Goal: Task Accomplishment & Management: Use online tool/utility

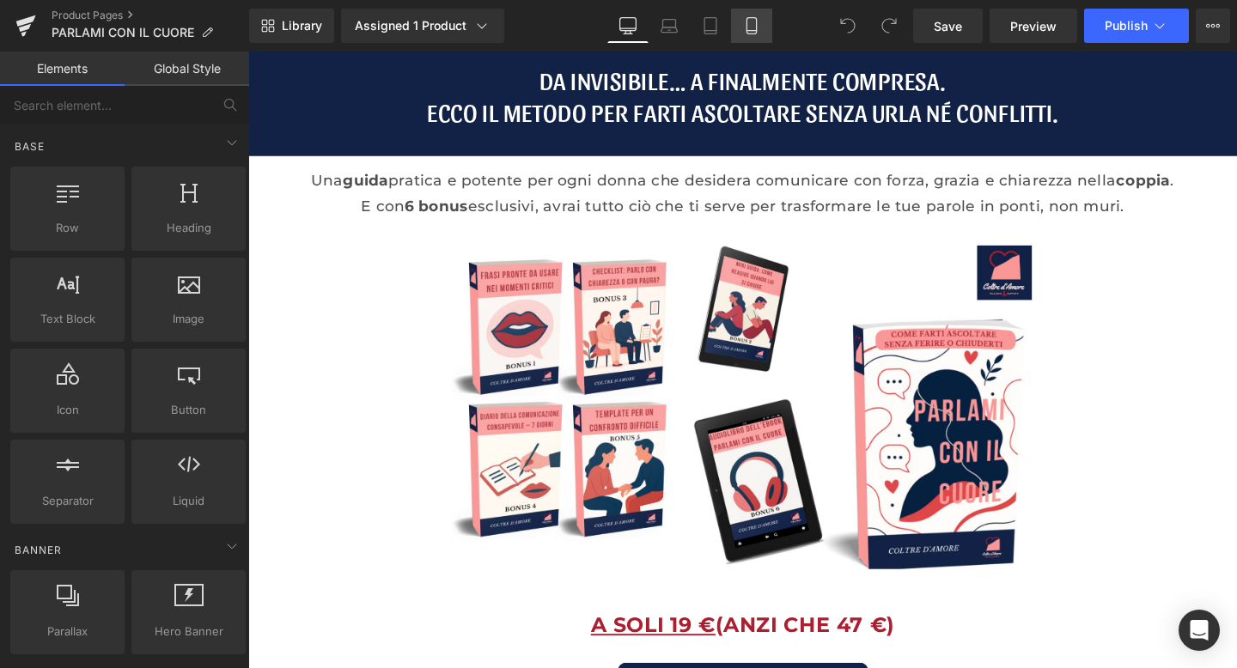
click at [751, 31] on icon at bounding box center [750, 31] width 9 height 0
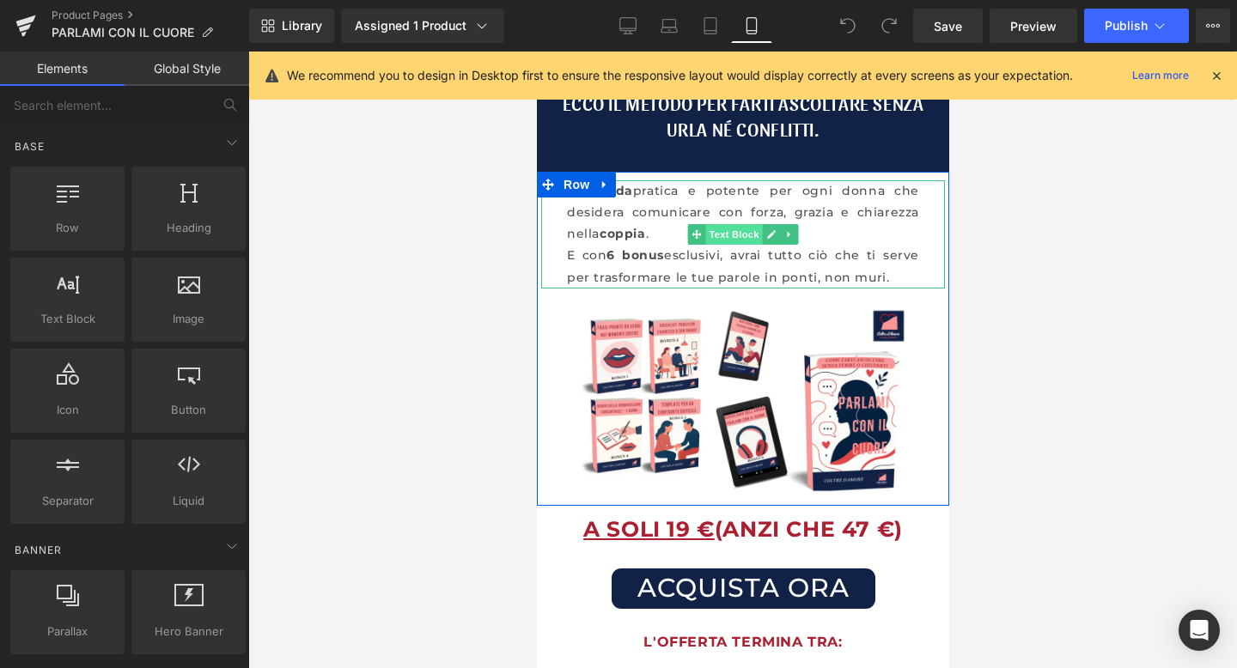
click at [739, 231] on span "Text Block" at bounding box center [732, 234] width 57 height 21
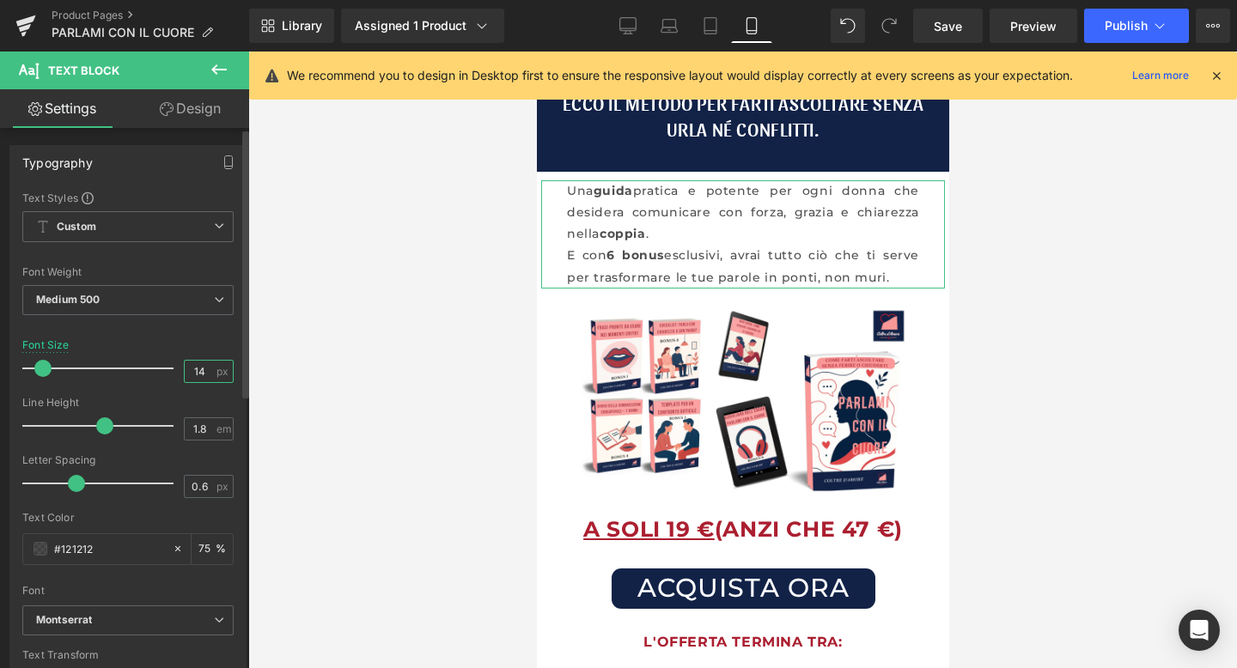
click at [196, 366] on input "14" at bounding box center [200, 371] width 30 height 21
type input "17"
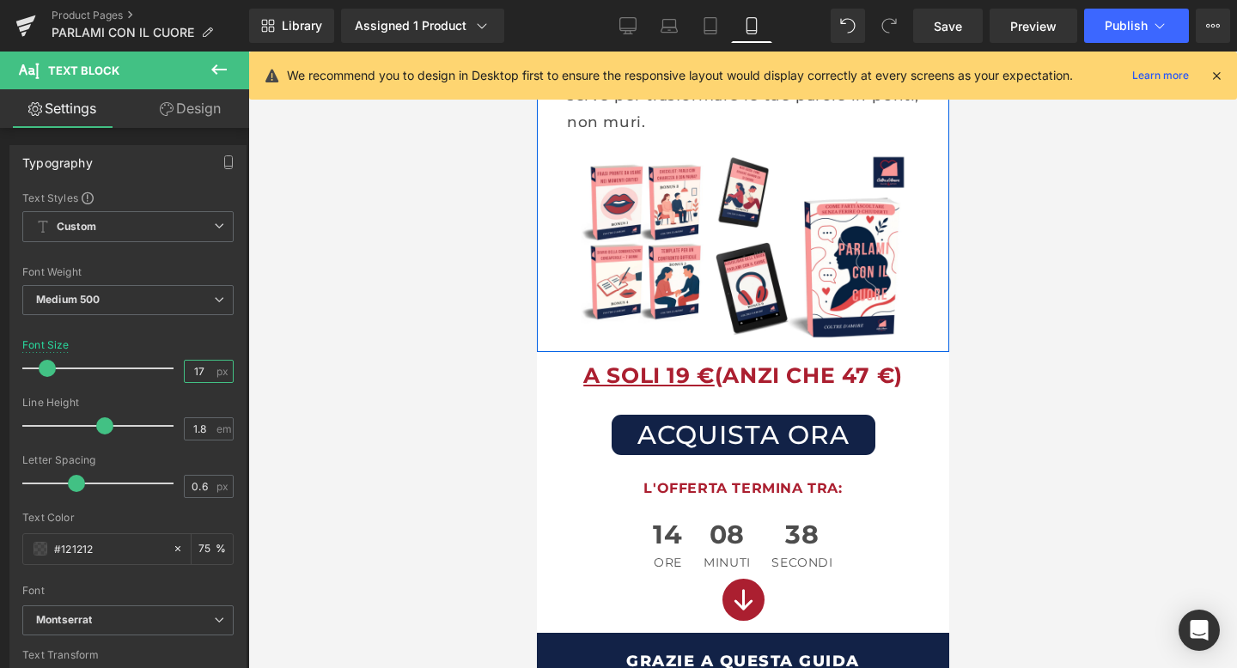
scroll to position [204, 0]
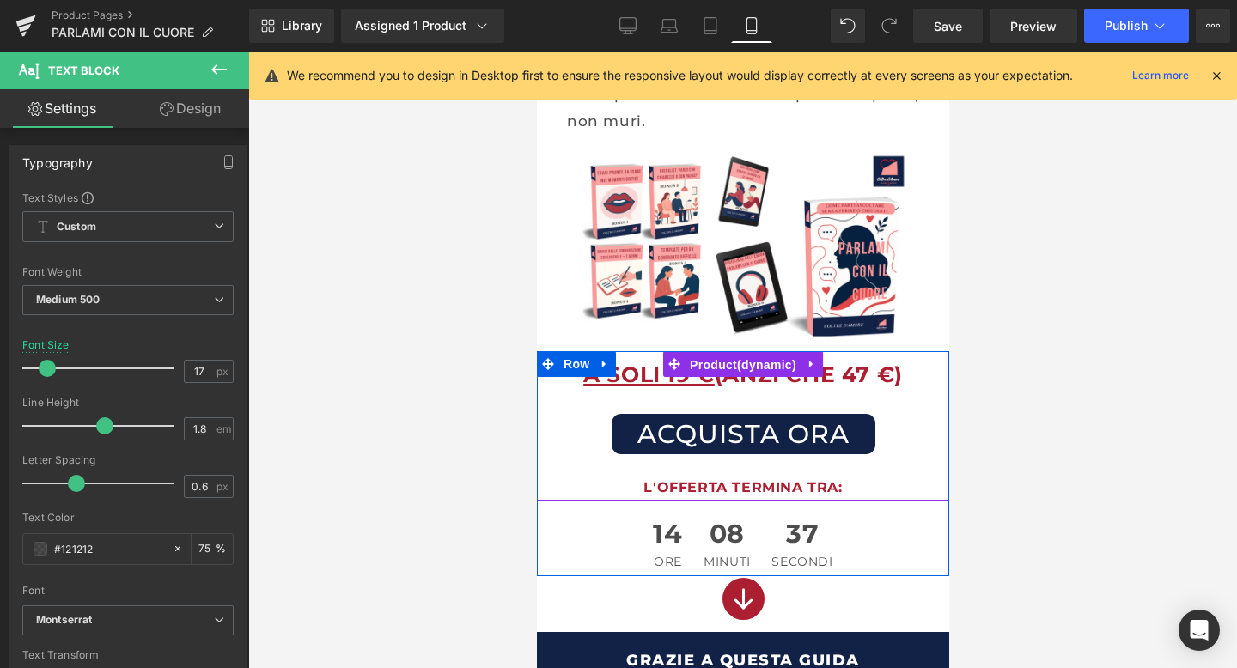
click at [721, 370] on span "Product" at bounding box center [741, 365] width 115 height 26
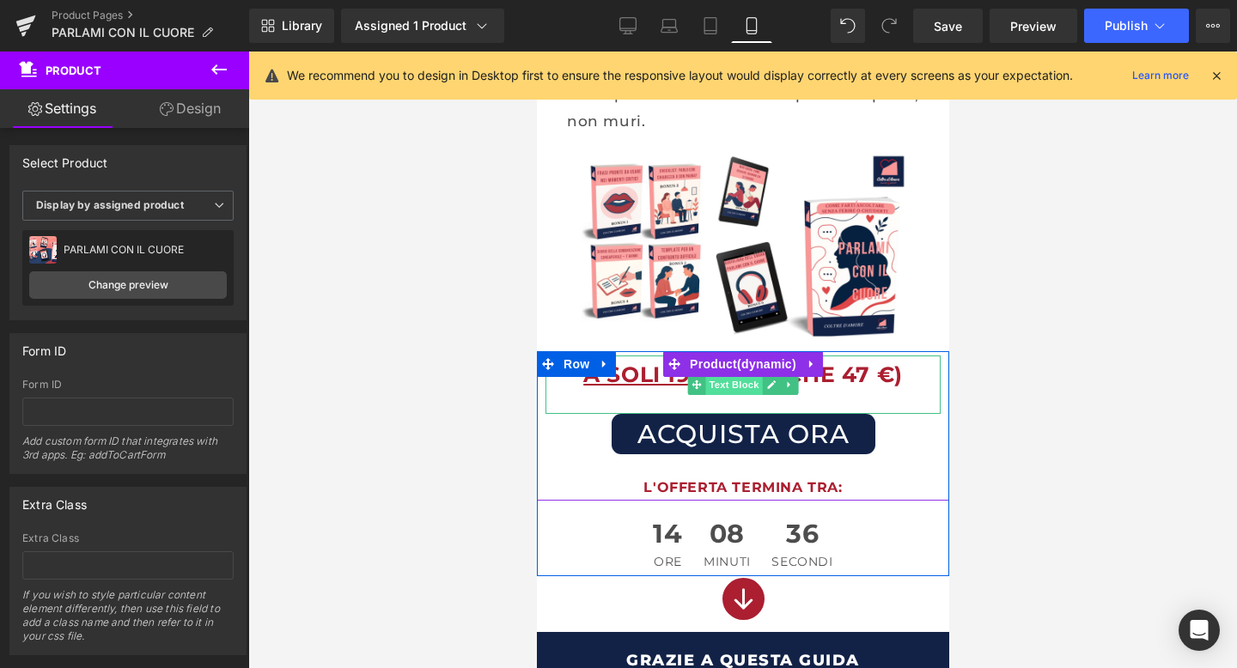
click at [718, 384] on span "Text Block" at bounding box center [732, 384] width 57 height 21
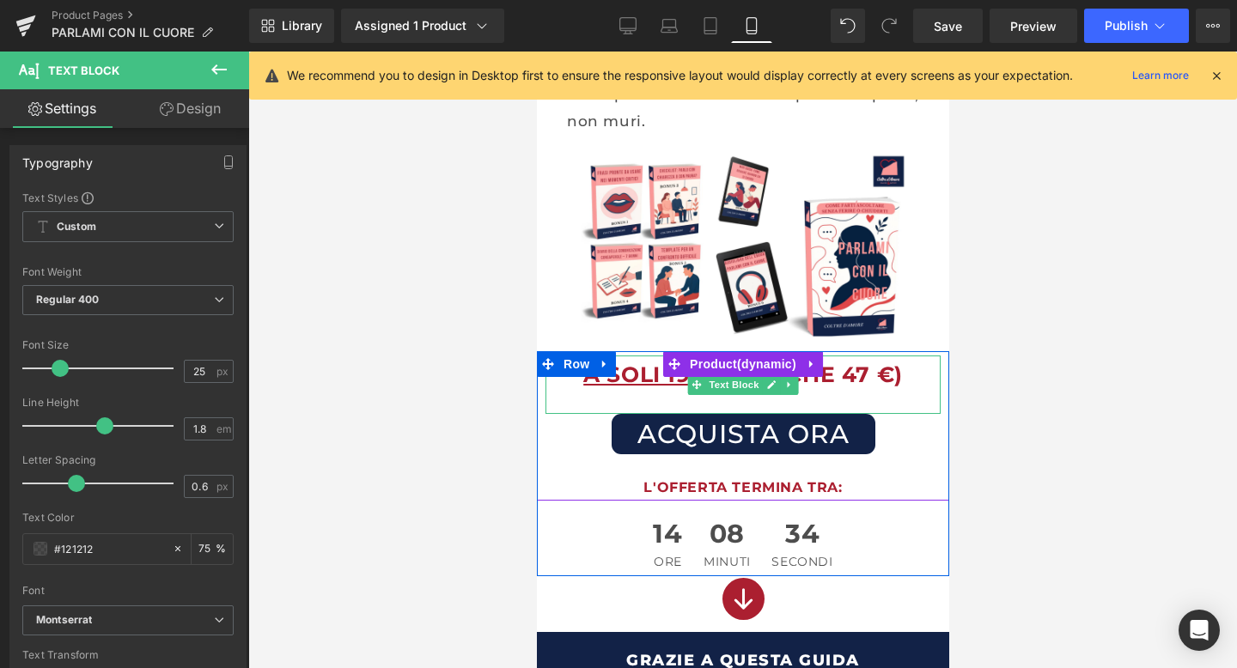
click at [792, 406] on div "A SOLI 19 € (ANZI CHE 47 €)" at bounding box center [741, 385] width 395 height 58
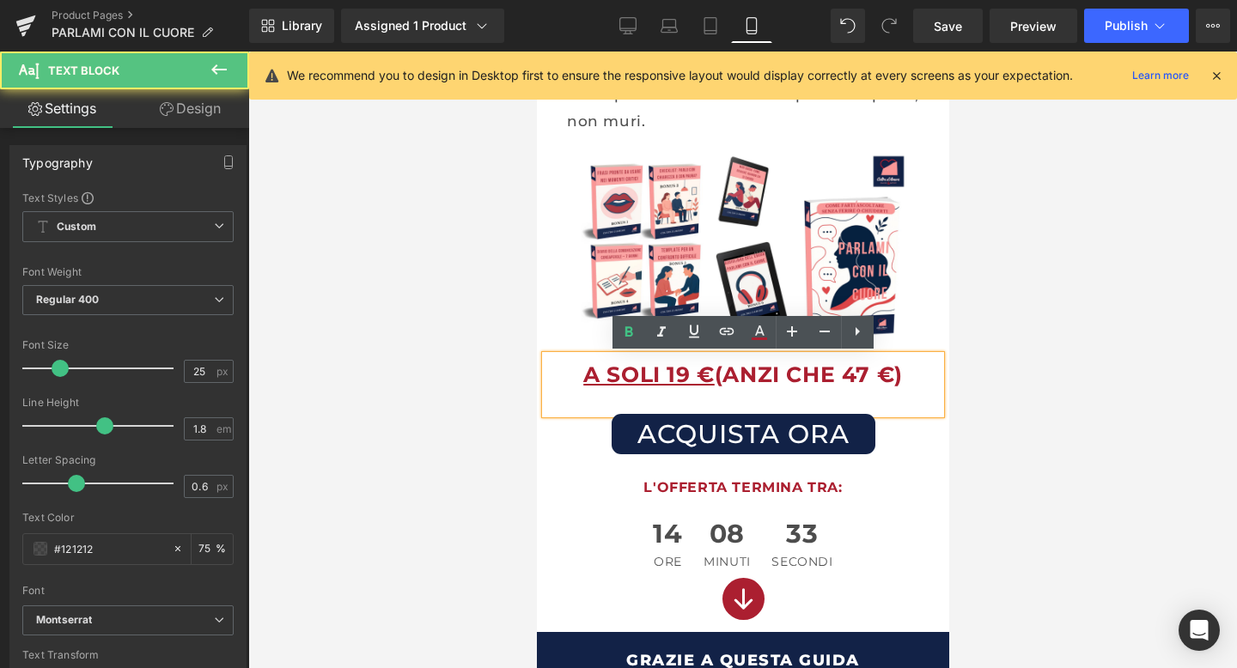
click at [721, 379] on b "A SOLI 19 € (ANZI CHE 47 €)" at bounding box center [741, 375] width 319 height 26
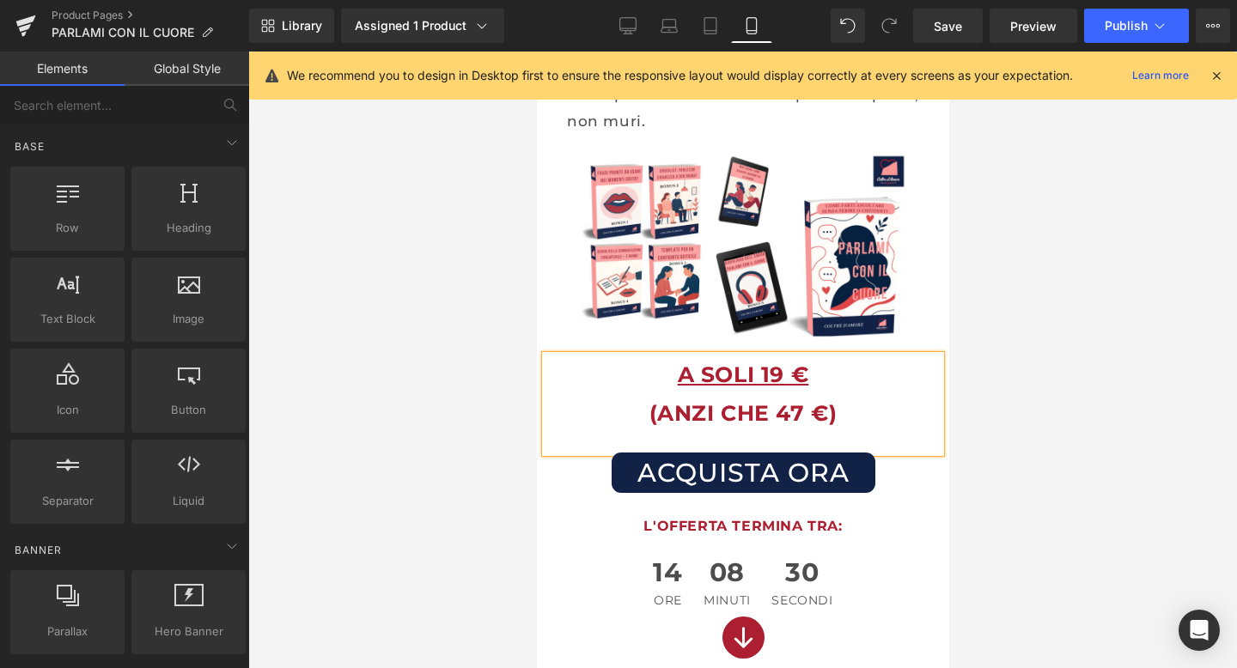
click at [1088, 396] on div at bounding box center [742, 360] width 988 height 617
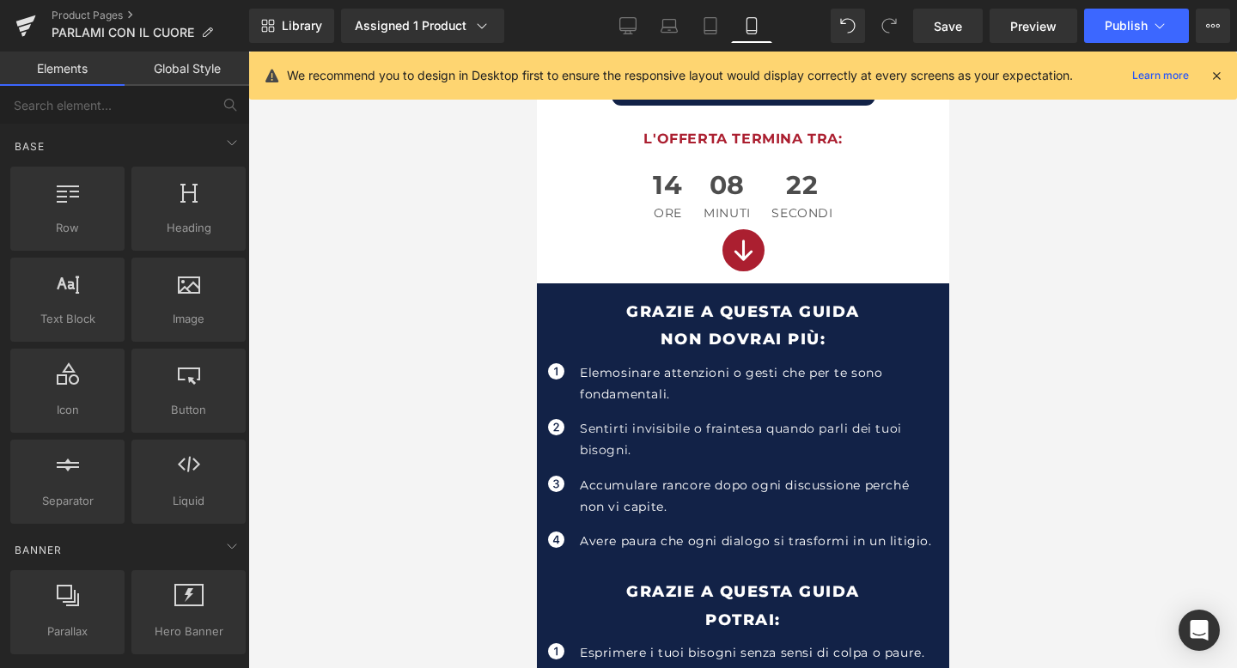
scroll to position [615, 0]
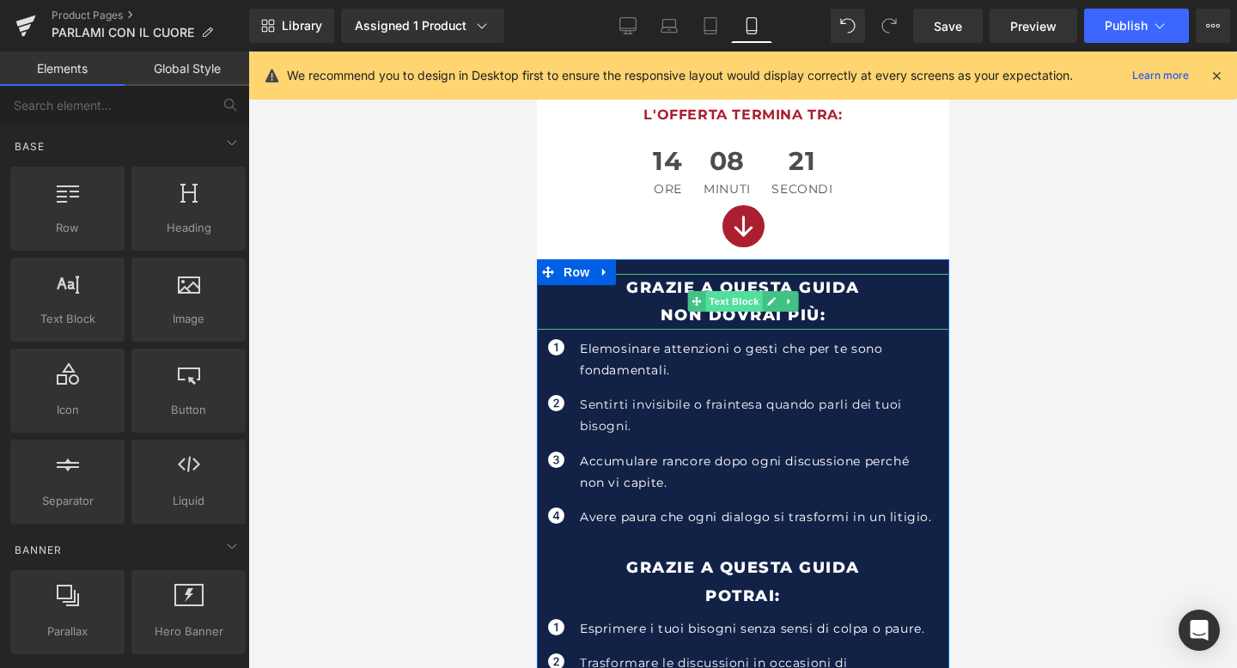
click at [750, 296] on span "Text Block" at bounding box center [732, 301] width 57 height 21
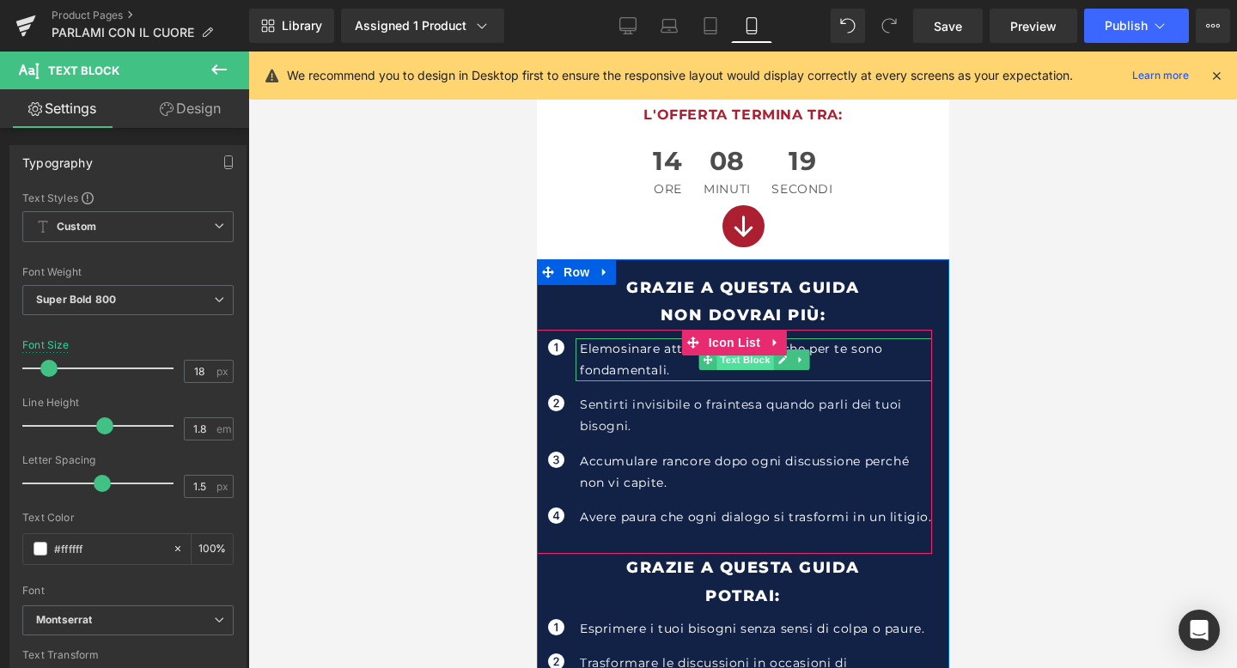
click at [757, 368] on span "Text Block" at bounding box center [743, 360] width 57 height 21
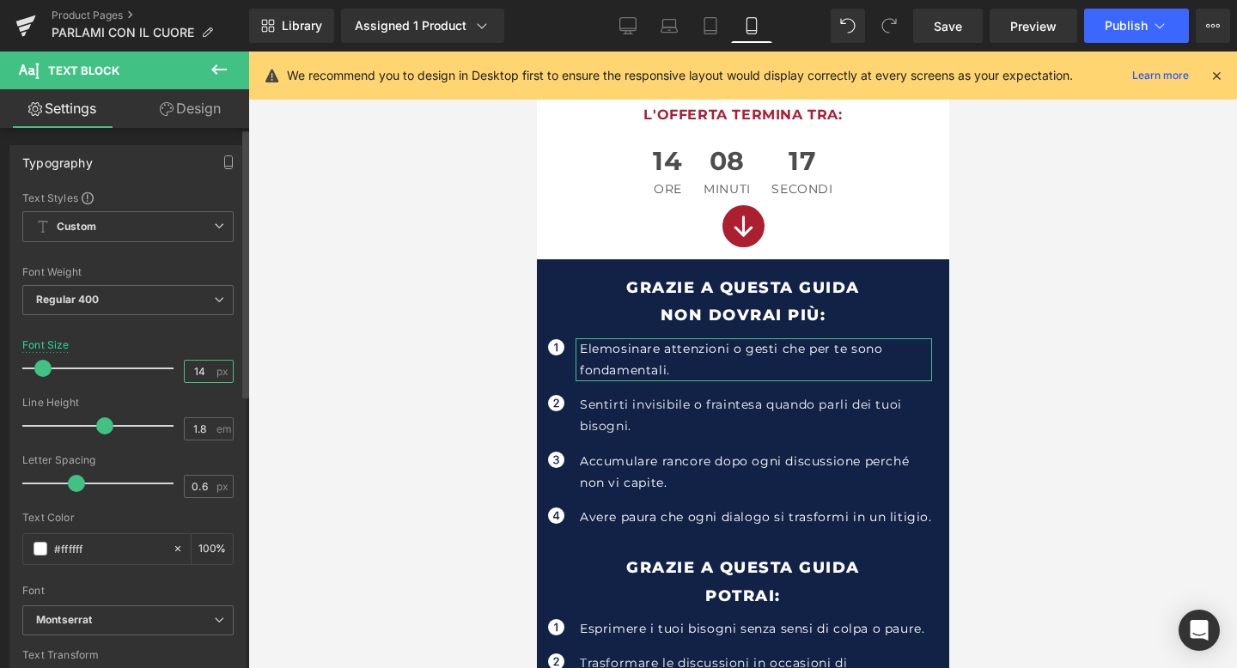
click at [198, 370] on input "14" at bounding box center [200, 371] width 30 height 21
type input "17"
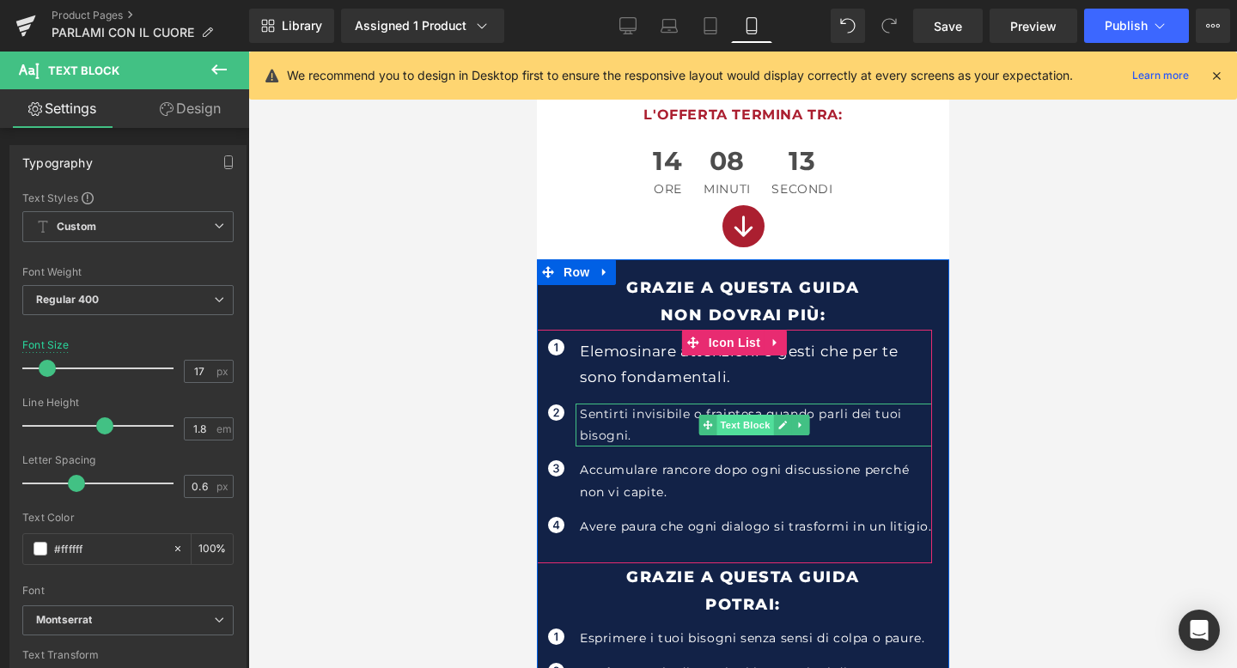
click at [750, 422] on span "Text Block" at bounding box center [743, 425] width 57 height 21
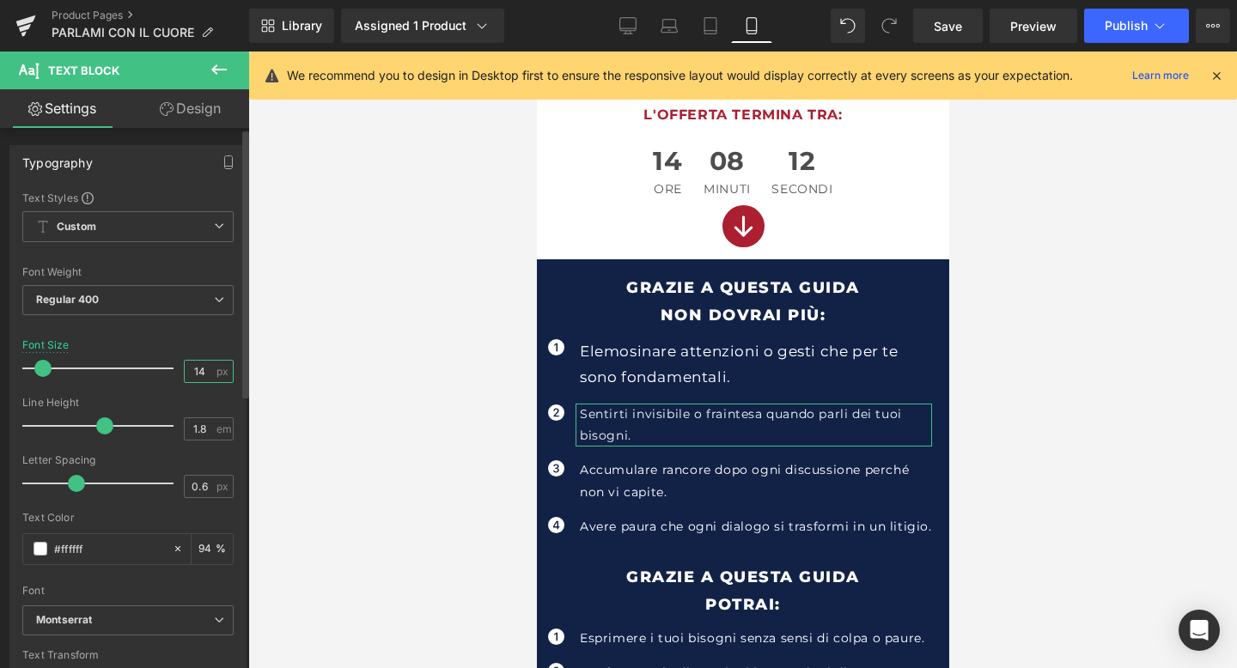
click at [199, 367] on input "14" at bounding box center [200, 371] width 30 height 21
type input "17"
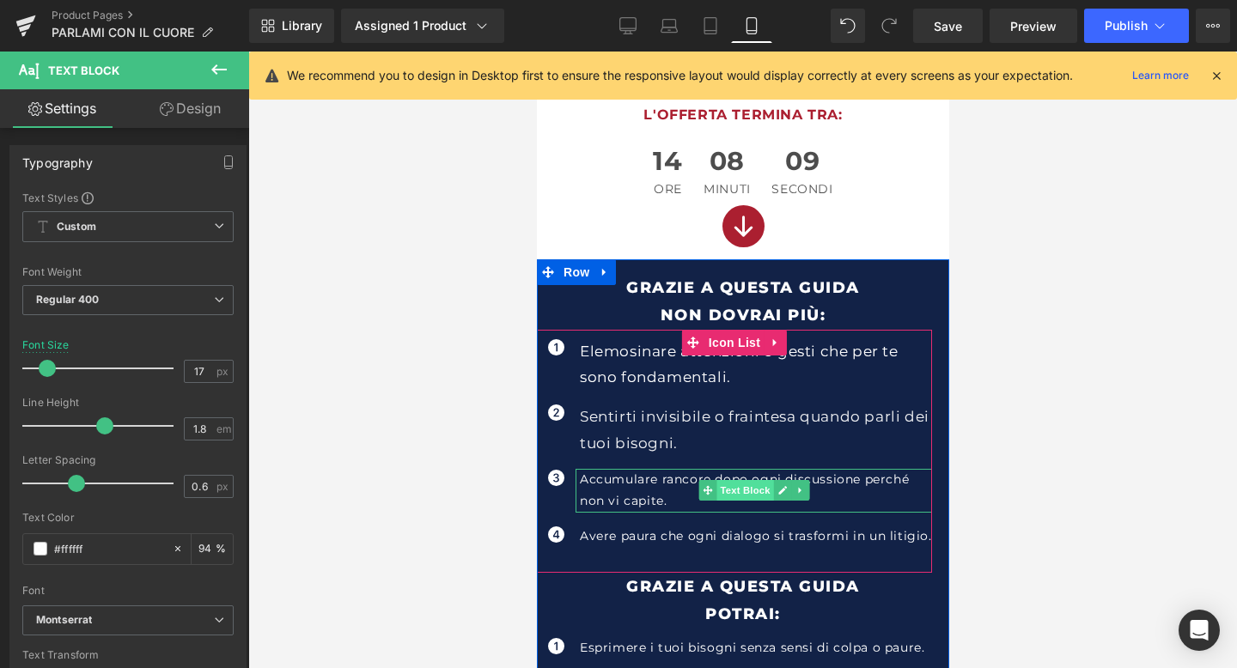
click at [746, 484] on span "Text Block" at bounding box center [743, 490] width 57 height 21
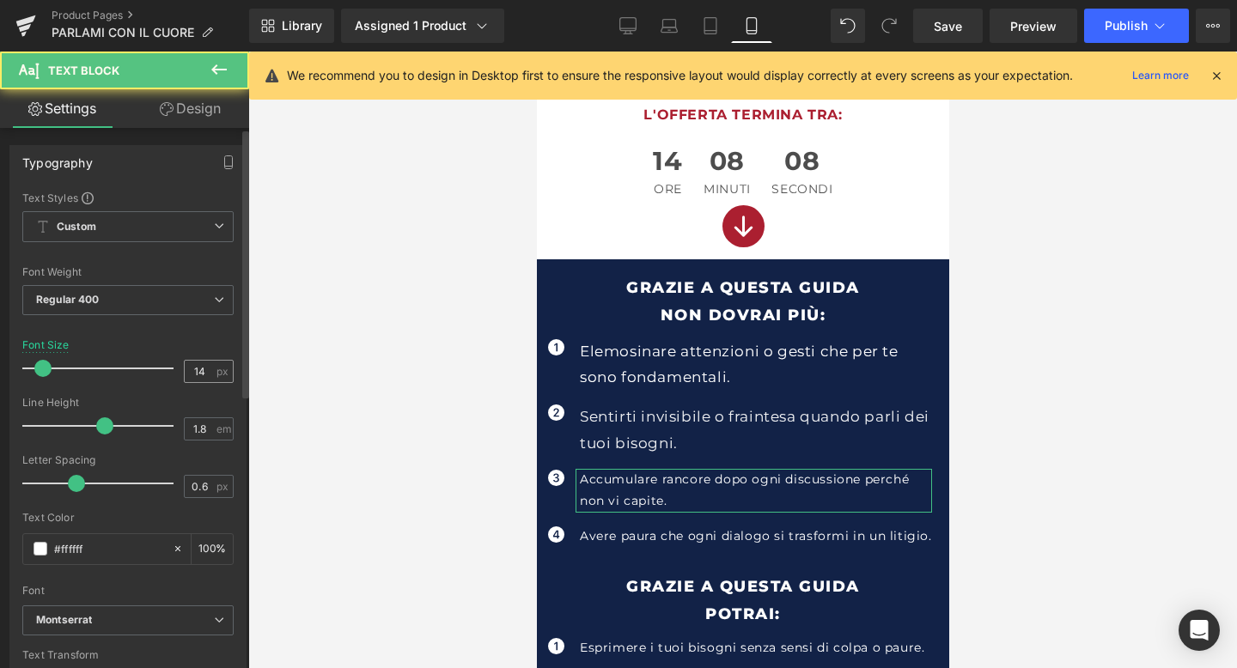
click at [216, 371] on span "px" at bounding box center [223, 371] width 15 height 11
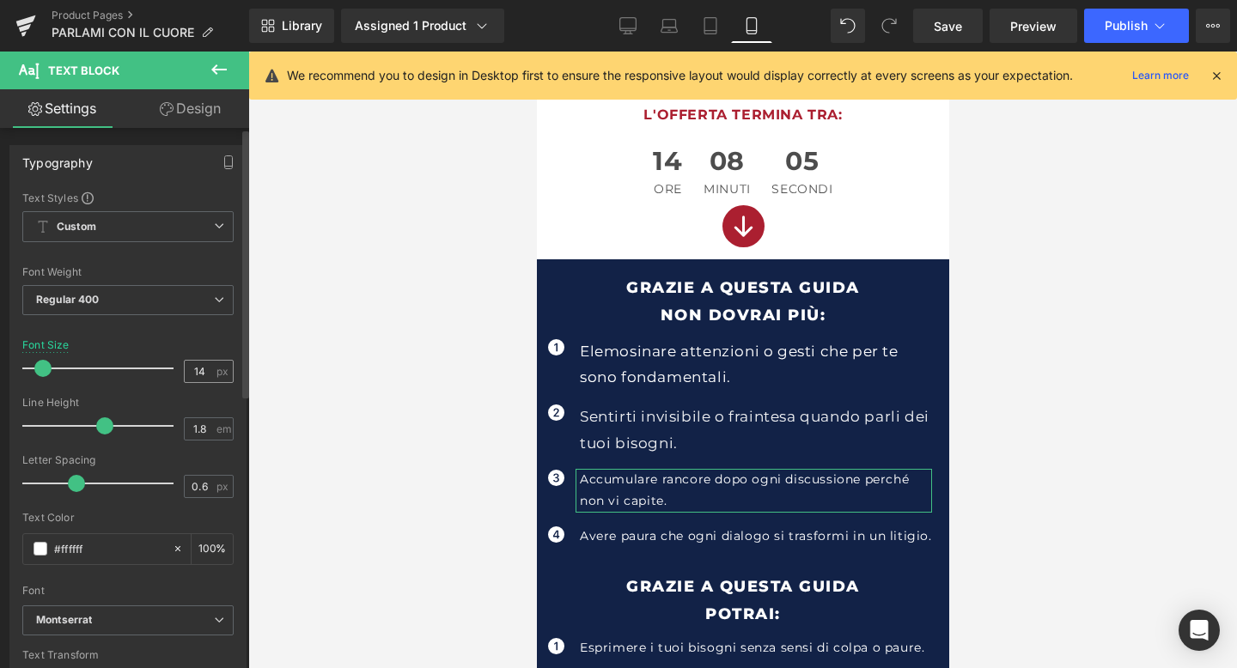
click at [216, 371] on span "px" at bounding box center [223, 371] width 15 height 11
click at [197, 373] on input "14" at bounding box center [200, 371] width 30 height 21
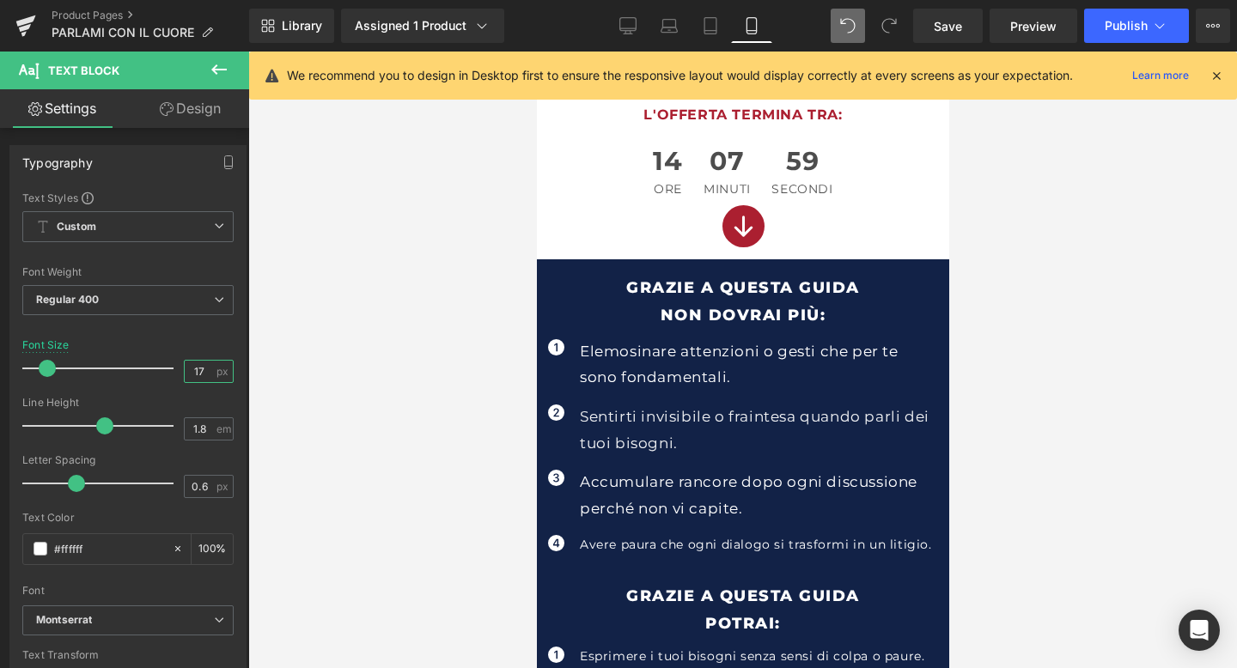
type input "17"
click at [848, 27] on icon at bounding box center [847, 25] width 15 height 15
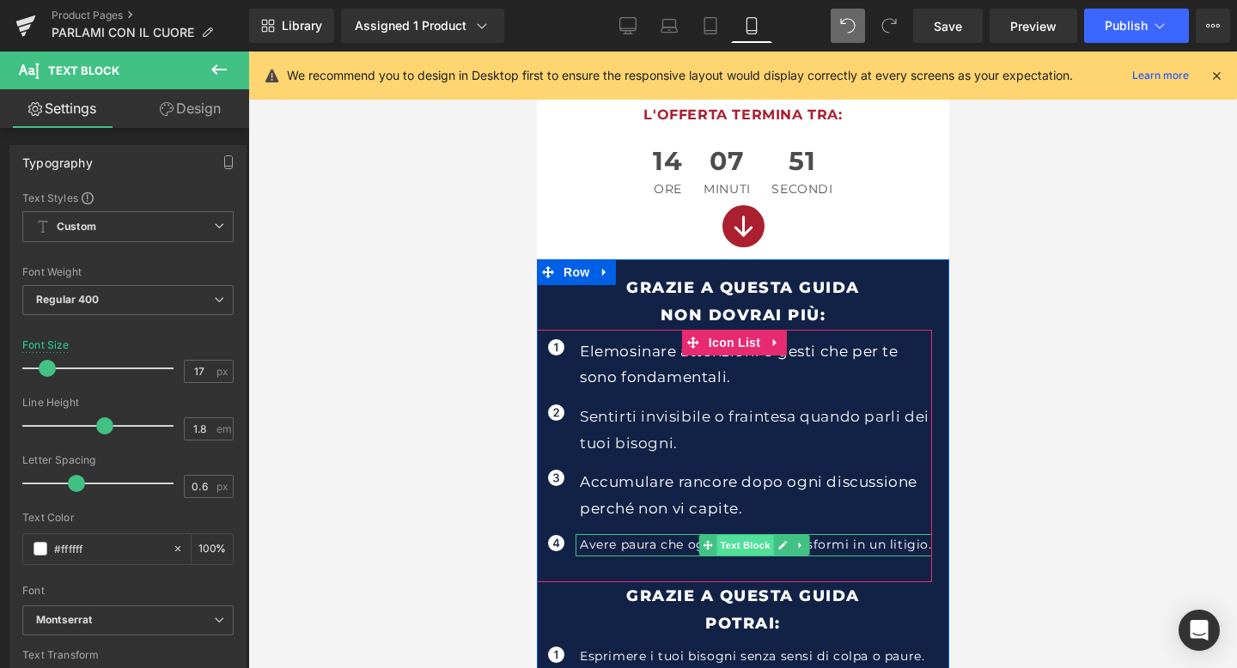
click at [735, 548] on span "Text Block" at bounding box center [743, 545] width 57 height 21
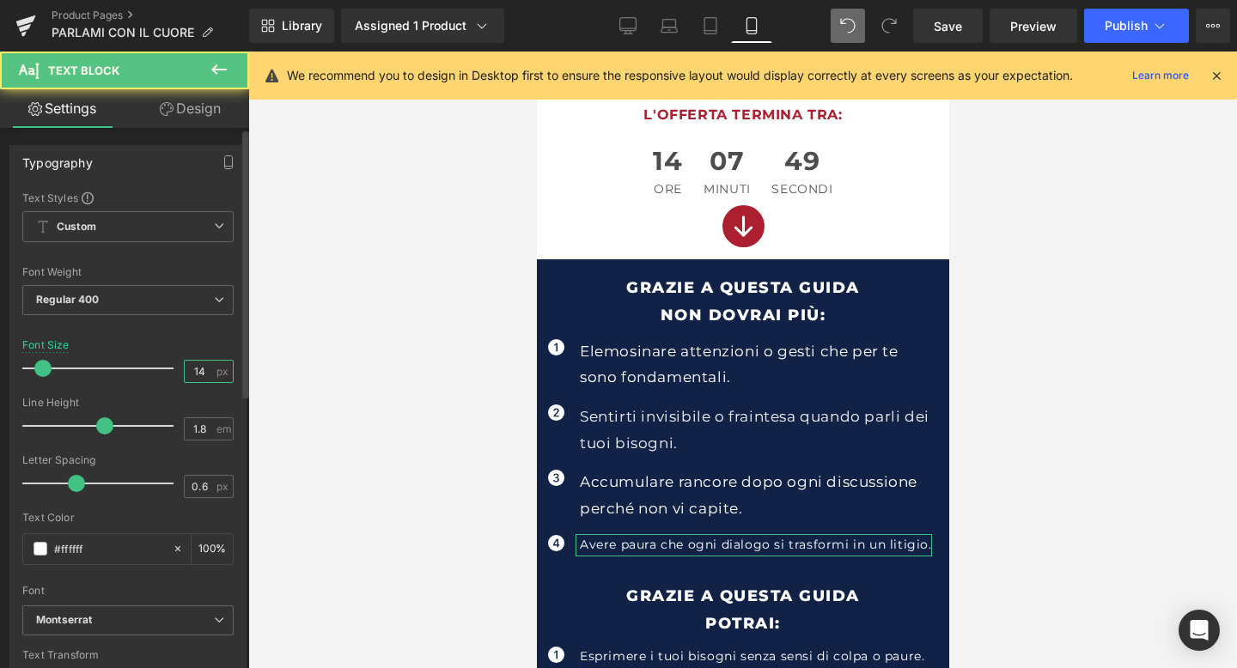
click at [199, 373] on input "14" at bounding box center [200, 371] width 30 height 21
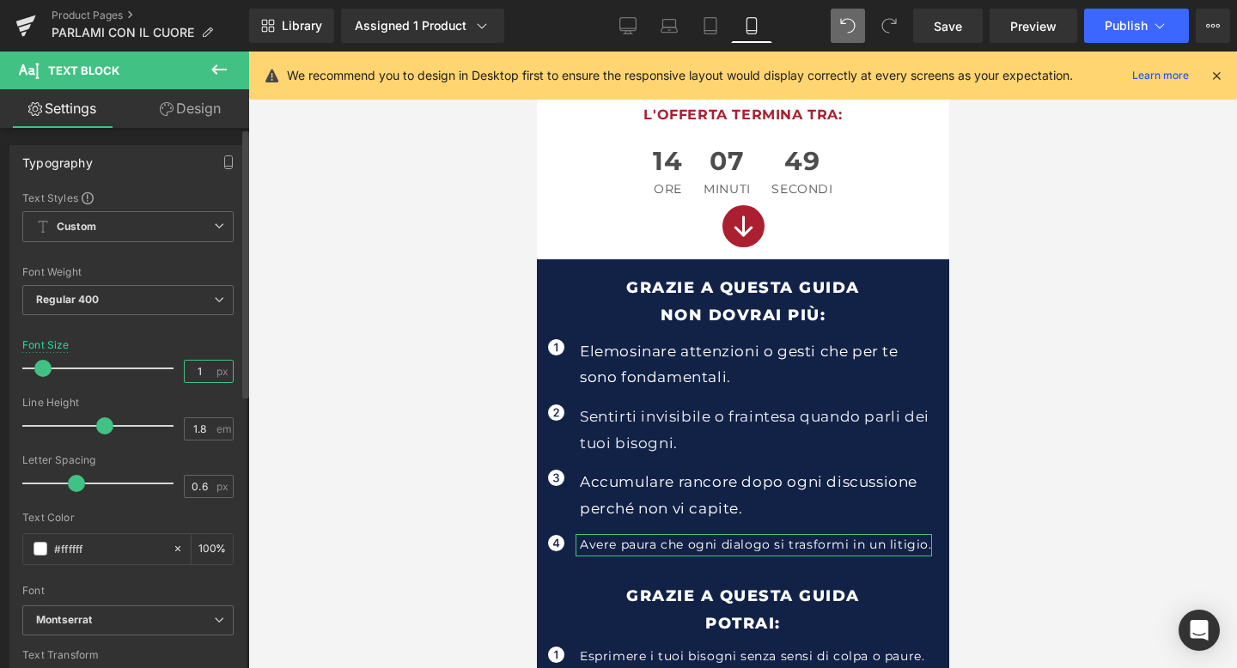
type input "17"
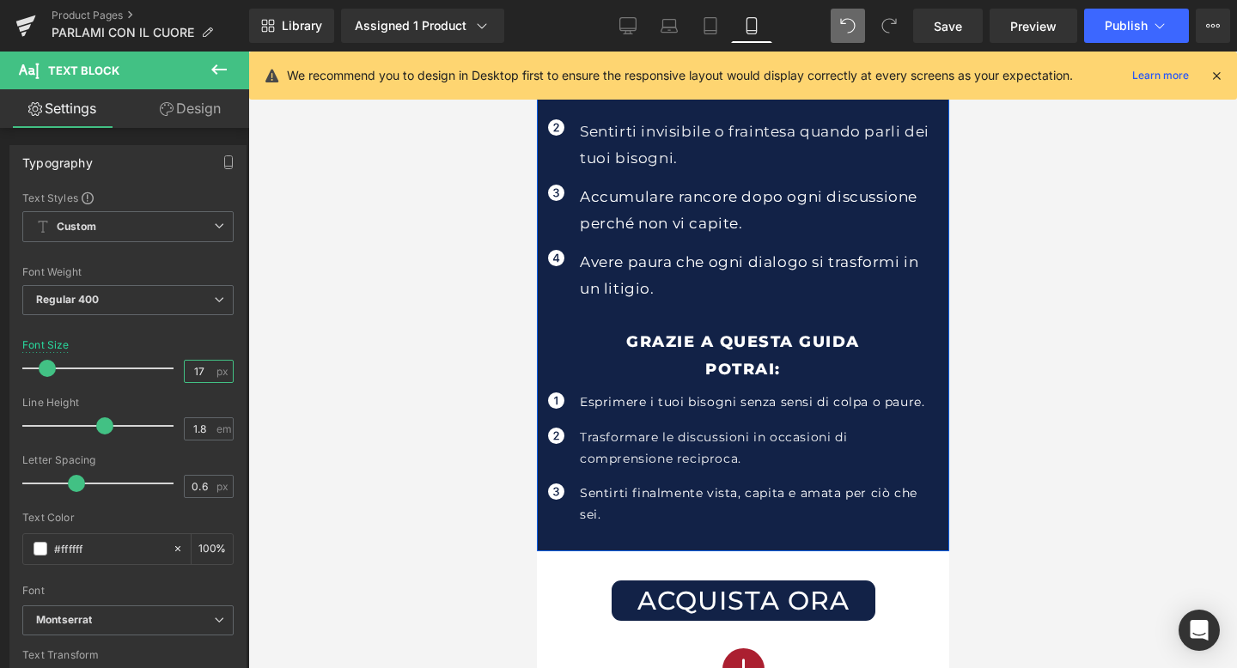
scroll to position [903, 0]
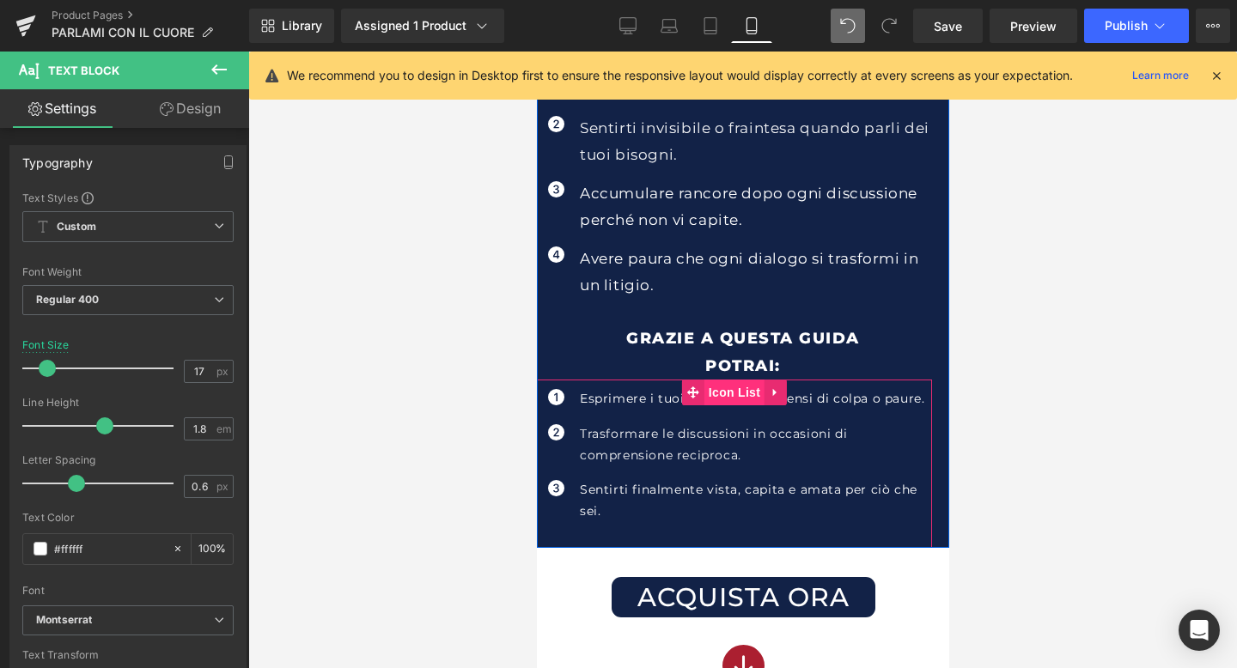
click at [744, 397] on span "Icon List" at bounding box center [733, 393] width 60 height 26
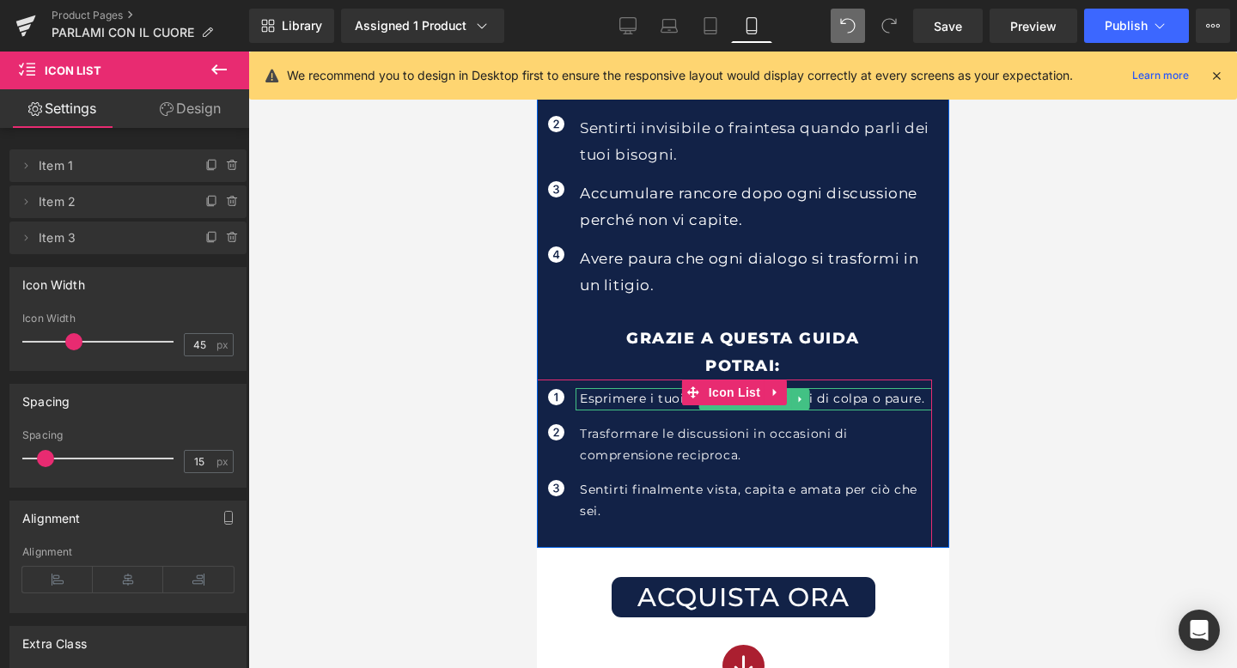
click at [764, 407] on span "Text Block" at bounding box center [743, 399] width 57 height 21
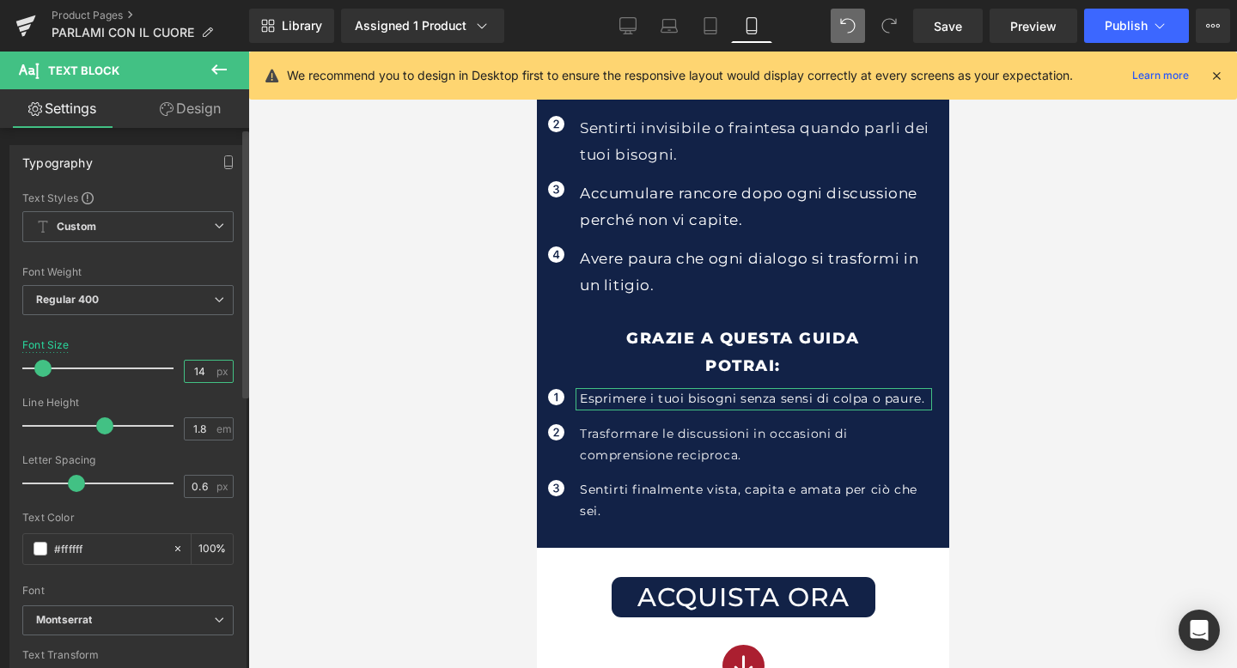
click at [197, 370] on input "14" at bounding box center [200, 371] width 30 height 21
type input "17"
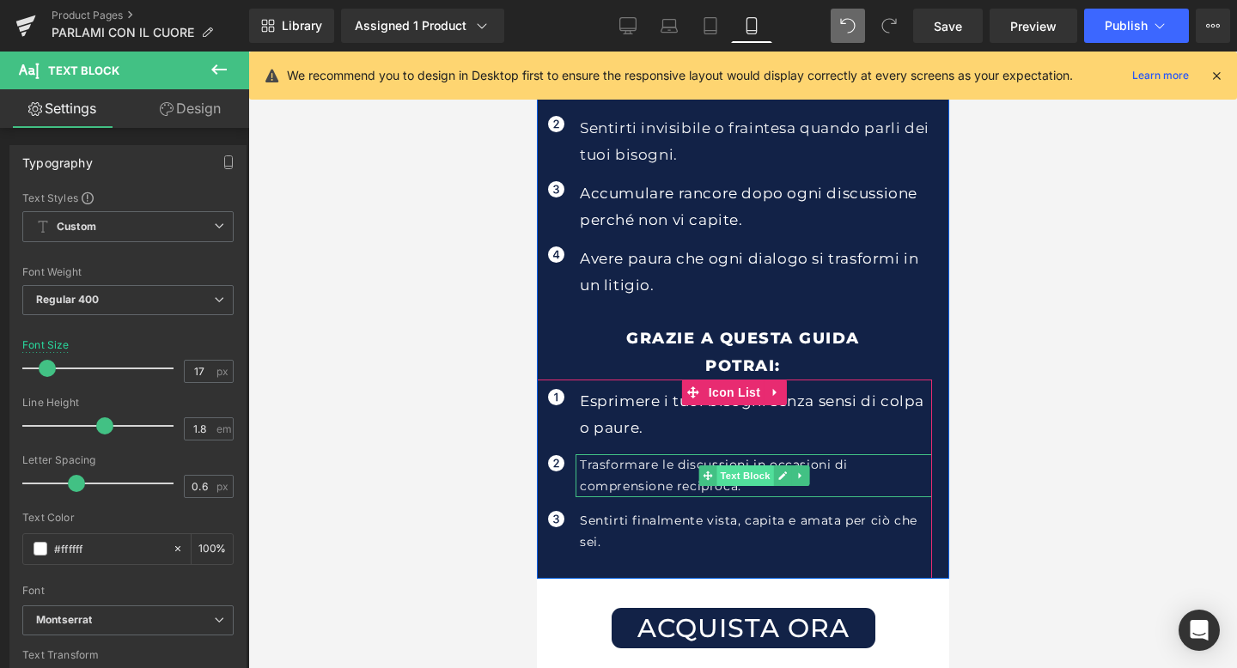
click at [742, 472] on span "Text Block" at bounding box center [743, 475] width 57 height 21
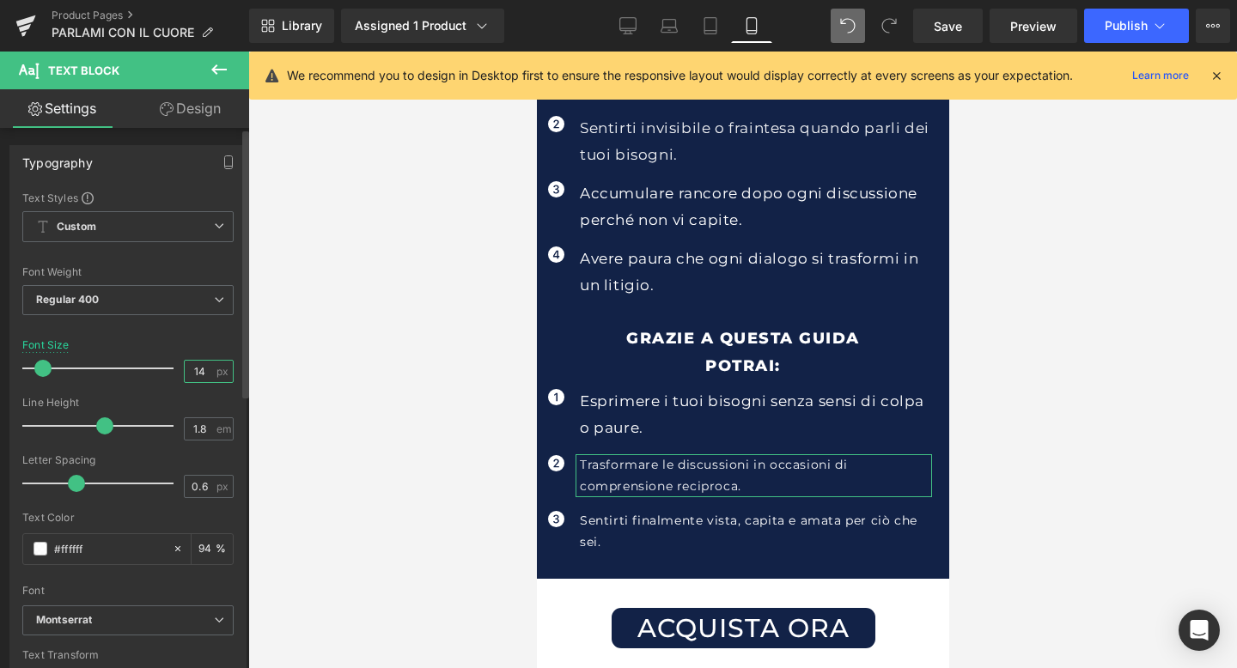
click at [200, 374] on input "14" at bounding box center [200, 371] width 30 height 21
type input "17"
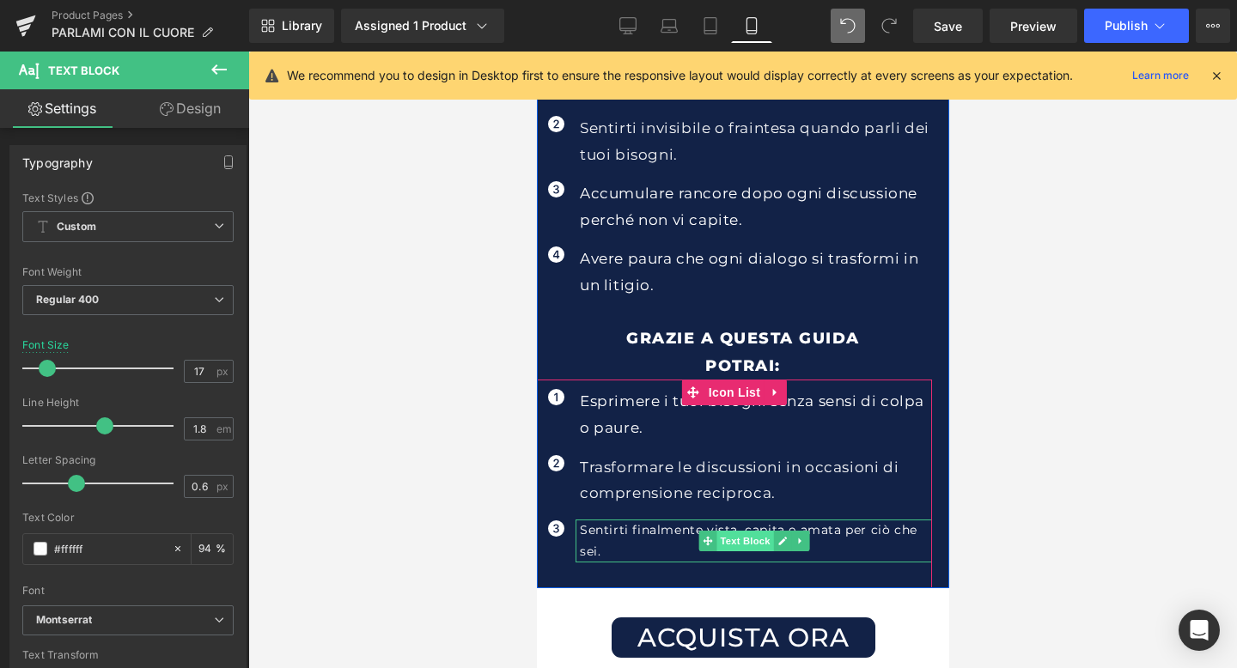
click at [747, 537] on span "Text Block" at bounding box center [743, 541] width 57 height 21
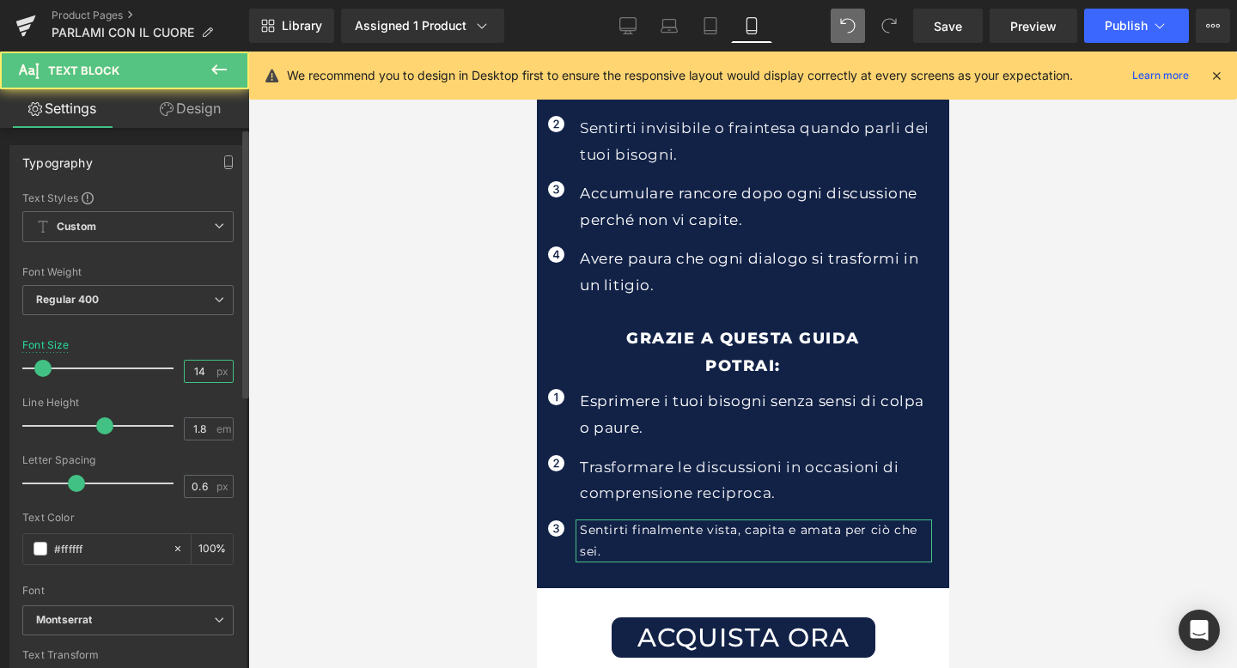
click at [206, 374] on input "14" at bounding box center [200, 371] width 30 height 21
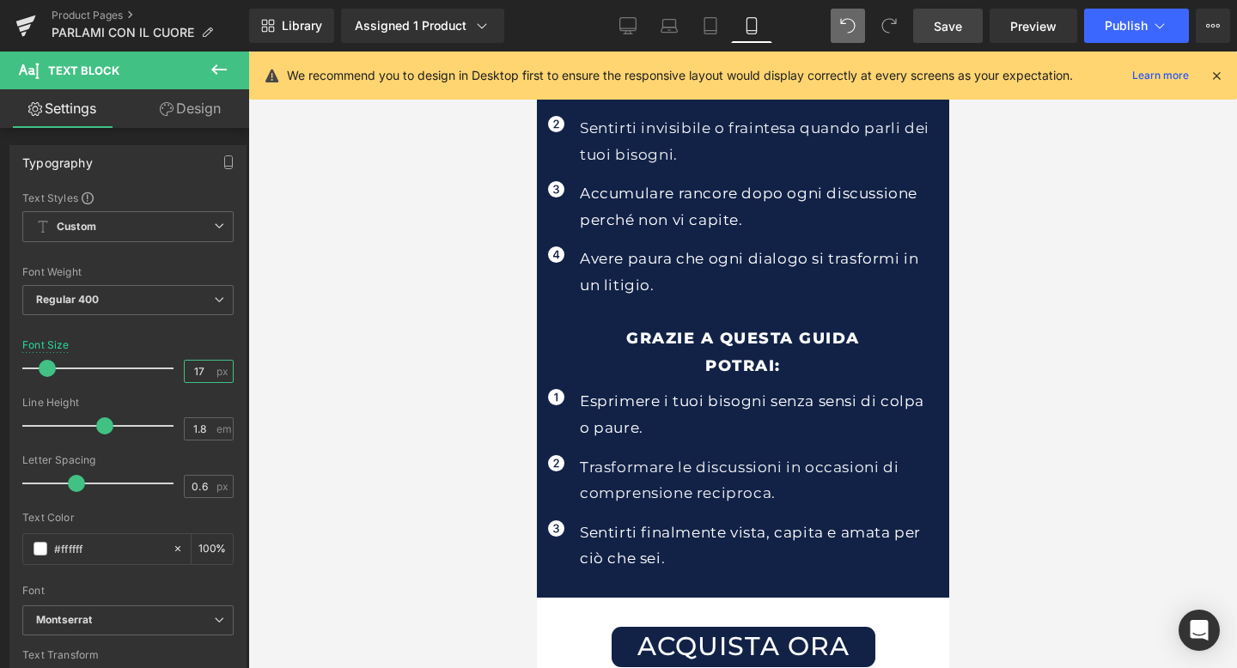
type input "17"
click at [962, 26] on span "Save" at bounding box center [948, 26] width 28 height 18
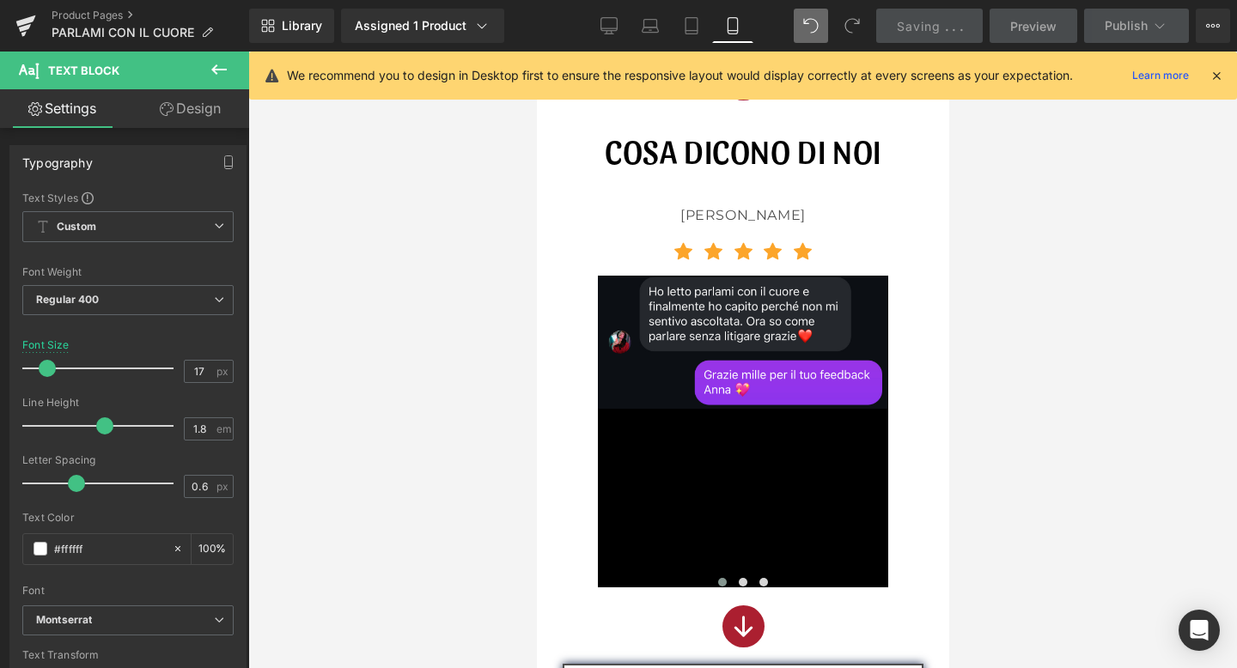
scroll to position [1586, 0]
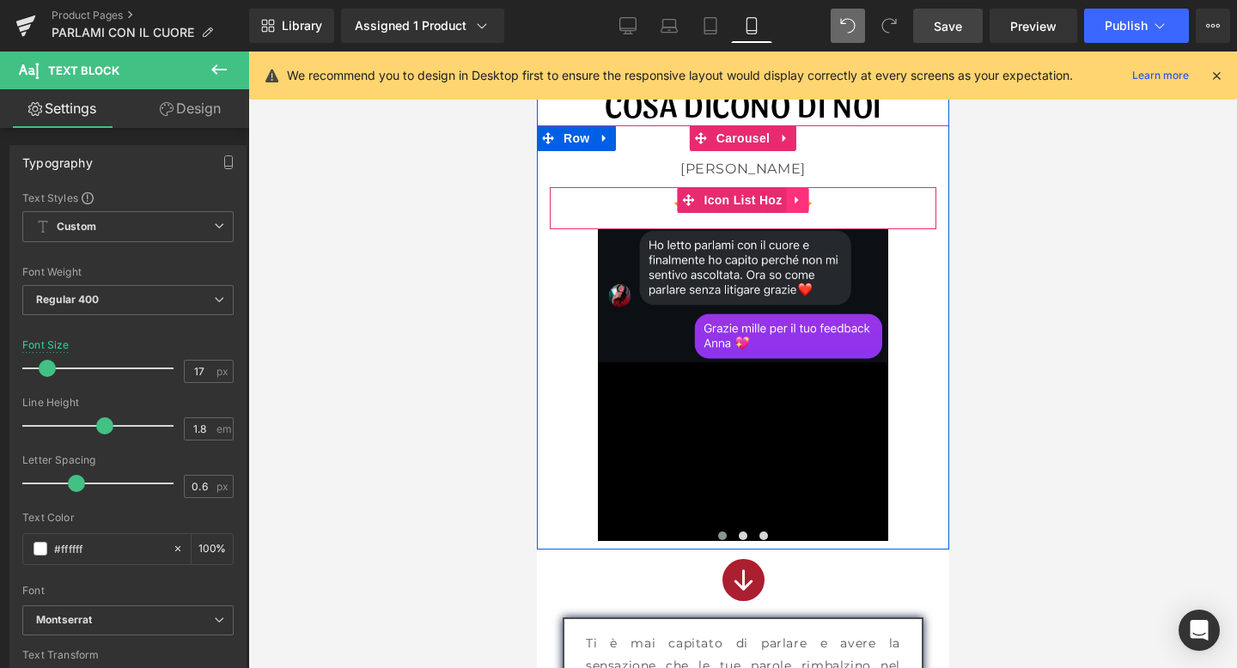
click at [792, 200] on icon at bounding box center [797, 199] width 12 height 13
click at [806, 200] on icon at bounding box center [808, 200] width 12 height 12
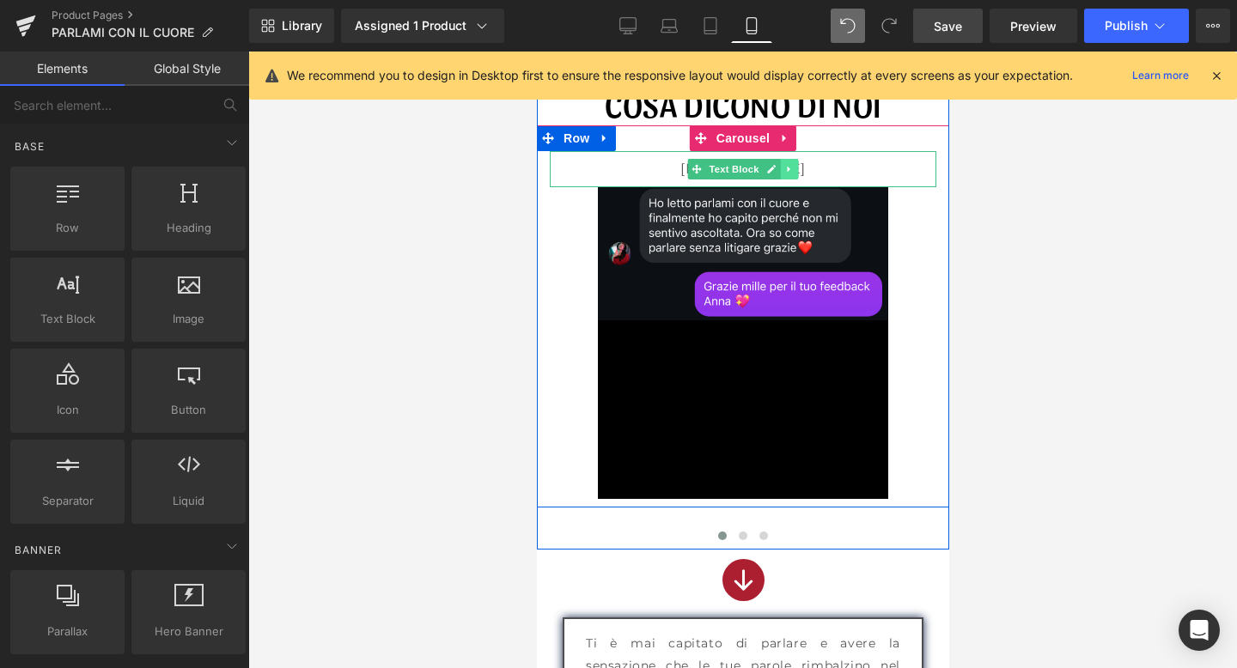
click at [788, 167] on icon at bounding box center [787, 169] width 9 height 10
click at [800, 167] on icon at bounding box center [797, 168] width 9 height 9
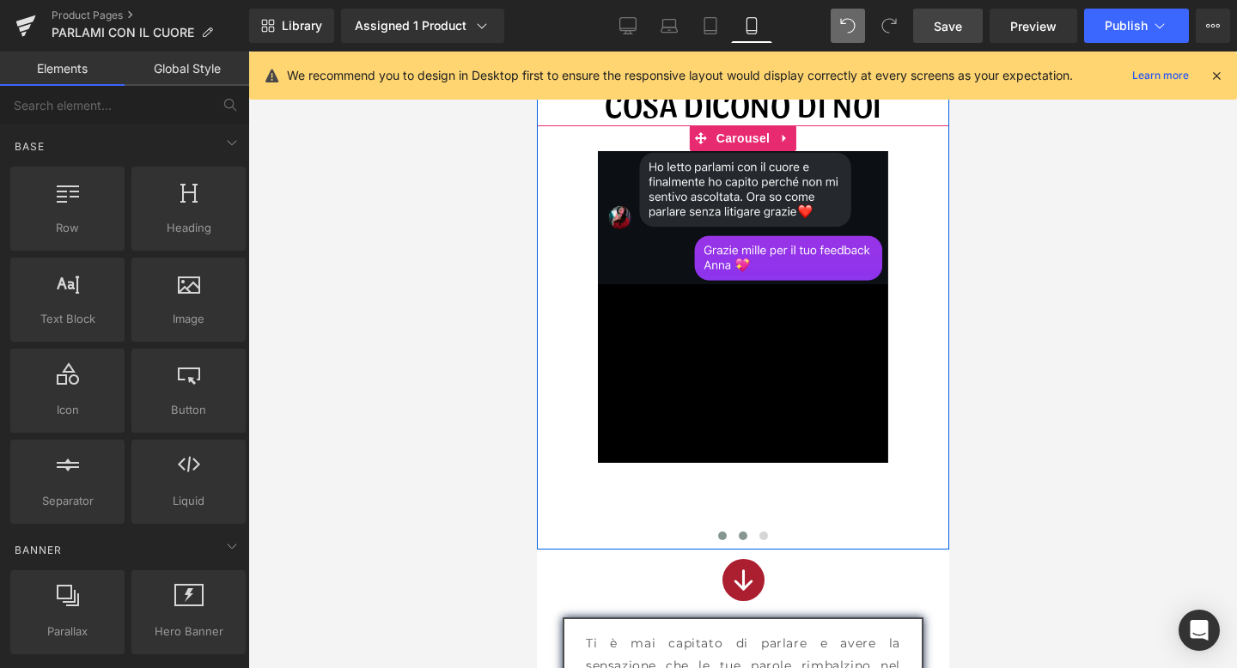
click at [738, 531] on button at bounding box center [742, 535] width 21 height 17
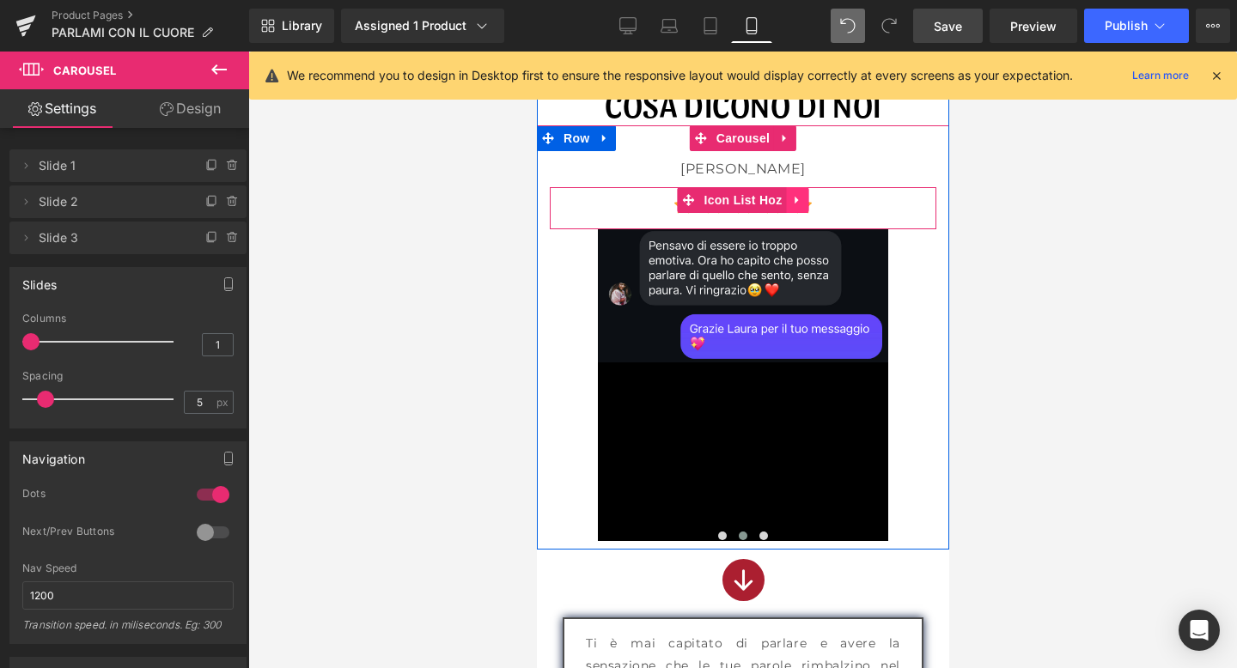
click at [793, 199] on icon at bounding box center [797, 199] width 12 height 13
click at [808, 198] on icon at bounding box center [808, 200] width 12 height 12
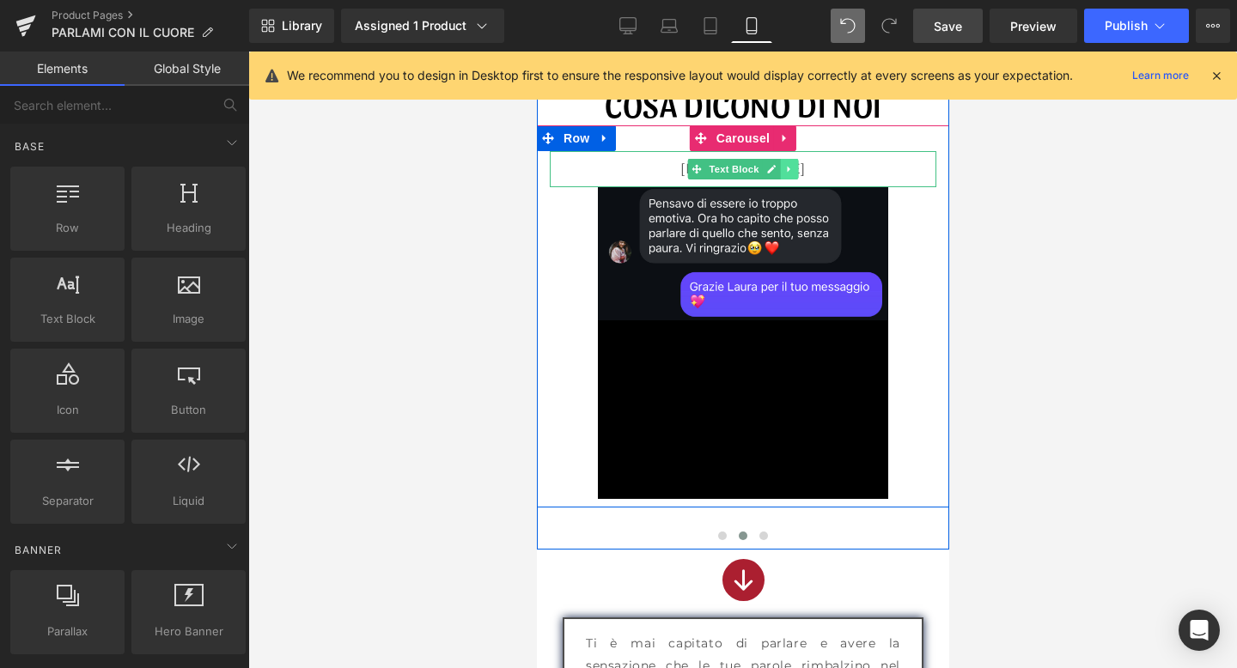
click at [783, 169] on icon at bounding box center [787, 169] width 9 height 10
click at [793, 169] on icon at bounding box center [797, 168] width 9 height 9
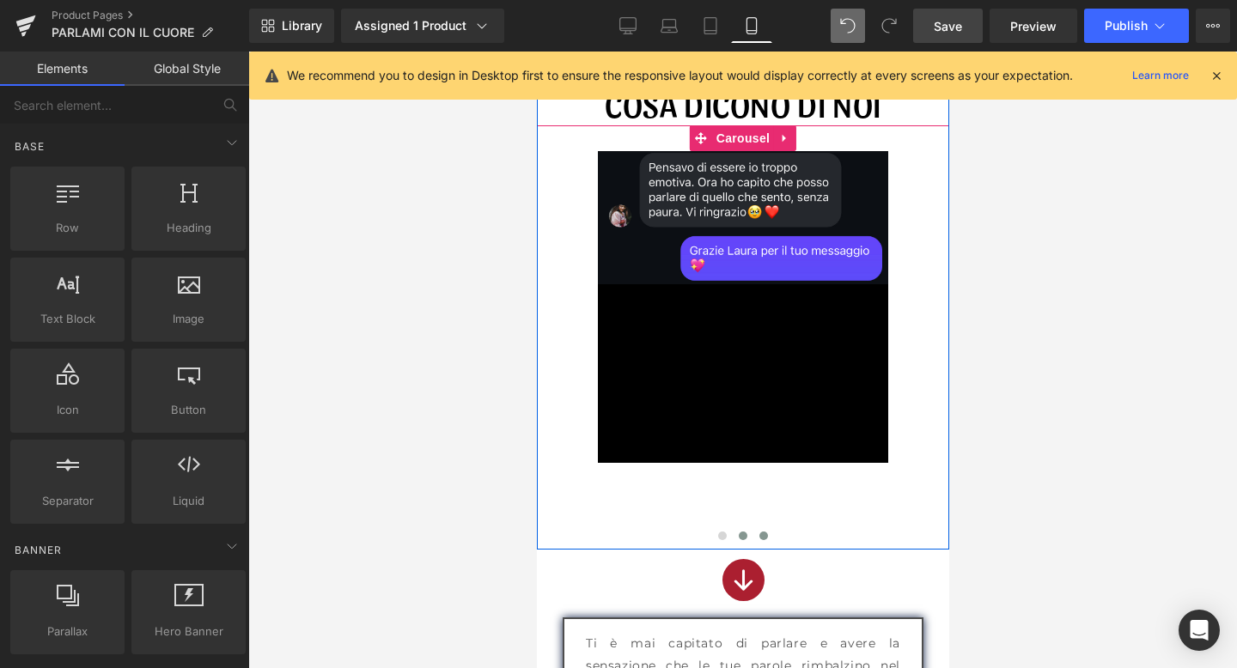
click at [760, 533] on span at bounding box center [762, 536] width 9 height 9
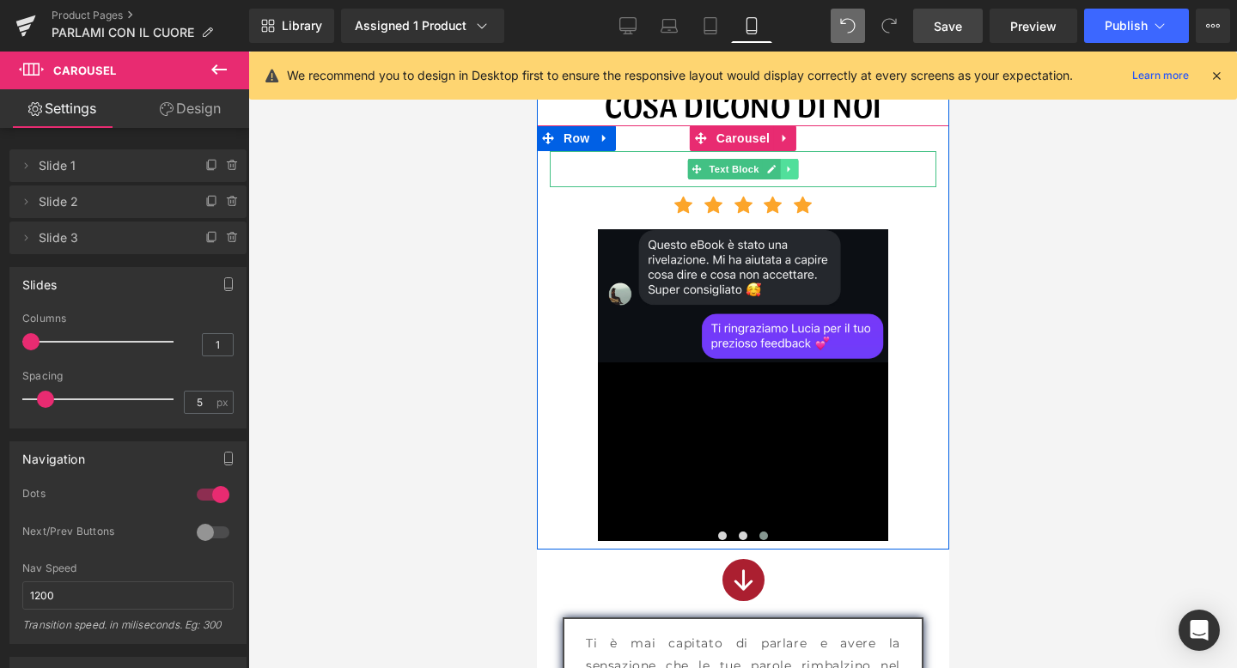
click at [787, 173] on icon at bounding box center [787, 169] width 9 height 10
click at [804, 173] on link at bounding box center [797, 169] width 18 height 21
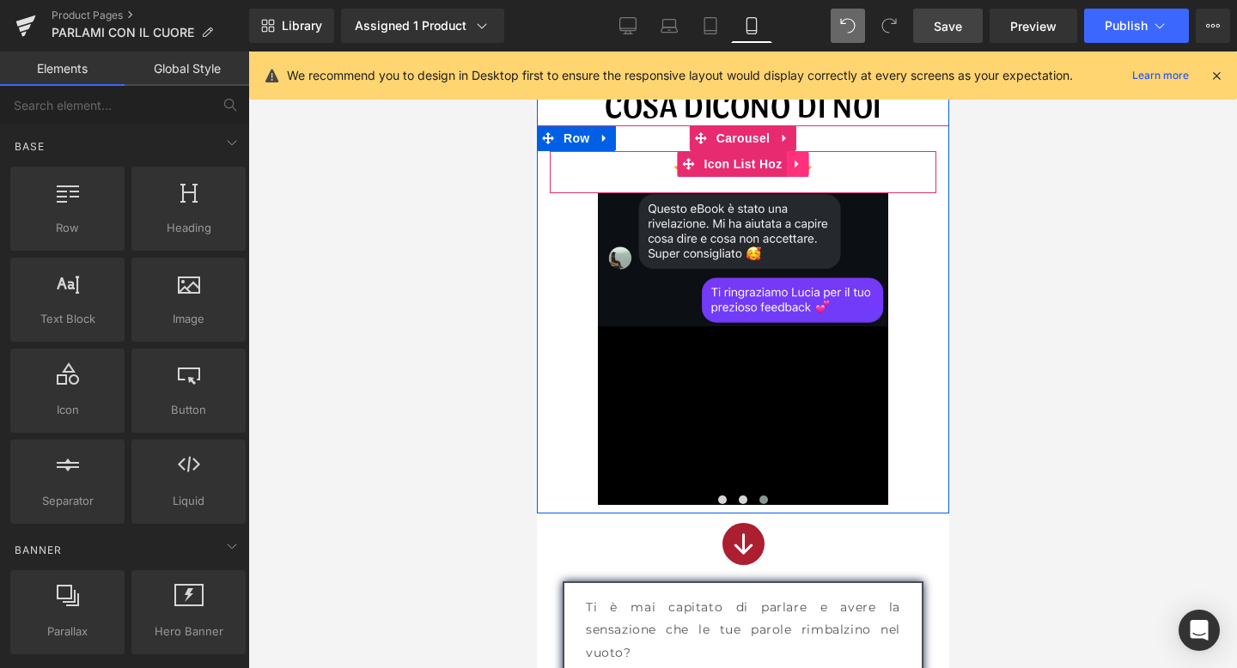
click at [794, 163] on icon at bounding box center [795, 165] width 3 height 8
click at [808, 167] on icon at bounding box center [808, 164] width 12 height 12
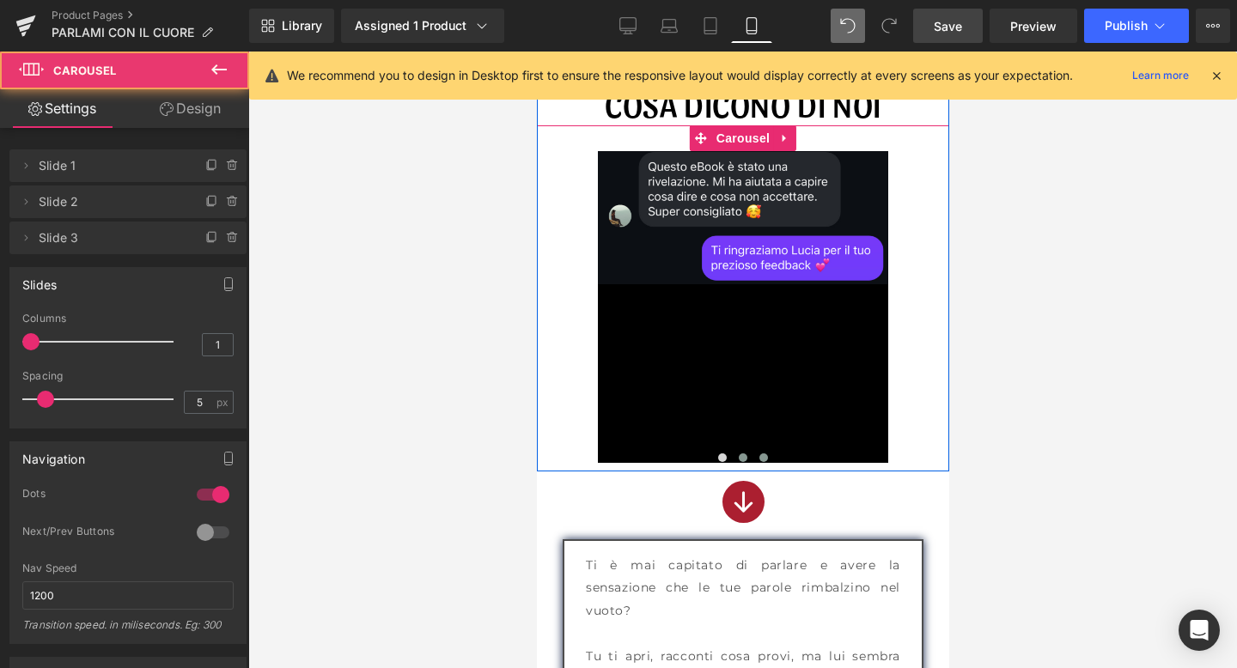
click at [748, 454] on button at bounding box center [742, 457] width 21 height 17
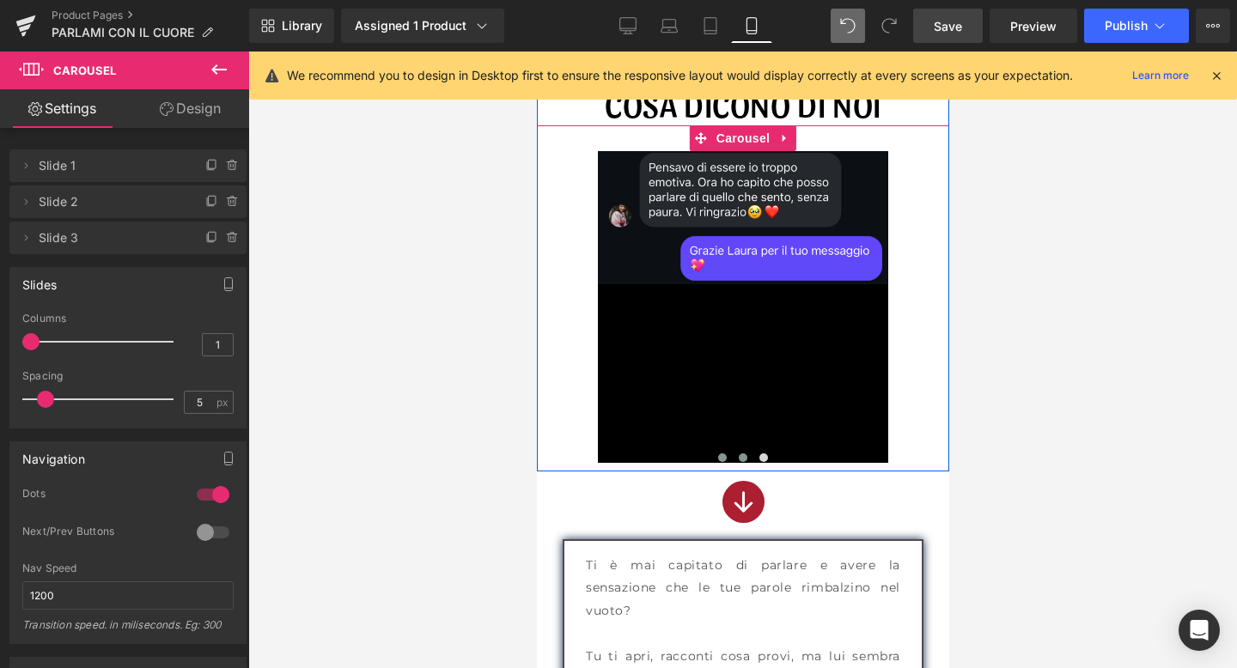
click at [725, 455] on span at bounding box center [721, 457] width 9 height 9
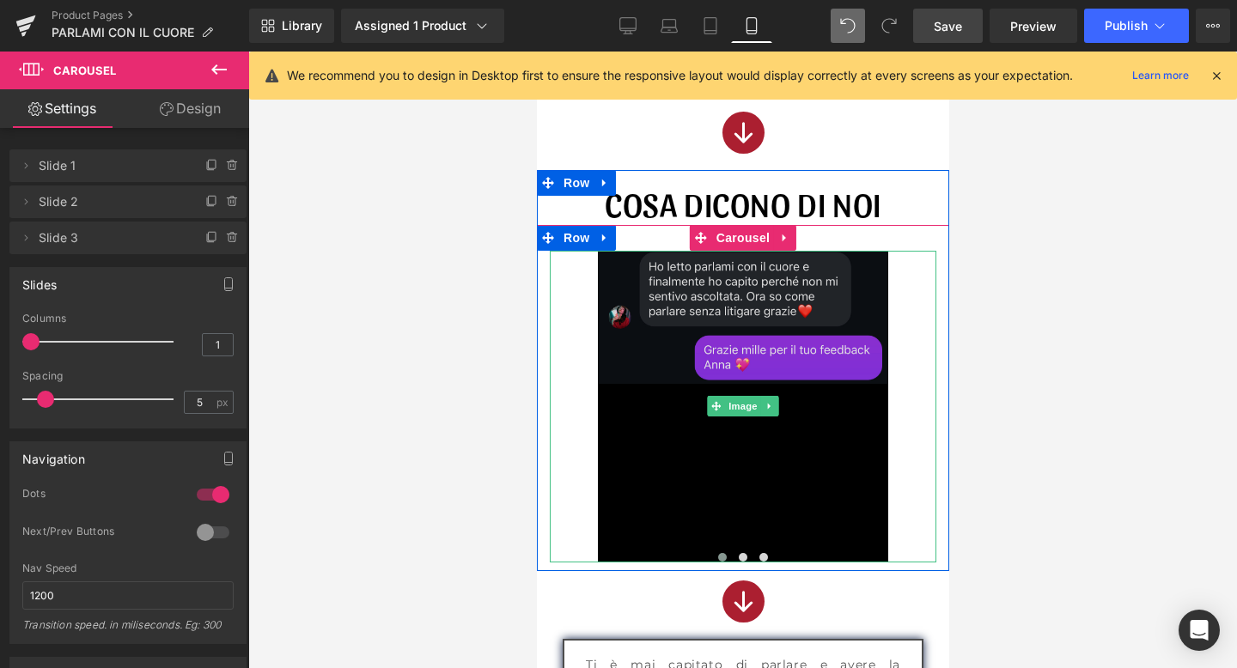
scroll to position [1474, 0]
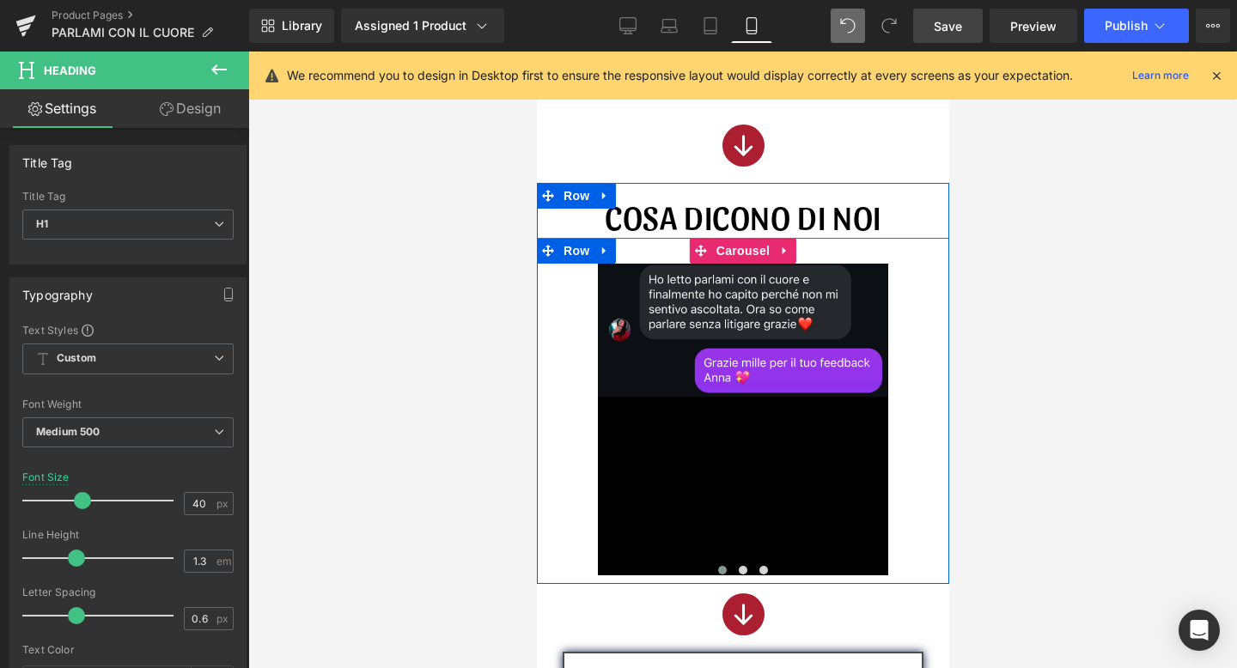
drag, startPoint x: 680, startPoint y: 236, endPoint x: 678, endPoint y: 264, distance: 27.5
click at [678, 266] on div "COSA DICONO DI NOI Heading Image Row Image Row Image Row ‹ ›" at bounding box center [742, 388] width 412 height 391
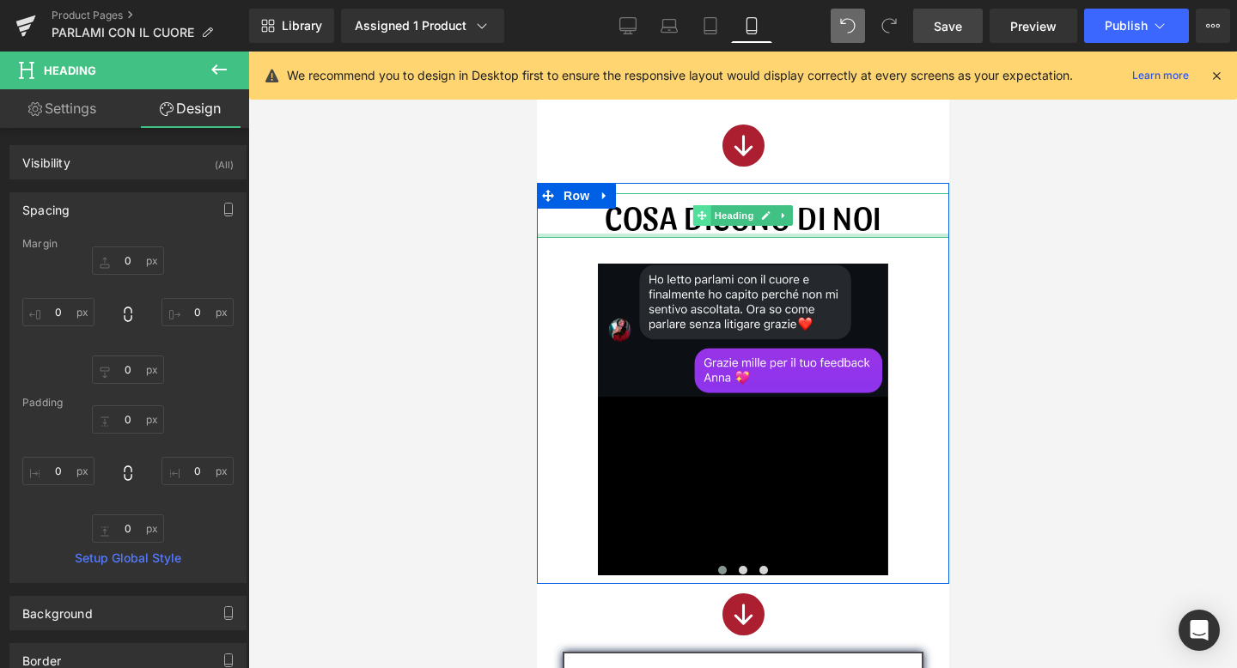
drag, startPoint x: 680, startPoint y: 235, endPoint x: 696, endPoint y: 215, distance: 26.3
click at [696, 215] on div "COSA DICONO DI NOI Heading" at bounding box center [742, 215] width 412 height 45
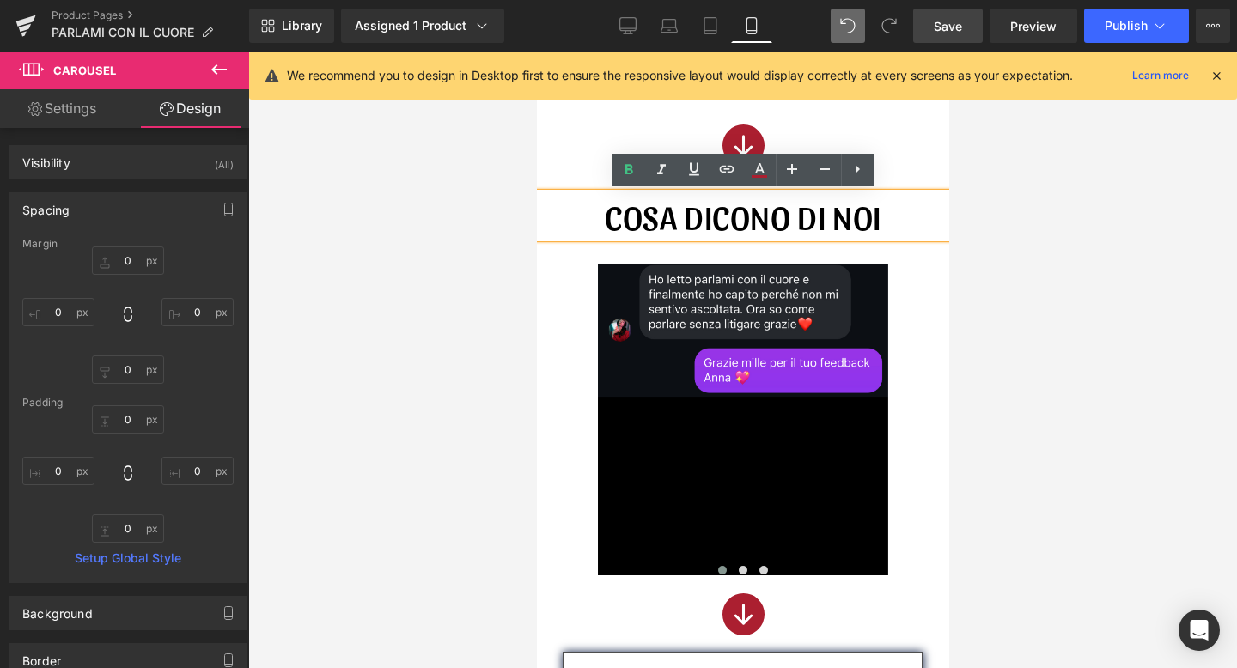
drag, startPoint x: 680, startPoint y: 241, endPoint x: 674, endPoint y: 220, distance: 22.3
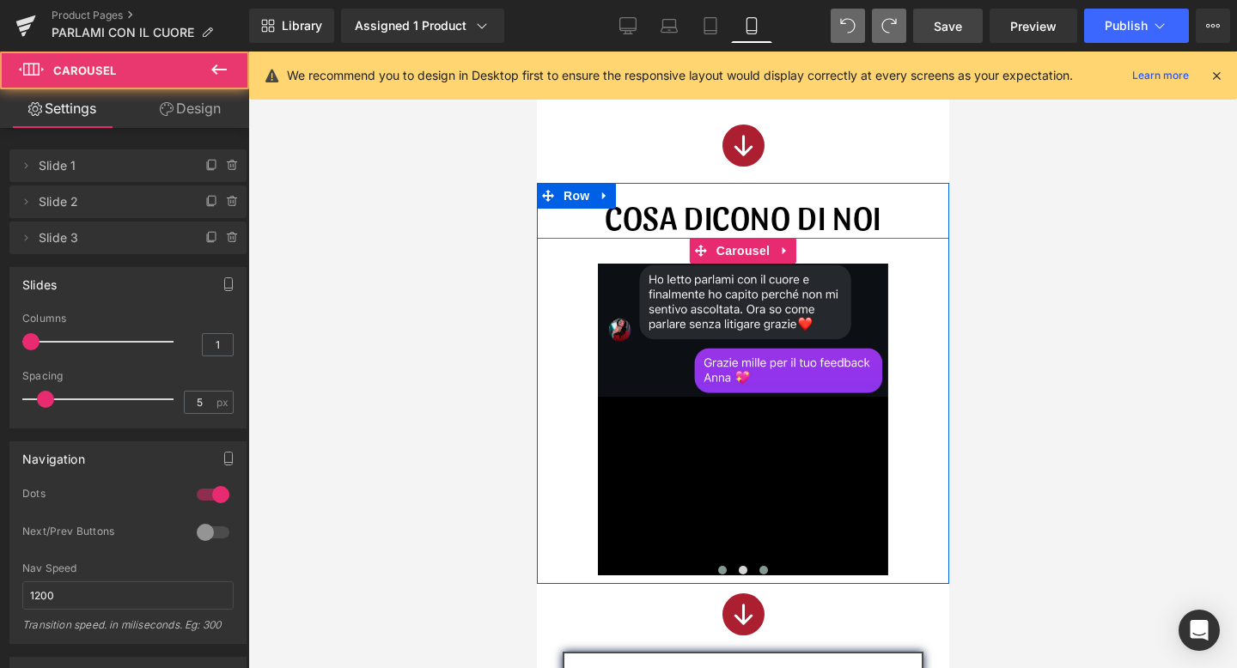
click at [765, 563] on button at bounding box center [762, 570] width 21 height 17
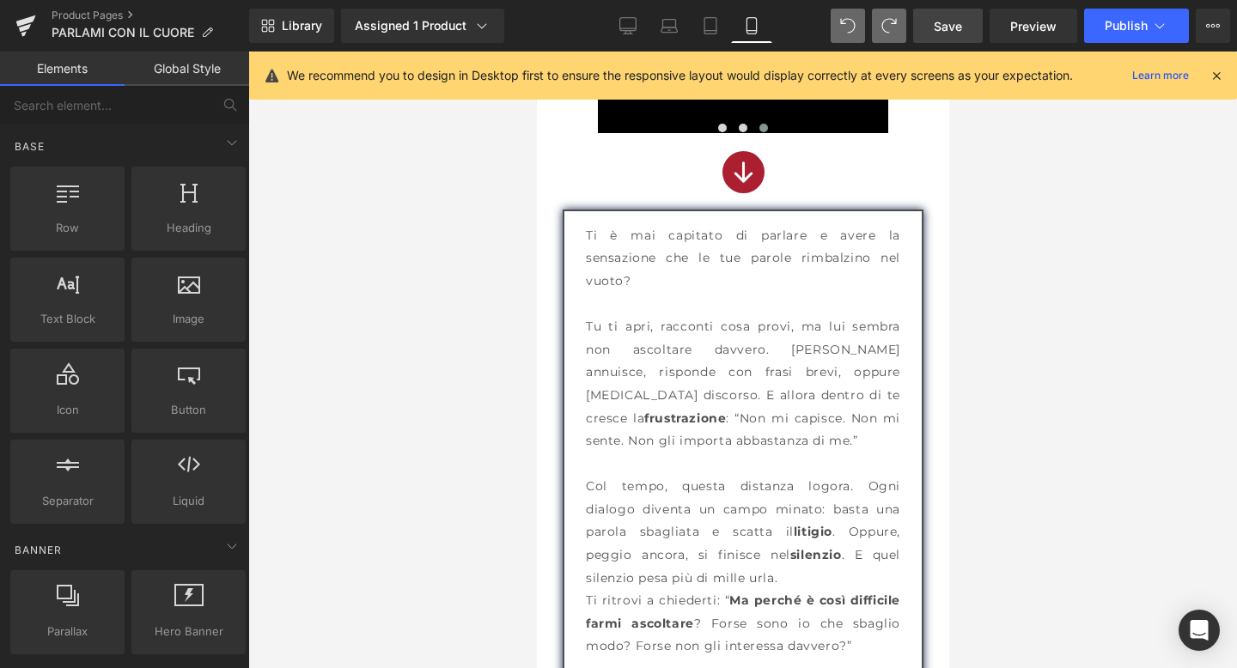
scroll to position [1900, 0]
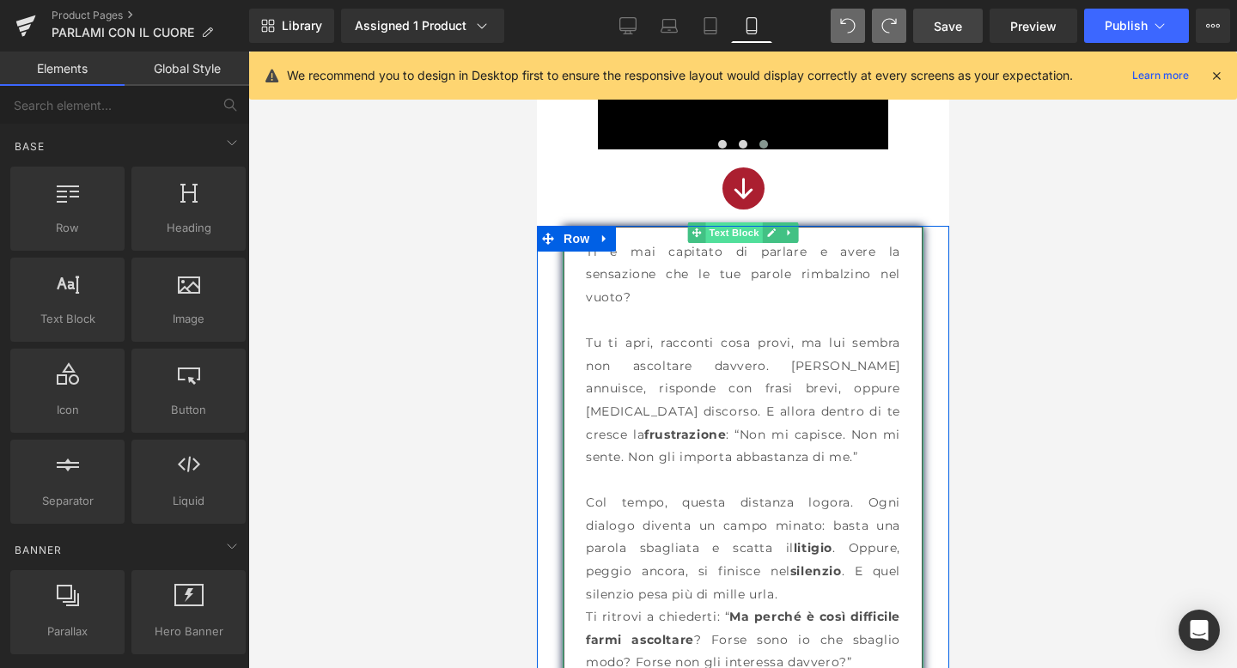
click at [729, 234] on span "Text Block" at bounding box center [732, 232] width 57 height 21
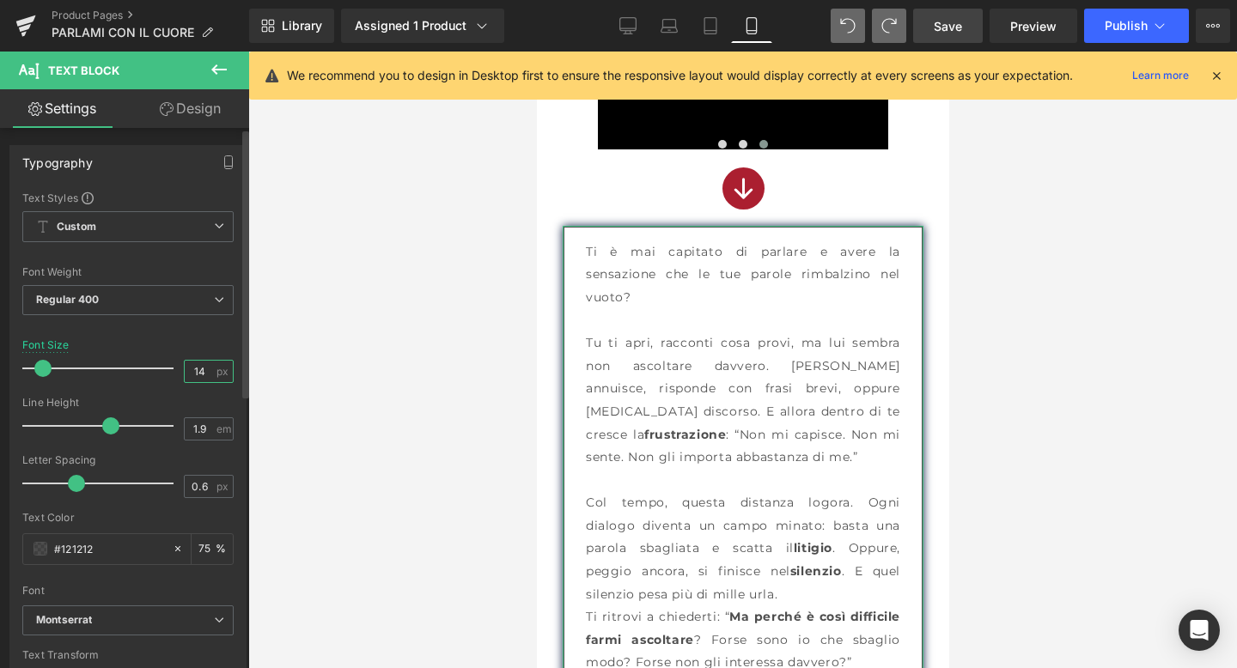
click at [204, 367] on input "14" at bounding box center [200, 371] width 30 height 21
type input "17"
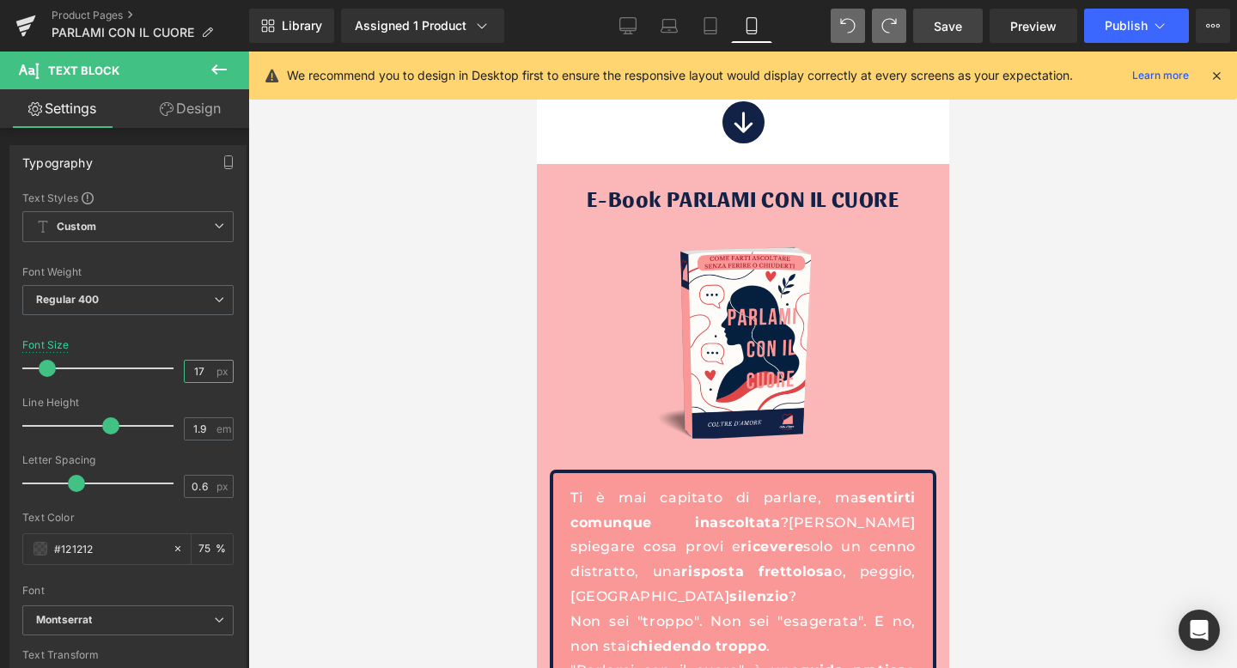
scroll to position [4350, 0]
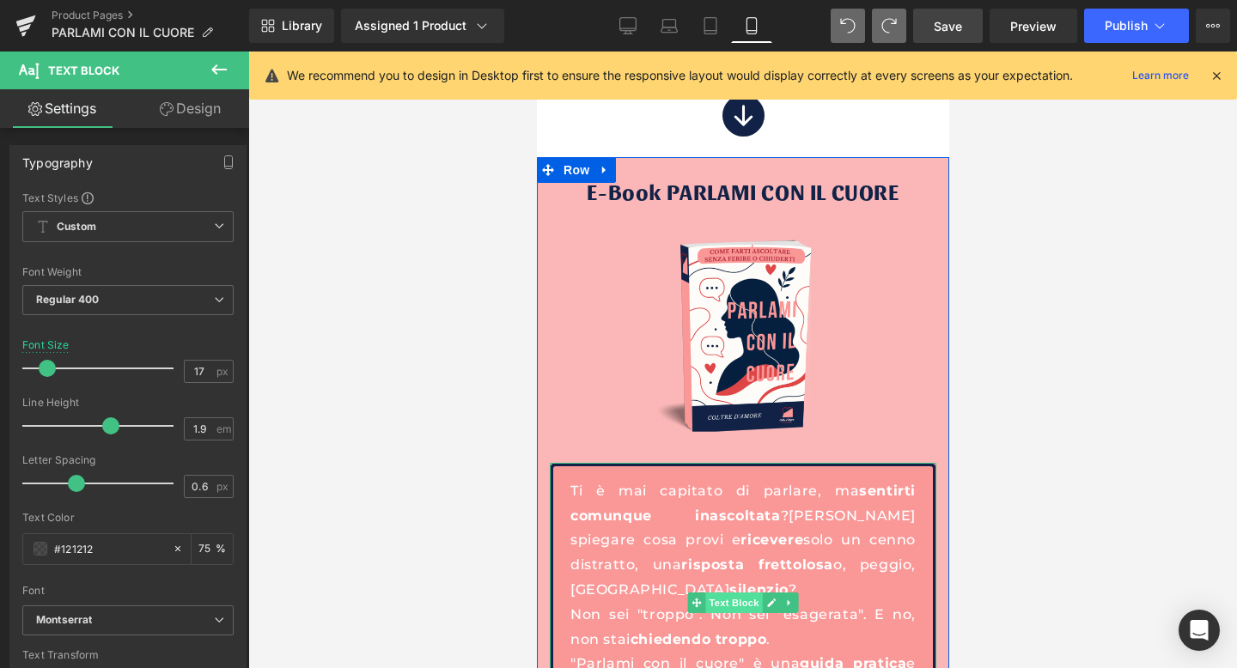
click at [733, 593] on span "Text Block" at bounding box center [732, 603] width 57 height 21
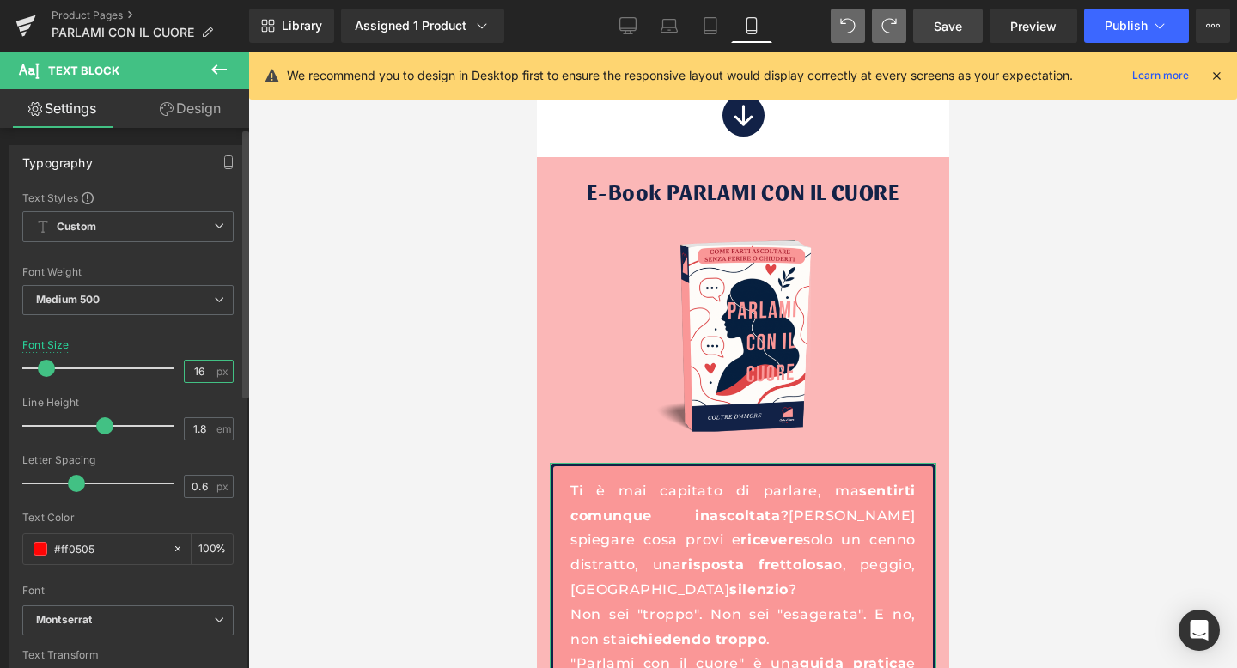
click at [196, 371] on input "16" at bounding box center [200, 371] width 30 height 21
type input "17"
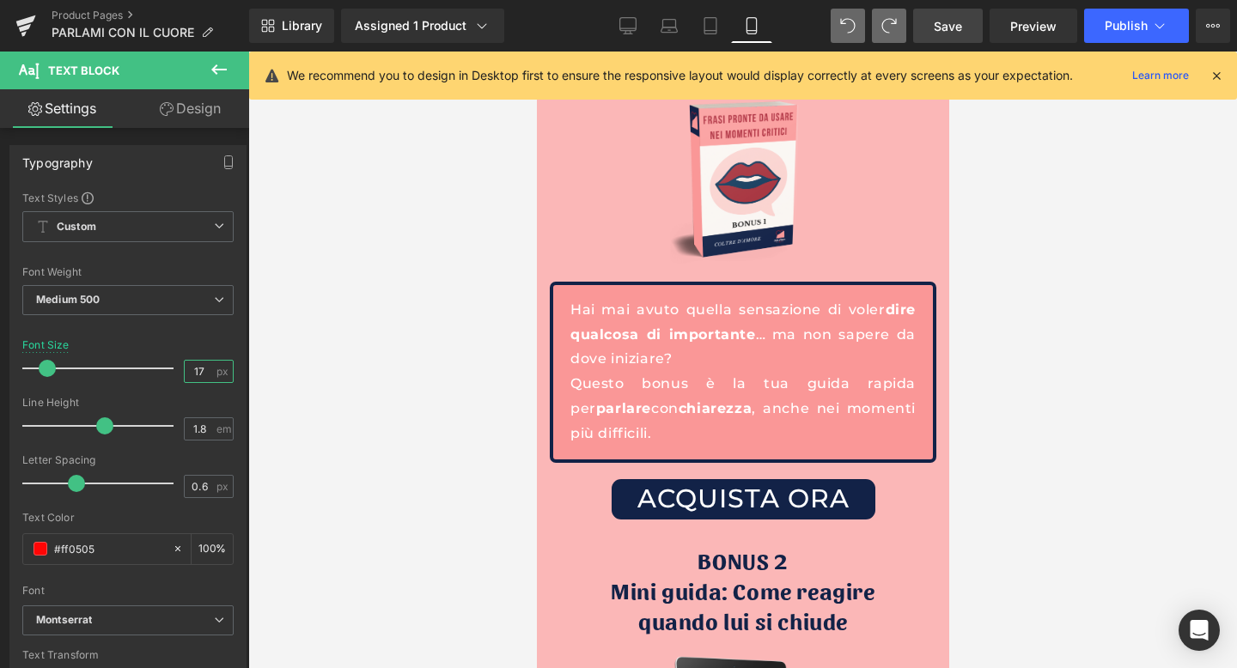
scroll to position [5231, 0]
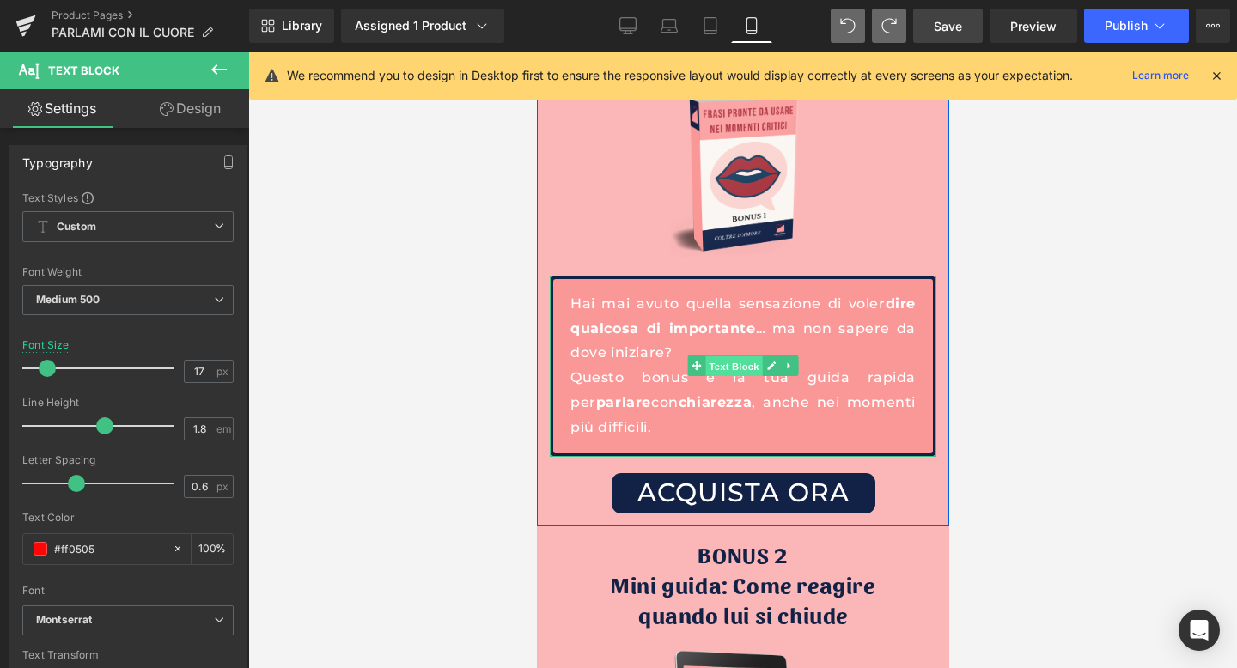
click at [751, 356] on span "Text Block" at bounding box center [732, 366] width 57 height 21
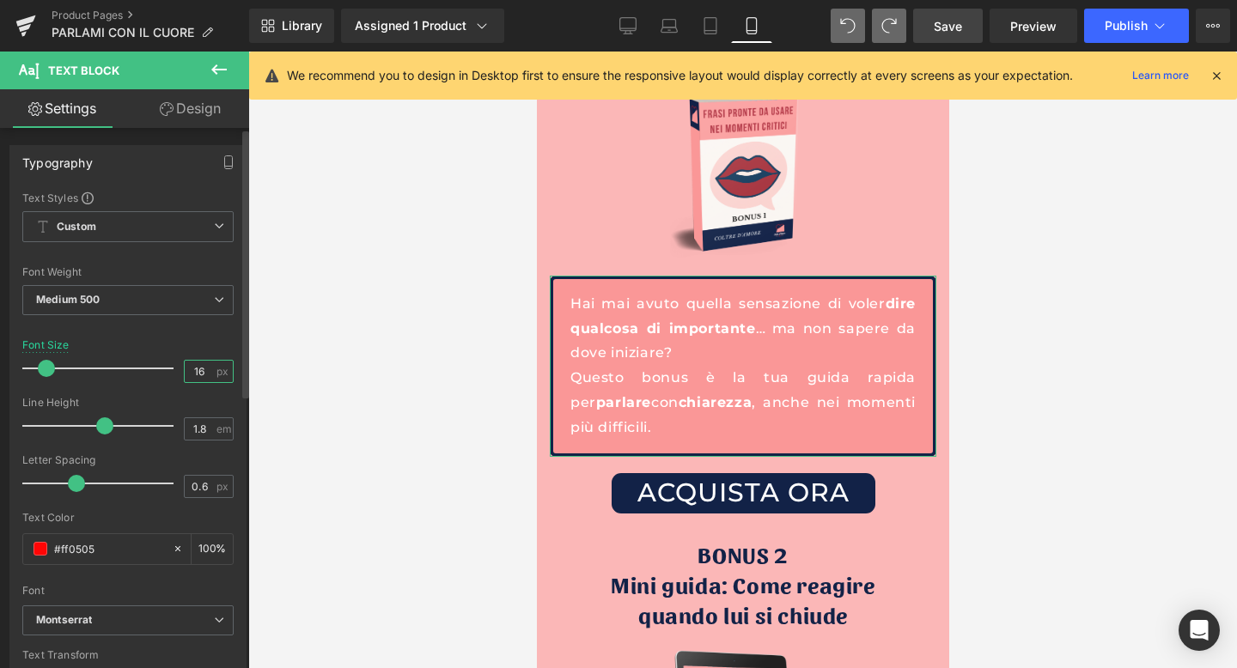
click at [202, 367] on input "16" at bounding box center [200, 371] width 30 height 21
type input "17"
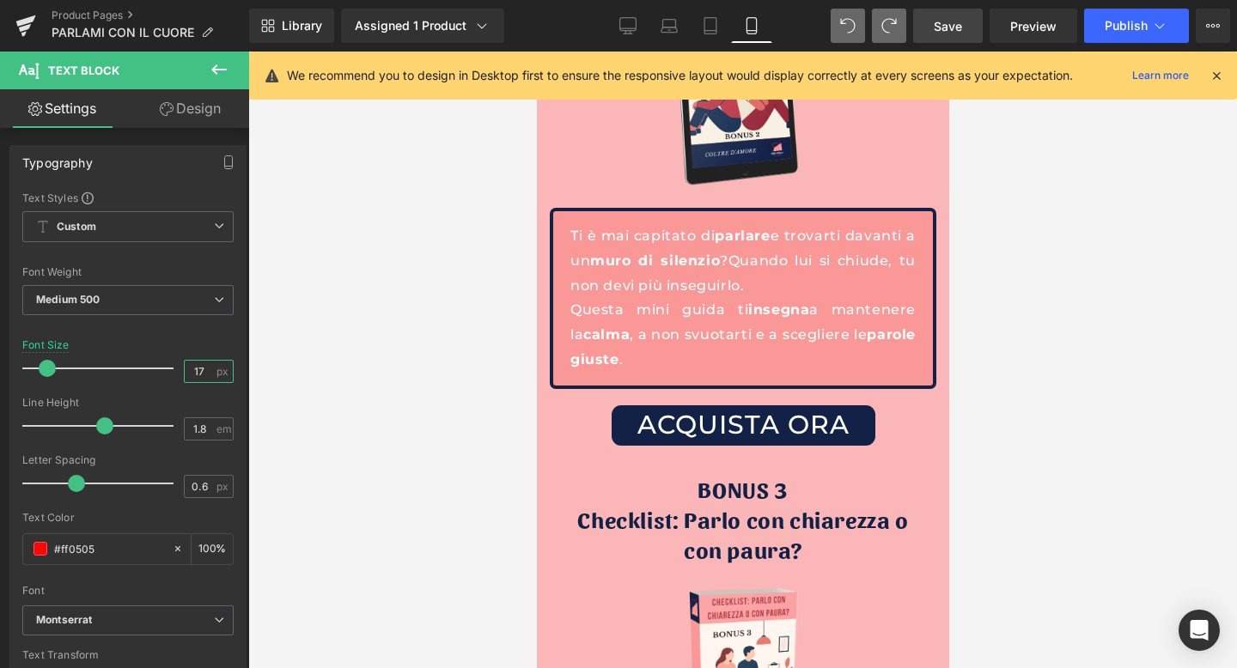
scroll to position [5852, 0]
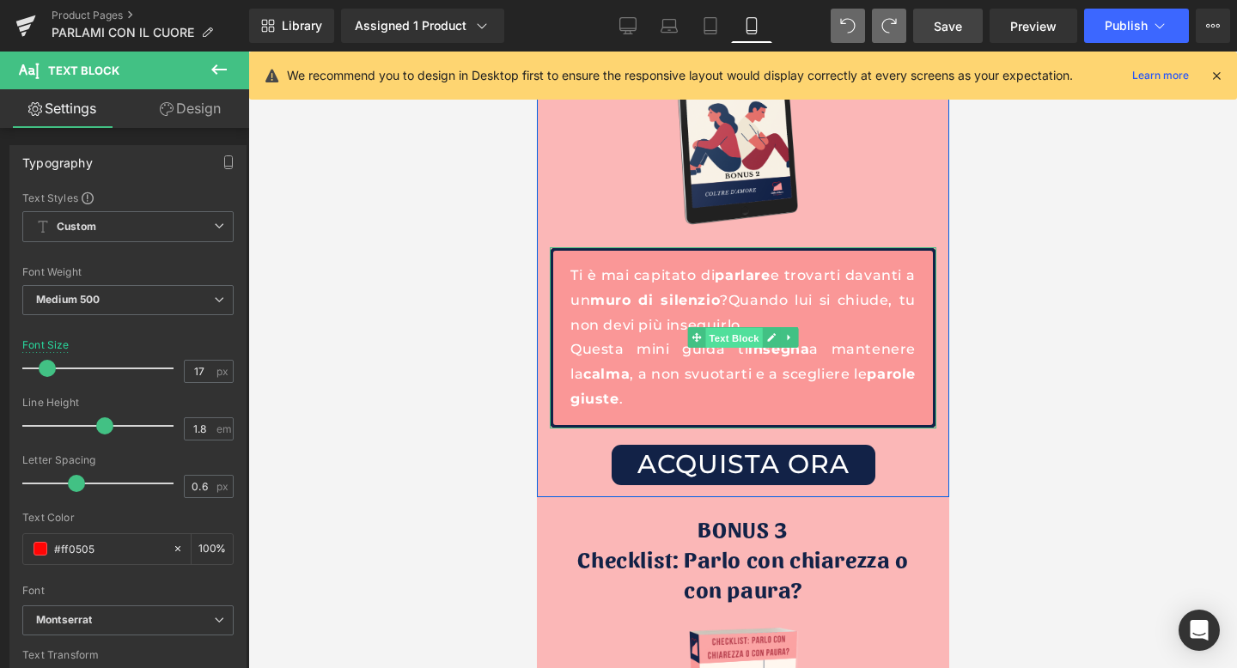
click at [736, 328] on span "Text Block" at bounding box center [732, 338] width 57 height 21
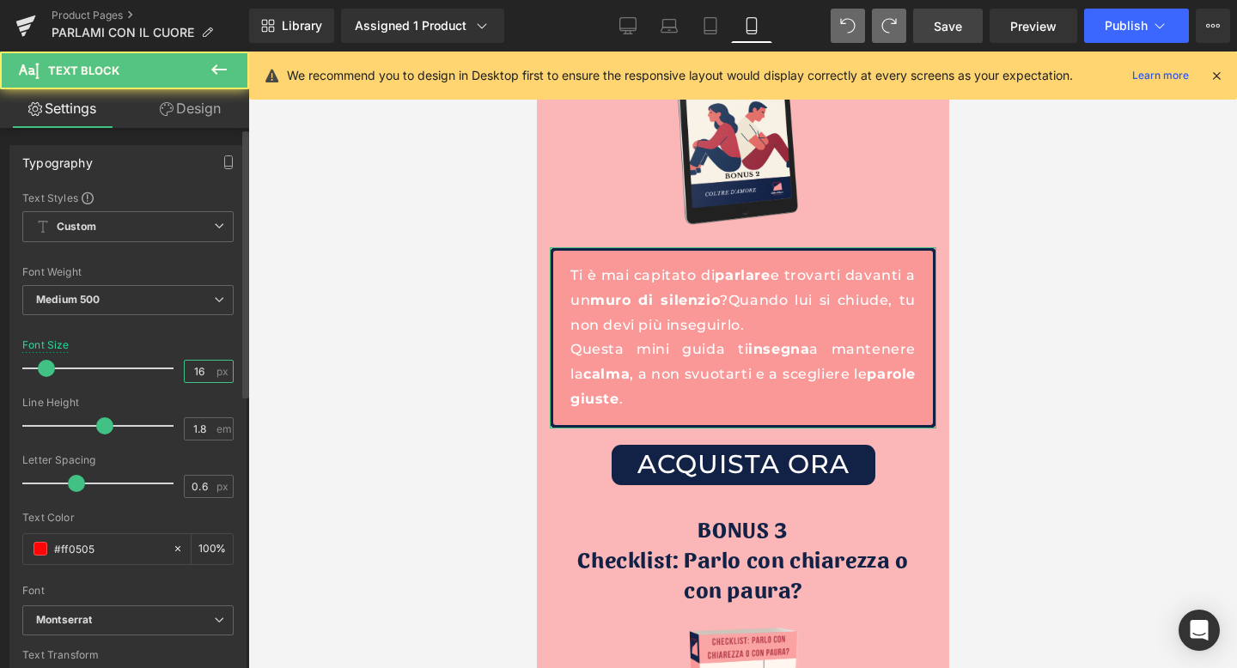
click at [204, 370] on input "16" at bounding box center [200, 371] width 30 height 21
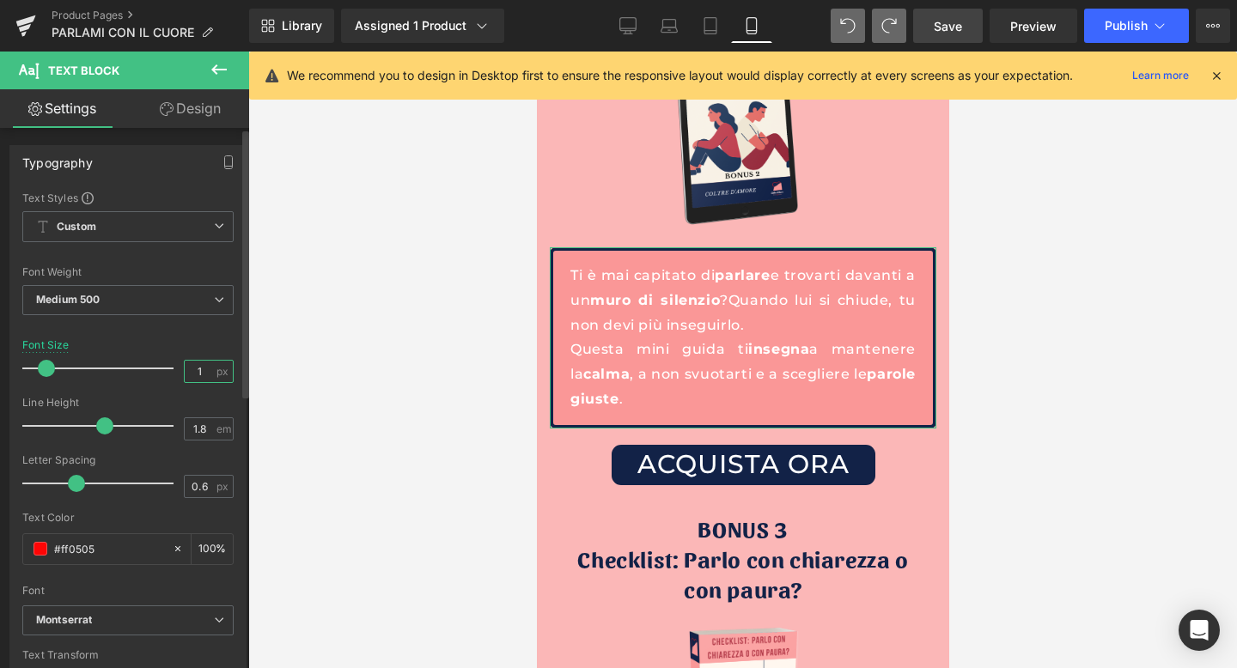
type input "17"
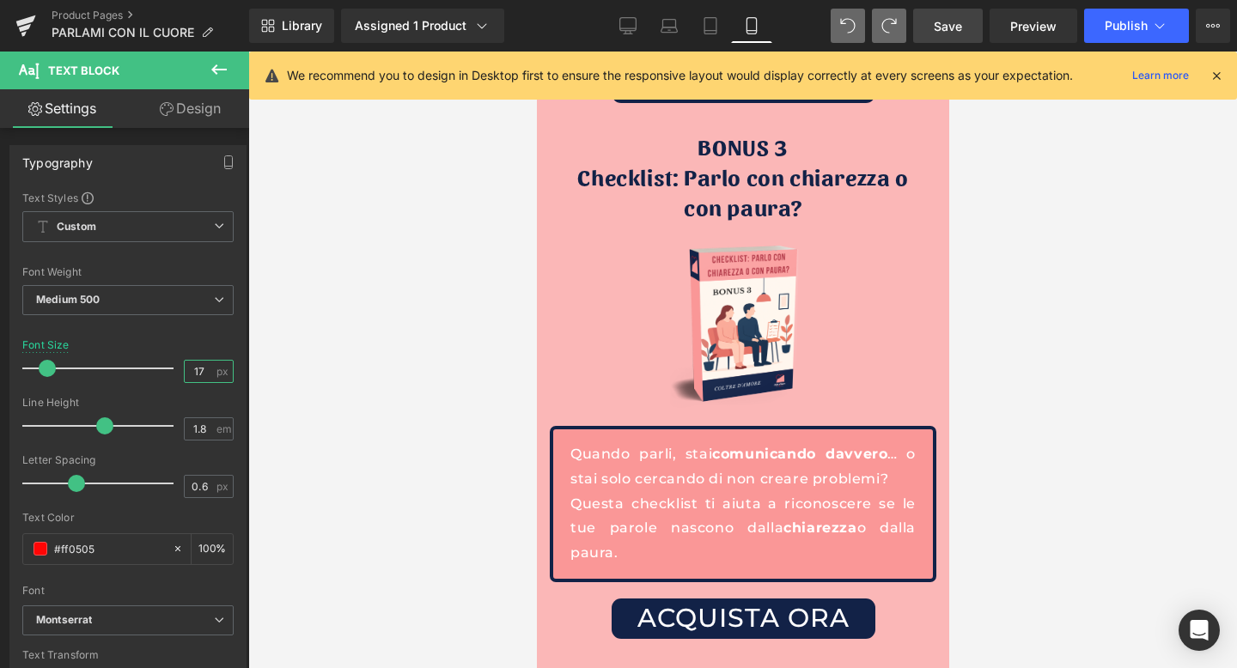
scroll to position [6278, 0]
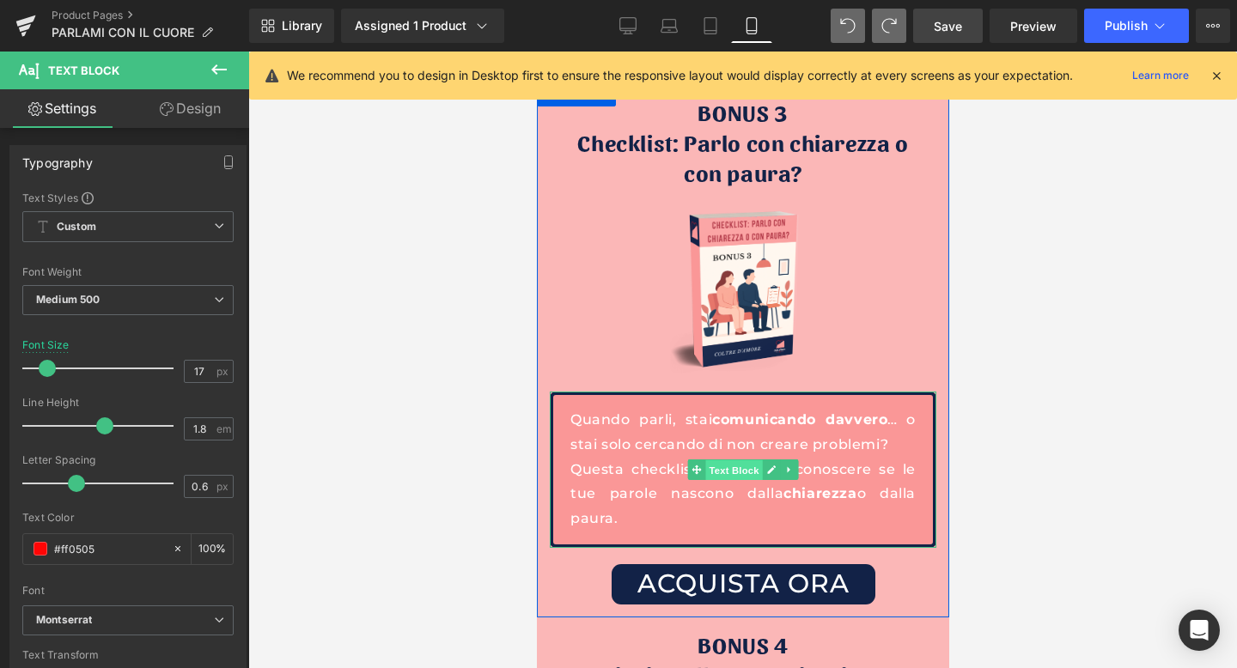
click at [741, 460] on span "Text Block" at bounding box center [732, 470] width 57 height 21
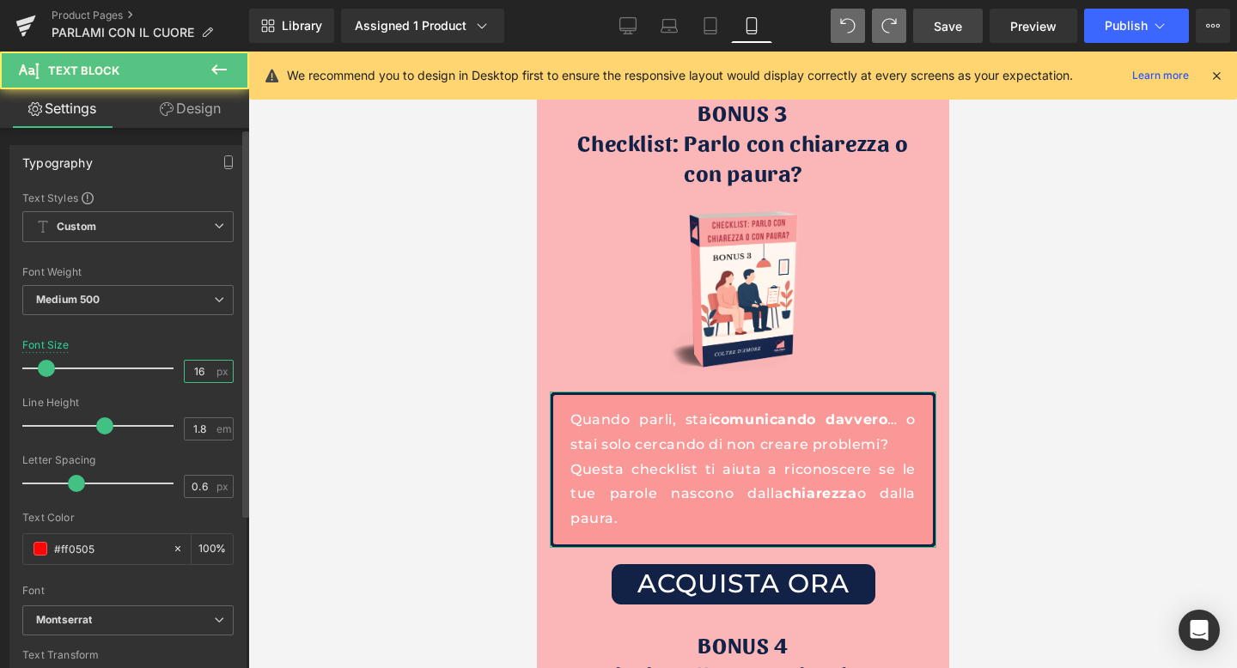
click at [199, 368] on input "16" at bounding box center [200, 371] width 30 height 21
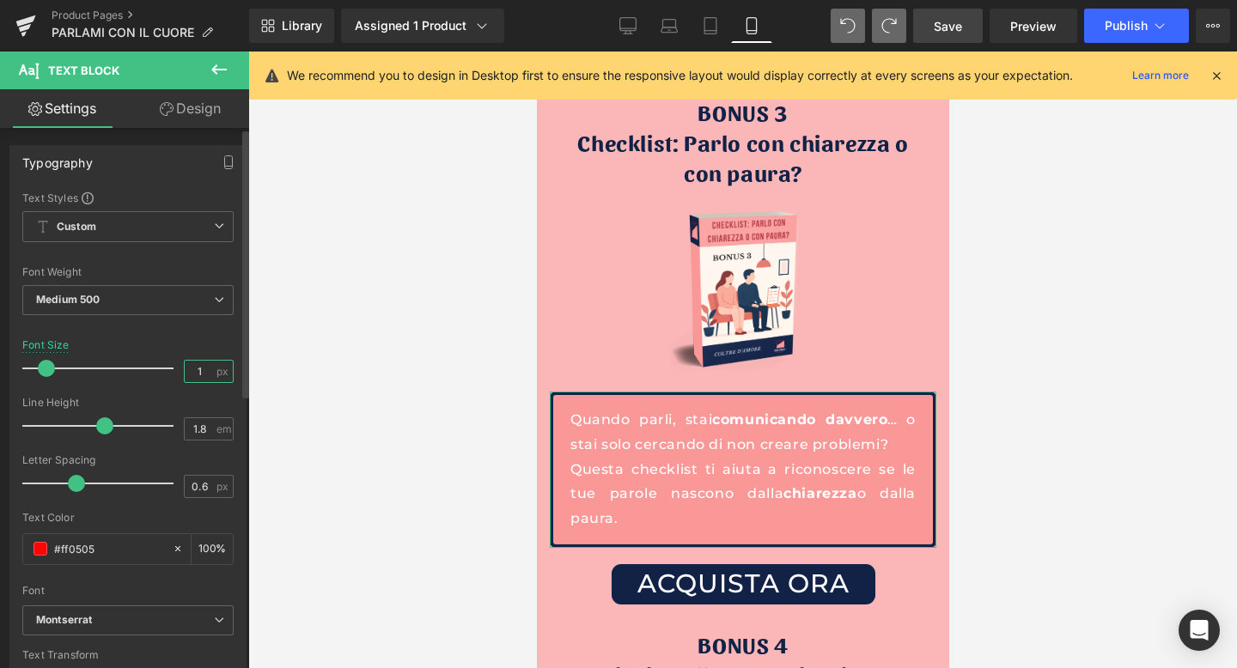
type input "17"
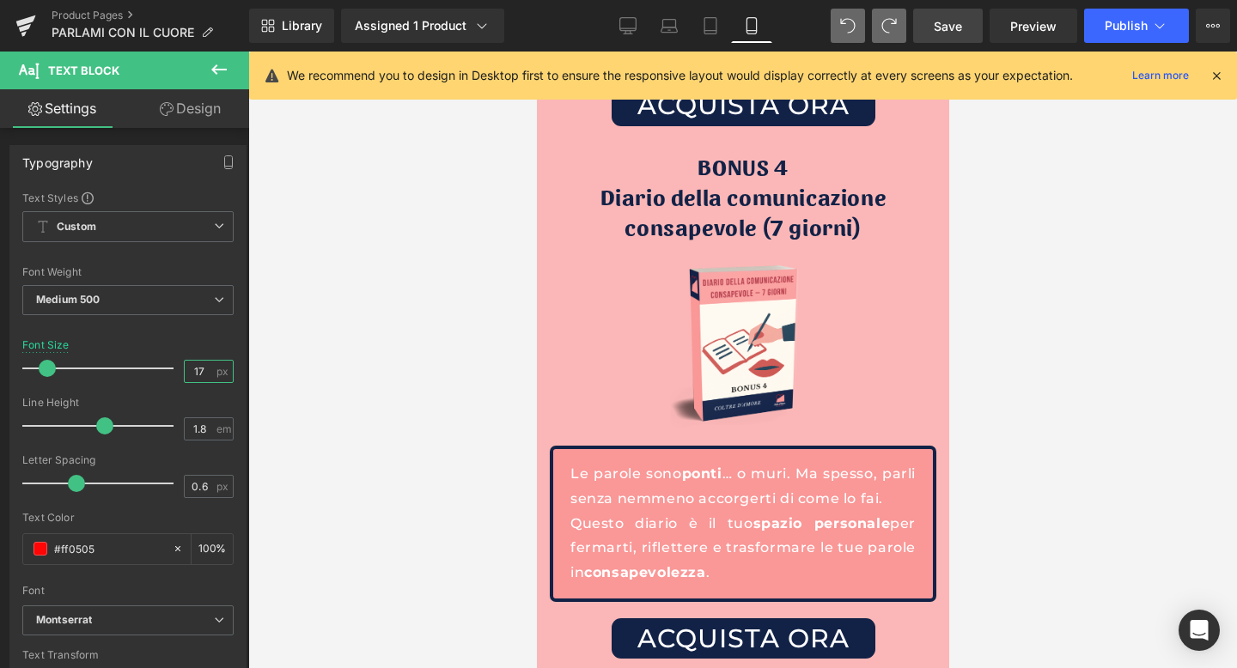
scroll to position [6815, 0]
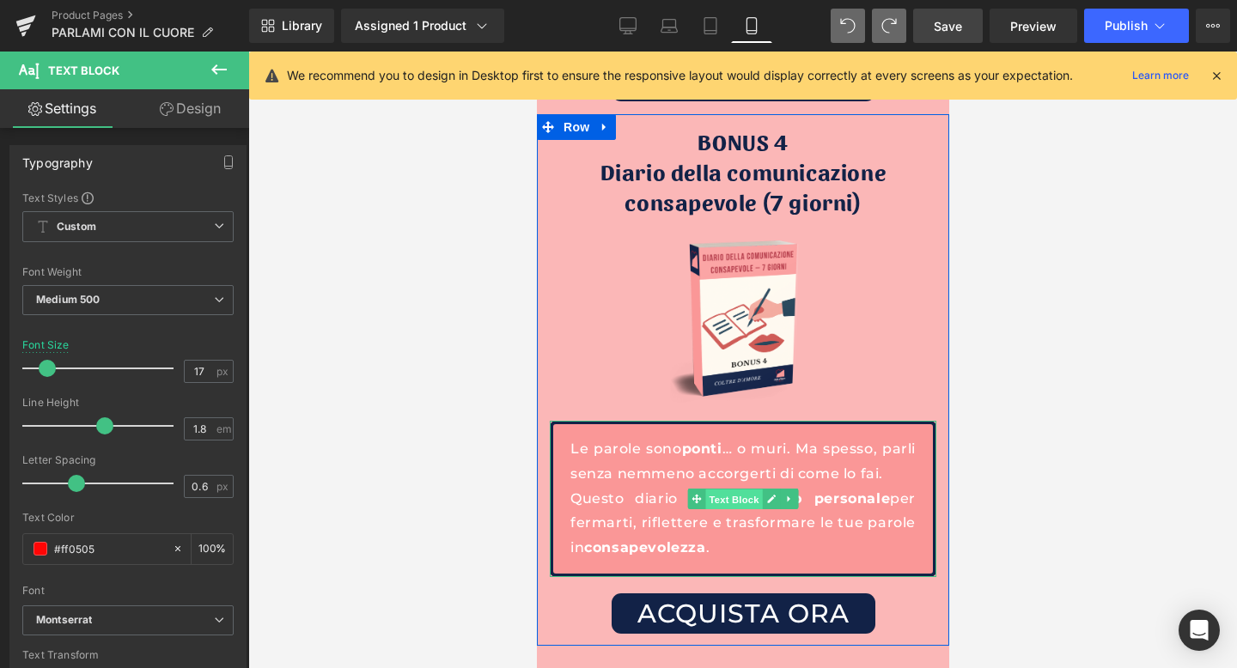
click at [738, 490] on span "Text Block" at bounding box center [732, 500] width 57 height 21
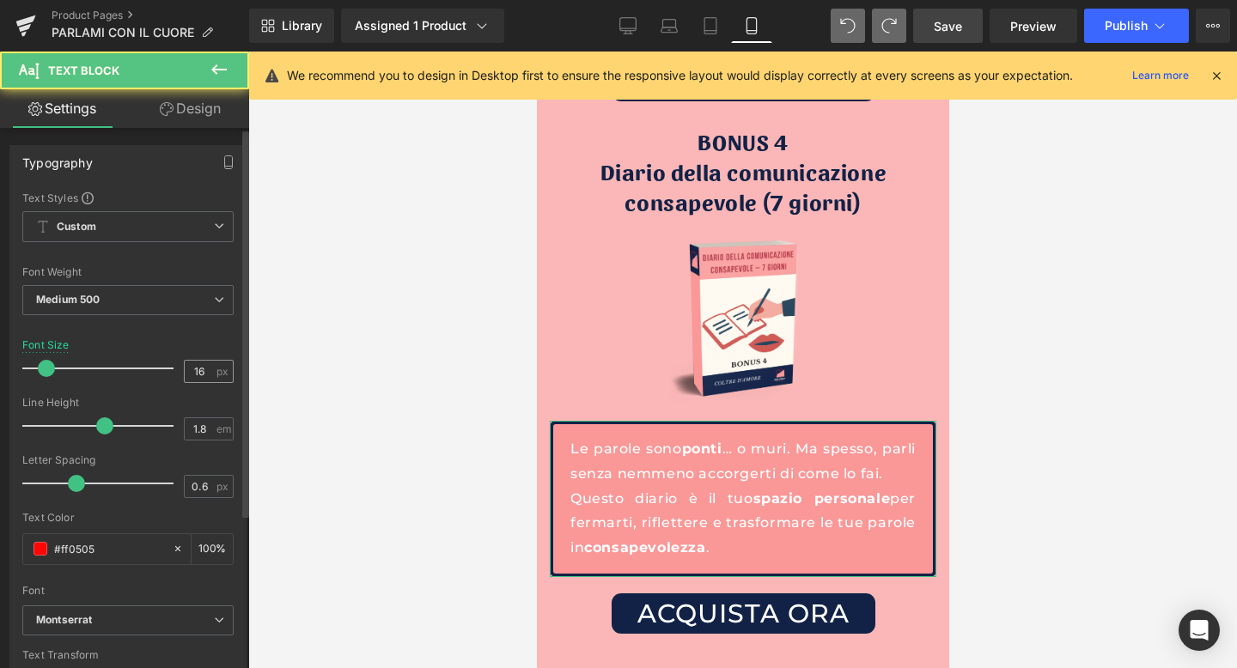
click at [208, 374] on div "16 px" at bounding box center [209, 371] width 50 height 23
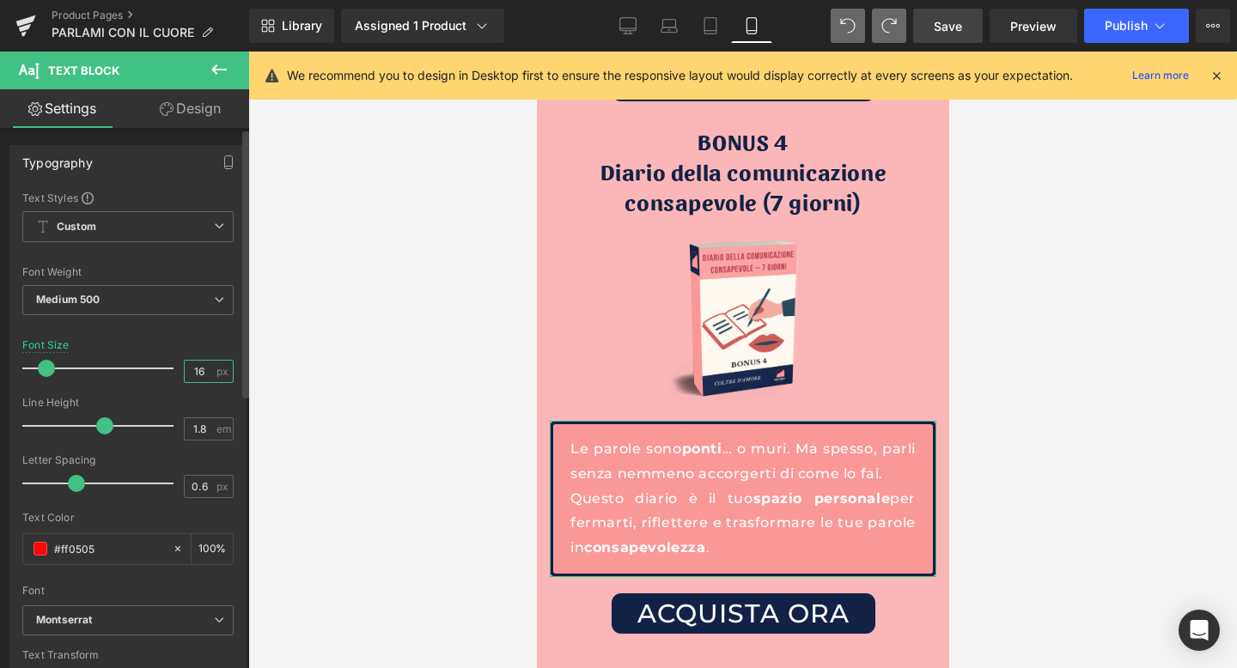
click at [203, 374] on input "16" at bounding box center [200, 371] width 30 height 21
type input "17"
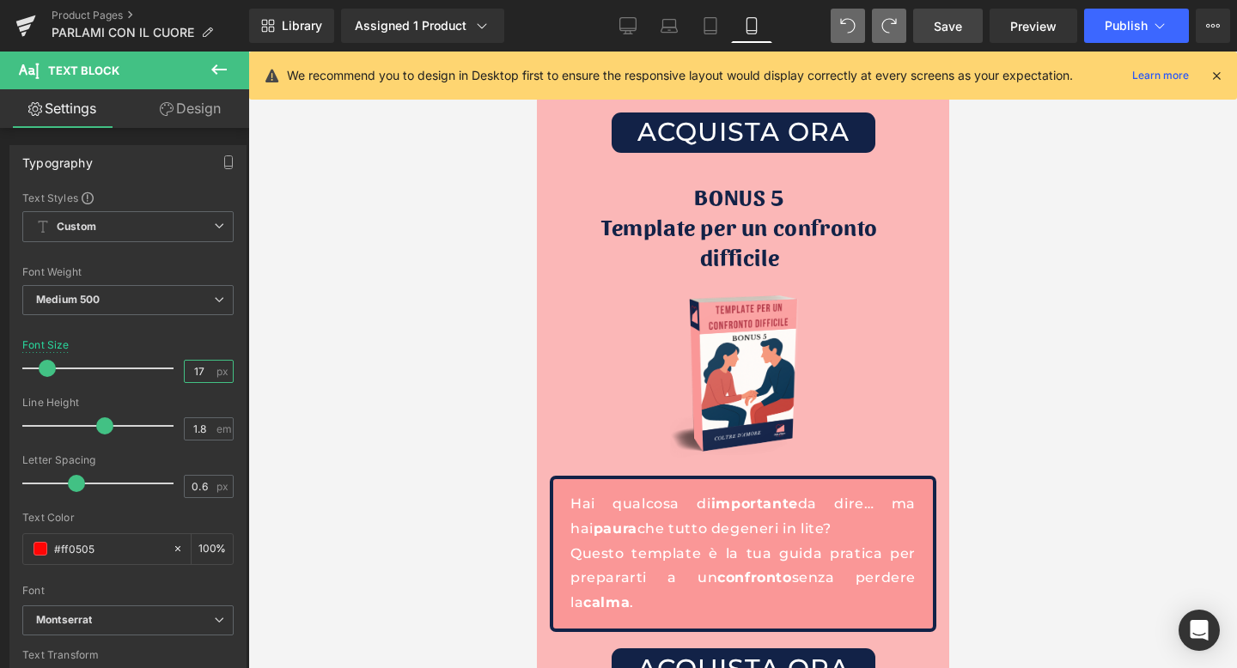
scroll to position [7369, 0]
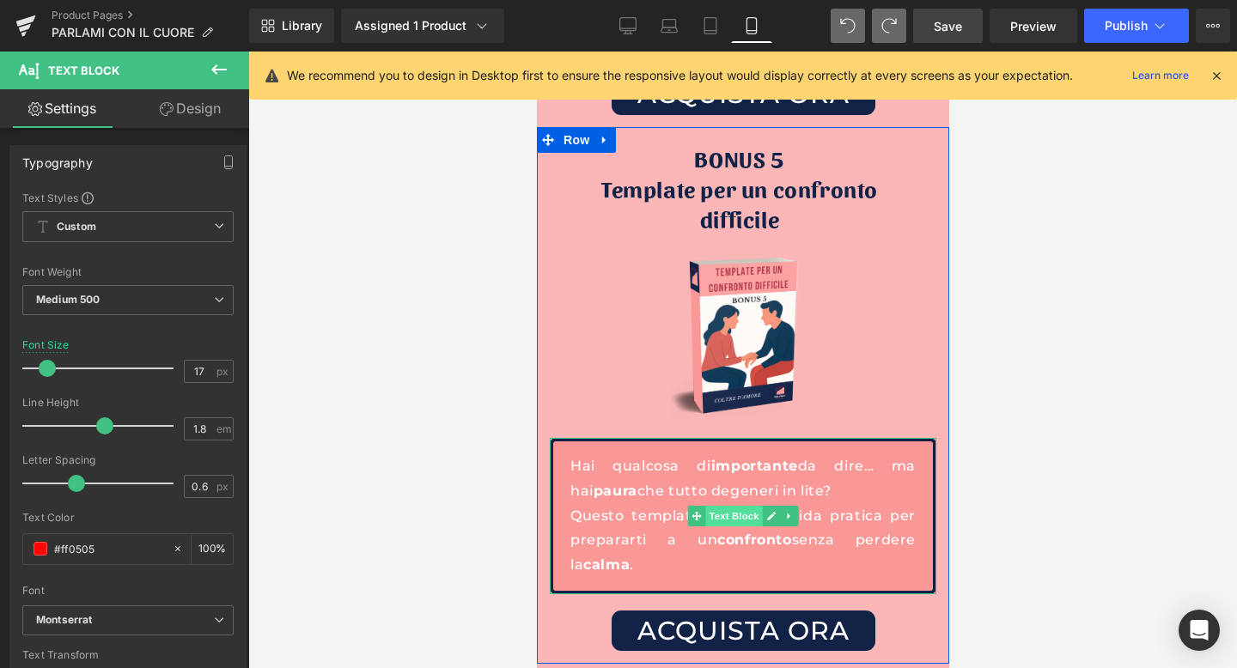
click at [734, 506] on span "Text Block" at bounding box center [732, 516] width 57 height 21
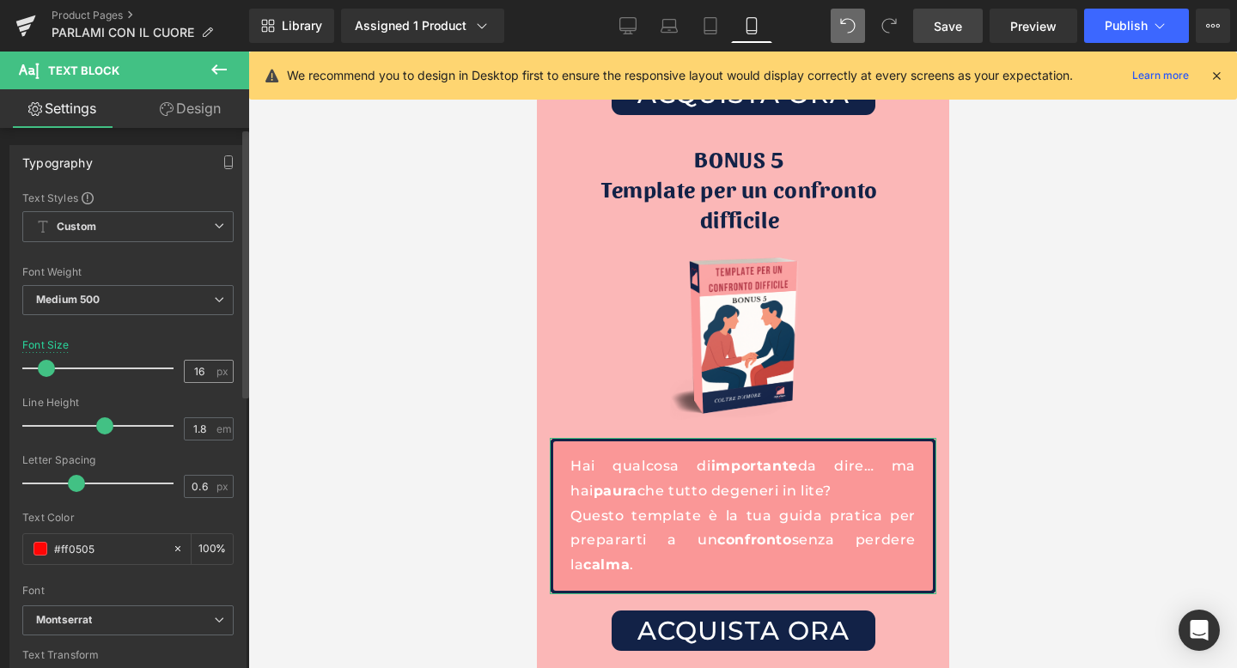
click at [208, 373] on div "16 px" at bounding box center [209, 371] width 50 height 23
click at [204, 373] on input "16" at bounding box center [200, 371] width 30 height 21
type input "17"
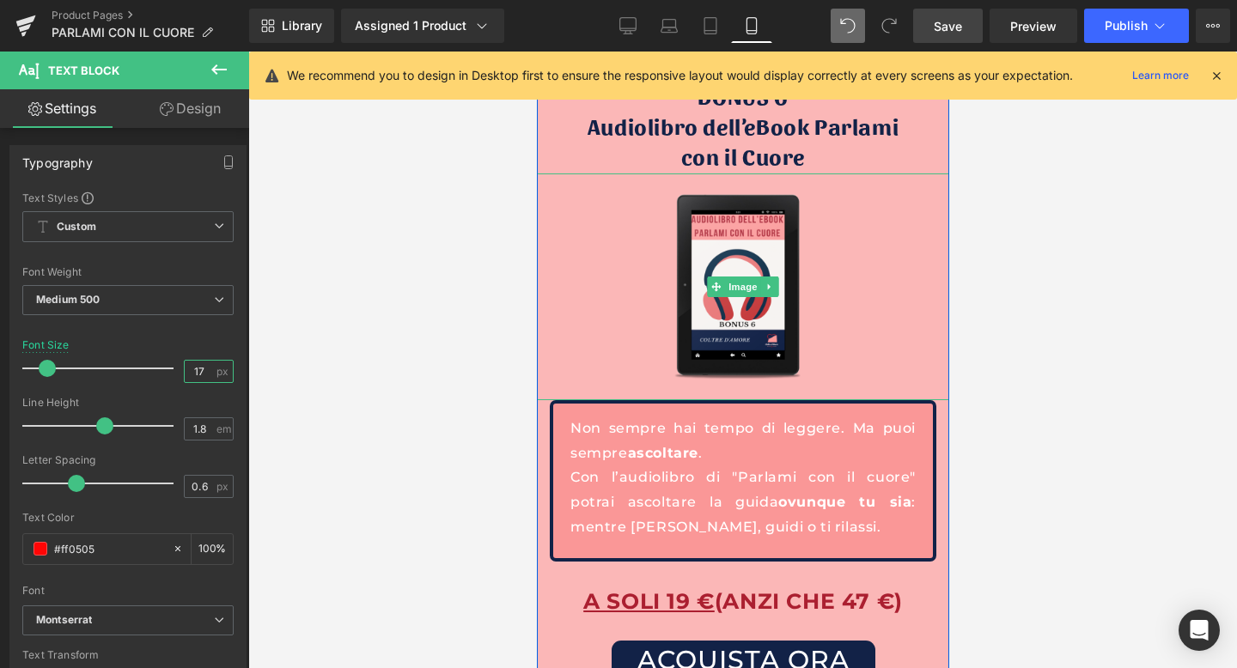
scroll to position [8026, 0]
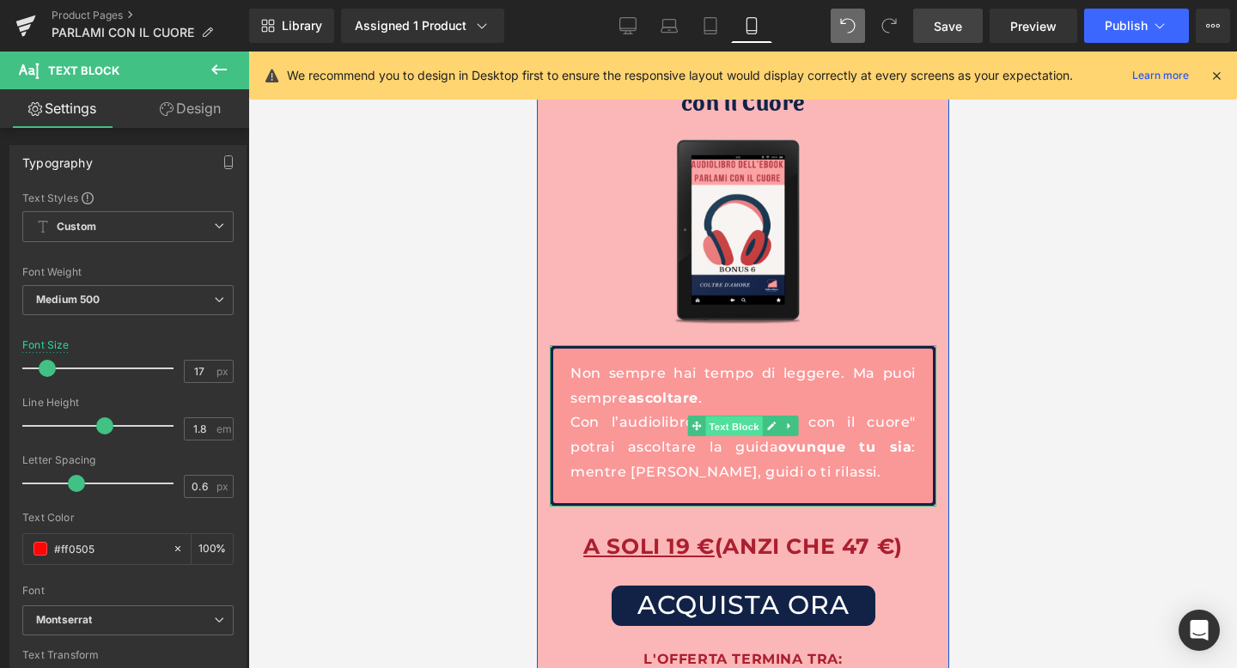
click at [750, 417] on span "Text Block" at bounding box center [732, 427] width 57 height 21
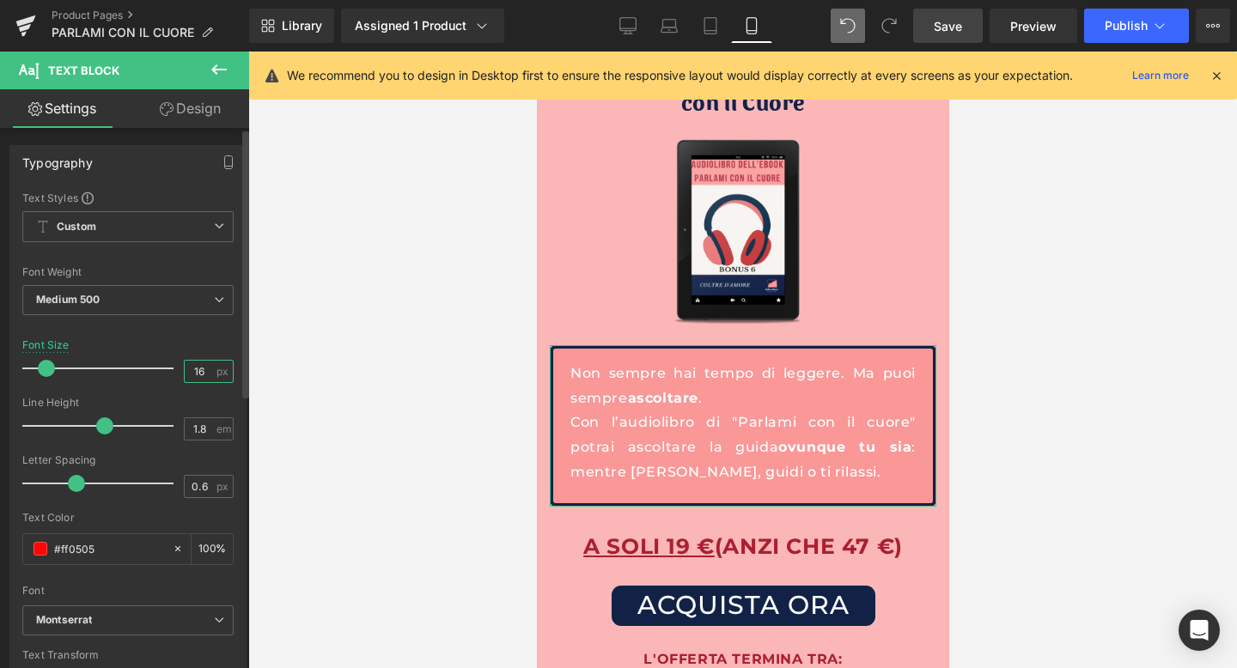
click at [198, 366] on input "16" at bounding box center [200, 371] width 30 height 21
type input "17"
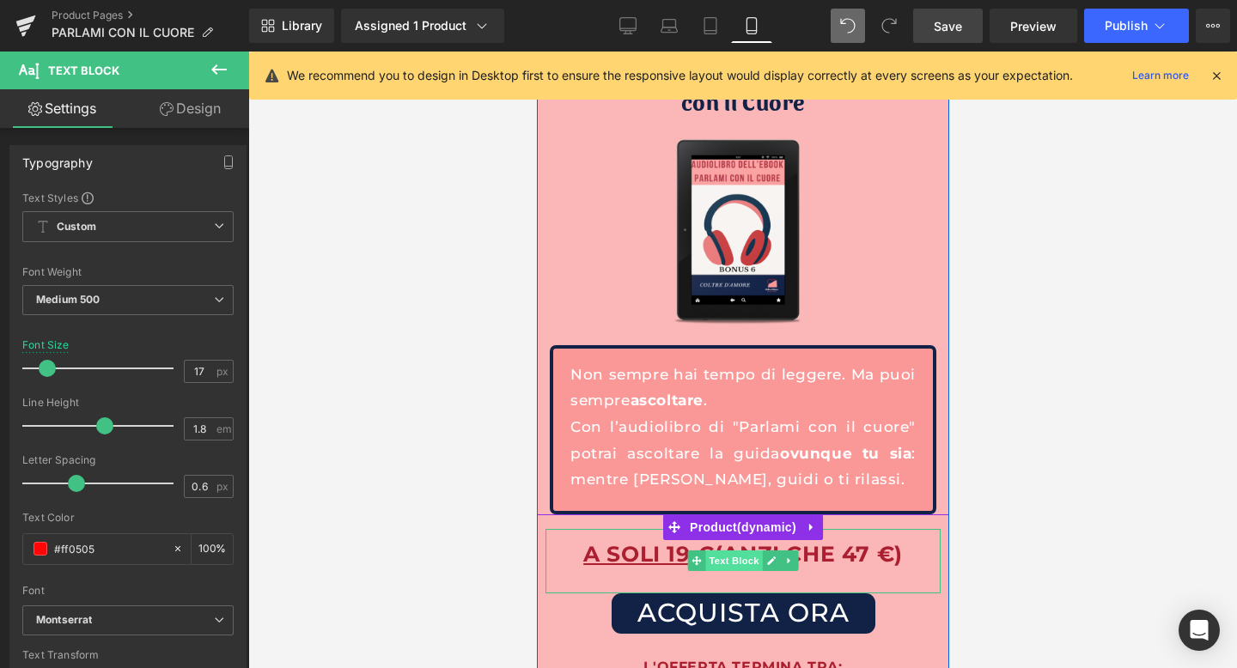
click at [719, 550] on span "Text Block" at bounding box center [732, 560] width 57 height 21
click at [714, 541] on b "A SOLI 19 € (ANZI CHE 47 €)" at bounding box center [741, 554] width 319 height 26
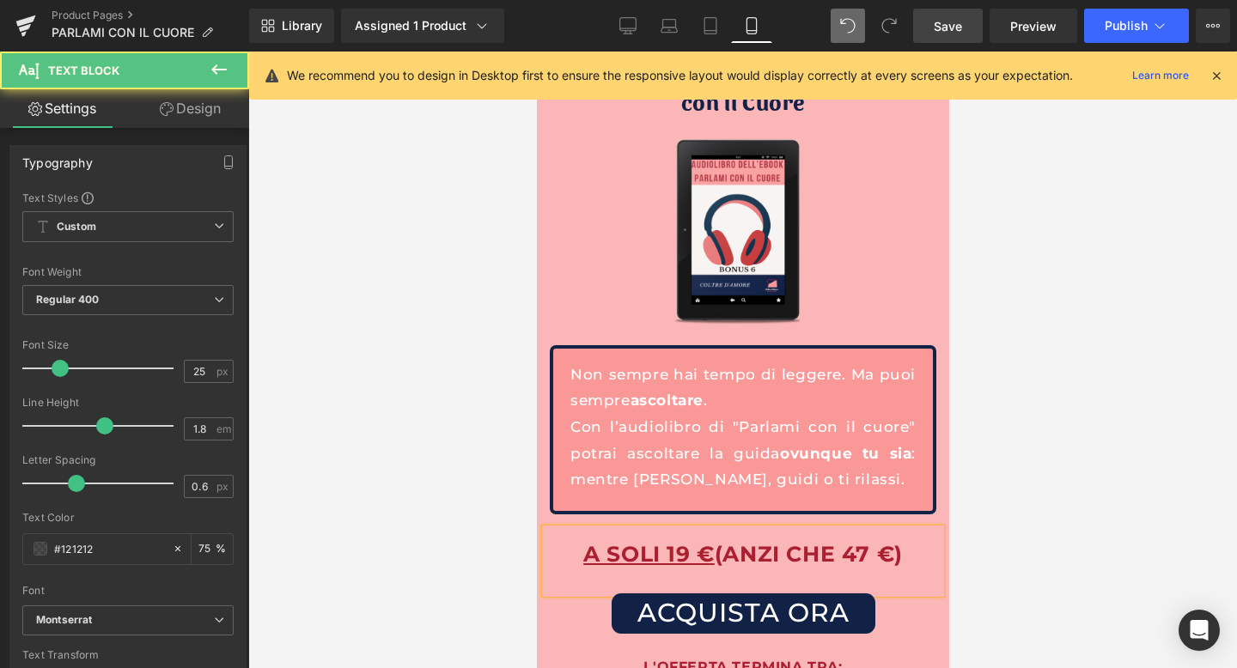
click at [717, 541] on b "A SOLI 19 € (ANZI CHE 47 €)" at bounding box center [741, 554] width 319 height 26
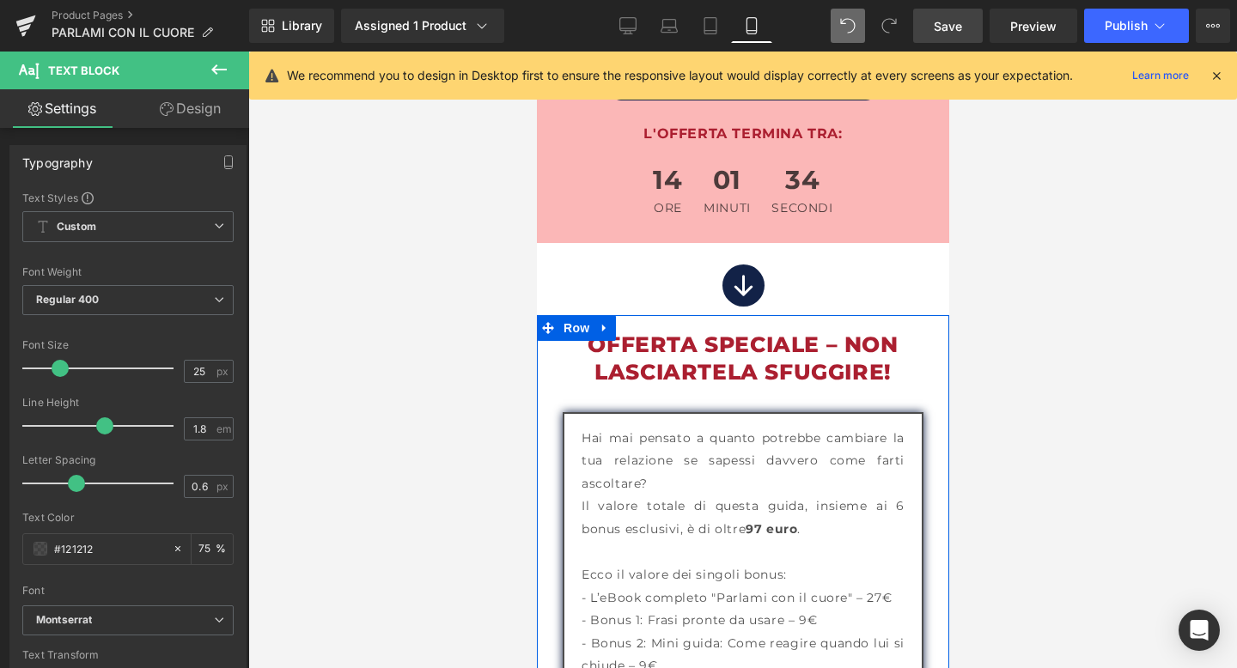
scroll to position [8637, 0]
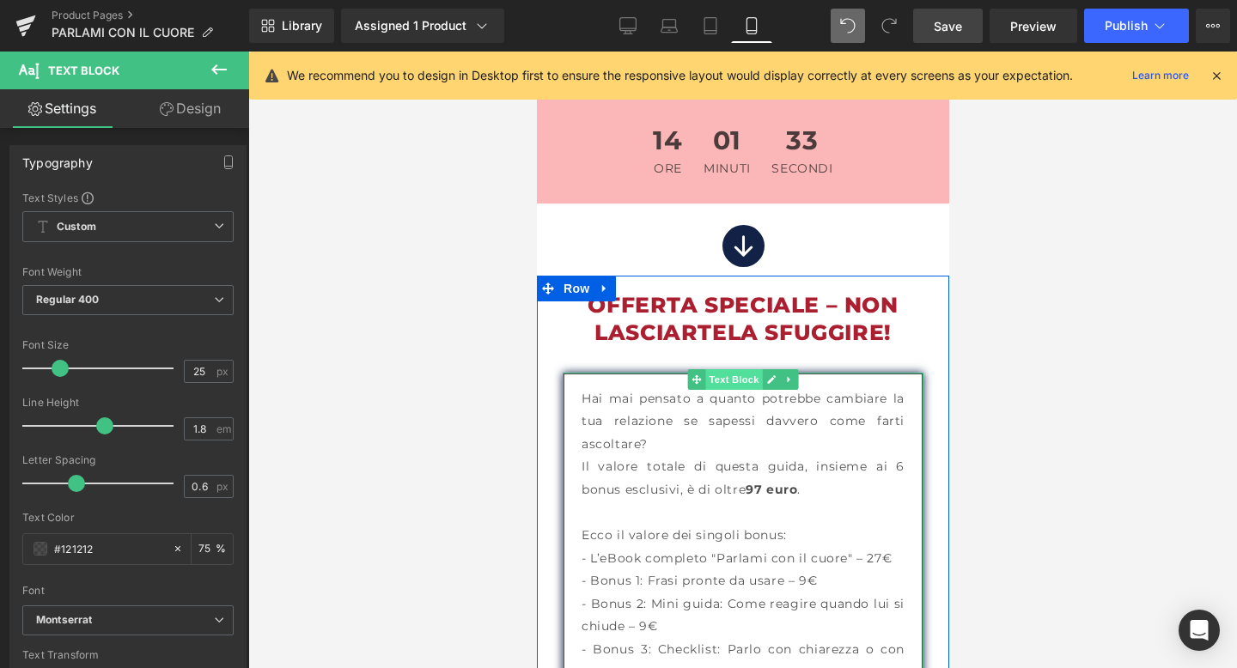
click at [744, 369] on span "Text Block" at bounding box center [732, 379] width 57 height 21
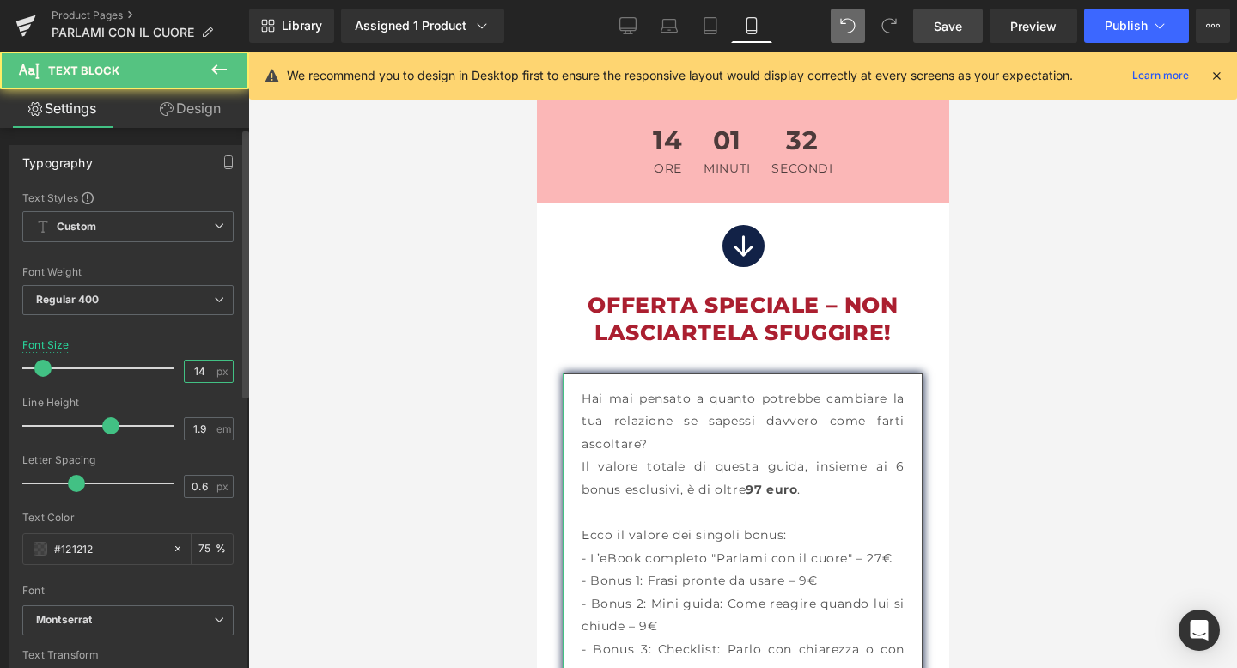
click at [203, 372] on input "14" at bounding box center [200, 371] width 30 height 21
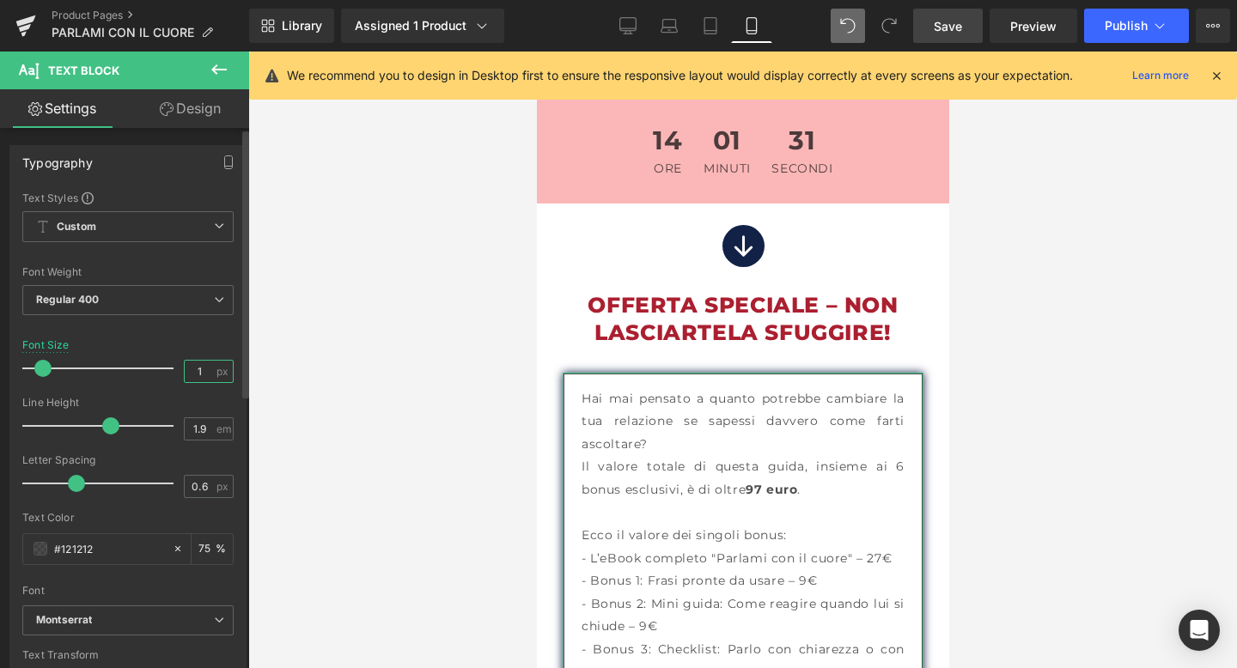
type input "17"
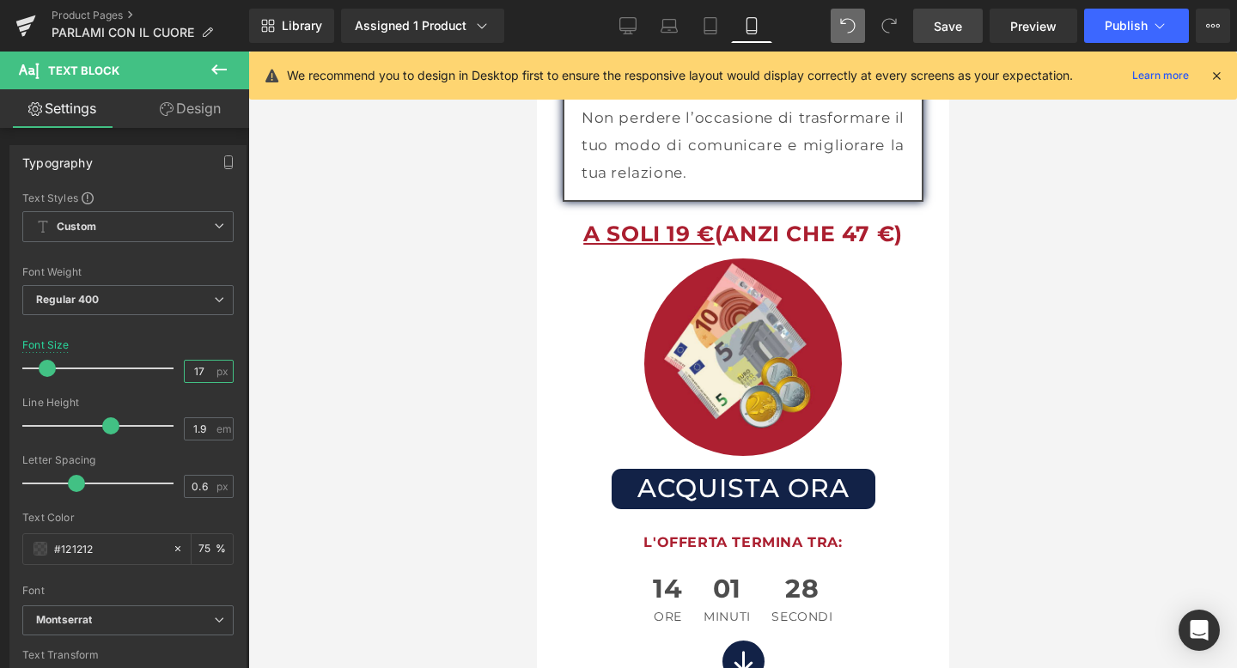
scroll to position [9898, 0]
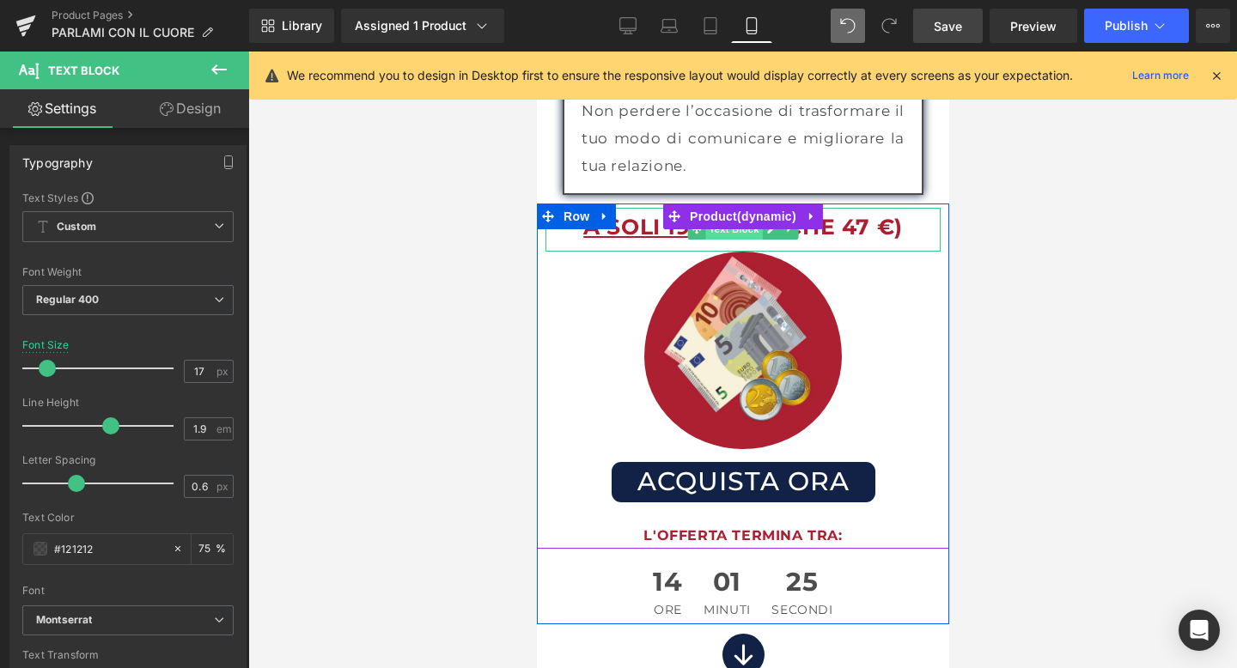
click at [732, 219] on span "Text Block" at bounding box center [732, 229] width 57 height 21
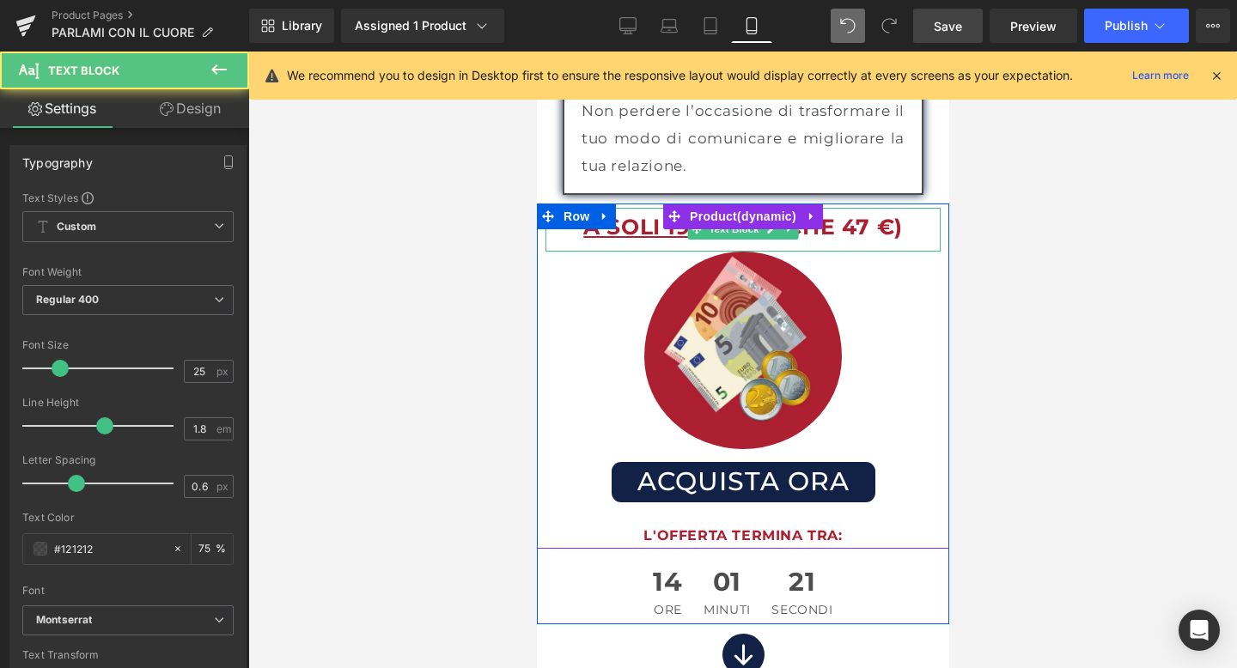
click at [680, 214] on u "A SOLI 19 €" at bounding box center [647, 227] width 131 height 26
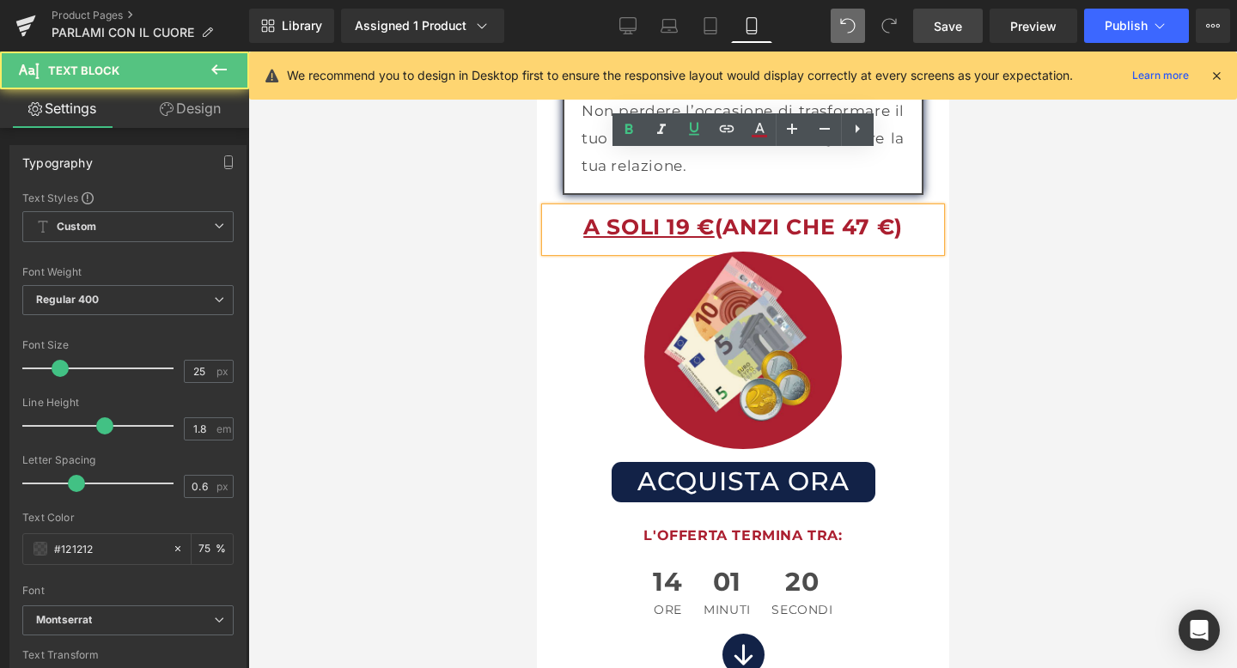
click at [680, 214] on u "A SOLI 19 €" at bounding box center [647, 227] width 131 height 26
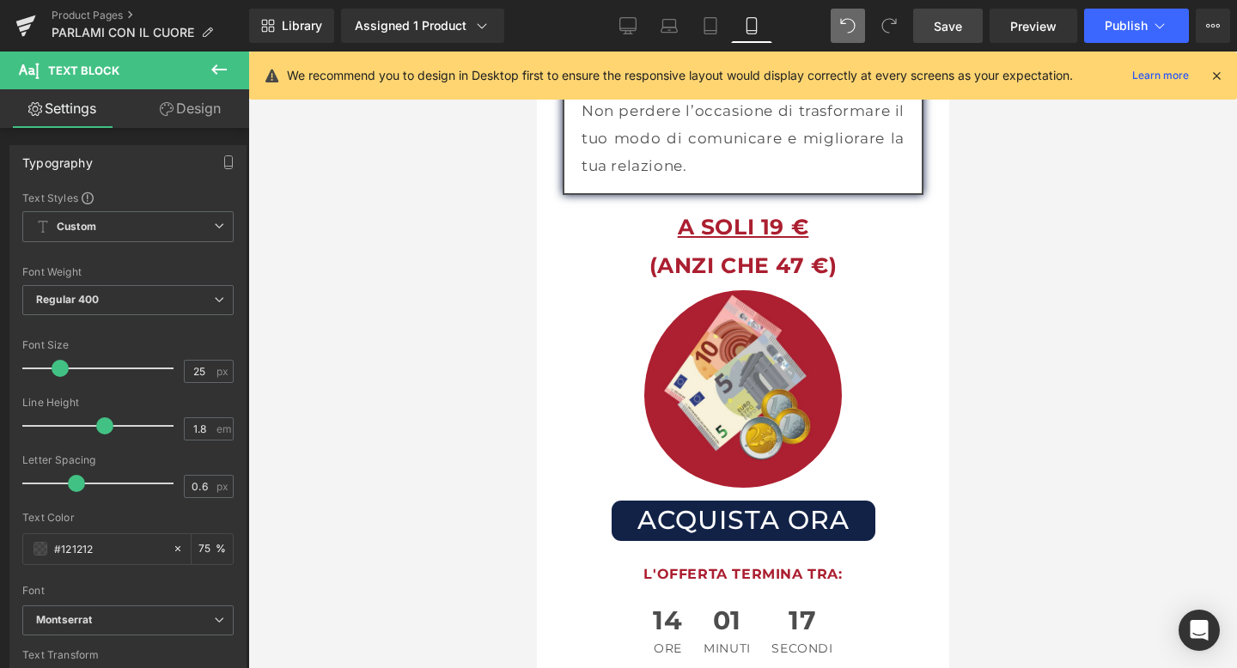
click at [1081, 328] on div at bounding box center [742, 360] width 988 height 617
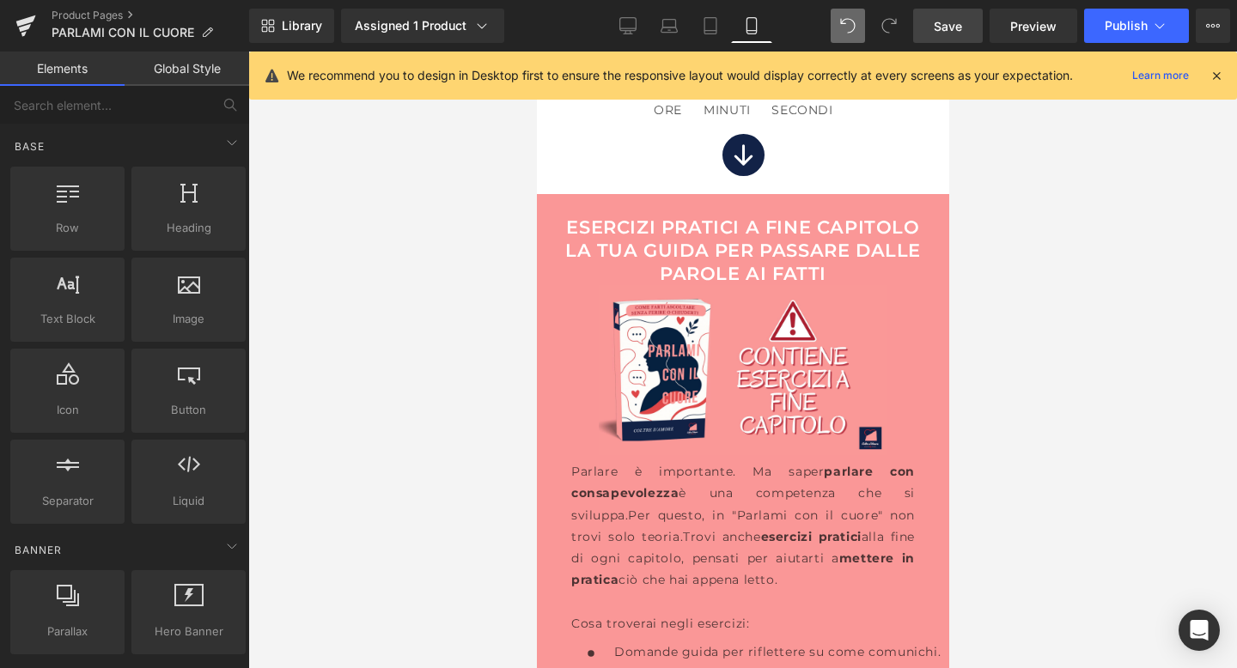
scroll to position [10434, 0]
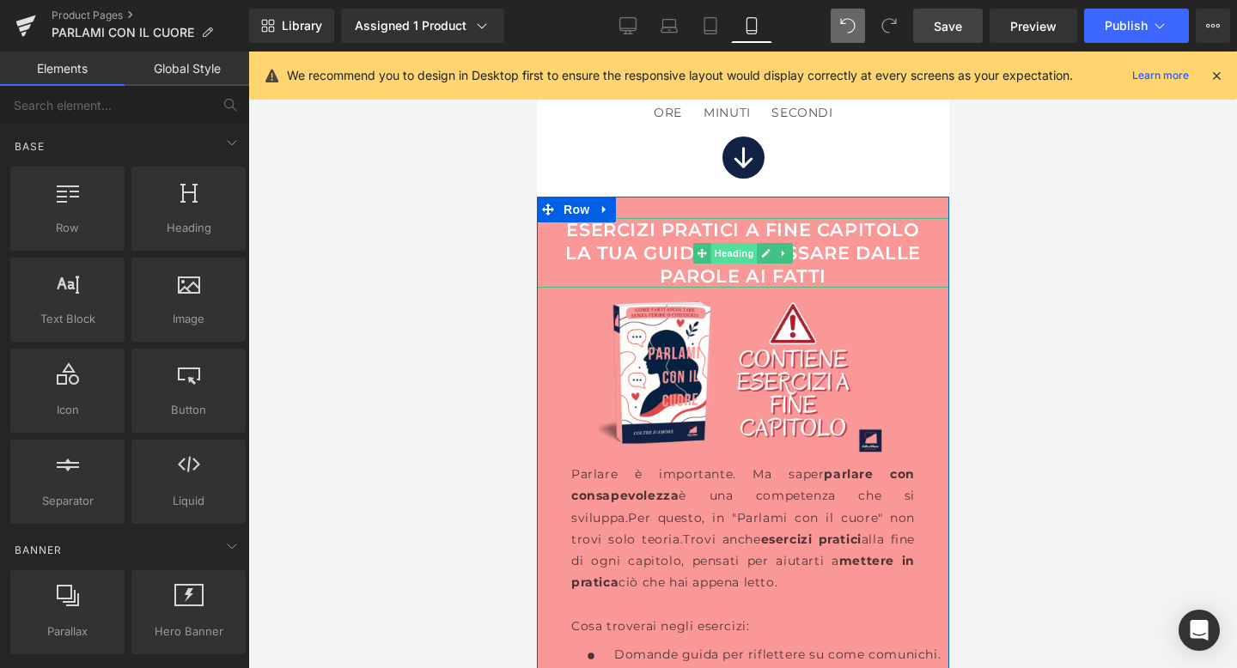
click at [729, 243] on span "Heading" at bounding box center [733, 253] width 46 height 21
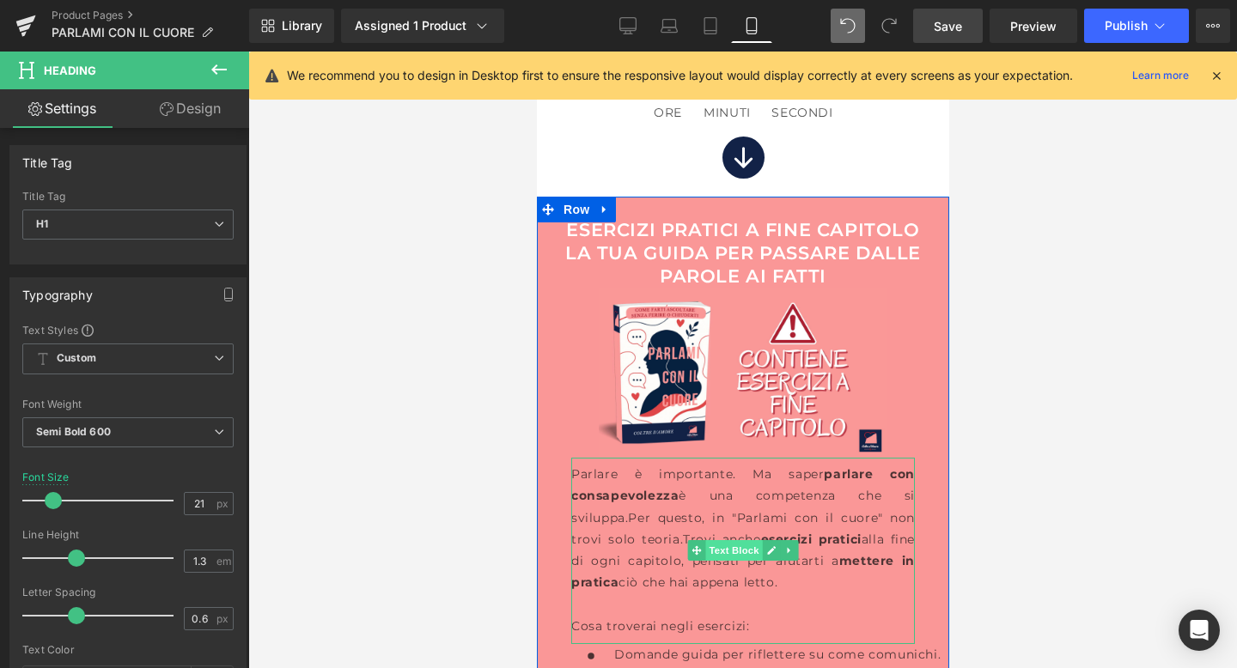
click at [736, 540] on span "Text Block" at bounding box center [732, 550] width 57 height 21
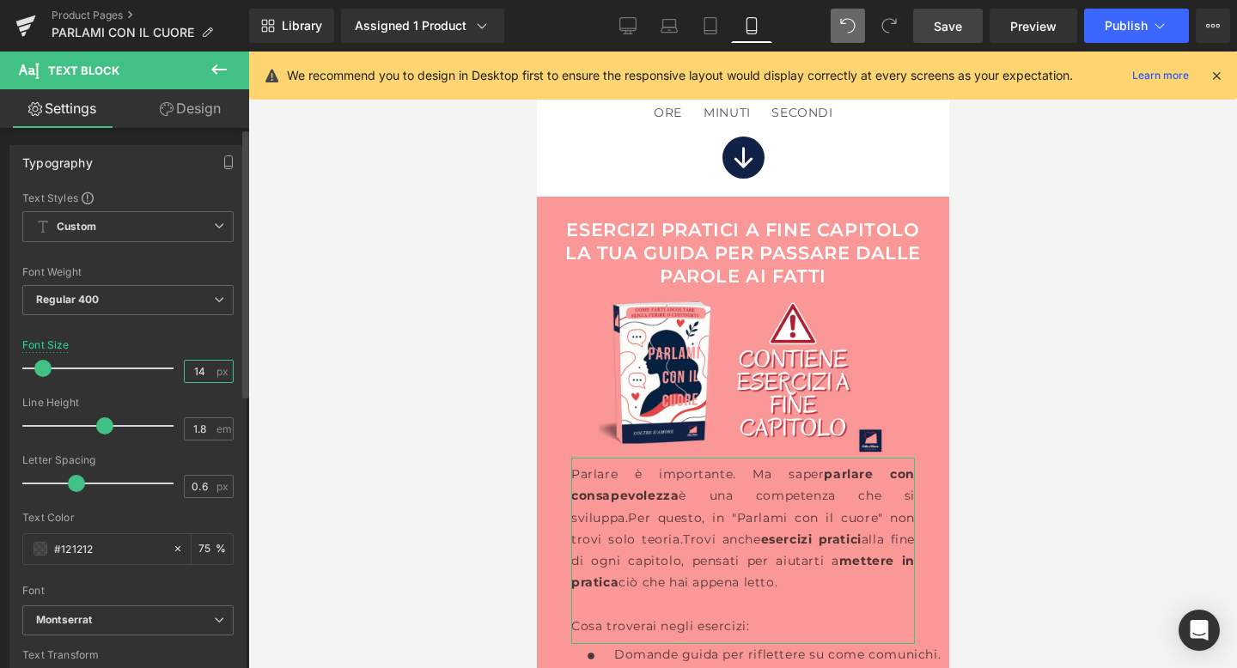
click at [206, 377] on input "14" at bounding box center [200, 371] width 30 height 21
type input "17"
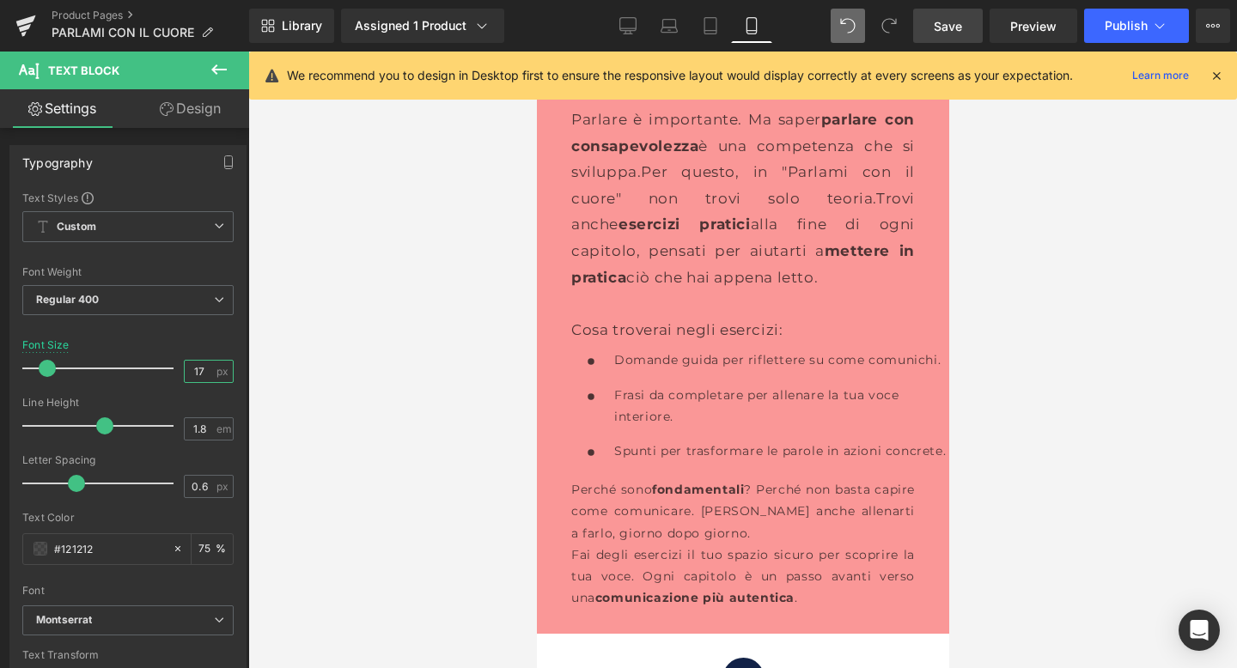
scroll to position [10836, 0]
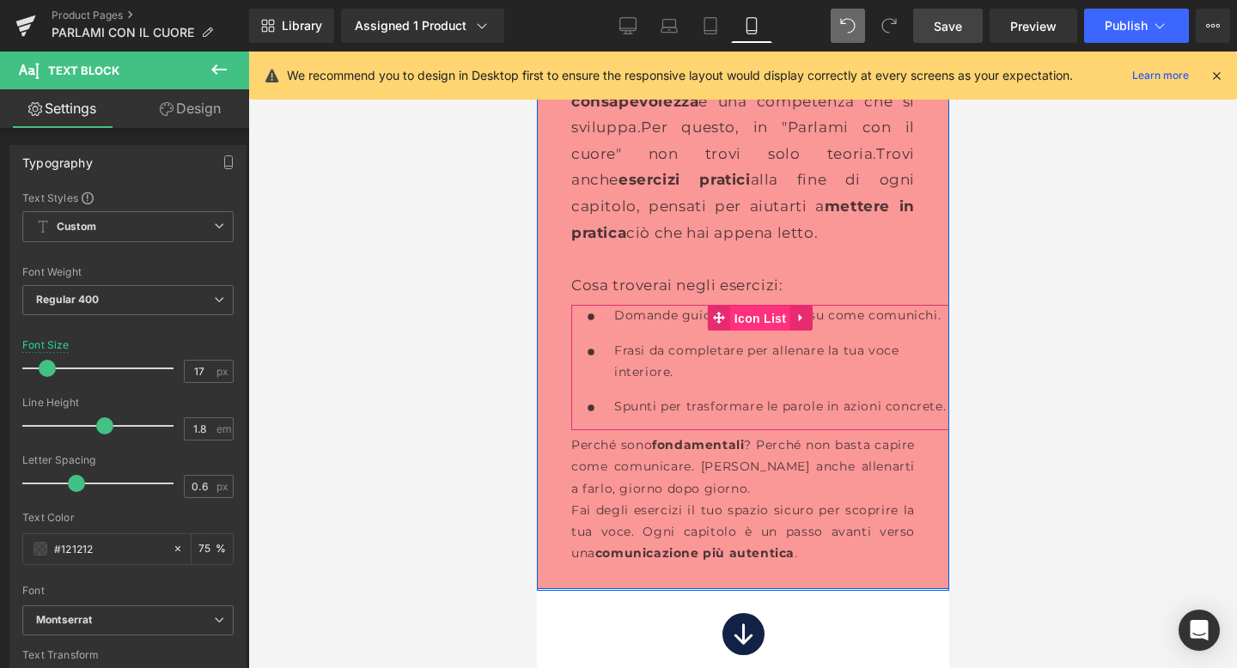
click at [753, 306] on span "Icon List" at bounding box center [759, 319] width 60 height 26
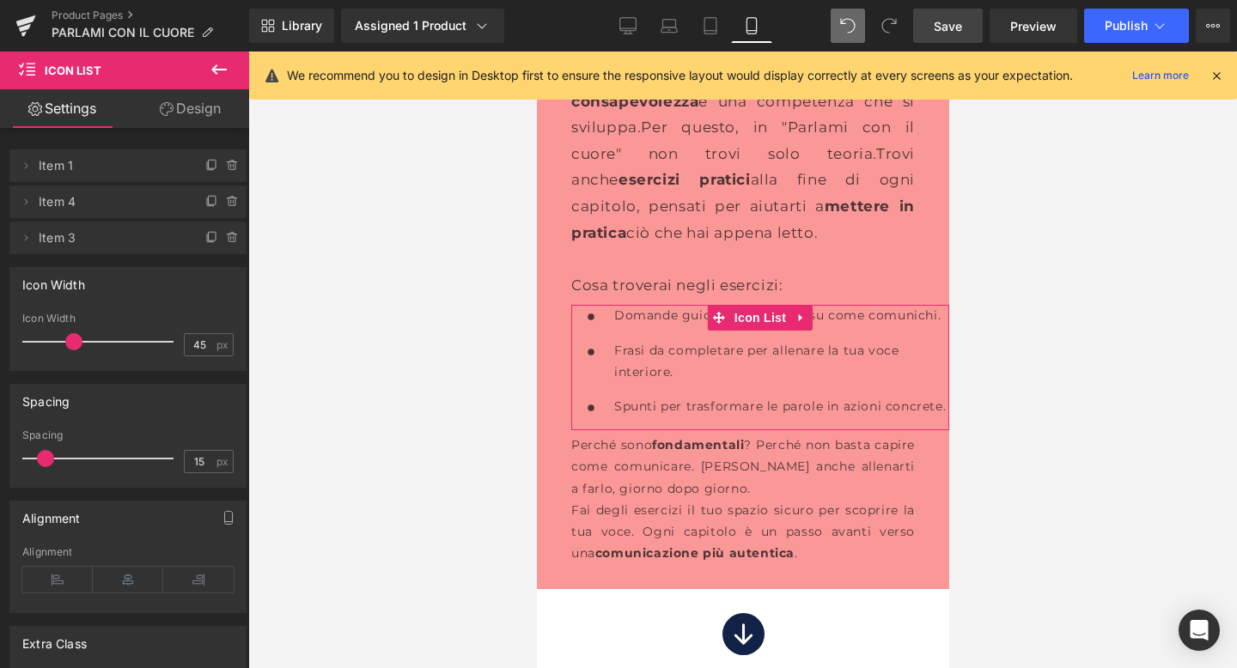
click at [181, 117] on link "Design" at bounding box center [190, 108] width 125 height 39
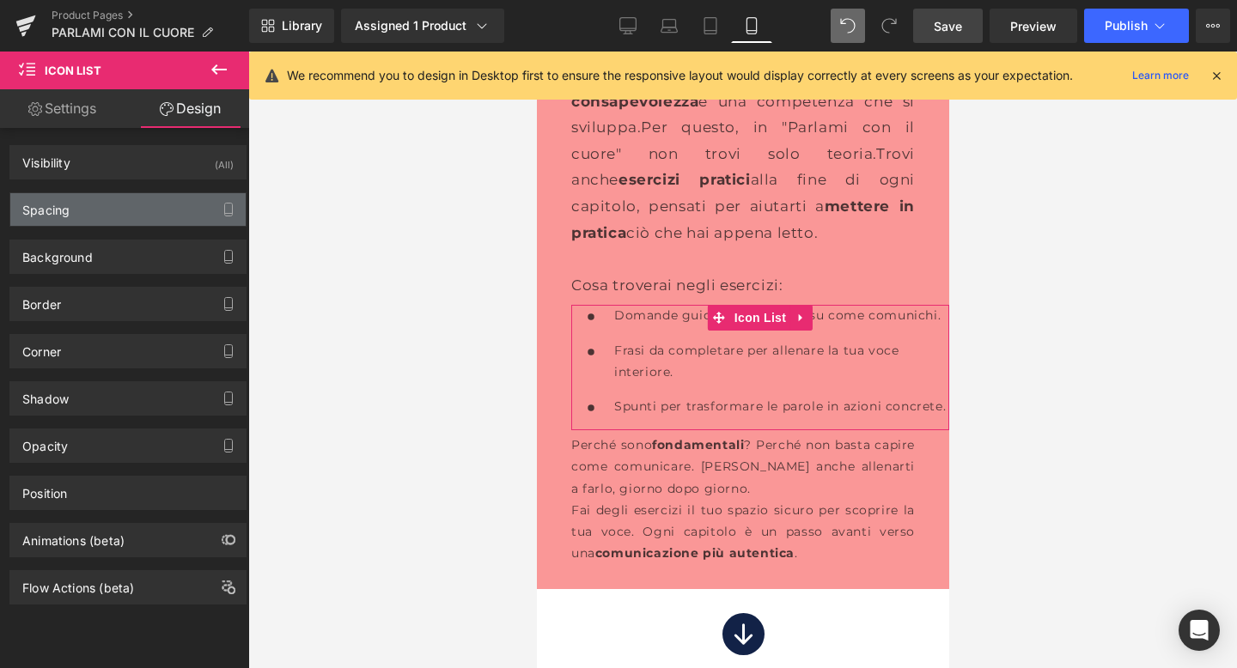
click at [122, 219] on div "Spacing" at bounding box center [127, 209] width 235 height 33
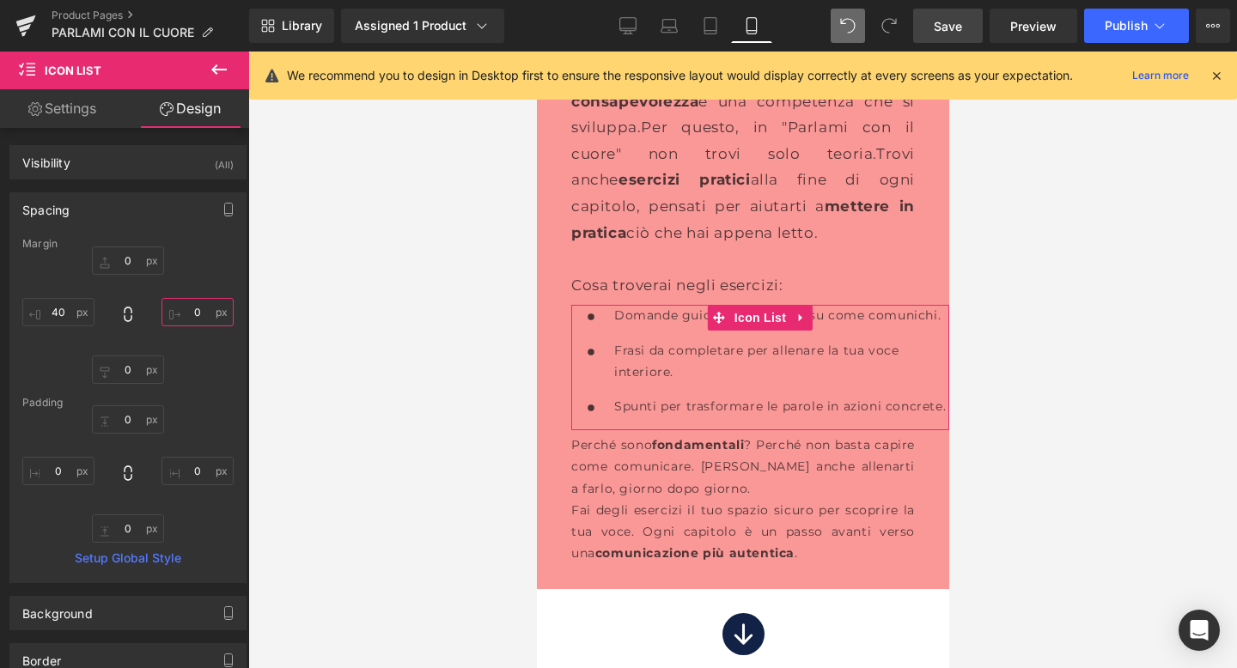
click at [194, 307] on input "0" at bounding box center [197, 312] width 72 height 28
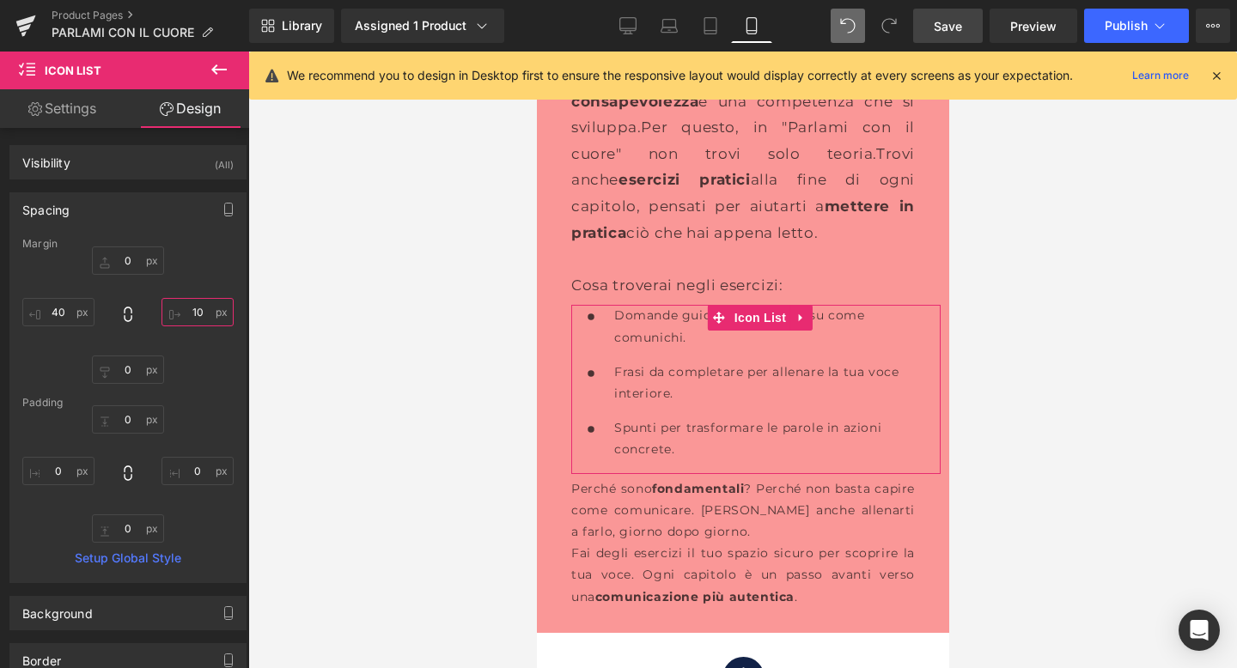
type input "1"
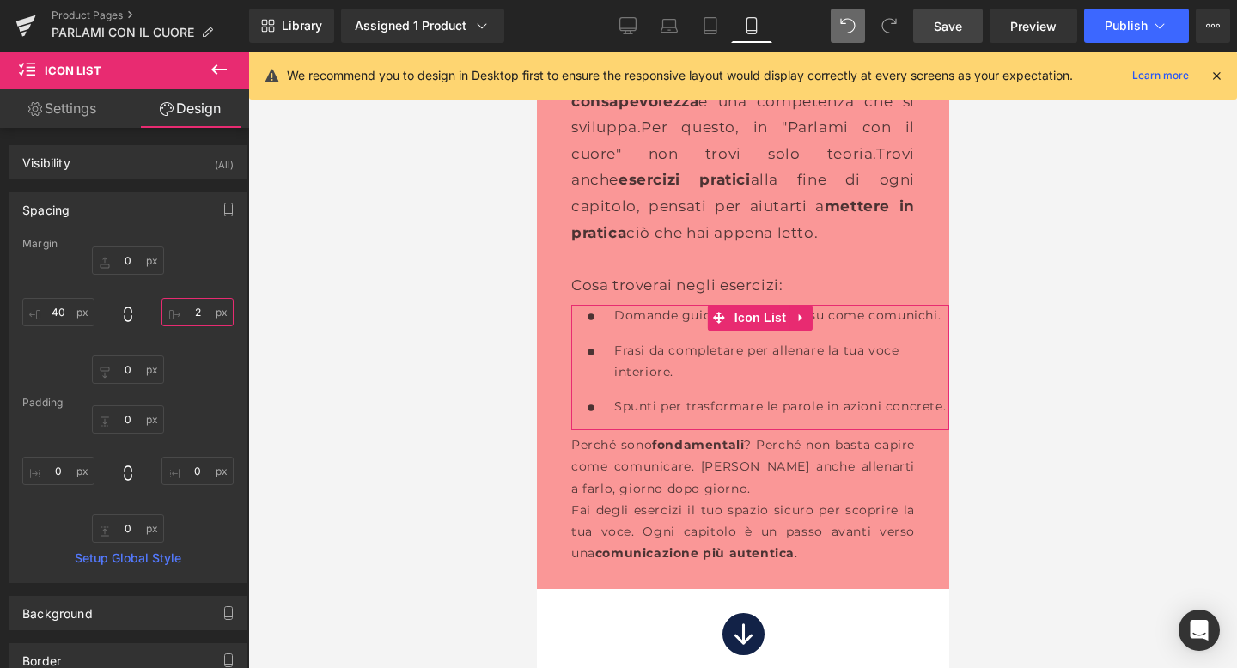
type input "20"
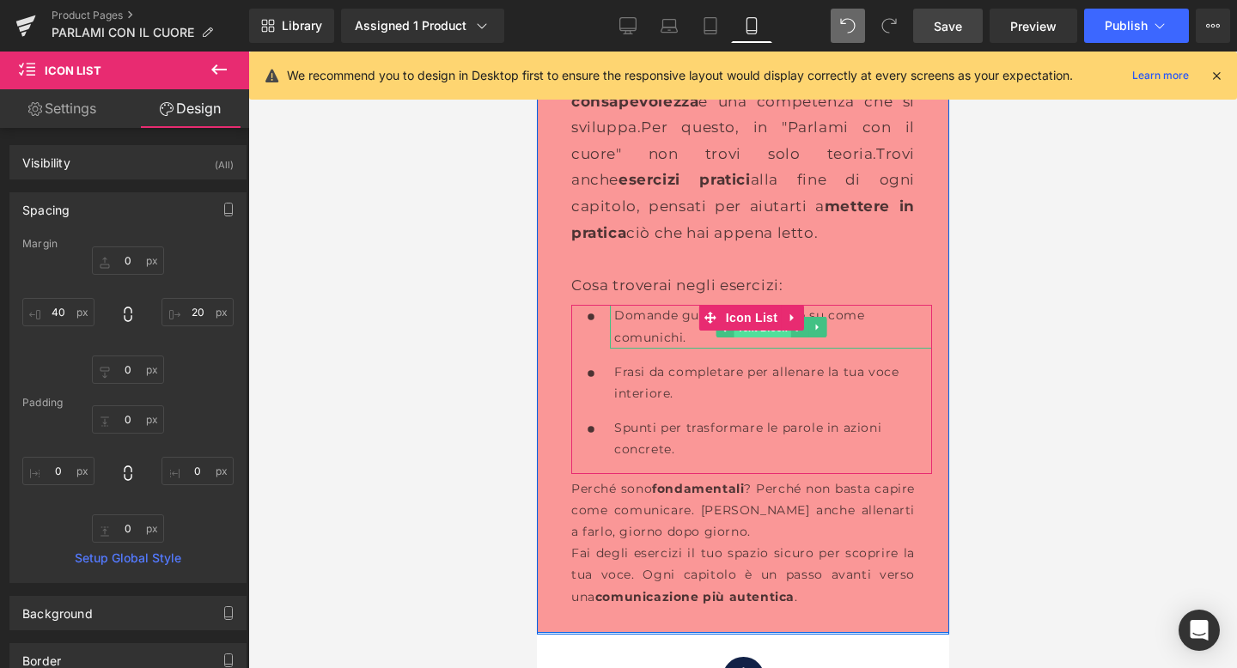
click at [742, 317] on span "Text Block" at bounding box center [761, 327] width 57 height 21
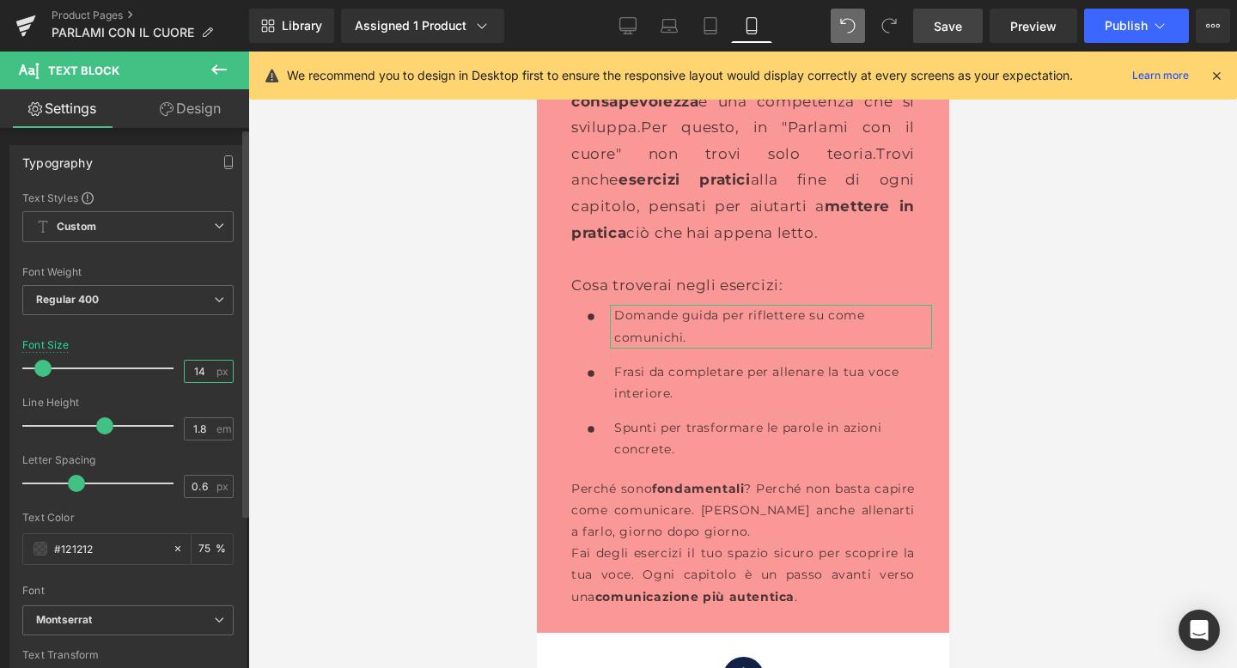
click at [198, 363] on input "14" at bounding box center [200, 371] width 30 height 21
type input "17"
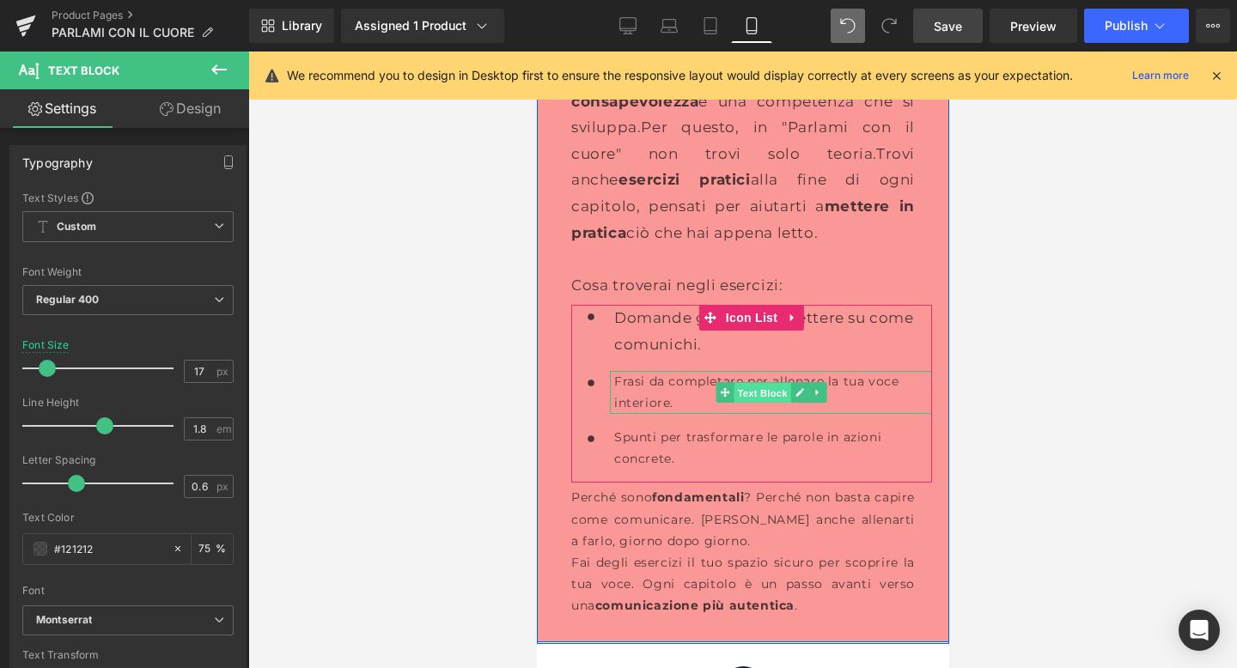
click at [771, 383] on span "Text Block" at bounding box center [761, 393] width 57 height 21
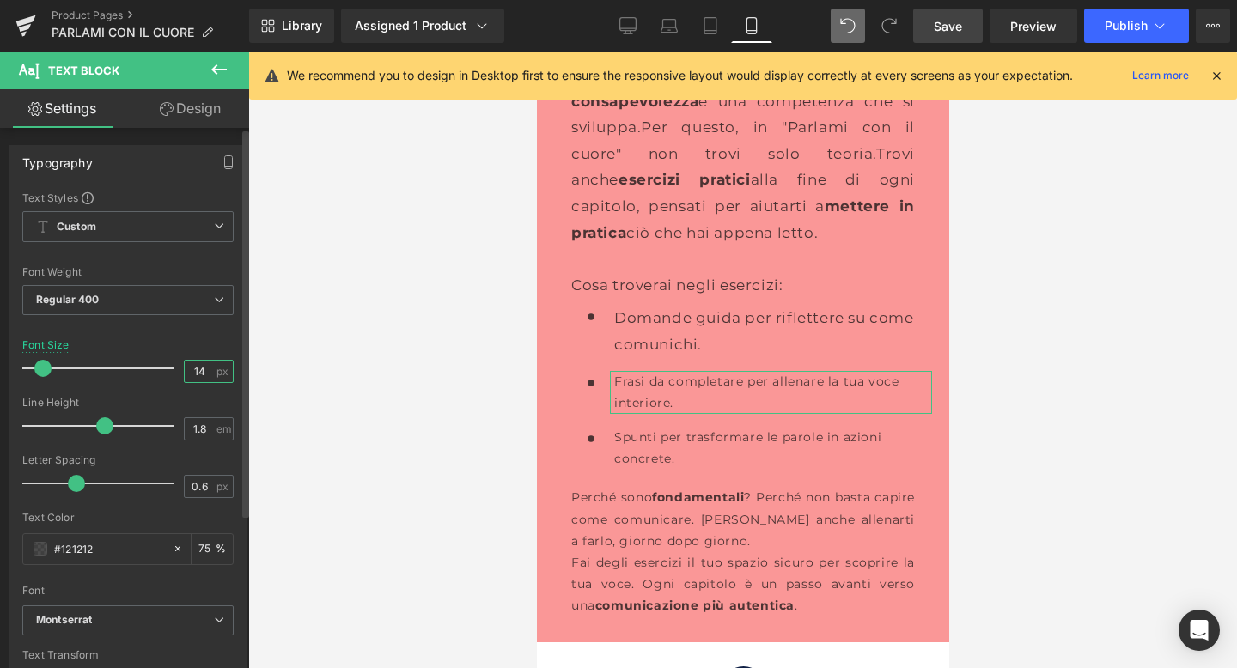
click at [198, 368] on input "14" at bounding box center [200, 371] width 30 height 21
type input "17"
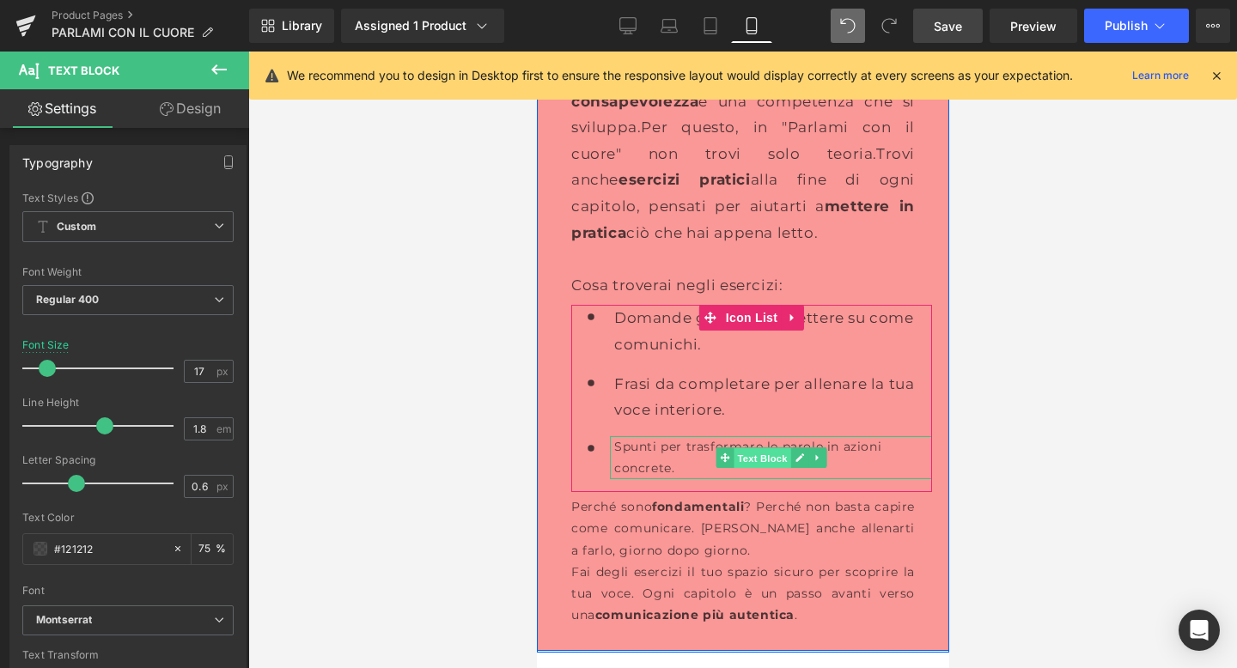
click at [782, 448] on span "Text Block" at bounding box center [761, 458] width 57 height 21
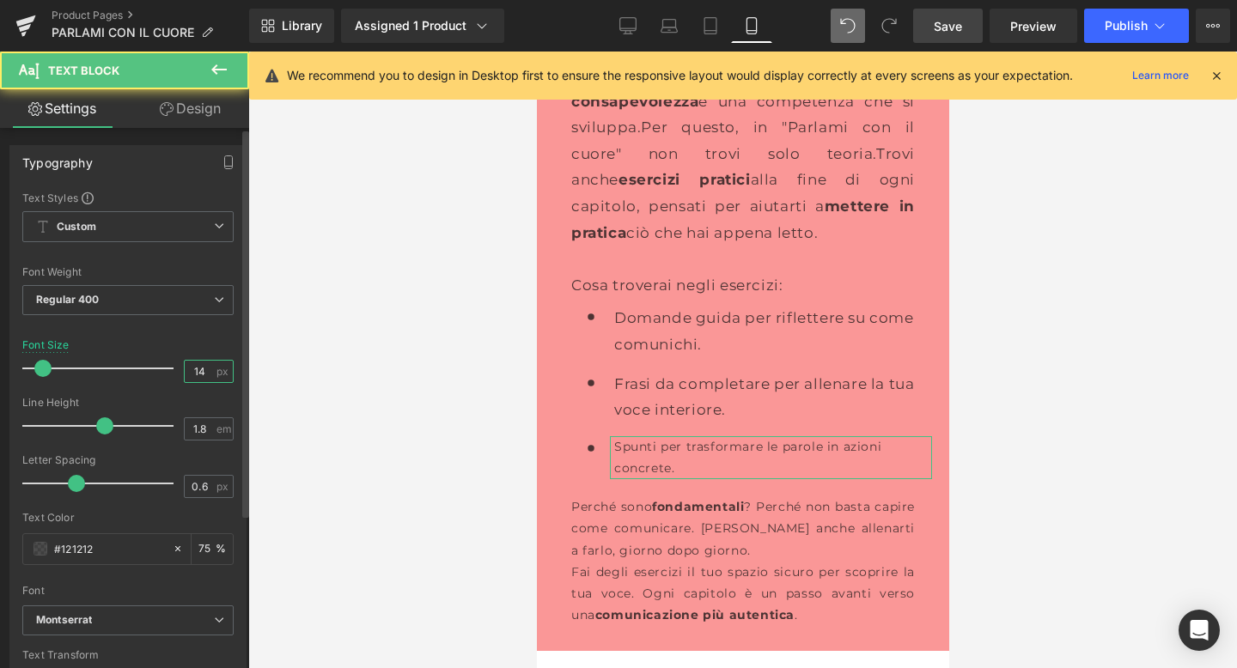
click at [206, 367] on input "14" at bounding box center [200, 371] width 30 height 21
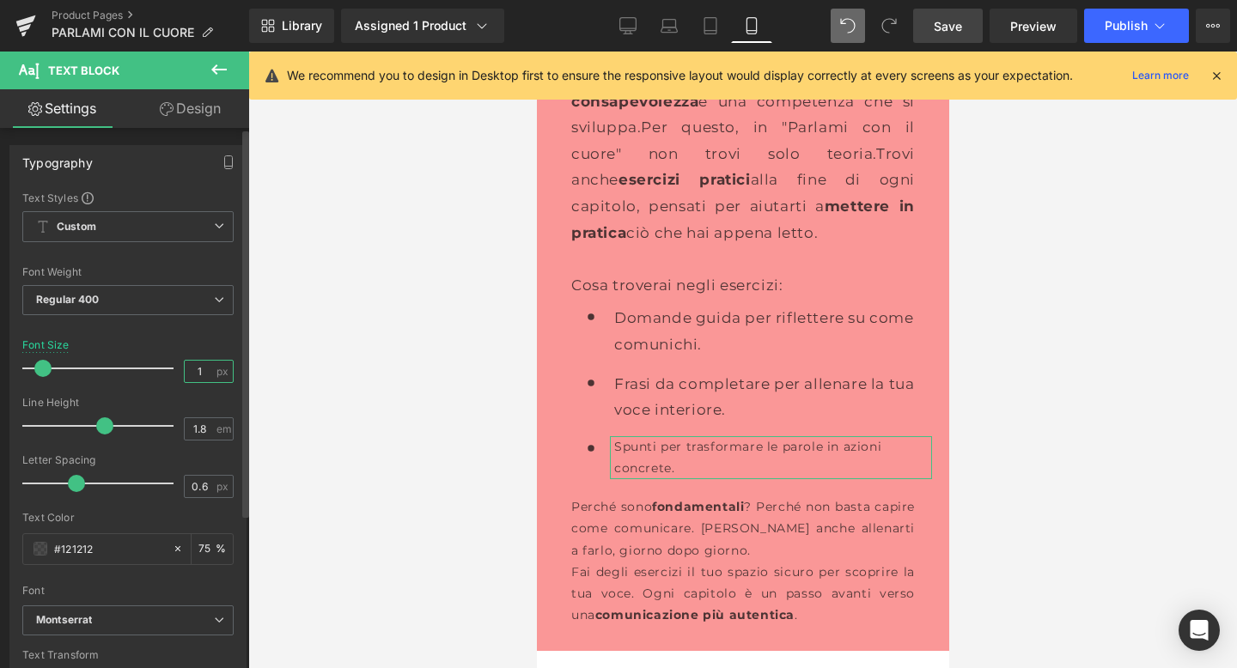
type input "17"
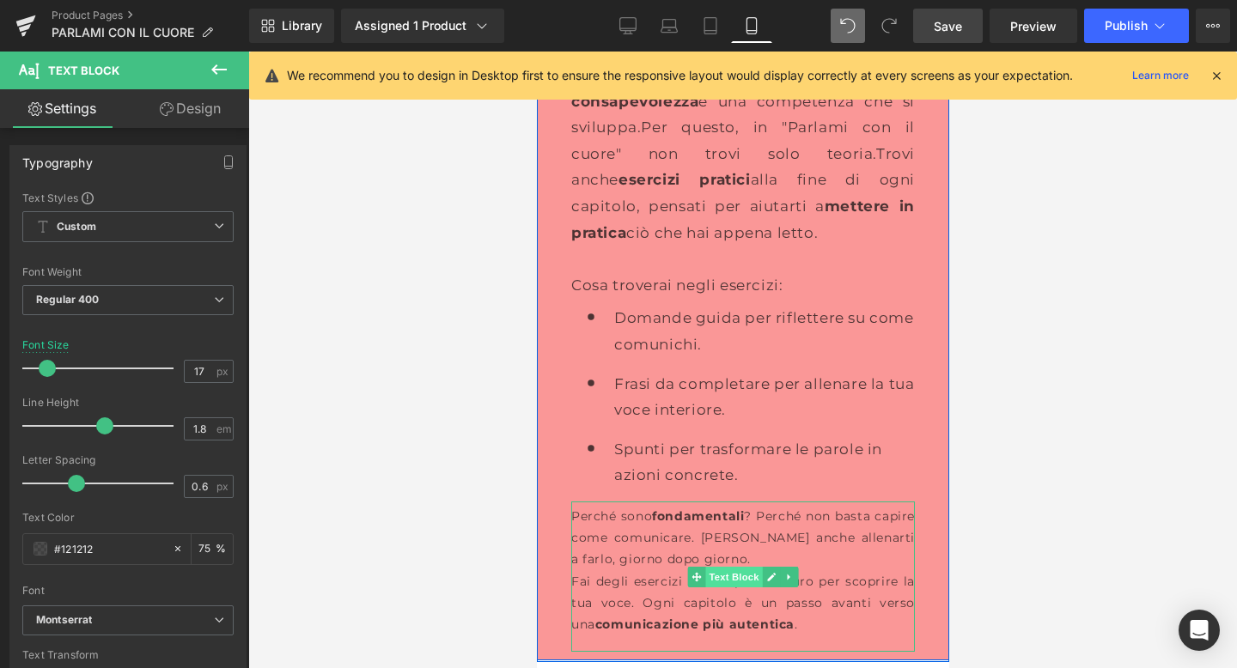
click at [742, 567] on span "Text Block" at bounding box center [732, 577] width 57 height 21
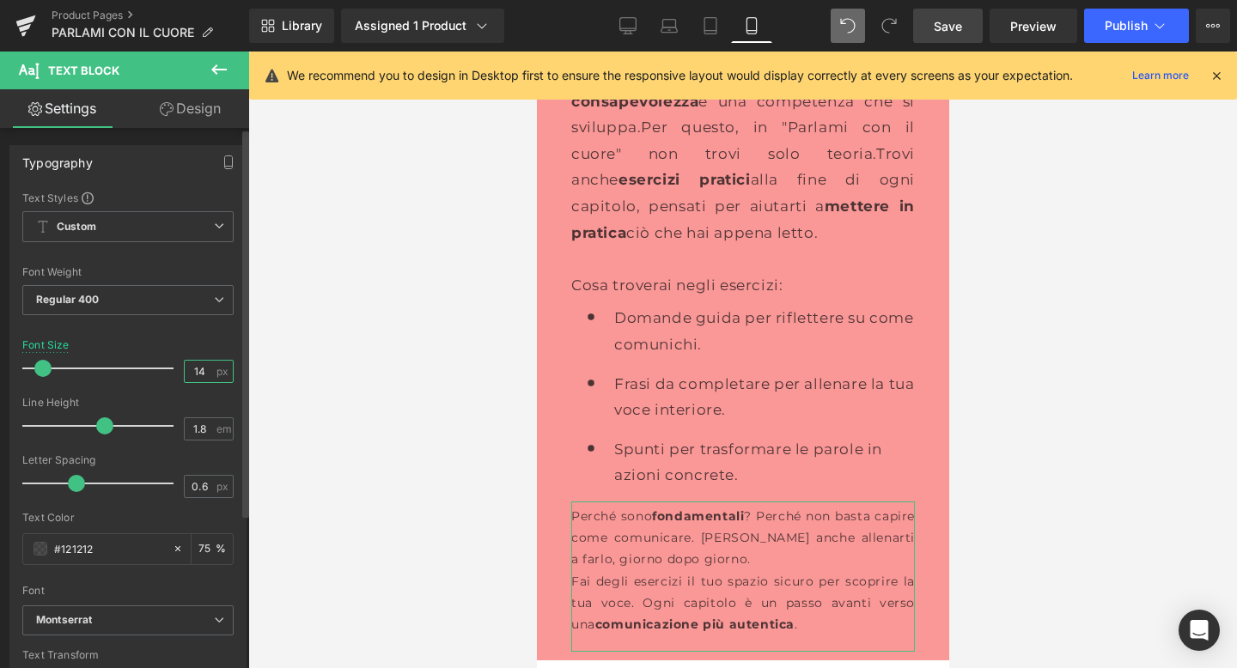
click at [195, 368] on input "14" at bounding box center [200, 371] width 30 height 21
type input "17"
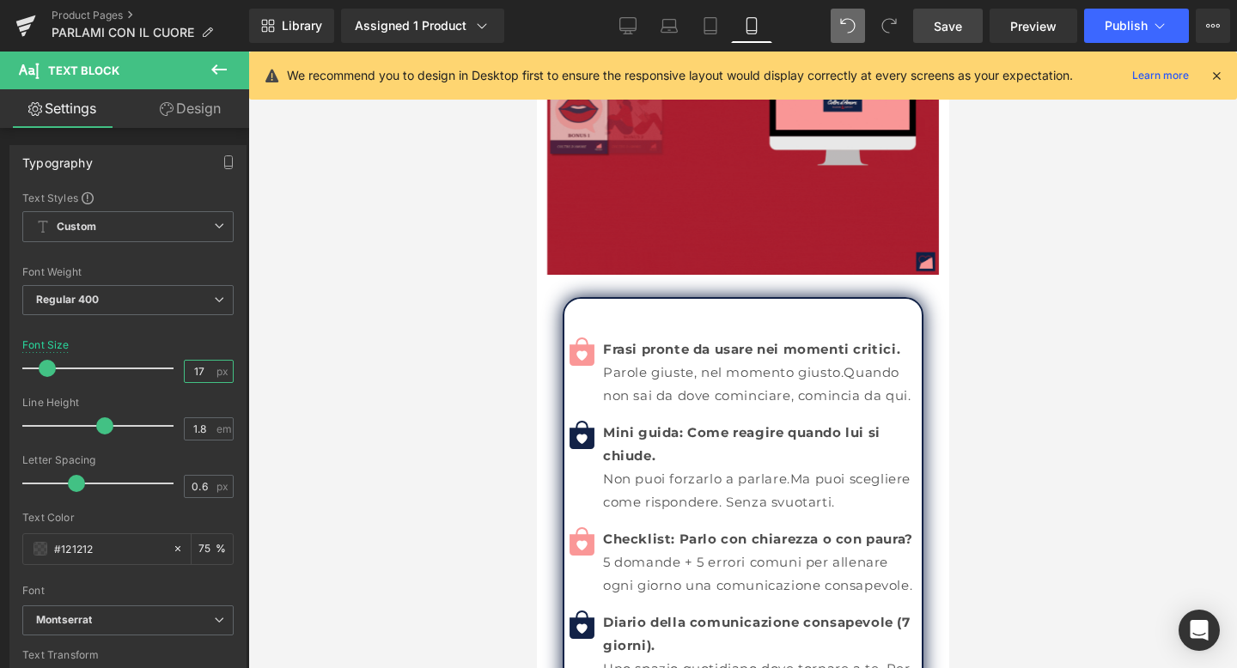
scroll to position [11681, 0]
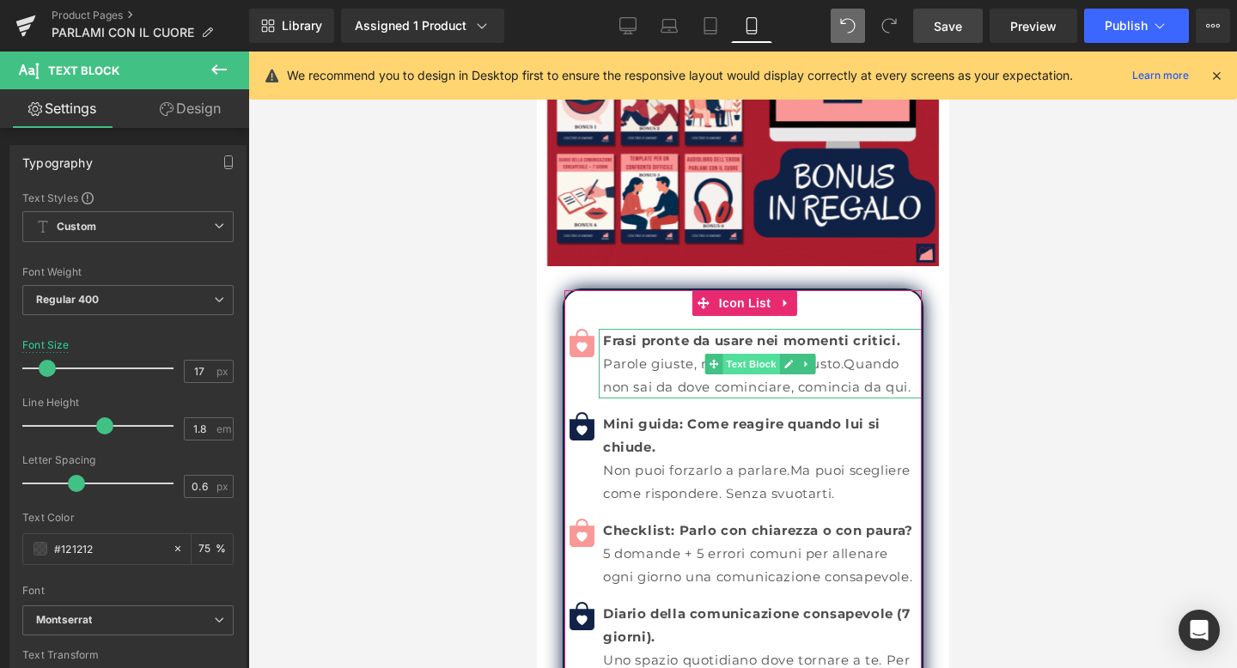
click at [747, 354] on span "Text Block" at bounding box center [749, 364] width 57 height 21
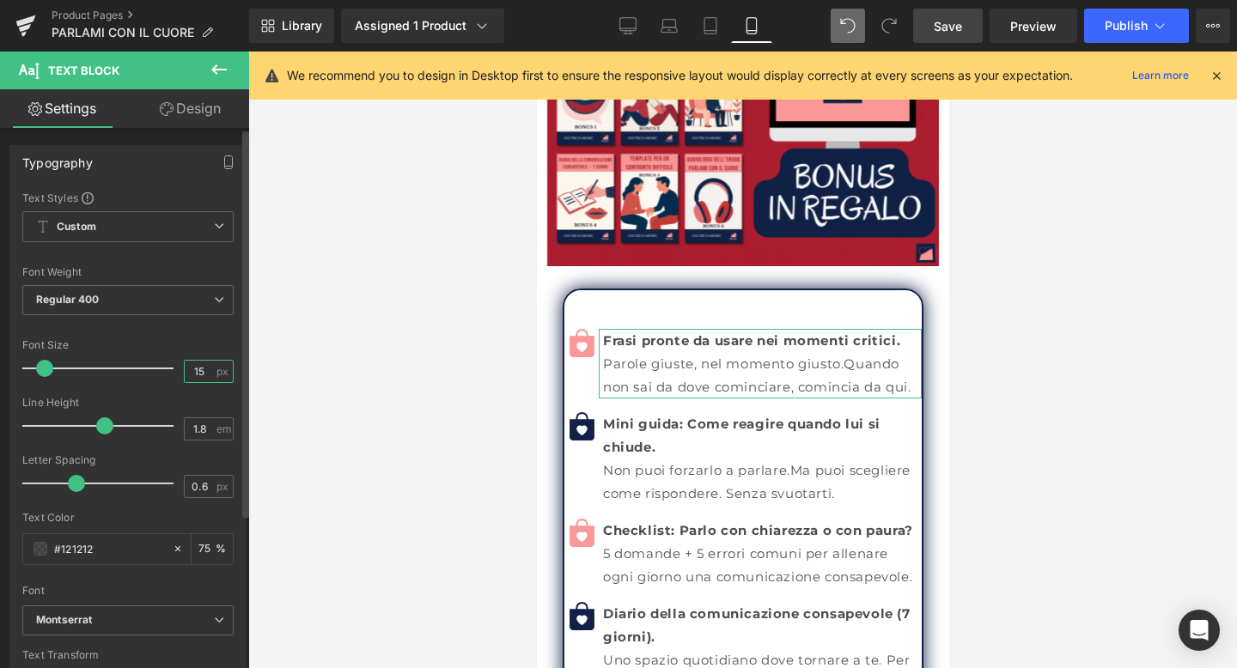
click at [203, 363] on input "15" at bounding box center [200, 371] width 30 height 21
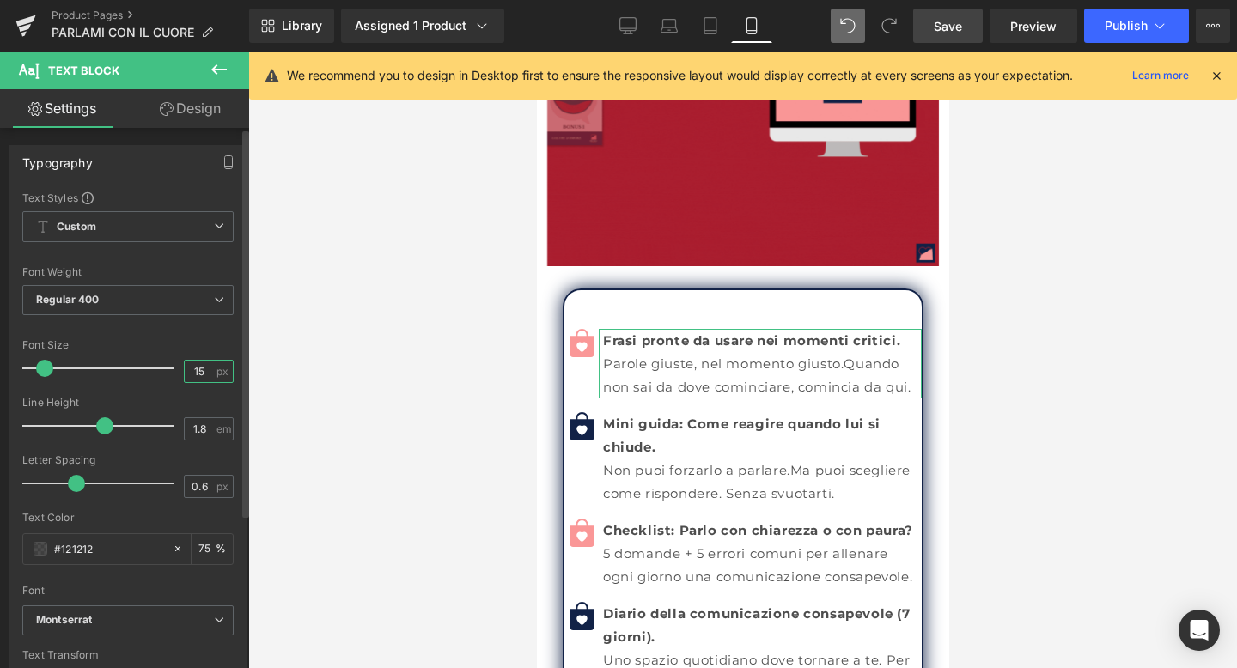
type input "1"
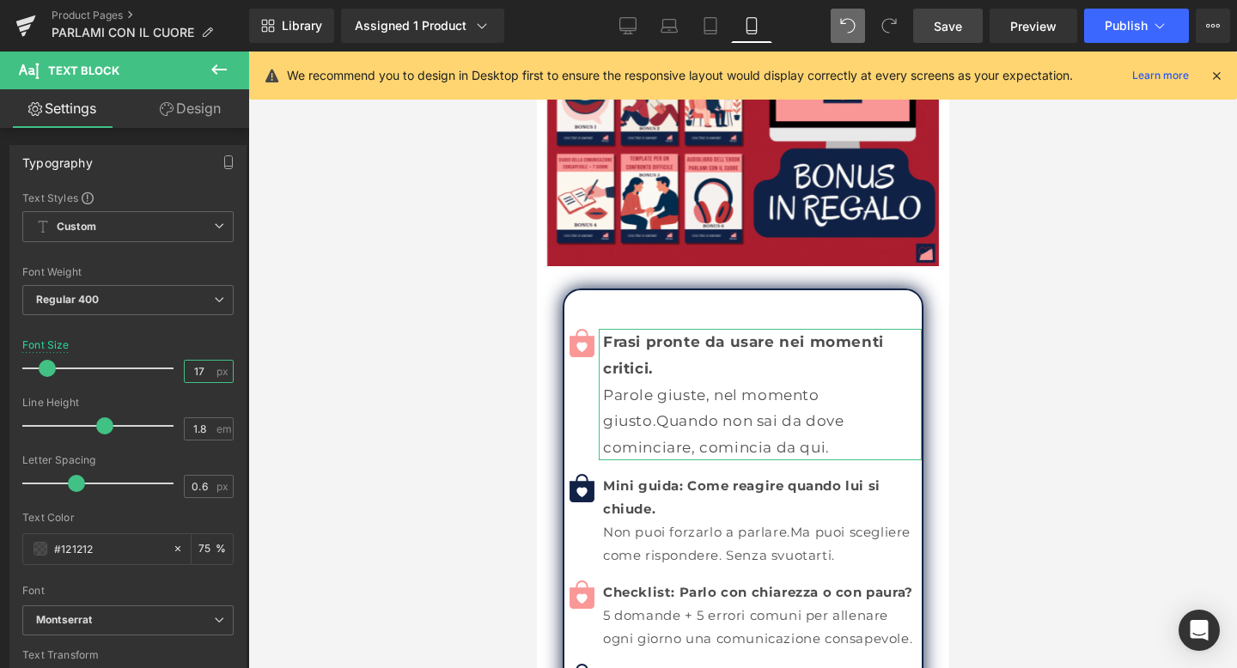
type input "17"
click at [184, 104] on link "Design" at bounding box center [190, 108] width 125 height 39
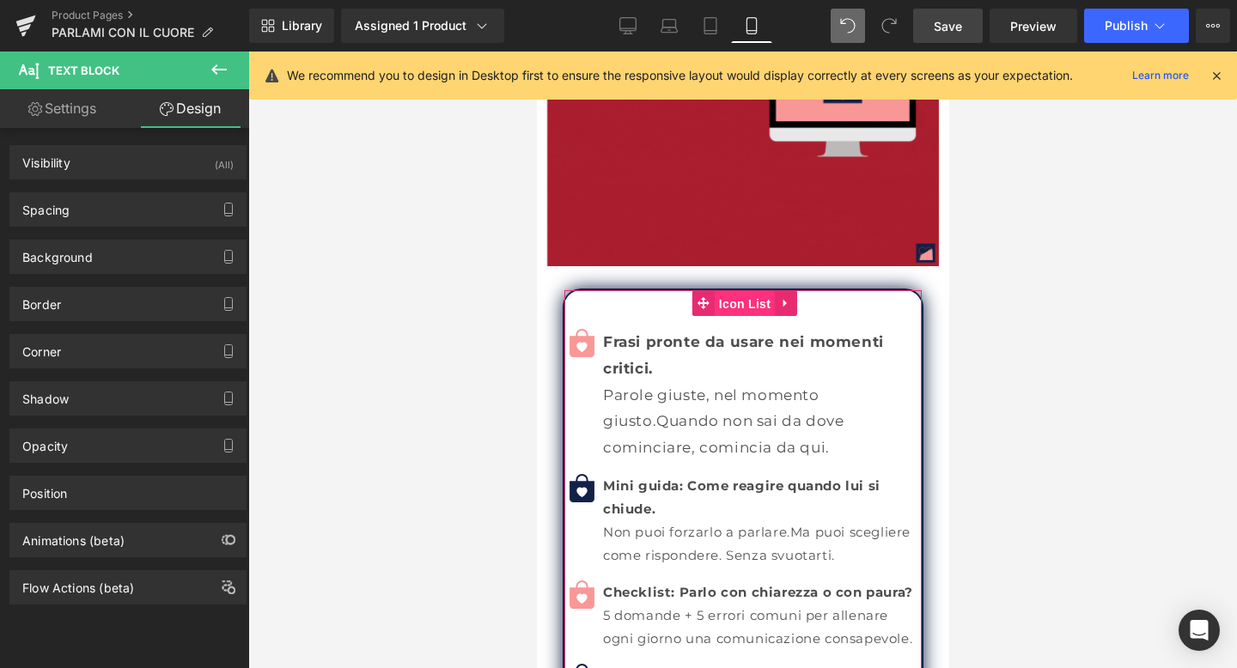
click at [738, 291] on span "Icon List" at bounding box center [744, 304] width 60 height 26
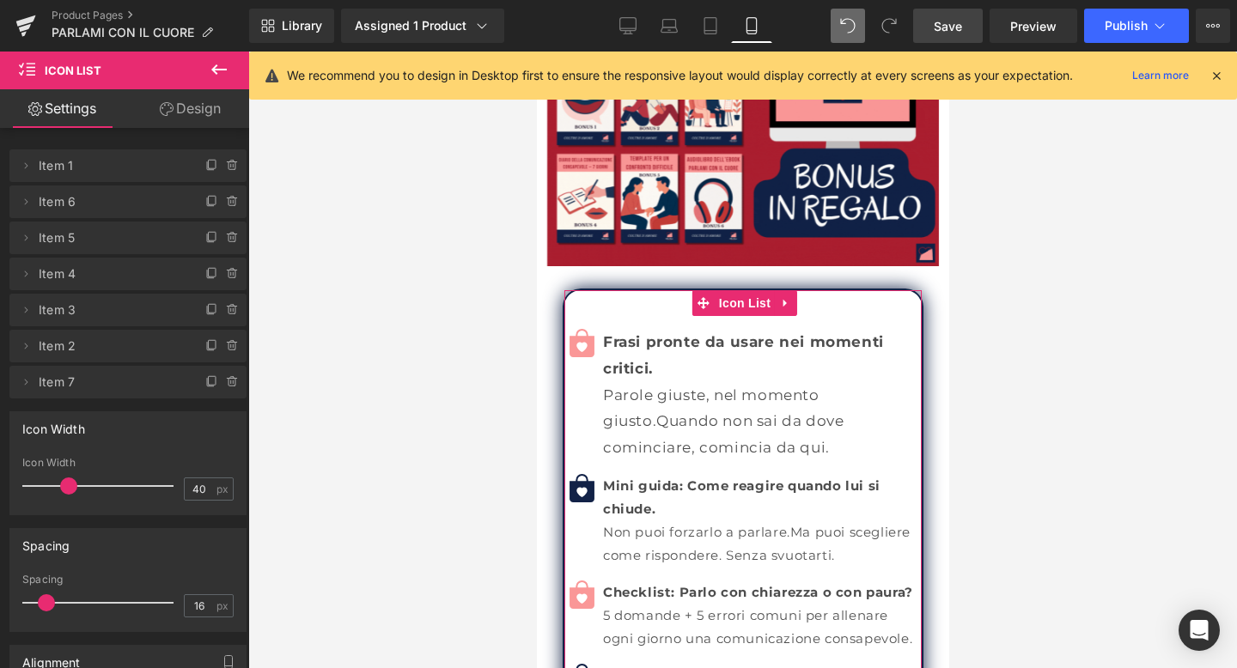
click at [187, 106] on link "Design" at bounding box center [190, 108] width 125 height 39
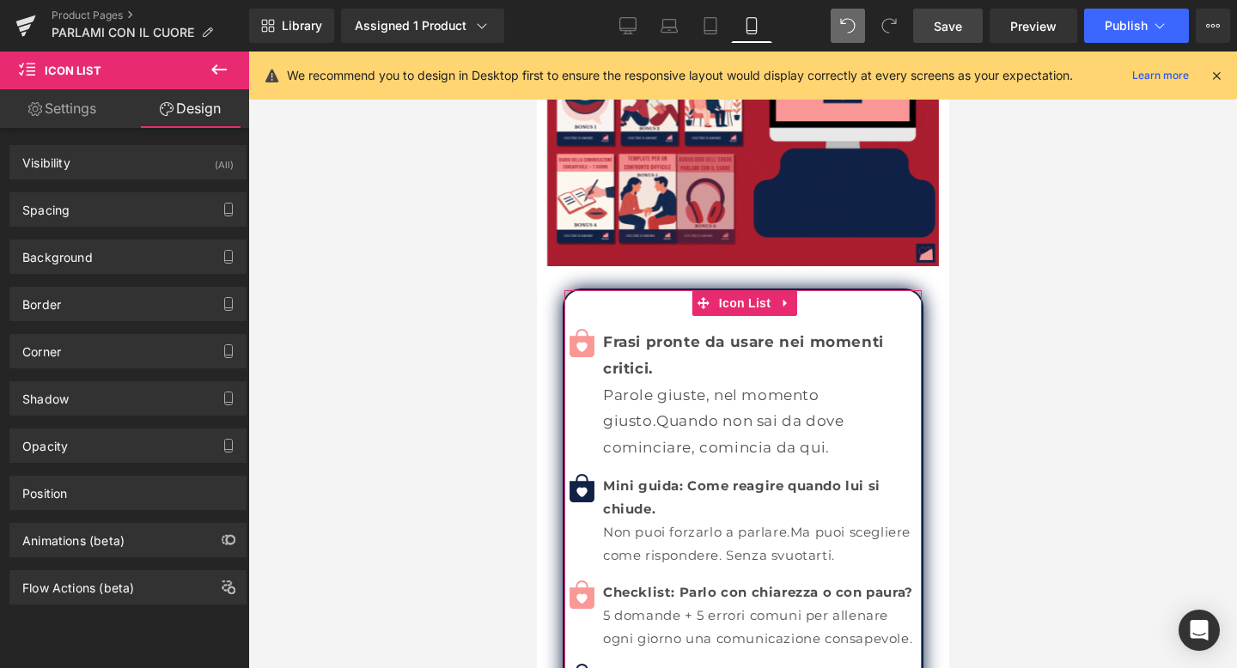
click at [155, 227] on div "Background Color & Image color Color % Image Replace Image Upload image or Brow…" at bounding box center [128, 250] width 257 height 47
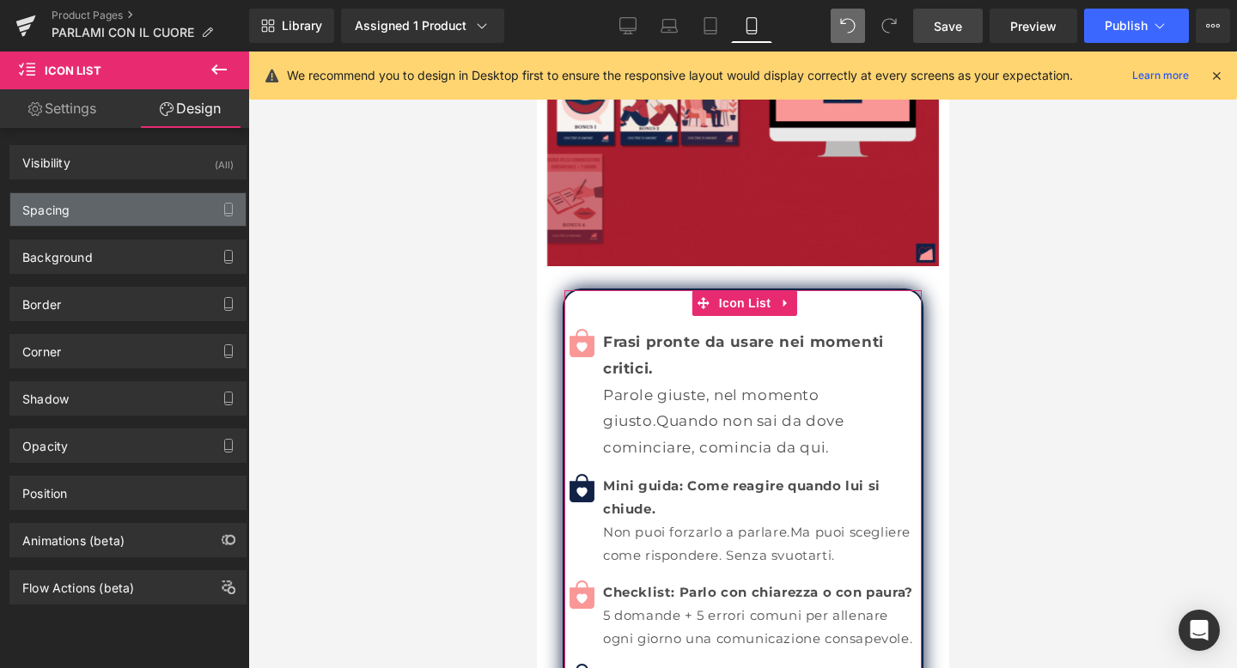
click at [155, 219] on div "Spacing" at bounding box center [127, 209] width 235 height 33
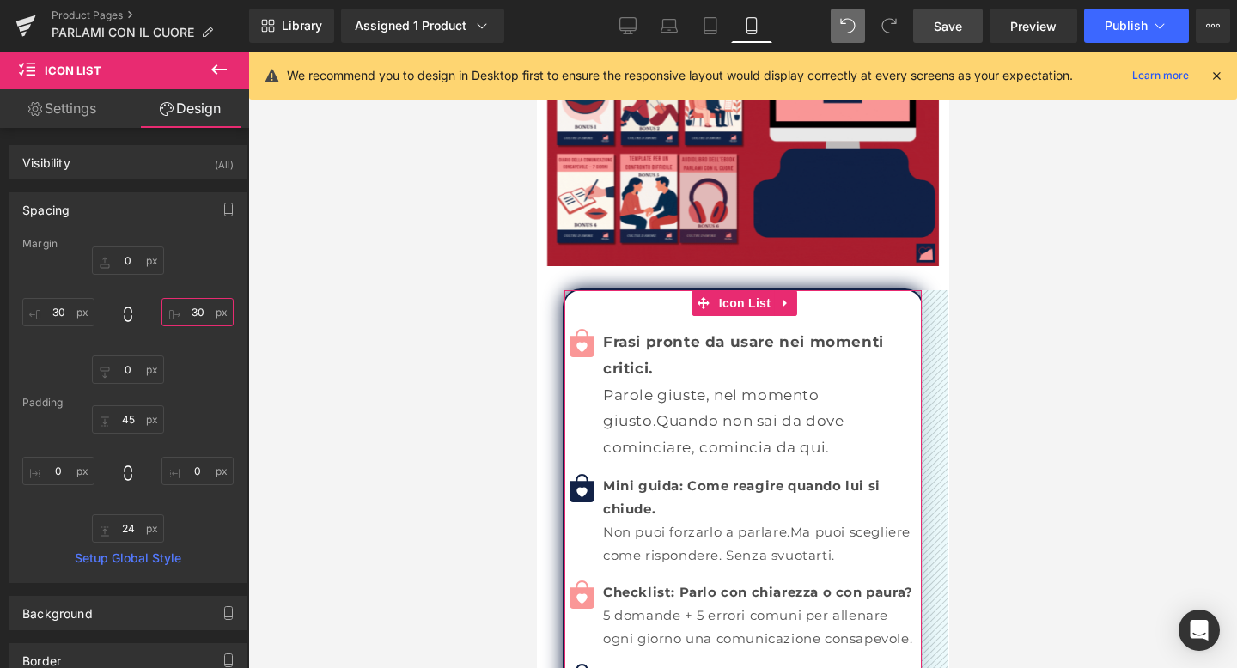
click at [198, 307] on input "text" at bounding box center [197, 312] width 72 height 28
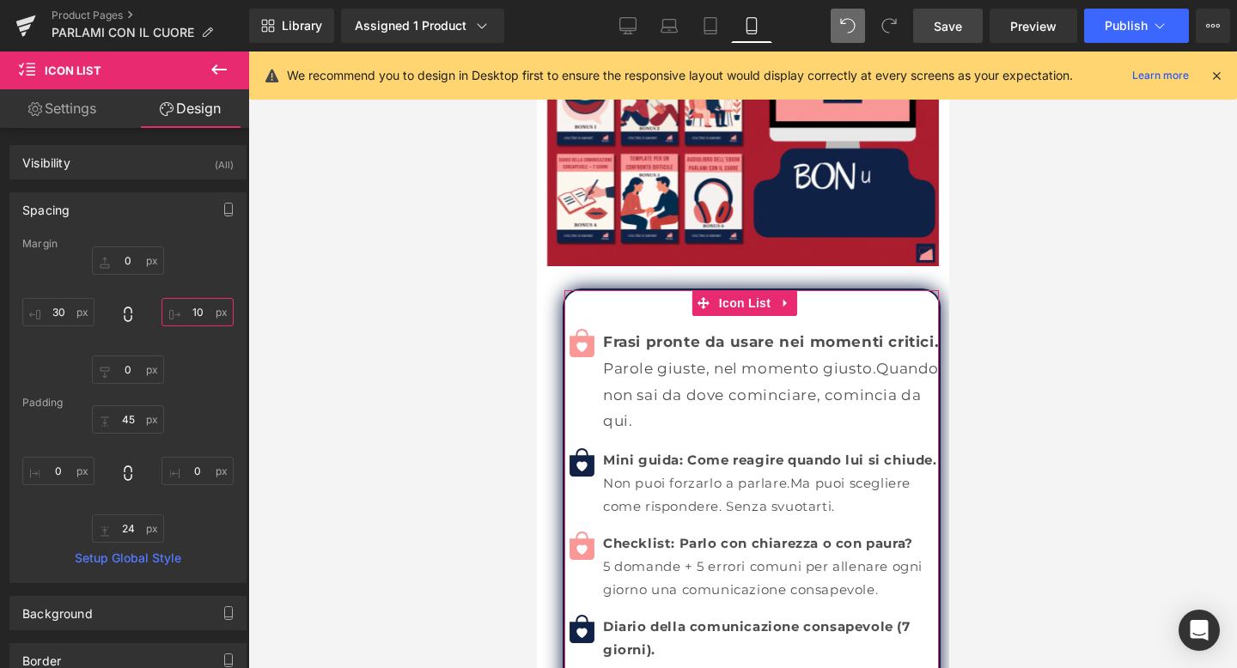
type input "1"
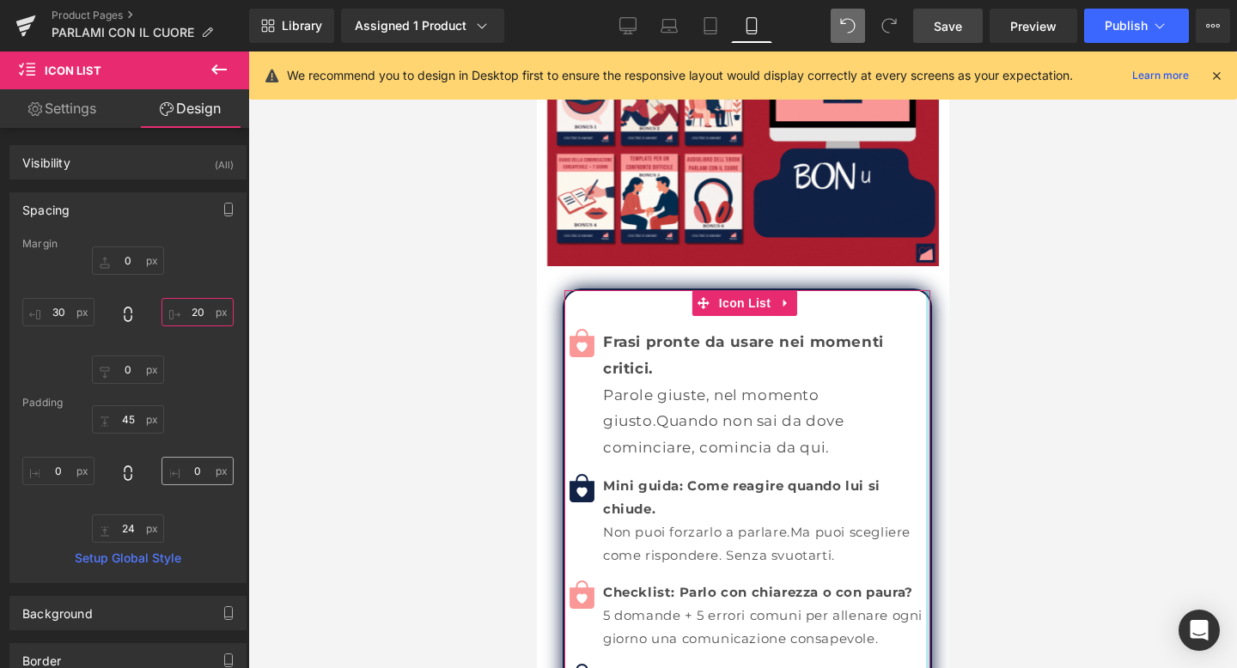
type input "20"
click at [199, 463] on input "text" at bounding box center [197, 471] width 72 height 28
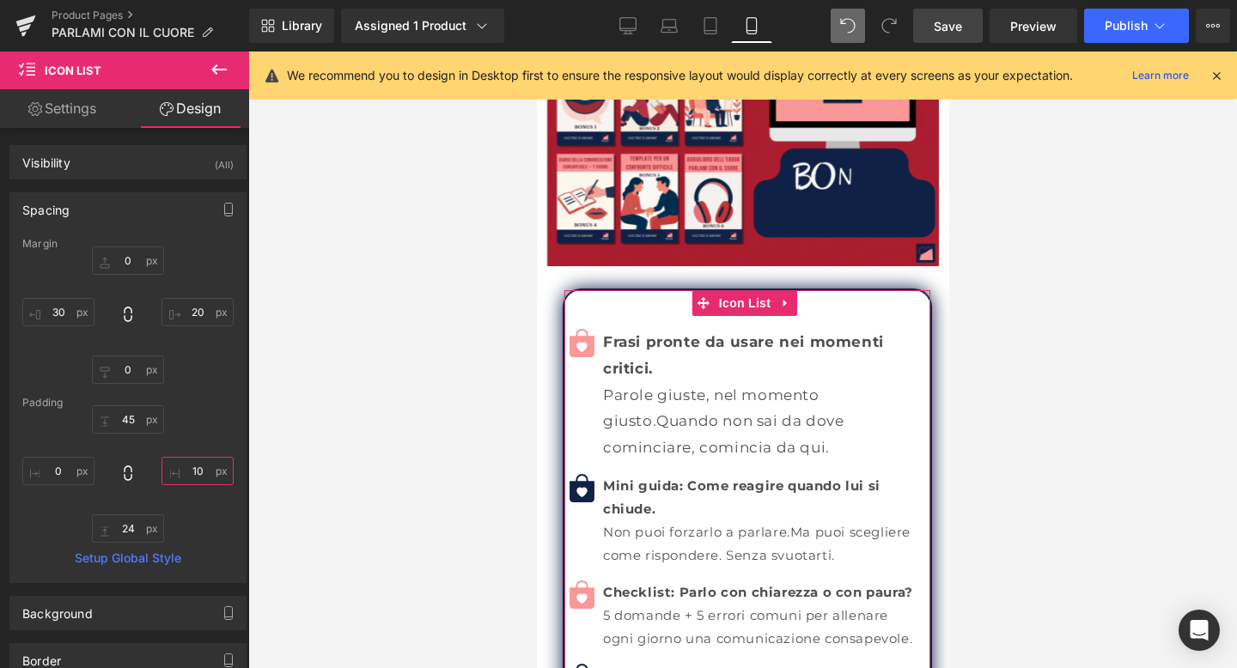
type input "1"
type input "20"
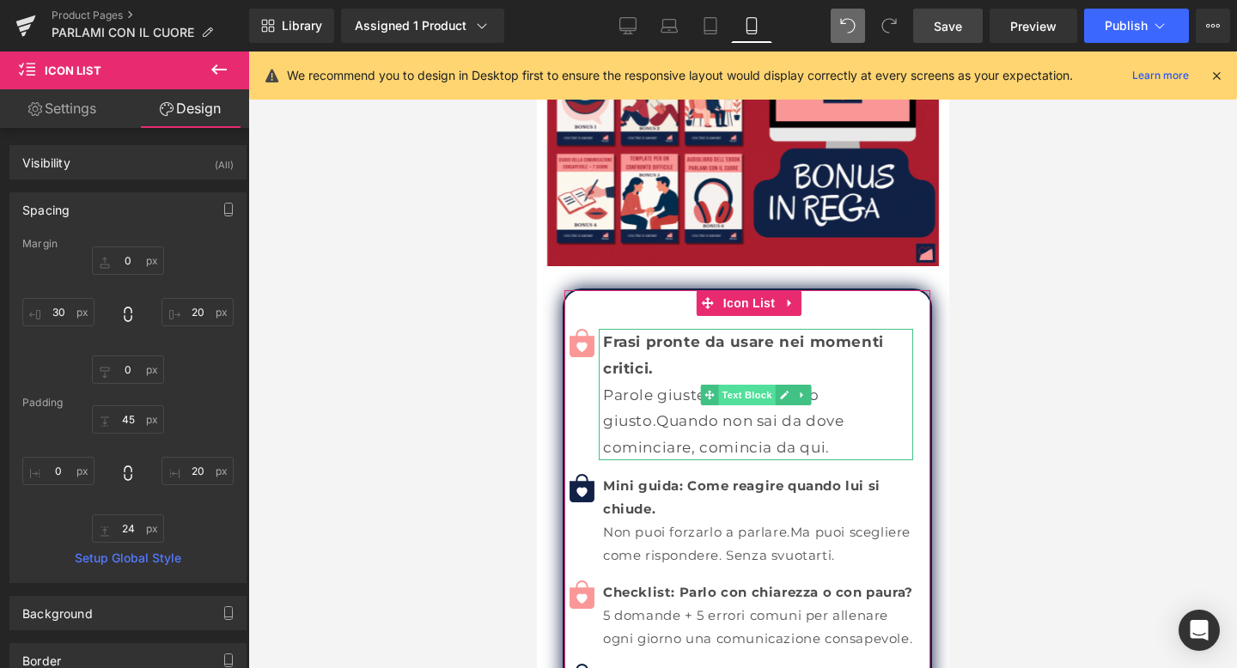
click at [735, 385] on span "Text Block" at bounding box center [745, 395] width 57 height 21
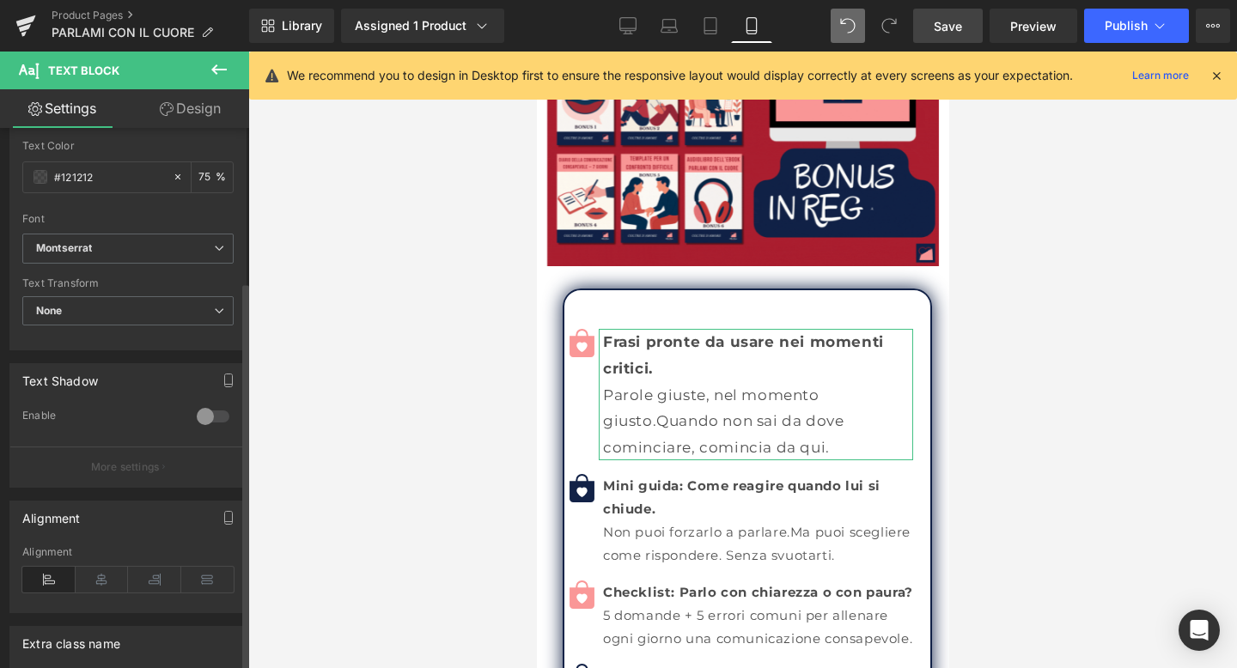
scroll to position [382, 0]
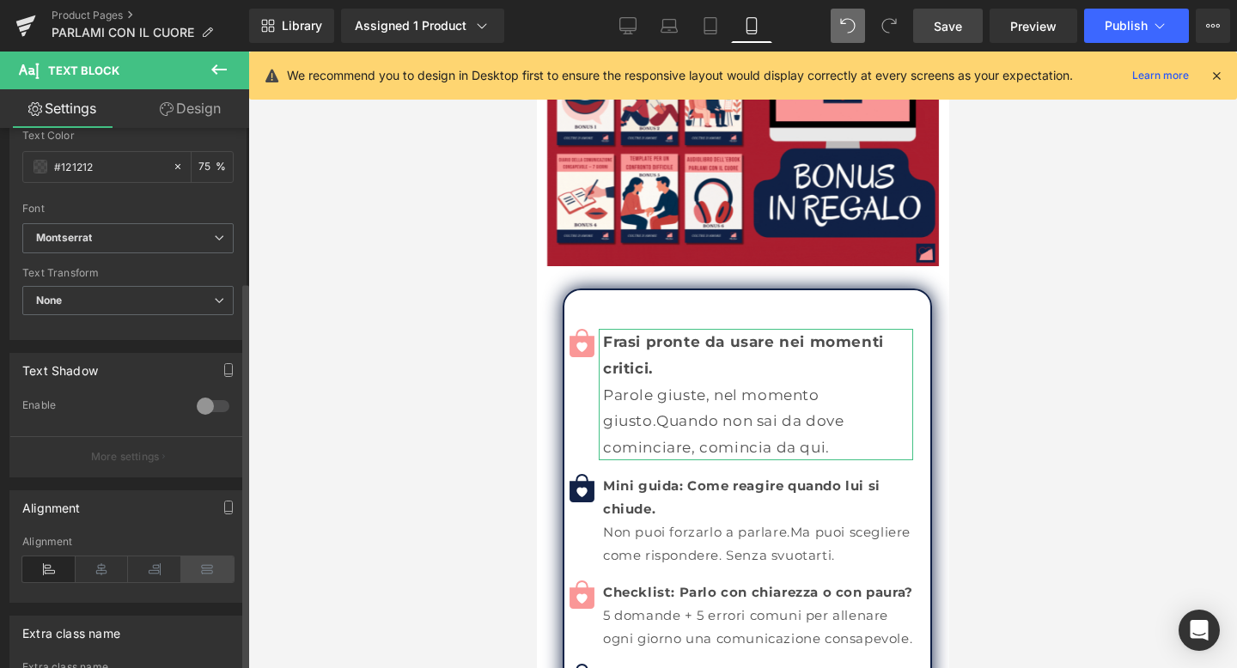
click at [203, 578] on icon at bounding box center [207, 570] width 53 height 26
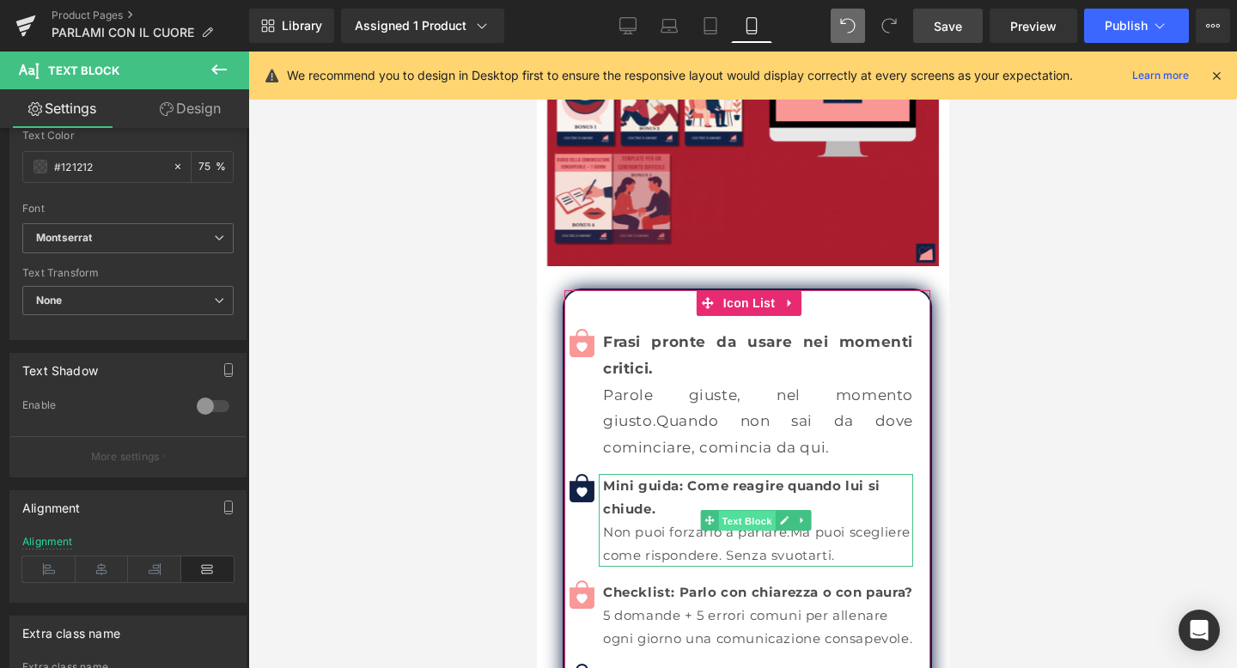
click at [744, 511] on span "Text Block" at bounding box center [745, 521] width 57 height 21
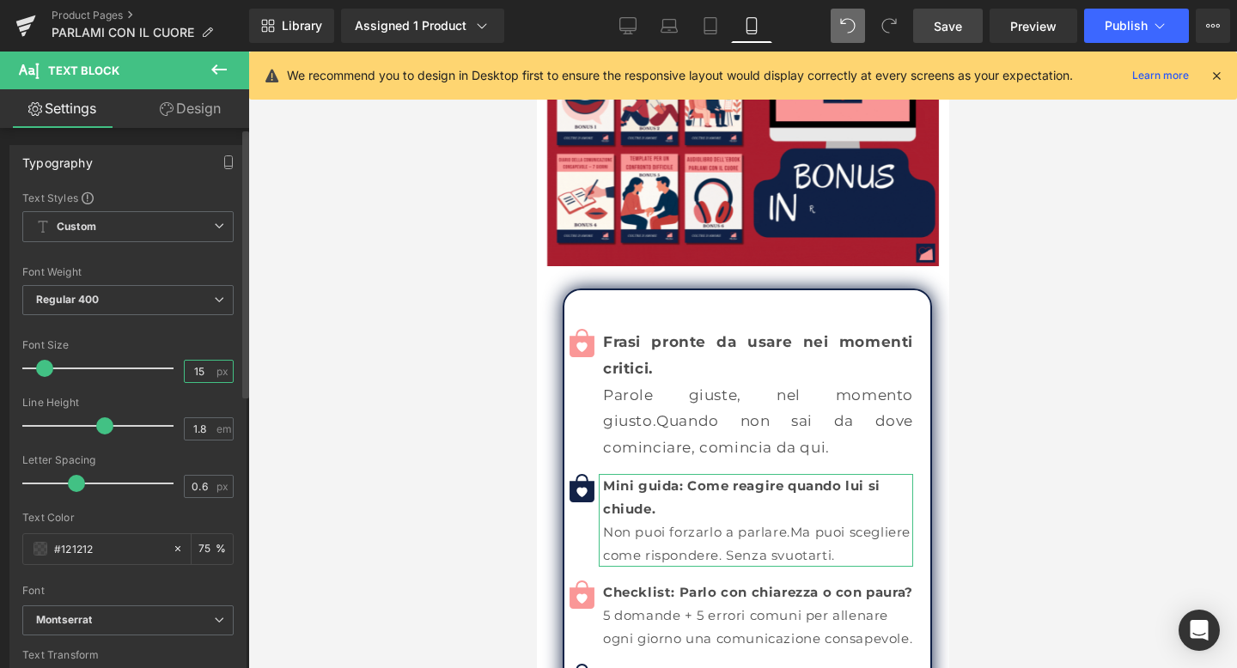
click at [195, 365] on input "15" at bounding box center [200, 371] width 30 height 21
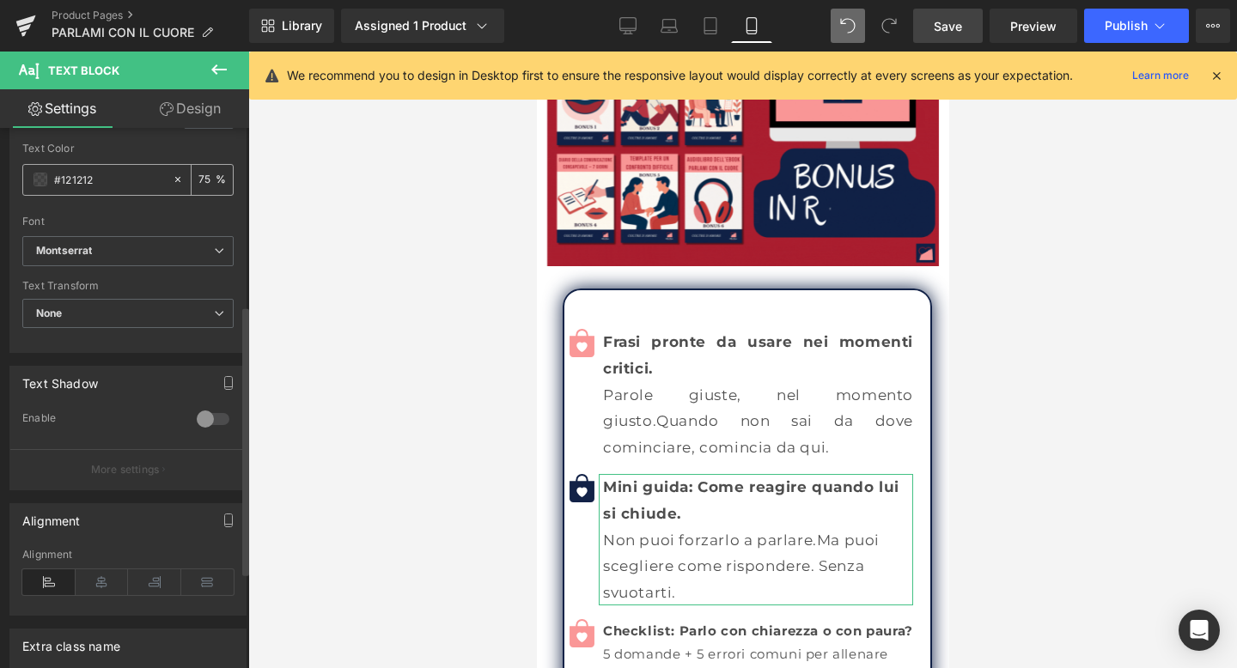
scroll to position [411, 0]
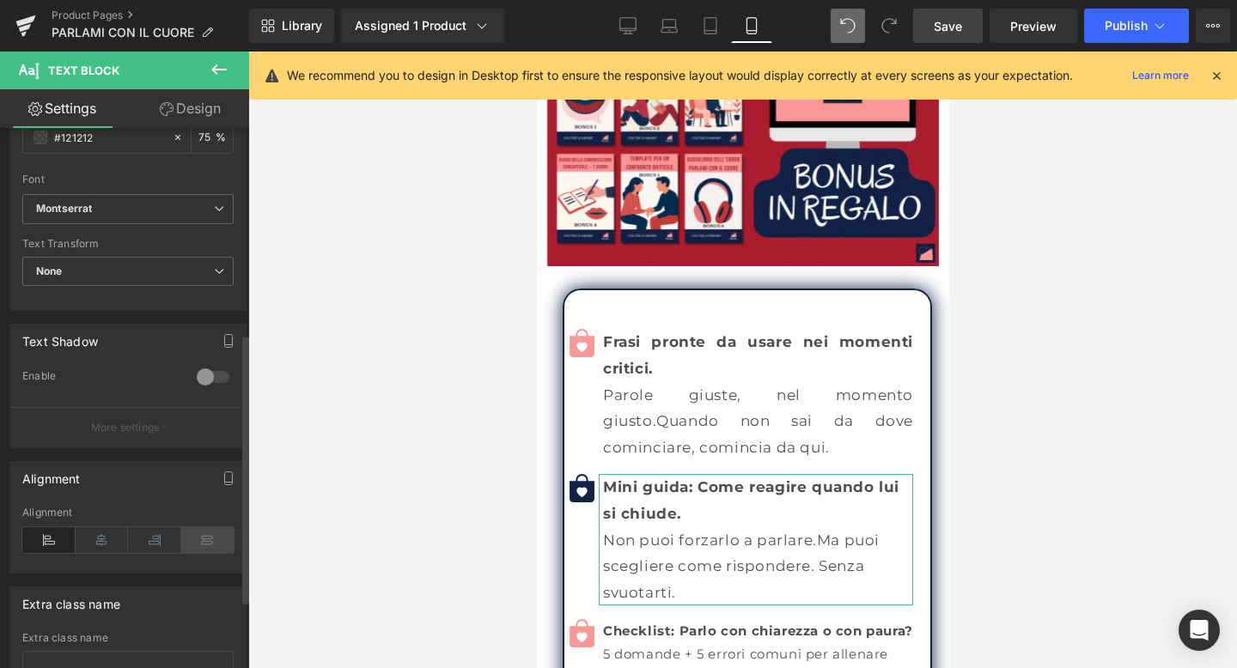
type input "17"
click at [192, 532] on icon at bounding box center [207, 540] width 53 height 26
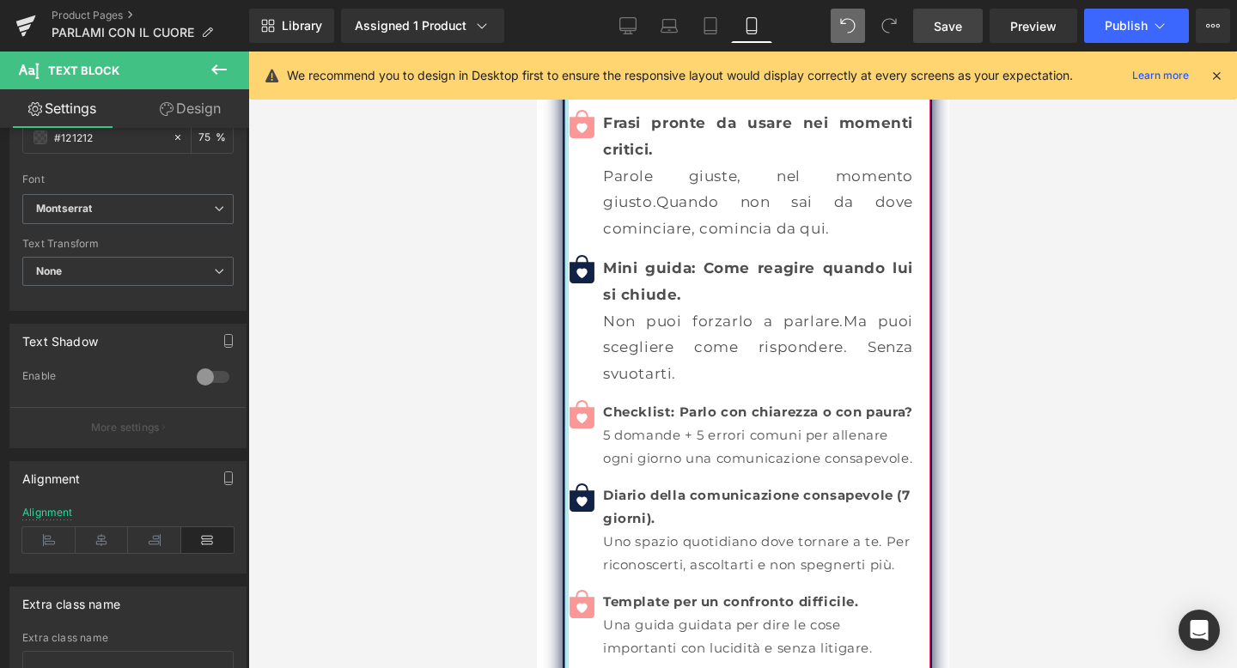
scroll to position [11945, 0]
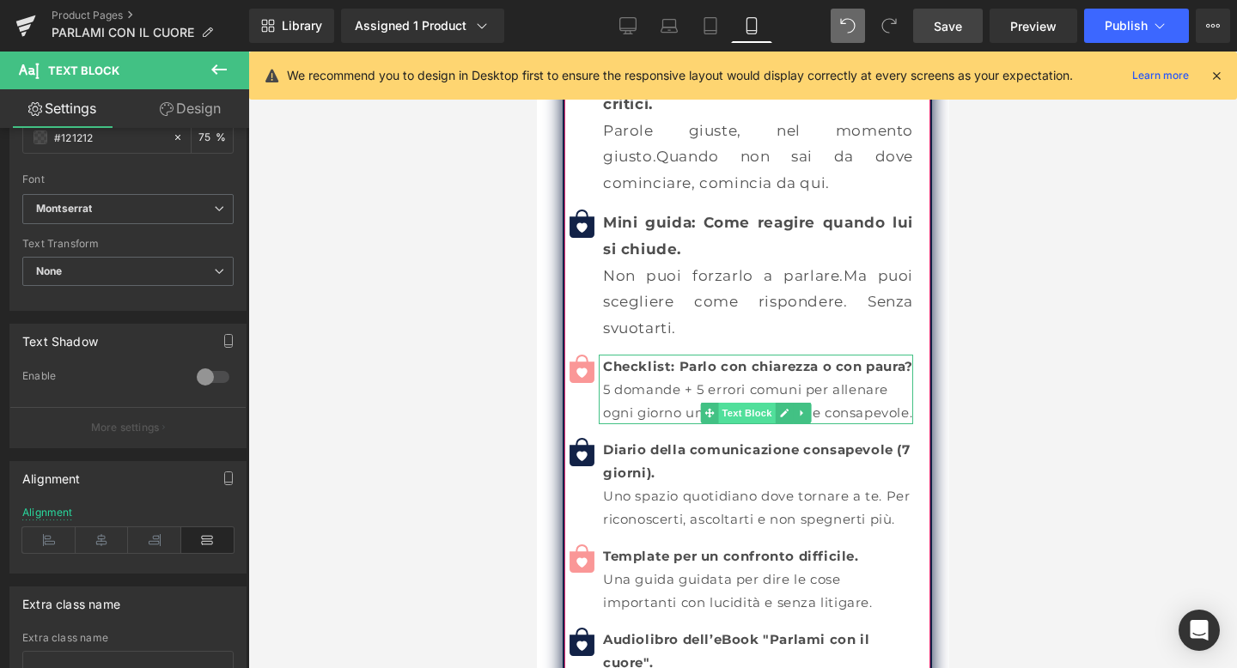
click at [757, 403] on span "Text Block" at bounding box center [745, 413] width 57 height 21
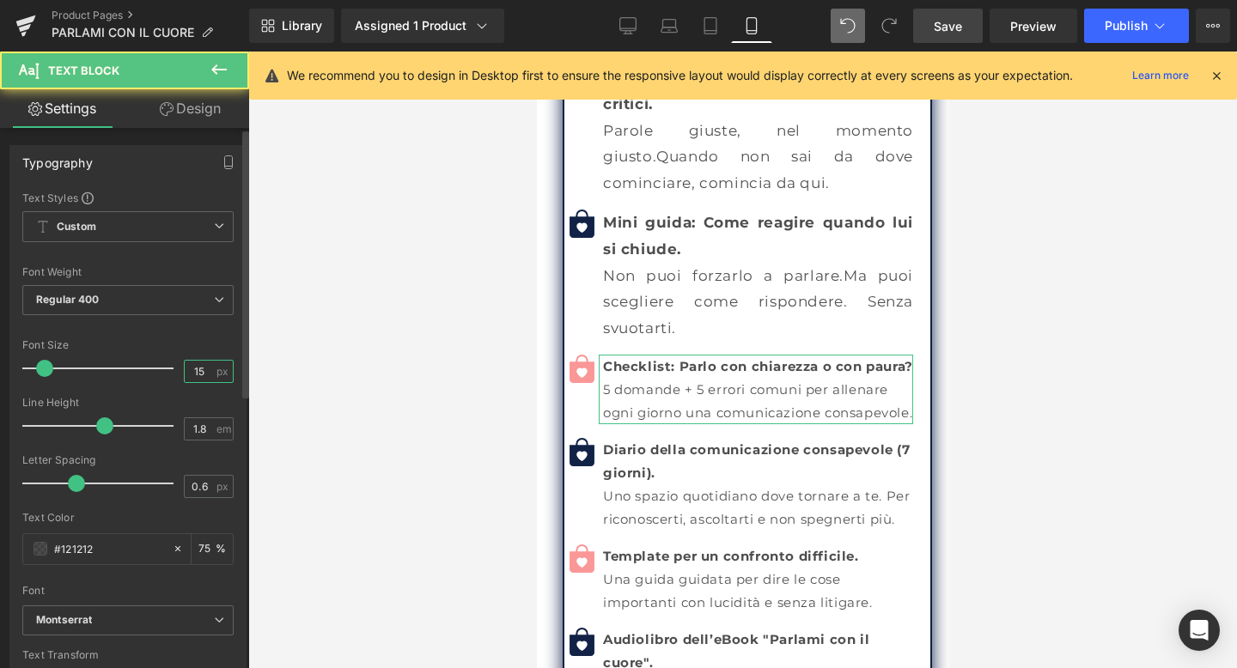
click at [204, 370] on input "15" at bounding box center [200, 371] width 30 height 21
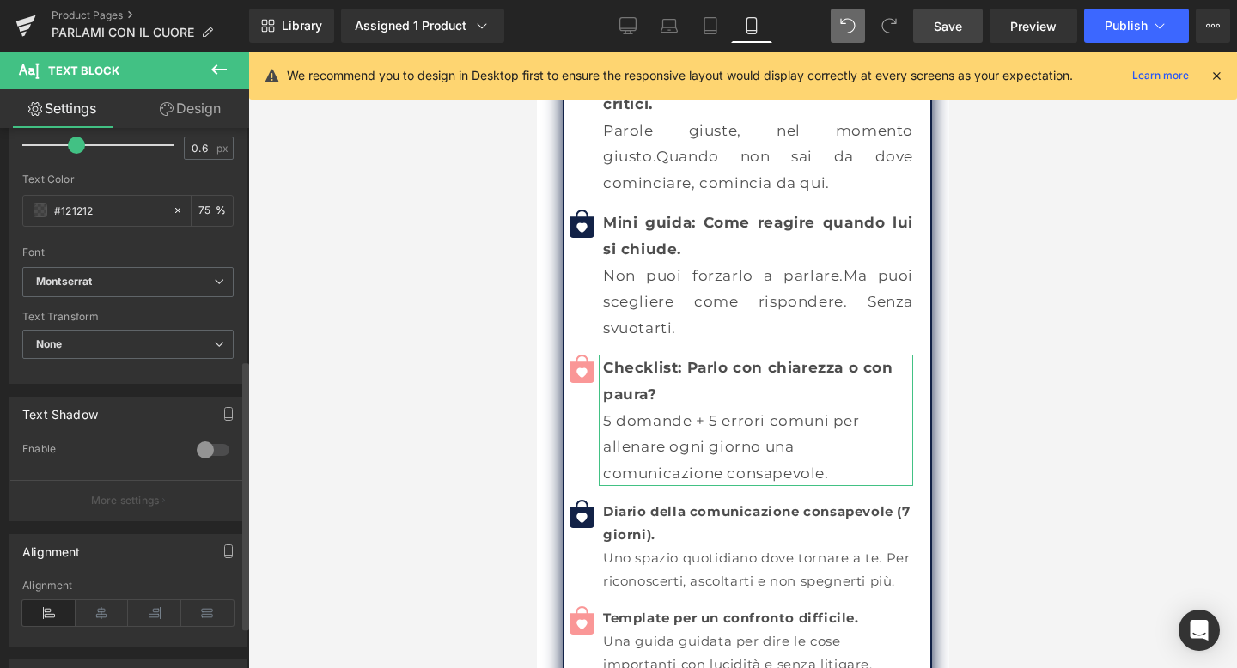
scroll to position [464, 0]
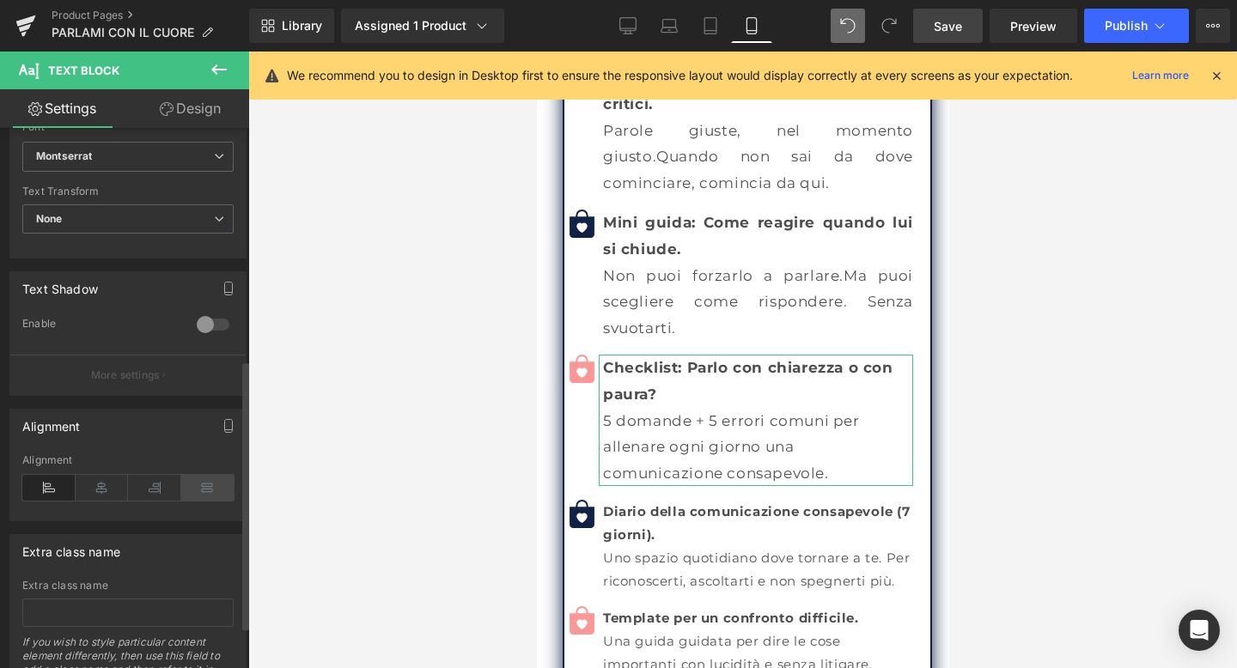
type input "17"
click at [197, 490] on icon at bounding box center [207, 488] width 53 height 26
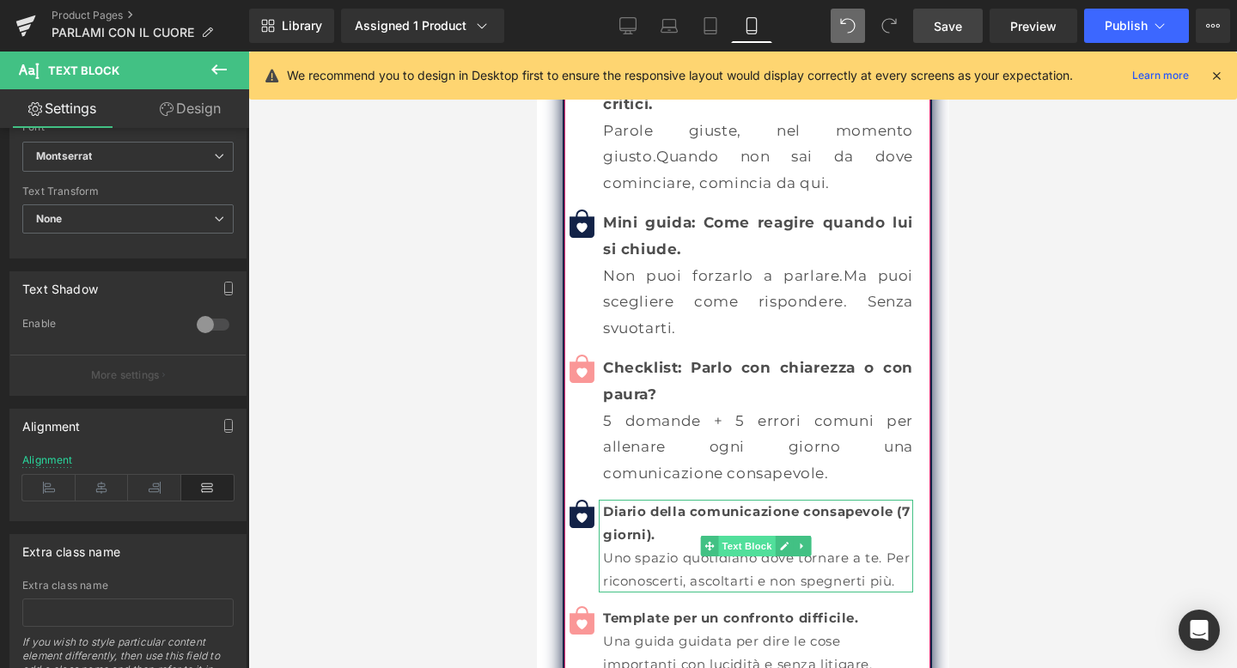
click at [752, 536] on span "Text Block" at bounding box center [745, 546] width 57 height 21
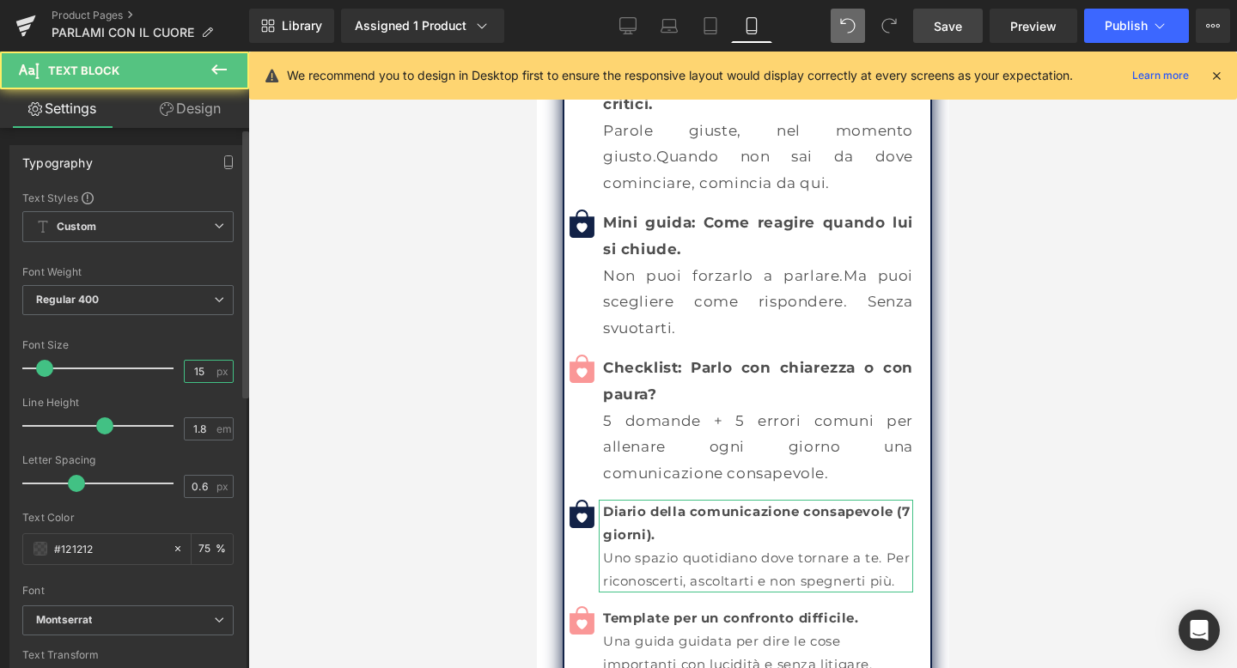
click at [197, 378] on input "15" at bounding box center [200, 371] width 30 height 21
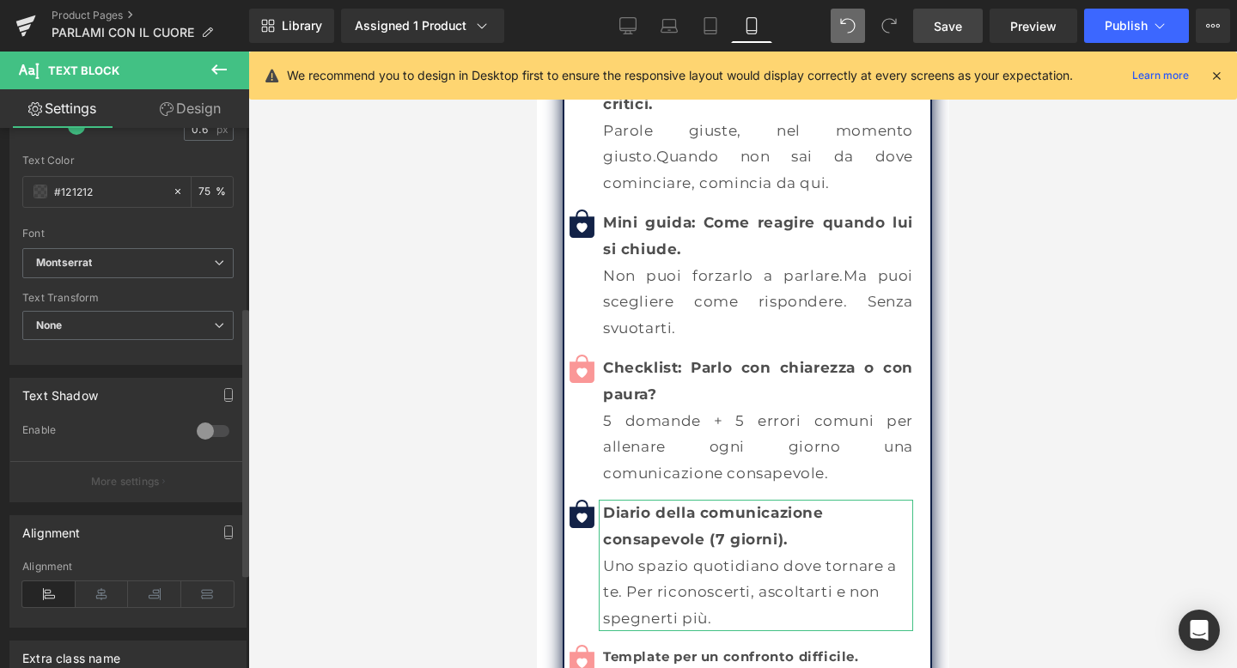
scroll to position [382, 0]
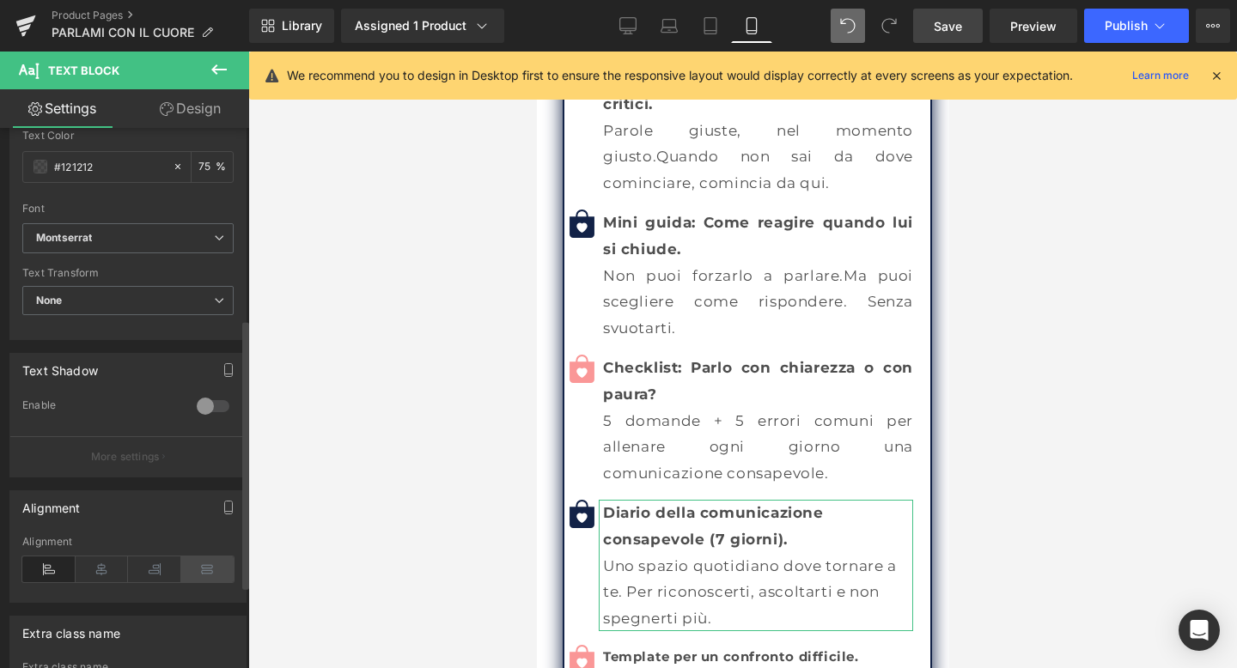
type input "17"
click at [191, 563] on icon at bounding box center [207, 570] width 53 height 26
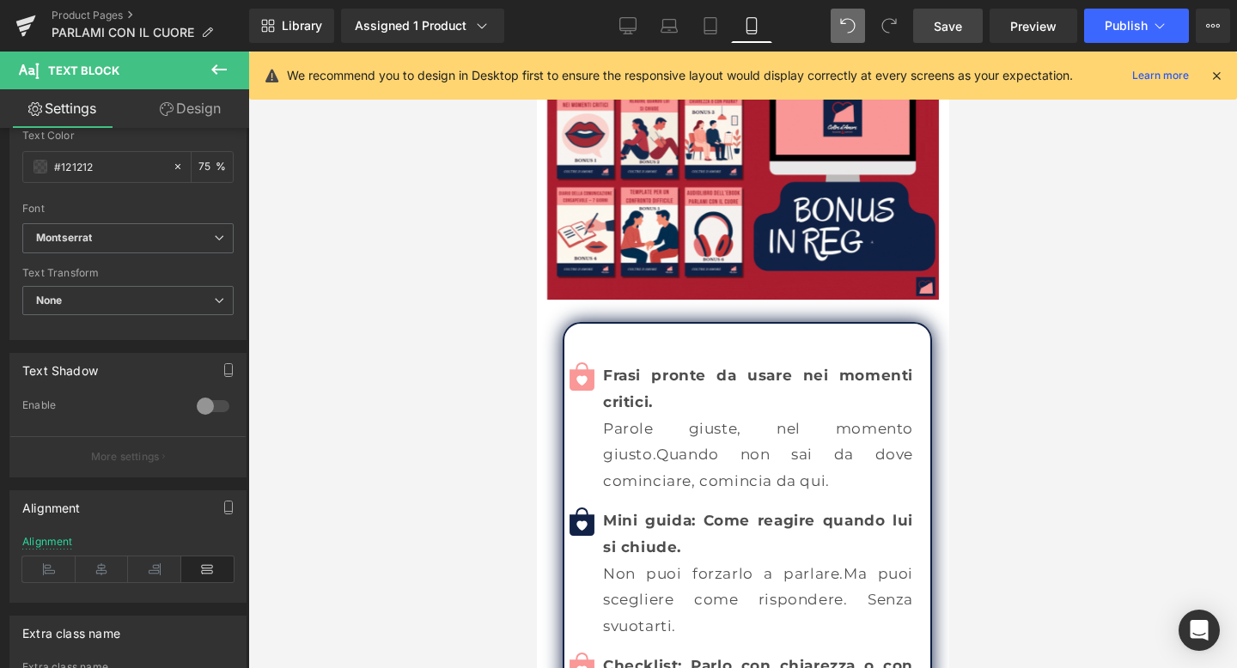
scroll to position [11634, 0]
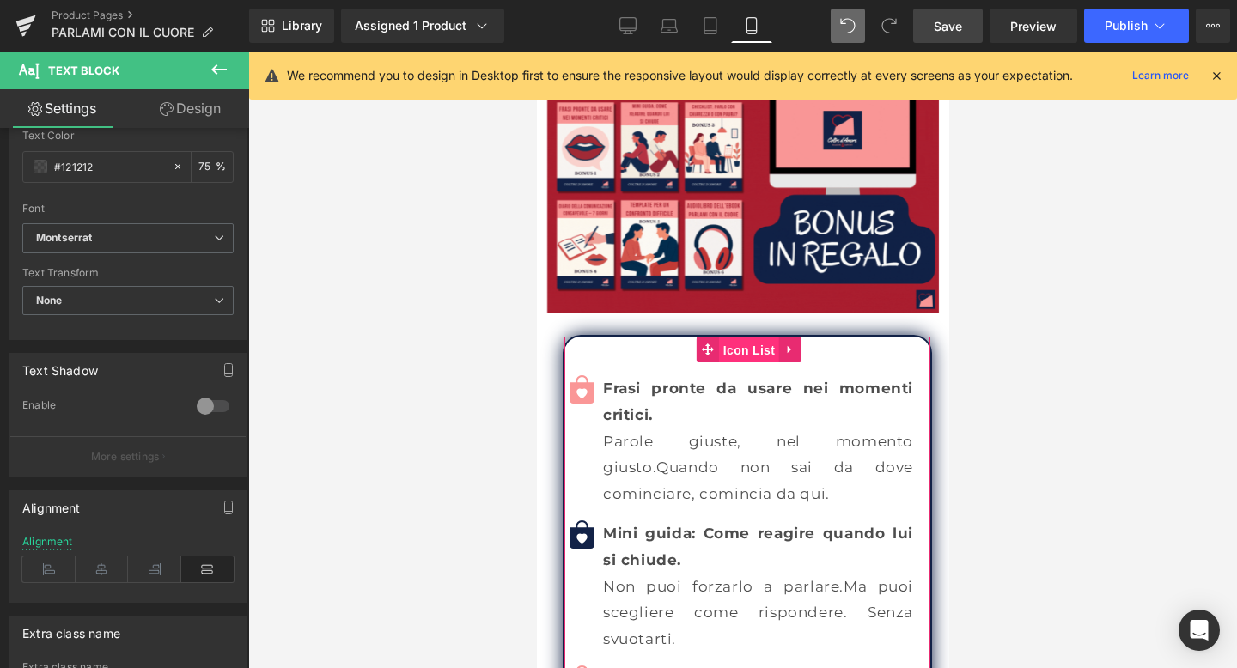
click at [749, 338] on span "Icon List" at bounding box center [748, 351] width 60 height 26
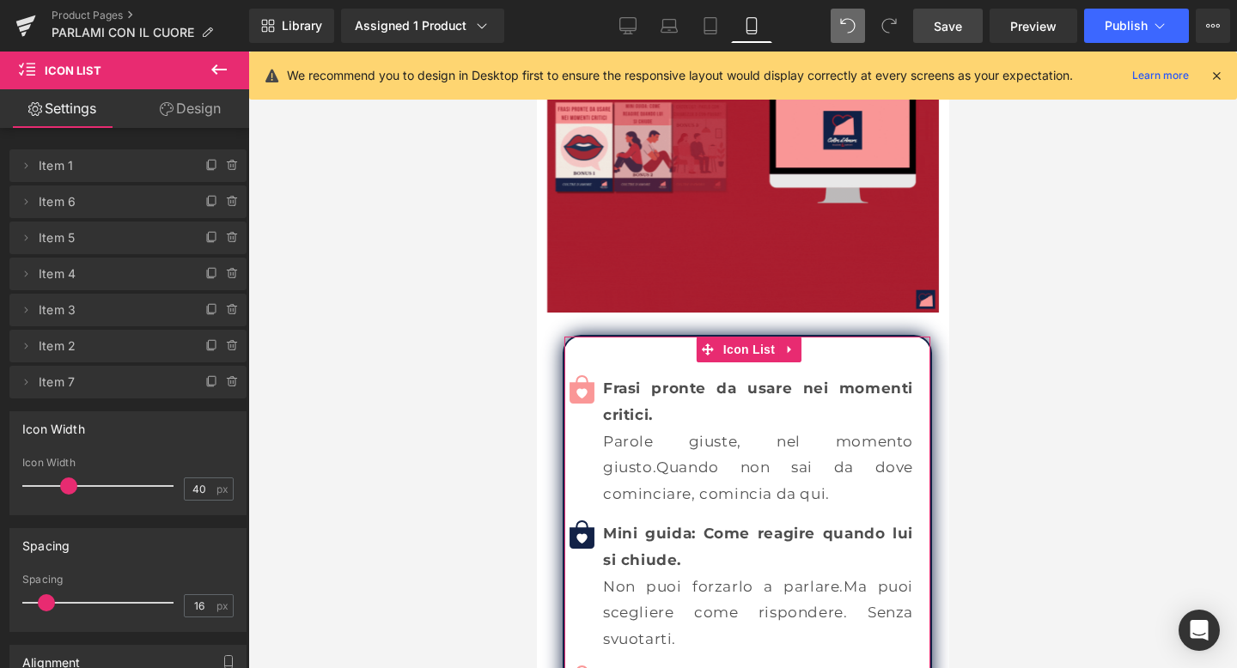
click at [182, 109] on link "Design" at bounding box center [190, 108] width 125 height 39
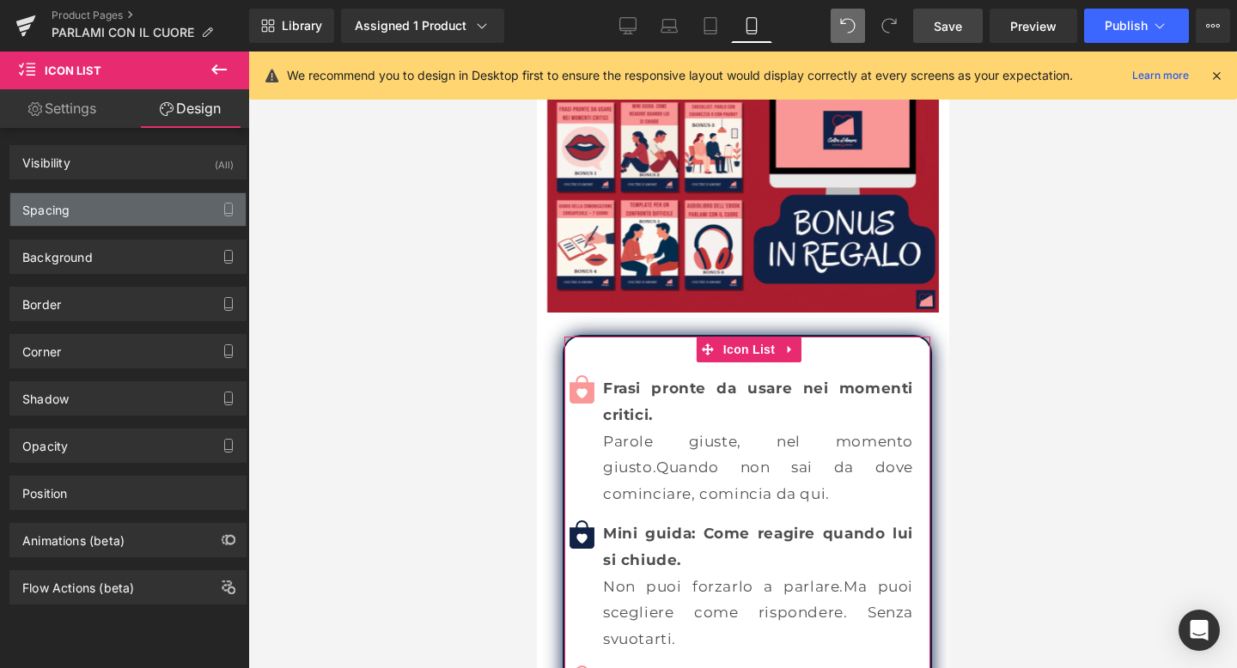
click at [137, 198] on div "Spacing" at bounding box center [127, 209] width 235 height 33
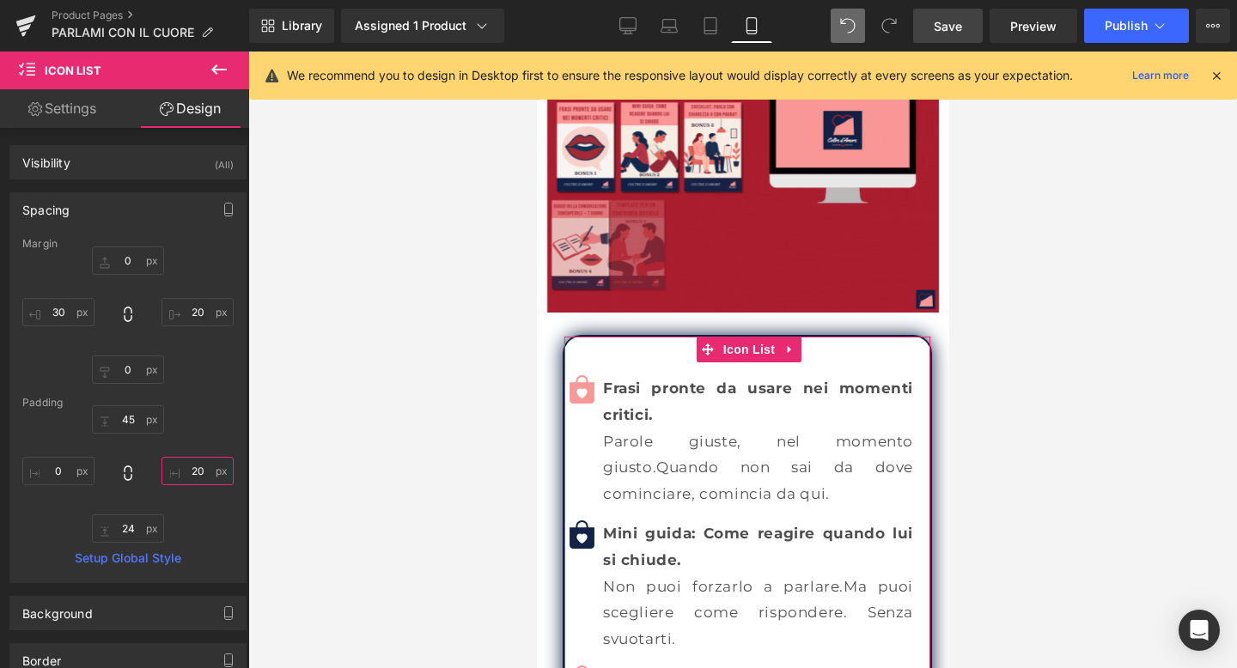
click at [195, 461] on input "20" at bounding box center [197, 471] width 72 height 28
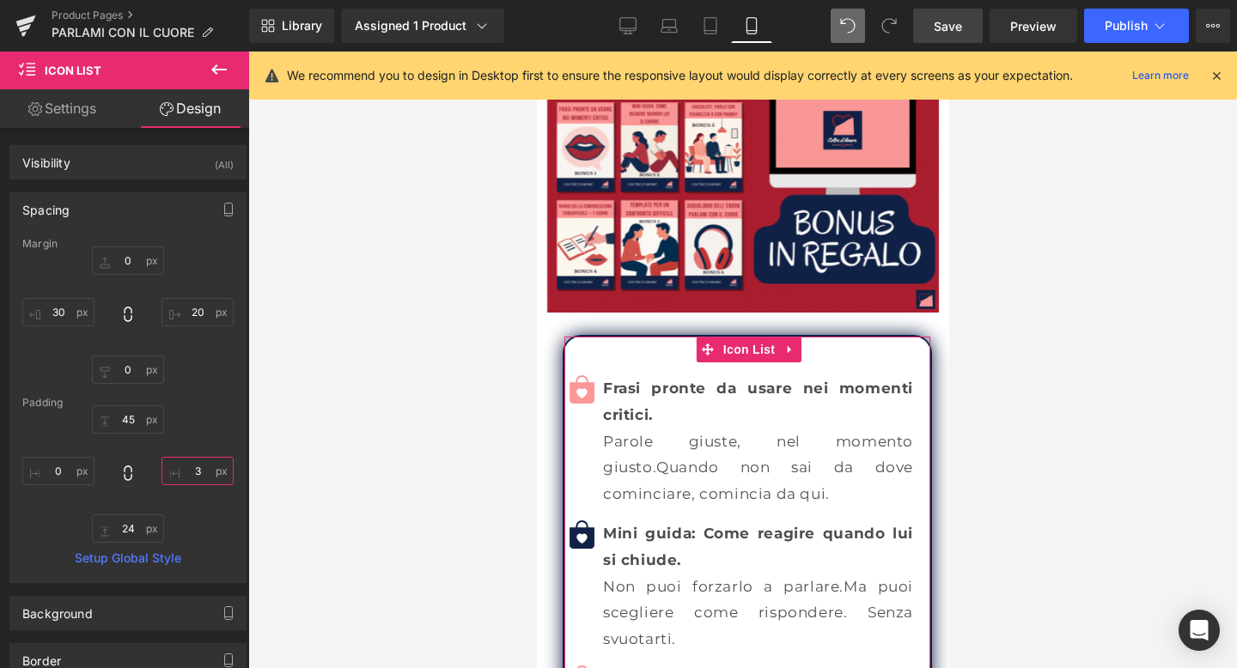
type input "30"
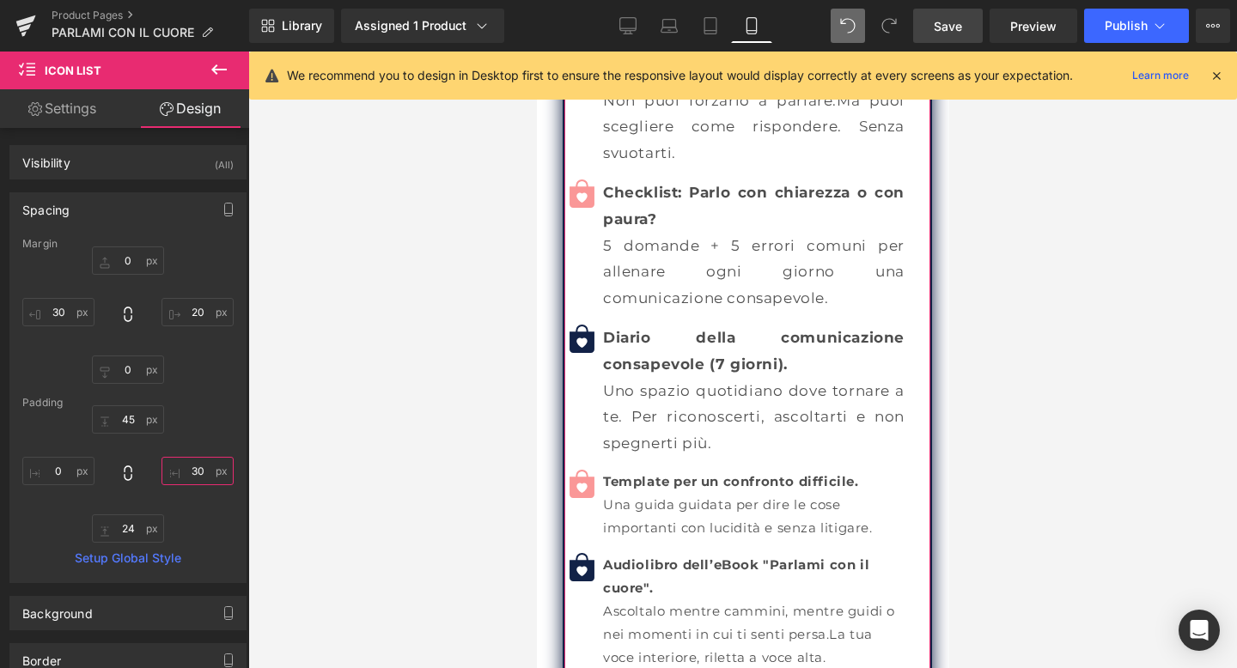
scroll to position [12119, 0]
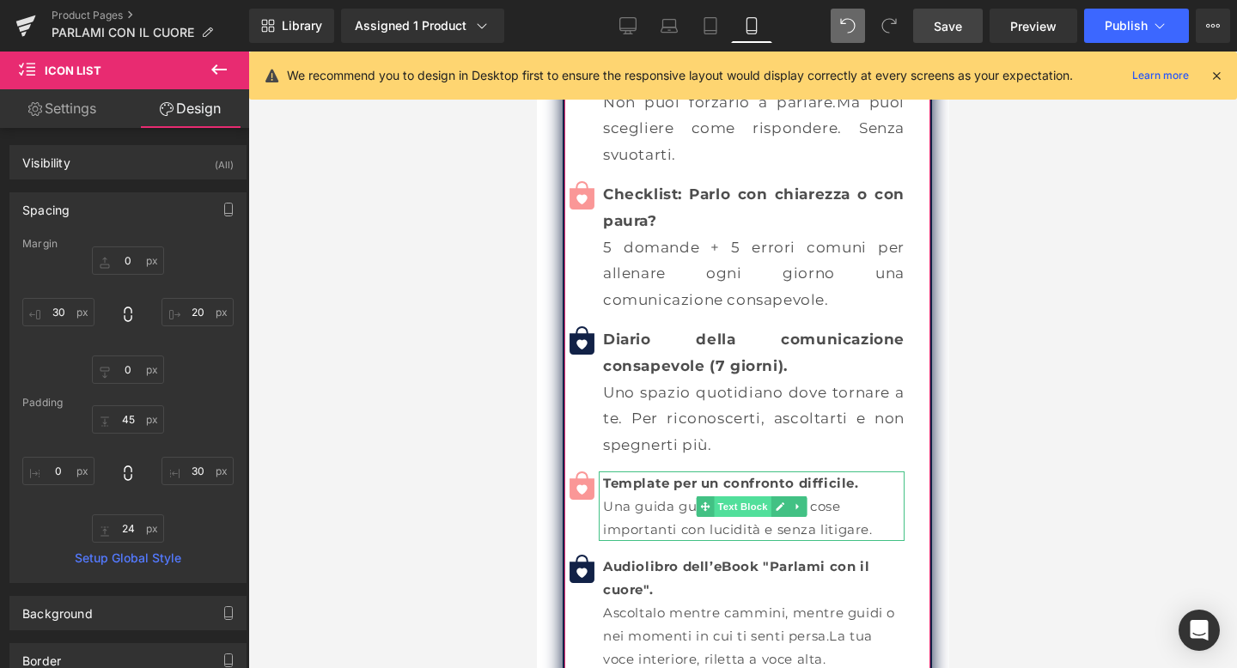
click at [735, 496] on span "Text Block" at bounding box center [741, 506] width 57 height 21
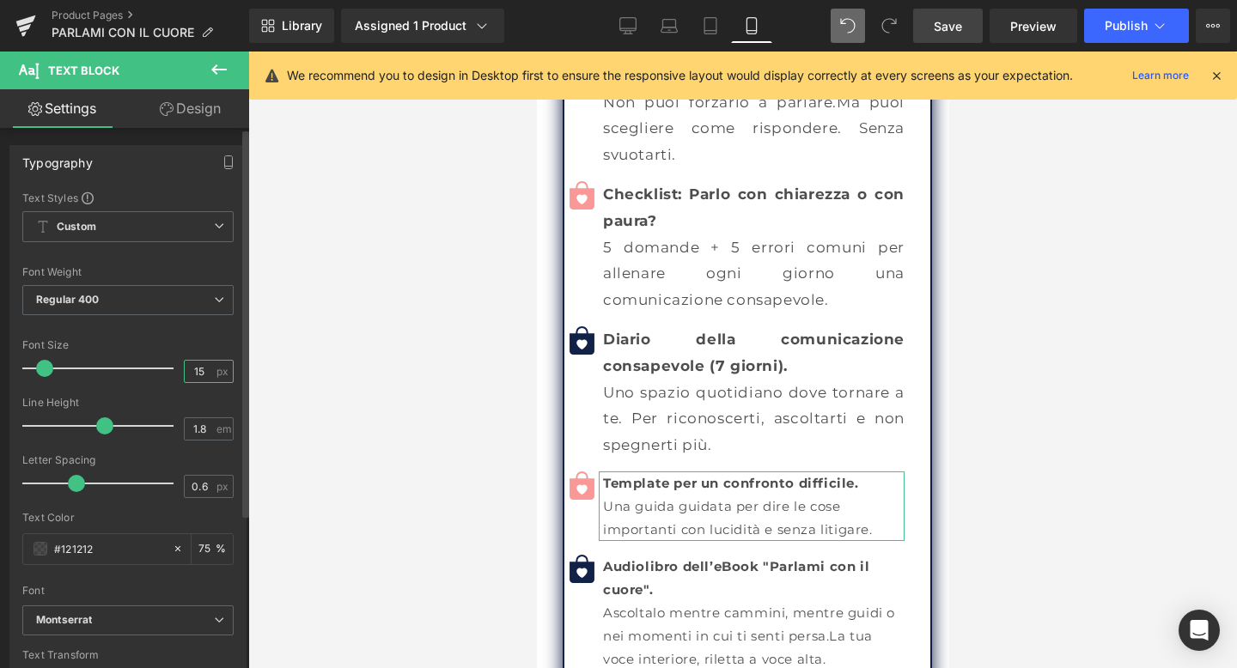
click at [198, 373] on input "15" at bounding box center [200, 371] width 30 height 21
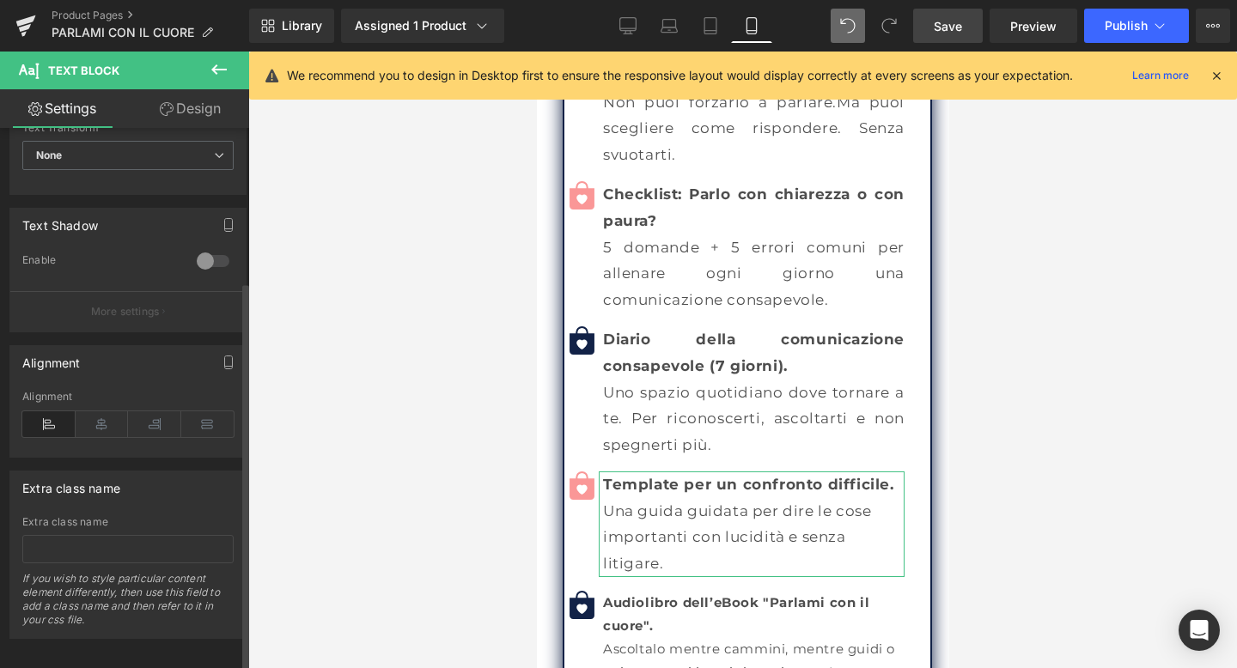
scroll to position [547, 0]
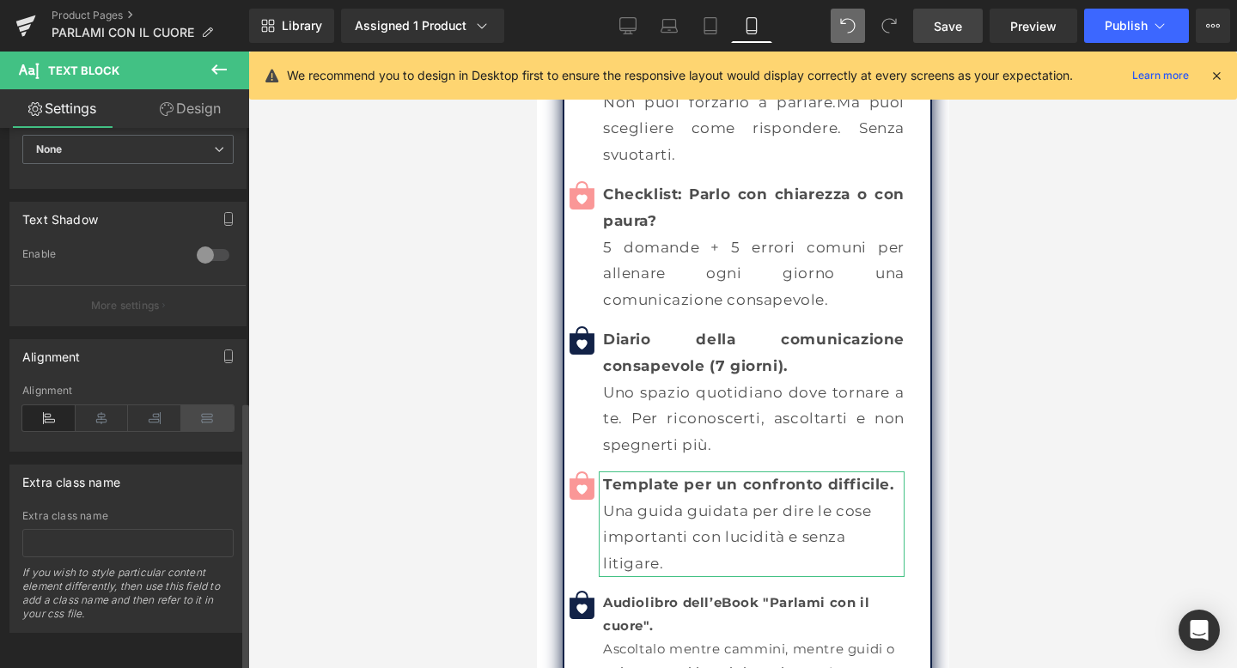
type input "17"
click at [194, 407] on icon at bounding box center [207, 418] width 53 height 26
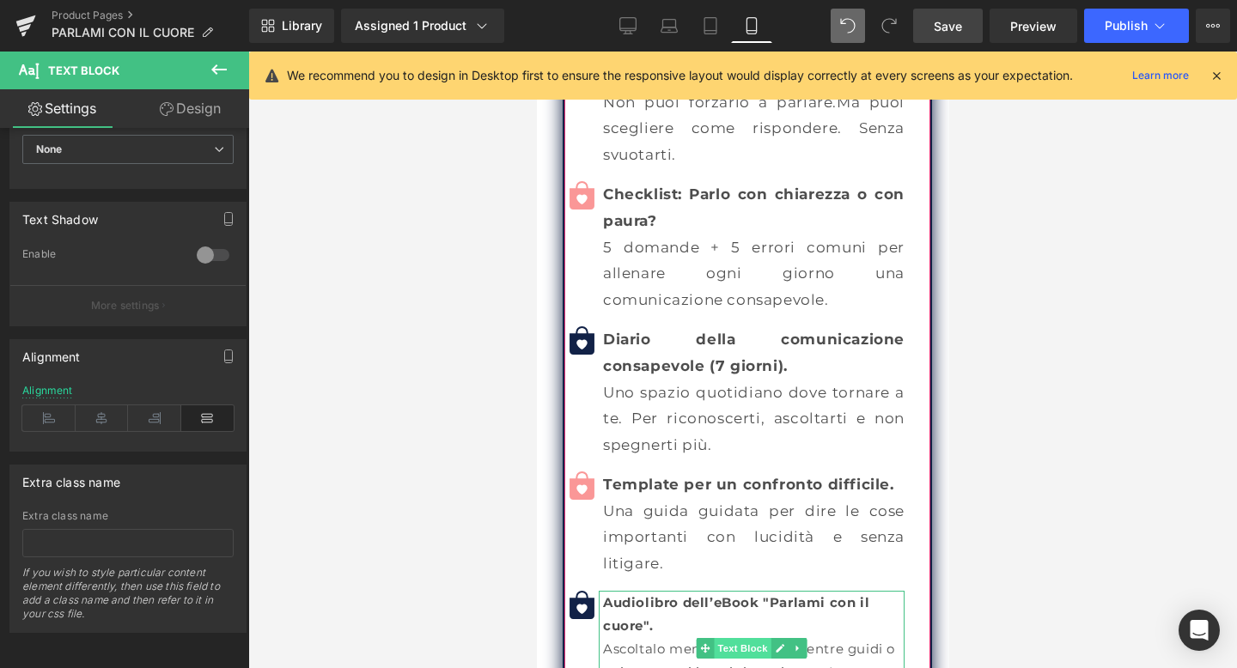
click at [752, 638] on span "Text Block" at bounding box center [741, 648] width 57 height 21
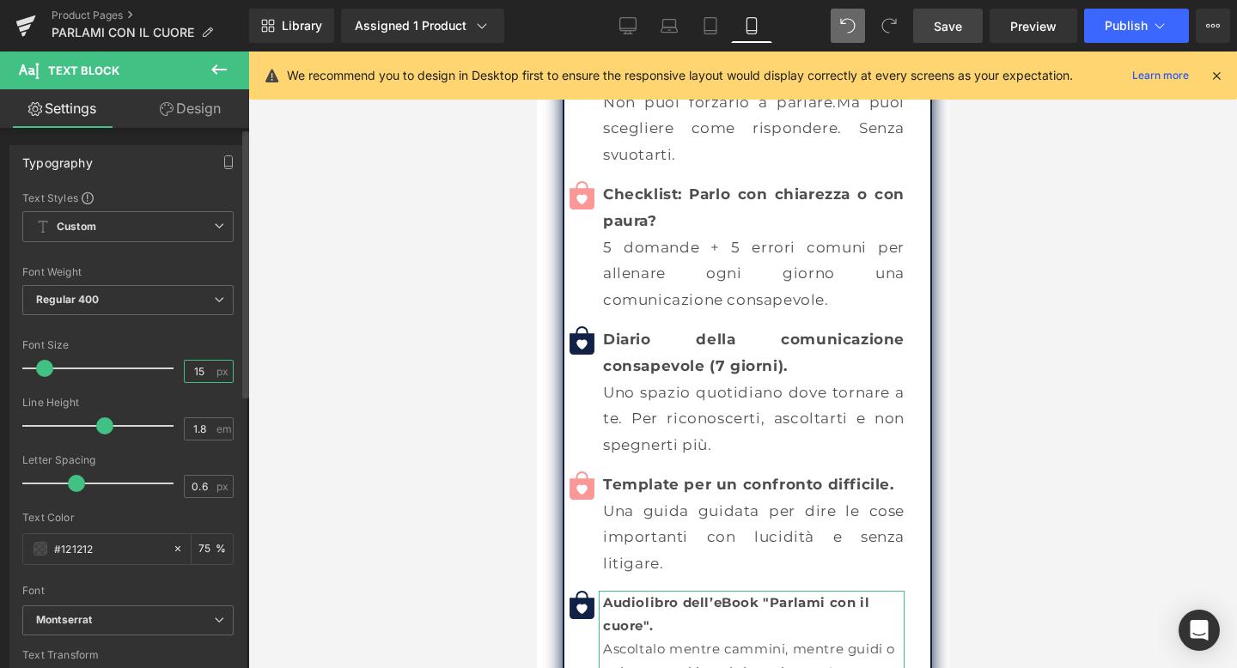
click at [198, 368] on input "15" at bounding box center [200, 371] width 30 height 21
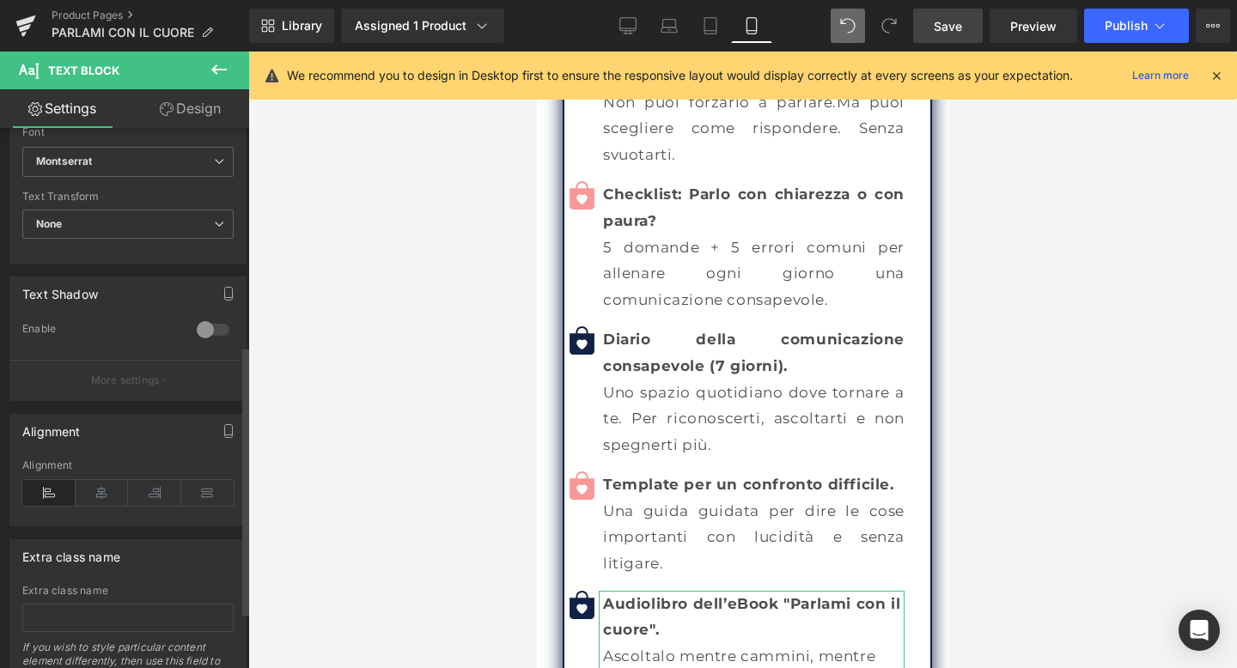
scroll to position [531, 0]
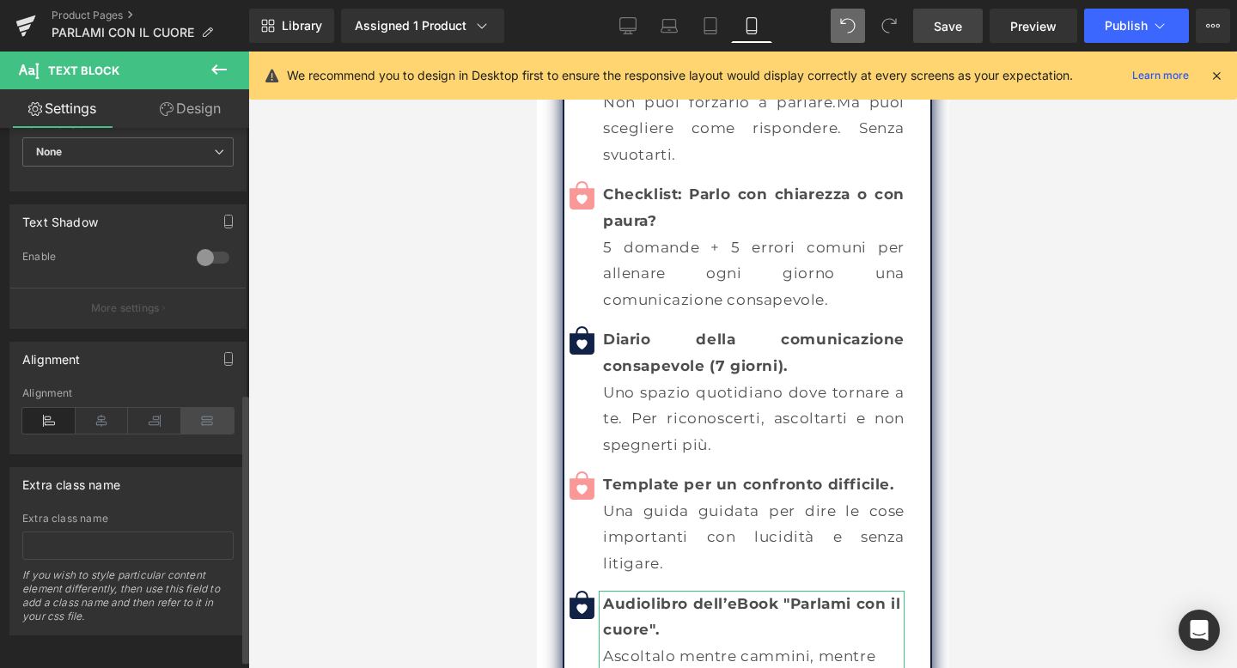
type input "17"
click at [204, 428] on icon at bounding box center [207, 421] width 53 height 26
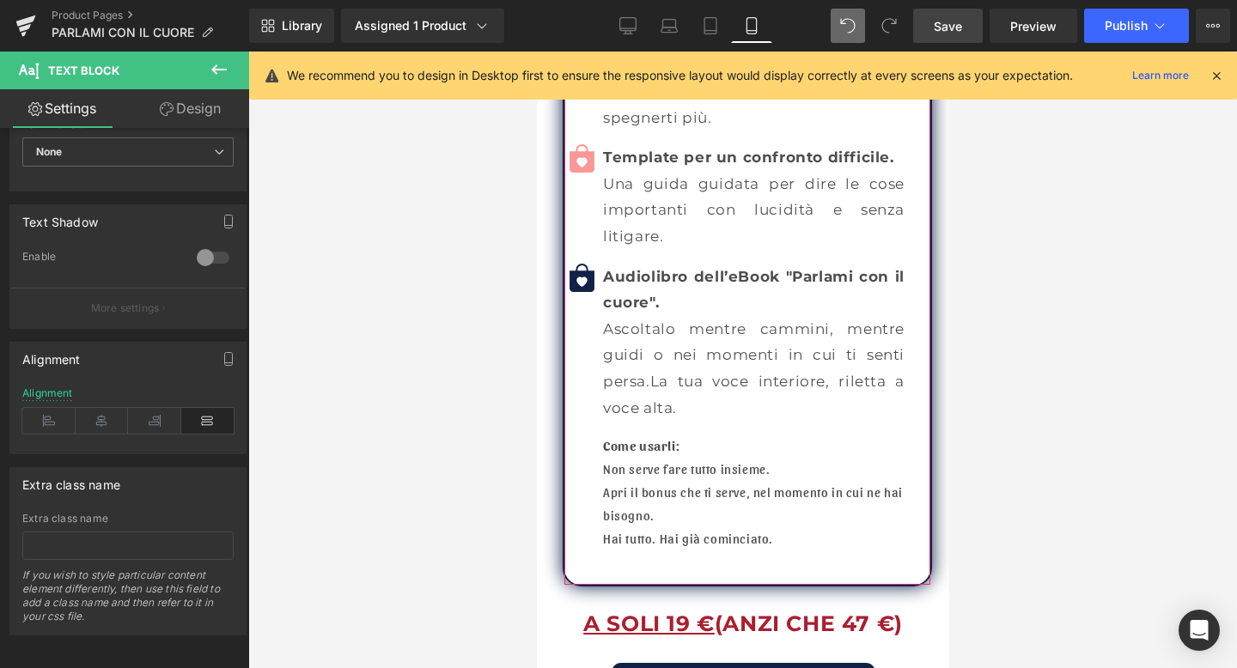
scroll to position [12475, 0]
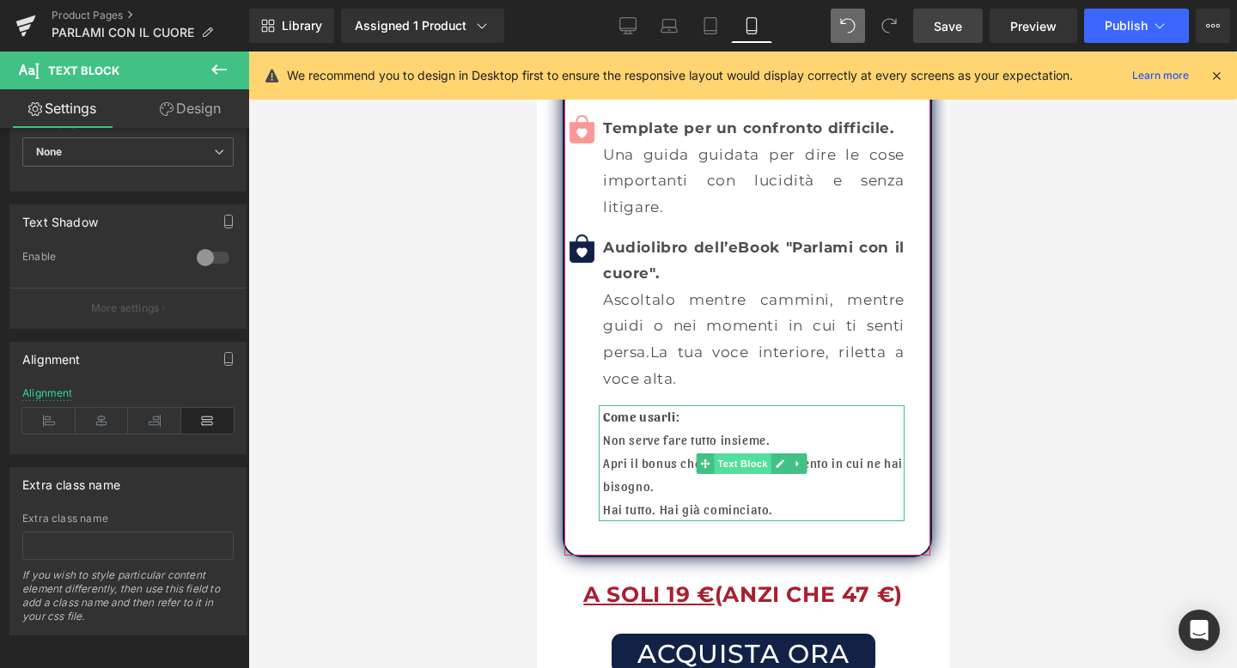
click at [743, 453] on span "Text Block" at bounding box center [741, 463] width 57 height 21
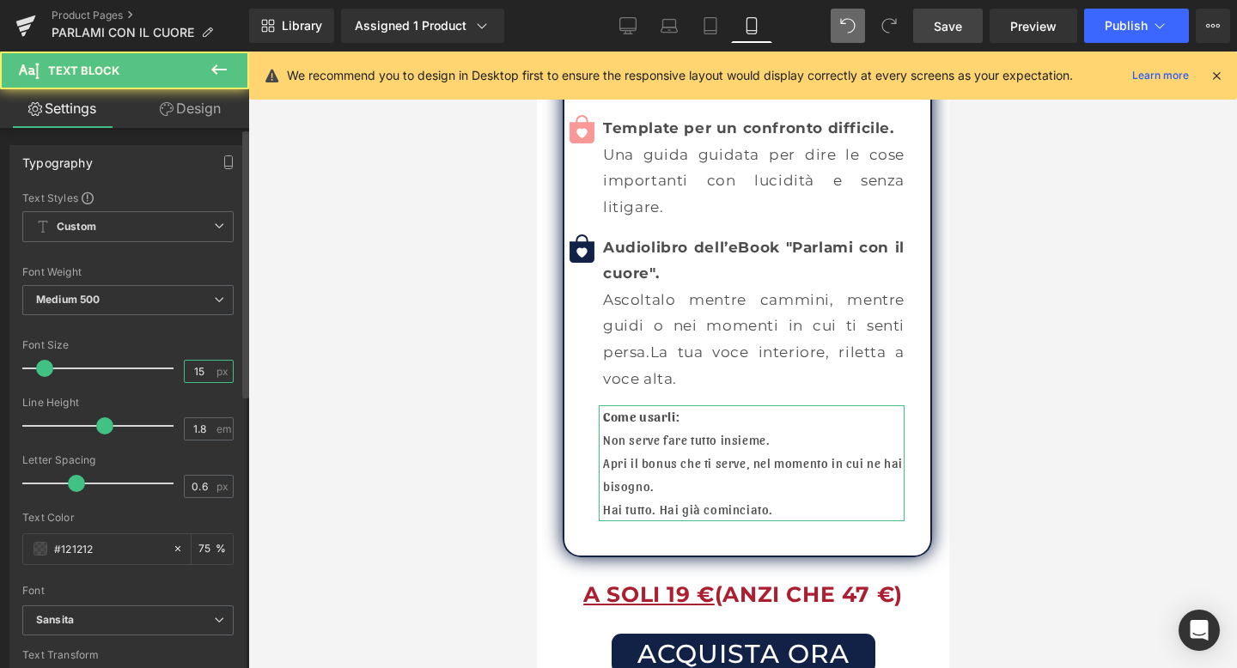
click at [199, 374] on input "15" at bounding box center [200, 371] width 30 height 21
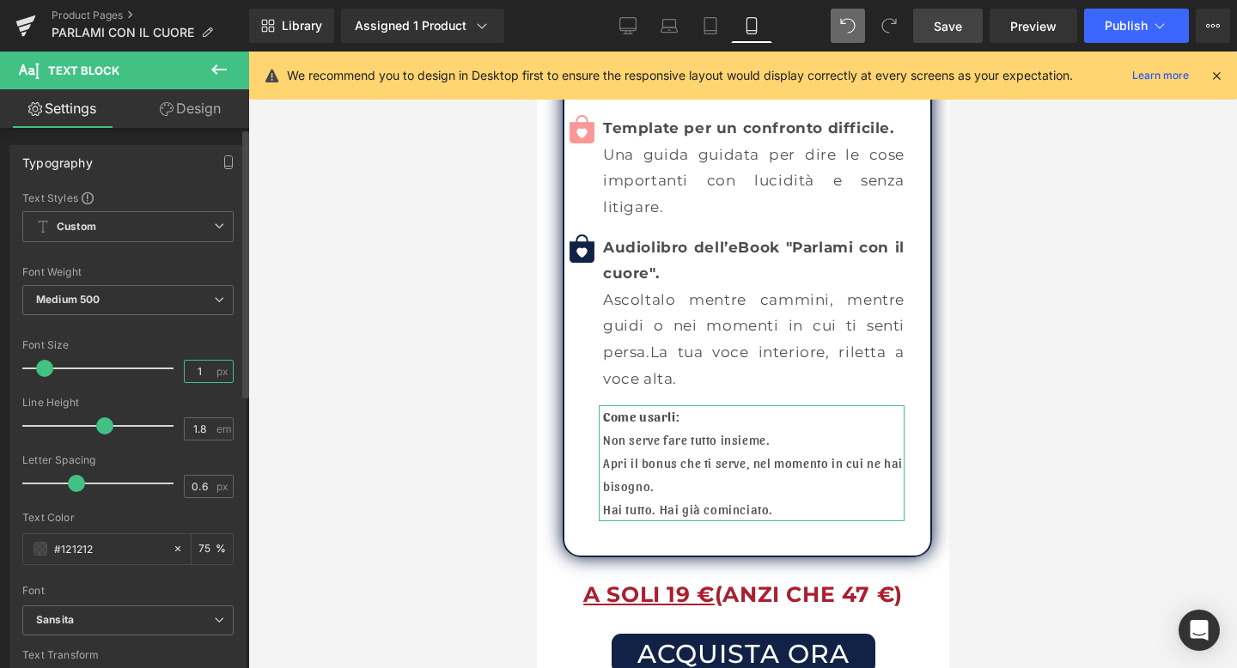
type input "17"
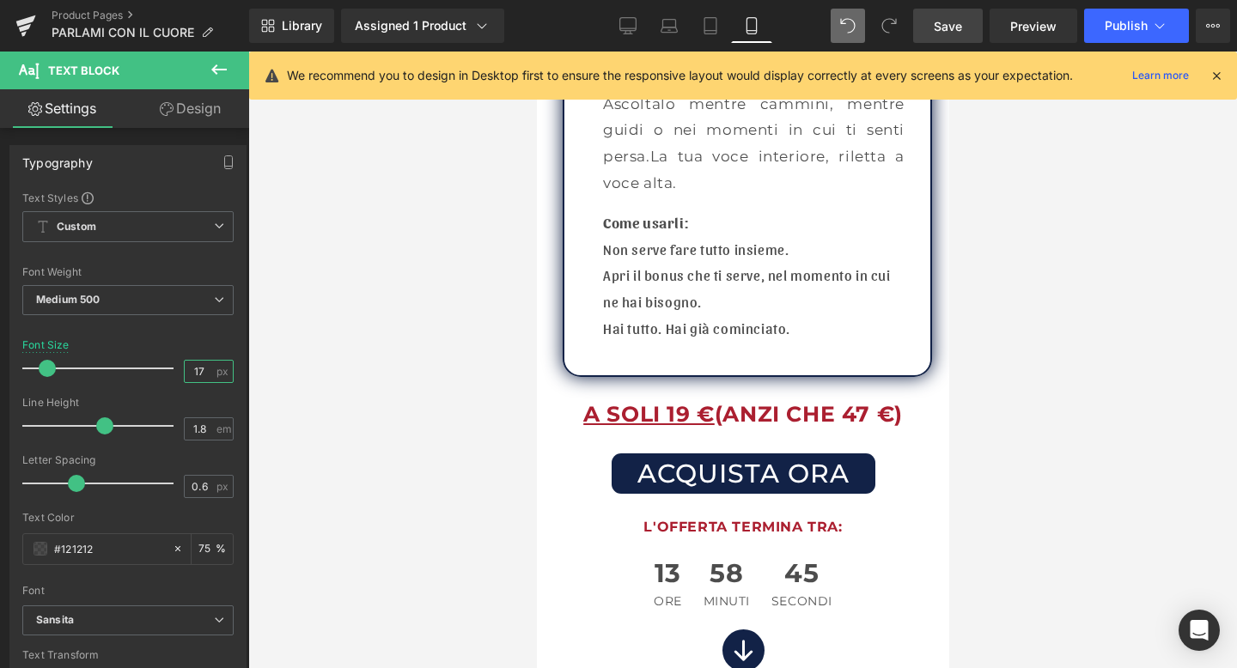
scroll to position [12720, 0]
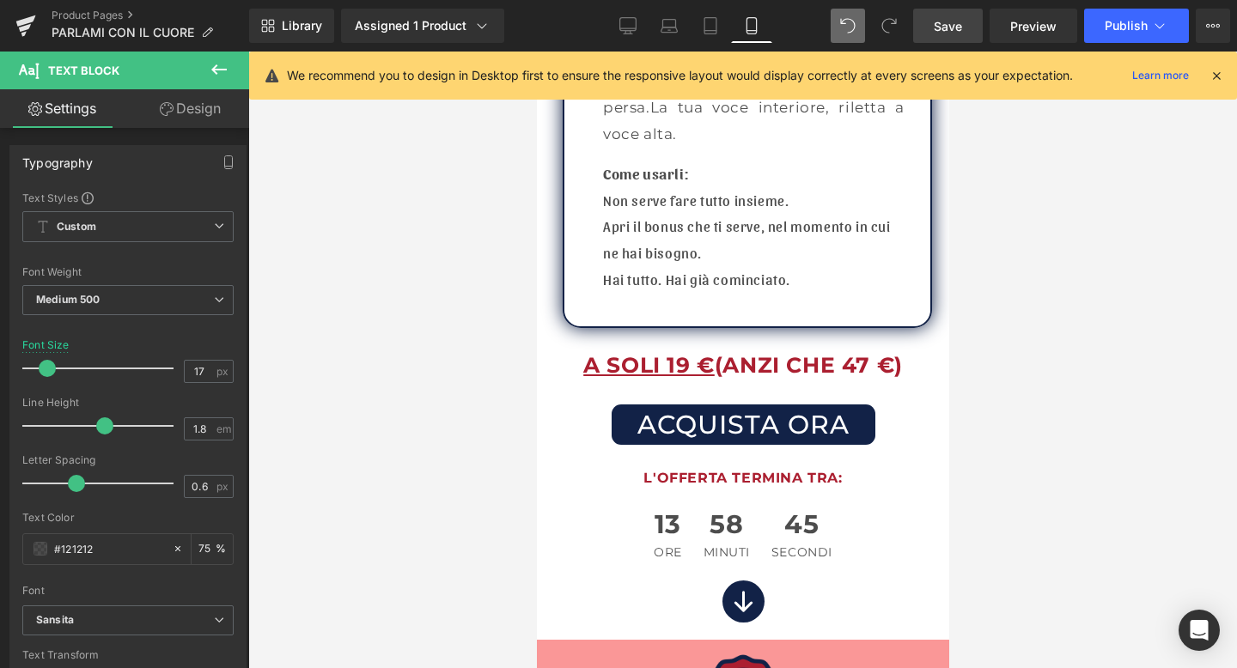
click at [715, 352] on b "A SOLI 19 € (ANZI CHE 47 €)" at bounding box center [741, 365] width 319 height 26
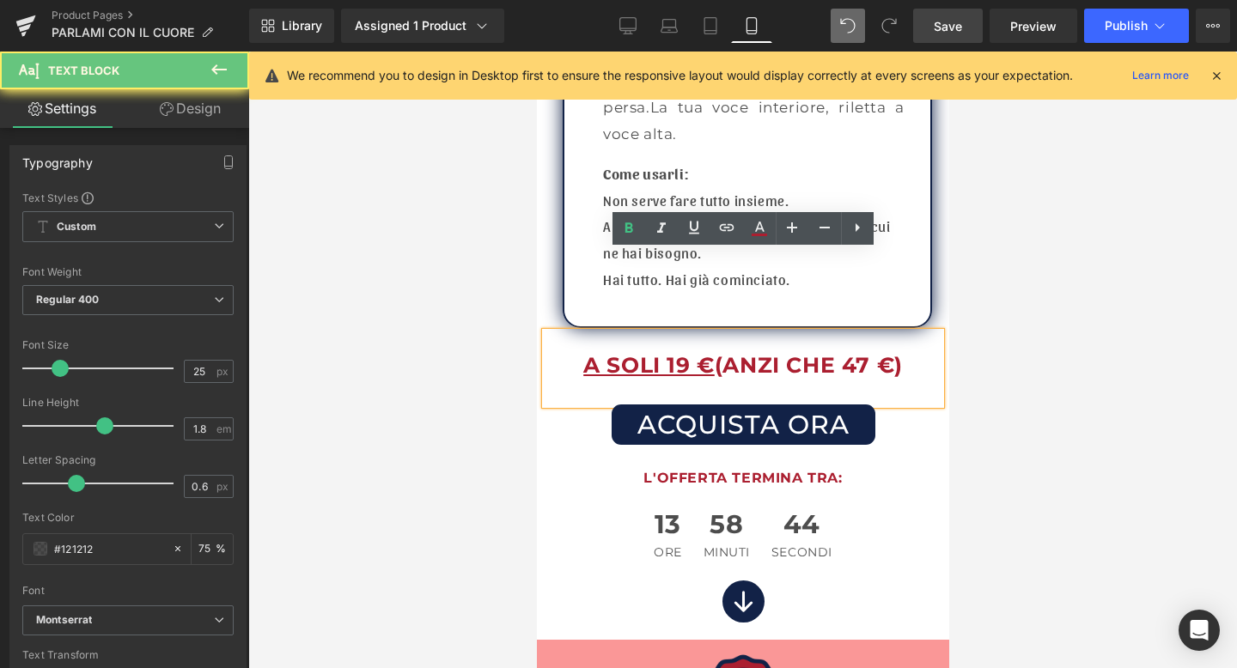
click at [717, 352] on b "A SOLI 19 € (ANZI CHE 47 €)" at bounding box center [741, 365] width 319 height 26
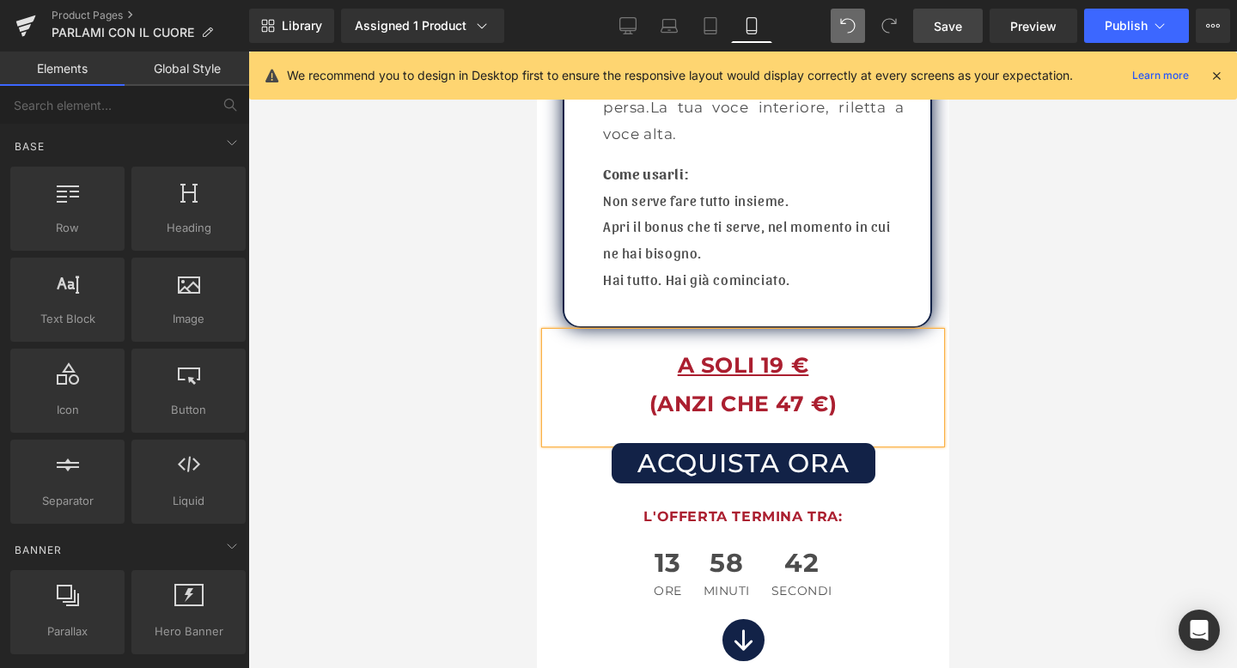
click at [1128, 330] on div at bounding box center [742, 360] width 988 height 617
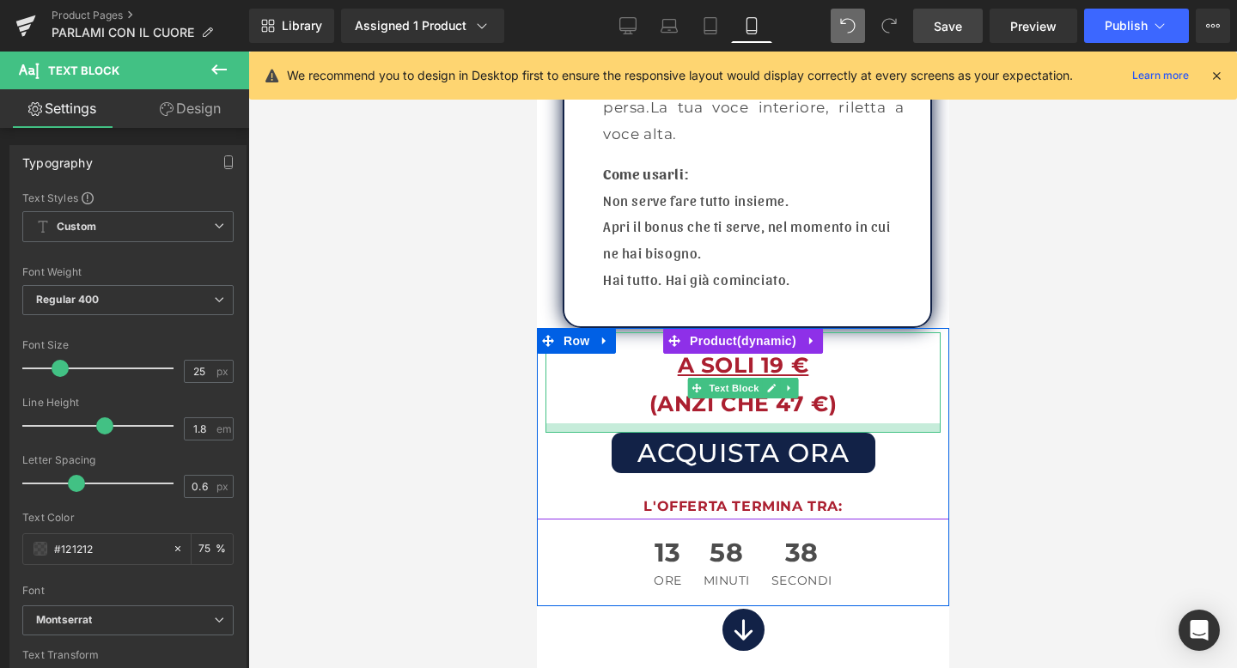
drag, startPoint x: 733, startPoint y: 359, endPoint x: 734, endPoint y: 349, distance: 10.3
click at [734, 423] on div at bounding box center [741, 427] width 395 height 9
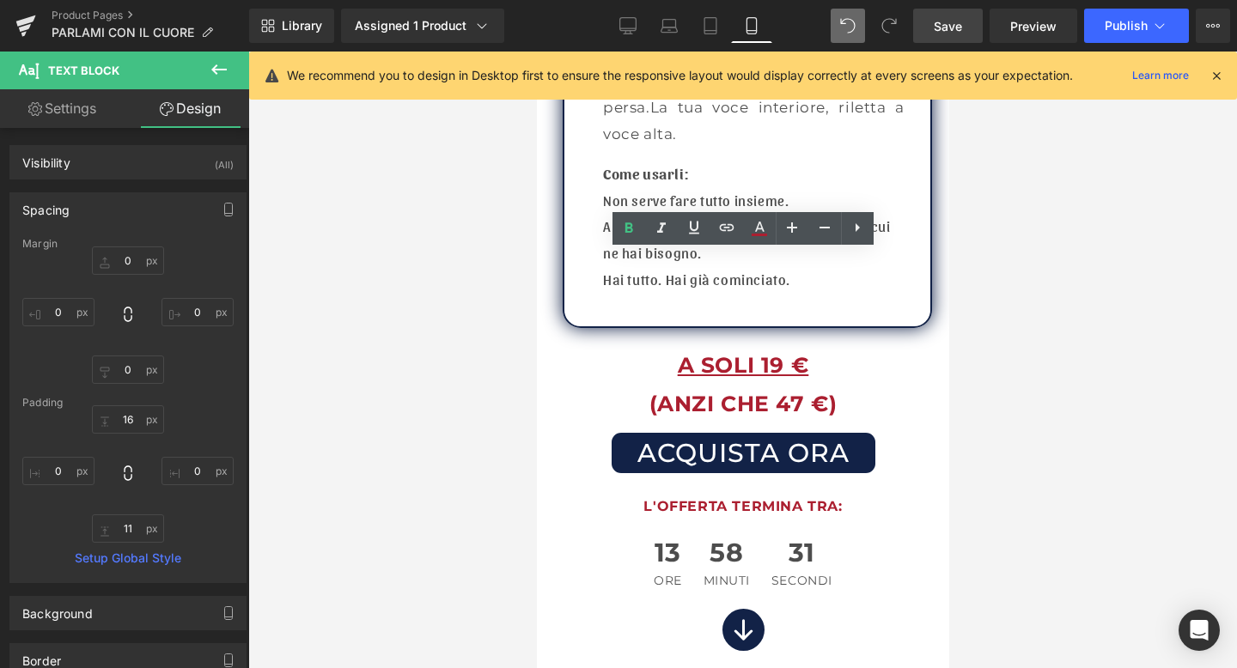
click at [525, 399] on div at bounding box center [742, 360] width 988 height 617
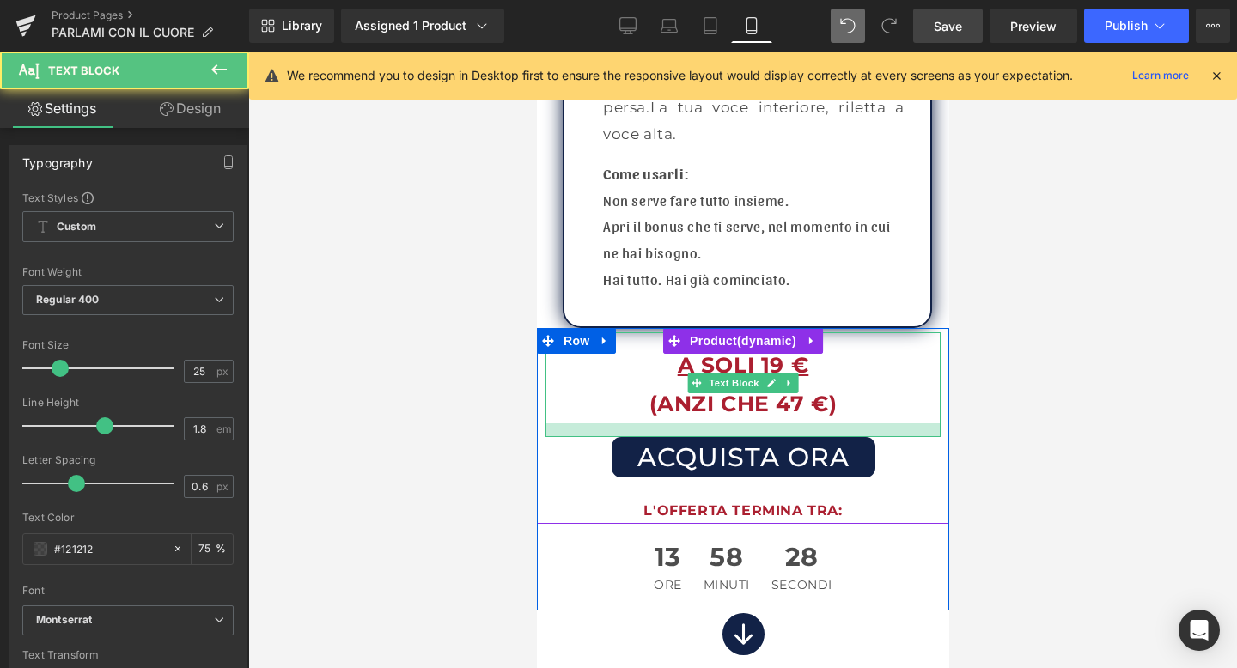
click at [666, 423] on div at bounding box center [741, 430] width 395 height 14
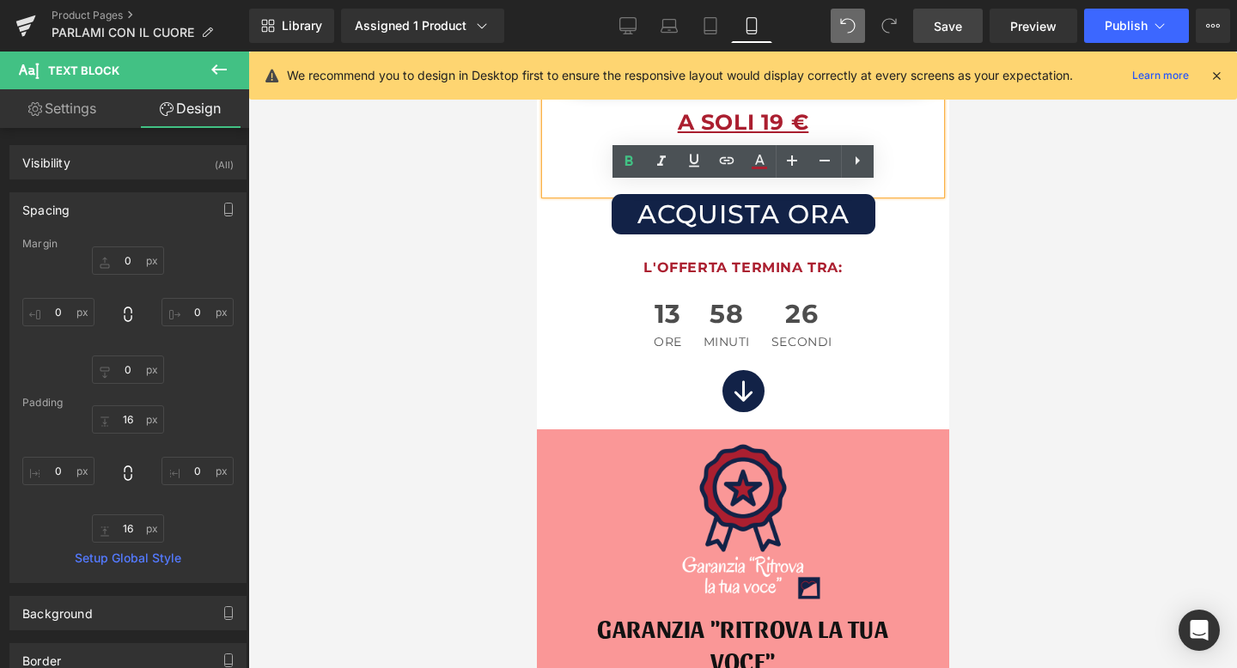
scroll to position [13050, 0]
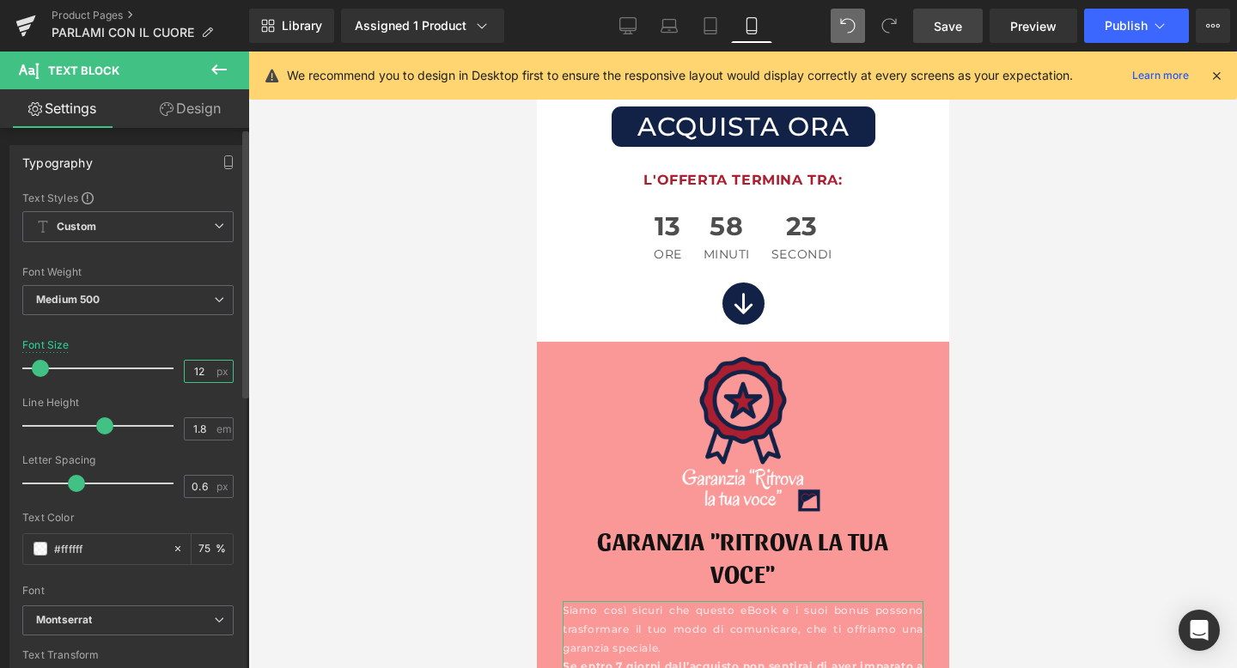
click at [196, 375] on input "12" at bounding box center [200, 371] width 30 height 21
type input "1"
type input "17"
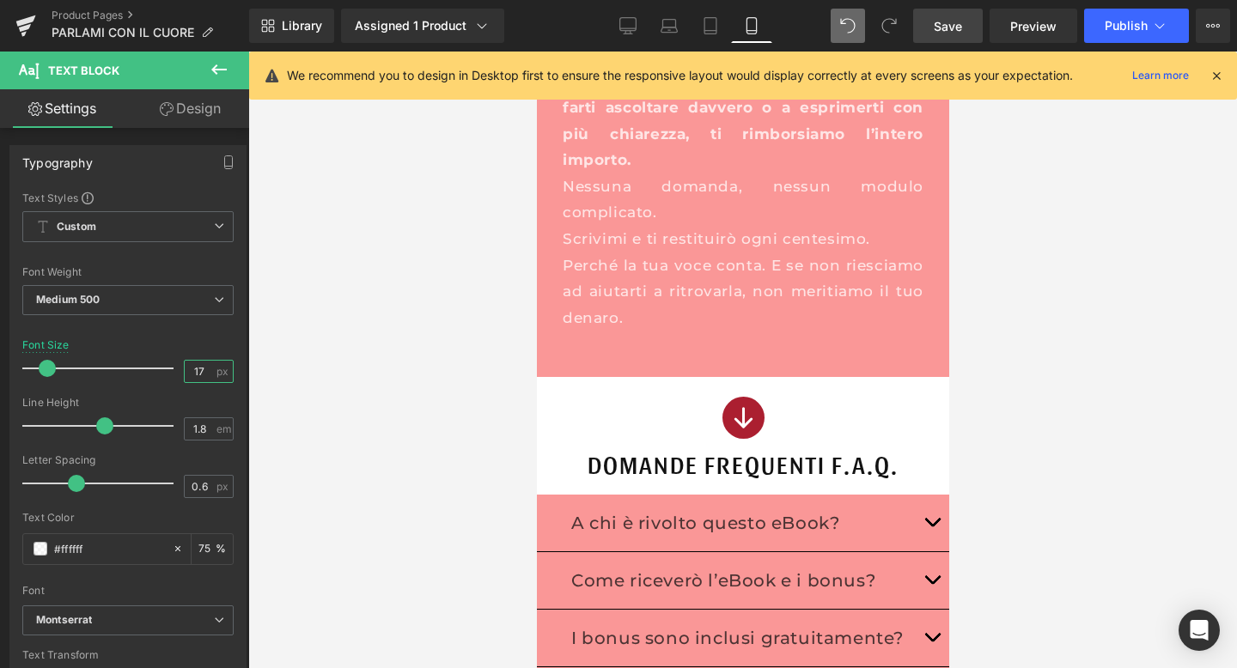
scroll to position [13719, 0]
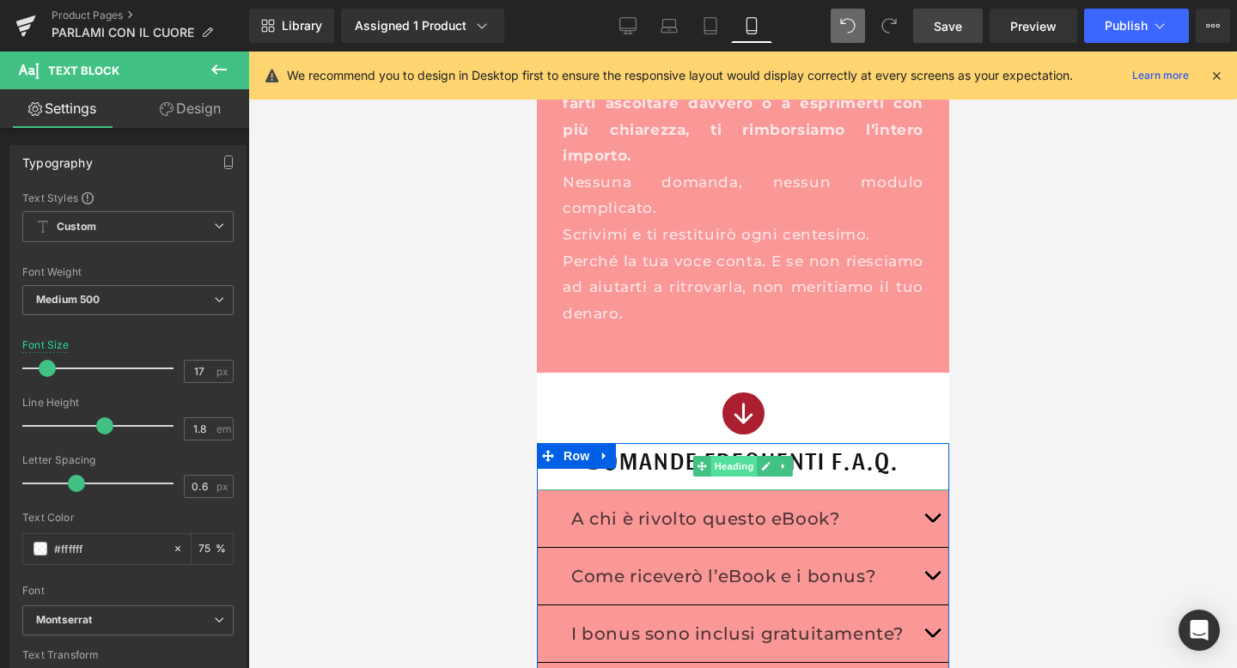
click at [745, 456] on span "Heading" at bounding box center [733, 466] width 46 height 21
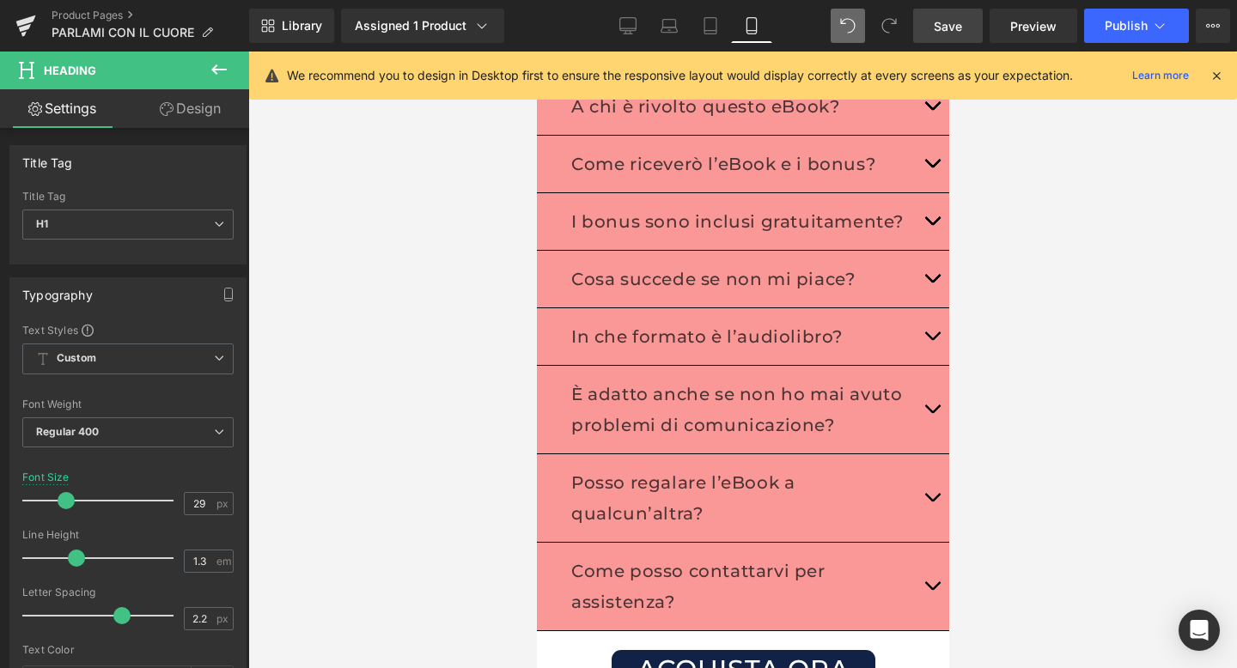
scroll to position [14042, 0]
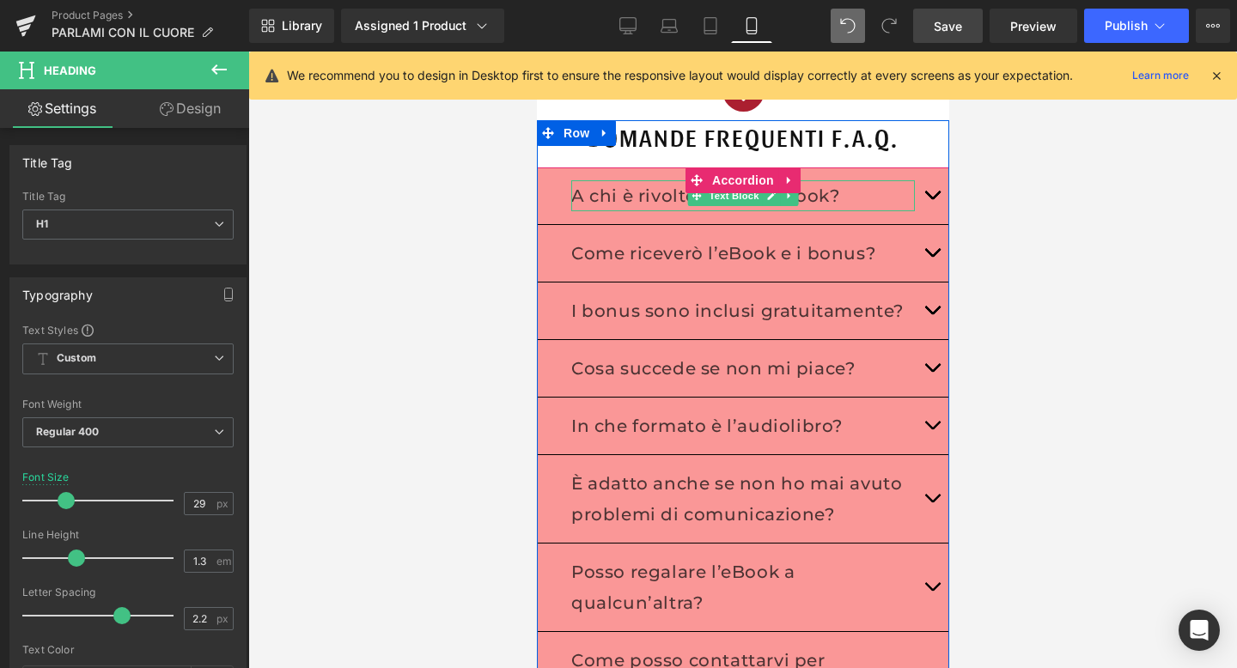
click at [899, 180] on p "A chi è rivolto questo eBook?" at bounding box center [742, 195] width 344 height 31
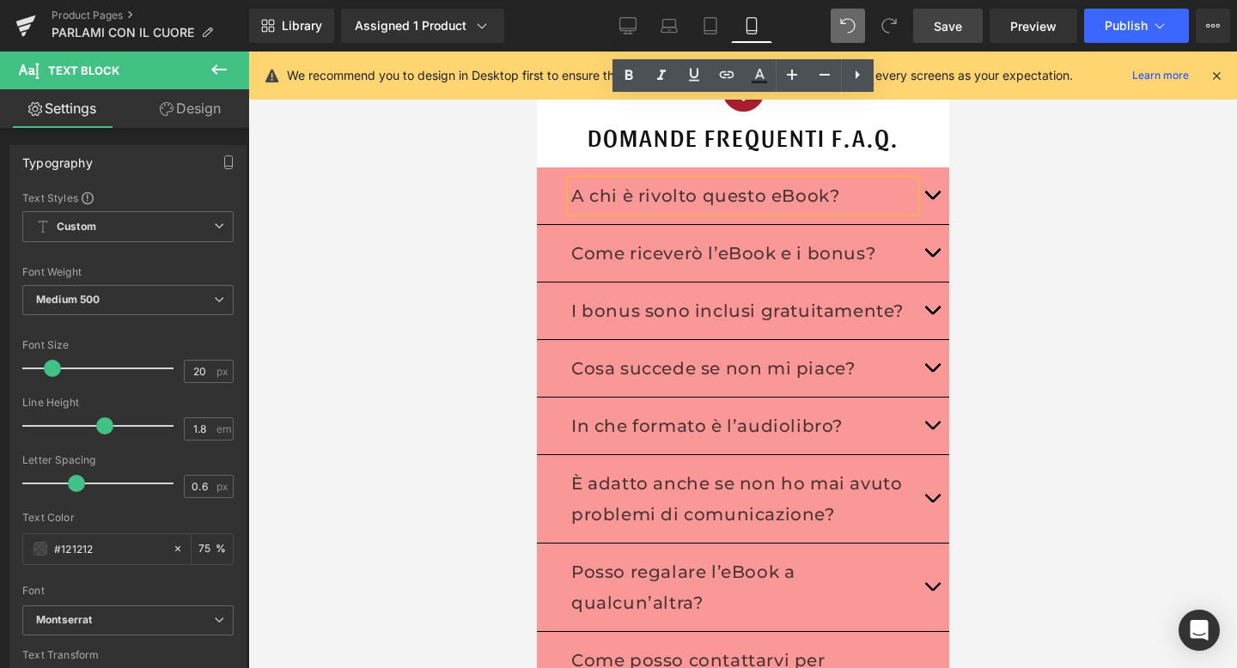
click at [1039, 143] on div at bounding box center [742, 360] width 988 height 617
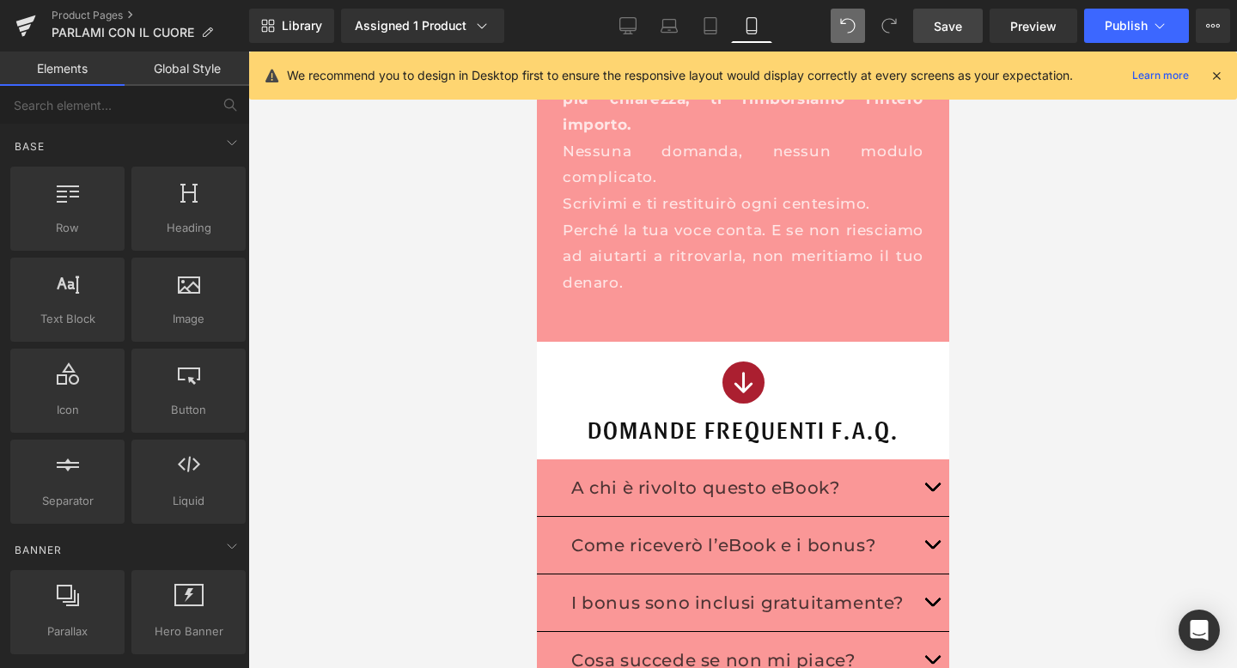
scroll to position [13717, 0]
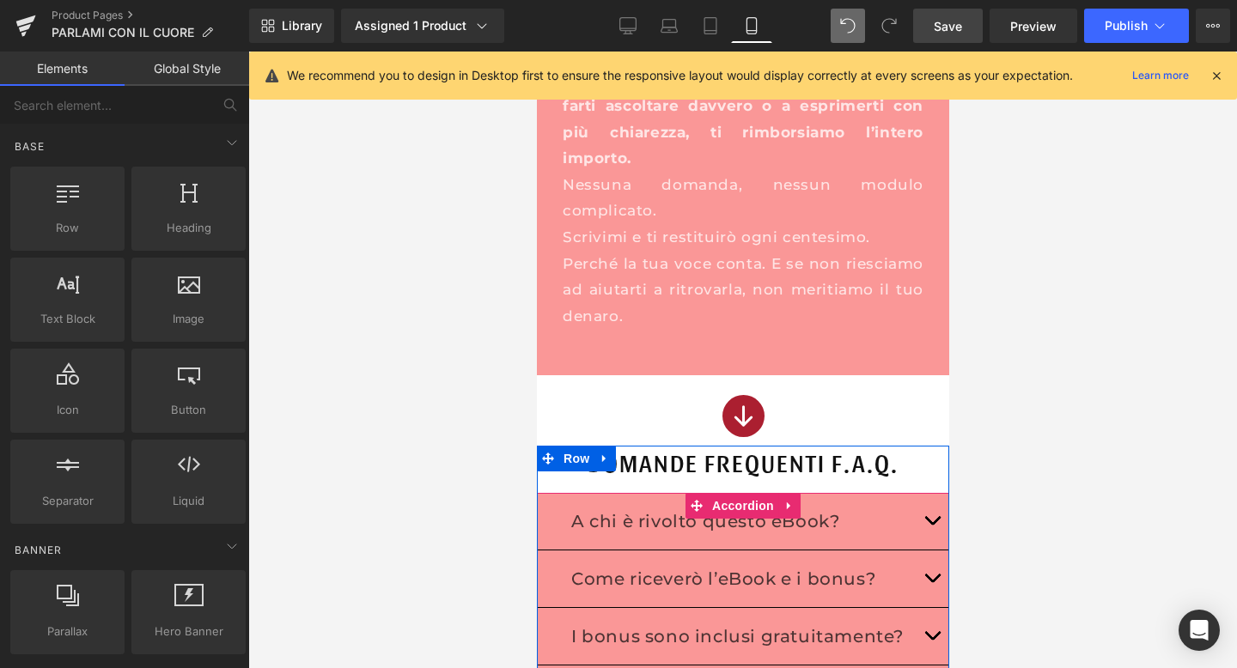
click at [926, 493] on button "button" at bounding box center [931, 521] width 34 height 57
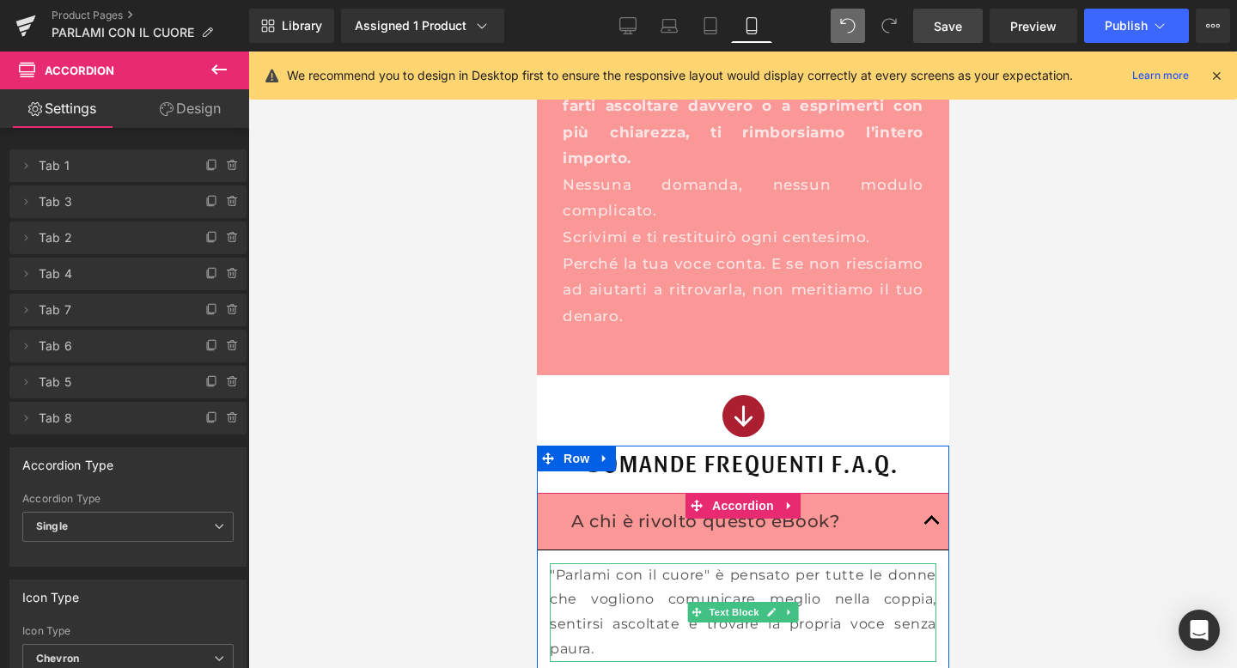
click at [660, 563] on p ""Parlami con il cuore" è pensato per tutte le donne che vogliono comunicare meg…" at bounding box center [742, 612] width 386 height 99
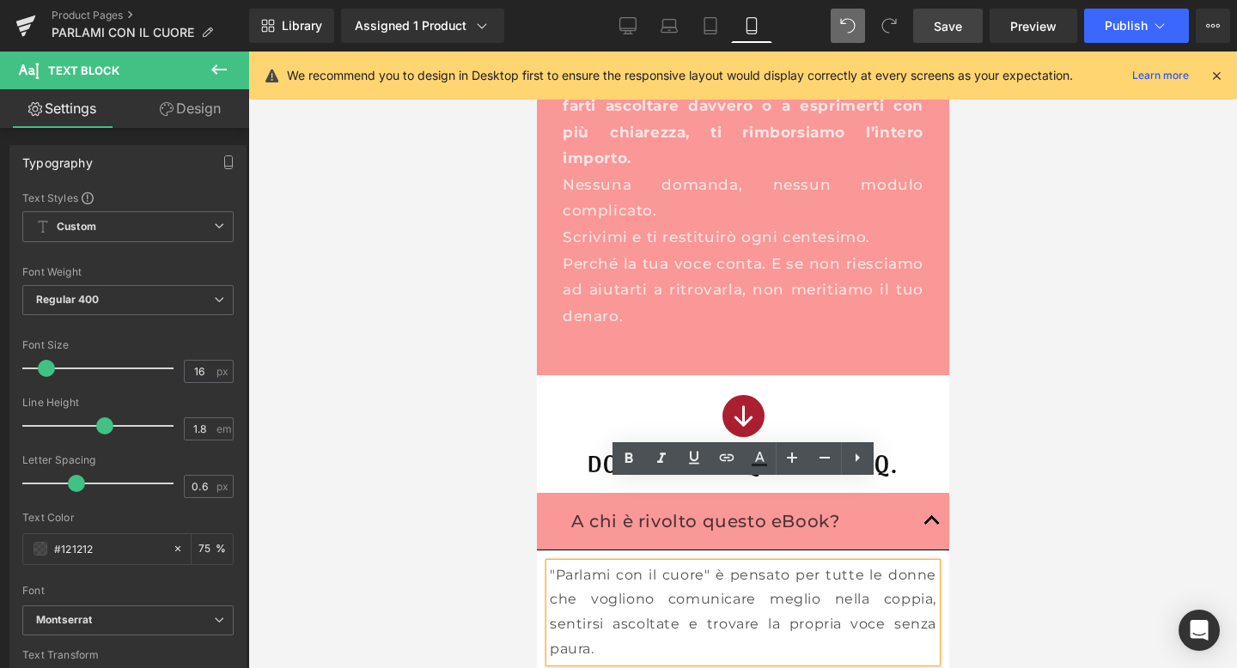
click at [982, 451] on div at bounding box center [742, 360] width 988 height 617
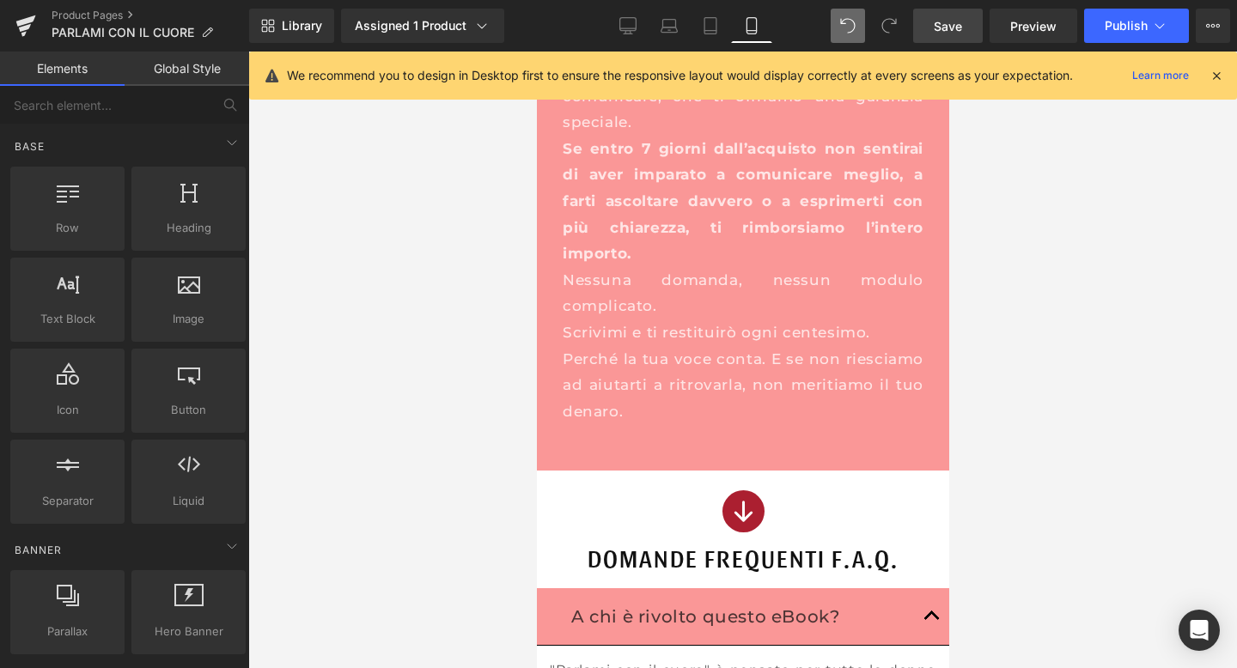
scroll to position [13631, 0]
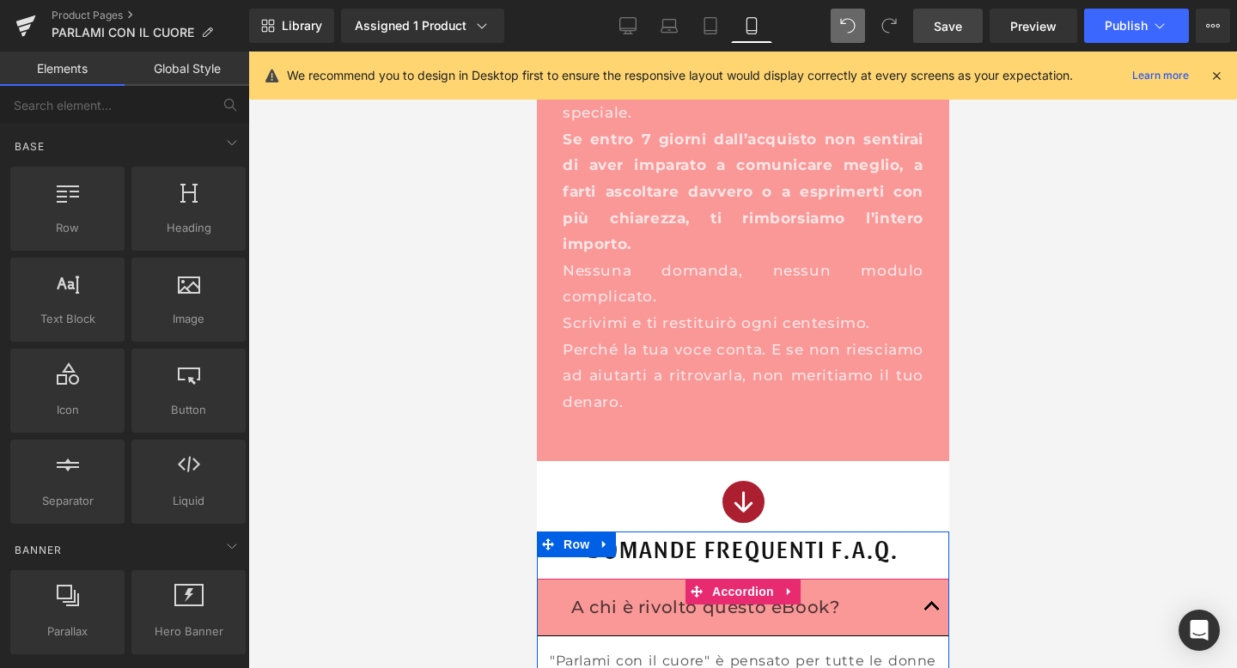
click at [931, 579] on button "button" at bounding box center [931, 607] width 34 height 57
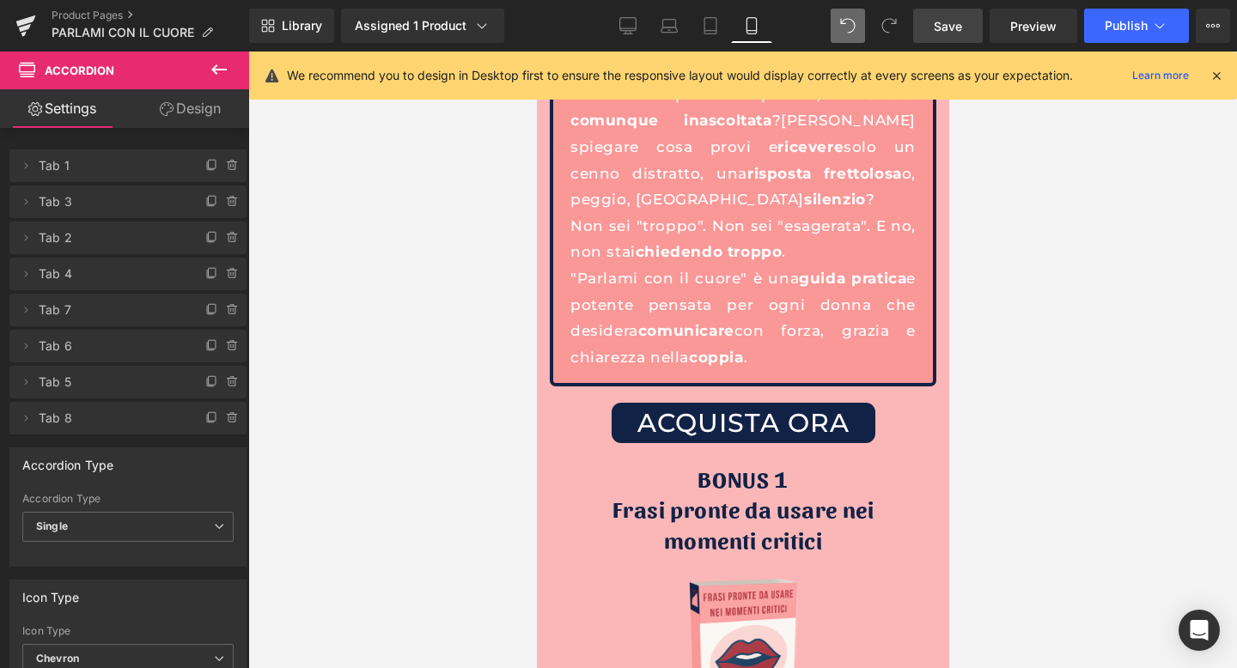
scroll to position [4377, 0]
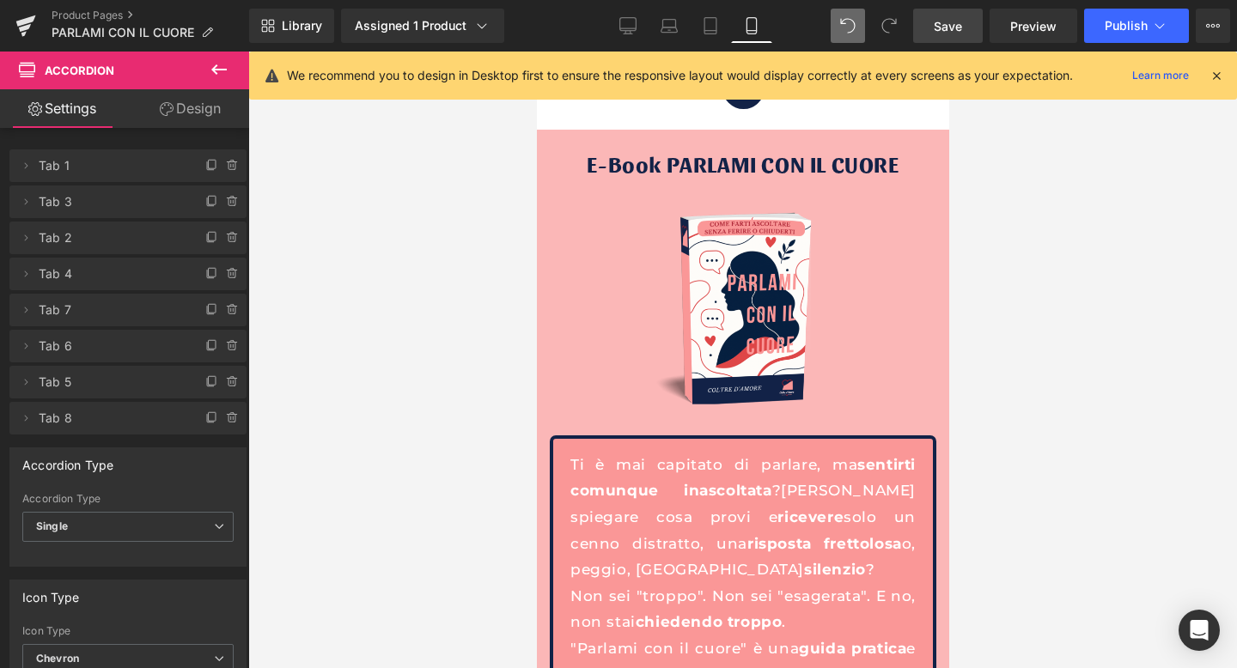
click at [950, 23] on span "Save" at bounding box center [948, 26] width 28 height 18
click at [1122, 23] on span "Publish" at bounding box center [1125, 26] width 43 height 14
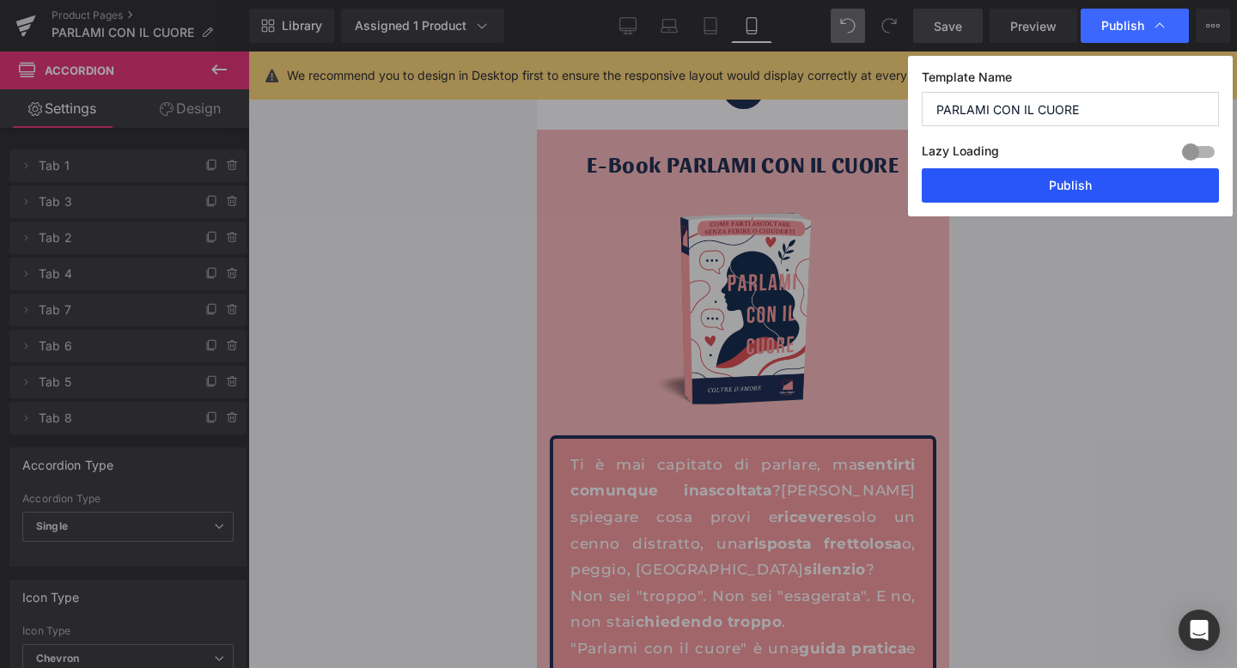
click at [1092, 176] on button "Publish" at bounding box center [1069, 185] width 297 height 34
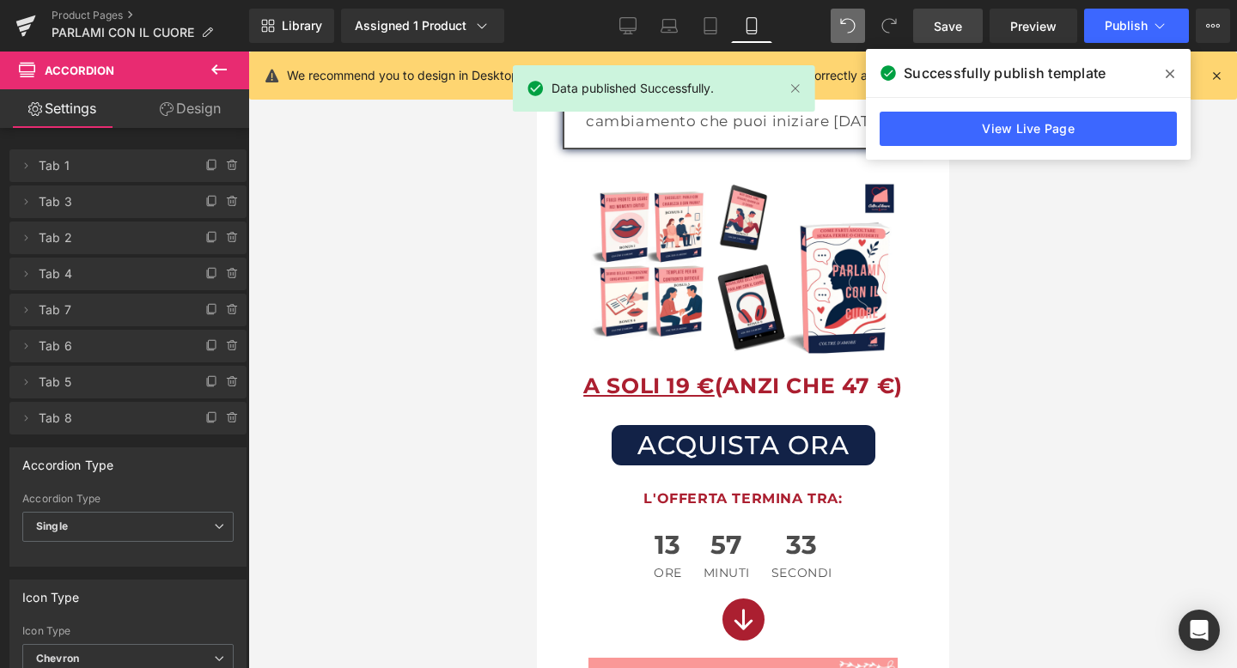
scroll to position [3371, 0]
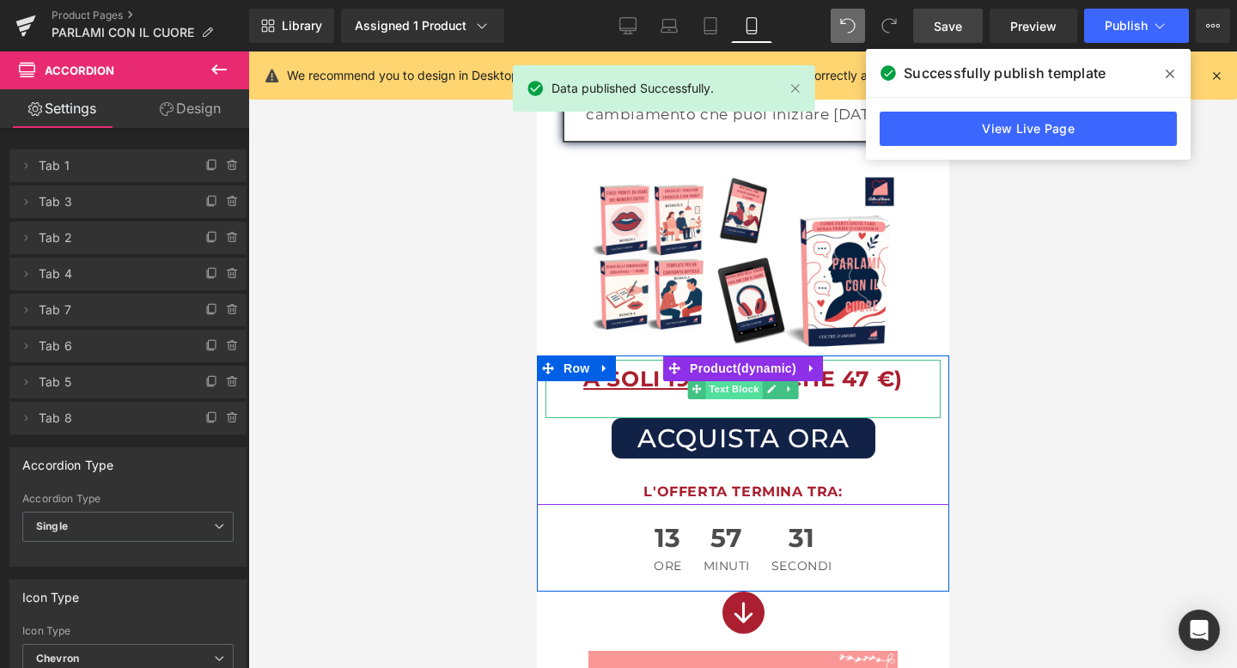
click at [714, 379] on span "Text Block" at bounding box center [732, 389] width 57 height 21
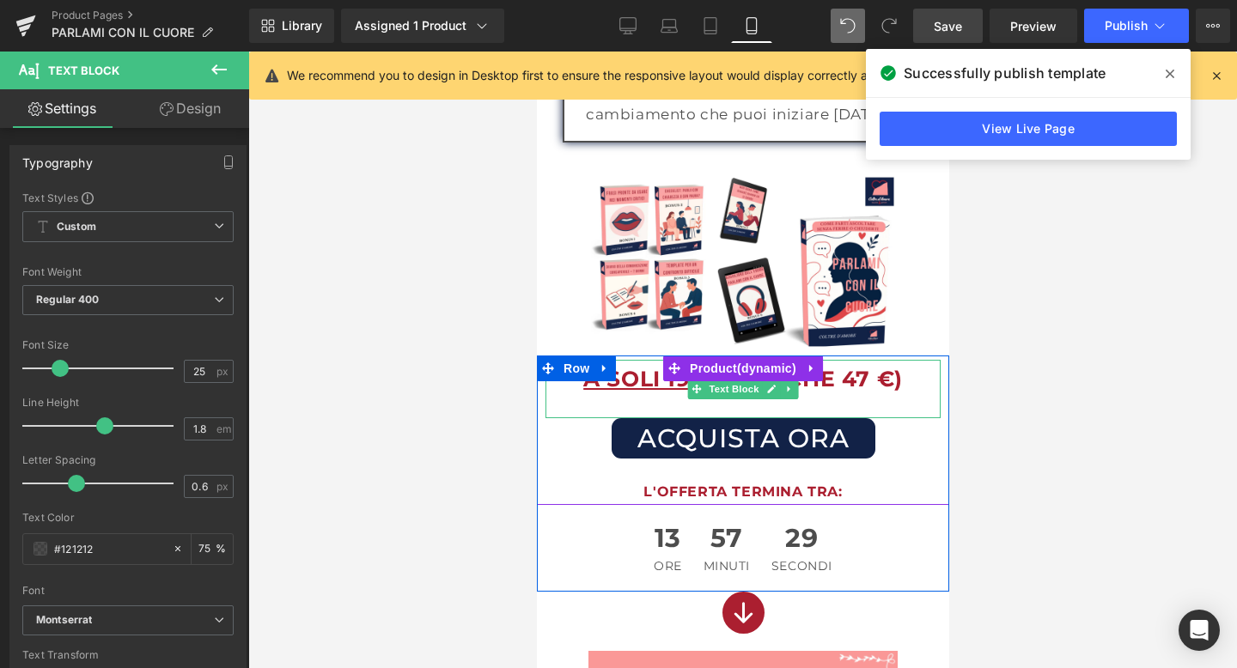
click at [678, 366] on u "A SOLI 19 €" at bounding box center [647, 379] width 131 height 26
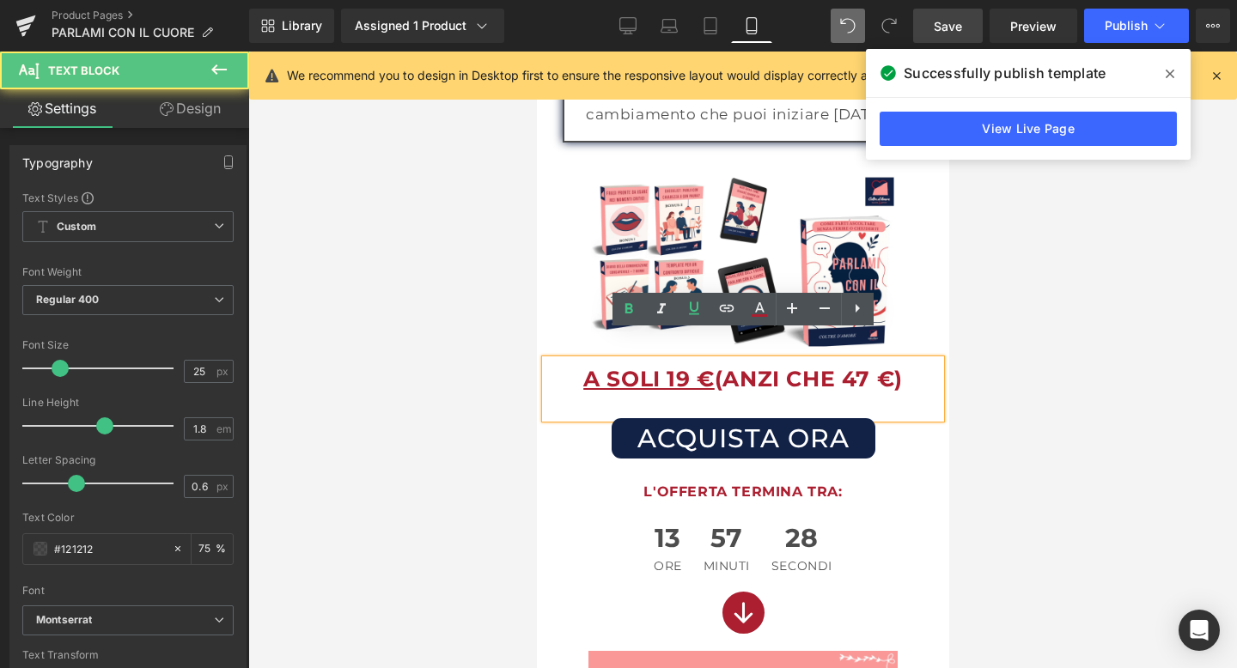
click at [722, 366] on b "A SOLI 19 € (ANZI CHE 47 €)" at bounding box center [741, 379] width 319 height 26
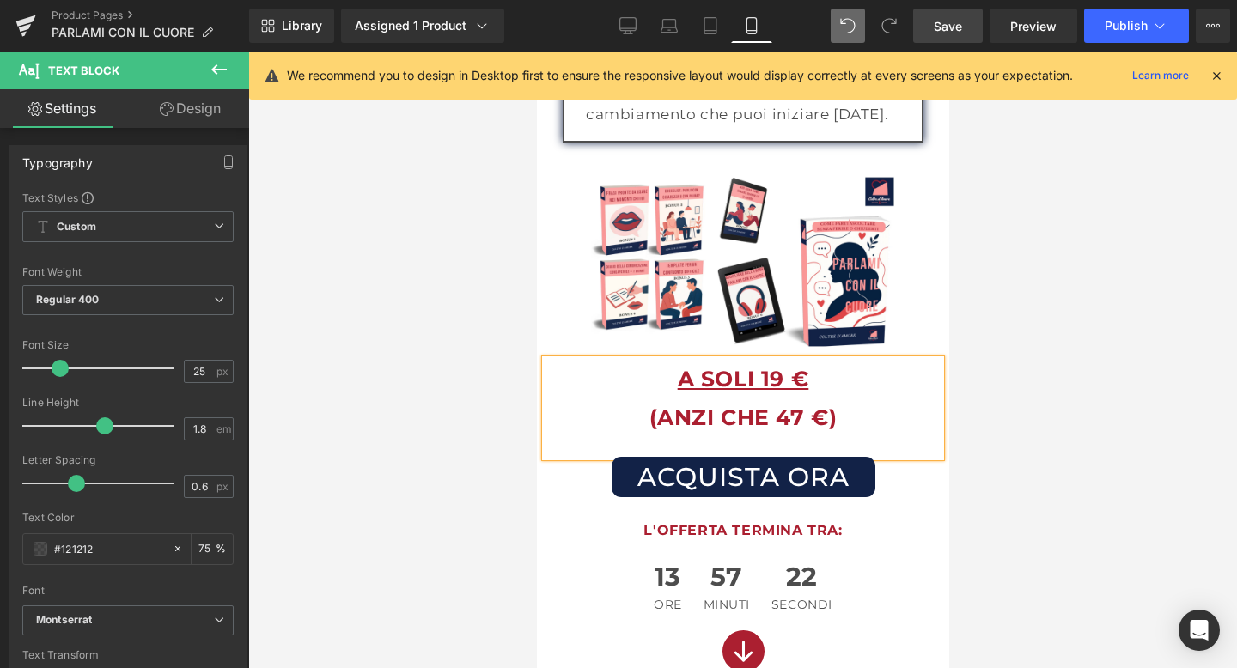
click at [1088, 399] on div at bounding box center [742, 360] width 988 height 617
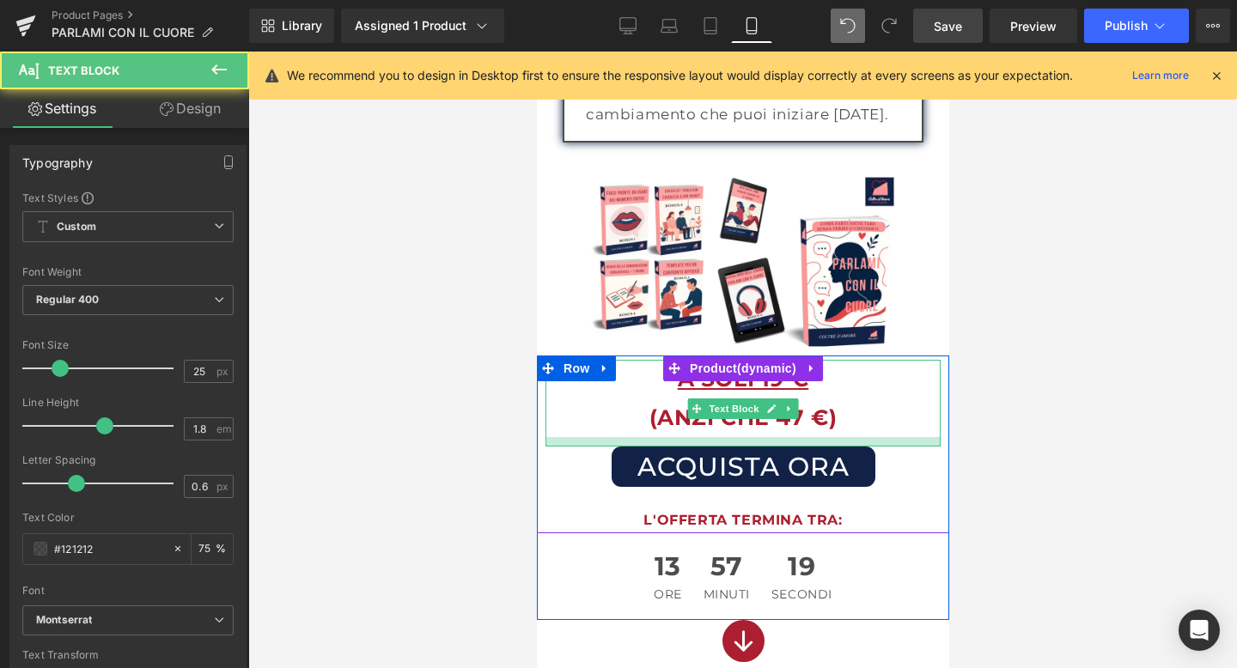
drag, startPoint x: 729, startPoint y: 426, endPoint x: 731, endPoint y: 416, distance: 10.4
click at [731, 437] on div at bounding box center [741, 441] width 395 height 9
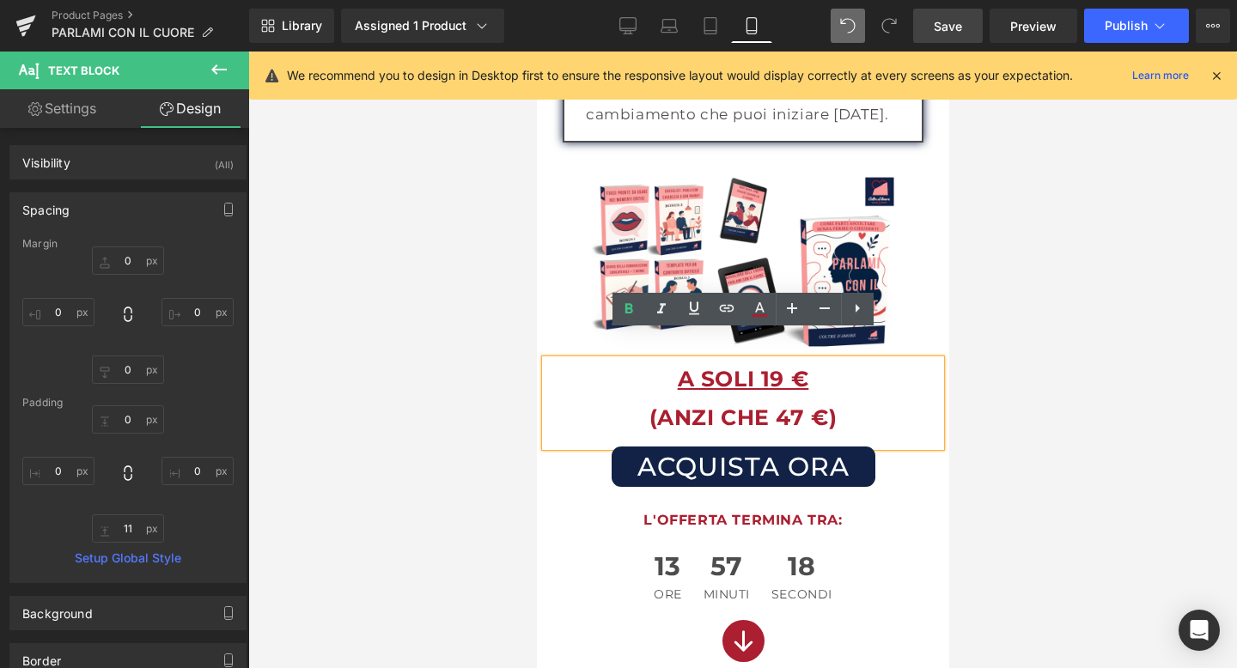
click at [940, 15] on link "Save" at bounding box center [948, 26] width 70 height 34
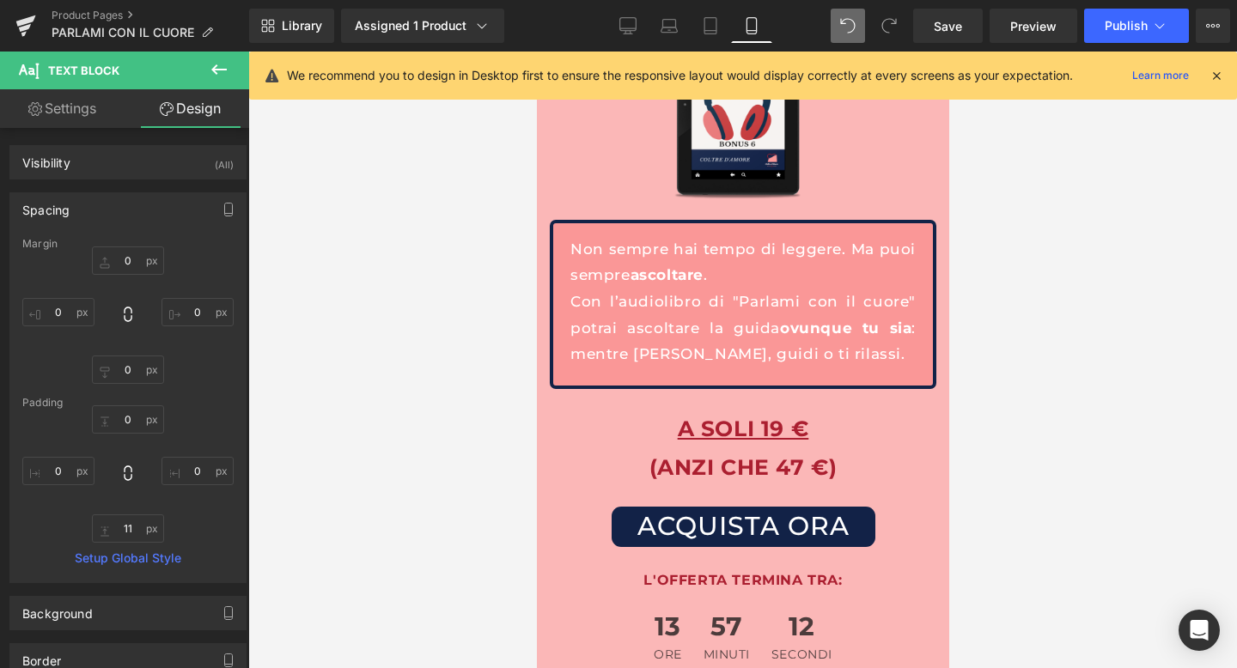
scroll to position [8234, 0]
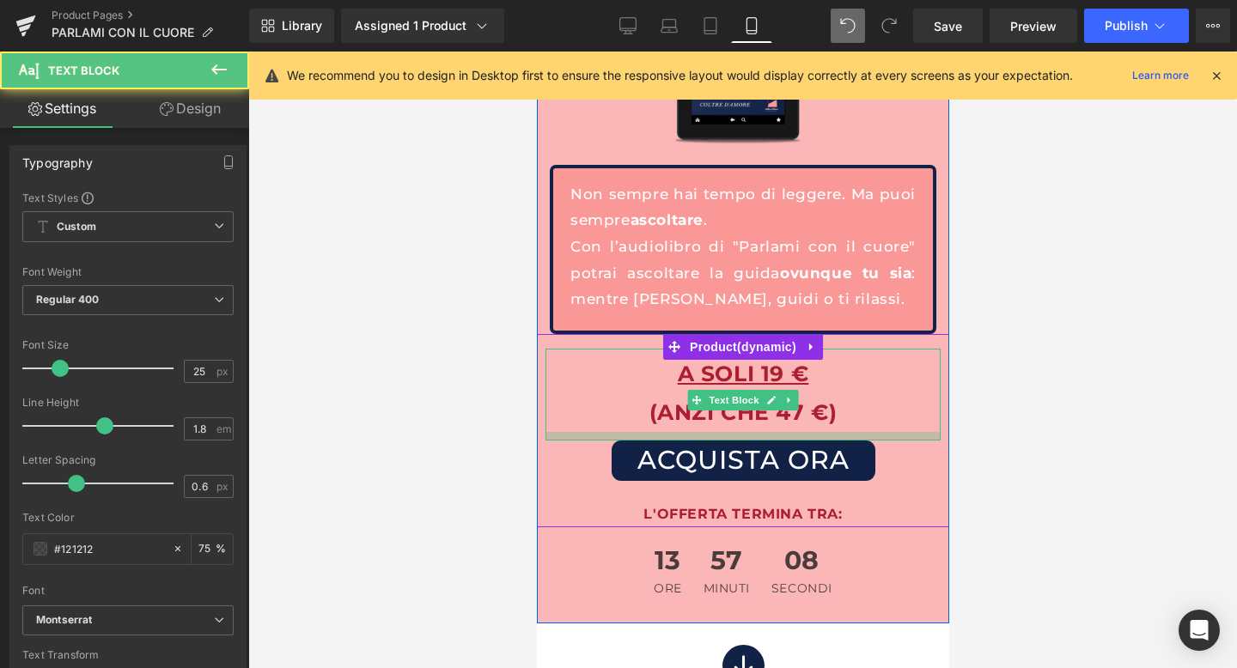
drag, startPoint x: 710, startPoint y: 422, endPoint x: 711, endPoint y: 411, distance: 11.2
click at [711, 432] on div at bounding box center [741, 436] width 395 height 9
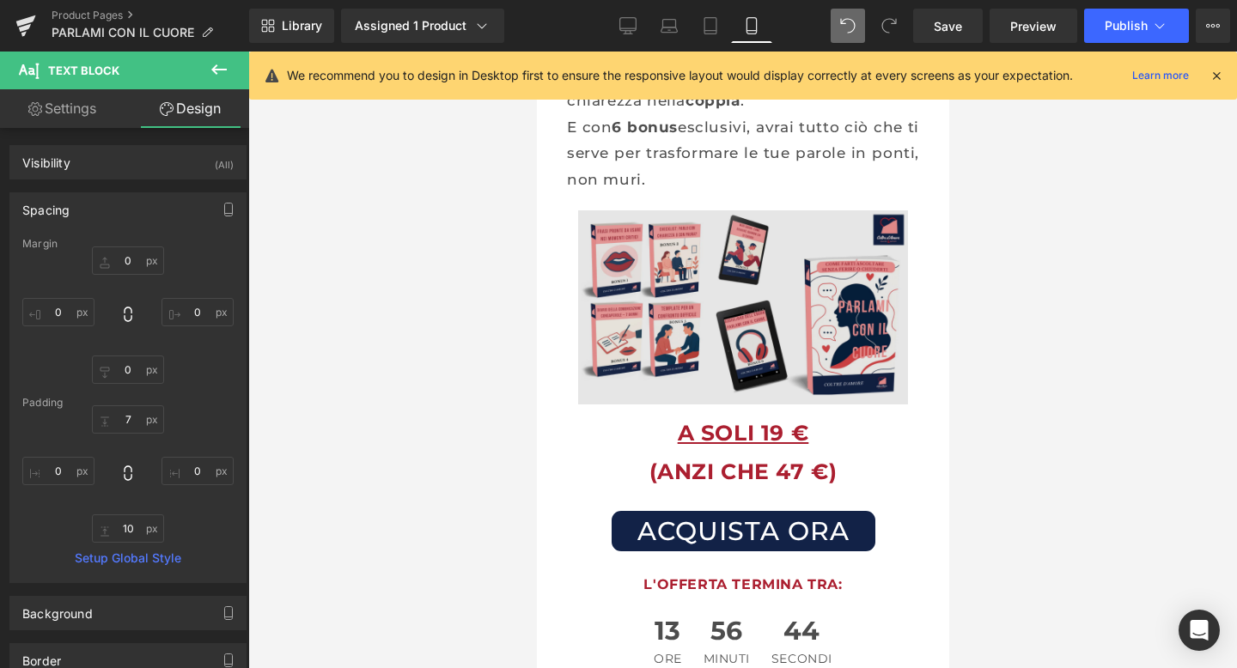
scroll to position [181, 0]
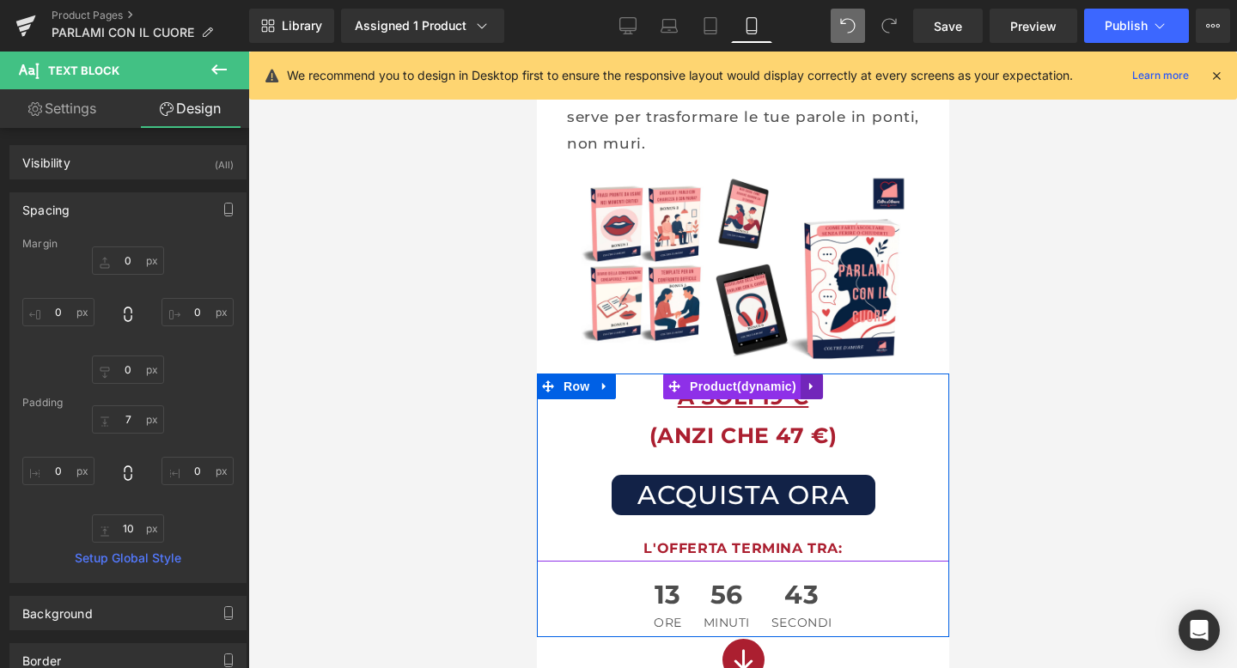
click at [812, 392] on icon at bounding box center [811, 386] width 12 height 13
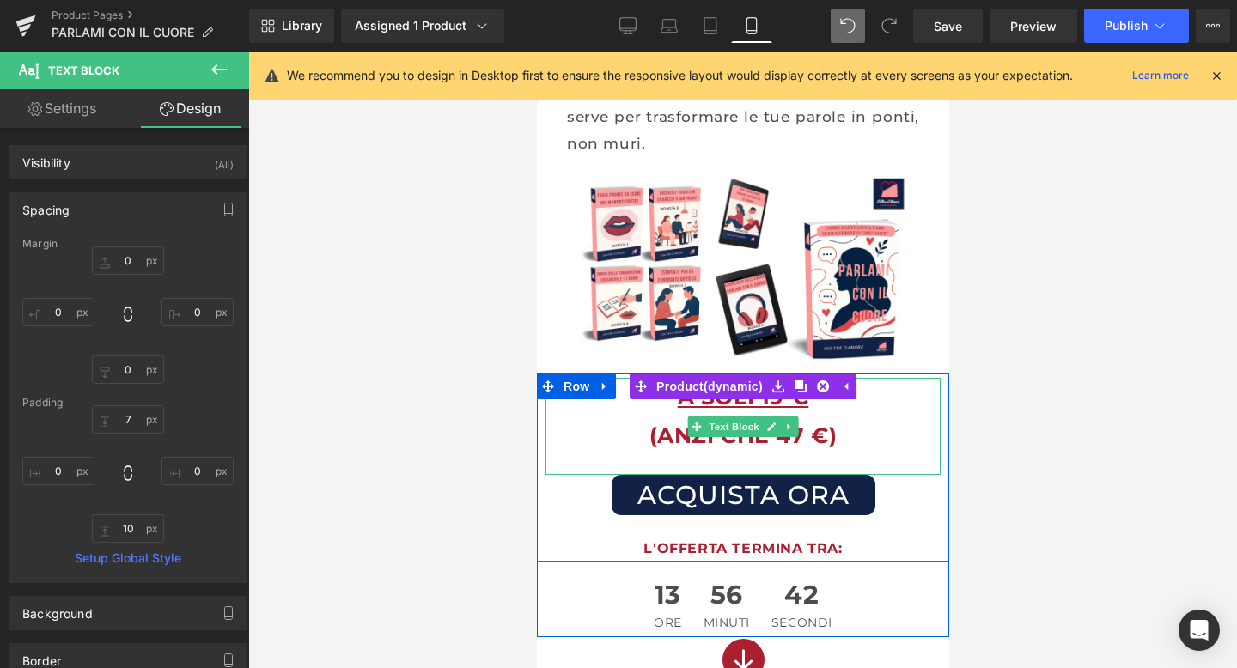
click at [817, 405] on p "A SOLI 19 €" at bounding box center [741, 397] width 395 height 39
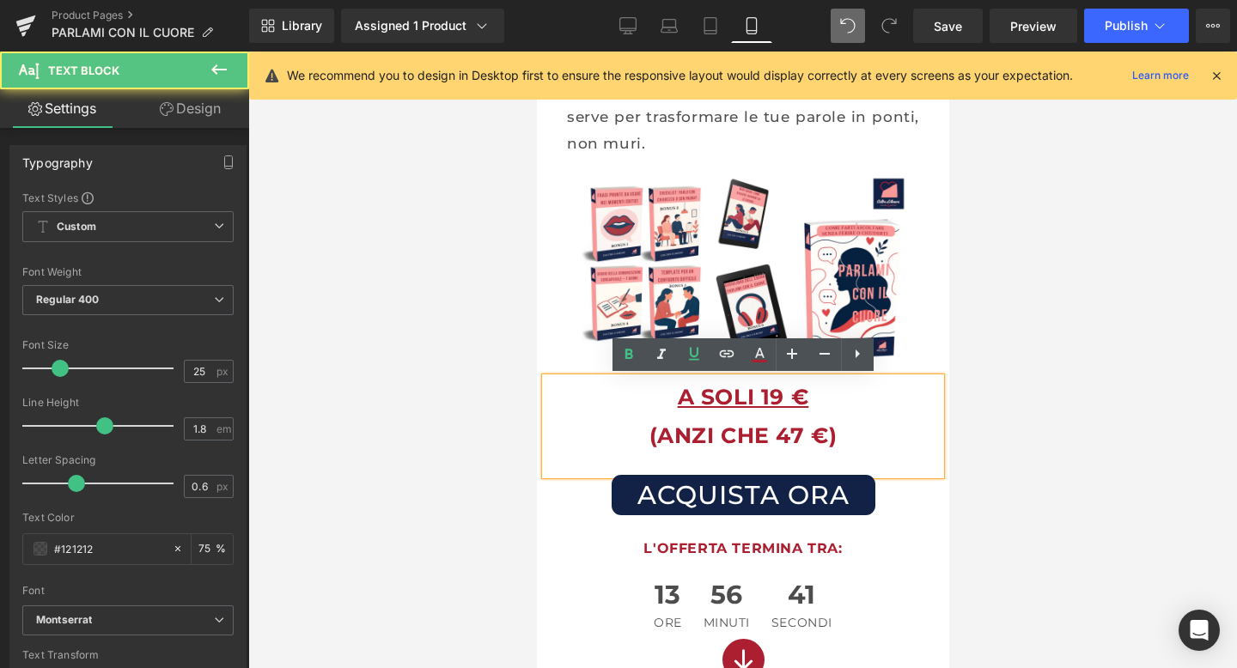
click at [662, 445] on b "(ANZI CHE 47 €)" at bounding box center [742, 436] width 188 height 26
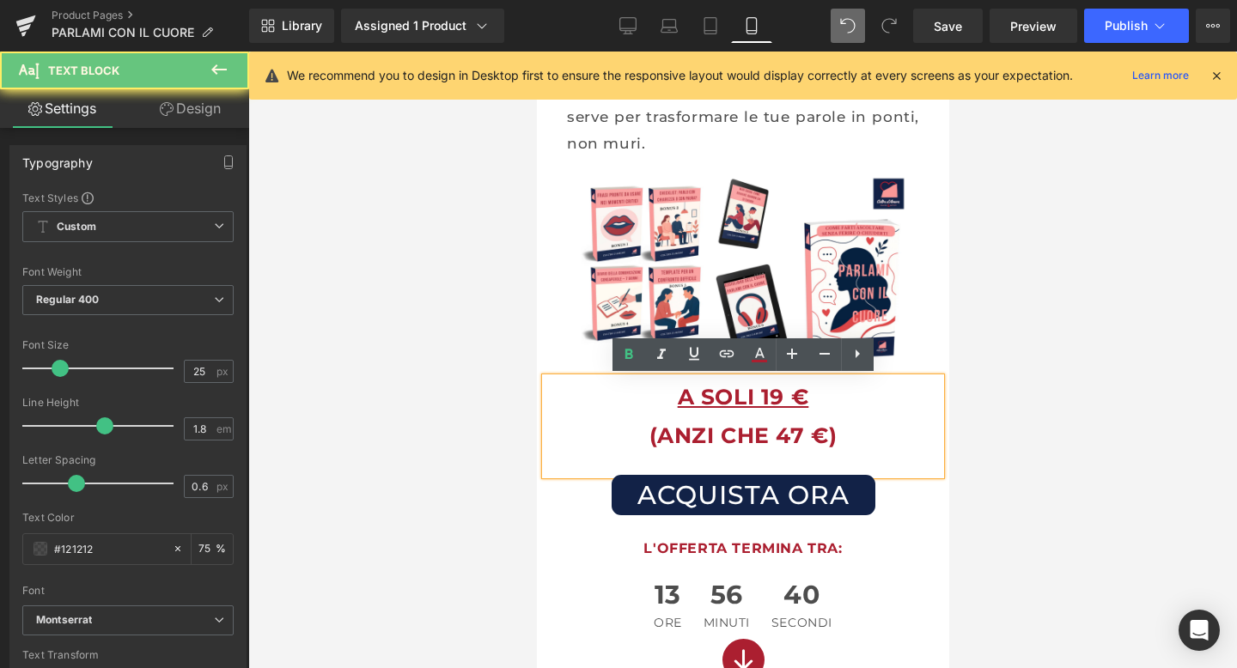
click at [650, 441] on b "(ANZI CHE 47 €)" at bounding box center [742, 436] width 188 height 26
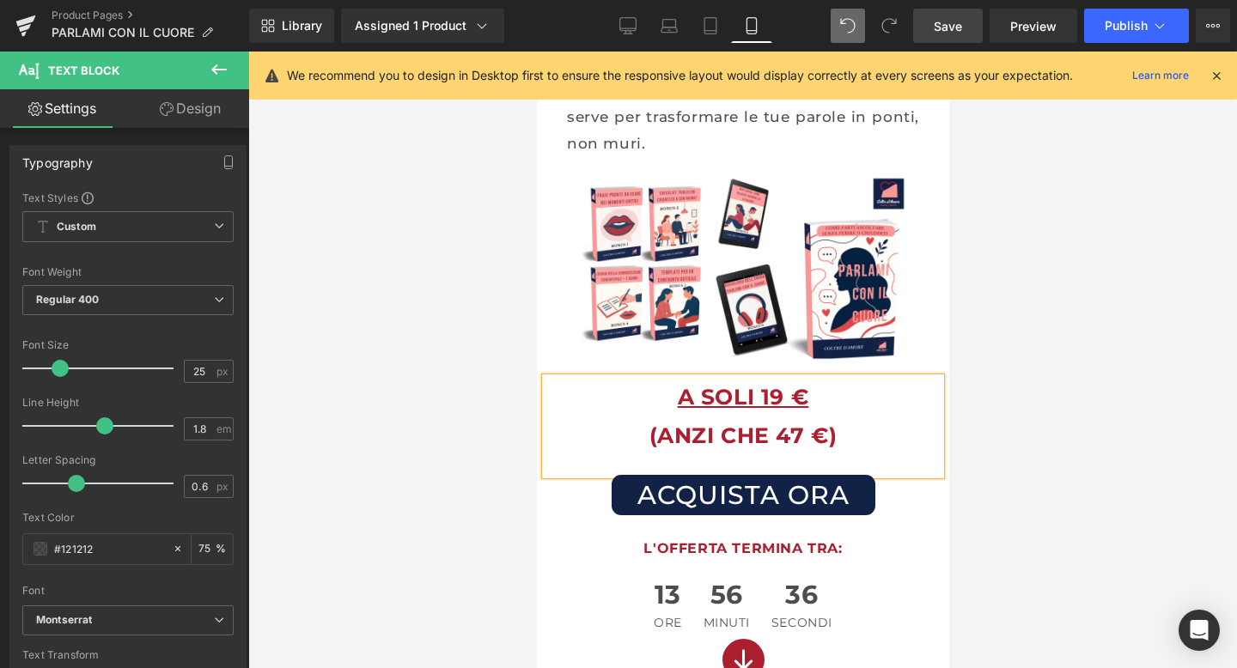
click at [938, 13] on link "Save" at bounding box center [948, 26] width 70 height 34
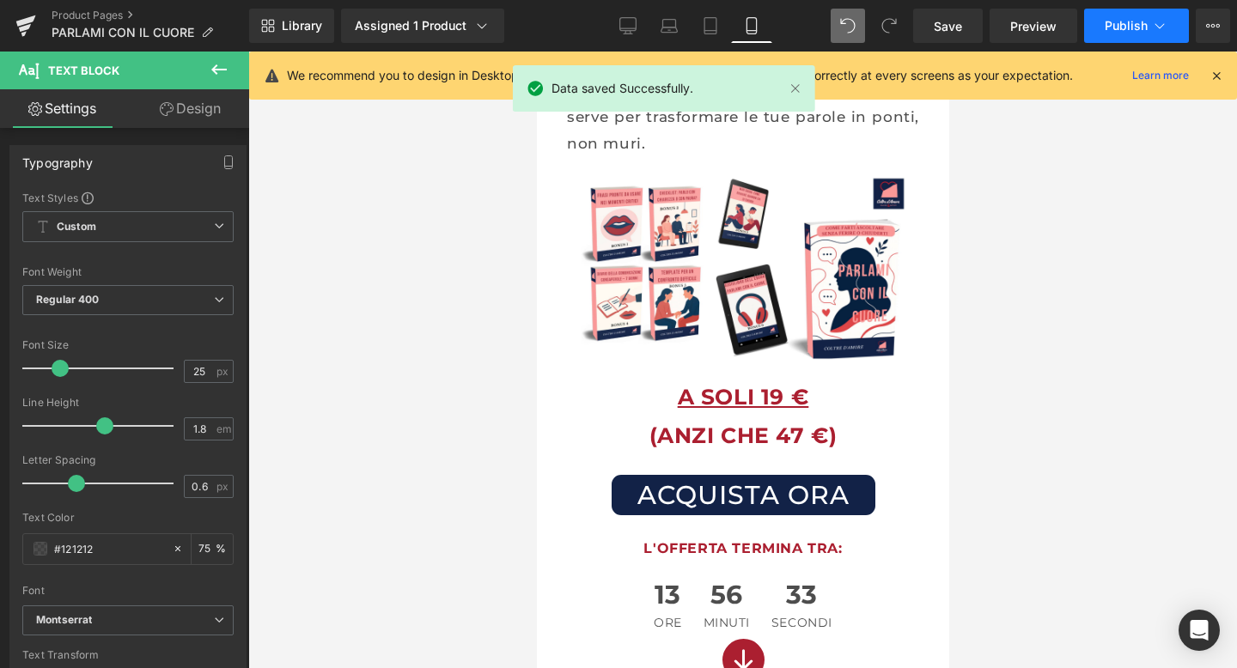
click at [1132, 21] on span "Publish" at bounding box center [1125, 26] width 43 height 14
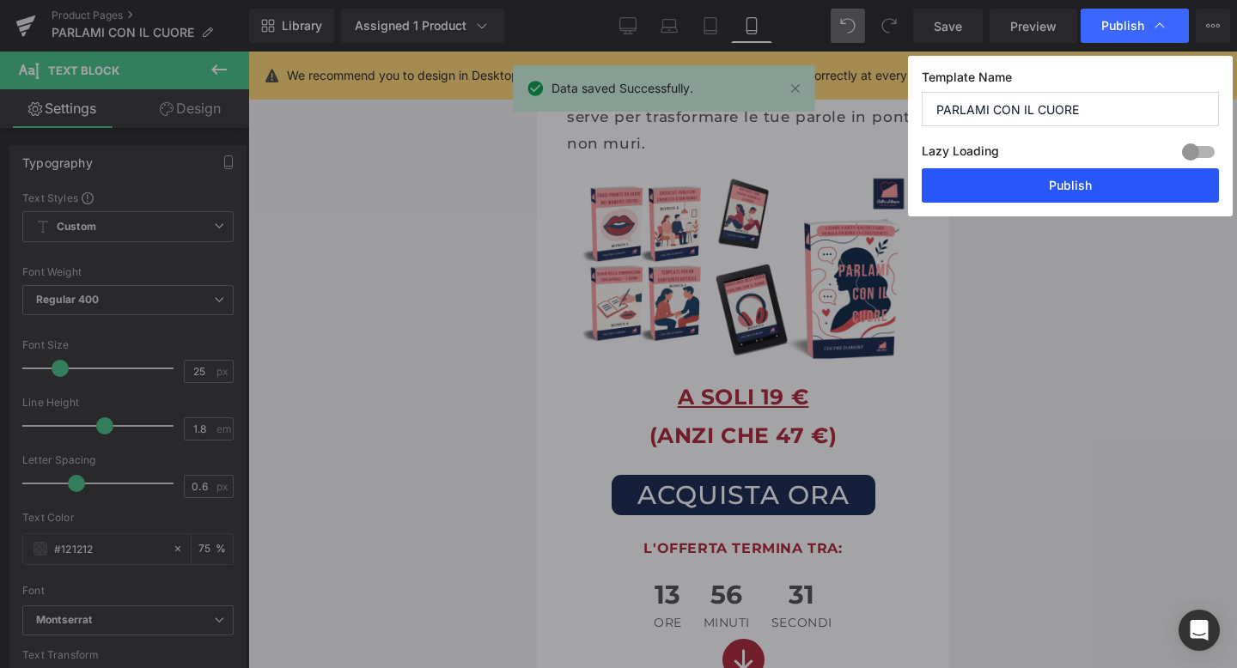
click at [1094, 186] on button "Publish" at bounding box center [1069, 185] width 297 height 34
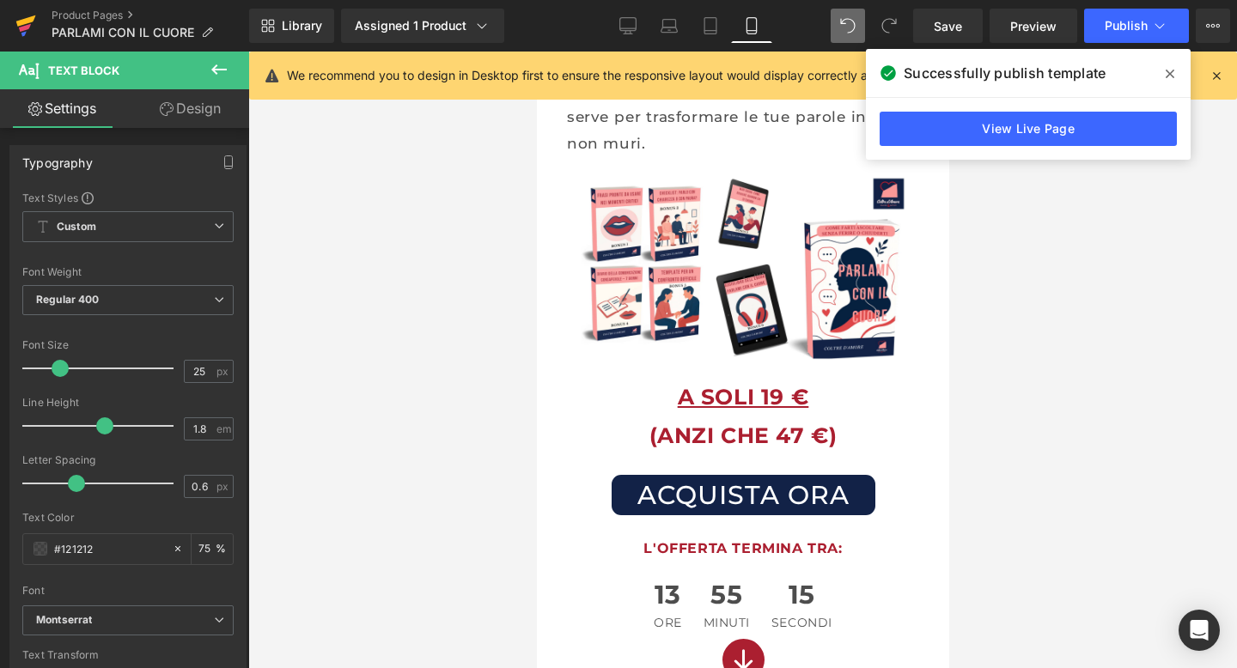
click at [33, 30] on icon at bounding box center [25, 25] width 21 height 43
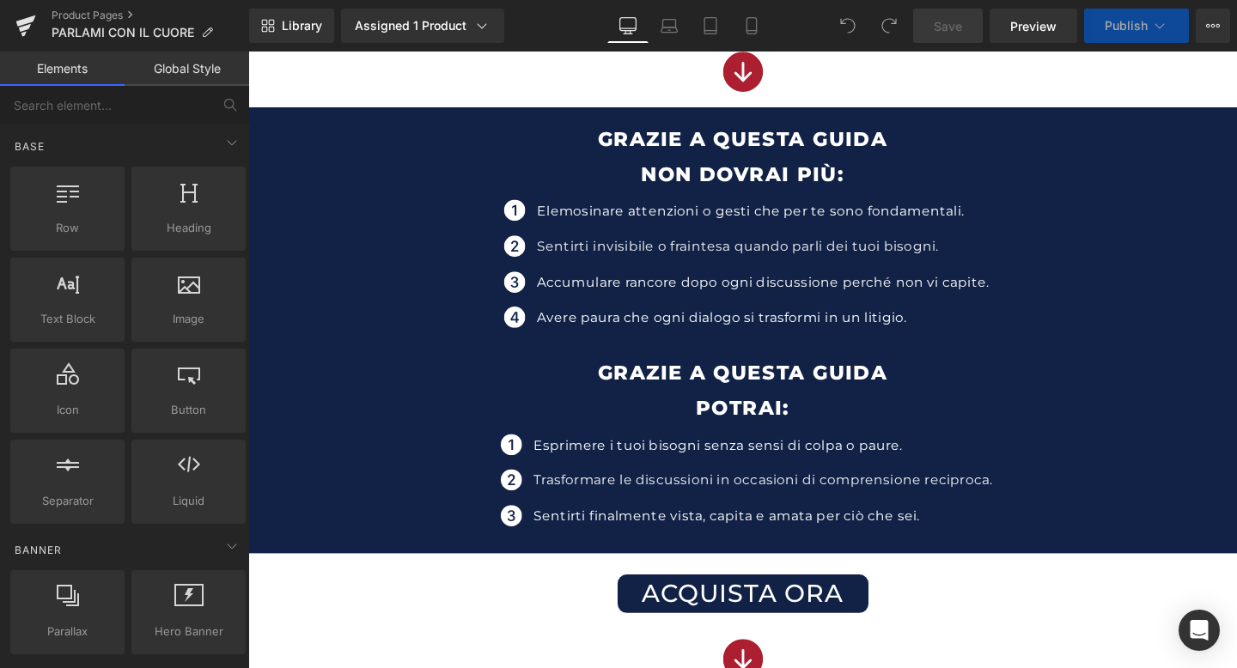
scroll to position [844, 0]
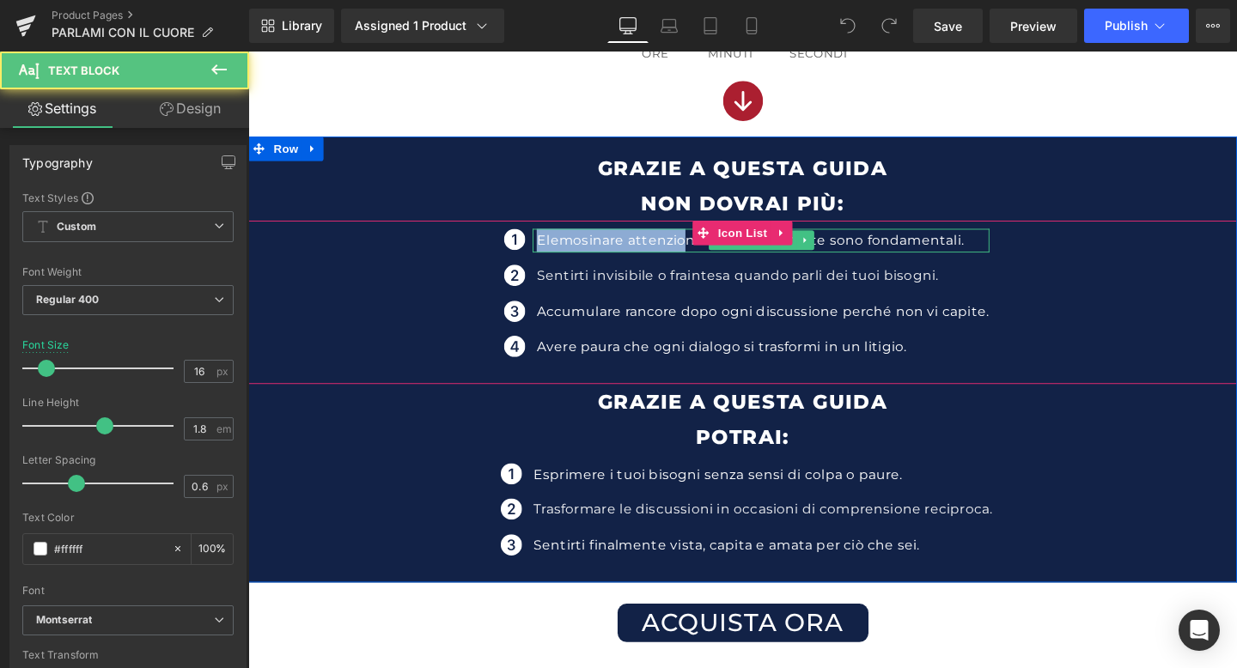
drag, startPoint x: 554, startPoint y: 250, endPoint x: 705, endPoint y: 253, distance: 151.2
click at [705, 253] on p "Elemosinare attenzioni o gesti che per te sono fondamentali." at bounding box center [788, 250] width 475 height 25
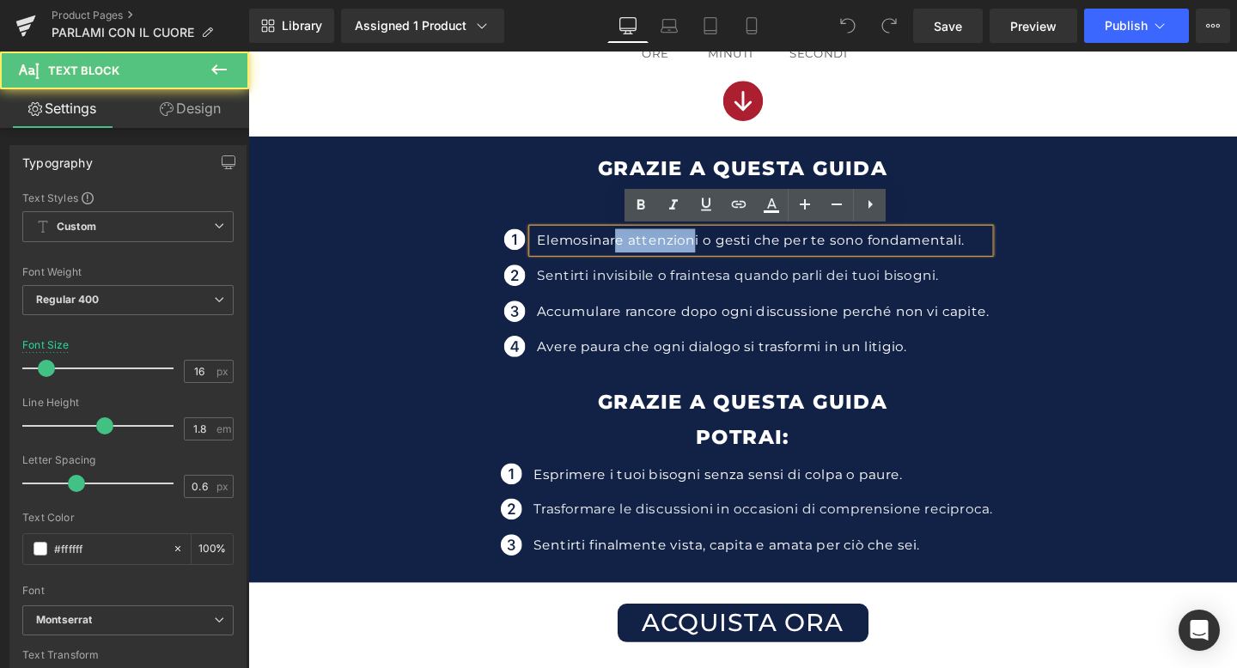
drag, startPoint x: 719, startPoint y: 252, endPoint x: 637, endPoint y: 246, distance: 81.7
click at [637, 246] on p "Elemosinare attenzioni o gesti che per te sono fondamentali." at bounding box center [788, 250] width 475 height 25
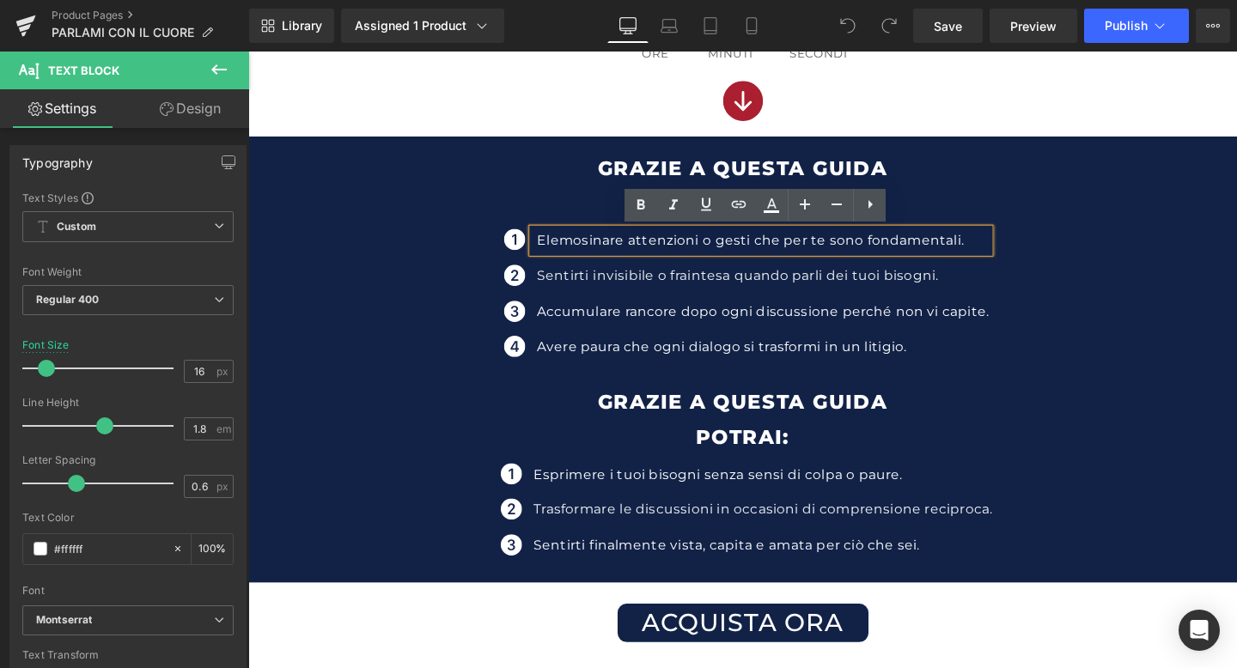
click at [723, 250] on p "Elemosinare attenzioni o gesti che per te sono fondamentali." at bounding box center [788, 250] width 475 height 25
drag, startPoint x: 553, startPoint y: 247, endPoint x: 720, endPoint y: 256, distance: 166.8
click at [720, 256] on p "Elemosinare attenzioni o gesti che per te sono fondamentali." at bounding box center [788, 250] width 475 height 25
click at [642, 204] on icon at bounding box center [641, 204] width 8 height 10
click at [778, 210] on icon at bounding box center [770, 211] width 15 height 3
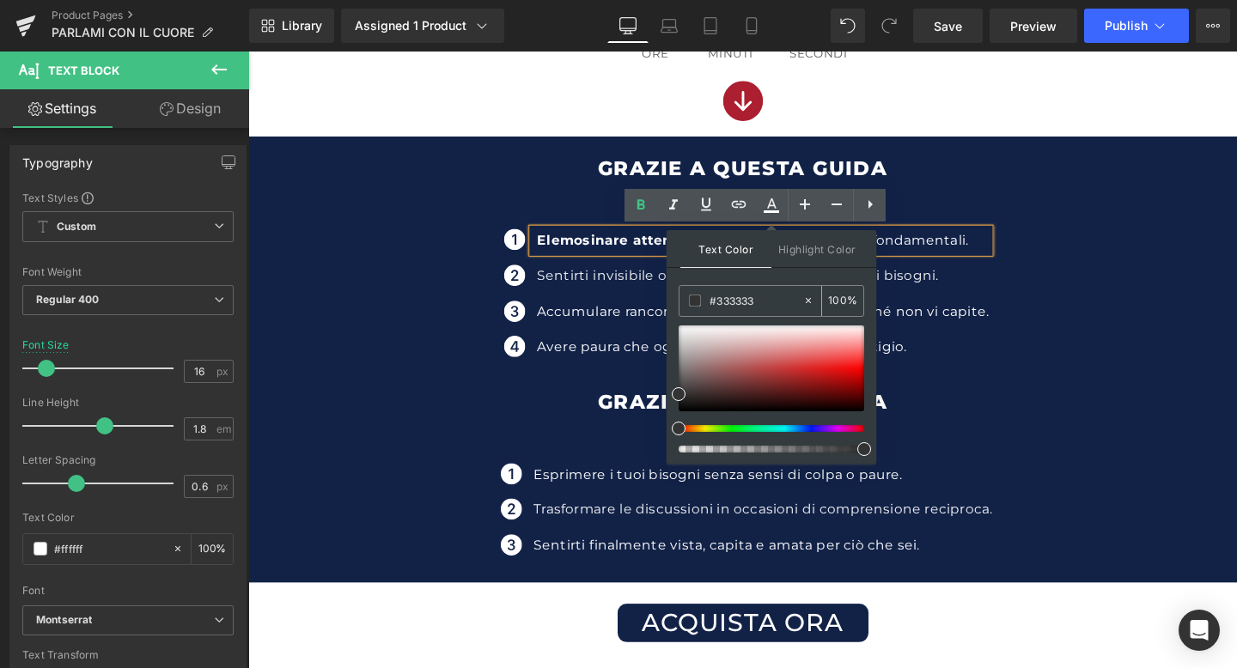
click at [721, 300] on input "#333333" at bounding box center [755, 300] width 93 height 19
drag, startPoint x: 789, startPoint y: 300, endPoint x: 701, endPoint y: 301, distance: 88.5
click at [701, 301] on div "#333333" at bounding box center [740, 301] width 123 height 30
paste input "fa9797"
click at [1036, 304] on div "Icon Elemosinare attenzioni o gesti che per te sono fondamentali. Text Block Ic…" at bounding box center [767, 313] width 1039 height 150
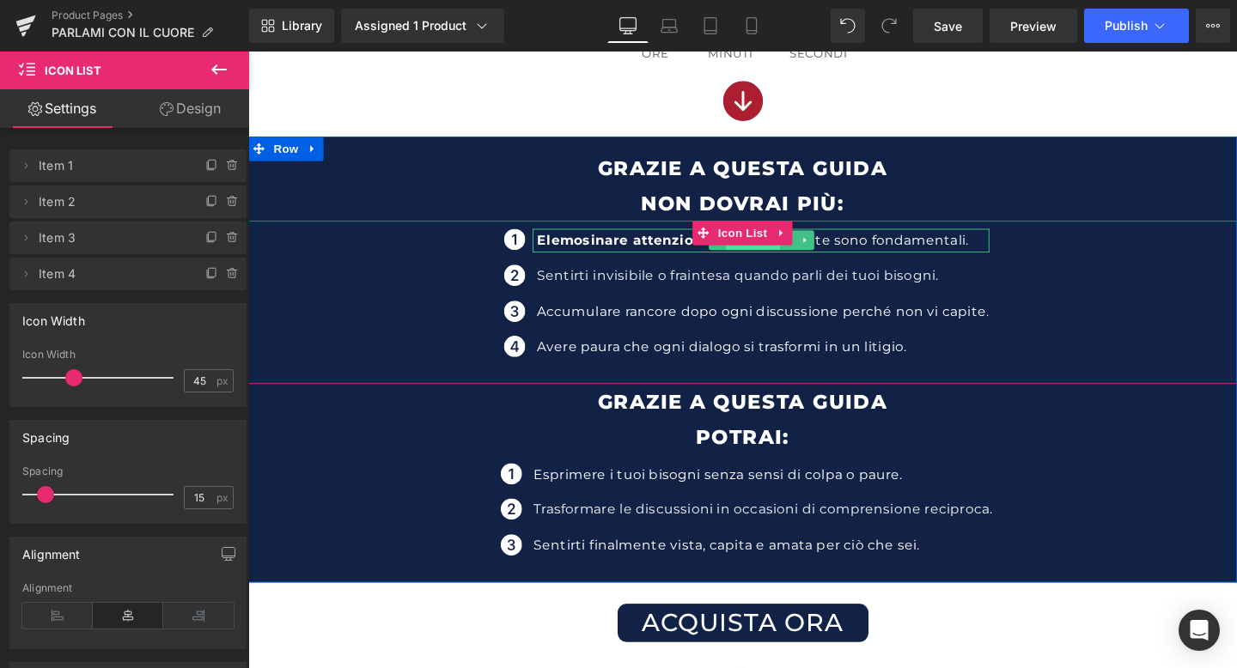
click at [765, 258] on span "Text Block" at bounding box center [778, 250] width 57 height 21
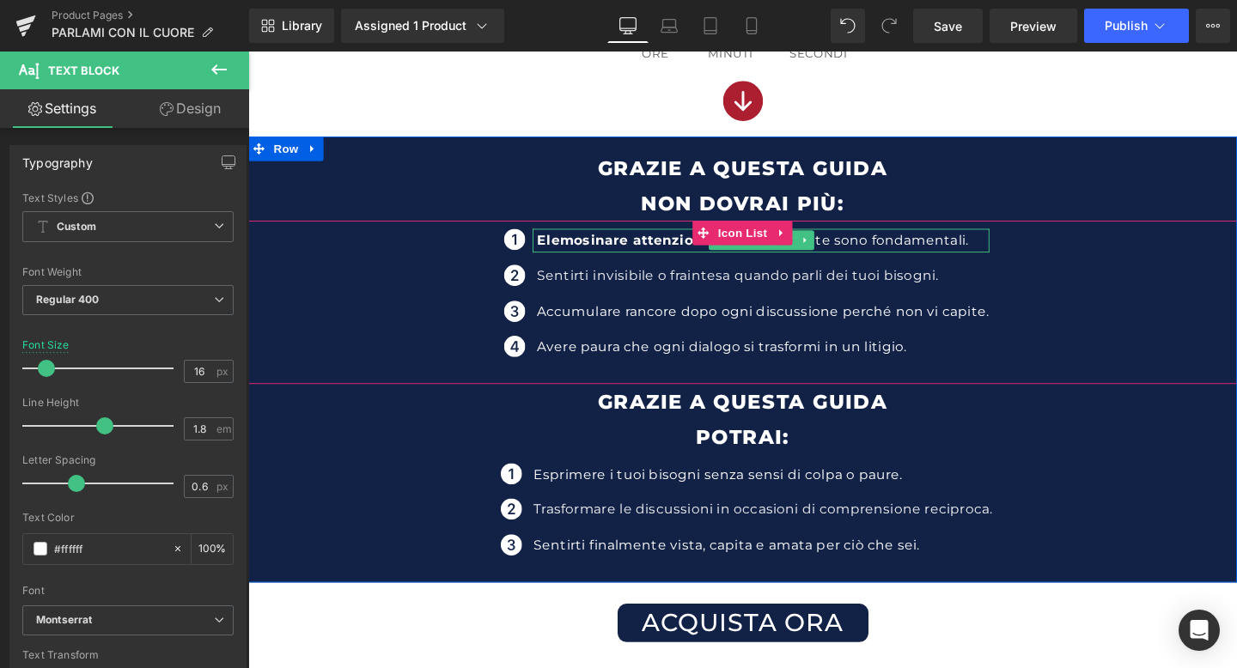
click at [612, 252] on strong "Elemosinare attenzioni" at bounding box center [640, 249] width 179 height 16
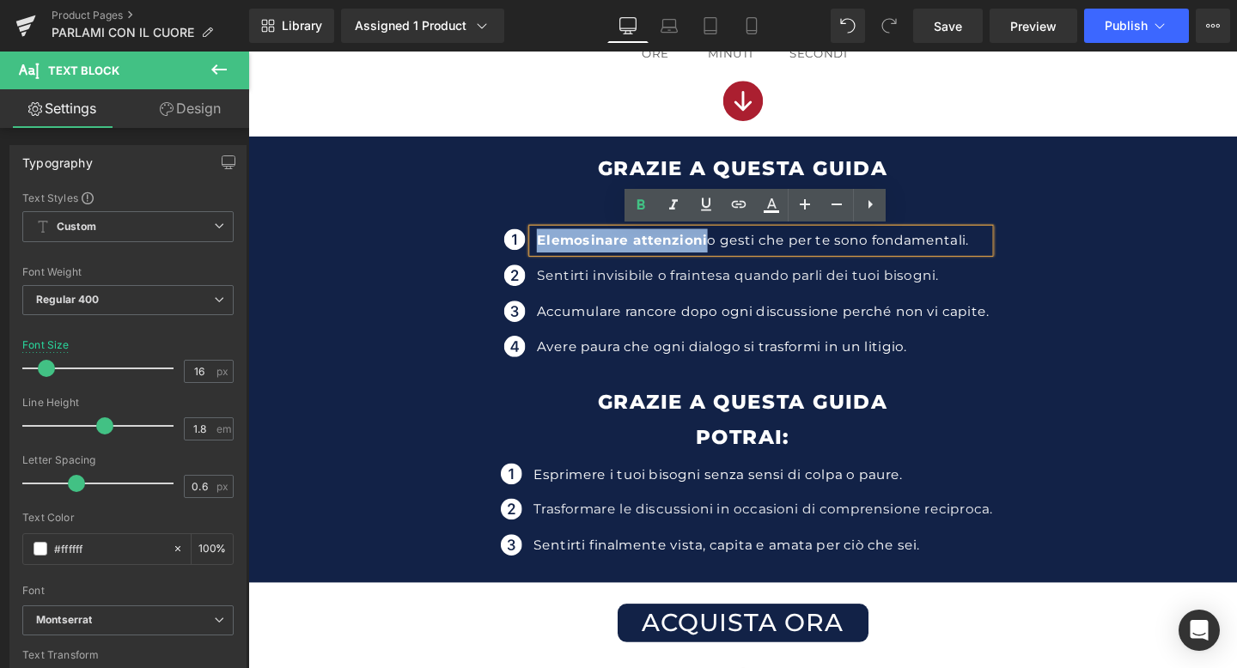
drag, startPoint x: 554, startPoint y: 248, endPoint x: 727, endPoint y: 259, distance: 173.8
click at [727, 259] on p "Elemosinare attenzioni o gesti che per te sono fondamentali." at bounding box center [788, 250] width 475 height 25
click at [763, 220] on link at bounding box center [771, 205] width 33 height 33
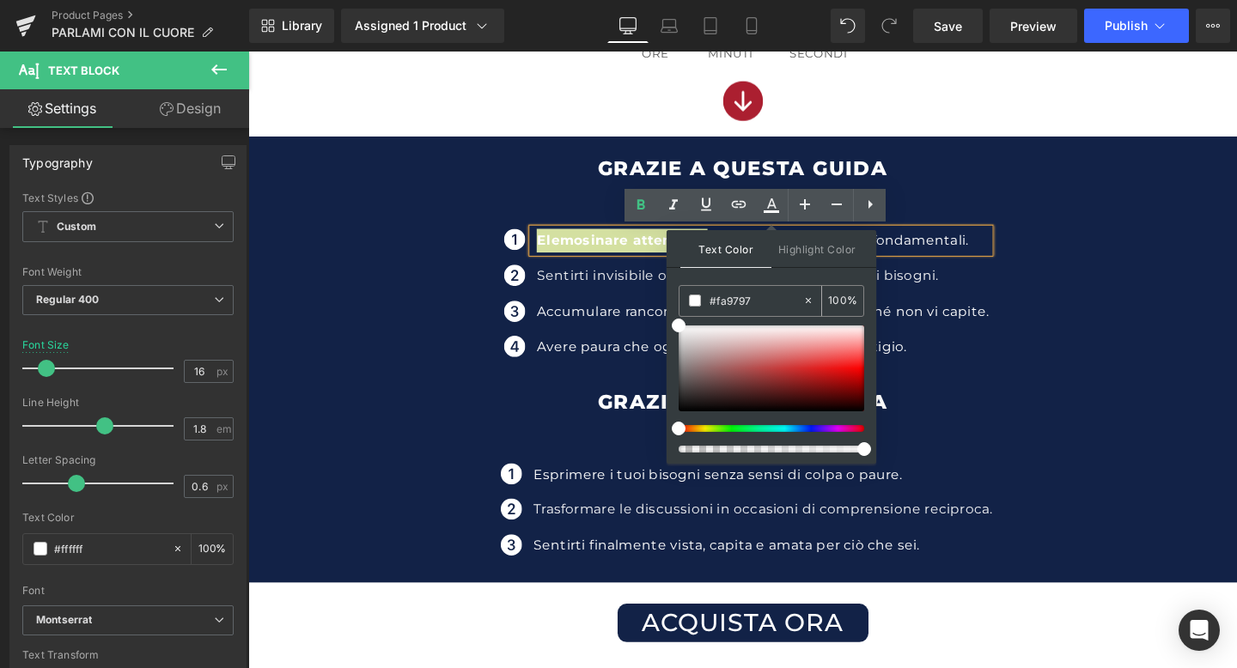
drag, startPoint x: 740, startPoint y: 303, endPoint x: 692, endPoint y: 303, distance: 48.1
click at [692, 303] on div "#fa9797" at bounding box center [740, 301] width 123 height 30
paste input "a9797"
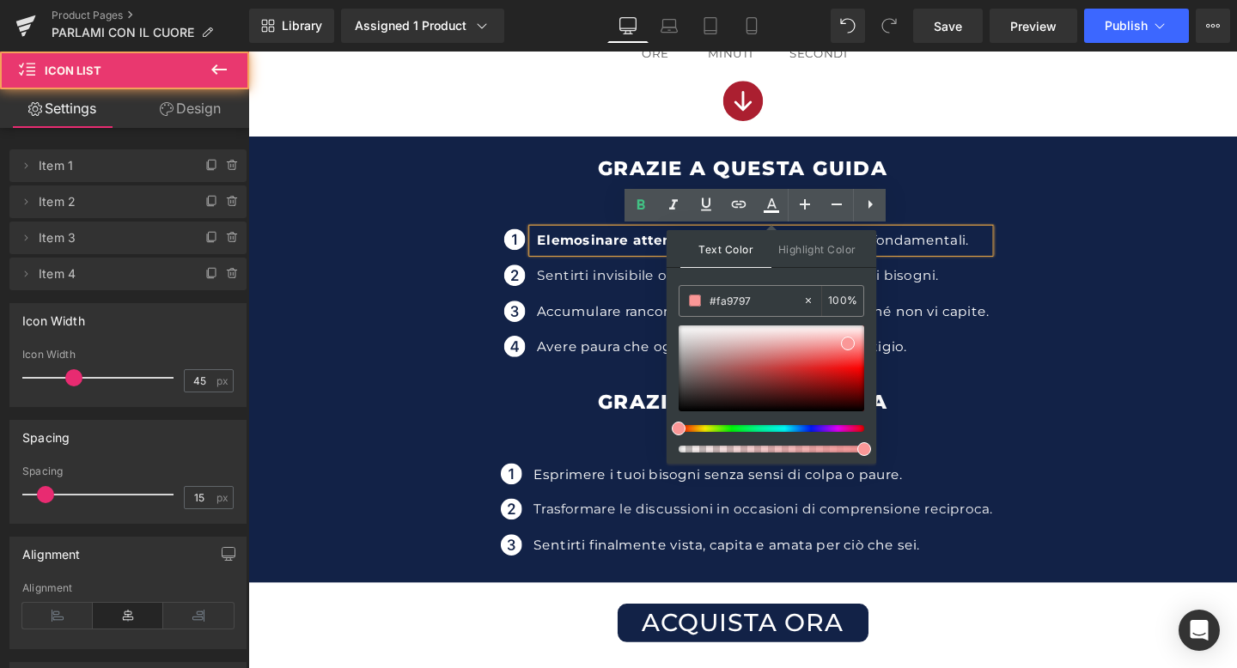
click at [1029, 344] on div "Icon Elemosinare attenzioni o gesti che per te sono fondamentali. Text Block Ic…" at bounding box center [767, 313] width 1039 height 150
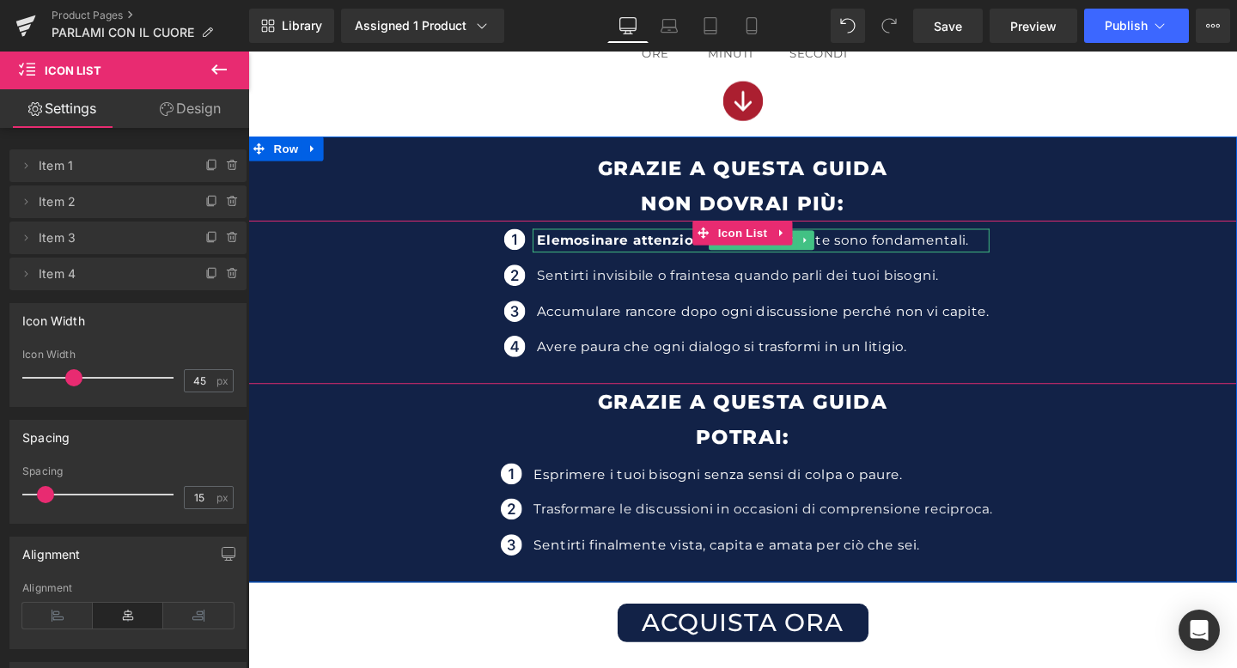
click at [641, 253] on strong "Elemosinare attenzioni" at bounding box center [640, 249] width 179 height 16
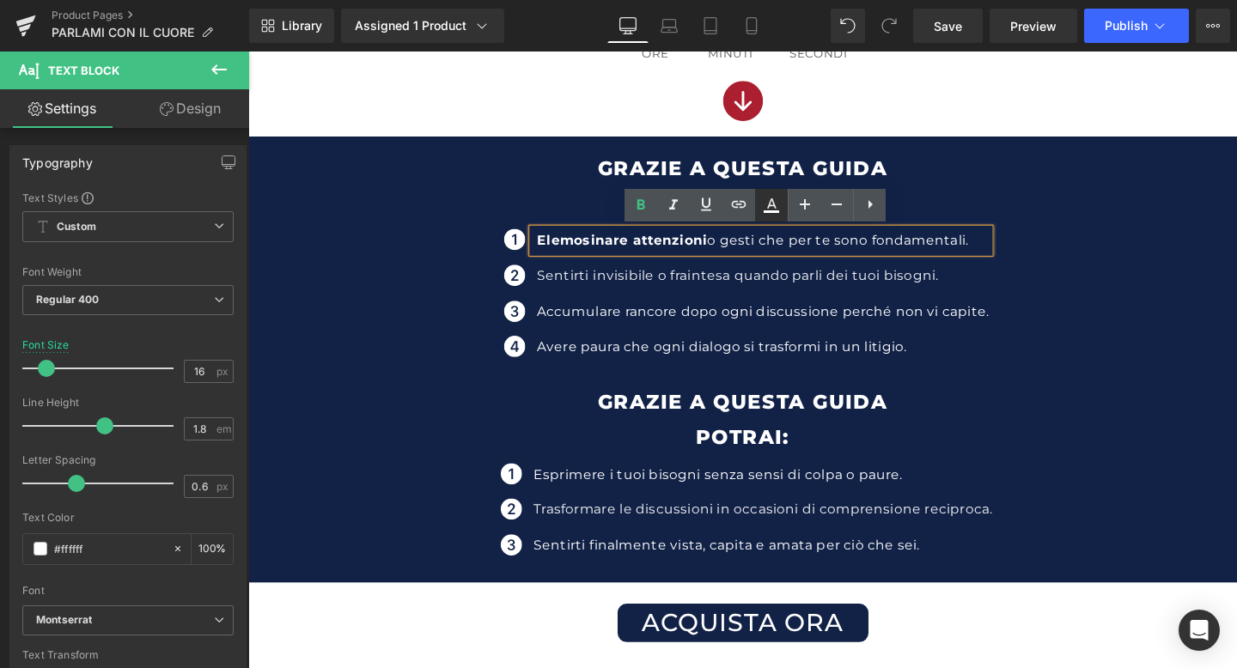
click at [771, 206] on icon at bounding box center [771, 205] width 21 height 21
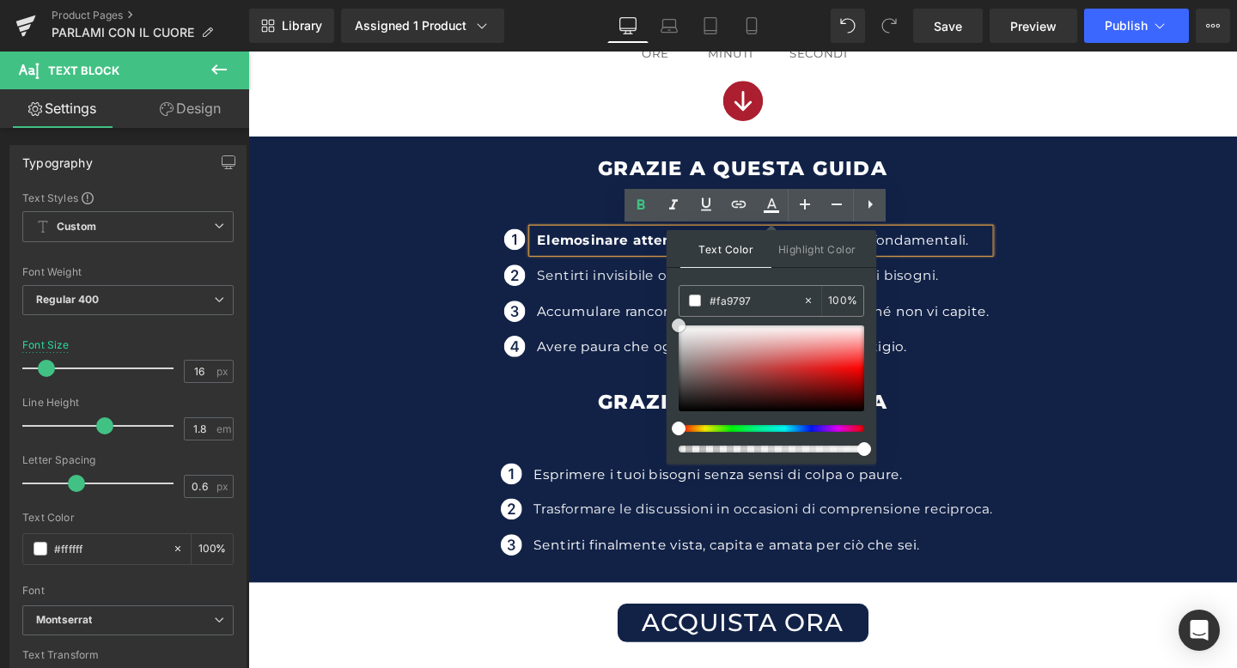
click at [748, 363] on div at bounding box center [771, 368] width 186 height 86
drag, startPoint x: 786, startPoint y: 363, endPoint x: 853, endPoint y: 385, distance: 70.3
click at [853, 385] on span at bounding box center [849, 384] width 14 height 14
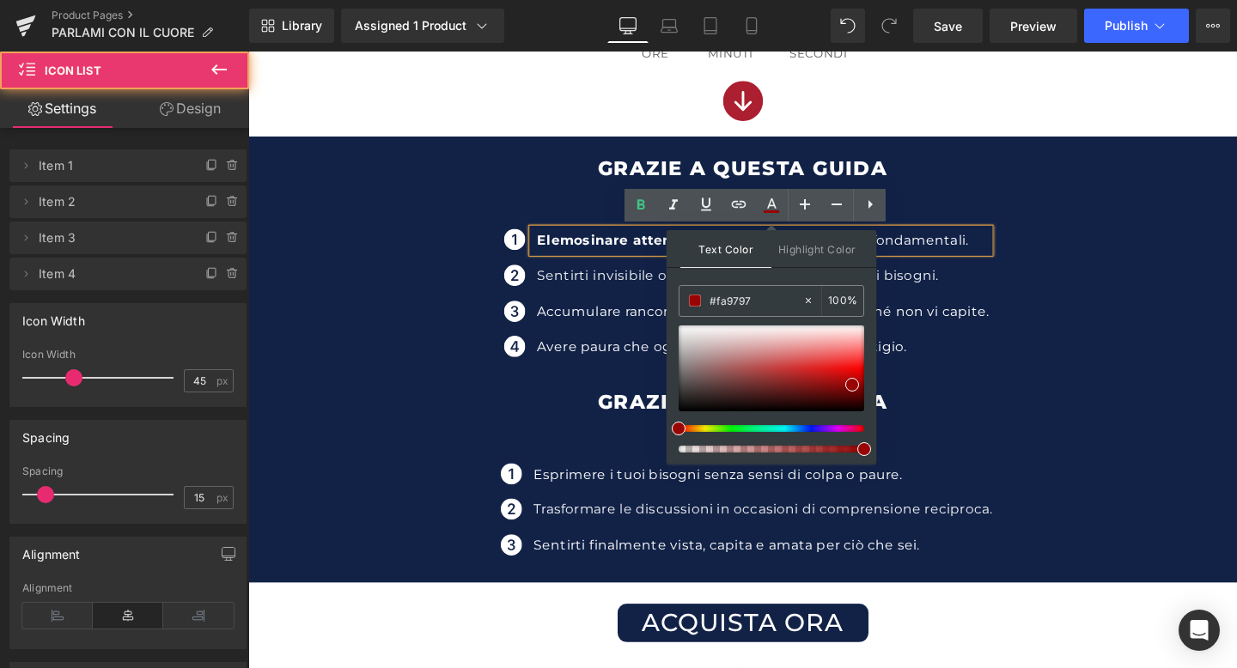
click at [978, 396] on div "Icon Elemosinare attenzioni o gesti che per te sono fondamentali. Text Block Ic…" at bounding box center [767, 315] width 1039 height 172
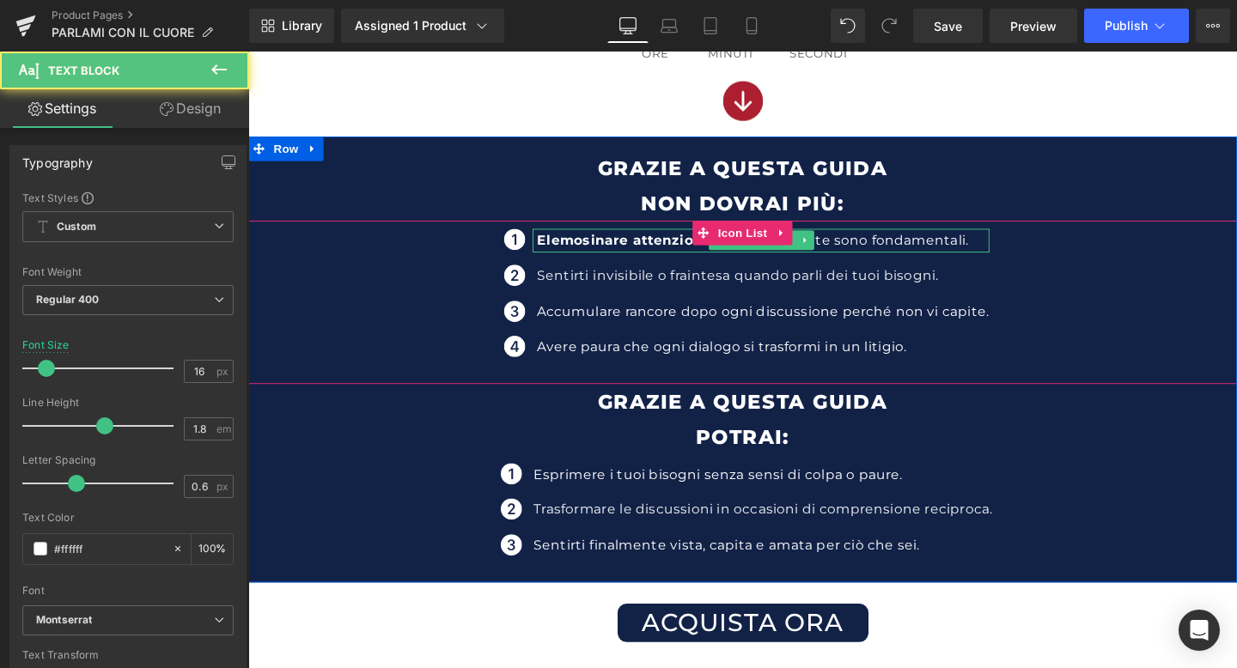
click at [585, 252] on strong "Elemosinare attenzioni" at bounding box center [640, 249] width 179 height 16
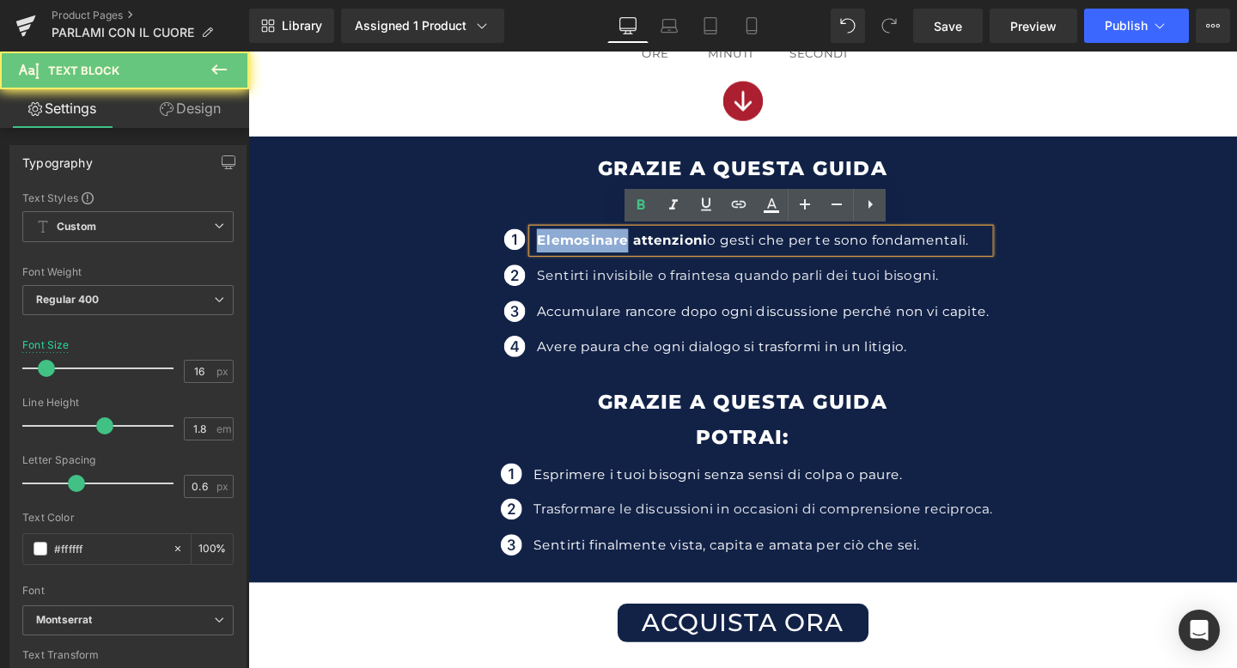
click at [585, 252] on strong "Elemosinare attenzioni" at bounding box center [640, 249] width 179 height 16
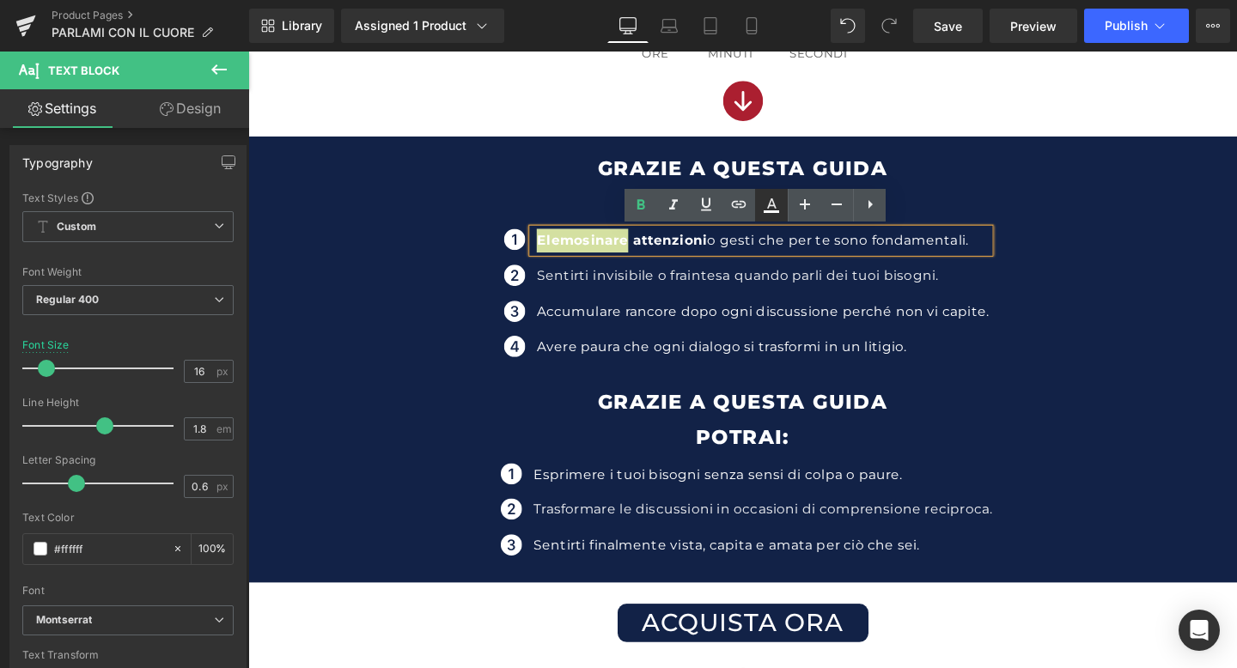
click at [773, 210] on icon at bounding box center [770, 211] width 15 height 3
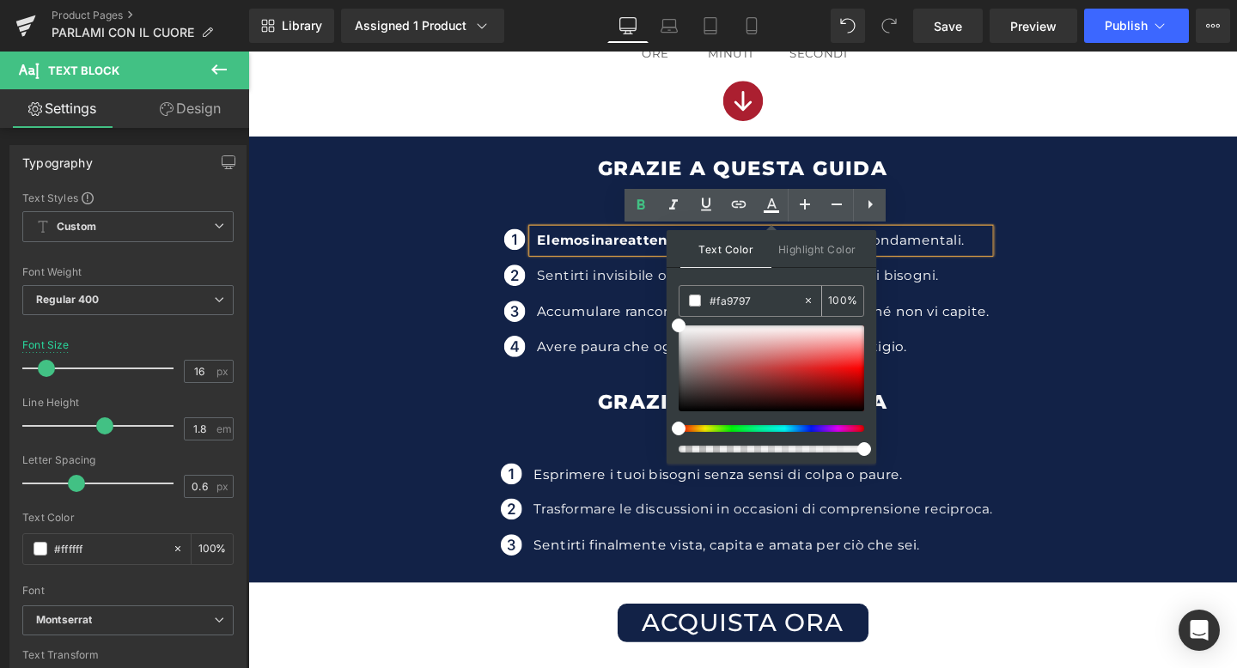
drag, startPoint x: 743, startPoint y: 305, endPoint x: 690, endPoint y: 304, distance: 52.4
click at [690, 304] on div "#fa9797" at bounding box center [740, 301] width 123 height 30
paste input "a9797"
click at [808, 248] on span "Highlight Color" at bounding box center [816, 248] width 91 height 37
click at [730, 241] on span "Text Color" at bounding box center [725, 248] width 91 height 37
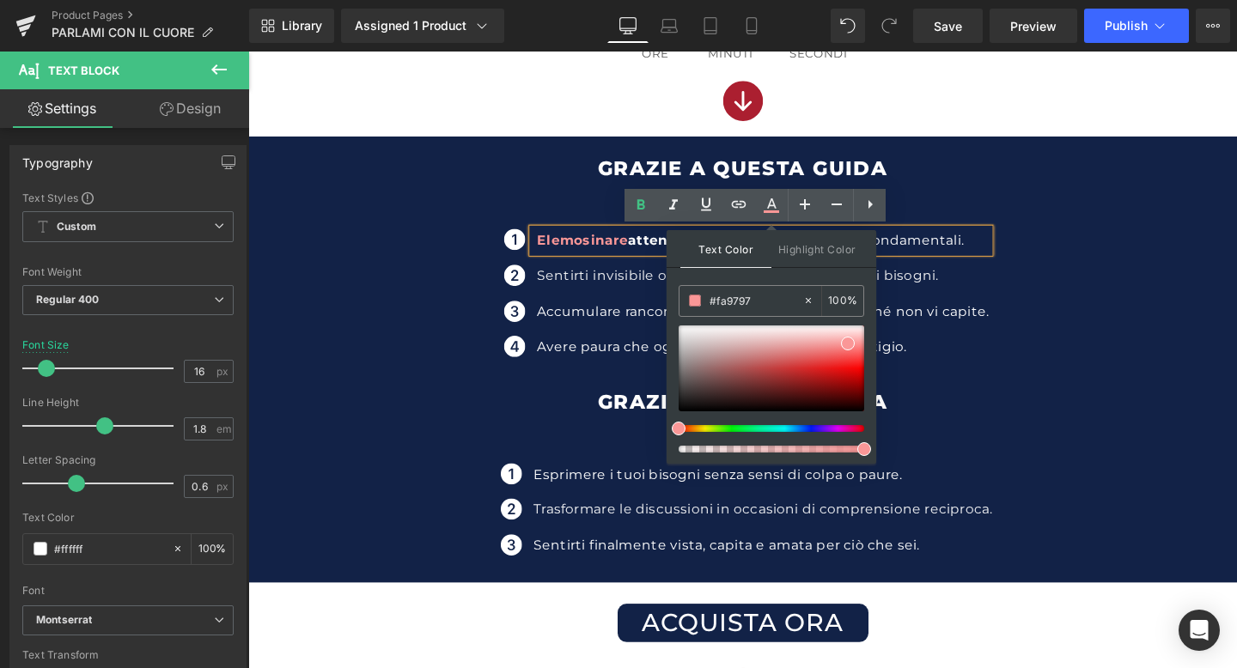
click at [631, 282] on p "Sentirti invisibile o fraintesa quando parli dei tuoi bisogni." at bounding box center [788, 288] width 475 height 25
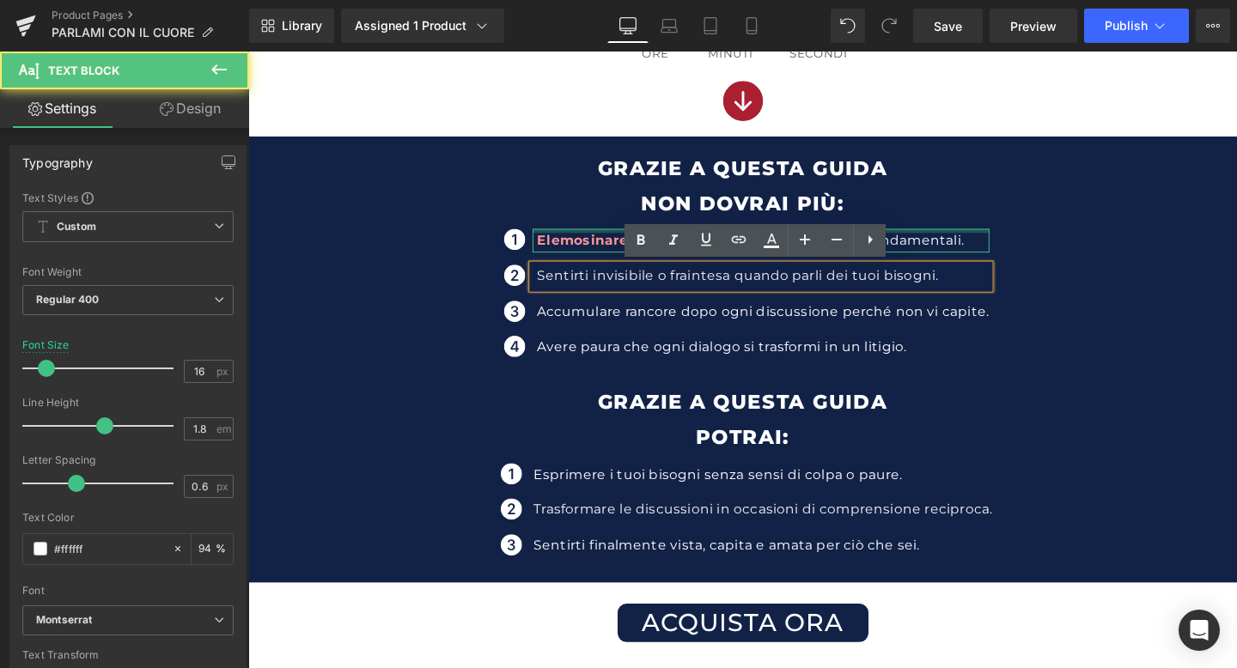
click at [577, 240] on div at bounding box center [786, 240] width 479 height 4
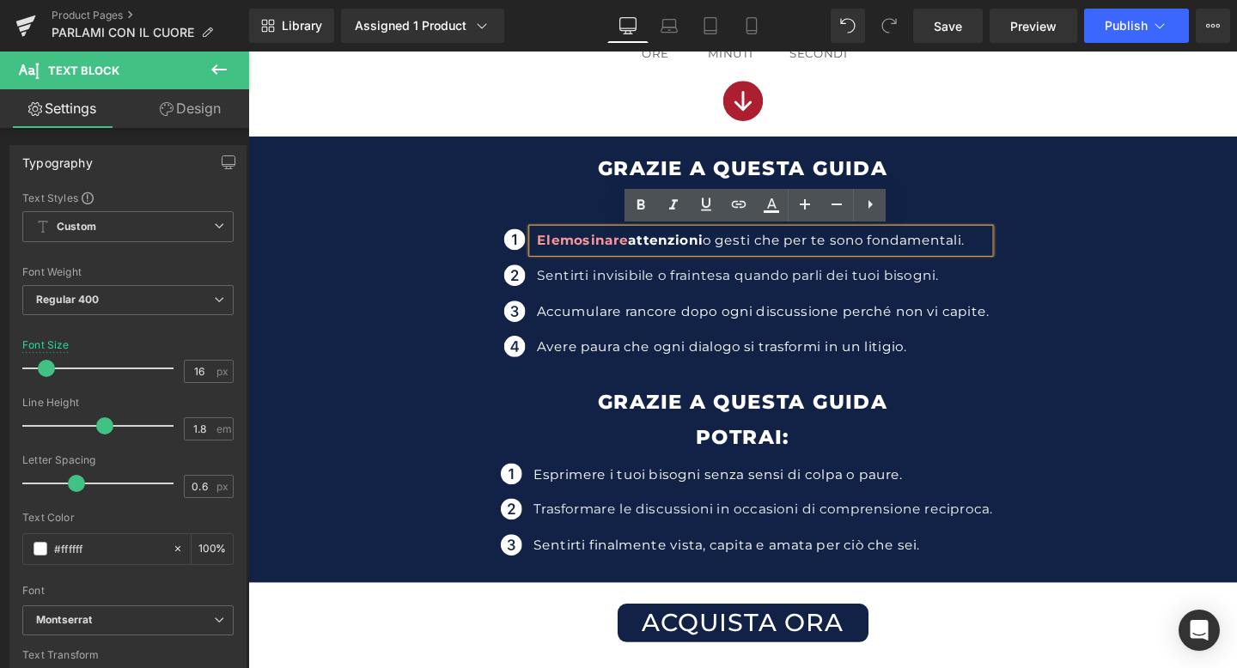
click at [682, 252] on strong "Elemosinare attenzioni" at bounding box center [638, 249] width 174 height 16
click at [772, 210] on icon at bounding box center [771, 205] width 21 height 21
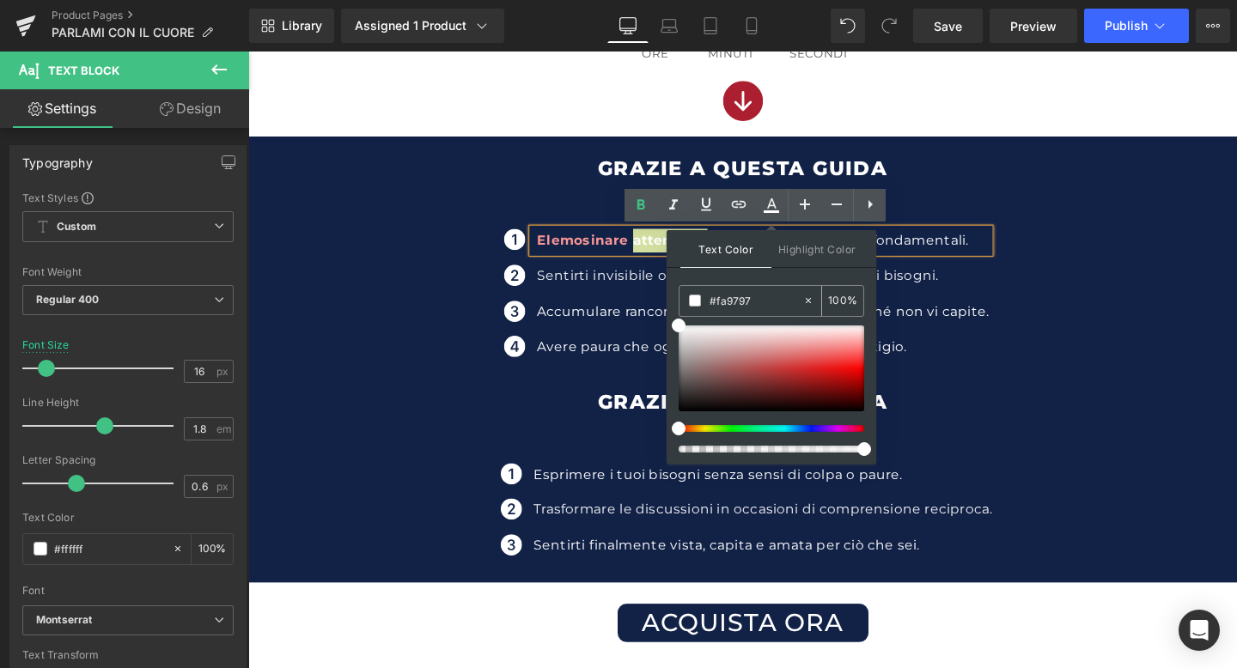
drag, startPoint x: 738, startPoint y: 300, endPoint x: 690, endPoint y: 293, distance: 47.7
click at [690, 293] on div "#fa9797" at bounding box center [740, 301] width 123 height 30
paste input "a9797"
click at [1025, 366] on div "Avere paura che ogni dialogo si trasformi in un litigio. Text Block" at bounding box center [786, 362] width 479 height 25
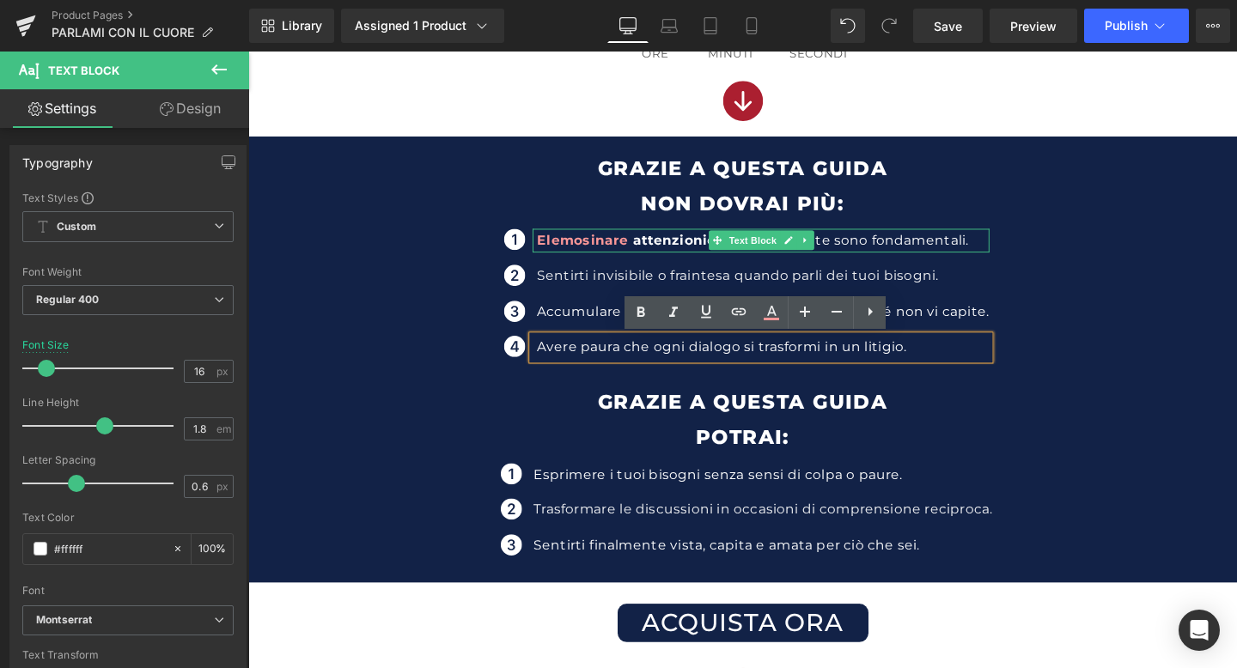
click at [673, 252] on strong "Elemosinare attenzioni" at bounding box center [640, 249] width 179 height 16
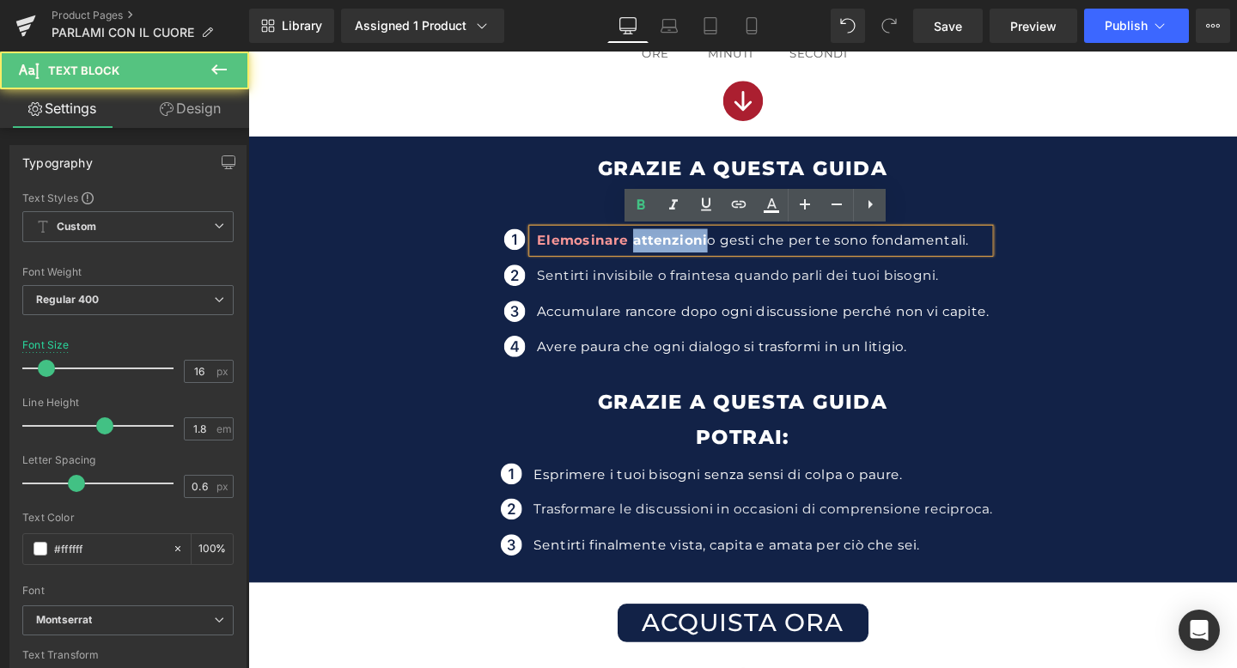
click at [673, 252] on strong "Elemosinare attenzioni" at bounding box center [640, 249] width 179 height 16
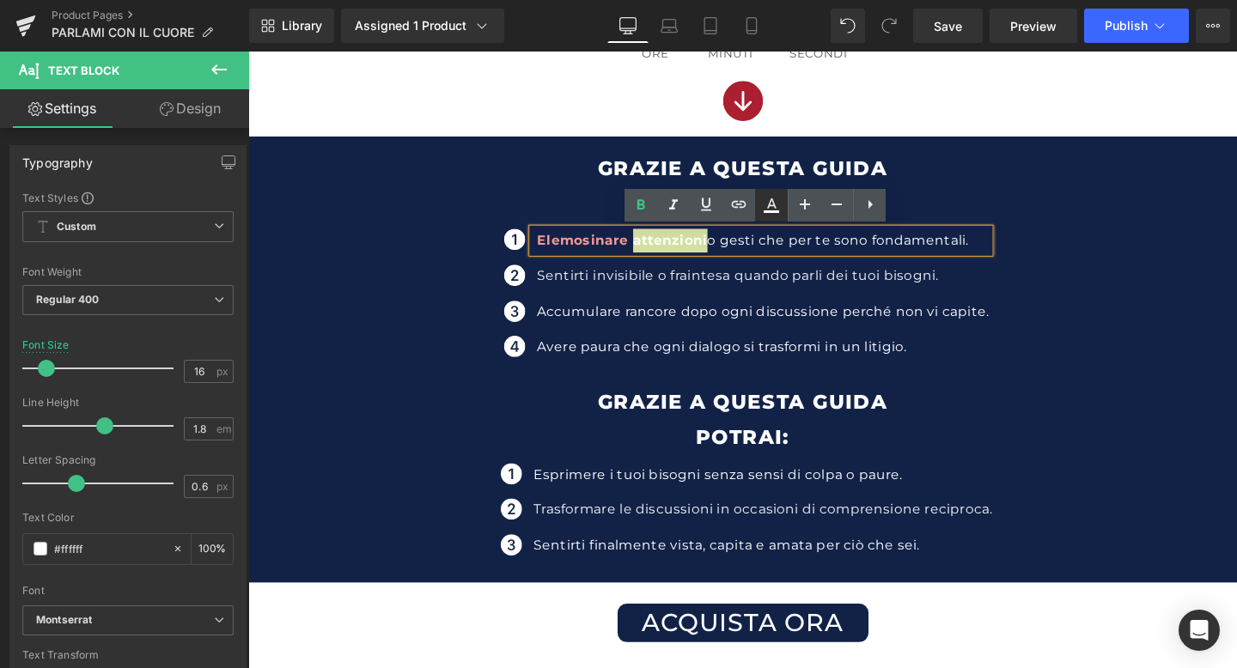
click at [771, 199] on icon at bounding box center [771, 203] width 9 height 10
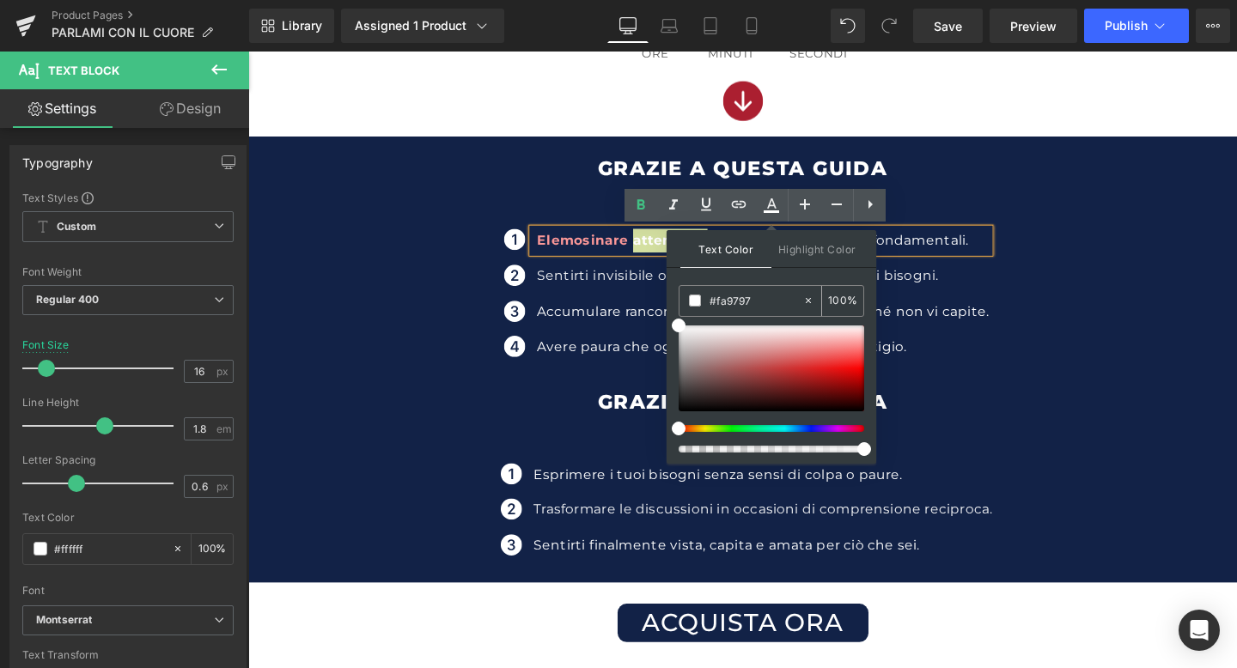
click at [697, 301] on span at bounding box center [695, 301] width 12 height 12
click at [731, 296] on input "#fa9797" at bounding box center [755, 300] width 93 height 19
type input "#"
paste input "#fa9797"
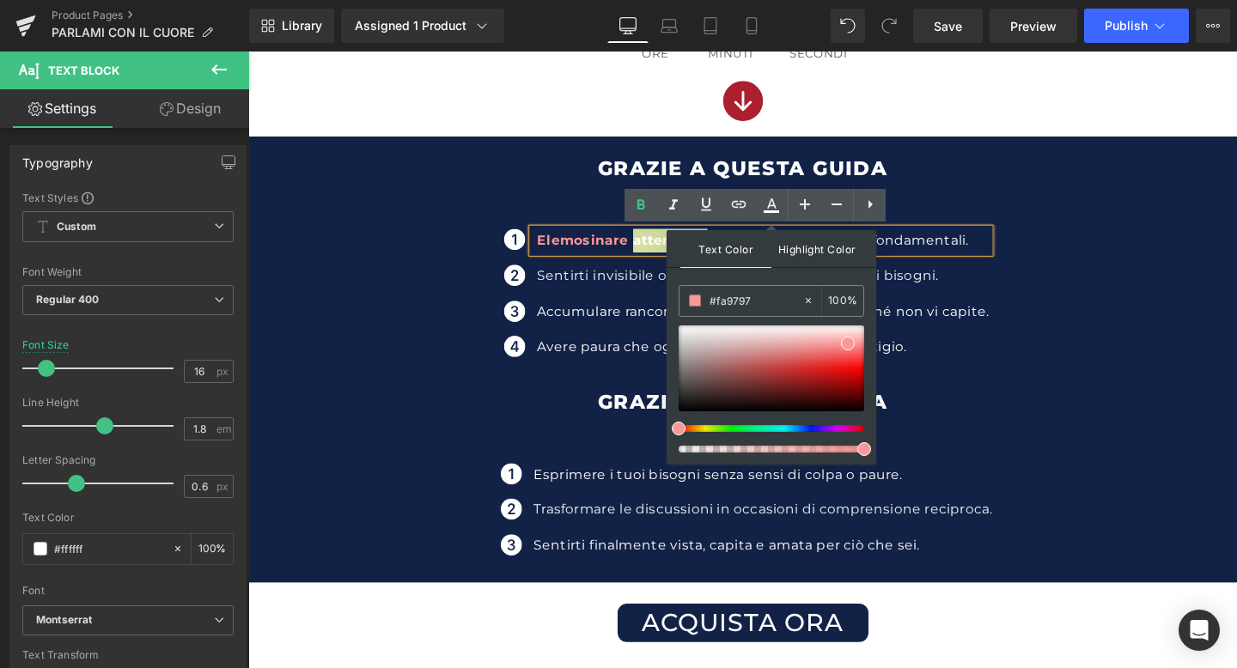
type input "#fa9797"
click at [810, 242] on span "Highlight Color" at bounding box center [816, 248] width 91 height 37
click at [716, 240] on span "Text Color" at bounding box center [725, 248] width 91 height 37
click at [1001, 313] on div "Accumulare rancore dopo ogni discussione perché non vi capite. Text Block" at bounding box center [786, 325] width 479 height 25
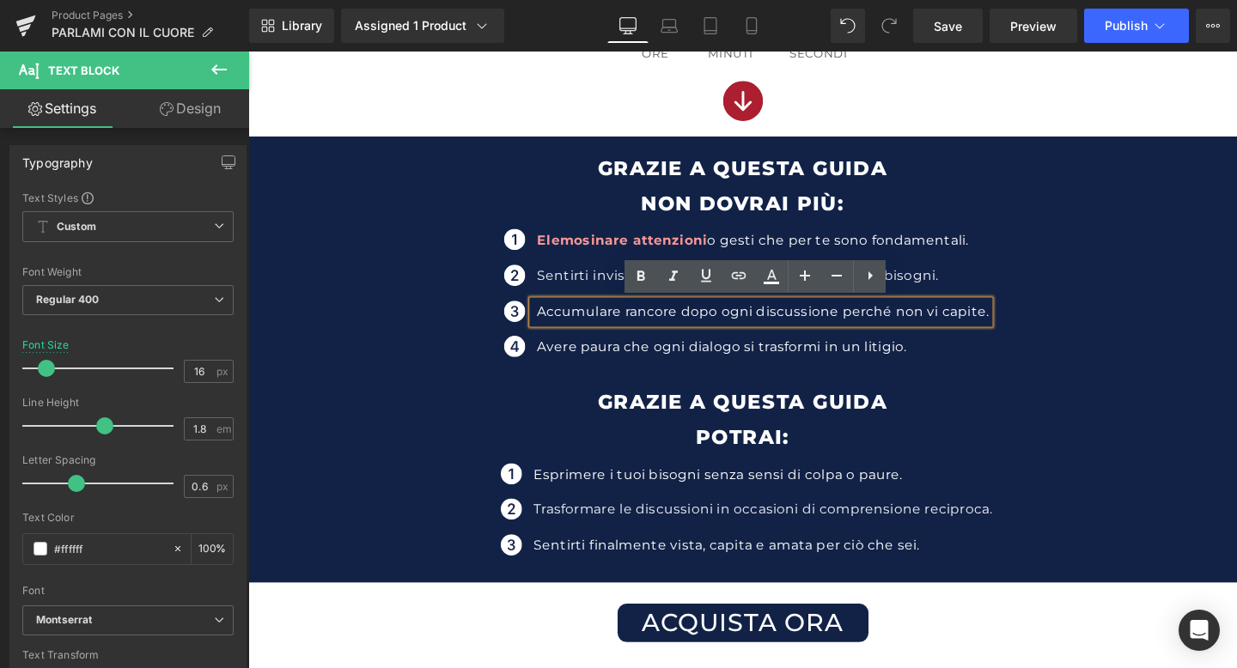
click at [567, 201] on p "NON DOVRAI PIù:" at bounding box center [767, 210] width 1039 height 37
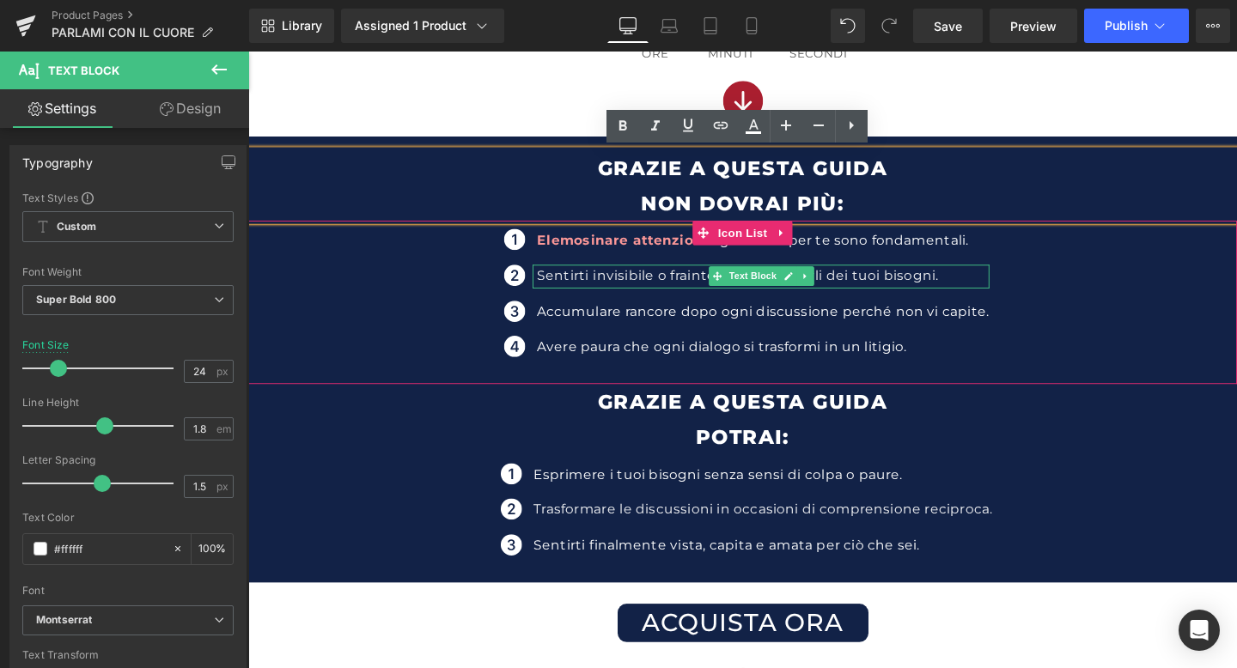
click at [700, 287] on p "Sentirti invisibile o fraintesa quando parli dei tuoi bisogni." at bounding box center [788, 288] width 475 height 25
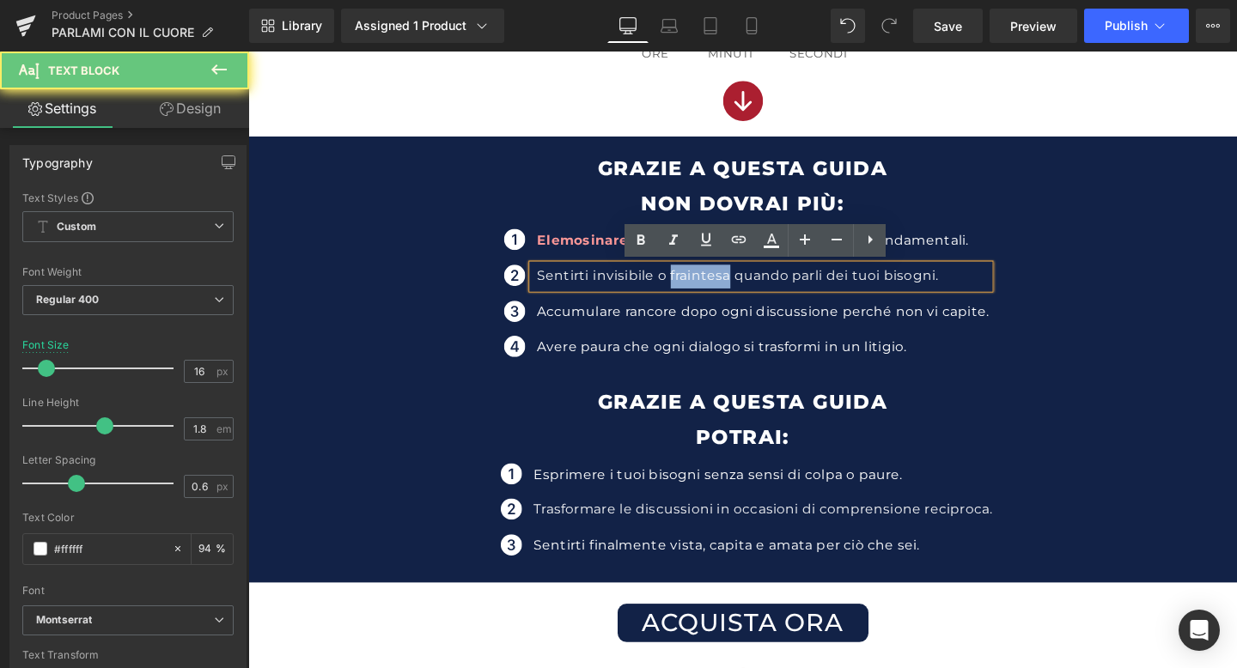
click at [700, 287] on p "Sentirti invisibile o fraintesa quando parli dei tuoi bisogni." at bounding box center [788, 288] width 475 height 25
click at [648, 244] on icon at bounding box center [640, 240] width 21 height 21
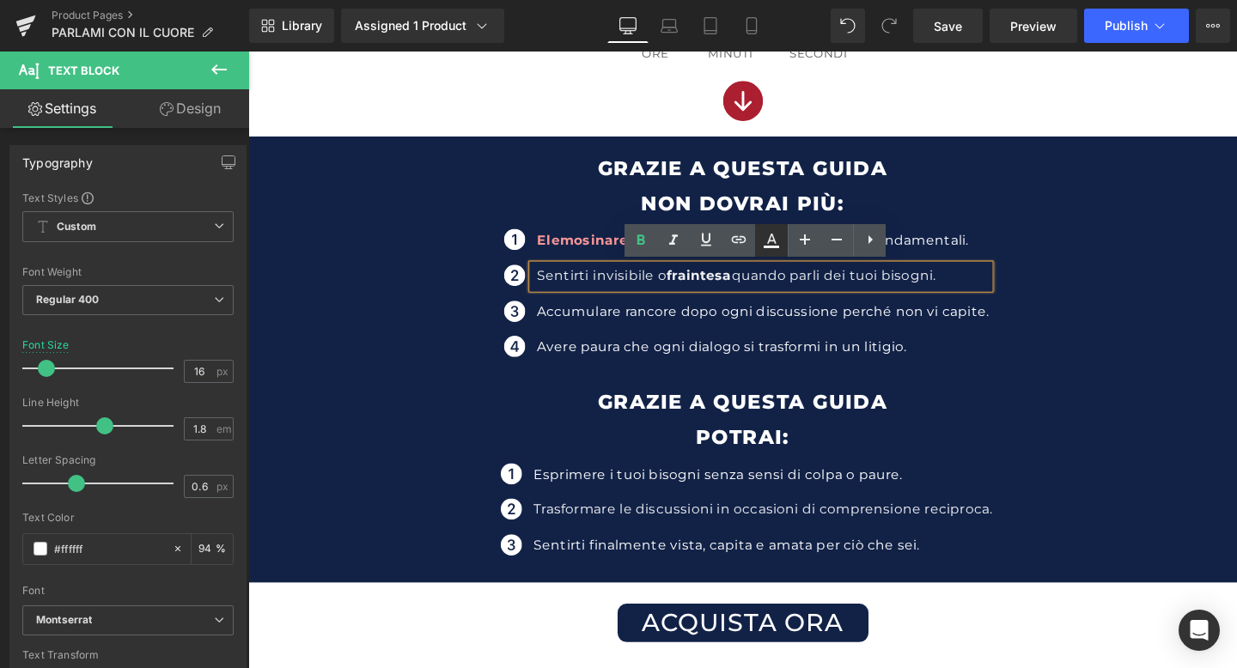
click at [771, 242] on icon at bounding box center [771, 240] width 21 height 21
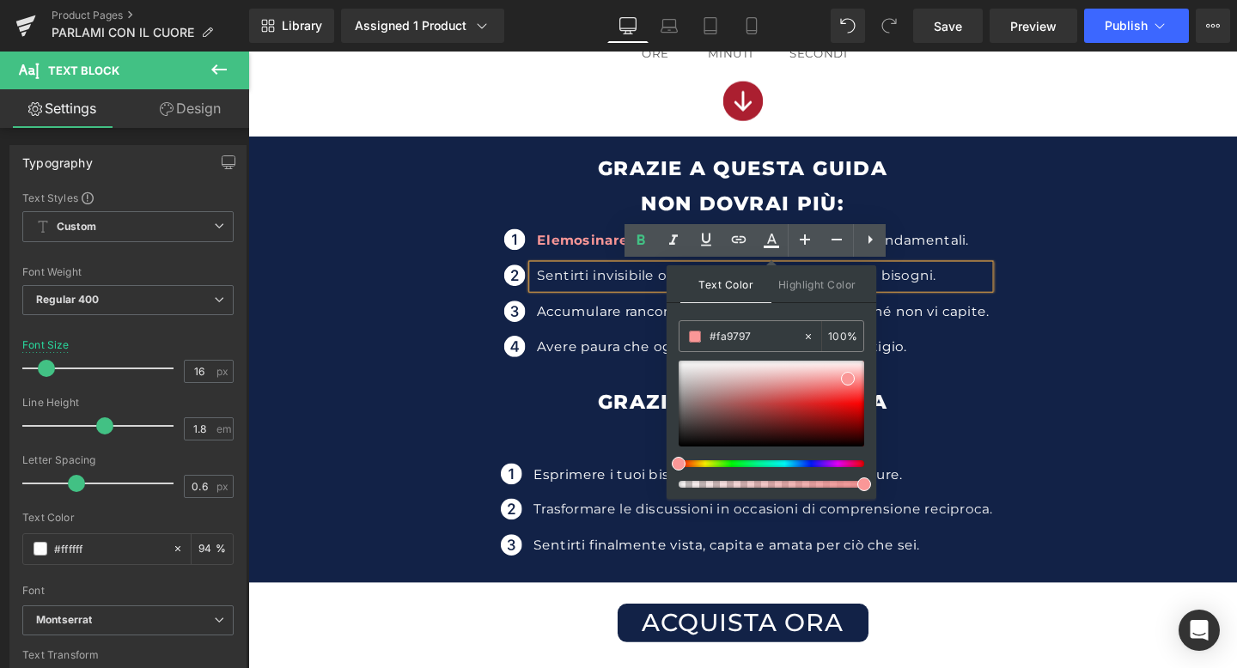
click at [638, 291] on p "Sentirti invisibile o fraintesa quando parli dei tuoi bisogni." at bounding box center [788, 288] width 475 height 25
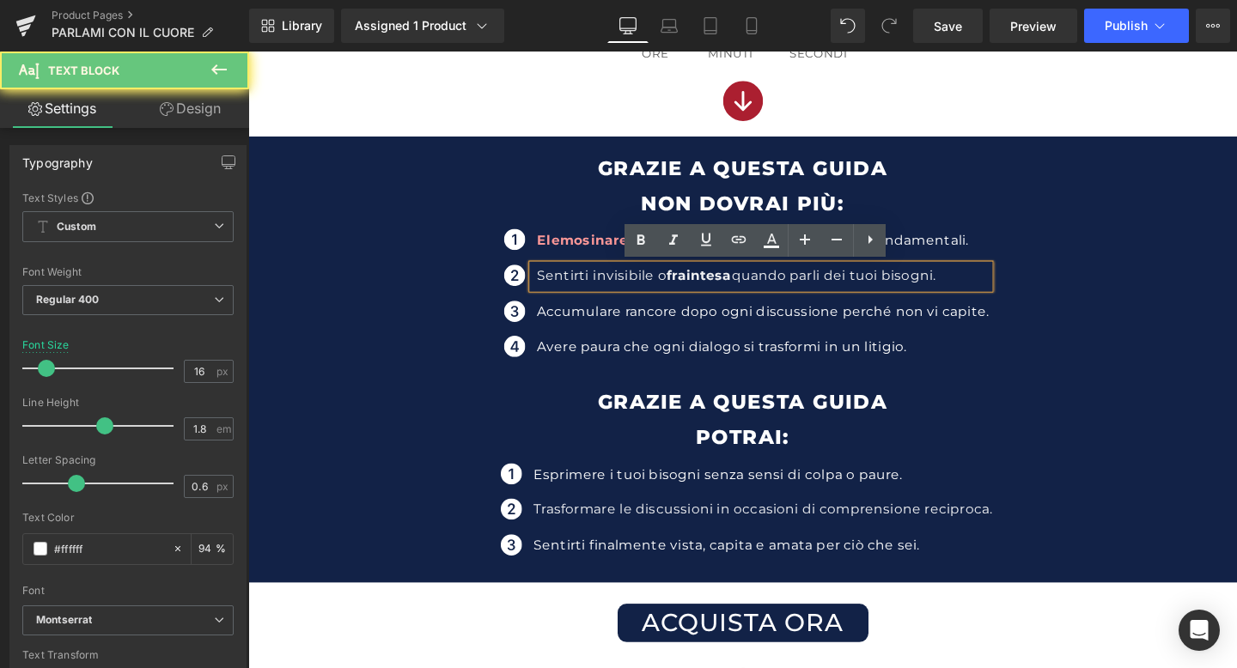
click at [721, 286] on span "fraintesa" at bounding box center [722, 287] width 68 height 16
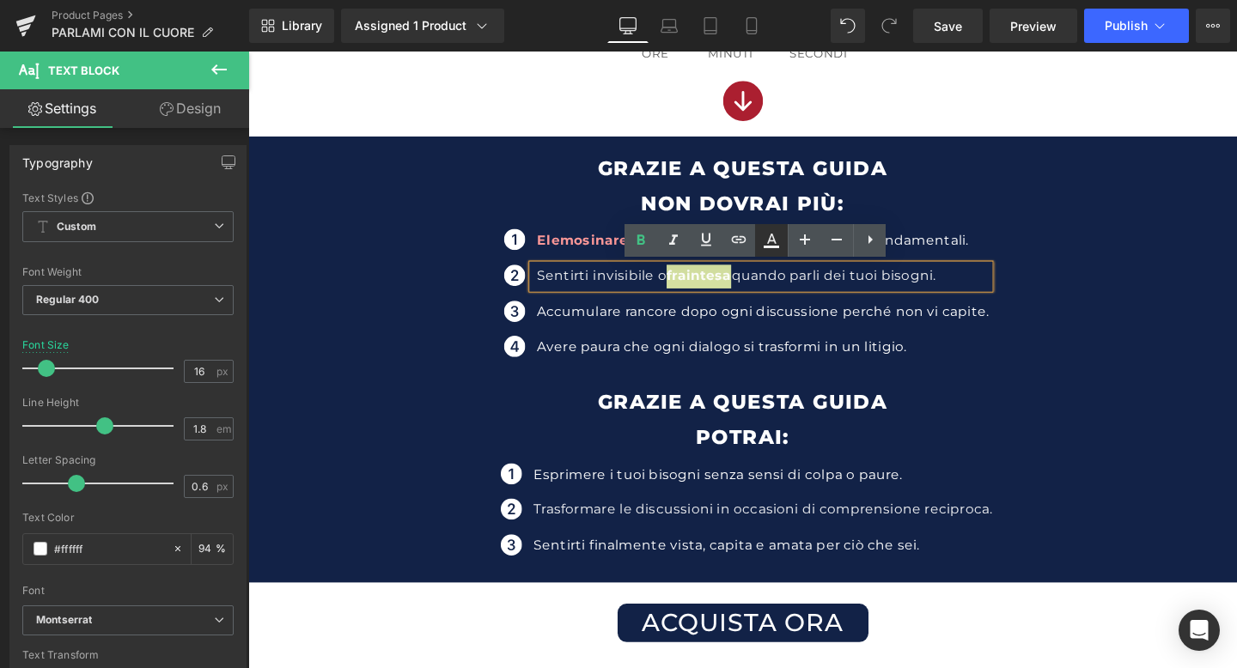
click at [769, 246] on icon at bounding box center [771, 240] width 21 height 21
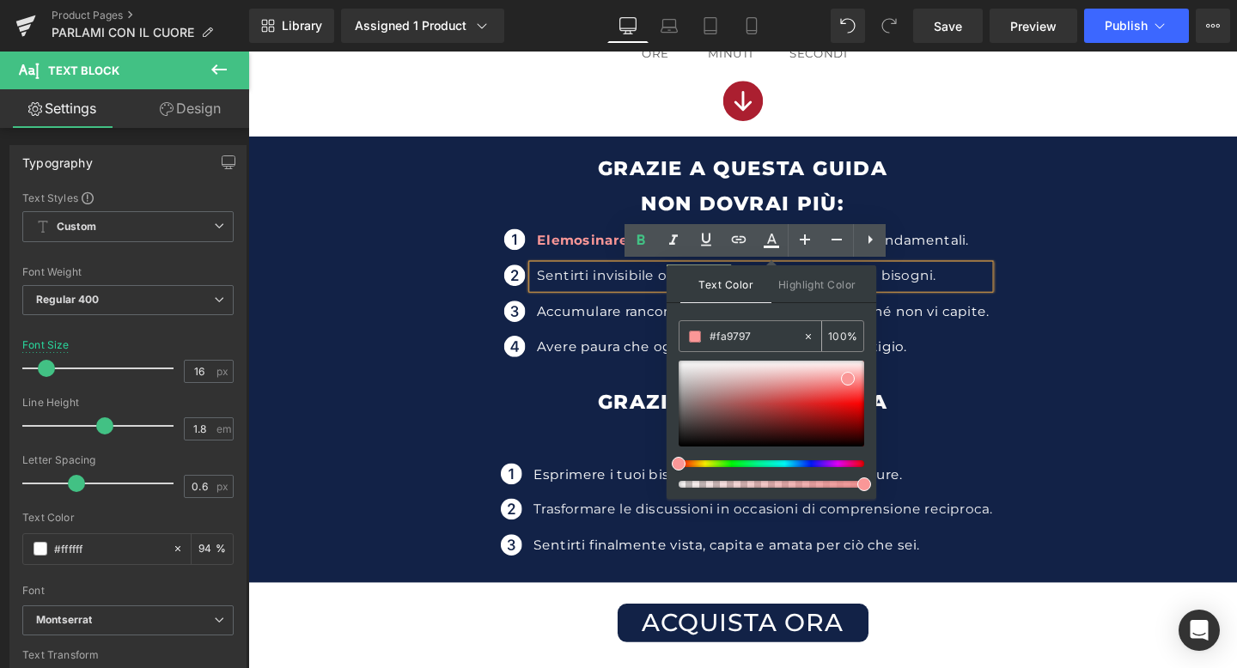
click at [757, 334] on input "#fa9797" at bounding box center [755, 336] width 93 height 19
click at [802, 291] on span "Highlight Color" at bounding box center [816, 283] width 91 height 37
click at [989, 366] on p "Avere paura che ogni dialogo si trasformi in un litigio." at bounding box center [788, 362] width 475 height 25
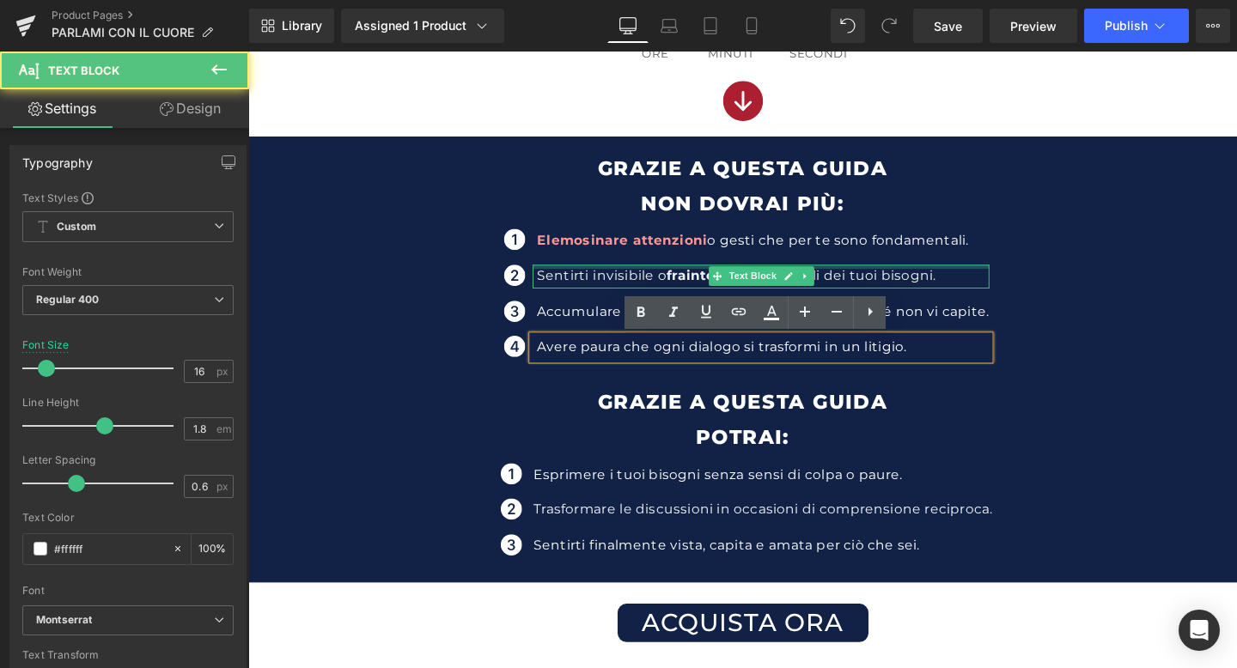
click at [714, 289] on span "fraintesa" at bounding box center [722, 287] width 68 height 16
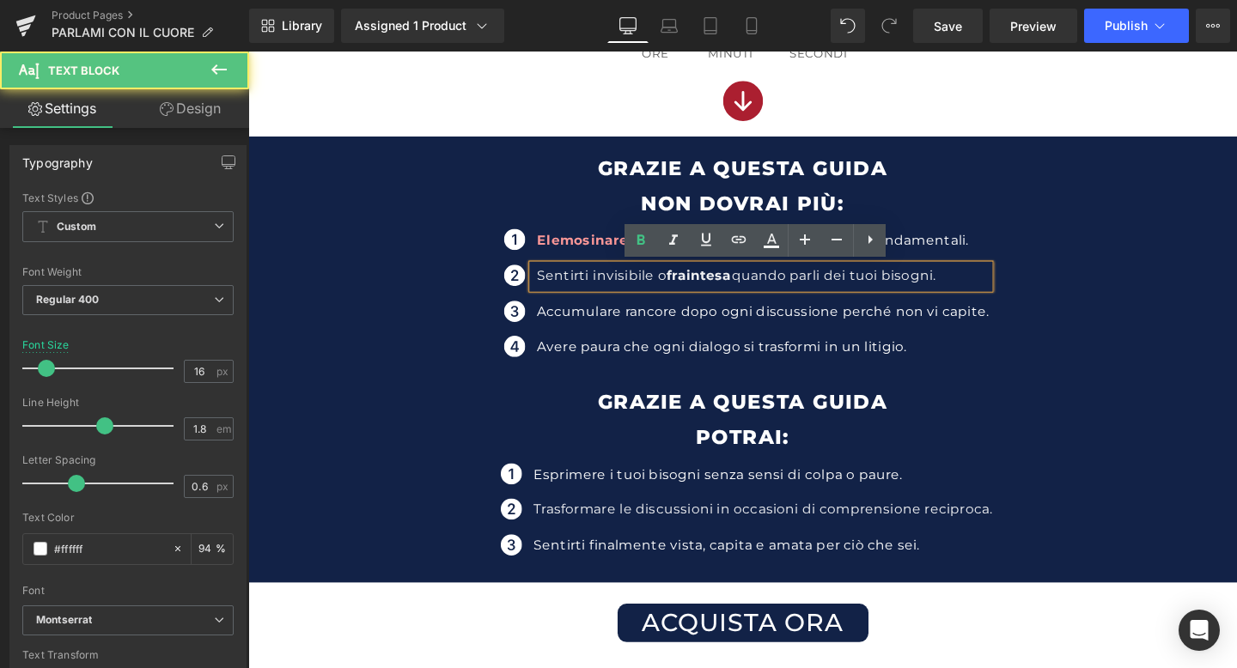
click at [700, 289] on span "fraintesa" at bounding box center [722, 287] width 68 height 16
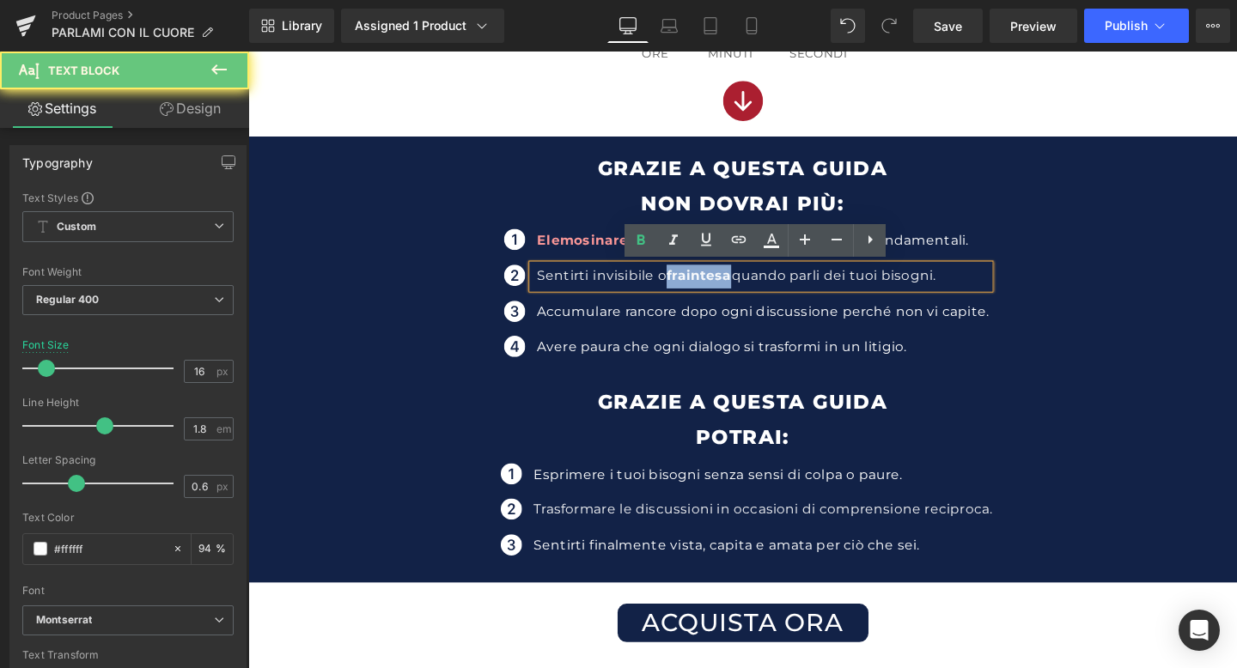
click at [700, 289] on span "fraintesa" at bounding box center [722, 287] width 68 height 16
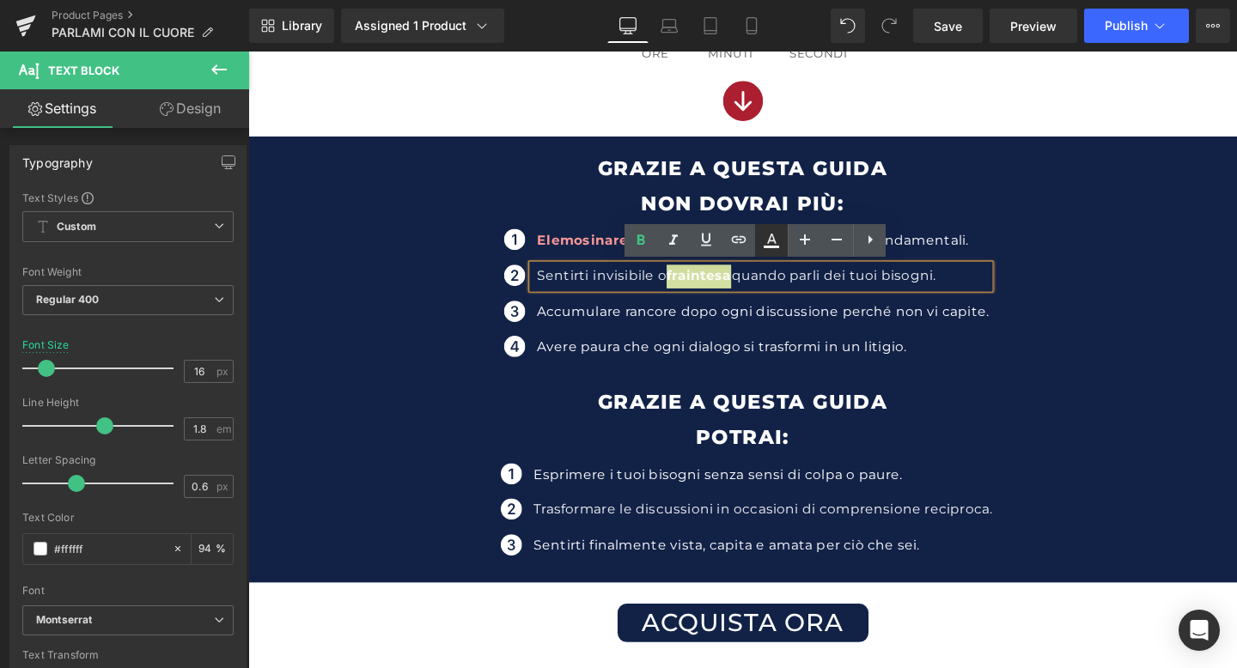
click at [775, 243] on icon at bounding box center [771, 239] width 9 height 10
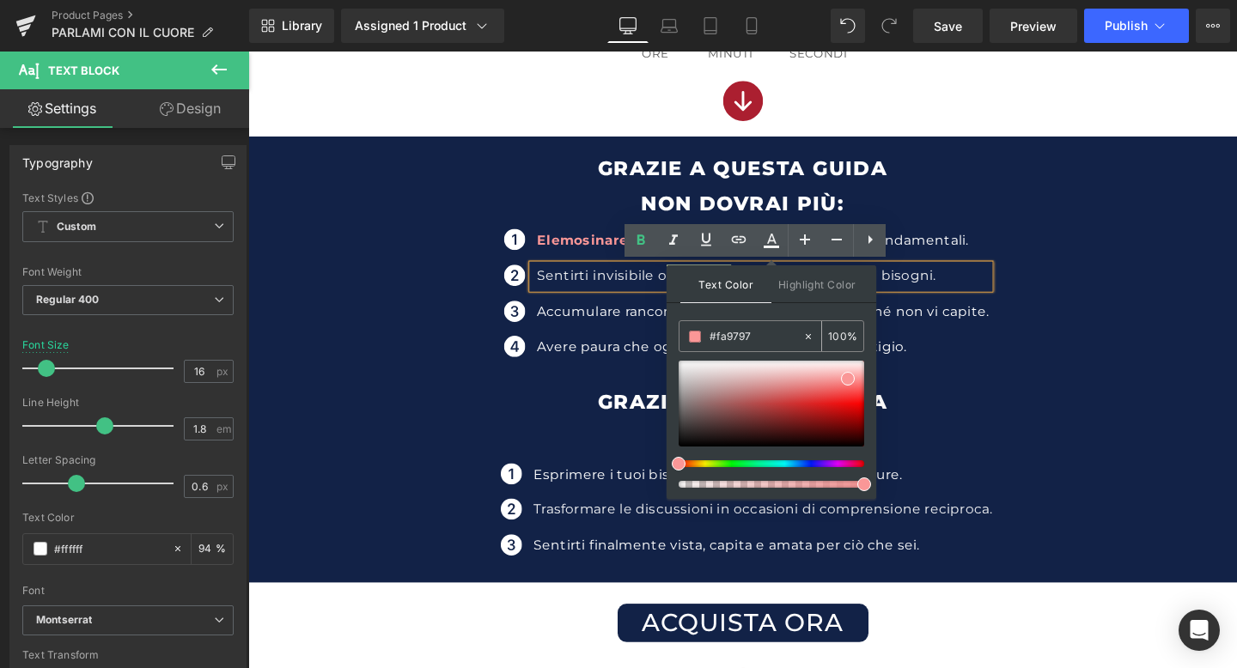
drag, startPoint x: 763, startPoint y: 331, endPoint x: 687, endPoint y: 331, distance: 75.6
click at [687, 331] on div "#fa9797" at bounding box center [740, 336] width 123 height 30
click at [797, 282] on span "Highlight Color" at bounding box center [816, 283] width 91 height 37
click at [974, 346] on ul "Icon Elemosinare attenzioni o gesti che per te sono fondamentali. Text Block Ic…" at bounding box center [767, 313] width 518 height 150
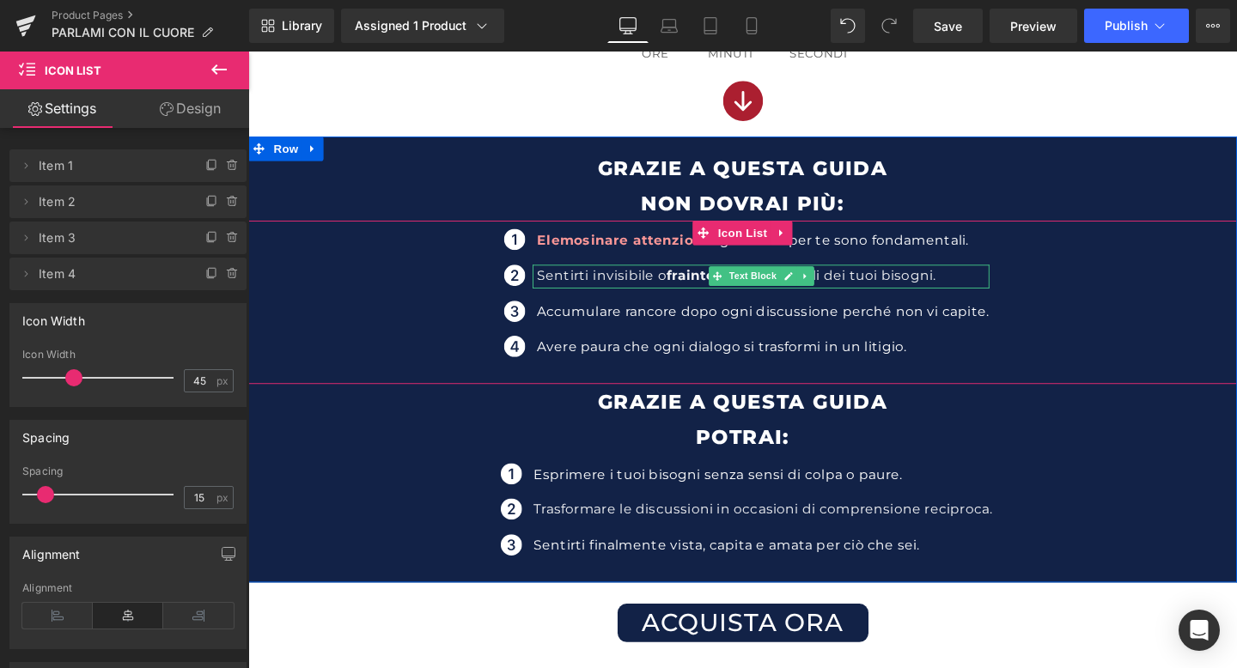
click at [708, 283] on span "fraintesa" at bounding box center [722, 287] width 68 height 16
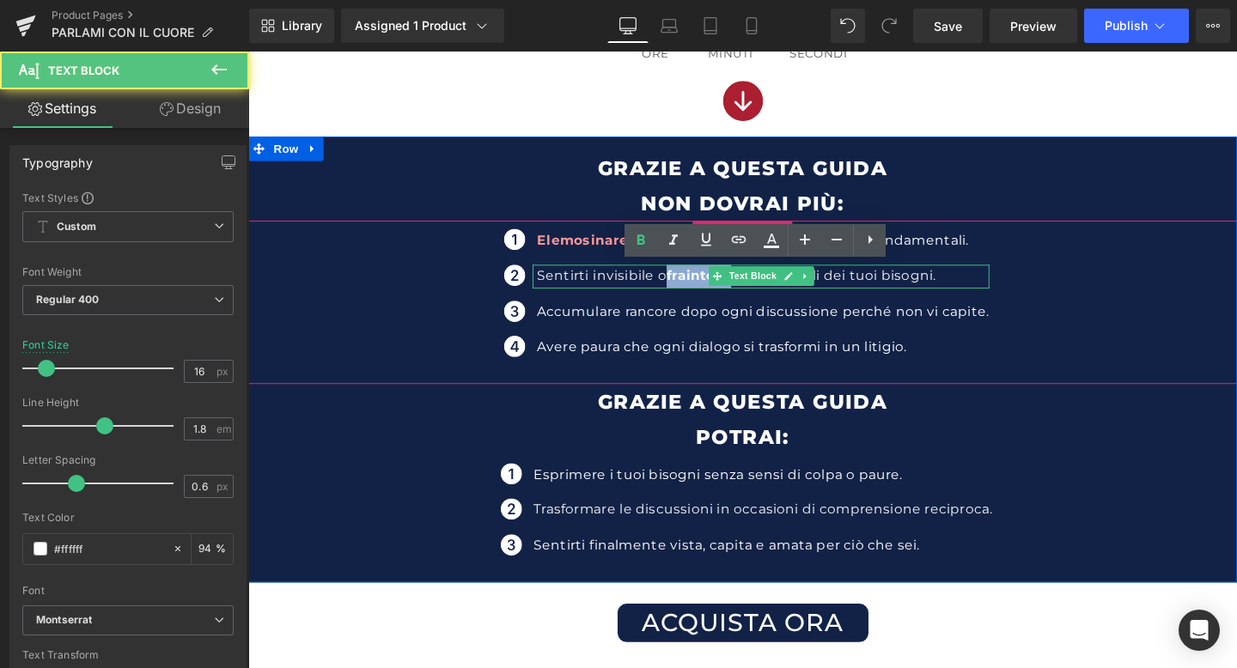
click at [708, 283] on span "fraintesa" at bounding box center [722, 287] width 68 height 16
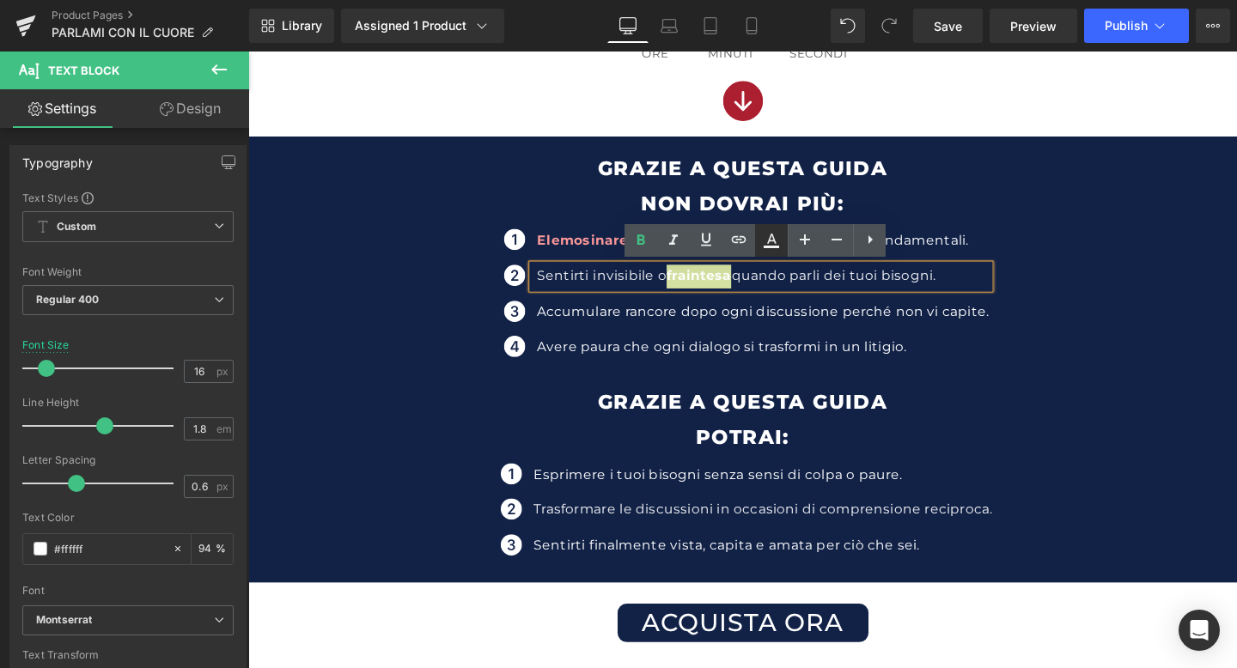
click at [764, 246] on icon at bounding box center [770, 247] width 15 height 3
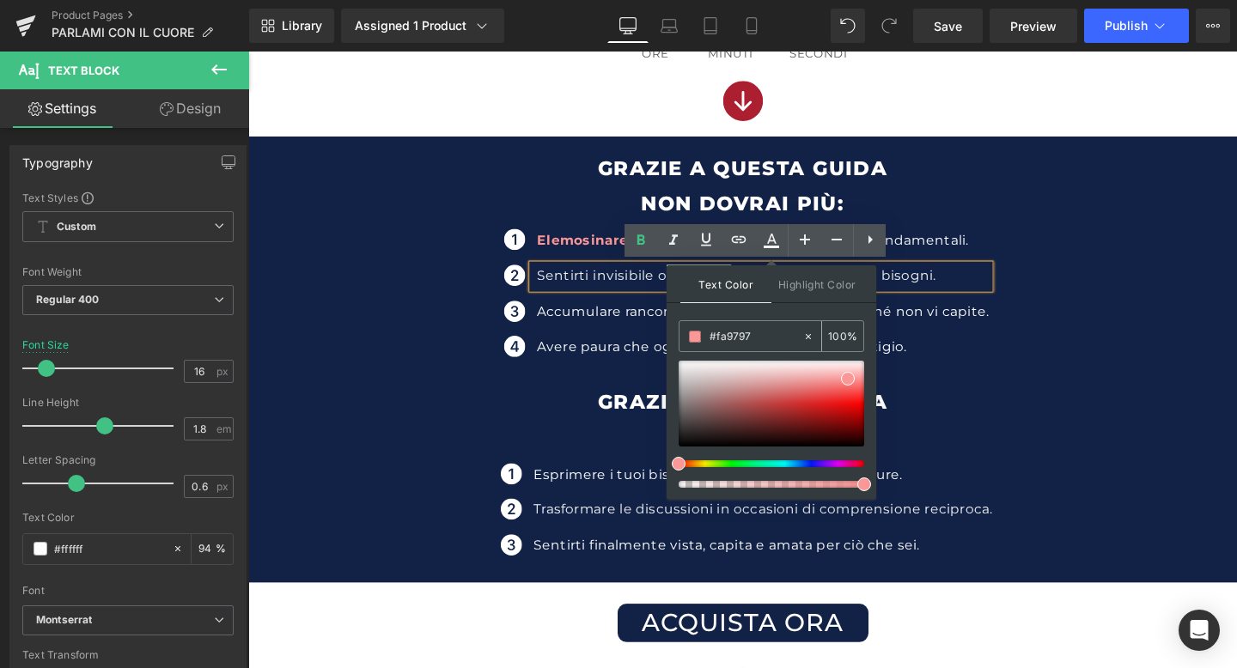
click at [752, 336] on input "#fa9797" at bounding box center [755, 336] width 93 height 19
drag, startPoint x: 777, startPoint y: 341, endPoint x: 689, endPoint y: 334, distance: 88.7
click at [689, 334] on div "#fa9797" at bounding box center [740, 336] width 123 height 30
click at [788, 281] on span "Highlight Color" at bounding box center [816, 283] width 91 height 37
click at [718, 282] on span "Text Color" at bounding box center [725, 283] width 91 height 37
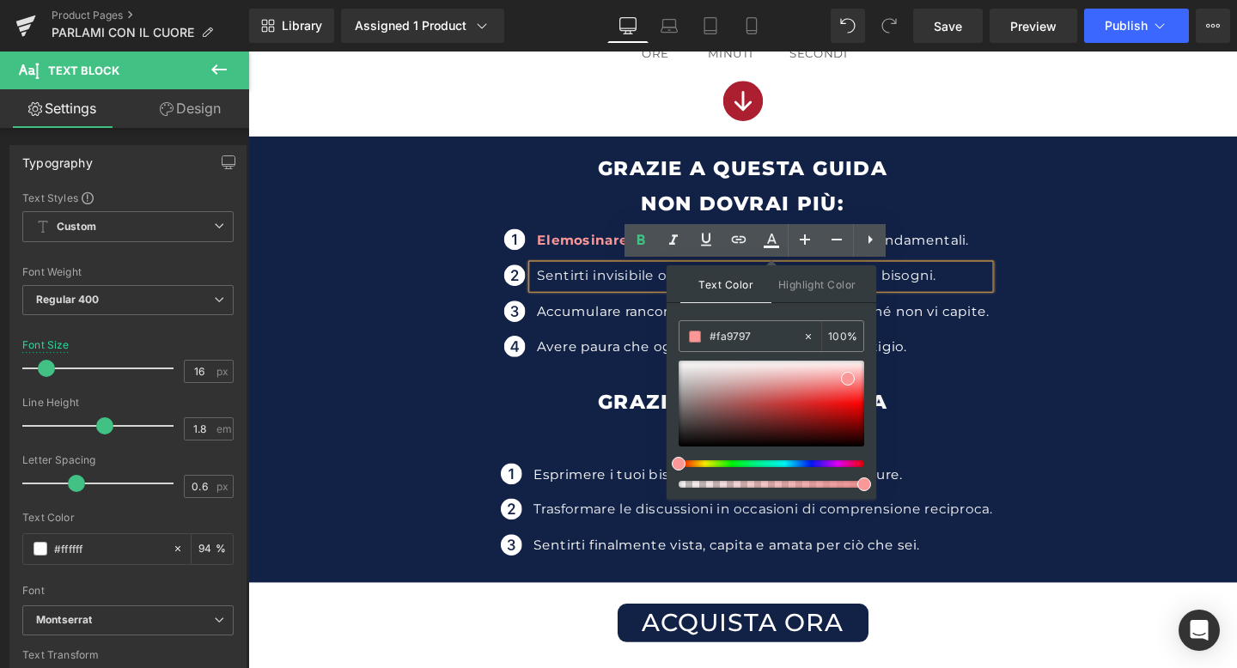
click at [656, 297] on p "Sentirti invisibile o fraintesa quando parli dei tuoi bisogni." at bounding box center [788, 288] width 475 height 25
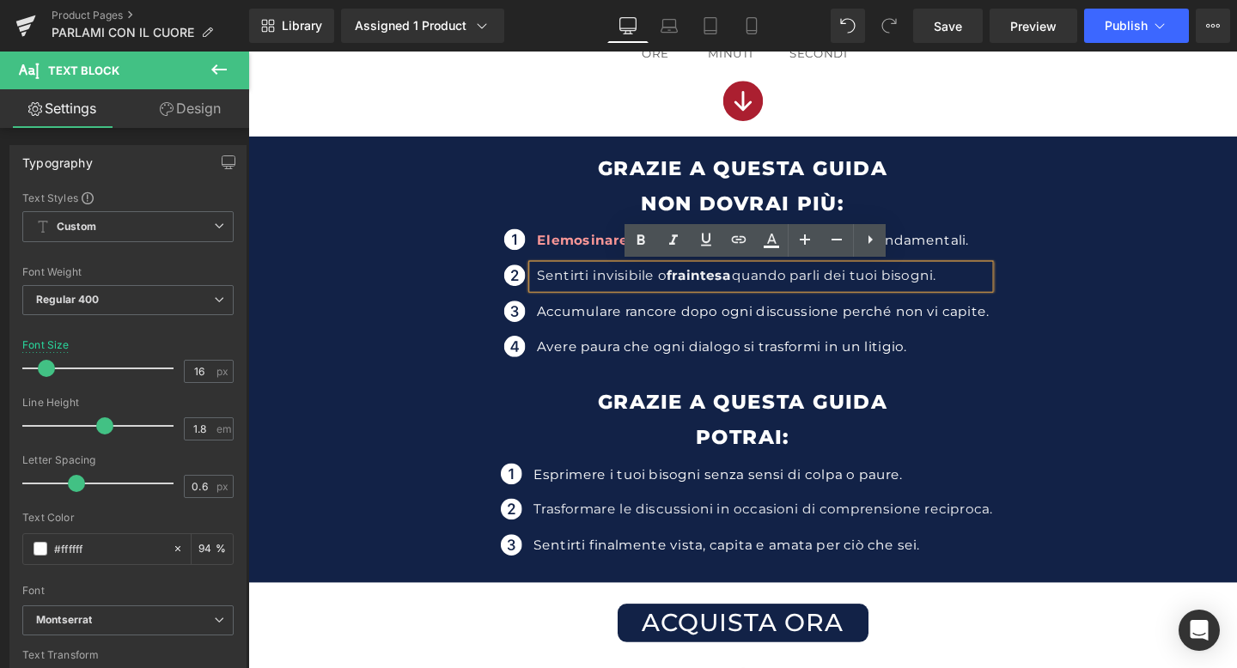
click at [1030, 307] on div "Icon Elemosinare attenzioni o gesti che per te sono fondamentali. Text Block Ic…" at bounding box center [767, 313] width 1039 height 150
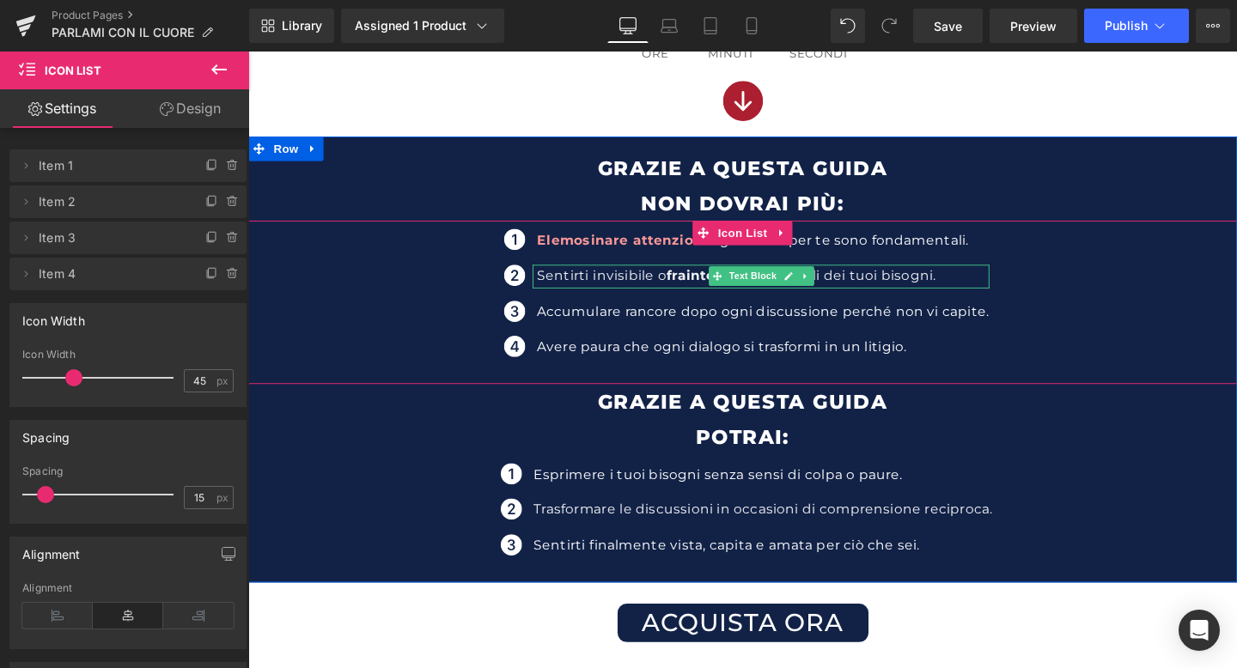
click at [719, 289] on span "fraintesa" at bounding box center [722, 287] width 68 height 16
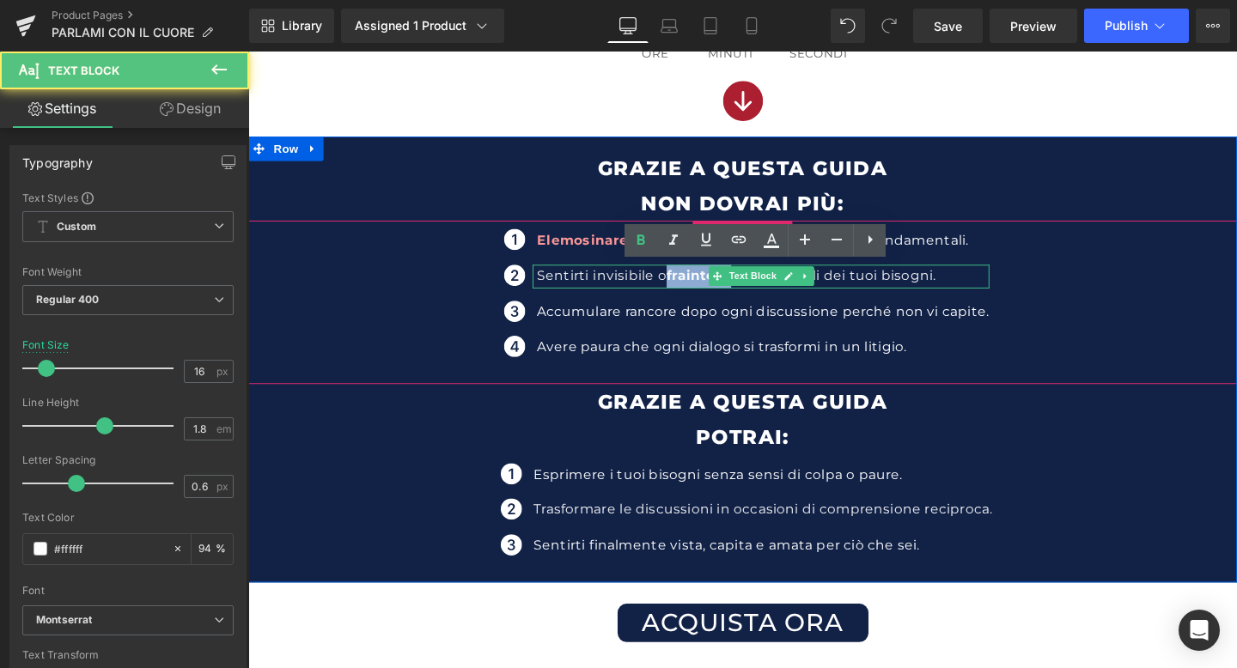
click at [719, 289] on span "fraintesa" at bounding box center [722, 287] width 68 height 16
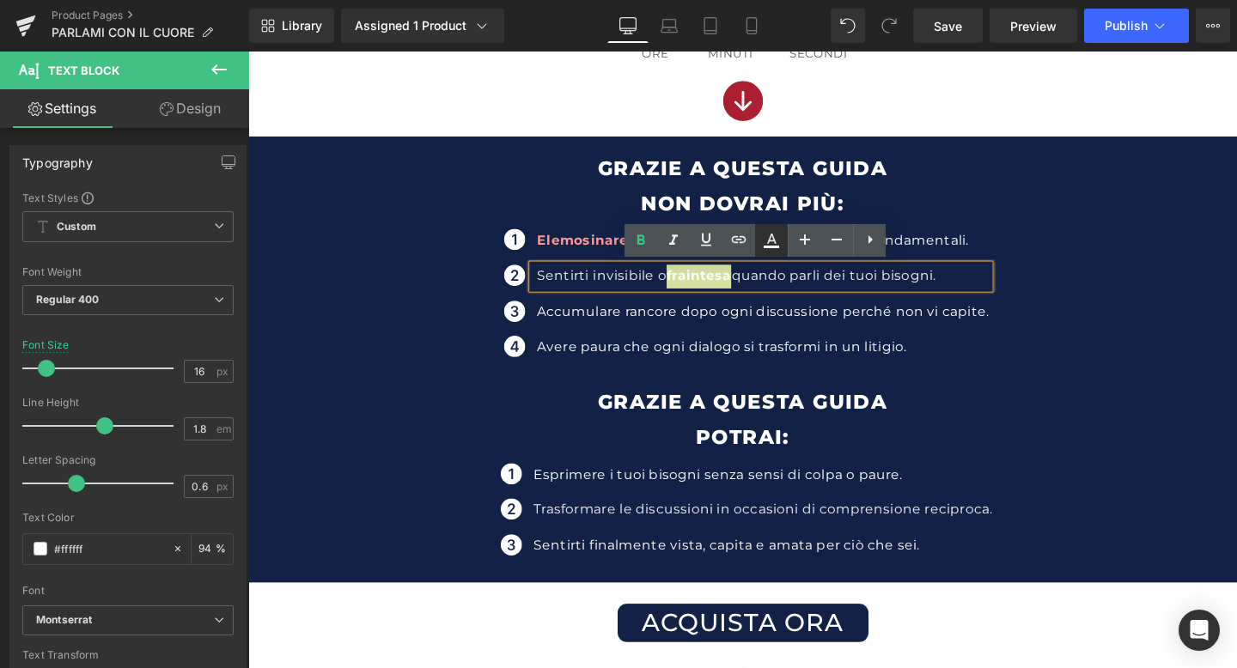
click at [770, 242] on icon at bounding box center [771, 240] width 21 height 21
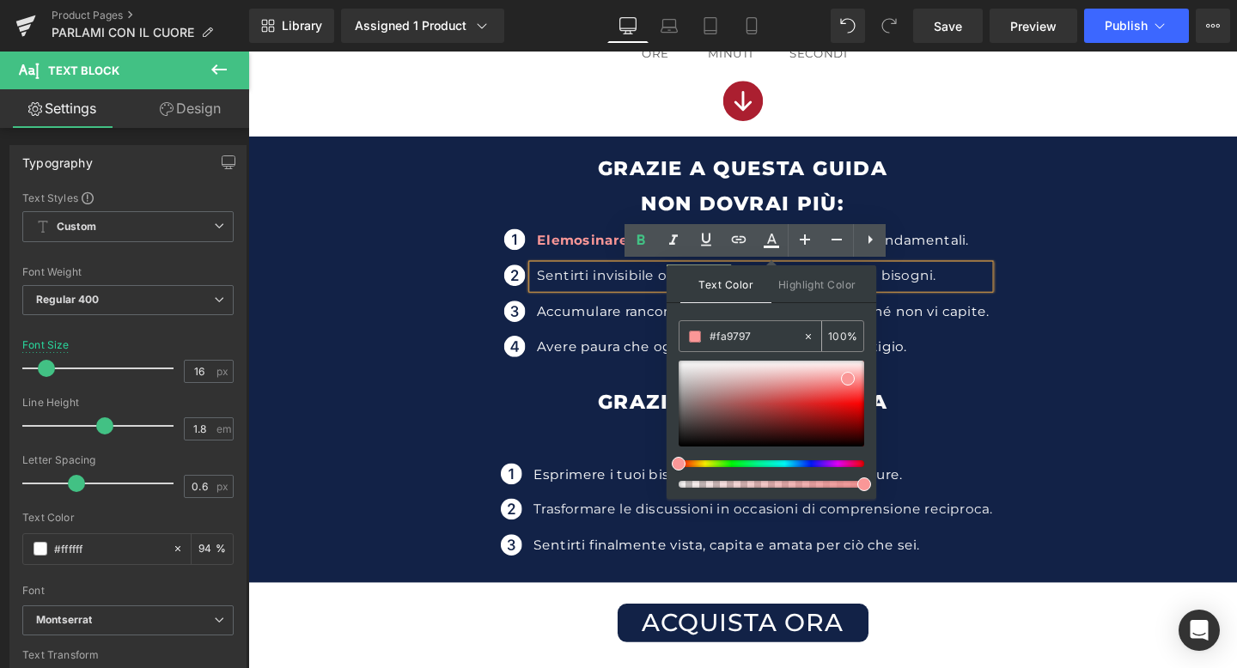
click at [808, 338] on icon at bounding box center [808, 337] width 12 height 12
drag, startPoint x: 740, startPoint y: 379, endPoint x: 796, endPoint y: 402, distance: 60.4
click at [794, 402] on div at bounding box center [771, 404] width 186 height 86
click at [831, 293] on span "Highlight Color" at bounding box center [816, 283] width 91 height 37
drag, startPoint x: 751, startPoint y: 274, endPoint x: 845, endPoint y: 284, distance: 94.2
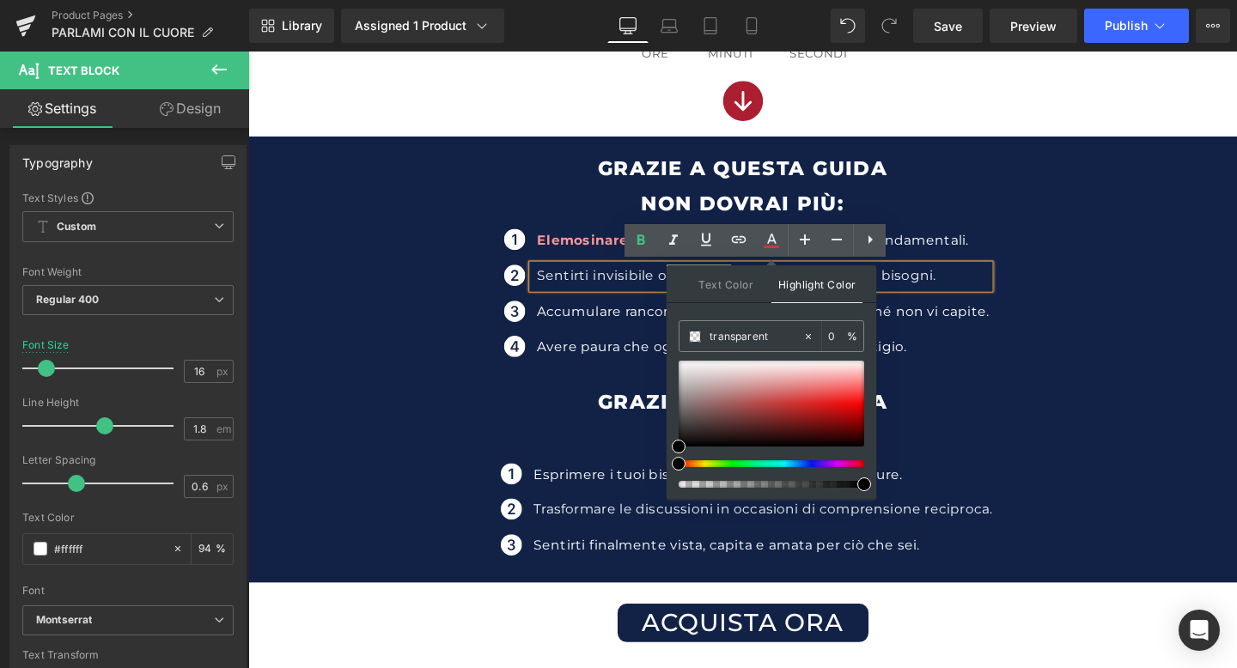
click at [861, 285] on div "Text Color Highlight Color" at bounding box center [771, 284] width 210 height 38
click at [752, 288] on span "Text Color" at bounding box center [725, 283] width 91 height 37
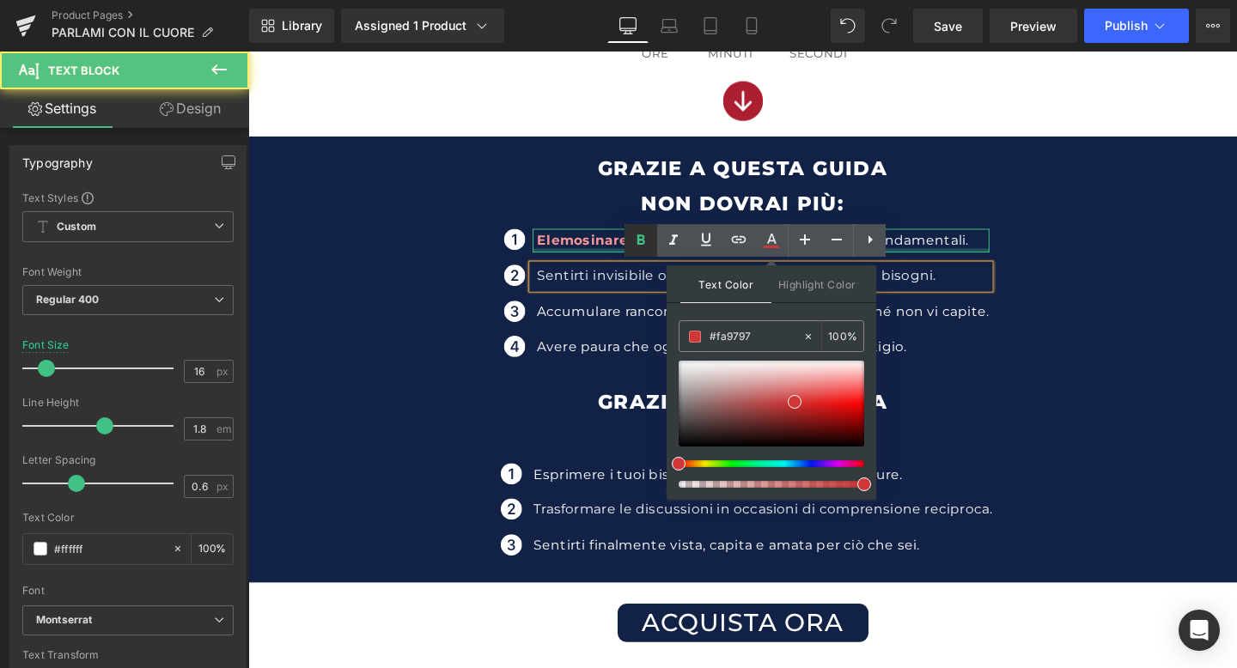
drag, startPoint x: 642, startPoint y: 261, endPoint x: 872, endPoint y: 302, distance: 233.0
click at [642, 261] on div "Elemosinare attenzioni o gesti che per te sono fondamentali. Text Block" at bounding box center [786, 250] width 479 height 25
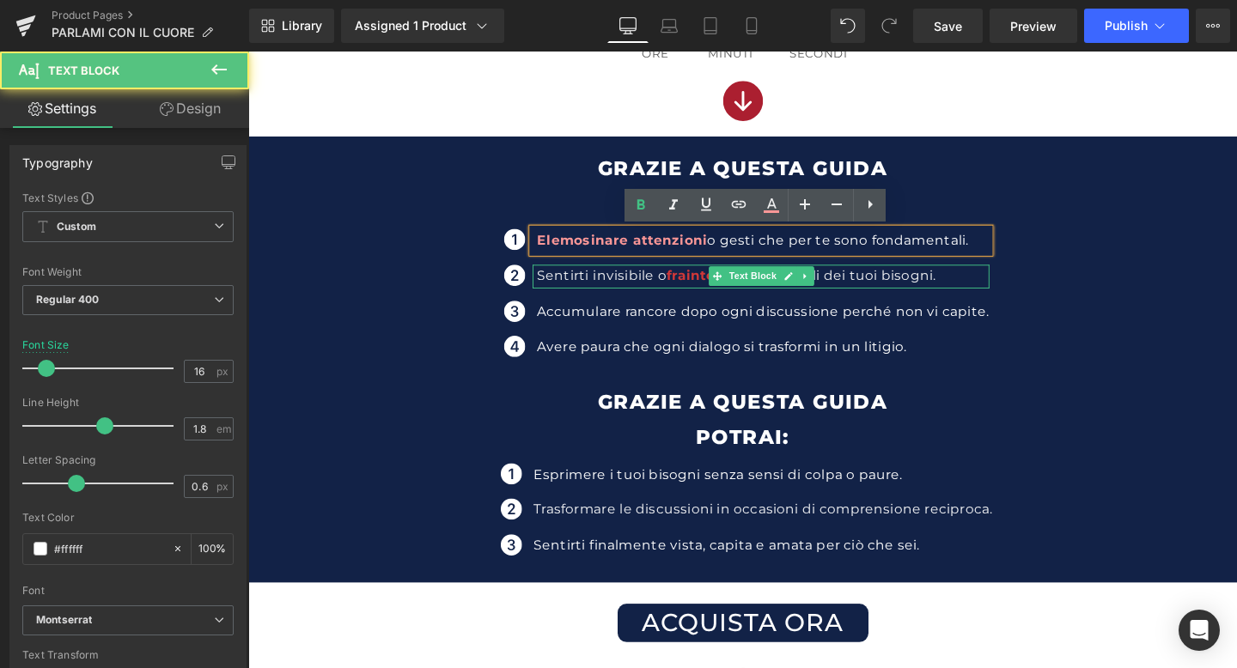
click at [709, 282] on span "fraintesa" at bounding box center [722, 287] width 68 height 16
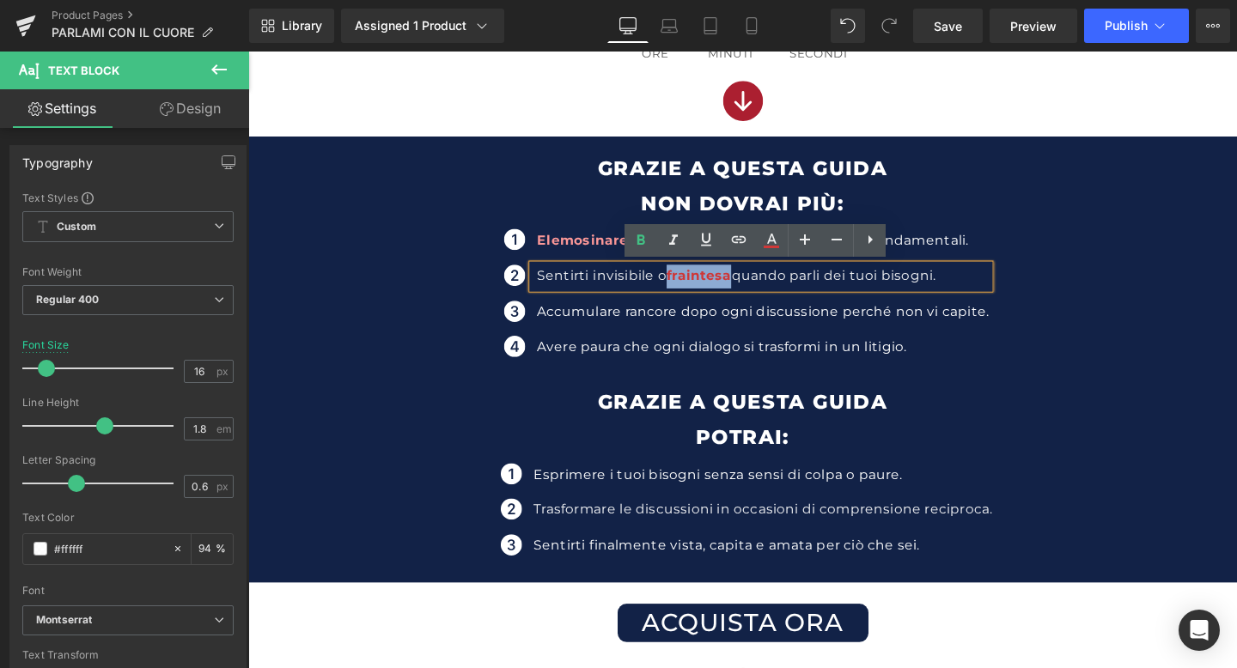
click at [709, 282] on span "fraintesa" at bounding box center [722, 287] width 68 height 16
click at [766, 241] on icon at bounding box center [771, 240] width 21 height 21
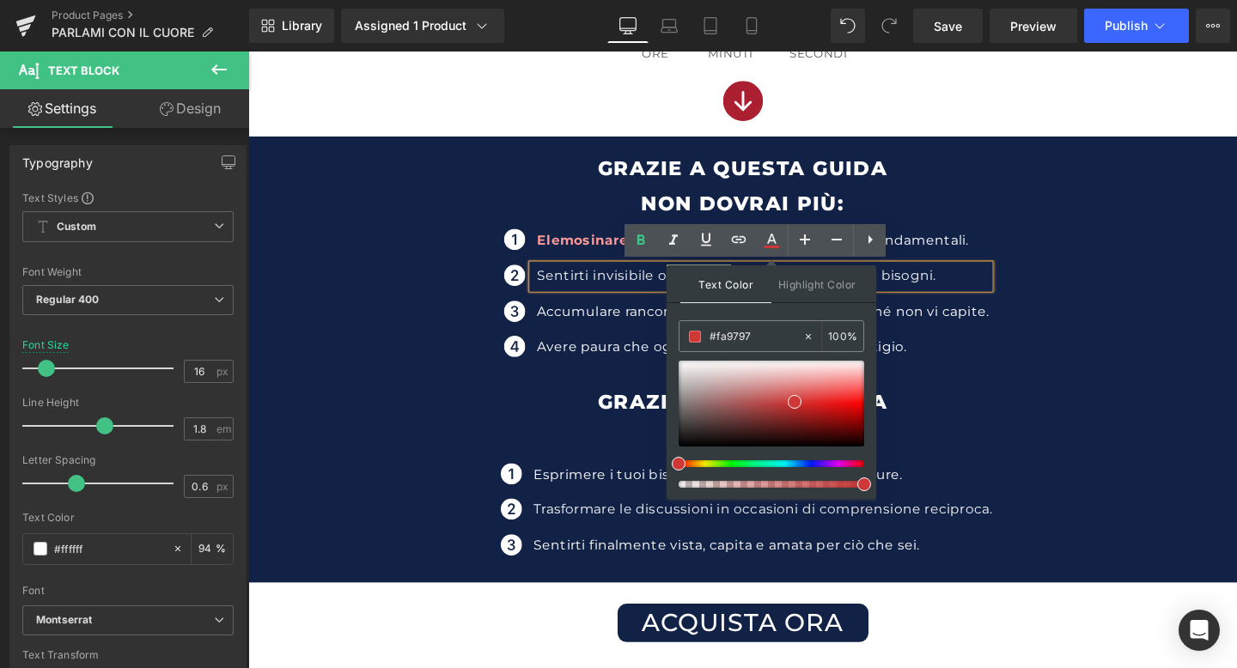
drag, startPoint x: 1003, startPoint y: 389, endPoint x: 684, endPoint y: 351, distance: 321.7
paste input "fa9797"
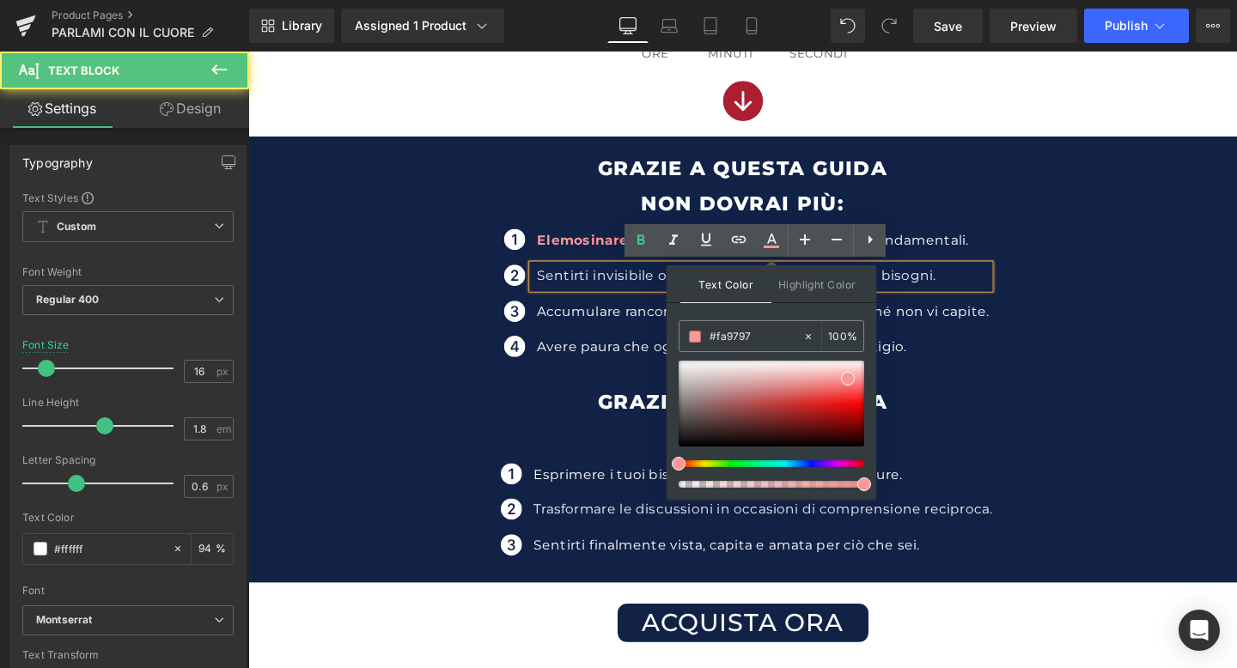
click at [1011, 291] on p "Sentirti invisibile o fraintesa quando parli dei tuoi bisogni." at bounding box center [788, 288] width 475 height 25
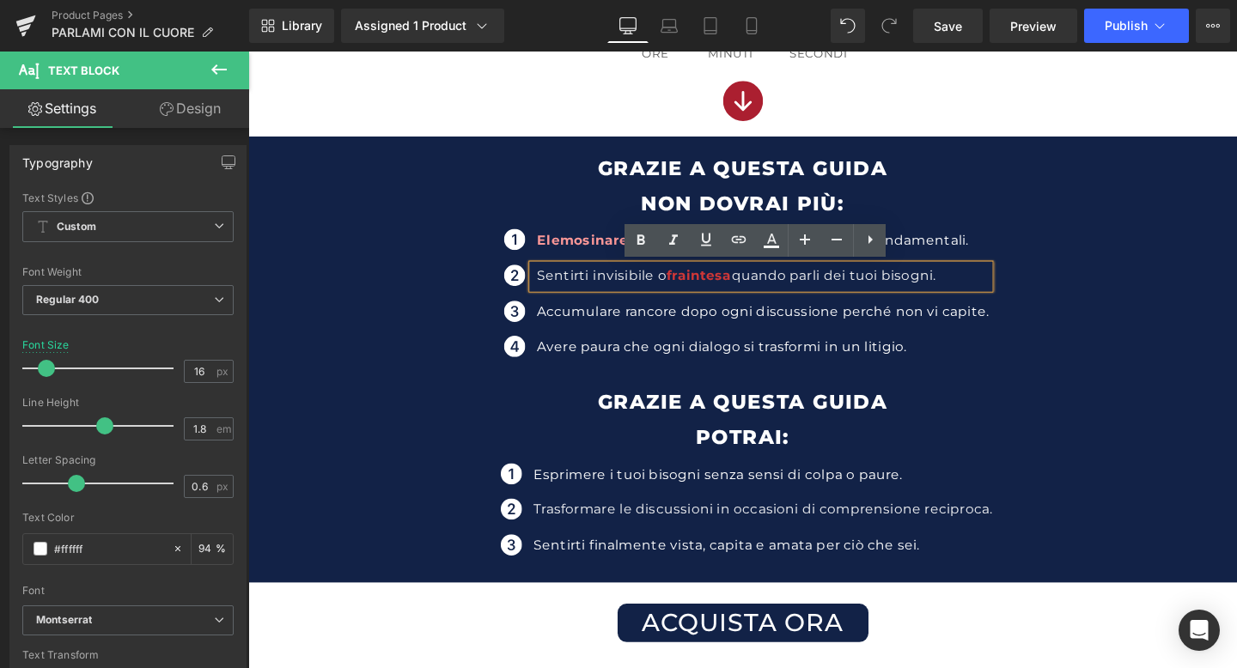
click at [710, 278] on p "Sentirti invisibile o fraintesa quando parli dei tuoi bisogni." at bounding box center [788, 288] width 475 height 25
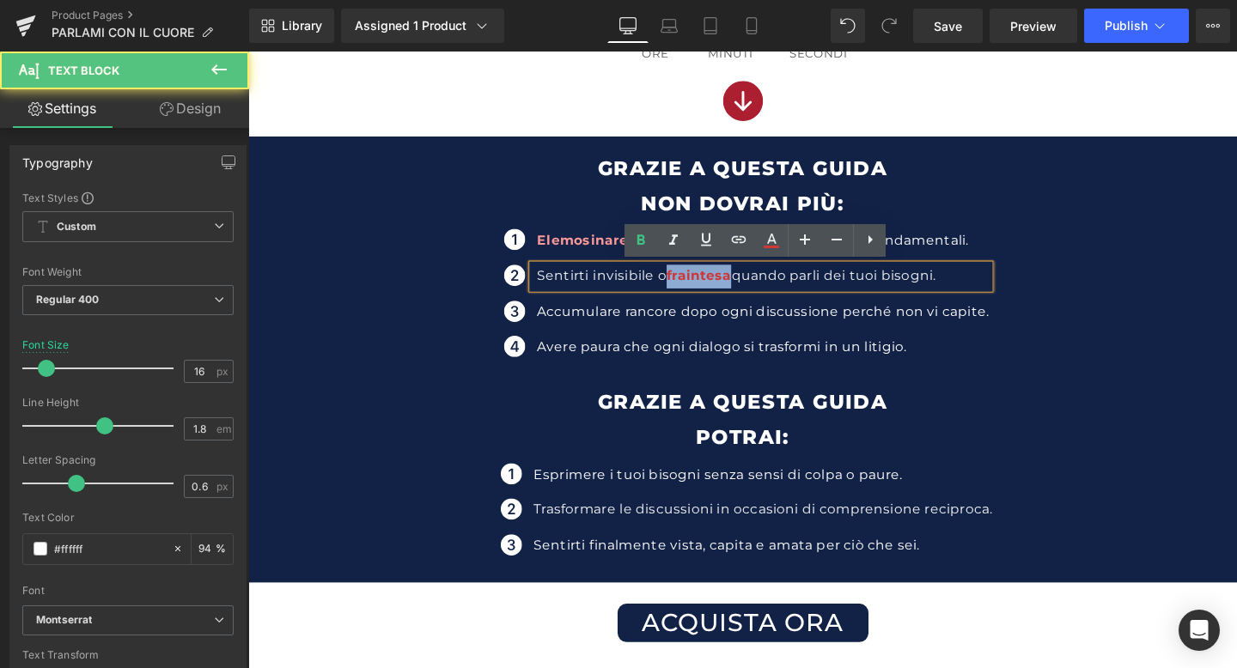
click at [710, 278] on p "Sentirti invisibile o fraintesa quando parli dei tuoi bisogni." at bounding box center [788, 288] width 475 height 25
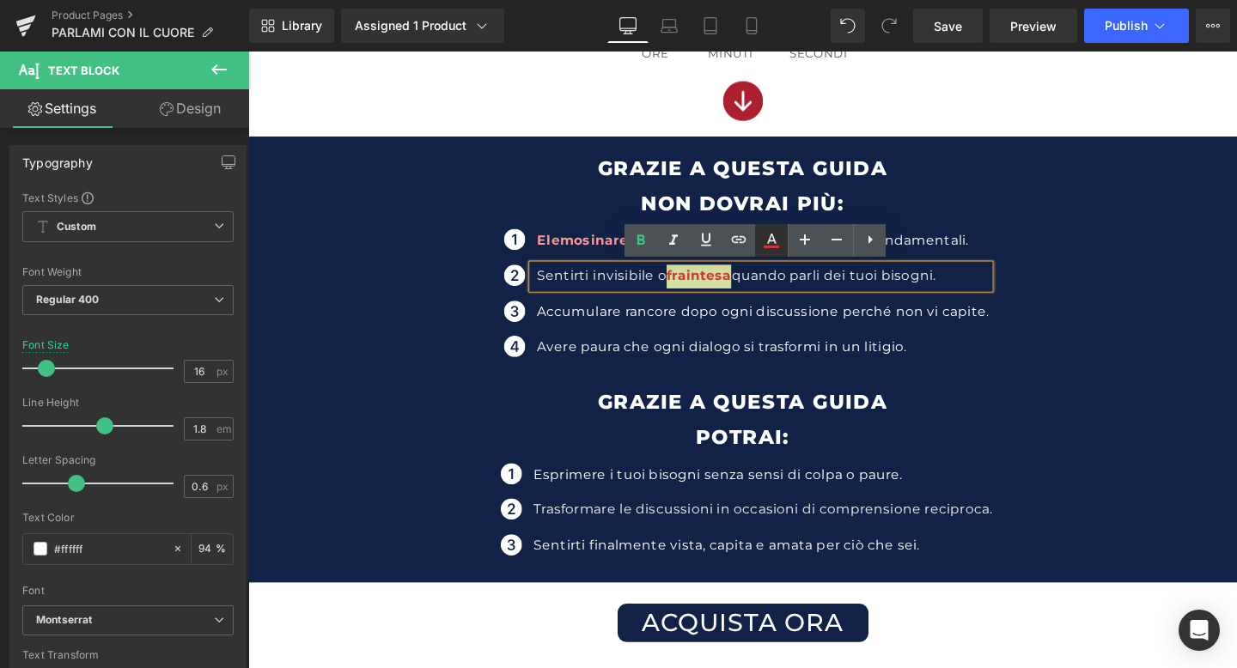
click at [769, 245] on icon at bounding box center [771, 240] width 21 height 21
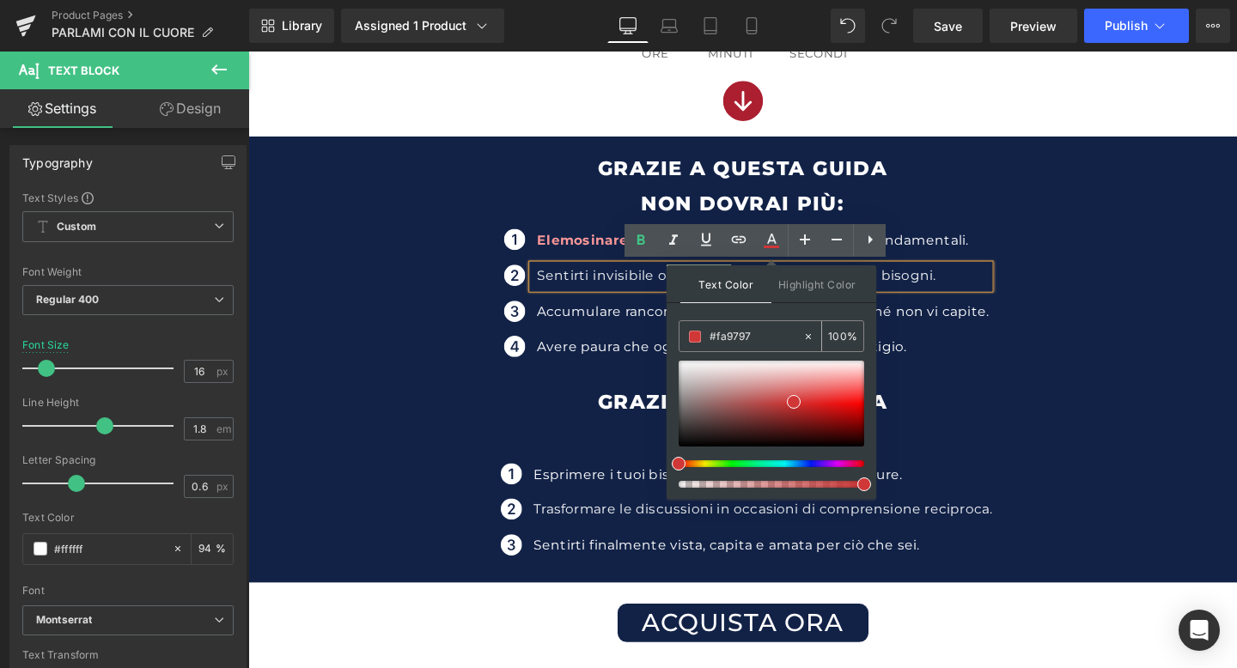
drag, startPoint x: 760, startPoint y: 330, endPoint x: 762, endPoint y: 338, distance: 8.8
click at [762, 338] on input "#fa9797" at bounding box center [755, 336] width 93 height 19
paste input "fa9797"
type input "#fa9797"
click at [812, 287] on span "Highlight Color" at bounding box center [816, 283] width 91 height 37
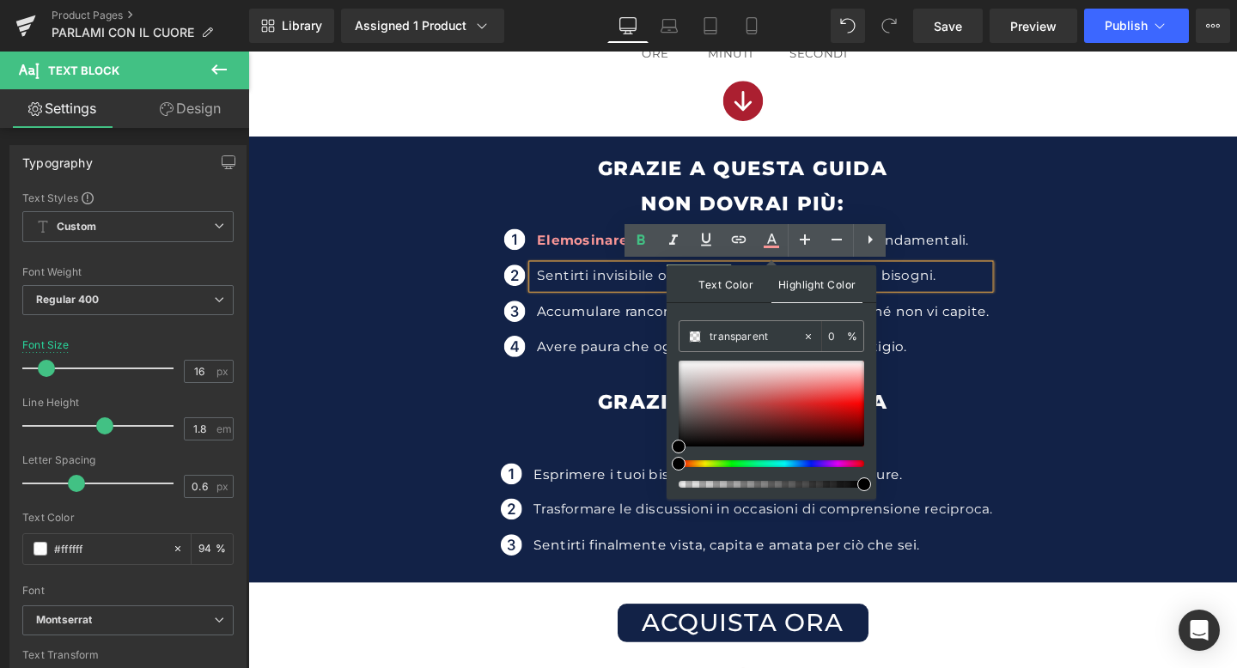
click at [750, 285] on span "Text Color" at bounding box center [725, 283] width 91 height 37
click at [775, 338] on input "#fa9797" at bounding box center [755, 336] width 93 height 19
click at [976, 306] on ul "Icon Elemosinare attenzioni o gesti che per te sono fondamentali. Text Block Ic…" at bounding box center [767, 313] width 518 height 150
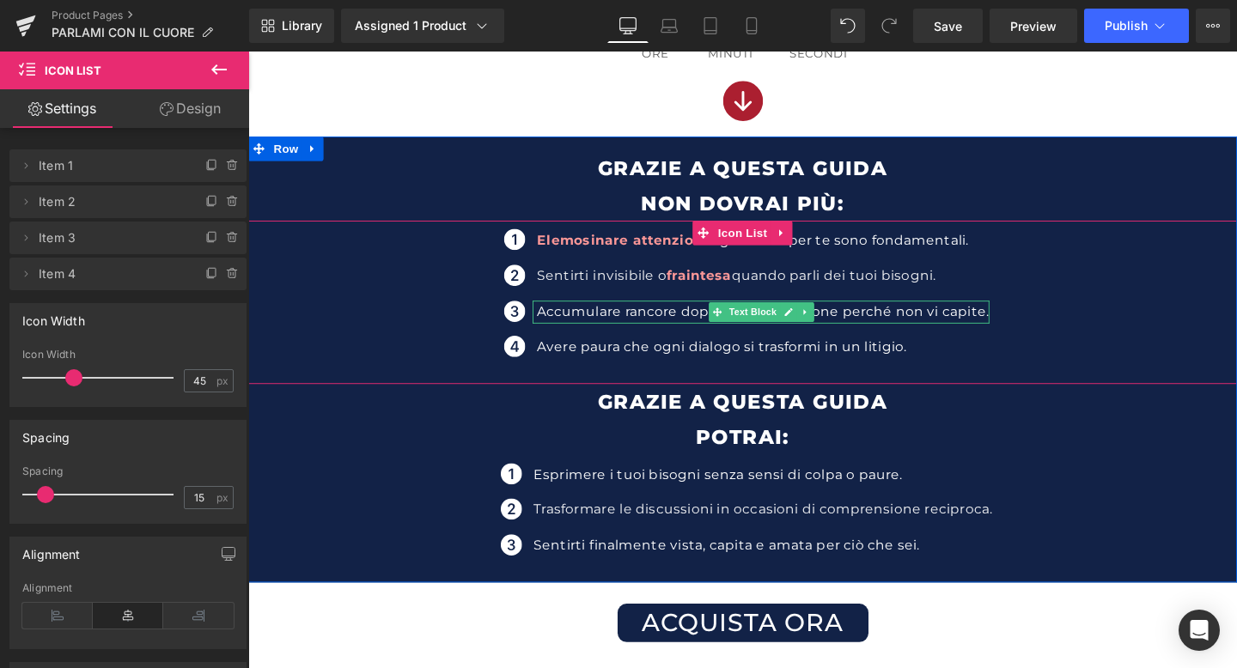
click at [857, 324] on span "Accumulare rancore dopo ogni discussione perché non vi capite." at bounding box center [788, 325] width 475 height 16
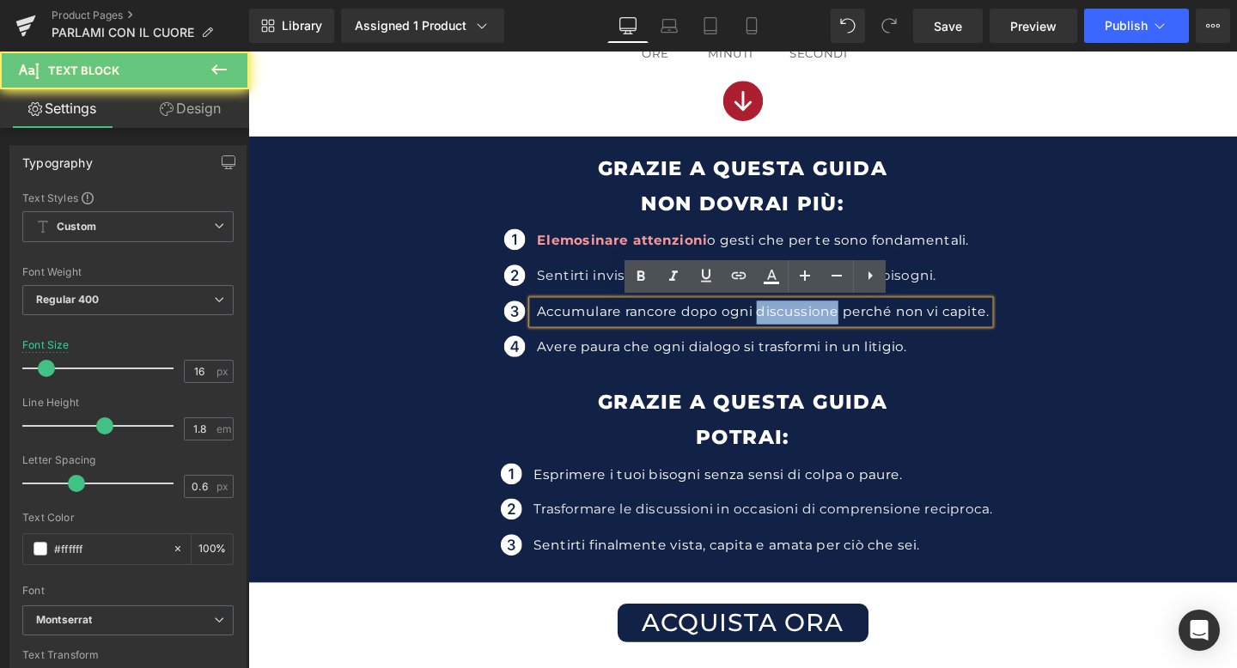
click at [857, 324] on span "Accumulare rancore dopo ogni discussione perché non vi capite." at bounding box center [788, 325] width 475 height 16
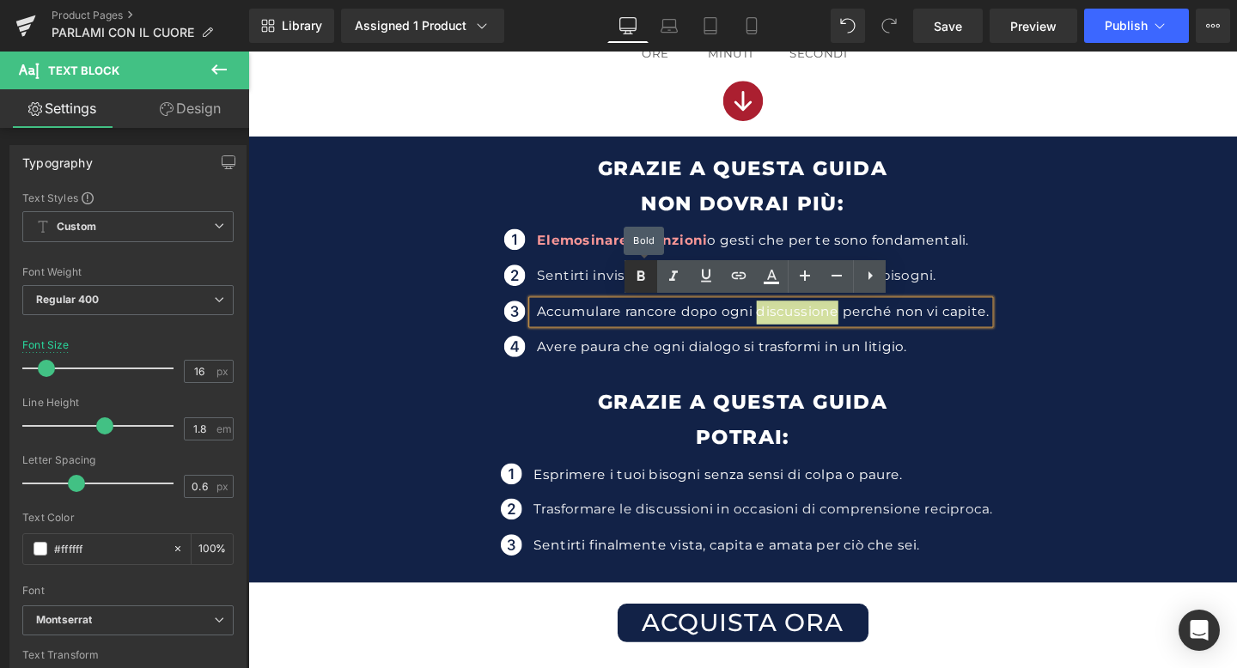
click at [648, 277] on icon at bounding box center [640, 276] width 21 height 21
click at [810, 326] on span "discussione" at bounding box center [825, 325] width 91 height 16
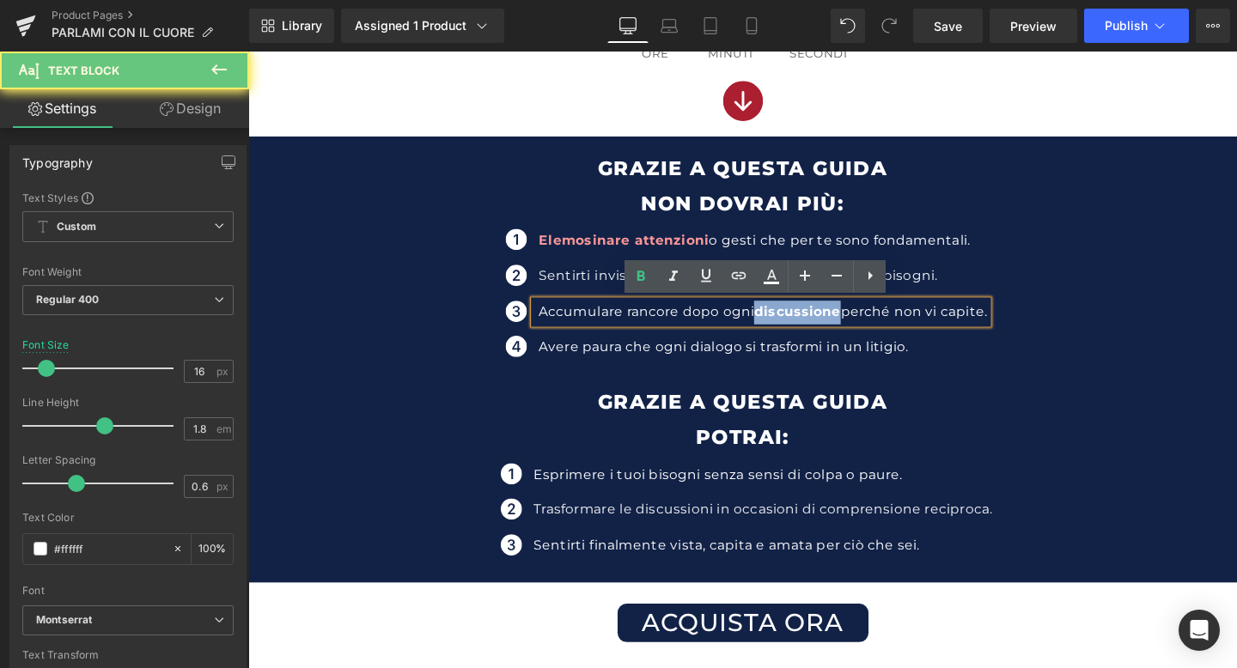
click at [810, 326] on span "discussione" at bounding box center [825, 325] width 91 height 16
click at [771, 288] on link at bounding box center [771, 276] width 33 height 33
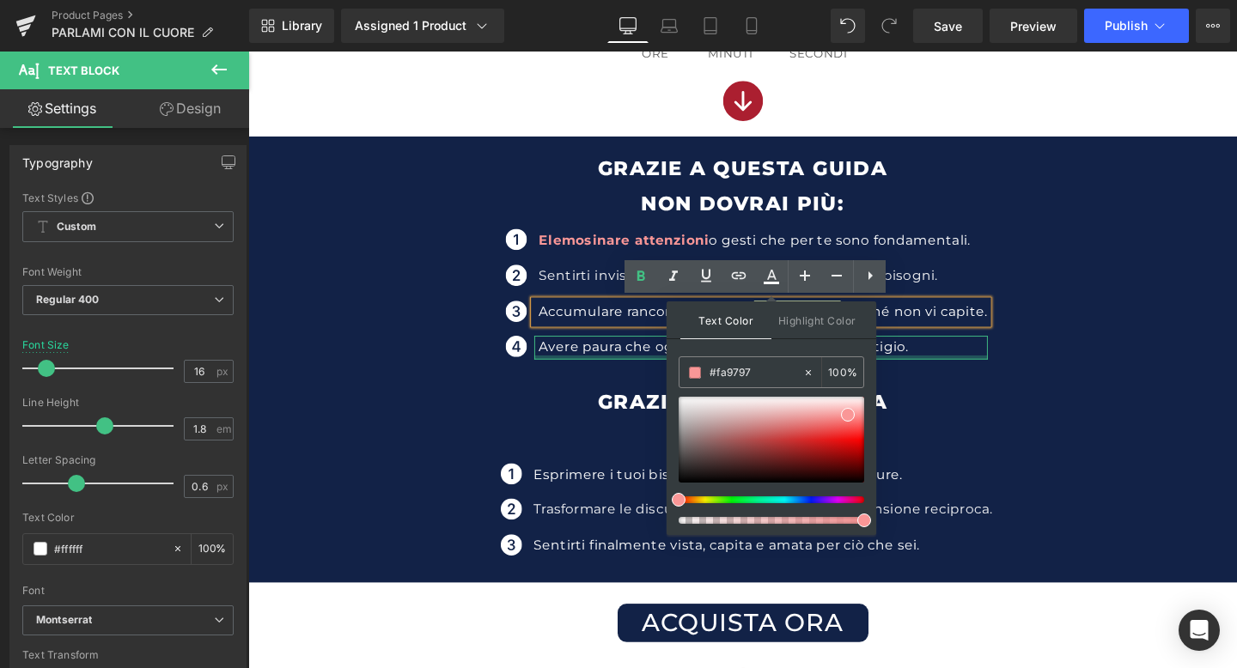
drag, startPoint x: 1003, startPoint y: 418, endPoint x: 682, endPoint y: 374, distance: 324.3
drag, startPoint x: 775, startPoint y: 435, endPoint x: 836, endPoint y: 456, distance: 64.6
click at [836, 456] on div at bounding box center [771, 440] width 186 height 86
drag, startPoint x: 770, startPoint y: 374, endPoint x: 702, endPoint y: 364, distance: 69.4
click at [702, 364] on div at bounding box center [740, 372] width 123 height 30
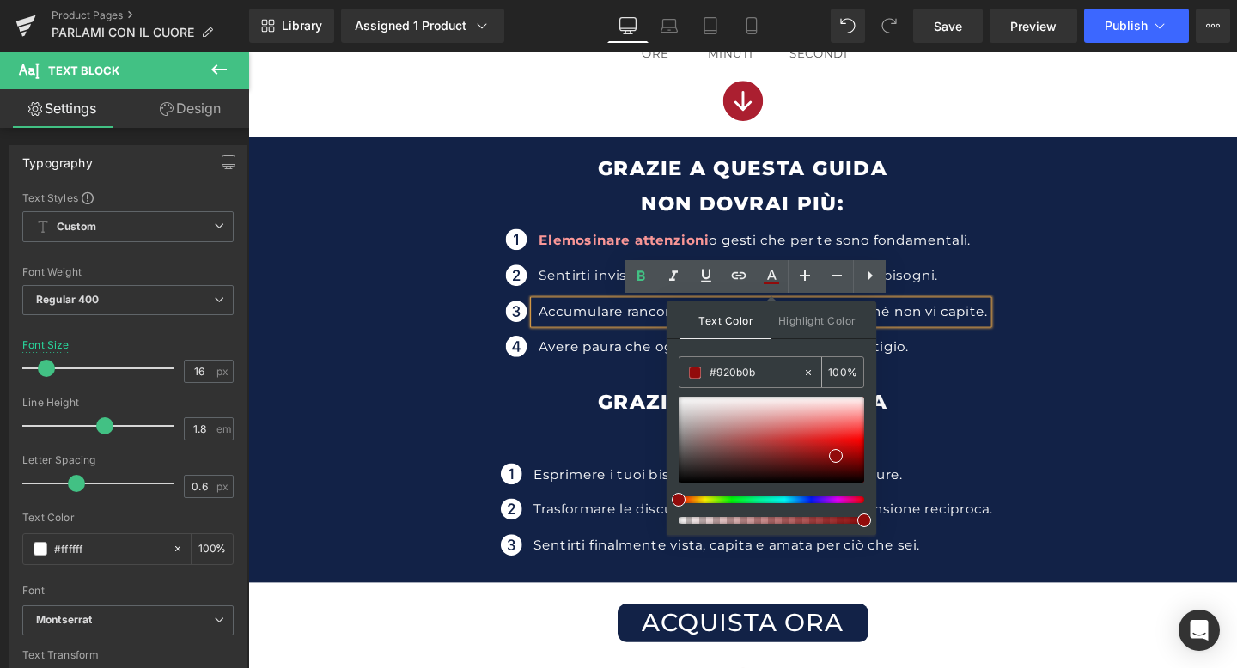
paste input "fa9797"
type input "#fa9797"
click at [824, 307] on span "Highlight Color" at bounding box center [816, 319] width 91 height 37
click at [723, 322] on span "Text Color" at bounding box center [725, 319] width 91 height 37
click at [943, 407] on p "GRAZIE A QUESTA GUIDA" at bounding box center [767, 419] width 1039 height 37
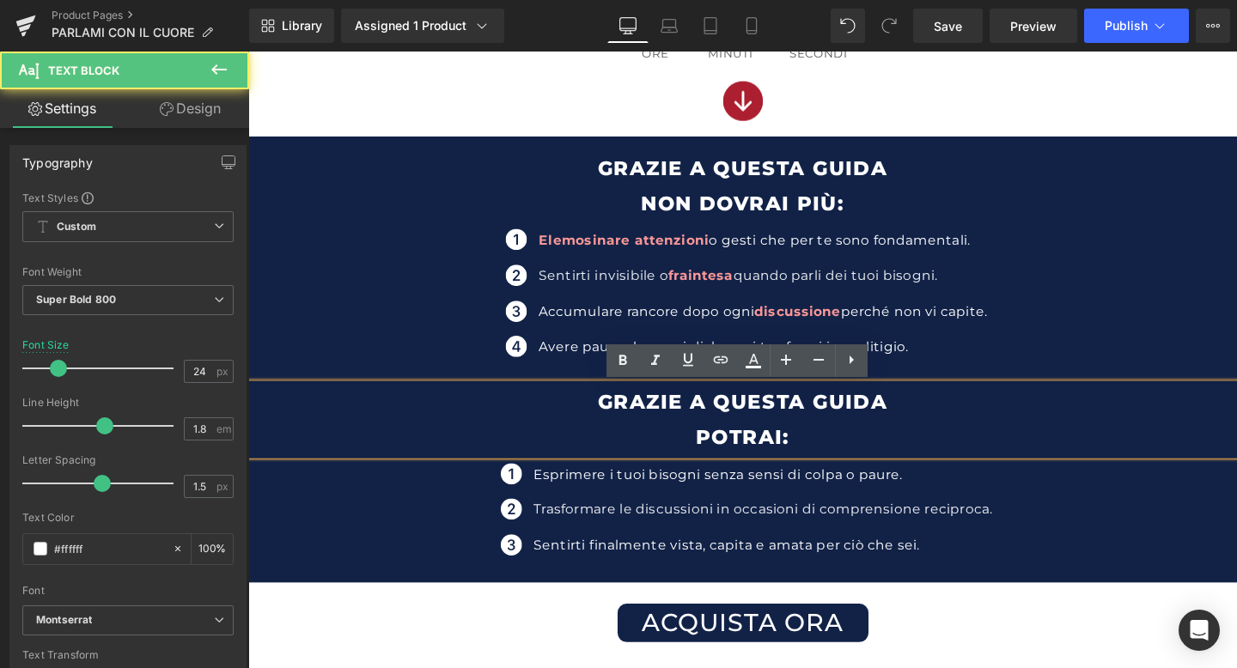
click at [991, 333] on div "Accumulare rancore dopo ogni discussione perché non vi capite. Text Block" at bounding box center [787, 325] width 476 height 25
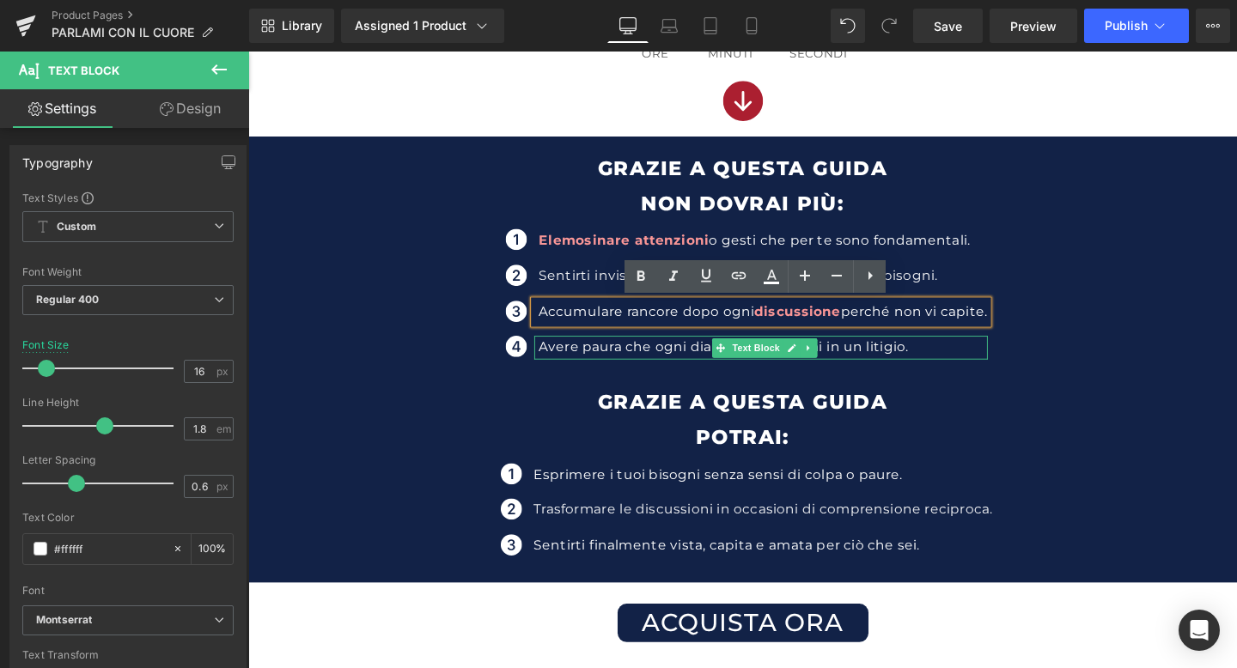
click at [909, 359] on p "Avere paura che ogni dialogo si trasformi in un litigio." at bounding box center [788, 362] width 471 height 25
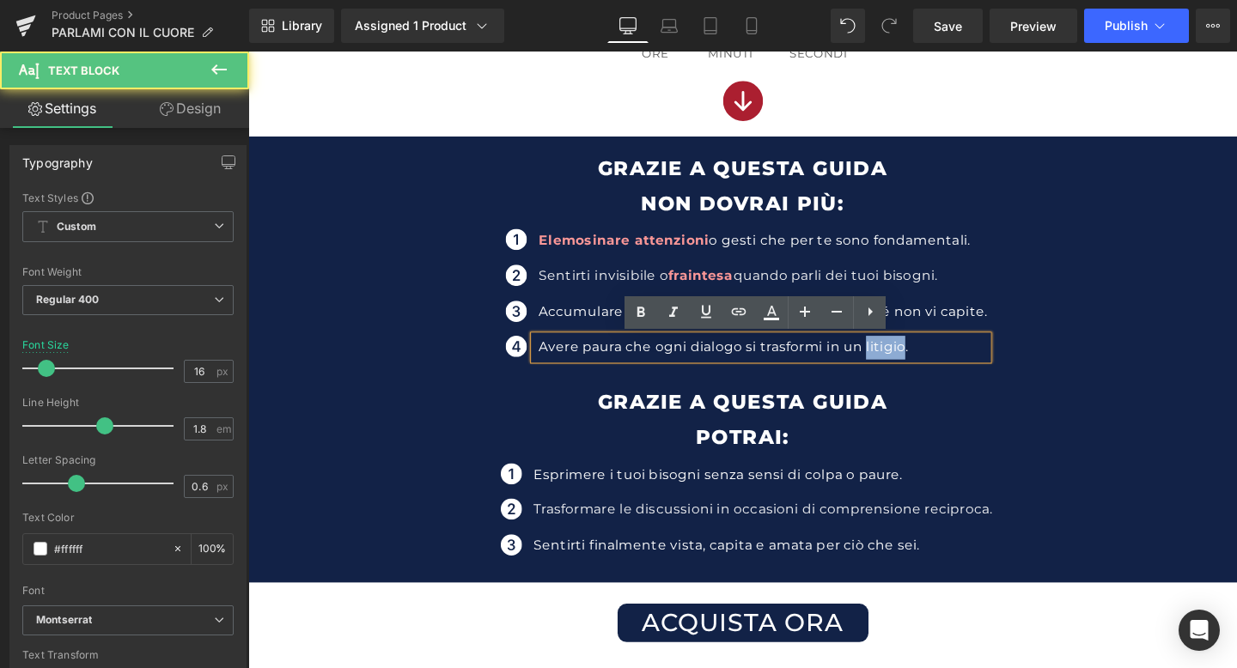
click at [909, 359] on p "Avere paura che ogni dialogo si trasformi in un litigio." at bounding box center [788, 362] width 471 height 25
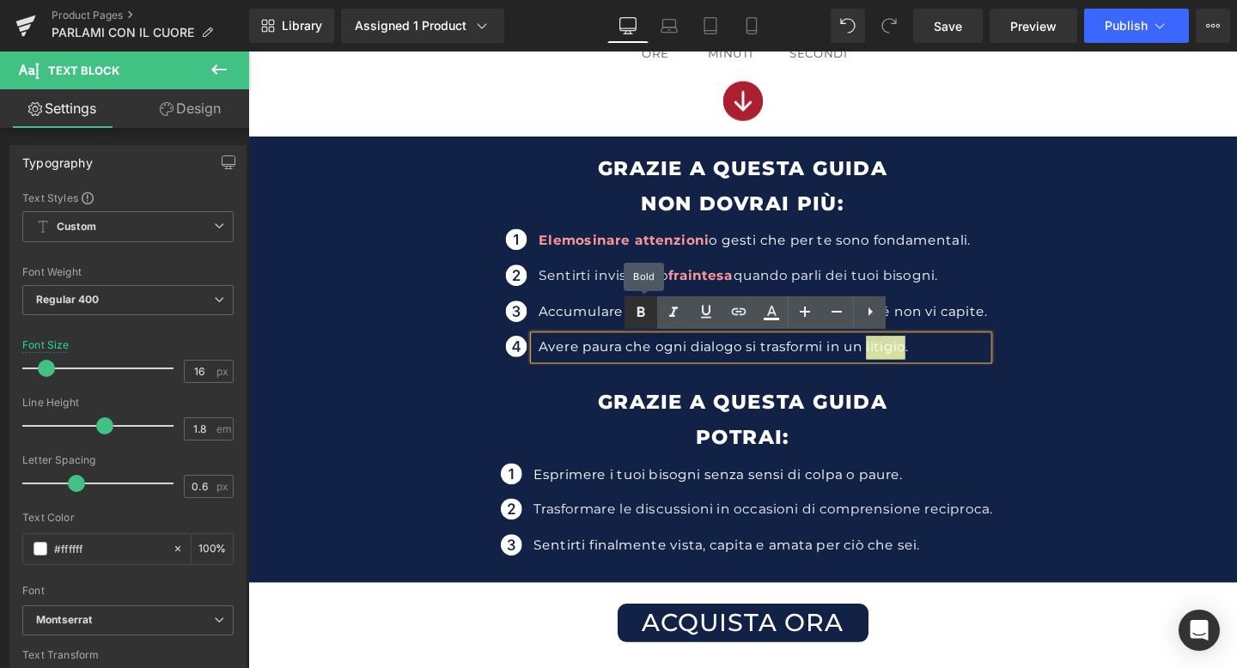
click at [649, 312] on icon at bounding box center [640, 312] width 21 height 21
click at [918, 362] on span "litigio" at bounding box center [916, 362] width 45 height 16
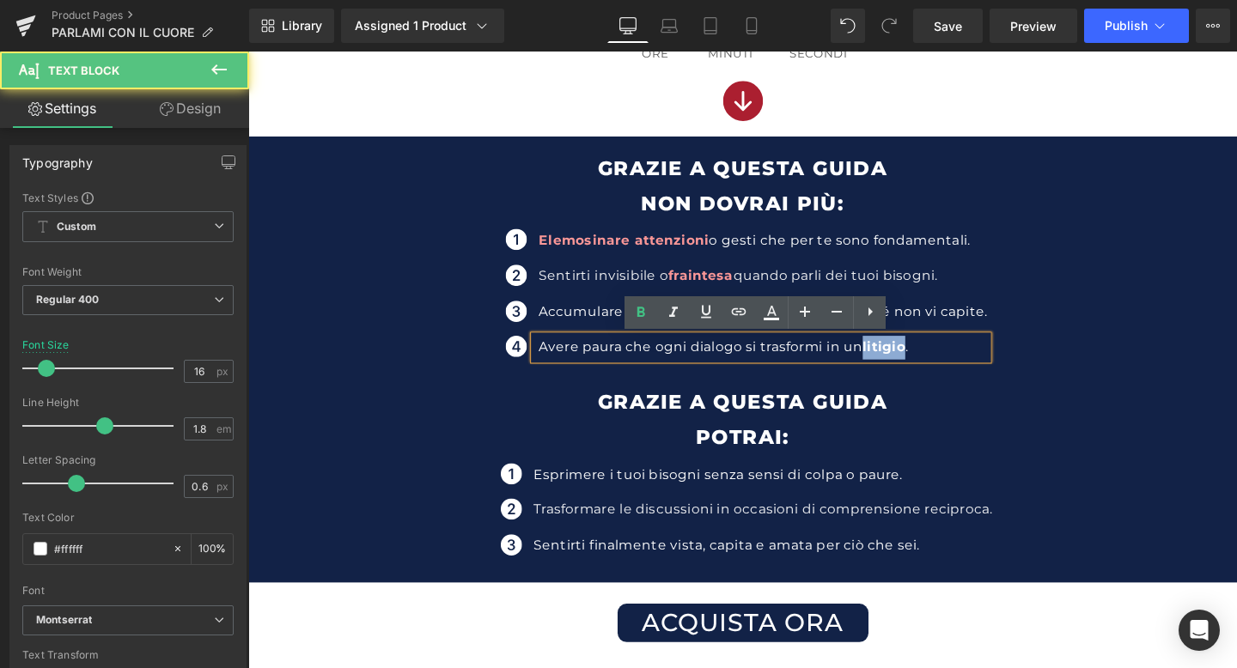
click at [918, 362] on span "litigio" at bounding box center [916, 362] width 45 height 16
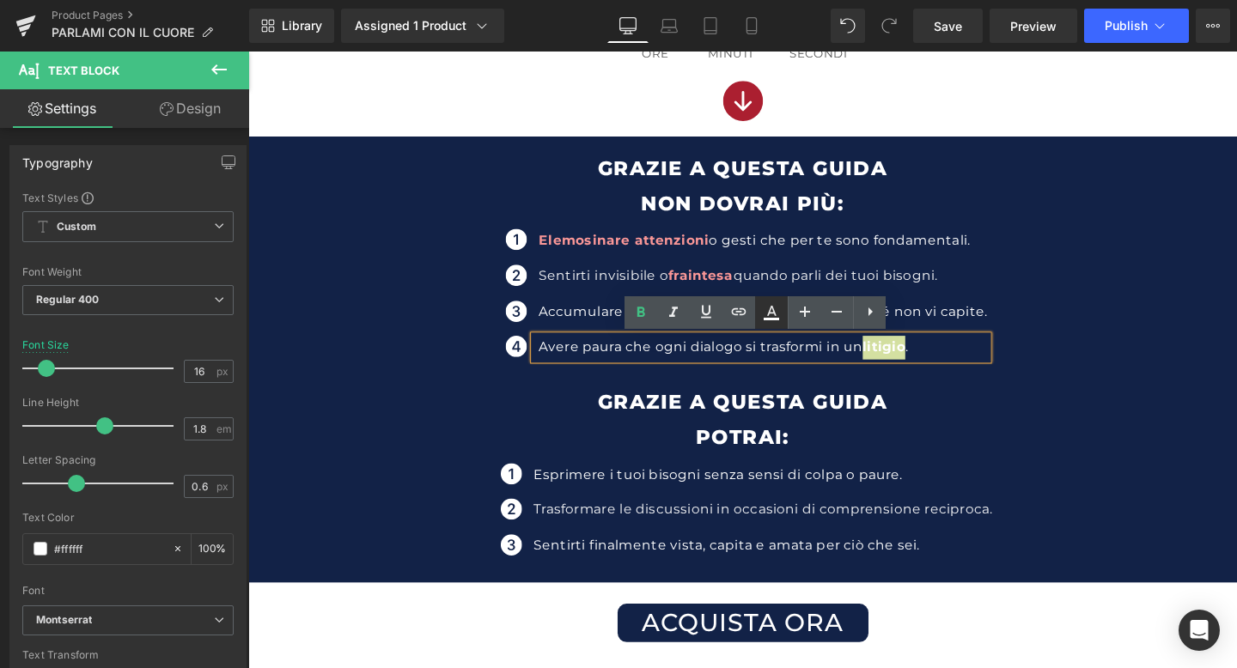
click at [776, 314] on icon at bounding box center [771, 312] width 21 height 21
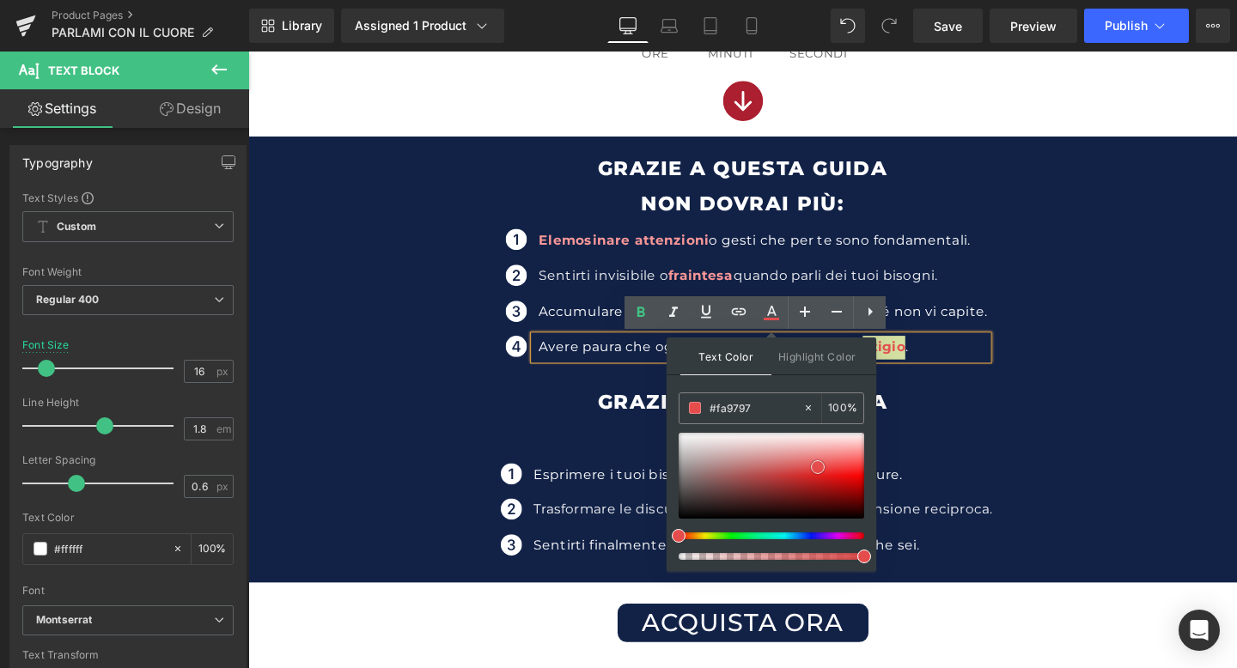
drag, startPoint x: 781, startPoint y: 447, endPoint x: 818, endPoint y: 467, distance: 42.3
click at [818, 467] on div at bounding box center [771, 476] width 186 height 86
drag, startPoint x: 758, startPoint y: 408, endPoint x: 681, endPoint y: 411, distance: 77.4
click at [681, 411] on div "#fa9797" at bounding box center [740, 408] width 123 height 30
paste input "fa9797"
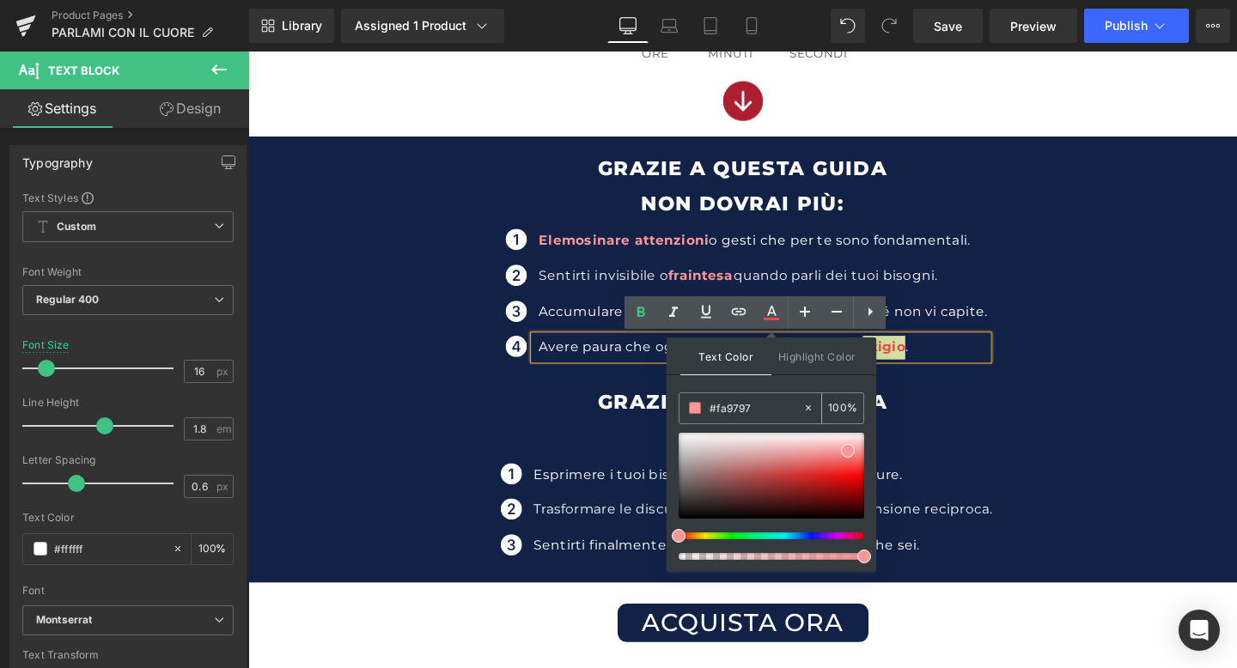
type input "#fa9797"
click at [792, 362] on span "Highlight Color" at bounding box center [816, 356] width 91 height 37
click at [733, 349] on span "Text Color" at bounding box center [725, 356] width 91 height 37
click at [988, 385] on ul "Icon Elemosinare attenzioni o gesti che per te sono fondamentali. Text Block Ic…" at bounding box center [767, 313] width 514 height 150
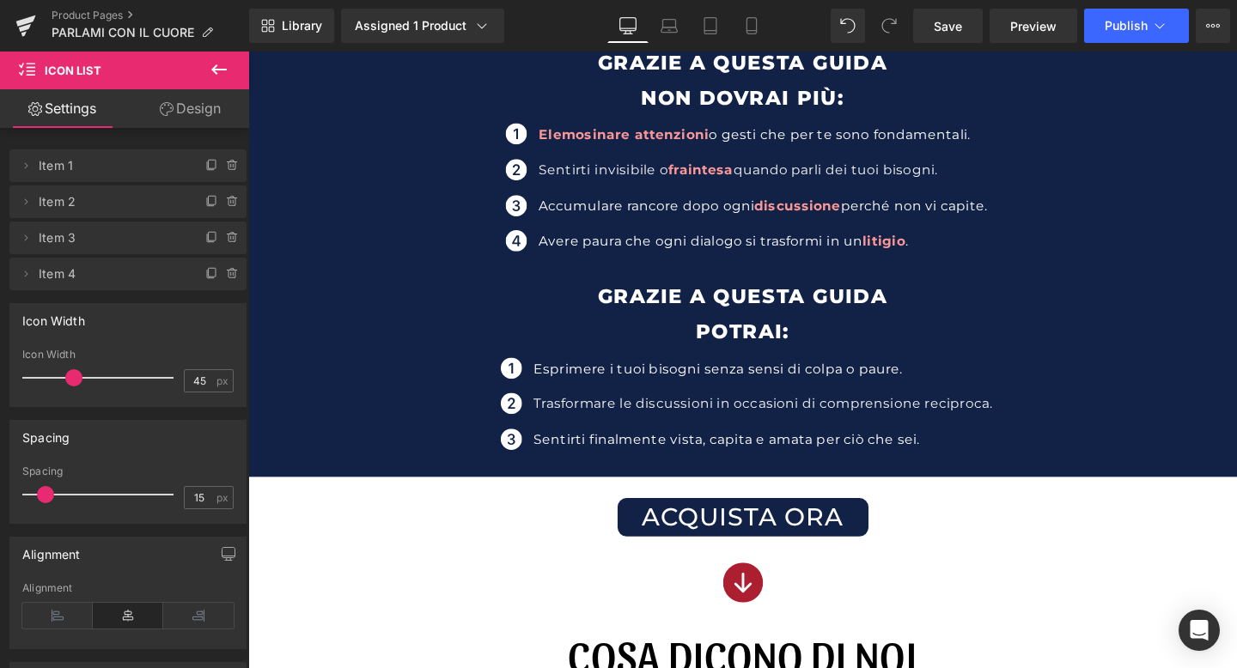
scroll to position [956, 0]
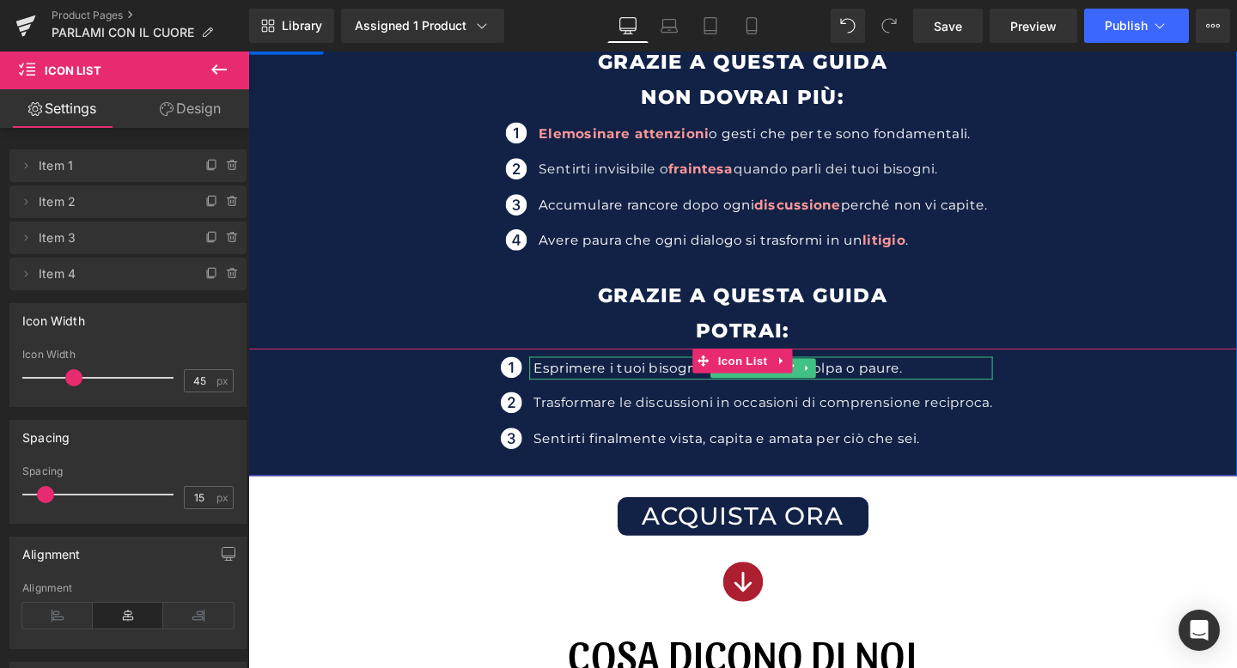
click at [867, 388] on p "Esprimere i tuoi bisogni senza sensi di colpa o paure." at bounding box center [789, 385] width 483 height 25
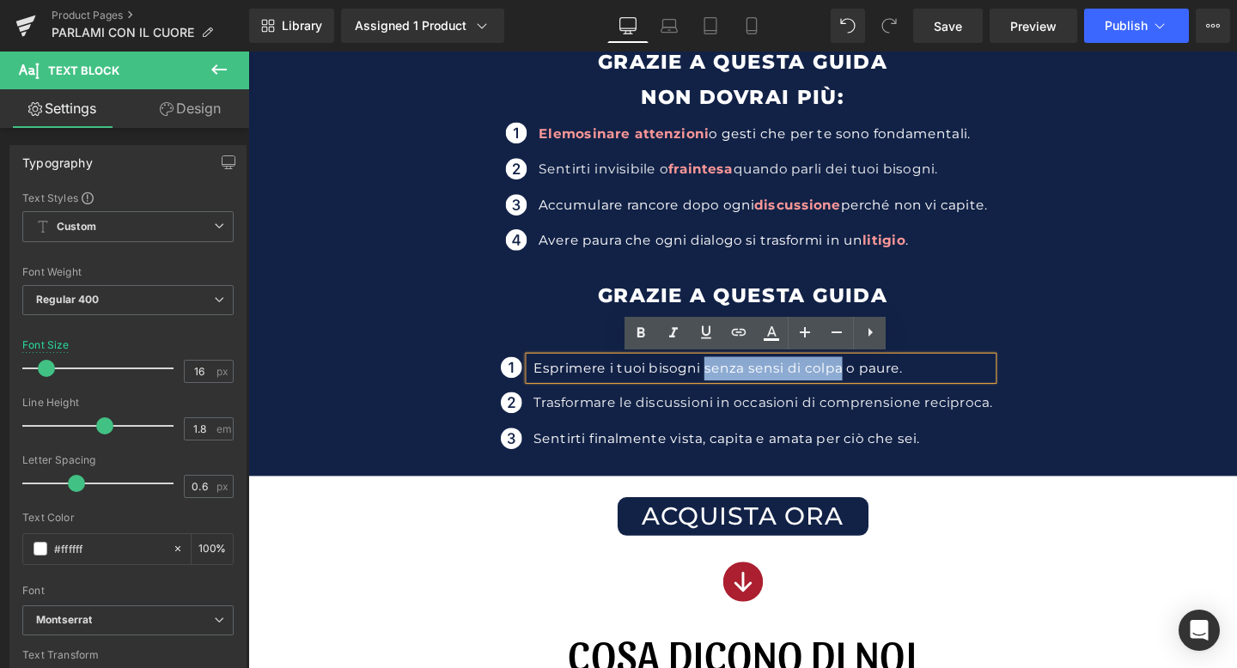
drag, startPoint x: 727, startPoint y: 384, endPoint x: 870, endPoint y: 383, distance: 143.4
click at [870, 383] on p "Esprimere i tuoi bisogni senza sensi di colpa o paure." at bounding box center [789, 385] width 483 height 25
click at [636, 320] on link at bounding box center [640, 333] width 33 height 33
click at [773, 338] on icon at bounding box center [770, 339] width 15 height 3
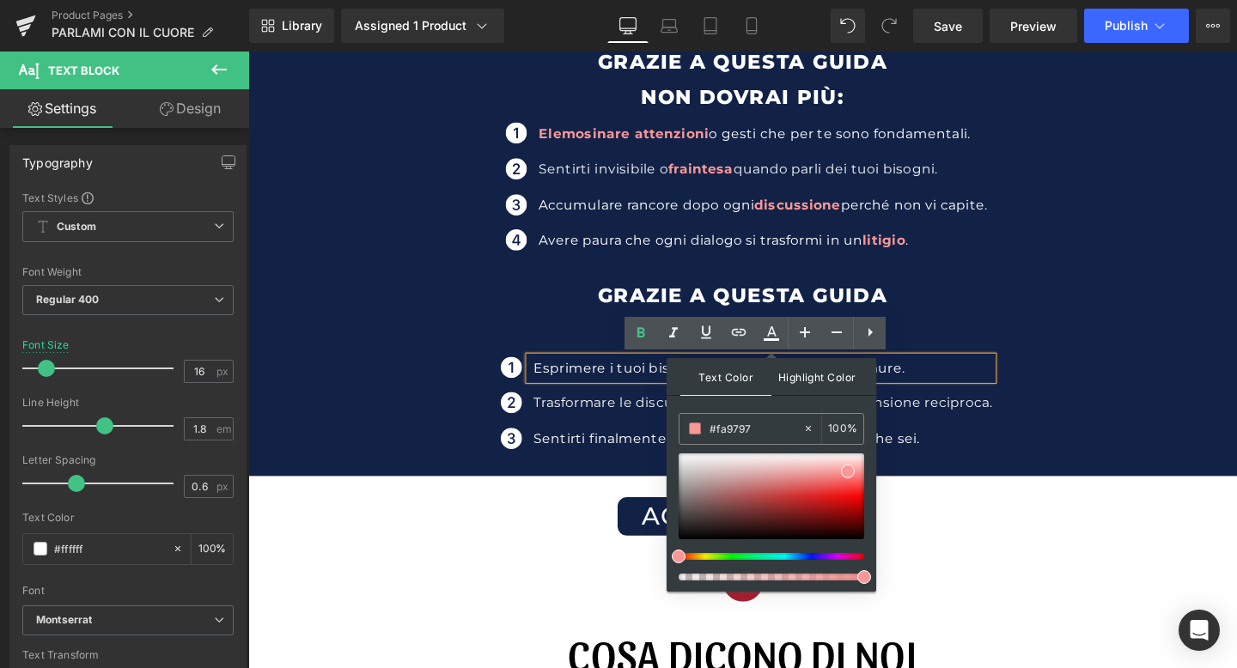
click at [808, 381] on span "Highlight Color" at bounding box center [816, 376] width 91 height 37
click at [748, 382] on span "Text Color" at bounding box center [725, 376] width 91 height 37
drag, startPoint x: 800, startPoint y: 467, endPoint x: 836, endPoint y: 498, distance: 48.2
click at [836, 498] on div at bounding box center [771, 496] width 186 height 86
drag, startPoint x: 771, startPoint y: 420, endPoint x: 780, endPoint y: 437, distance: 19.2
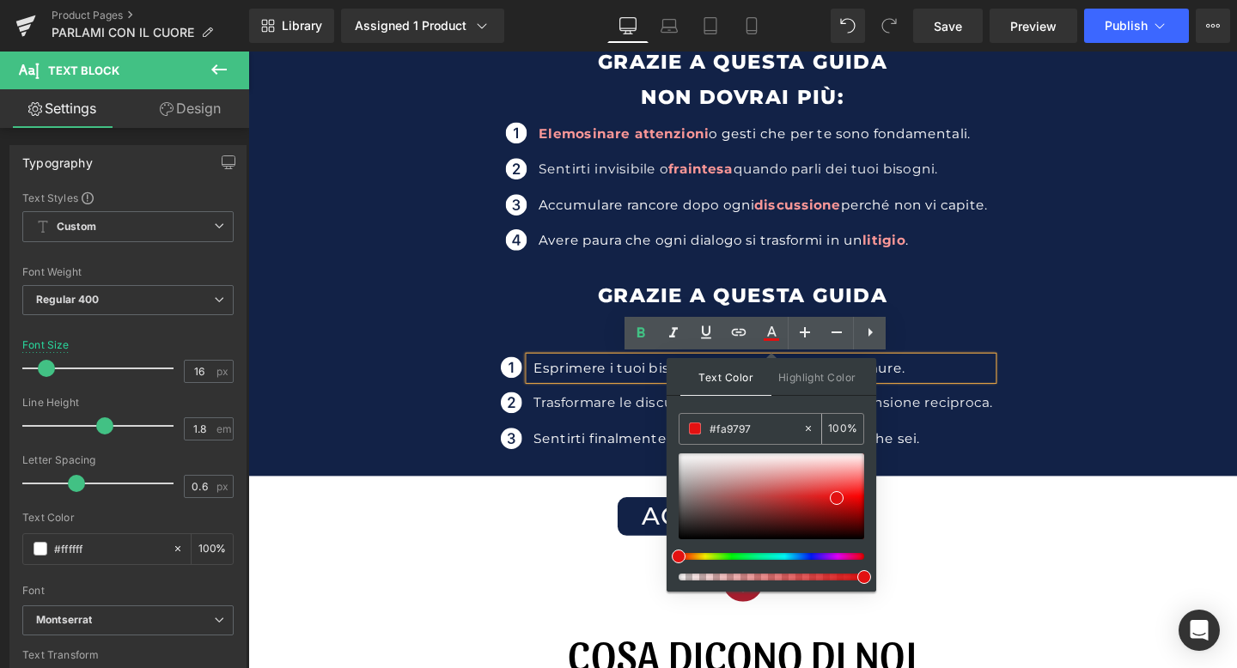
click at [780, 437] on input "#fa9797" at bounding box center [755, 428] width 93 height 19
paste input "fa9797"
click at [803, 376] on span "Highlight Color" at bounding box center [816, 376] width 91 height 37
click at [731, 379] on span "Text Color" at bounding box center [725, 376] width 91 height 37
click at [946, 387] on p "Esprimere i tuoi bisogni senza sensi di colpa o paure." at bounding box center [789, 385] width 483 height 25
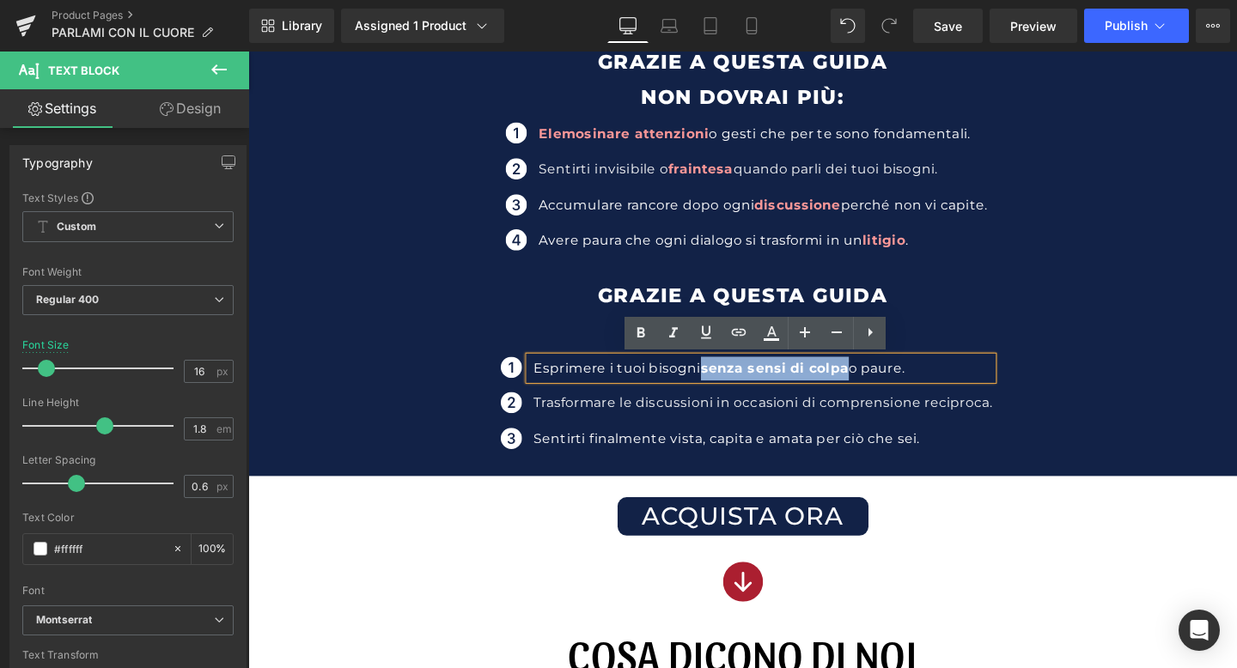
drag, startPoint x: 727, startPoint y: 384, endPoint x: 875, endPoint y: 385, distance: 148.6
click at [875, 385] on span "senza sensi di colpa" at bounding box center [801, 384] width 155 height 16
click at [776, 331] on icon at bounding box center [771, 333] width 21 height 21
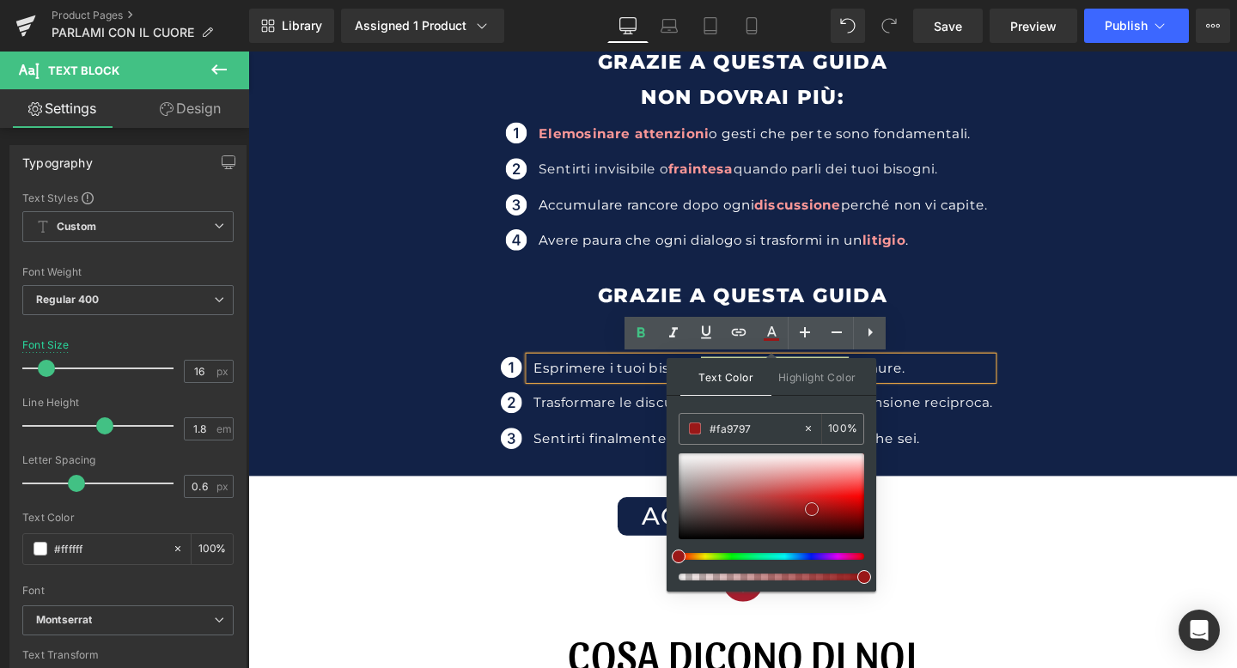
drag, startPoint x: 771, startPoint y: 465, endPoint x: 810, endPoint y: 506, distance: 55.9
click at [812, 509] on div at bounding box center [771, 496] width 186 height 86
drag, startPoint x: 757, startPoint y: 433, endPoint x: 683, endPoint y: 429, distance: 74.8
click at [683, 429] on div "#fa9797" at bounding box center [740, 429] width 123 height 30
paste input "fa9797"
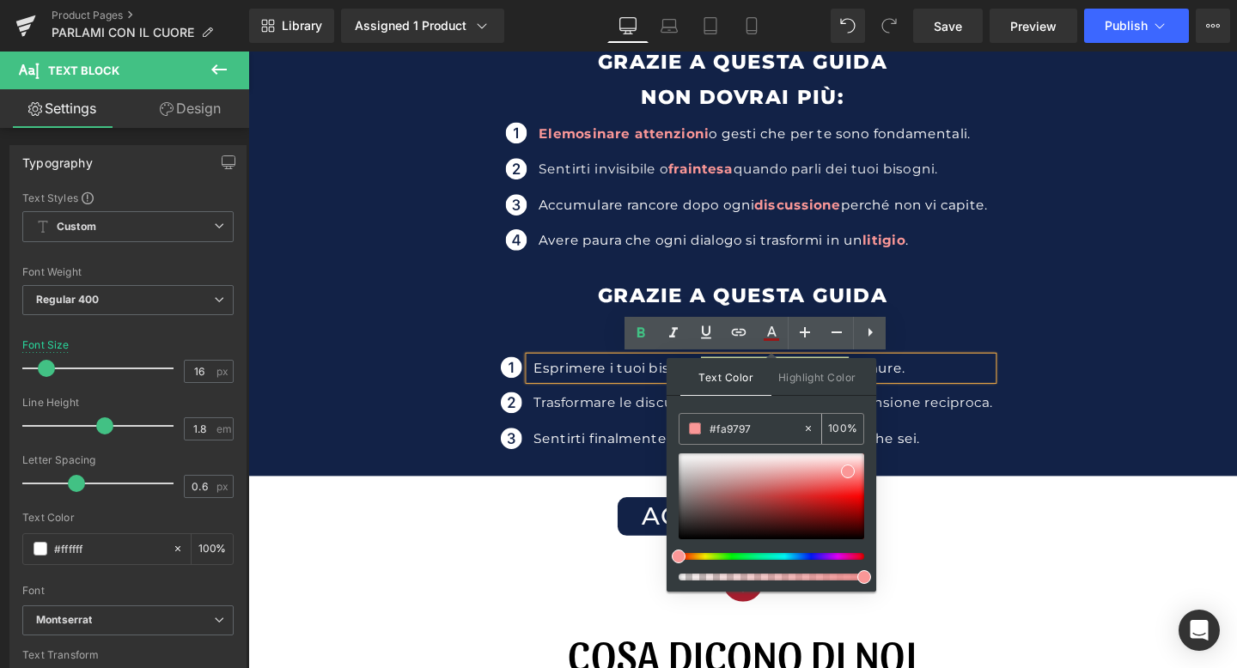
type input "#fa9797"
click at [788, 371] on span "Highlight Color" at bounding box center [816, 376] width 91 height 37
click at [727, 380] on span "Text Color" at bounding box center [725, 376] width 91 height 37
click at [1006, 393] on p "Esprimere i tuoi bisogni senza sensi di colpa o paure." at bounding box center [789, 385] width 483 height 25
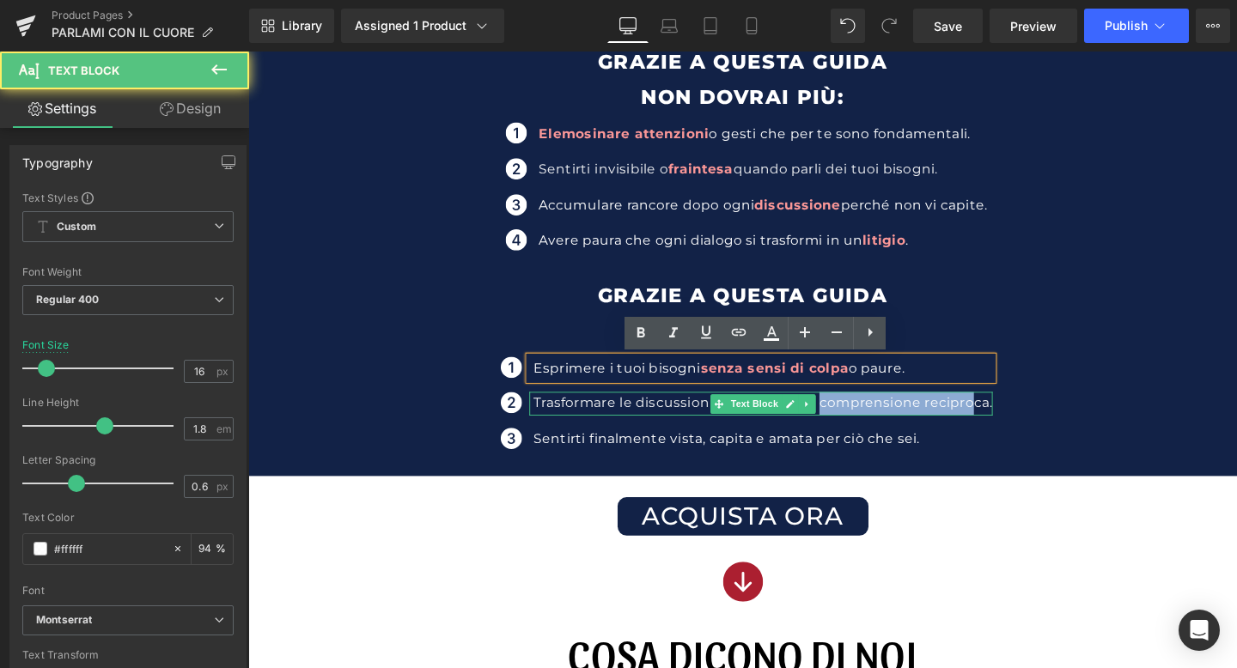
drag, startPoint x: 851, startPoint y: 424, endPoint x: 1012, endPoint y: 423, distance: 160.6
click at [1012, 423] on p "Trasformare le discussioni in occasioni di comprensione reciproca." at bounding box center [789, 422] width 483 height 25
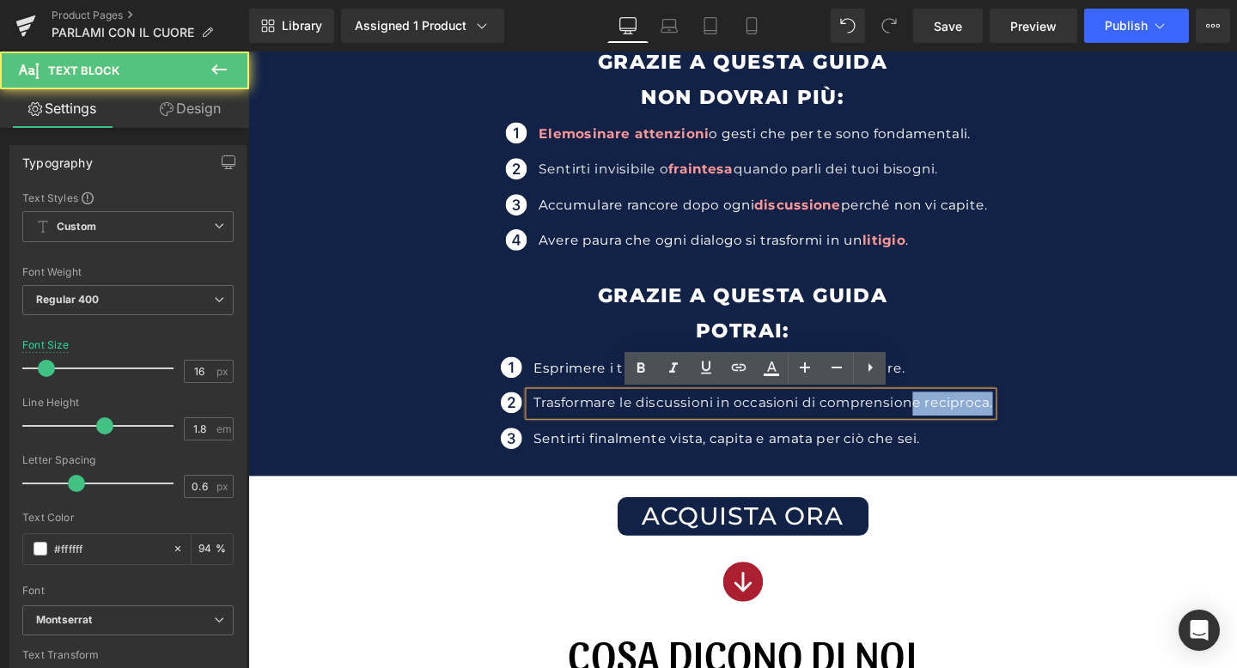
drag, startPoint x: 1031, startPoint y: 423, endPoint x: 951, endPoint y: 417, distance: 80.2
click at [951, 417] on p "Trasformare le discussioni in occasioni di comprensione reciproca." at bounding box center [789, 422] width 483 height 25
drag, startPoint x: 855, startPoint y: 425, endPoint x: 949, endPoint y: 422, distance: 93.7
click at [949, 422] on p "Trasformare le discussioni in occasioni di comprensione reciproca." at bounding box center [789, 422] width 483 height 25
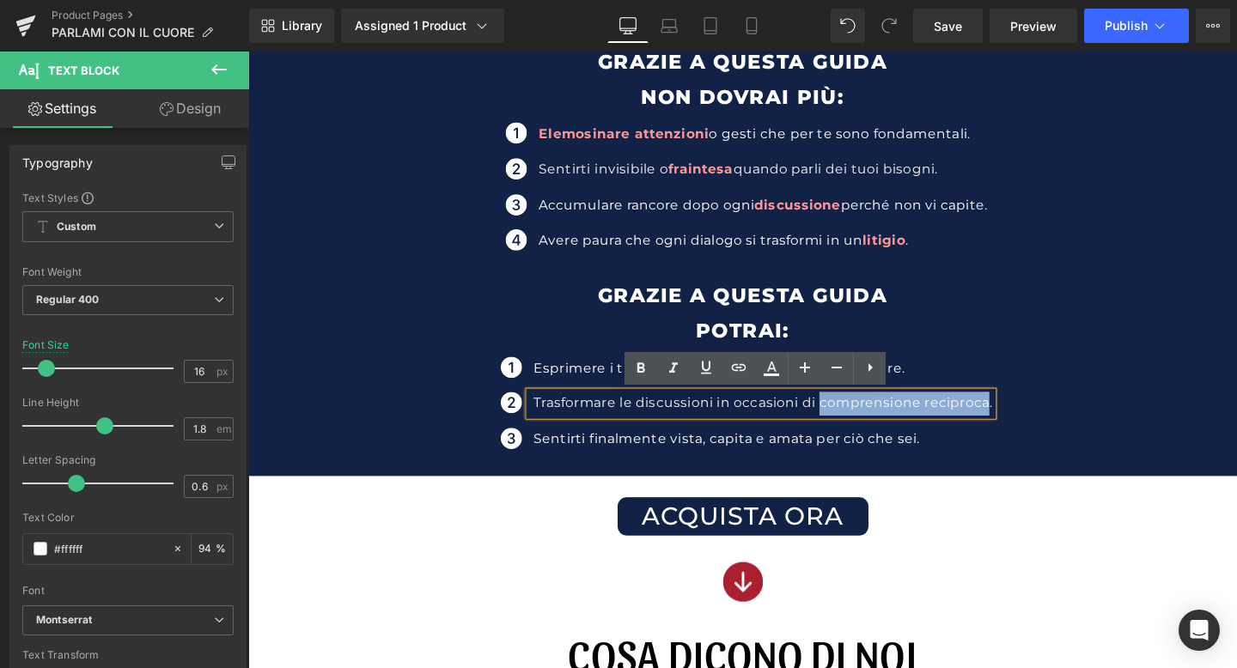
drag, startPoint x: 849, startPoint y: 420, endPoint x: 1025, endPoint y: 429, distance: 177.2
click at [1025, 429] on p "Trasformare le discussioni in occasioni di comprensione reciproca." at bounding box center [789, 422] width 483 height 25
click at [641, 368] on icon at bounding box center [641, 368] width 8 height 10
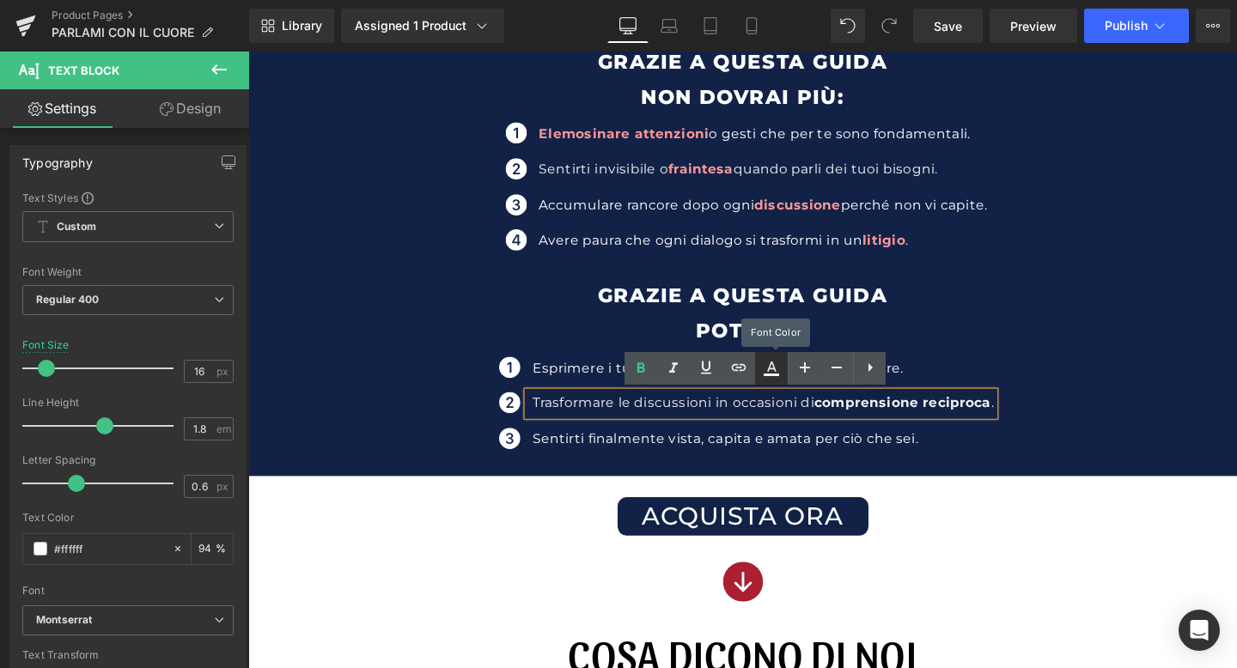
click at [768, 369] on icon at bounding box center [771, 368] width 21 height 21
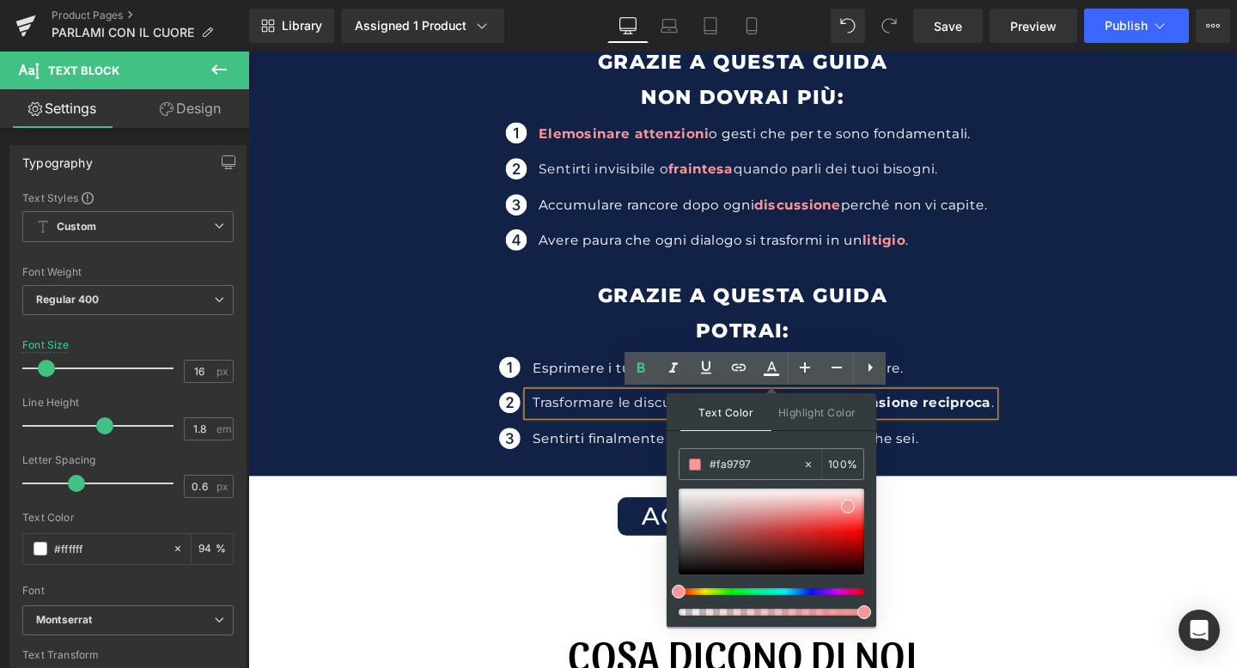
click at [947, 424] on span "comprensione reciproca" at bounding box center [936, 421] width 186 height 16
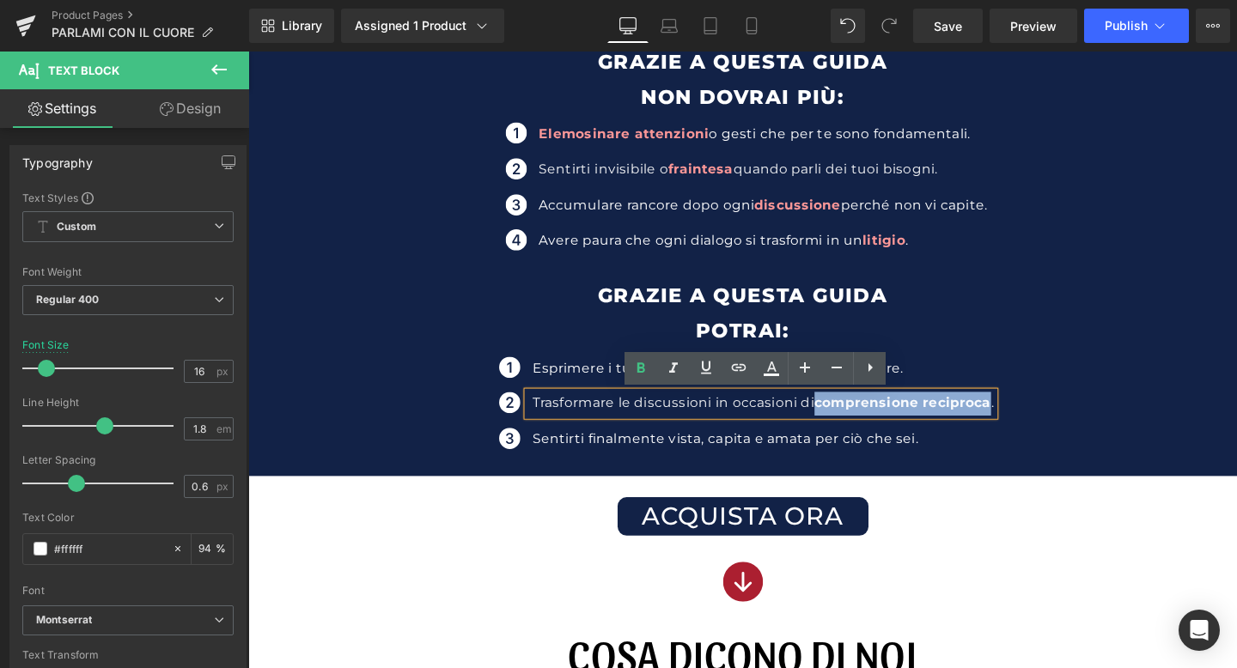
drag, startPoint x: 848, startPoint y: 427, endPoint x: 1028, endPoint y: 421, distance: 180.4
click at [1028, 421] on span "comprensione reciproca" at bounding box center [936, 421] width 186 height 16
click at [763, 366] on icon at bounding box center [771, 368] width 21 height 21
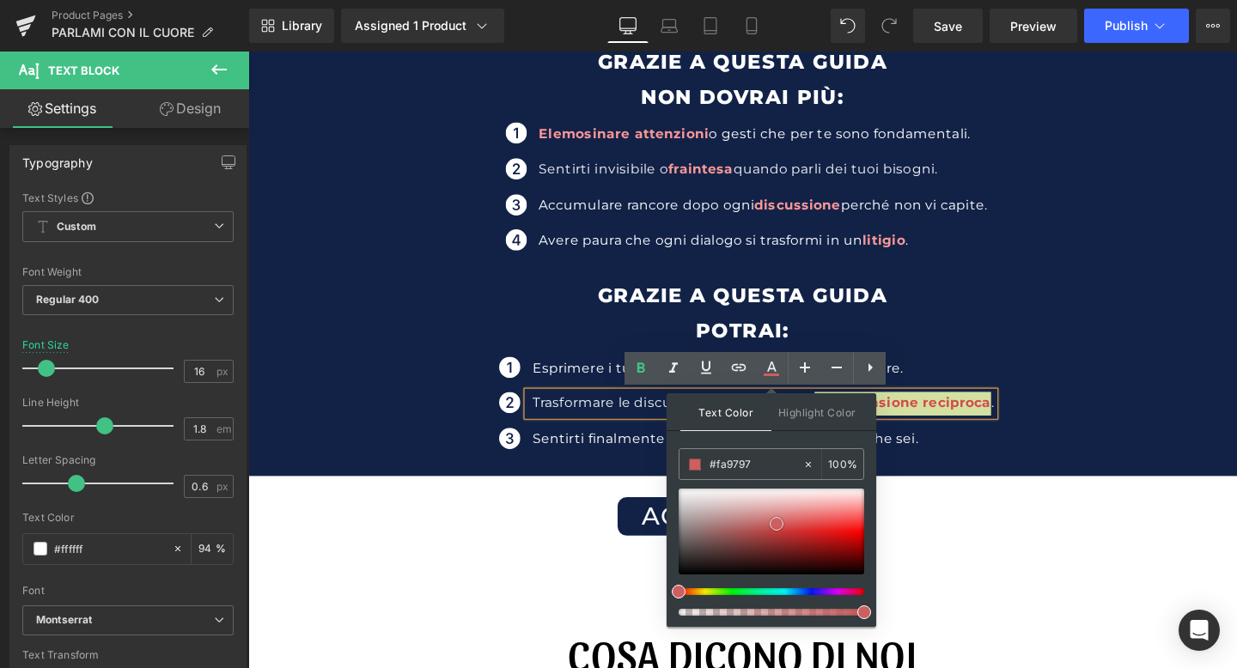
drag, startPoint x: 772, startPoint y: 524, endPoint x: 790, endPoint y: 526, distance: 18.2
click at [790, 526] on div at bounding box center [771, 532] width 186 height 86
drag, startPoint x: 773, startPoint y: 466, endPoint x: 689, endPoint y: 465, distance: 84.2
click at [689, 465] on div "#fa9797" at bounding box center [740, 464] width 123 height 30
paste input "fa9797"
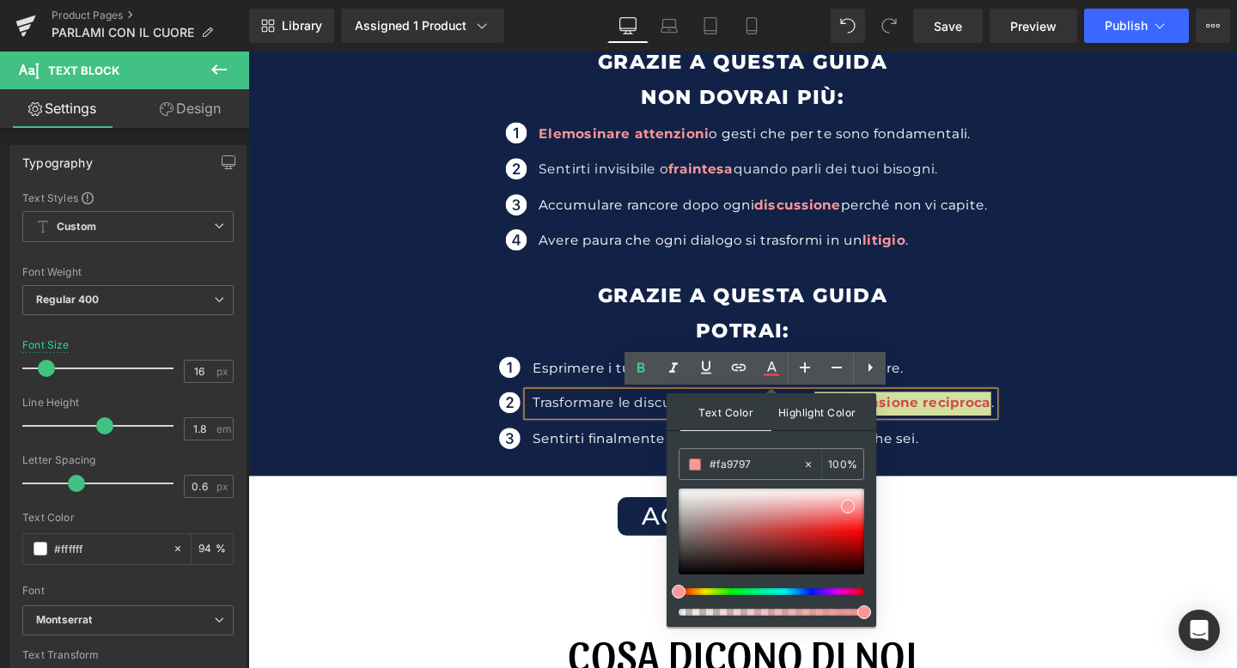
type input "#fa9797"
click at [812, 397] on span "Highlight Color" at bounding box center [816, 411] width 91 height 37
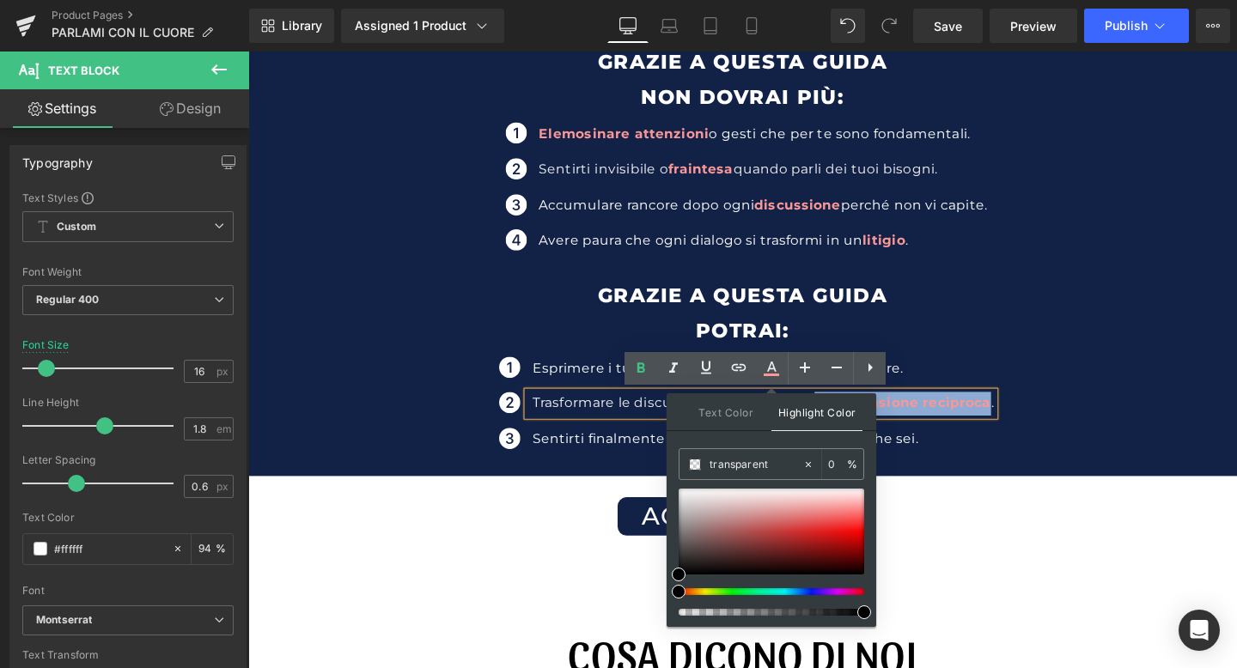
click at [959, 465] on p "Sentirti finalmente vista, capita e amata per ciò che sei." at bounding box center [788, 459] width 485 height 25
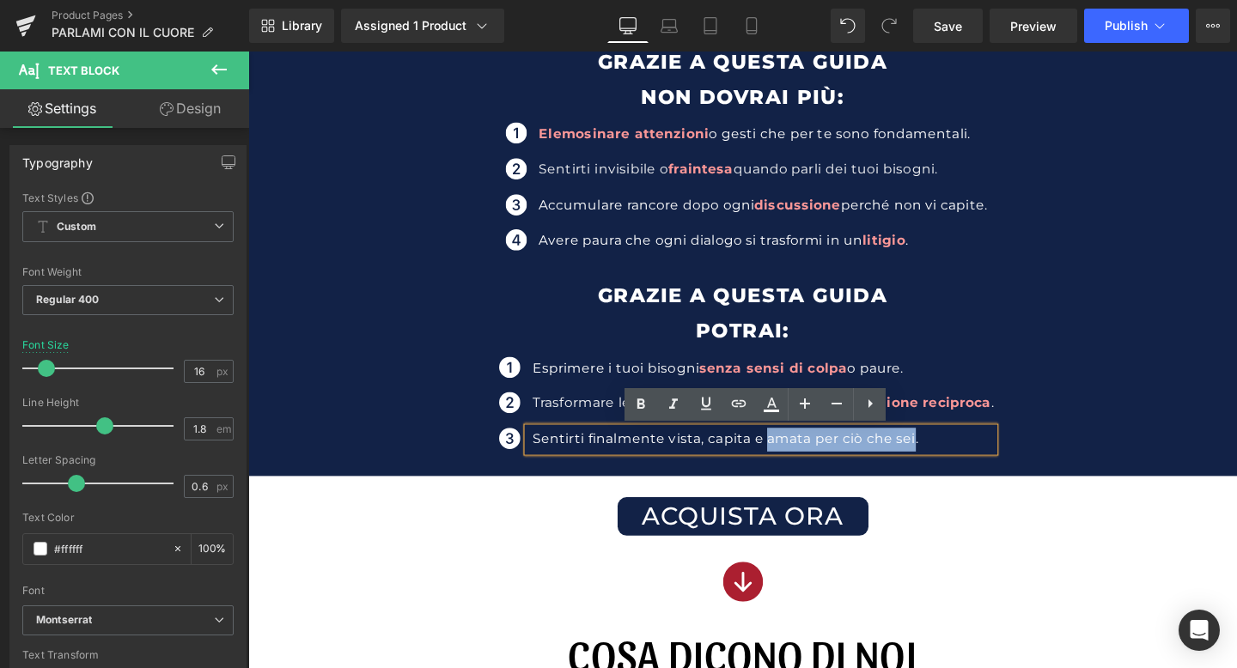
drag, startPoint x: 792, startPoint y: 460, endPoint x: 946, endPoint y: 460, distance: 153.7
click at [946, 460] on p "Sentirti finalmente vista, capita e amata per ciò che sei." at bounding box center [788, 459] width 485 height 25
click at [642, 409] on icon at bounding box center [640, 404] width 21 height 21
drag, startPoint x: 792, startPoint y: 452, endPoint x: 952, endPoint y: 457, distance: 159.8
click at [952, 457] on span "amata per ciò che sei" at bounding box center [872, 459] width 166 height 16
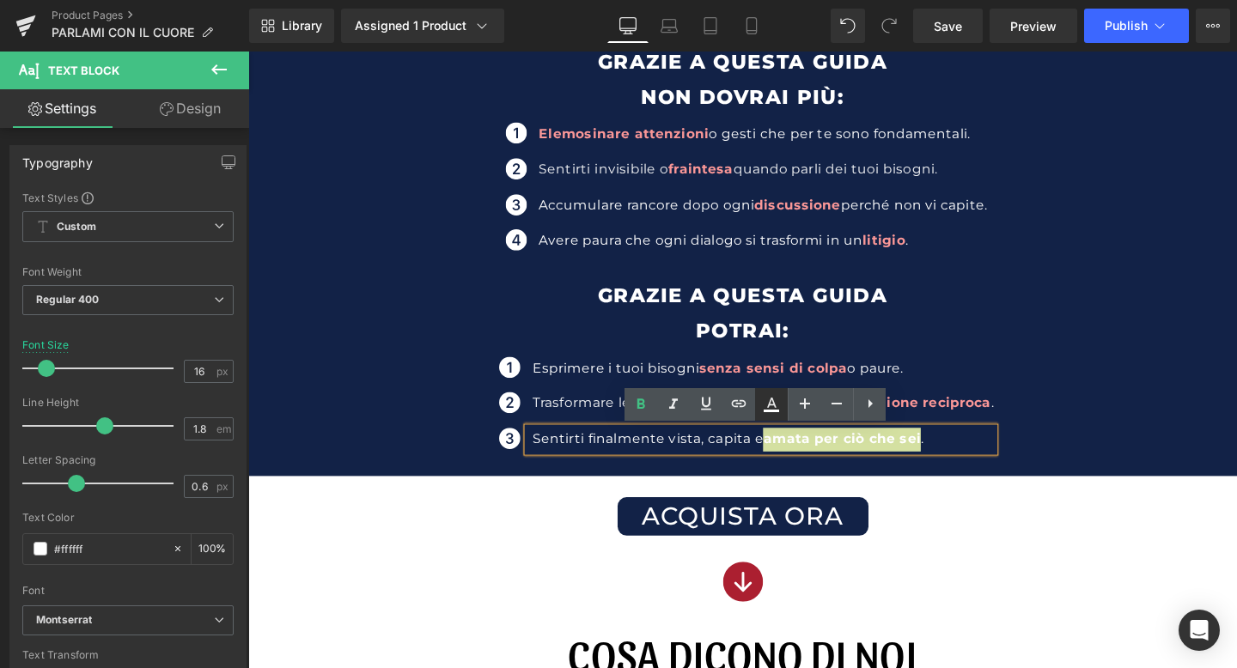
click at [766, 394] on icon at bounding box center [771, 404] width 21 height 21
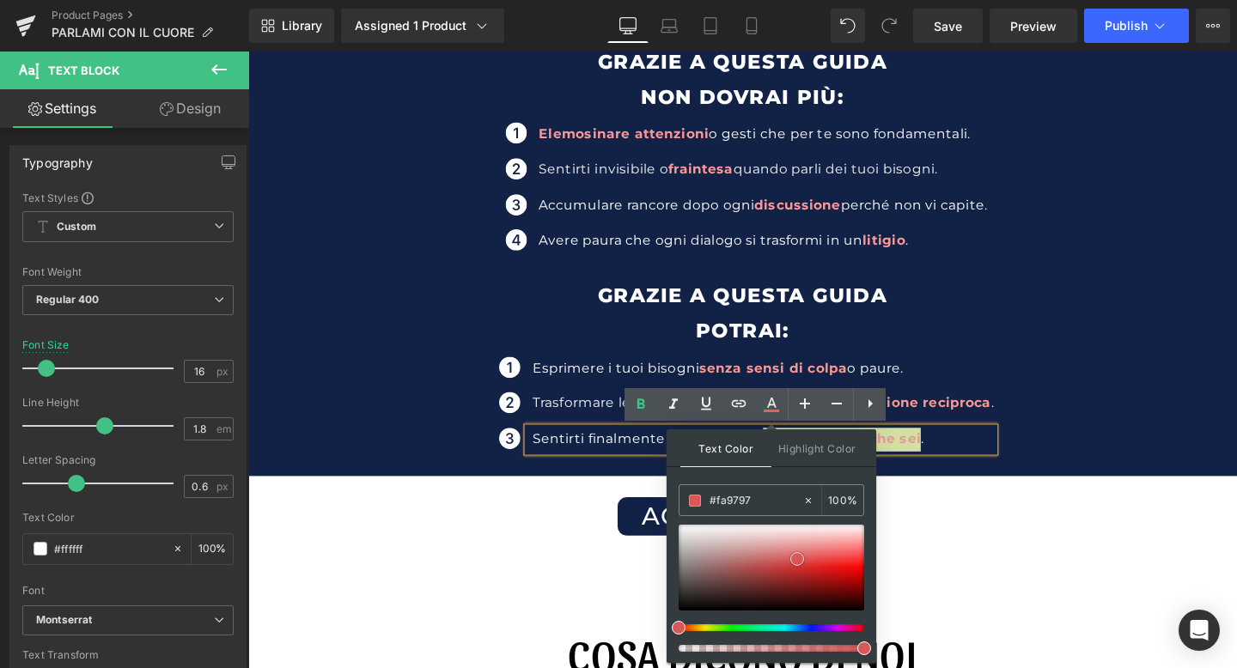
drag, startPoint x: 760, startPoint y: 526, endPoint x: 800, endPoint y: 562, distance: 52.9
click at [800, 562] on div at bounding box center [771, 568] width 186 height 86
drag, startPoint x: 992, startPoint y: 549, endPoint x: 673, endPoint y: 534, distance: 319.0
drag, startPoint x: 776, startPoint y: 507, endPoint x: 698, endPoint y: 507, distance: 78.2
click at [698, 507] on div "#fa9797" at bounding box center [740, 500] width 123 height 30
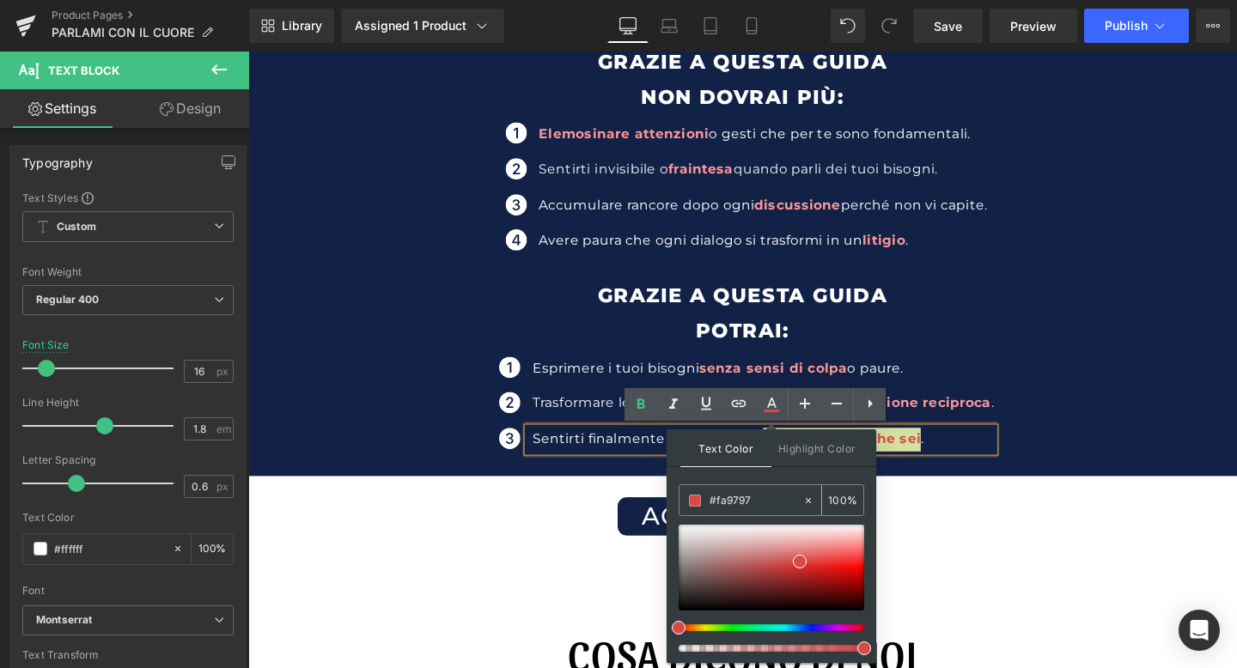
drag, startPoint x: 698, startPoint y: 507, endPoint x: 721, endPoint y: 502, distance: 23.6
click at [721, 502] on div "#fa9797" at bounding box center [740, 500] width 123 height 30
click at [721, 502] on input "#fa9797" at bounding box center [755, 500] width 93 height 19
type input "#"
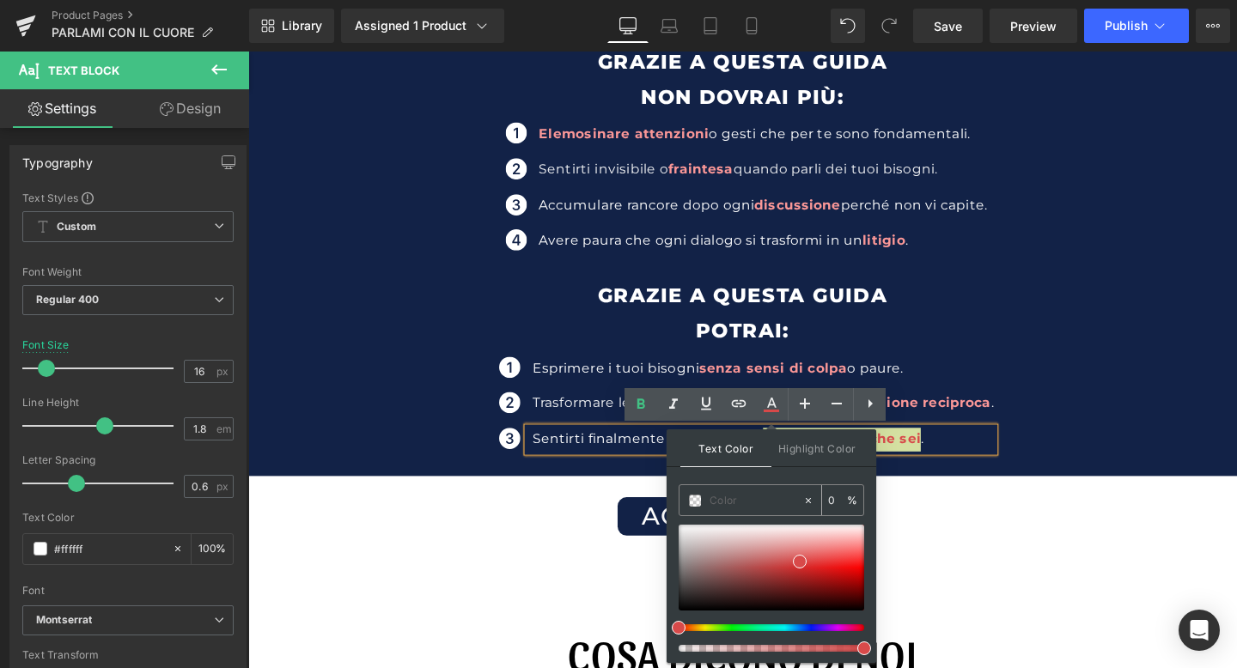
paste input "#fa9797"
type input "#fa9797"
click at [798, 451] on span "Highlight Color" at bounding box center [816, 447] width 91 height 37
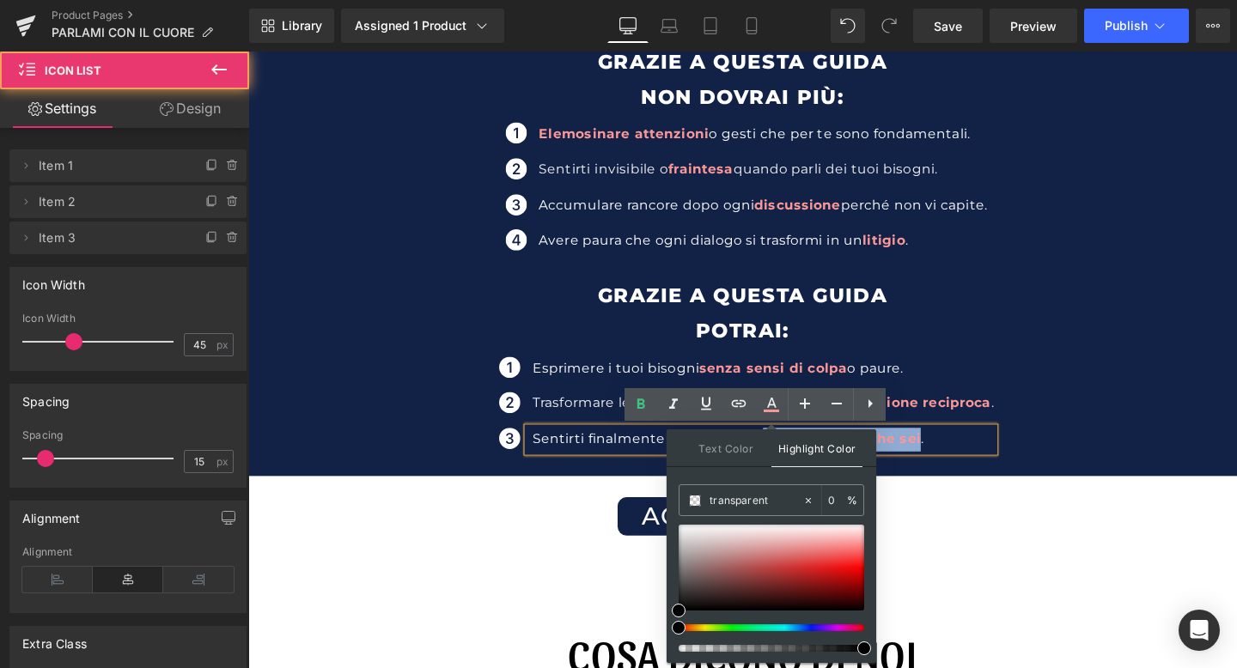
click at [994, 398] on ul "Icon Esprimere i tuoi bisogni senza sensi di colpa o paure. Text Block Icon Tra…" at bounding box center [767, 429] width 528 height 113
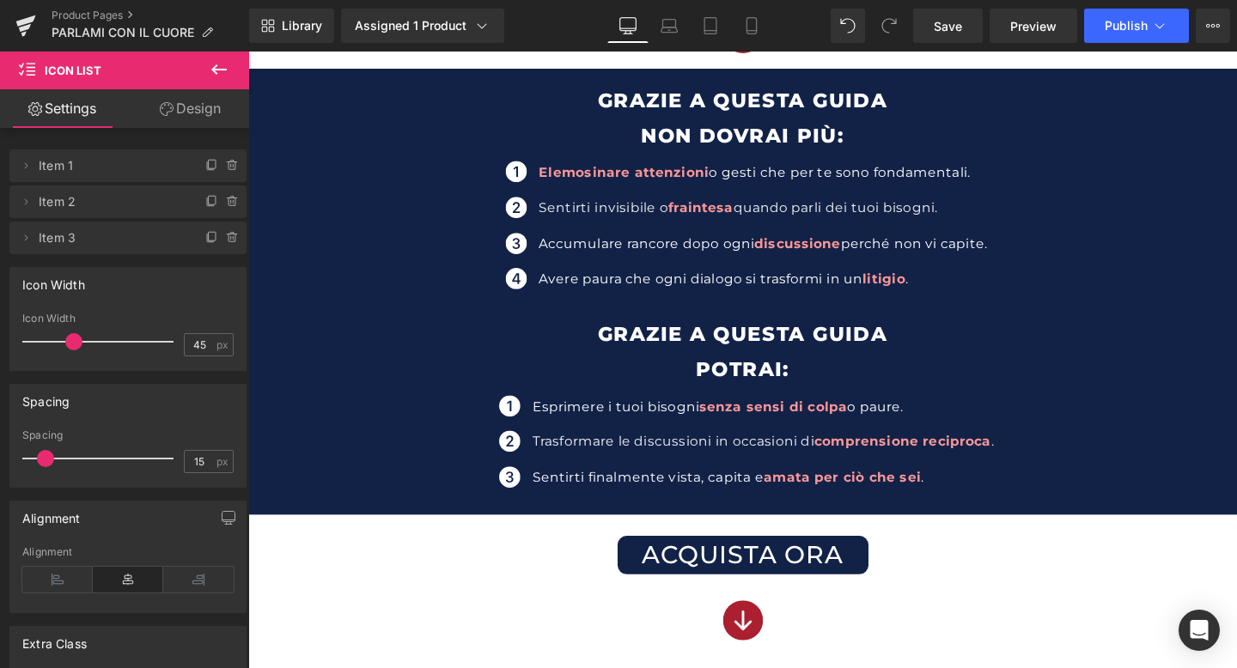
scroll to position [914, 0]
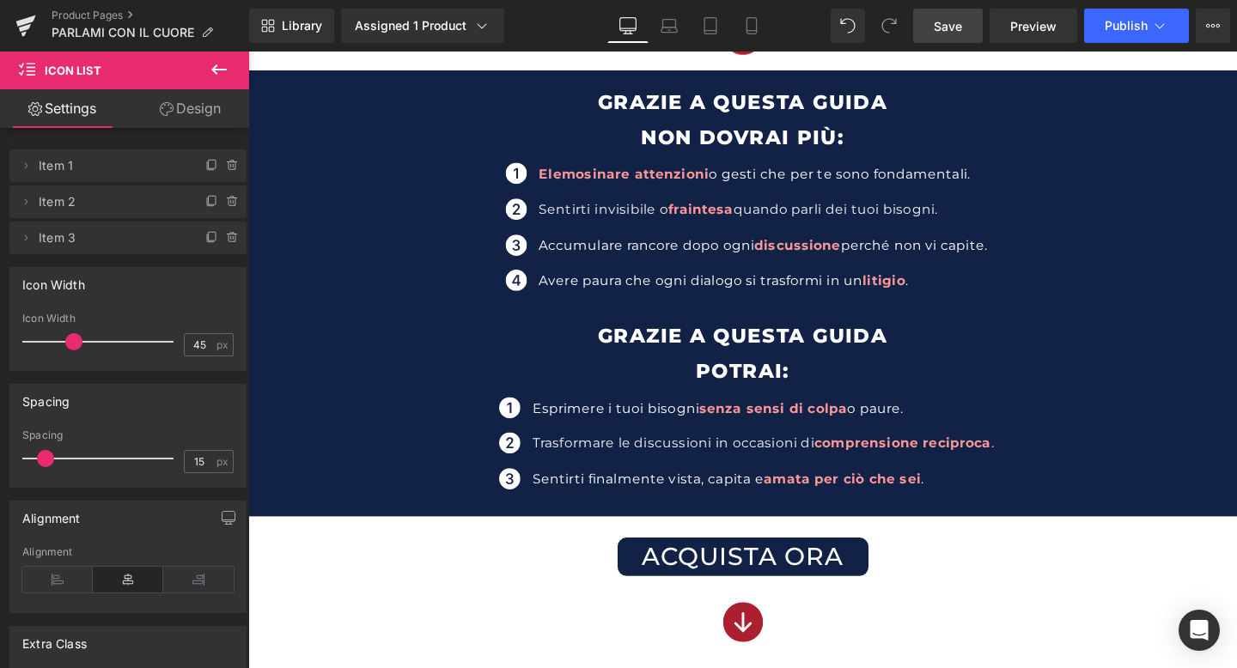
click at [944, 32] on span "Save" at bounding box center [948, 26] width 28 height 18
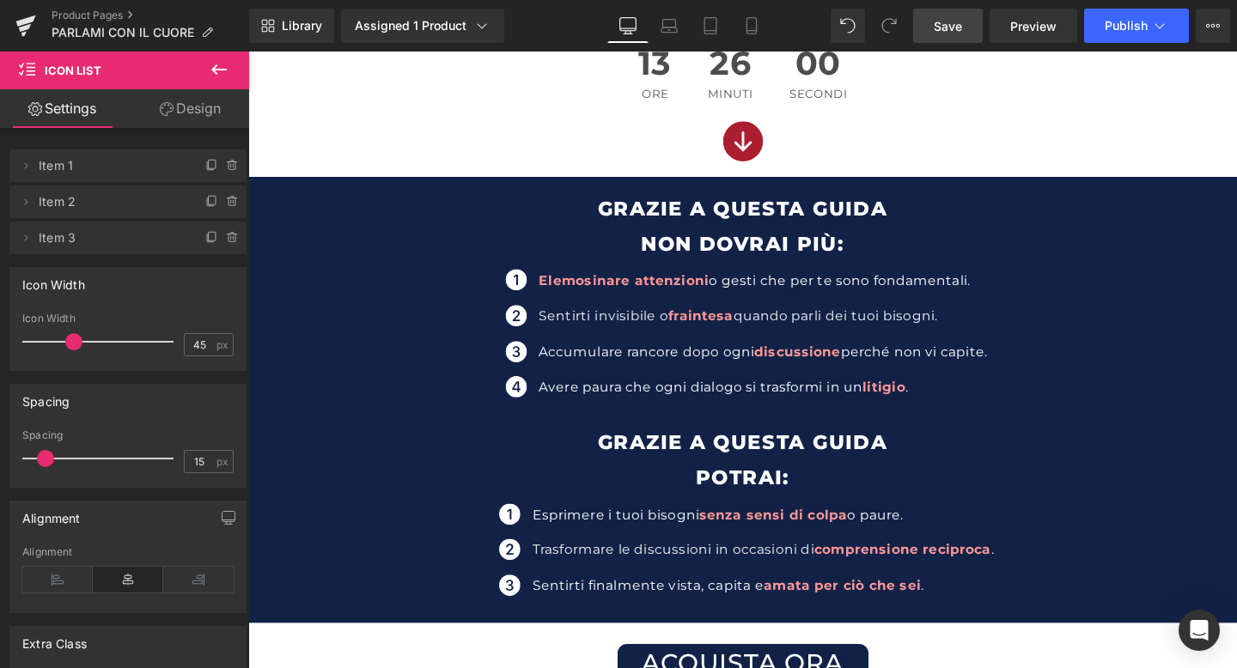
scroll to position [786, 0]
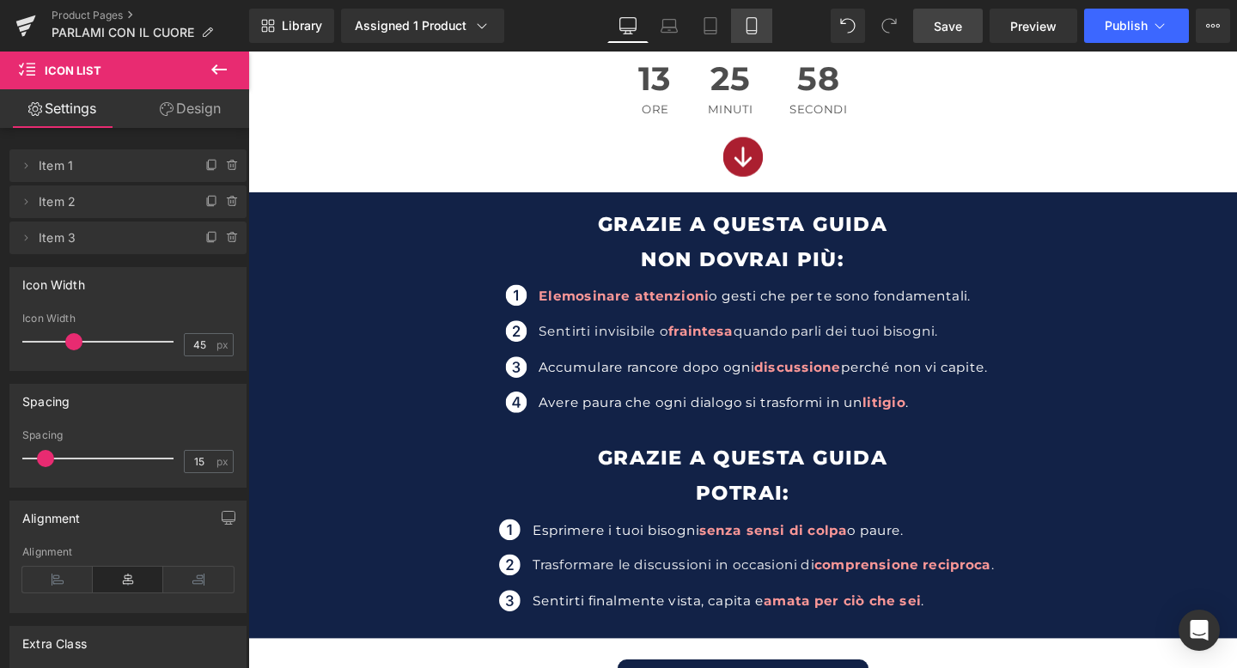
click at [741, 29] on link "Mobile" at bounding box center [751, 26] width 41 height 34
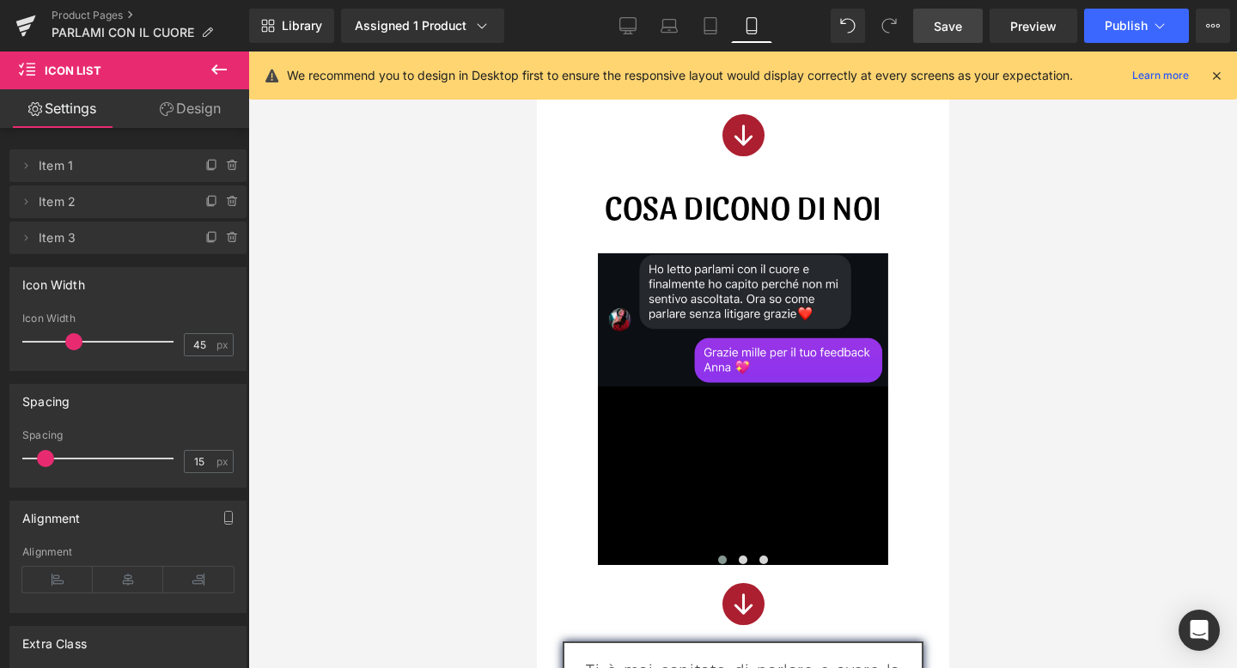
scroll to position [1561, 0]
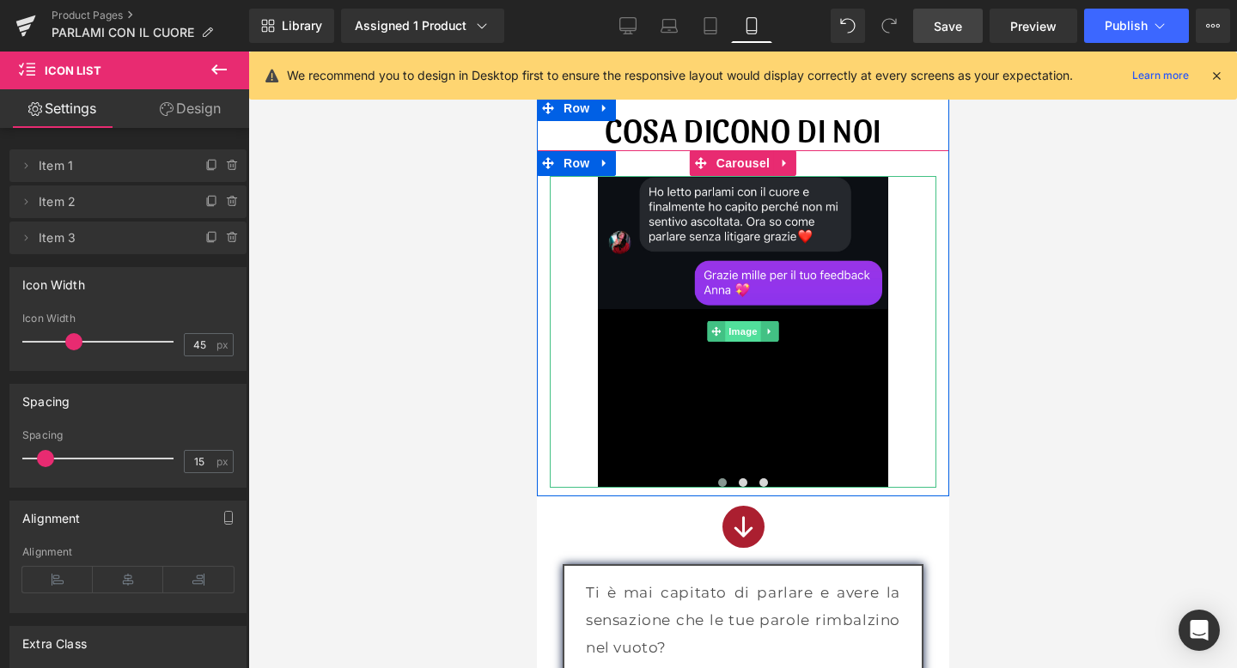
click at [737, 335] on span "Image" at bounding box center [742, 331] width 36 height 21
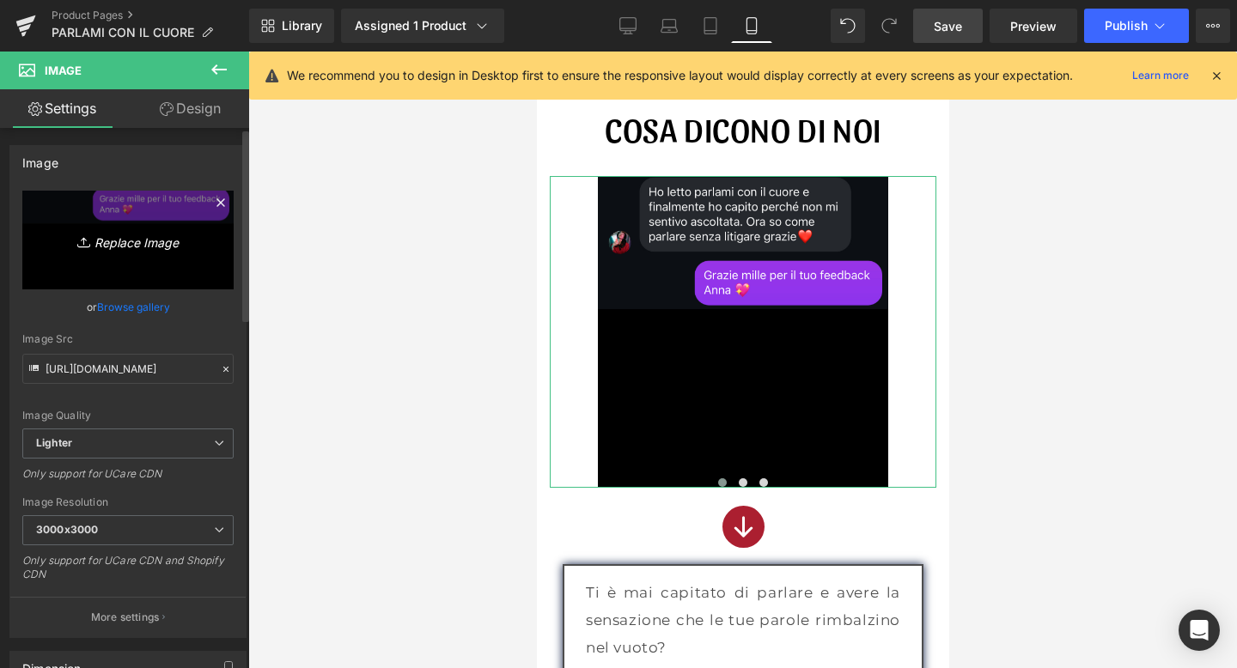
click at [140, 237] on icon "Replace Image" at bounding box center [127, 239] width 137 height 21
type input "C:\fakepath\1.png"
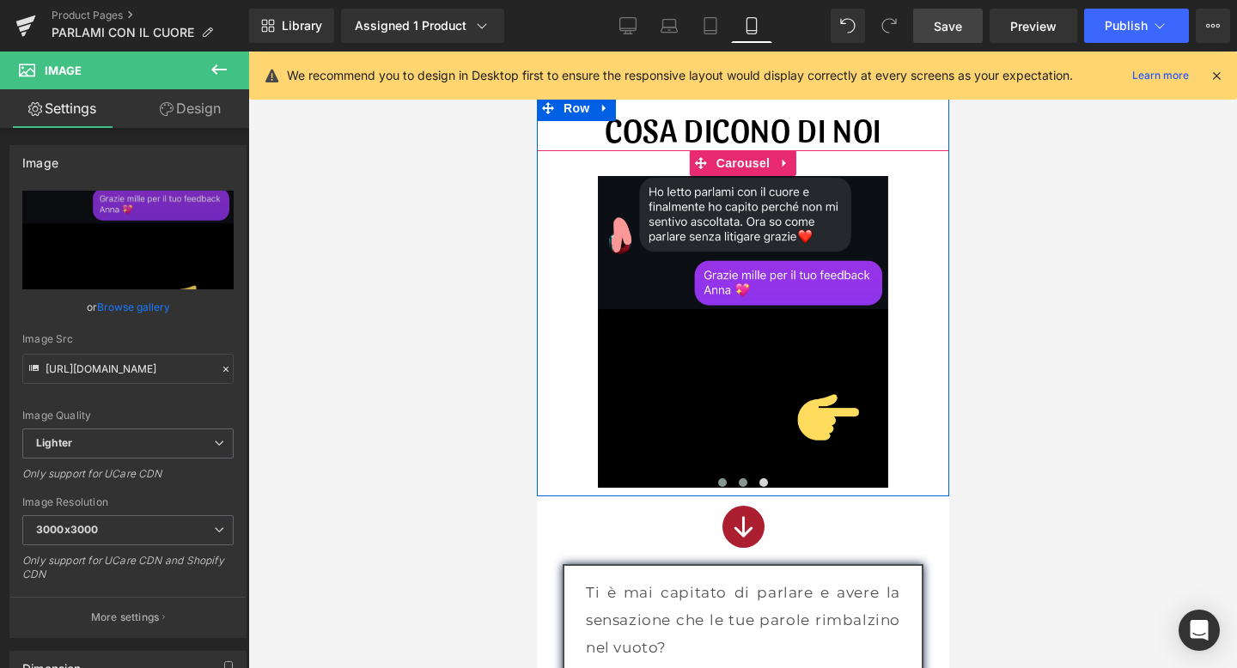
click at [740, 483] on span at bounding box center [742, 482] width 9 height 9
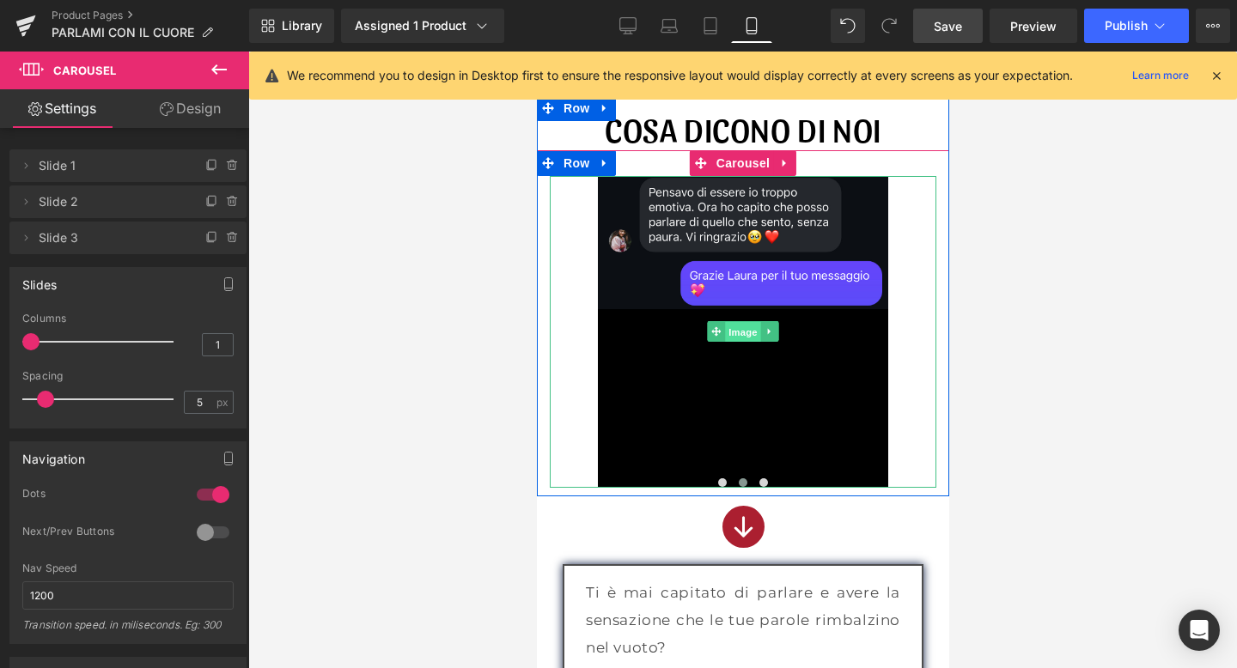
click at [740, 332] on span "Image" at bounding box center [742, 332] width 36 height 21
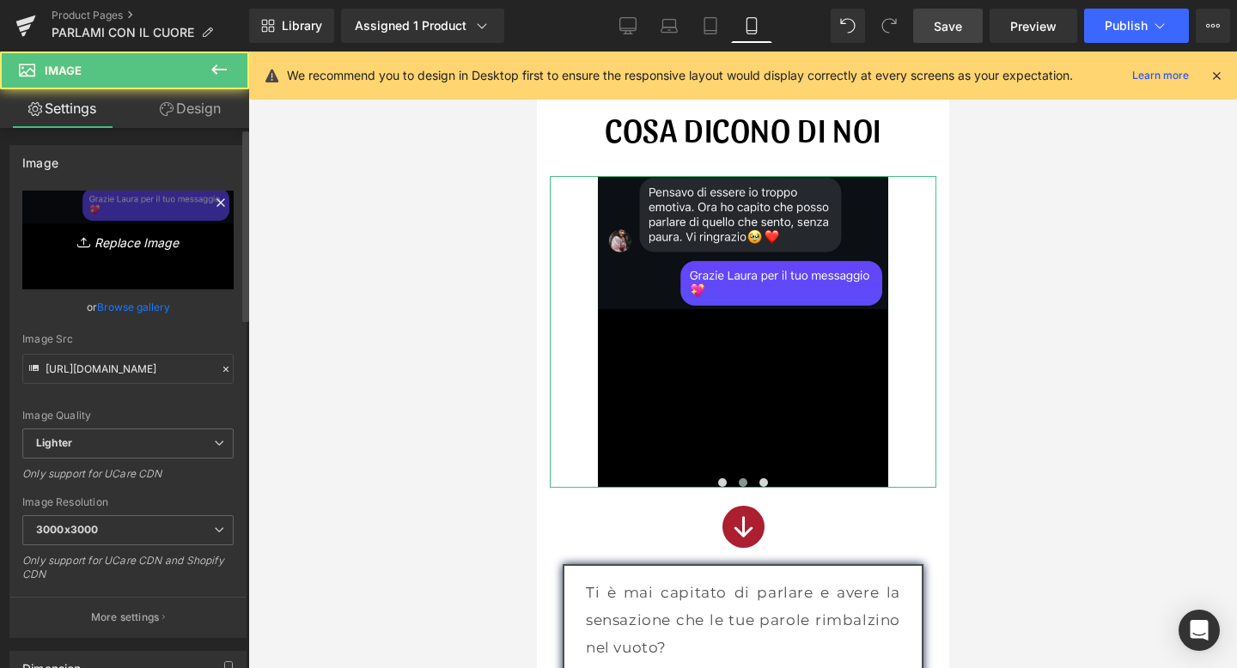
click at [139, 236] on icon "Replace Image" at bounding box center [127, 239] width 137 height 21
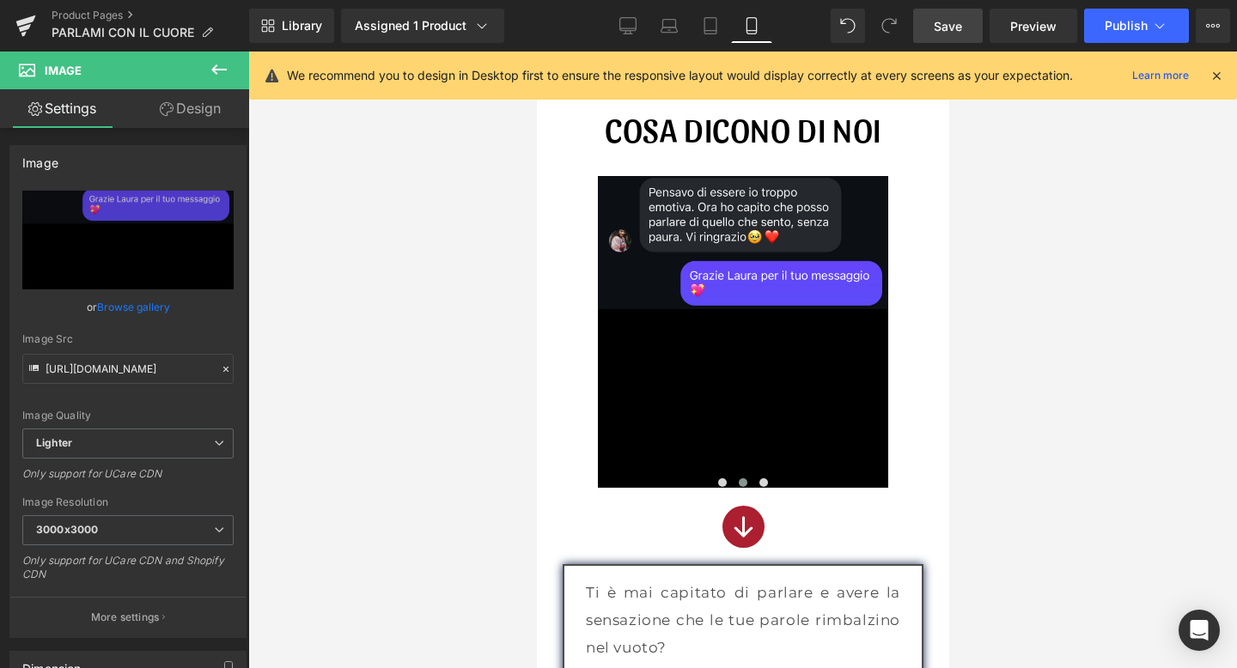
type input "C:\fakepath\2.png"
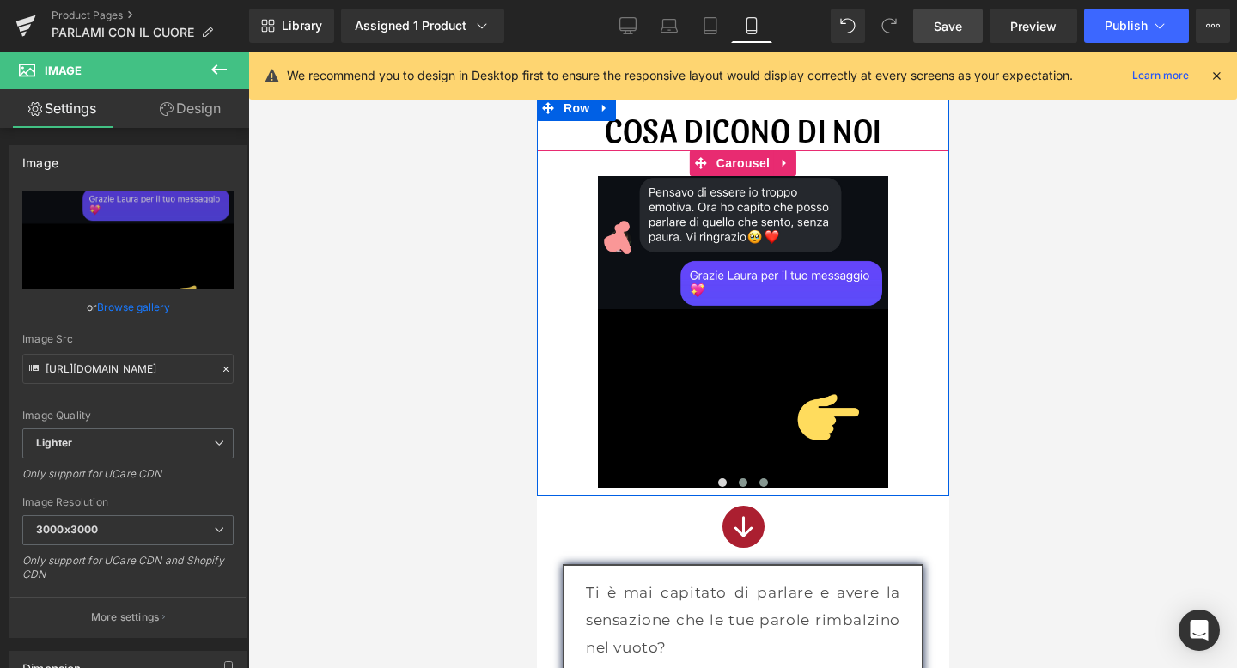
click at [765, 477] on button at bounding box center [762, 482] width 21 height 17
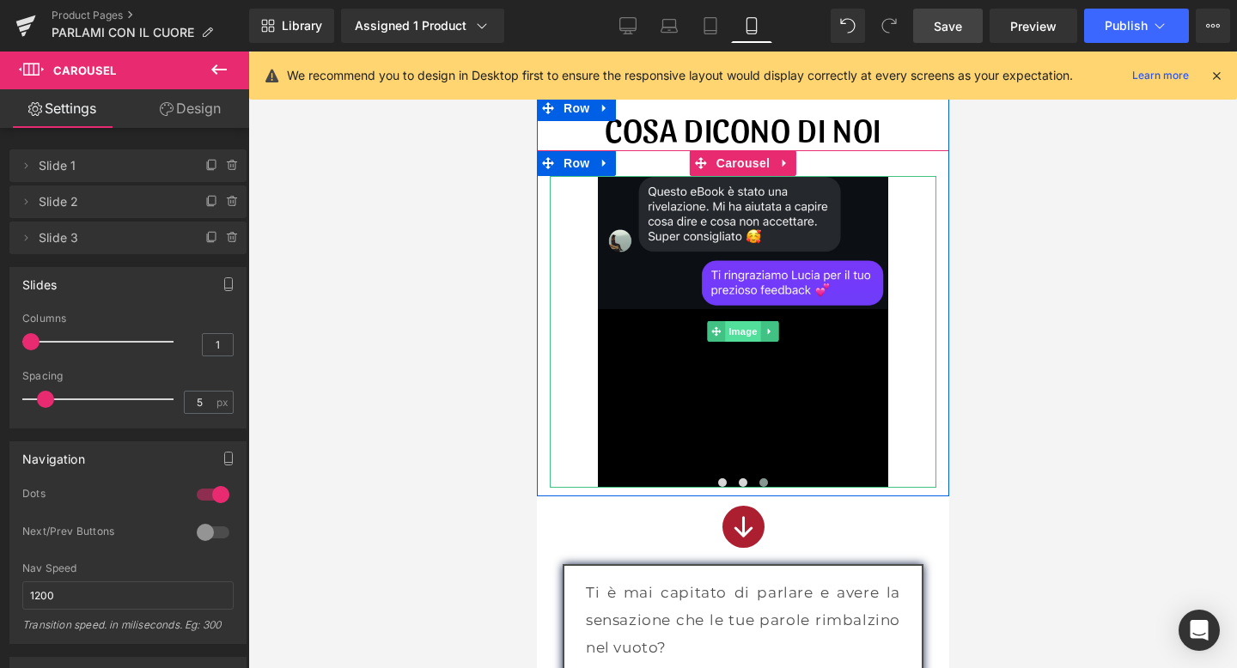
click at [727, 331] on span "Image" at bounding box center [742, 331] width 36 height 21
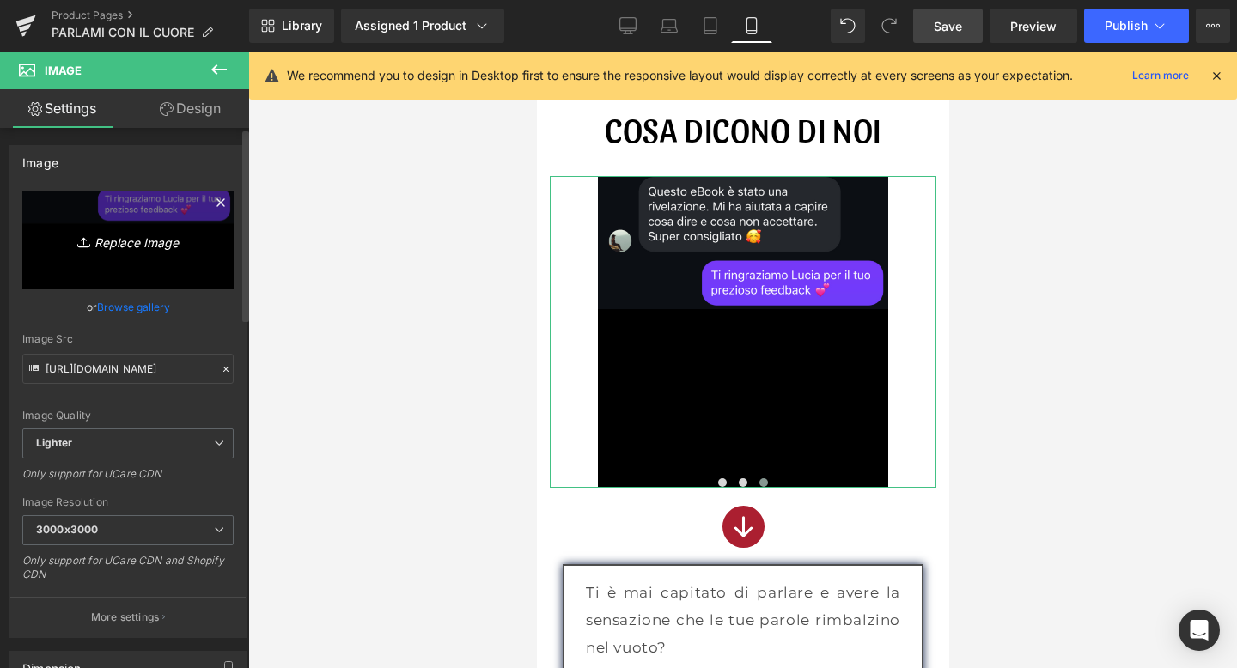
click at [149, 248] on icon "Replace Image" at bounding box center [127, 239] width 137 height 21
type input "C:\fakepath\3.png"
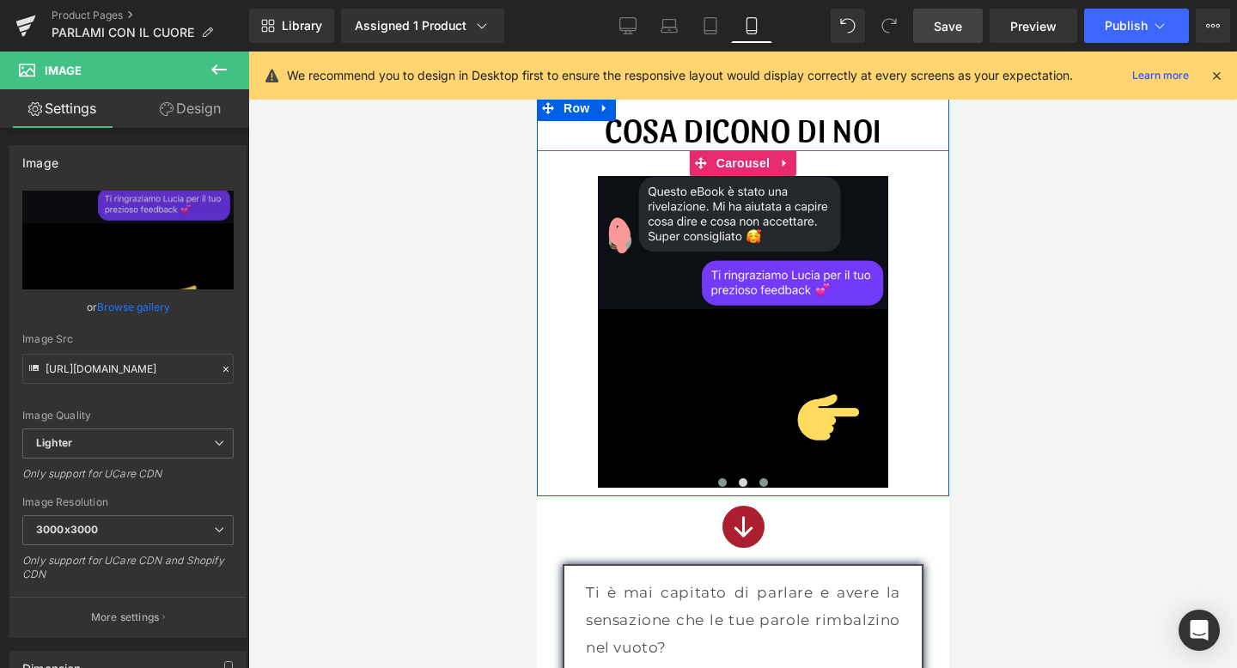
click at [722, 484] on span at bounding box center [721, 482] width 9 height 9
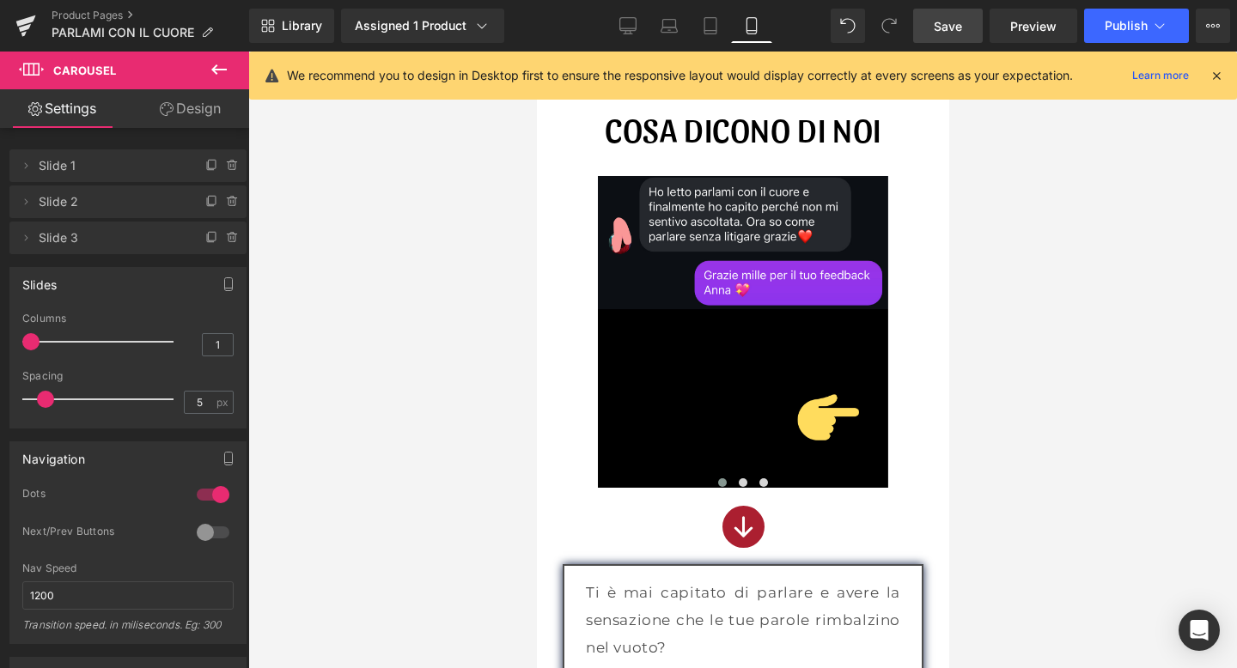
click at [944, 35] on link "Save" at bounding box center [948, 26] width 70 height 34
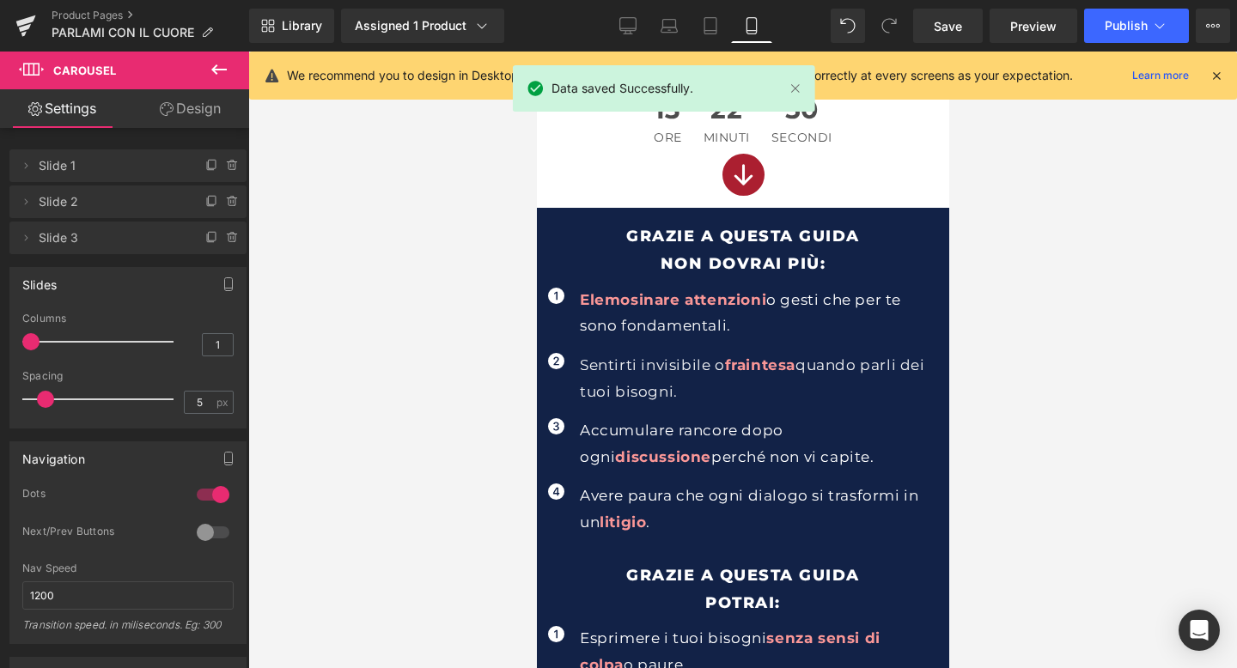
scroll to position [654, 0]
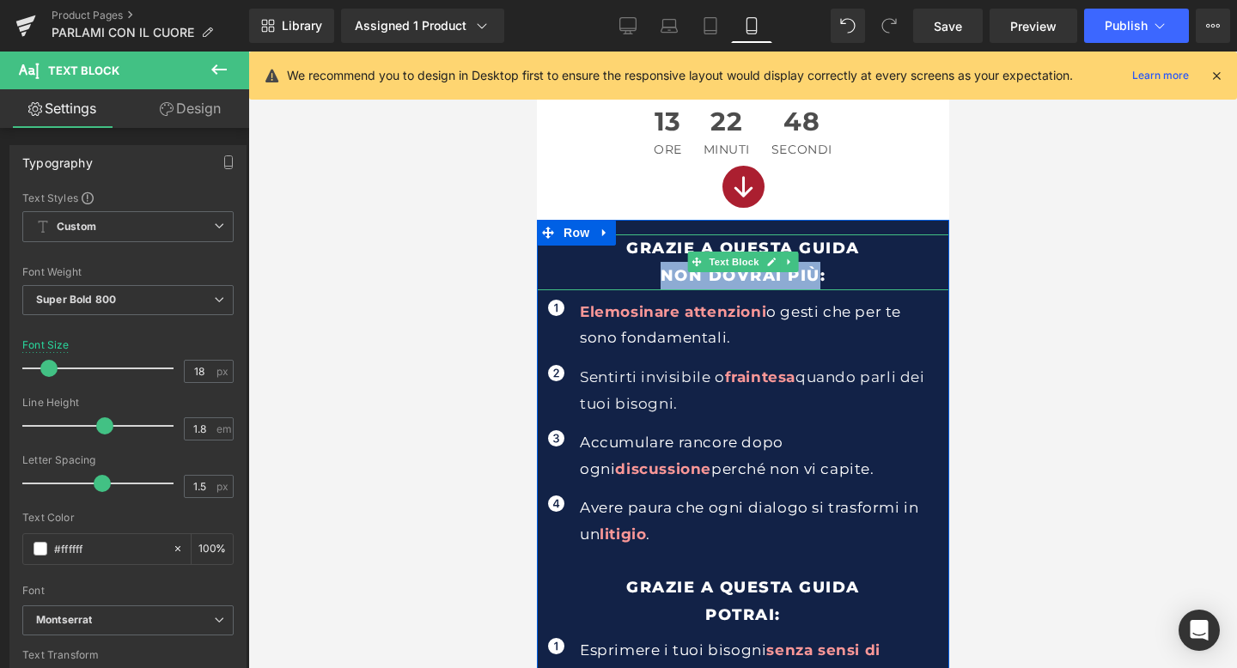
drag, startPoint x: 664, startPoint y: 272, endPoint x: 814, endPoint y: 271, distance: 150.3
click at [814, 271] on p "NON DOVRAI PIù:" at bounding box center [742, 275] width 412 height 27
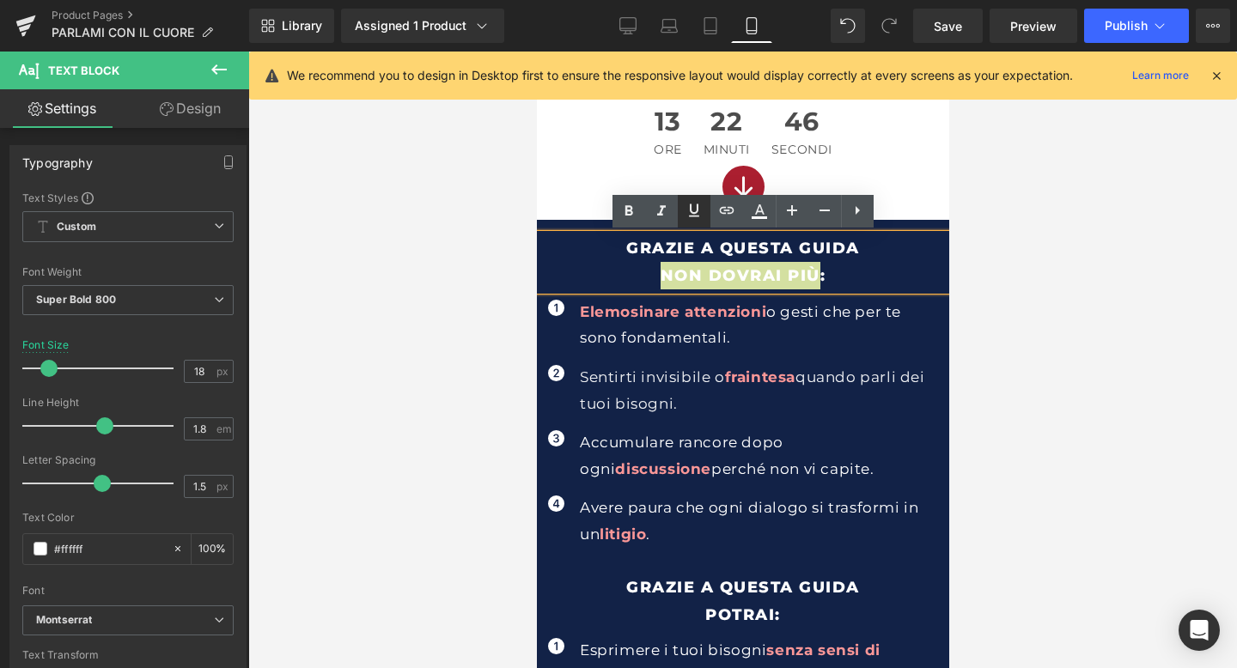
click at [693, 207] on icon at bounding box center [694, 210] width 21 height 21
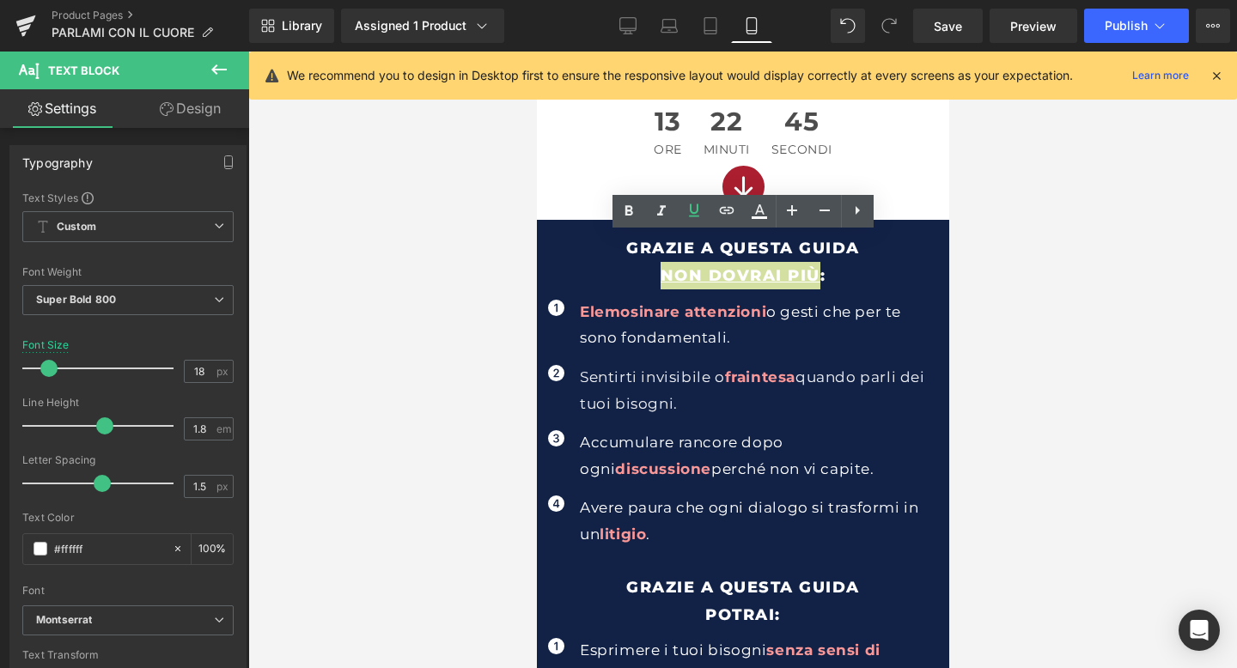
click at [1030, 362] on div at bounding box center [742, 360] width 988 height 617
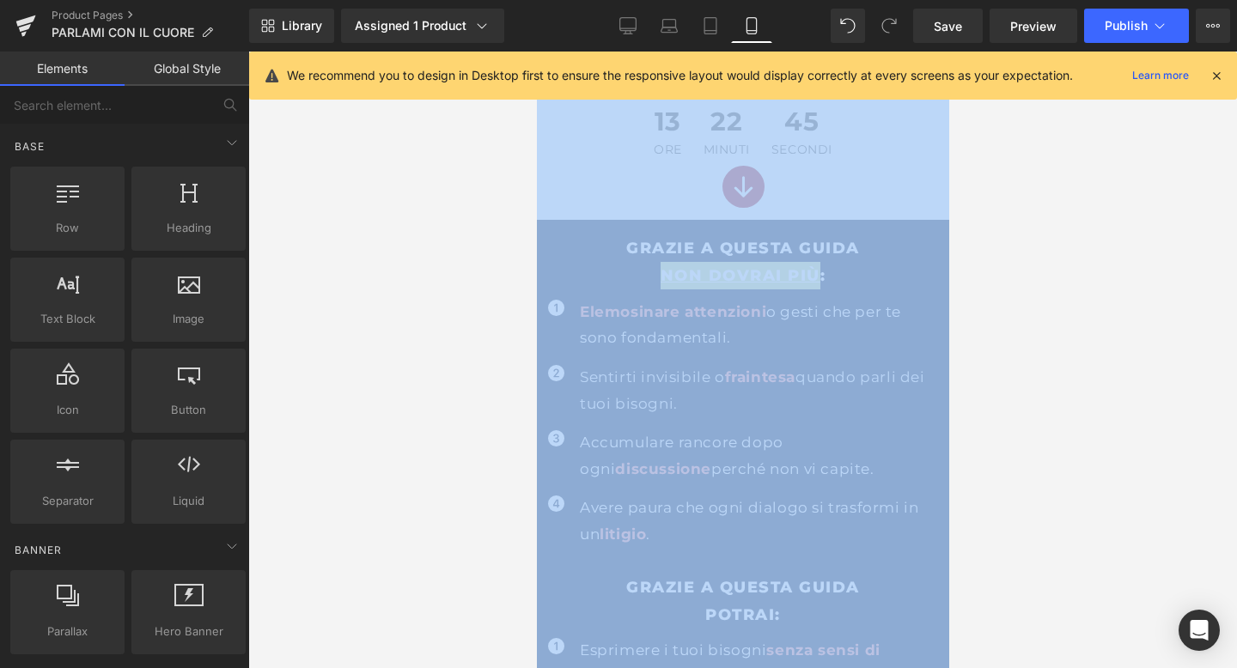
click at [1030, 362] on div at bounding box center [742, 360] width 988 height 617
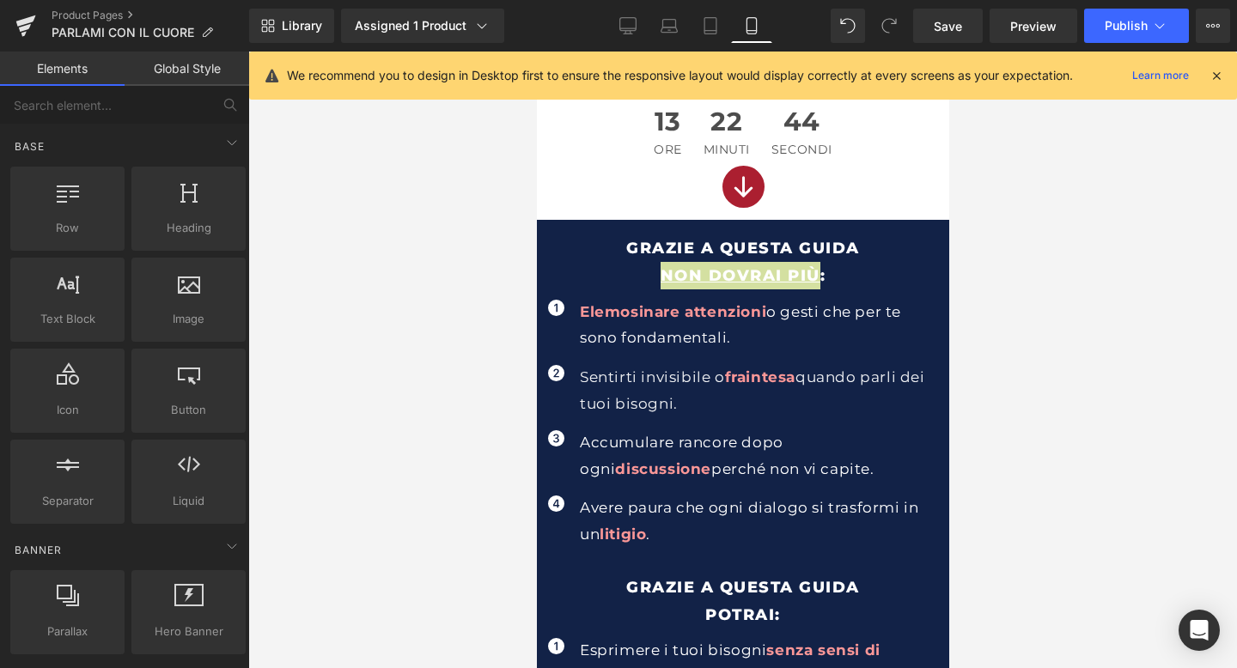
click at [1030, 359] on div at bounding box center [742, 360] width 988 height 617
click at [843, 266] on p "NON DOVRAI PIù :" at bounding box center [742, 275] width 412 height 27
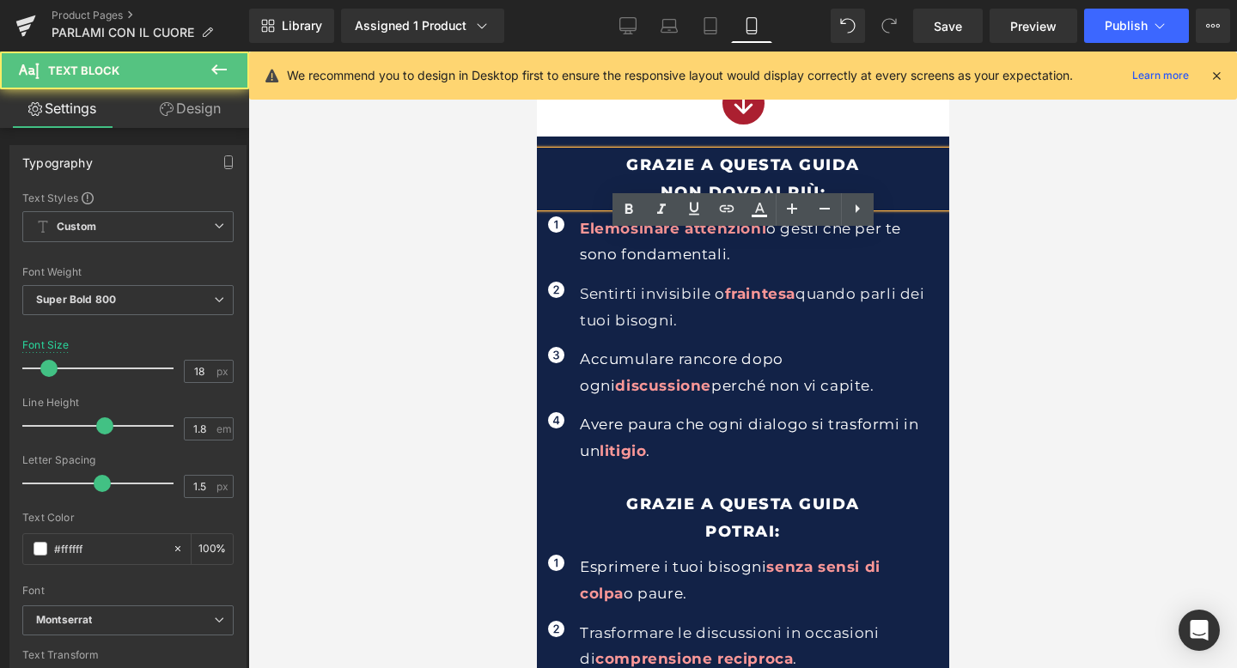
scroll to position [907, 0]
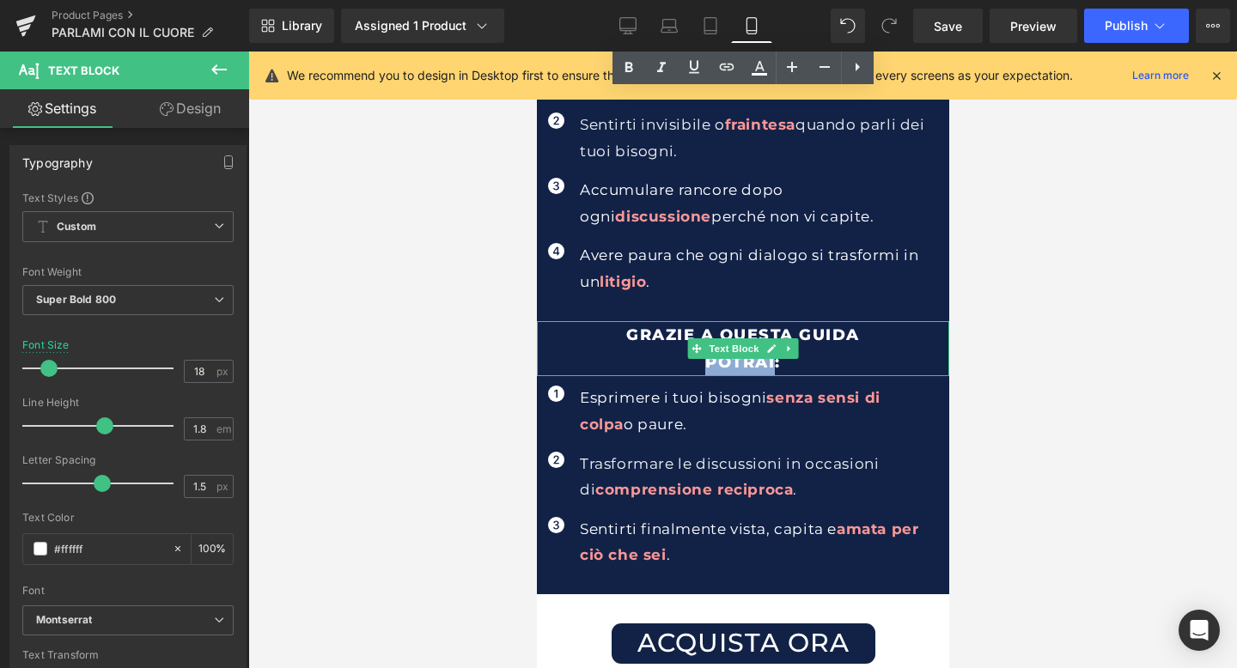
drag, startPoint x: 707, startPoint y: 368, endPoint x: 773, endPoint y: 368, distance: 66.1
click at [773, 368] on p "potrai:" at bounding box center [742, 362] width 412 height 27
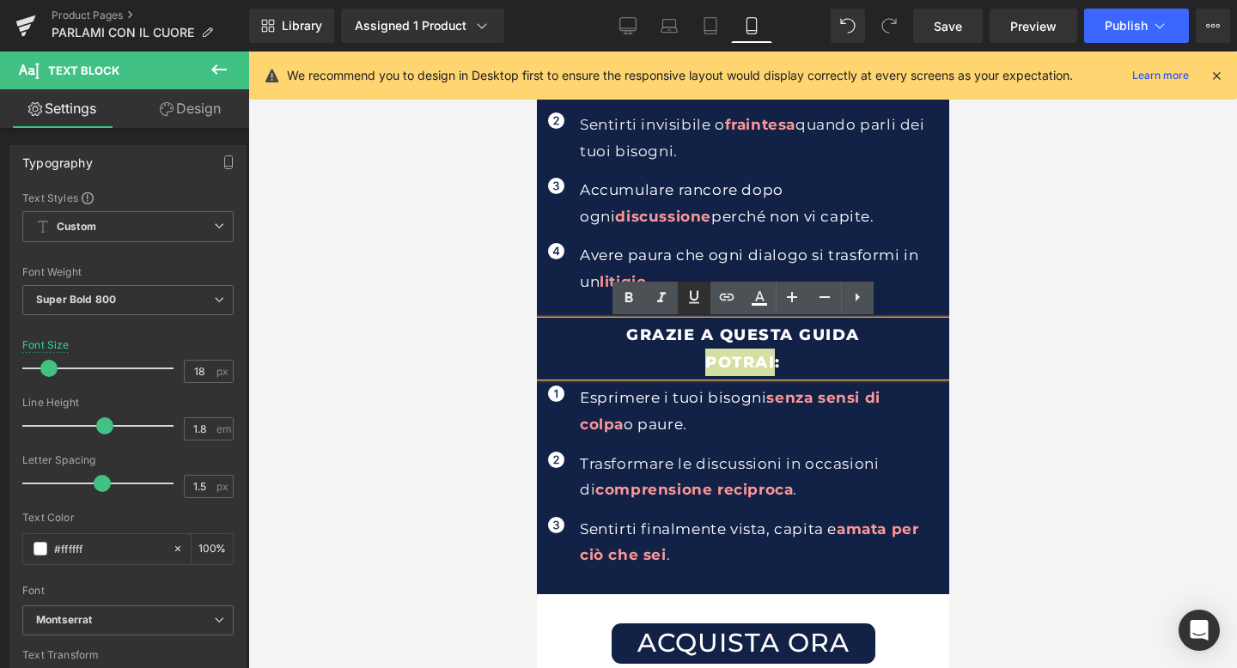
click at [691, 291] on icon at bounding box center [694, 297] width 21 height 21
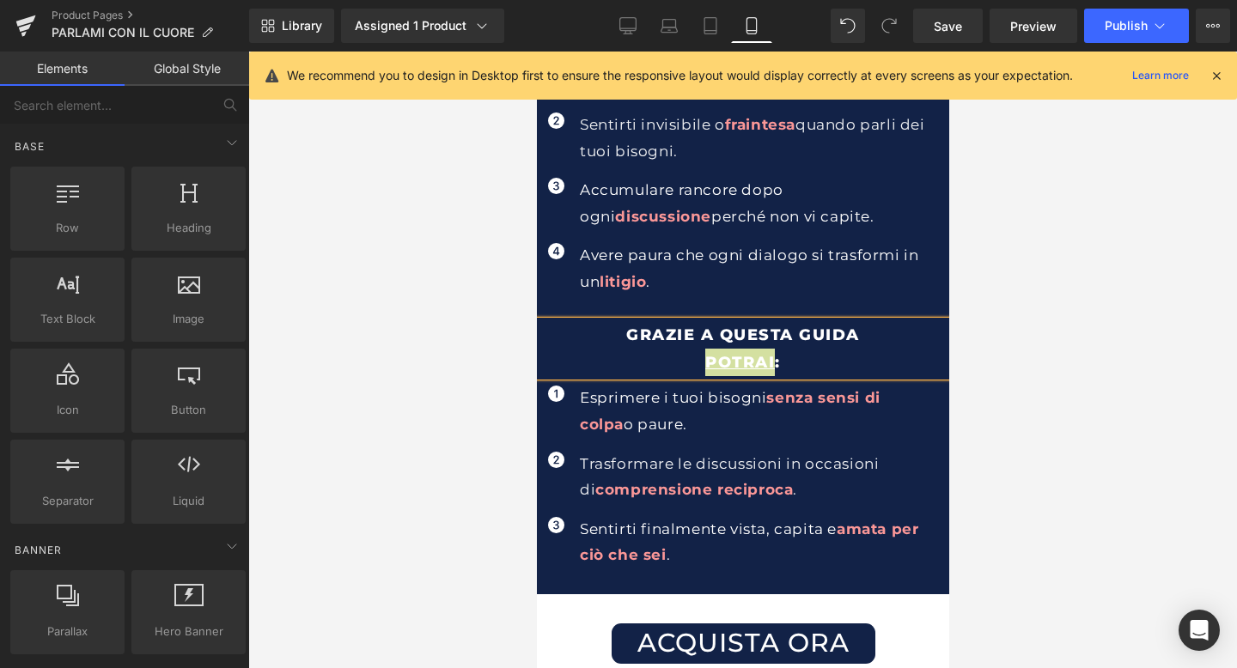
click at [1024, 271] on div at bounding box center [742, 360] width 988 height 617
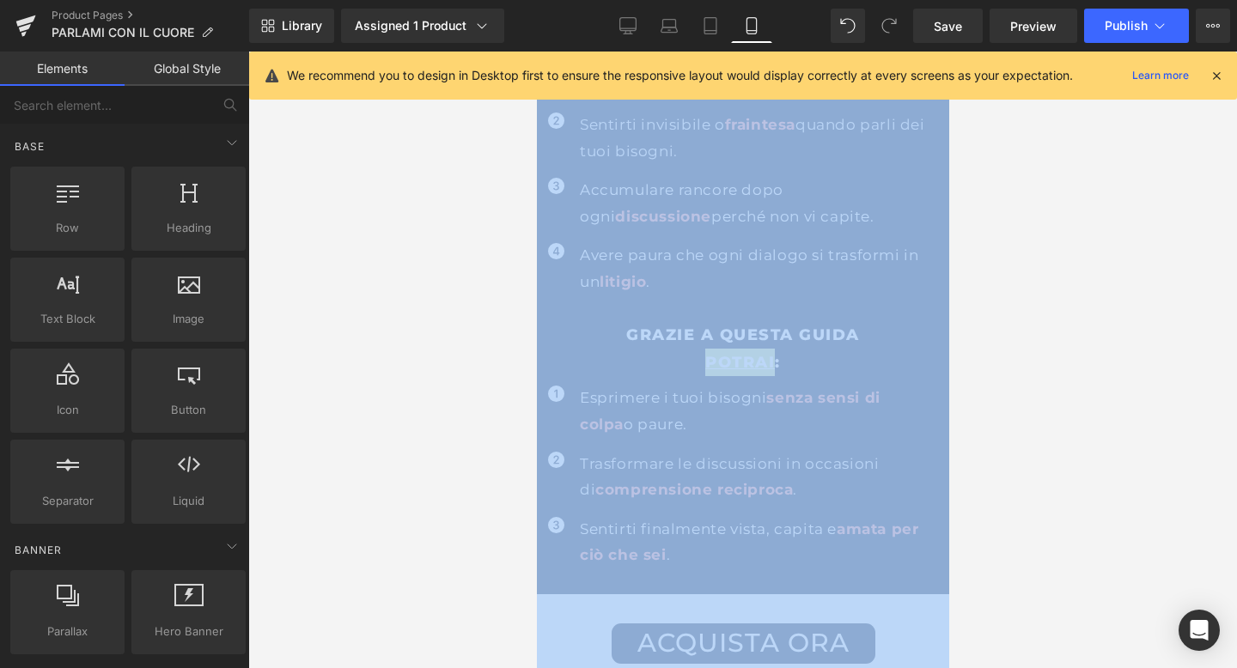
click at [1024, 271] on div at bounding box center [742, 360] width 988 height 617
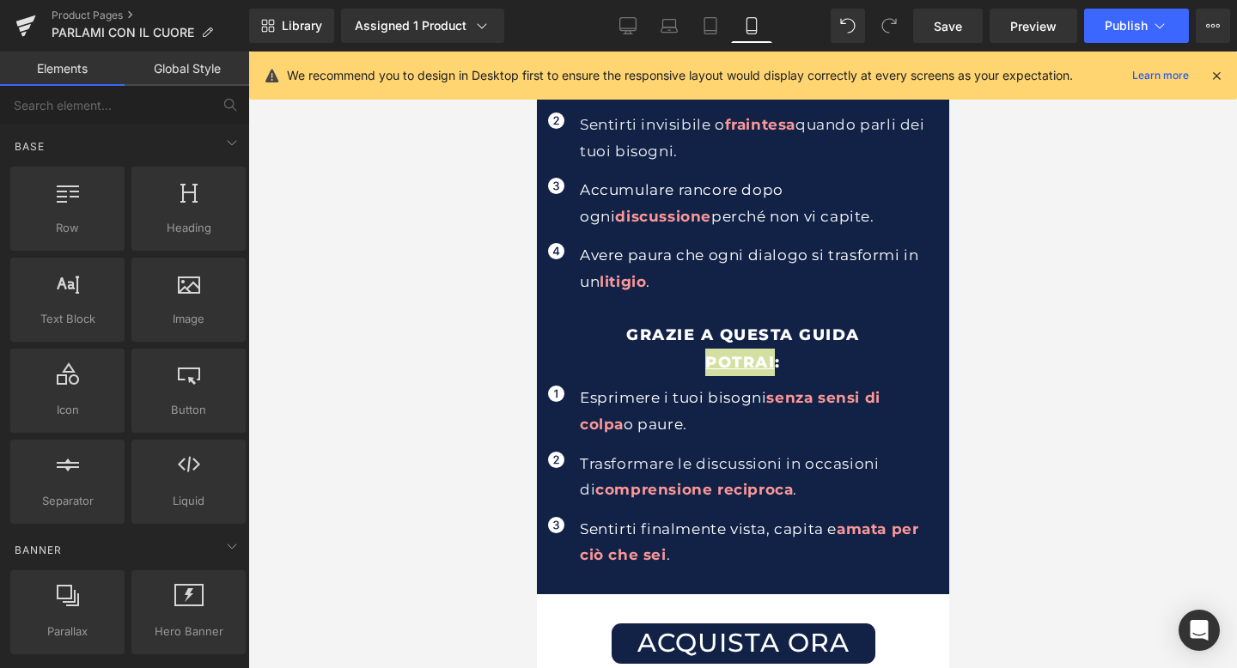
click at [1033, 306] on div at bounding box center [742, 360] width 988 height 617
click at [970, 336] on div at bounding box center [742, 360] width 988 height 617
click at [474, 401] on div at bounding box center [742, 360] width 988 height 617
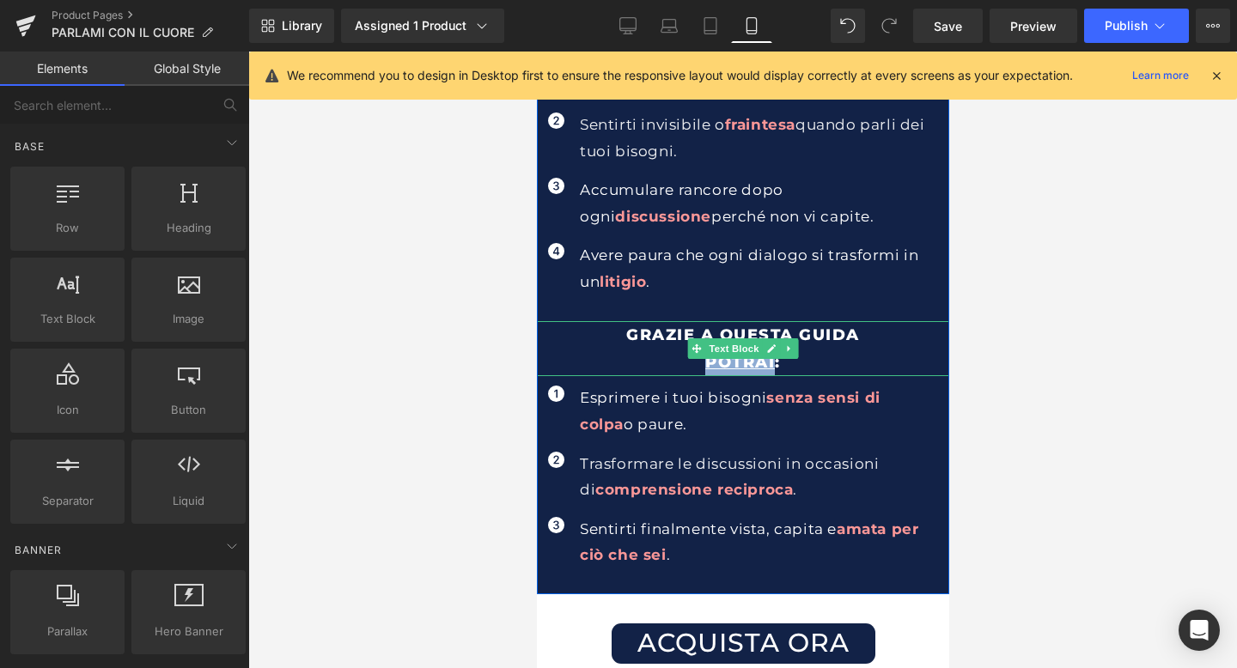
click at [801, 362] on p "potrai :" at bounding box center [742, 362] width 412 height 27
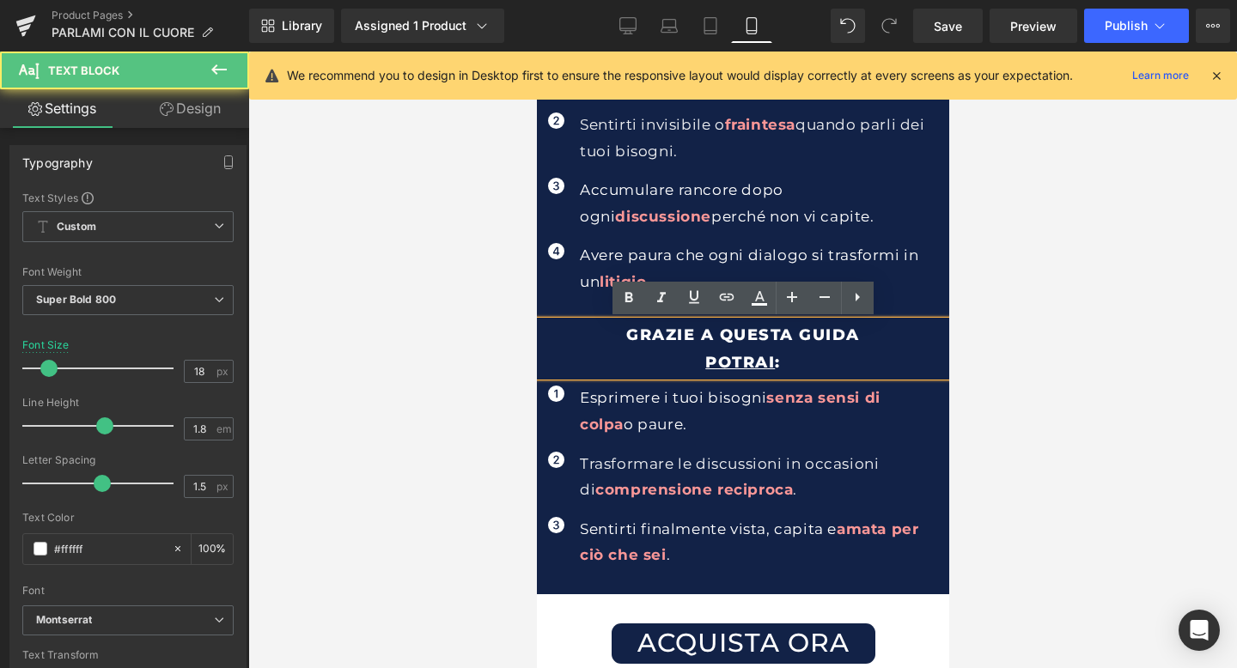
click at [1026, 337] on div at bounding box center [742, 360] width 988 height 617
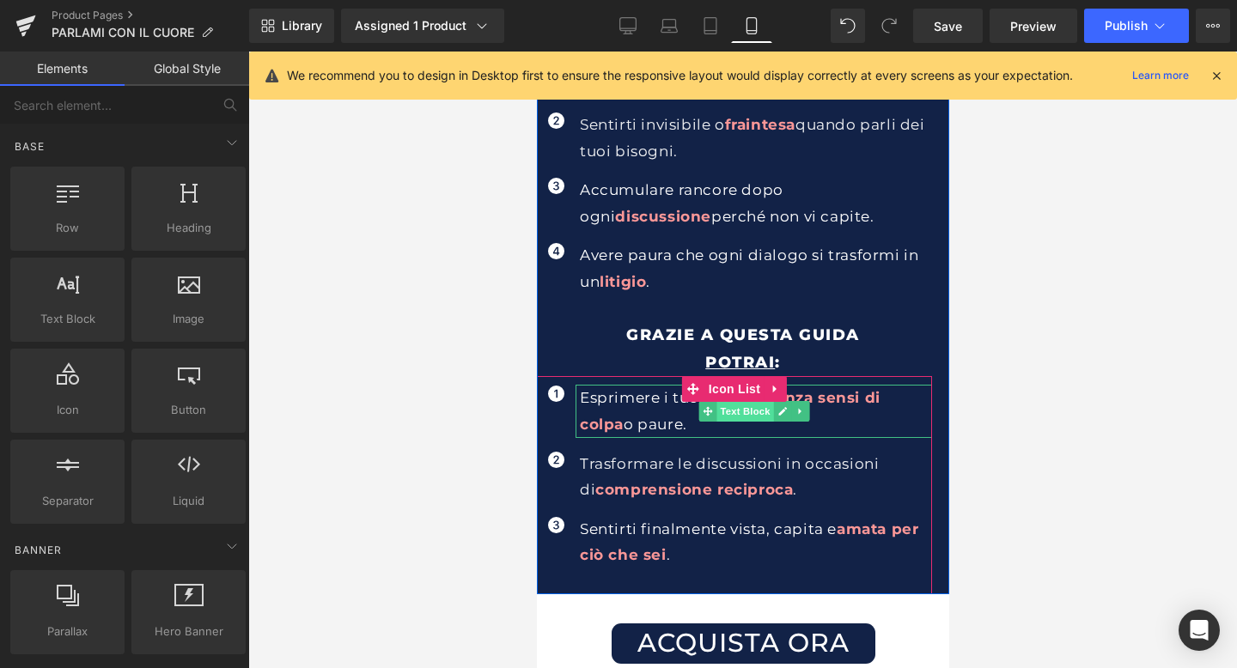
click at [759, 419] on span "Text Block" at bounding box center [743, 411] width 57 height 21
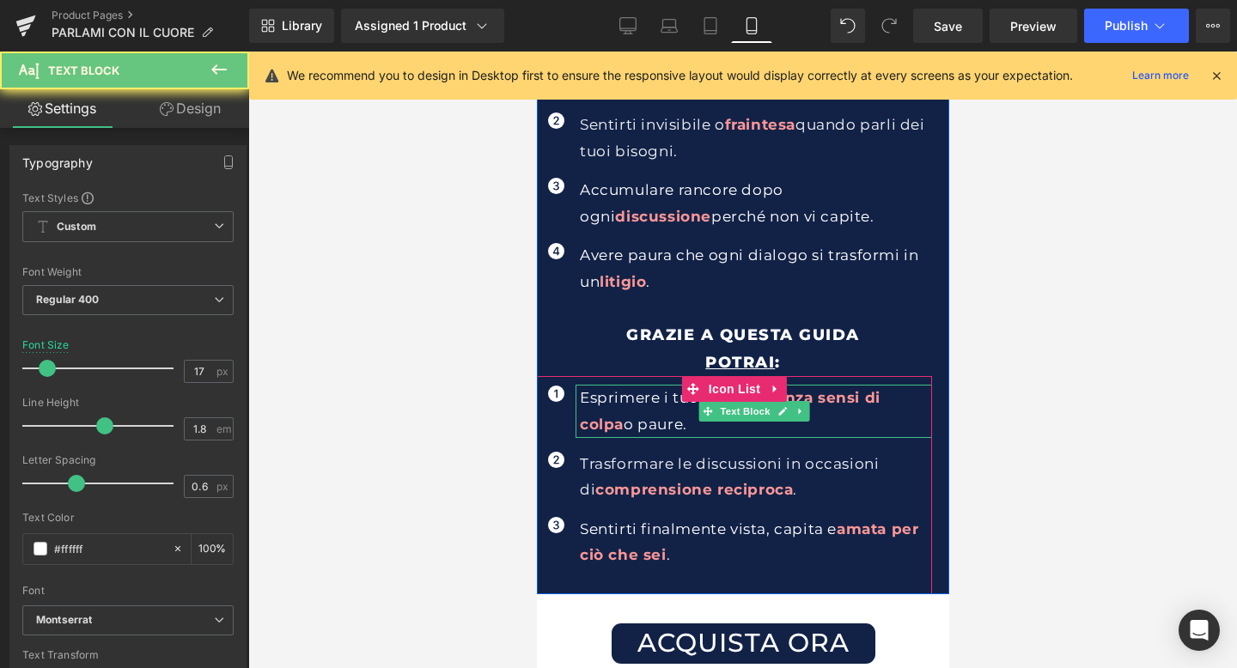
click at [812, 398] on span "senza sensi di colpa" at bounding box center [729, 411] width 301 height 44
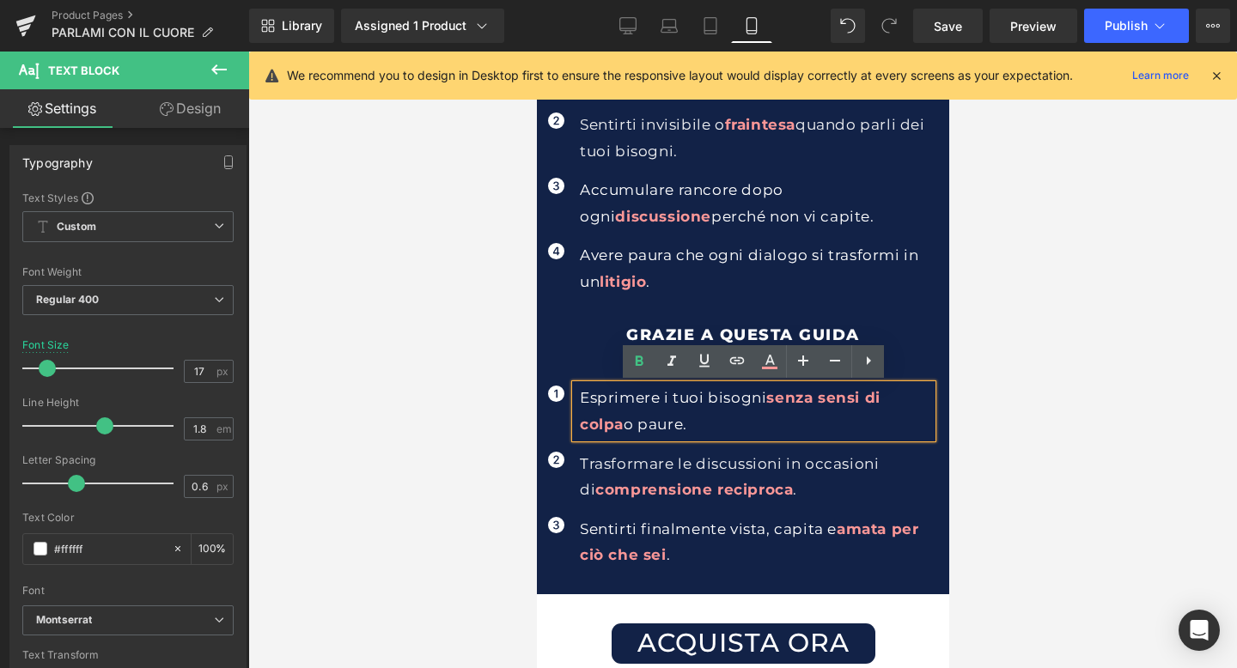
click at [728, 398] on p "Esprimere i tuoi bisogni senza sensi di colpa o paure." at bounding box center [755, 411] width 352 height 52
click at [646, 367] on icon at bounding box center [639, 361] width 21 height 21
click at [772, 361] on icon at bounding box center [769, 360] width 9 height 10
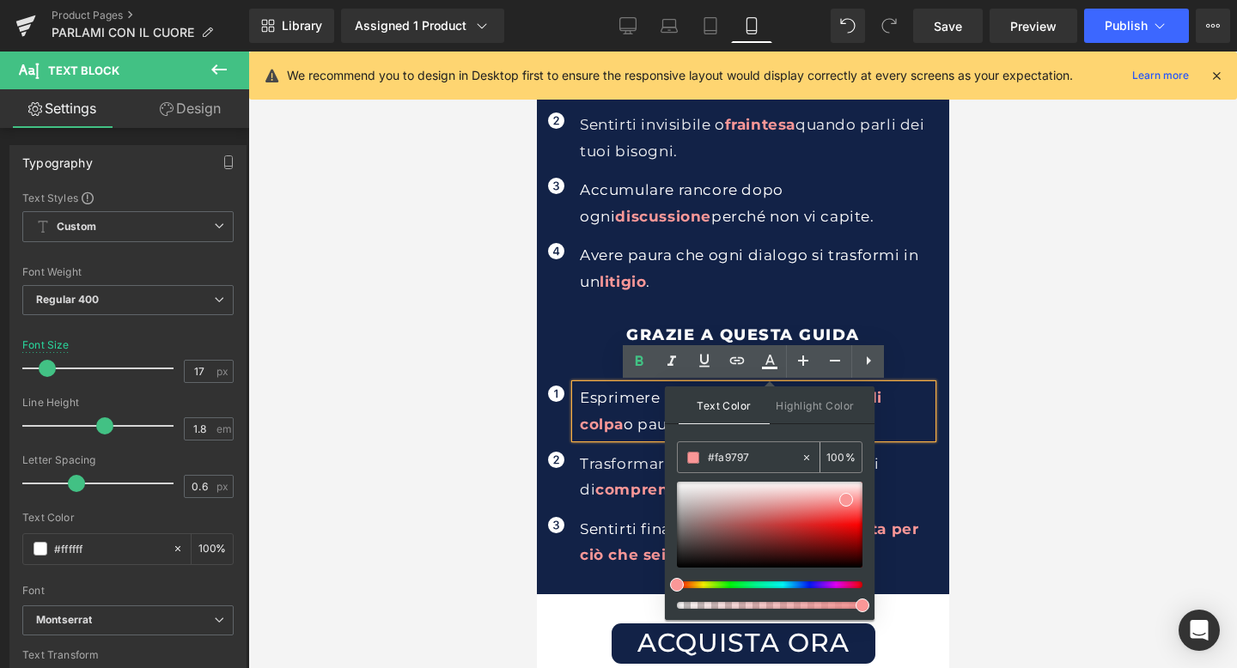
drag, startPoint x: 753, startPoint y: 452, endPoint x: 699, endPoint y: 451, distance: 54.1
click at [699, 451] on div "#fa9797" at bounding box center [739, 457] width 123 height 30
drag, startPoint x: 830, startPoint y: 524, endPoint x: 785, endPoint y: 537, distance: 47.3
click at [785, 542] on div at bounding box center [770, 525] width 186 height 86
drag, startPoint x: 766, startPoint y: 455, endPoint x: 693, endPoint y: 461, distance: 73.2
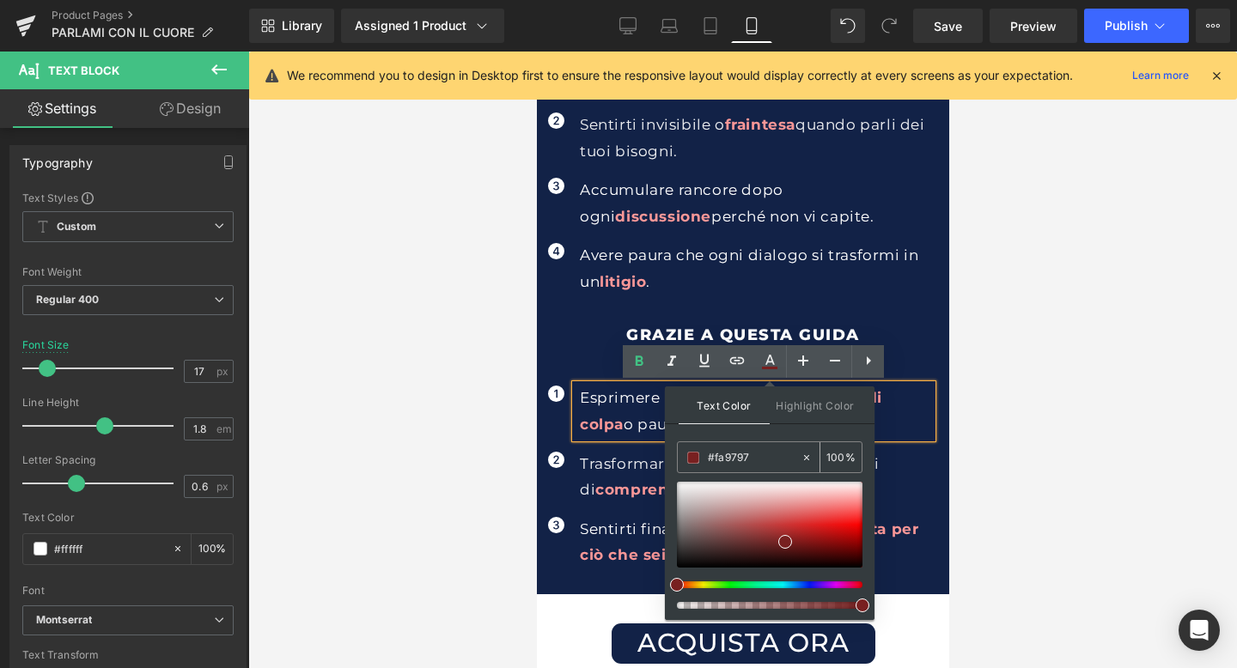
click at [693, 461] on div "#fa9797" at bounding box center [739, 457] width 123 height 30
paste input "fa9797"
click at [821, 406] on span "Highlight Color" at bounding box center [814, 404] width 91 height 37
click at [725, 404] on span "Text Color" at bounding box center [723, 404] width 91 height 37
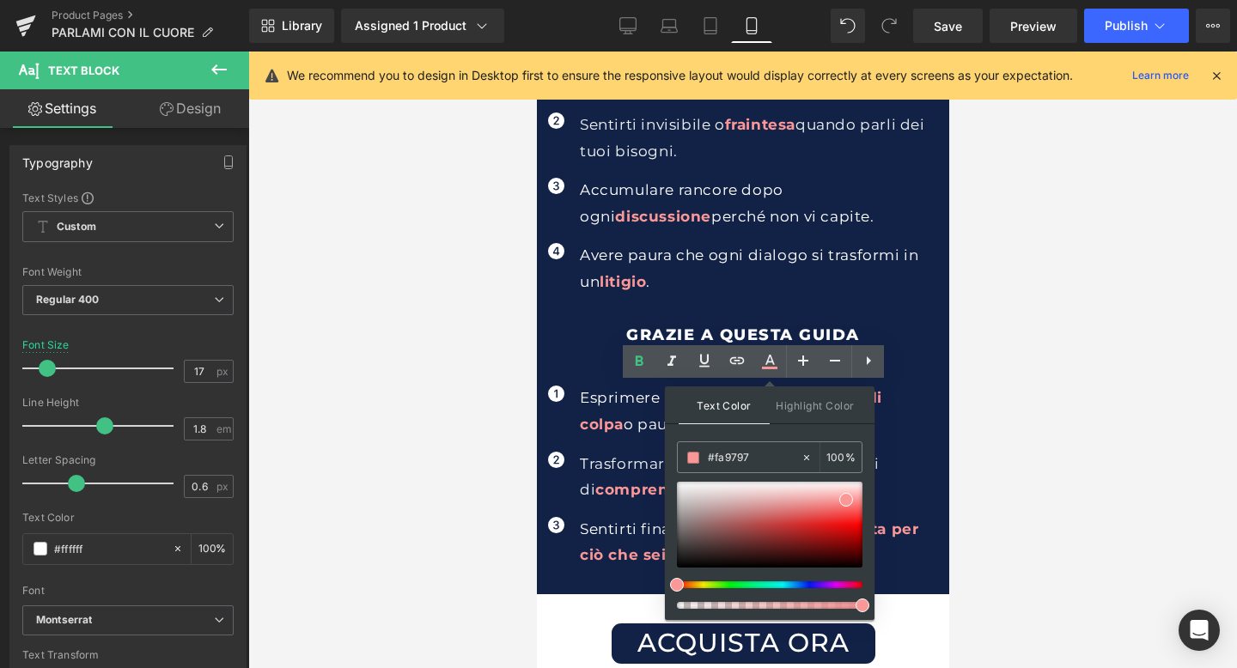
click at [1164, 480] on div at bounding box center [742, 360] width 988 height 617
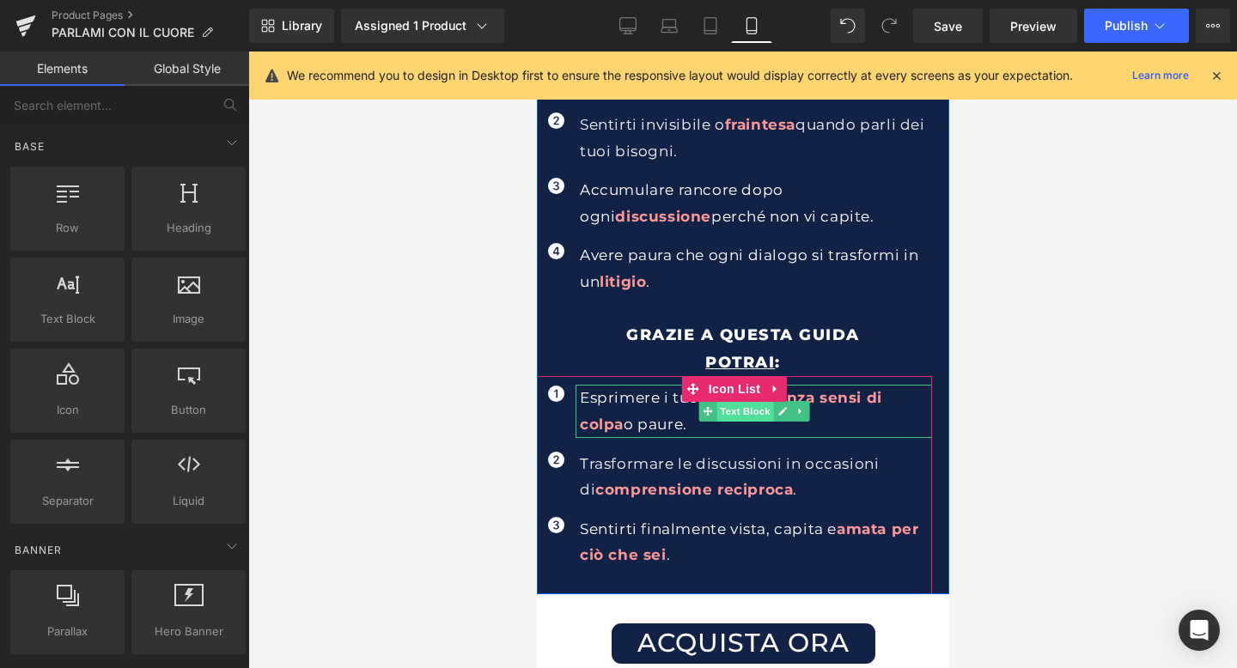
click at [732, 407] on span "Text Block" at bounding box center [743, 411] width 57 height 21
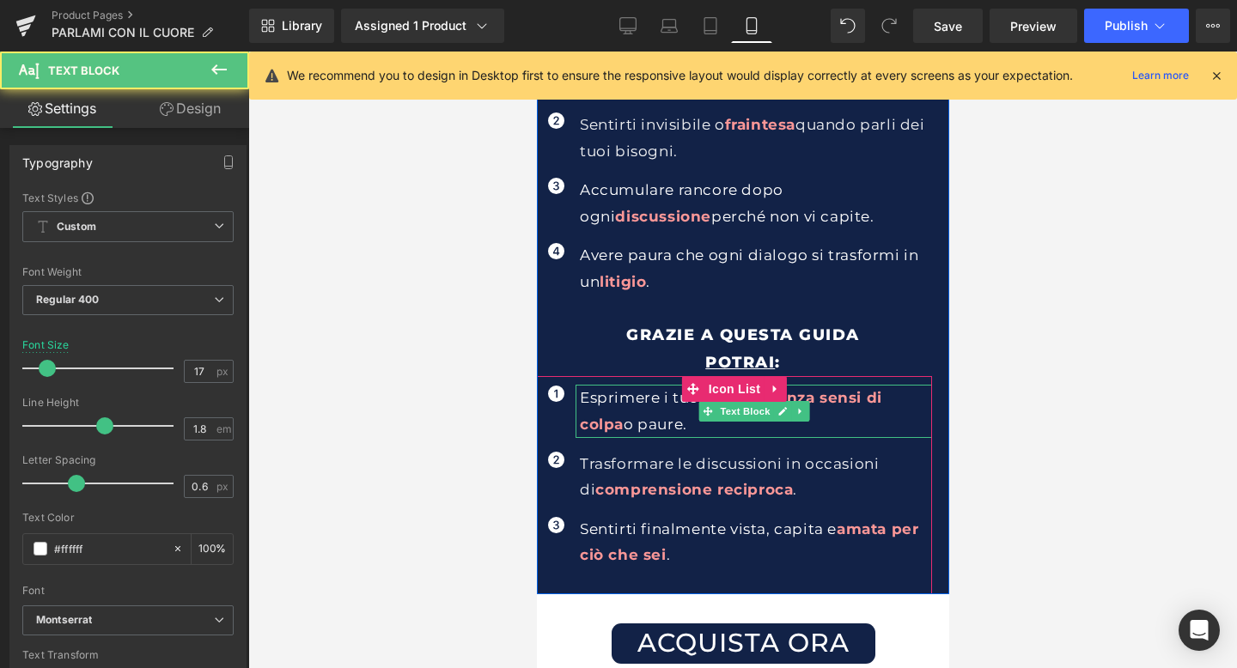
click at [668, 405] on p "Esprimere i tuoi bisogni senza sensi di colpa o paure." at bounding box center [755, 411] width 352 height 52
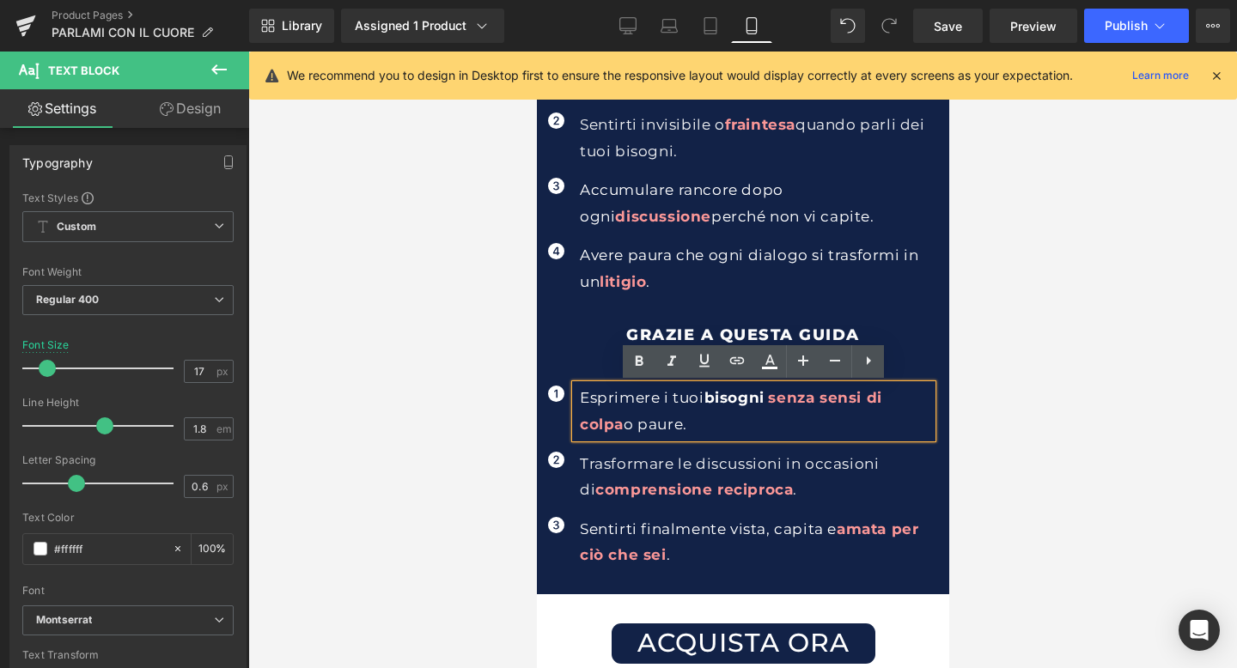
click at [739, 400] on span "bisogni" at bounding box center [733, 397] width 60 height 17
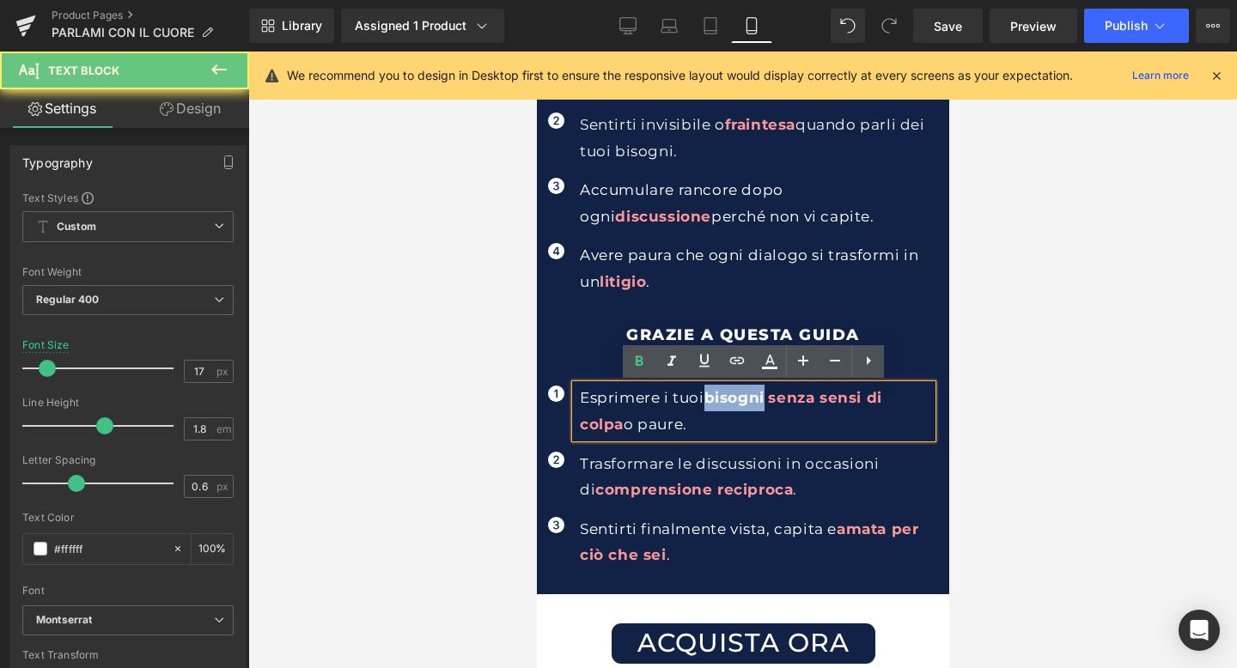
click at [739, 400] on span "bisogni" at bounding box center [733, 397] width 60 height 17
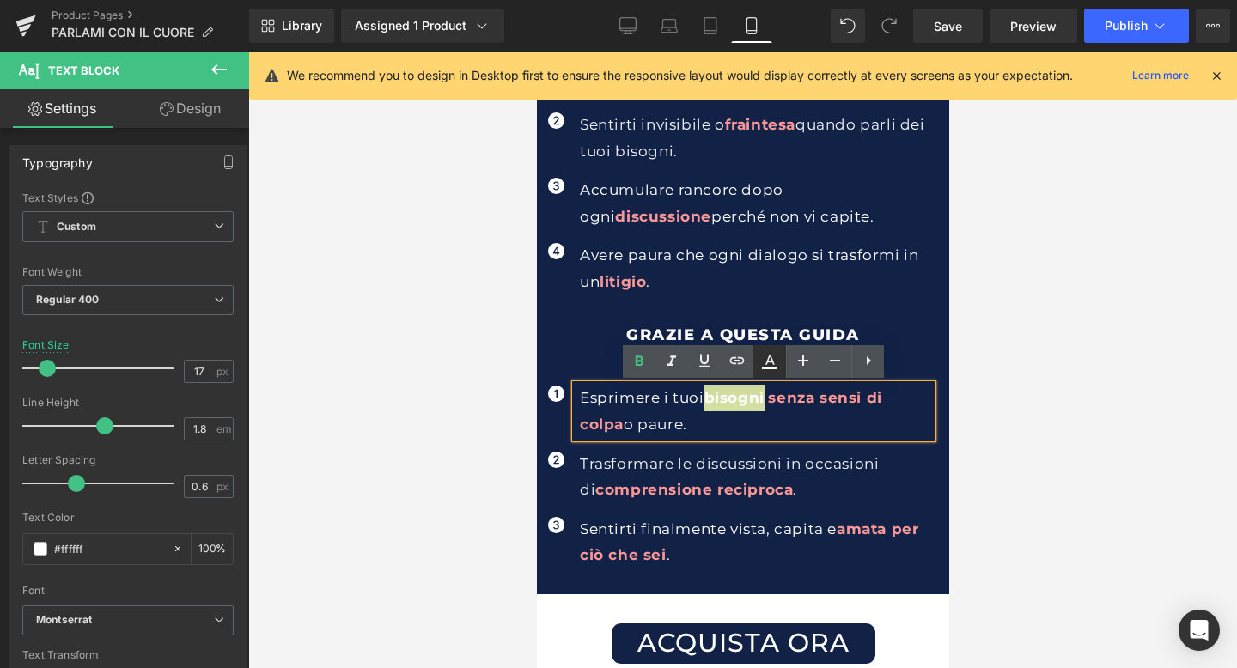
click at [761, 368] on icon at bounding box center [769, 361] width 21 height 21
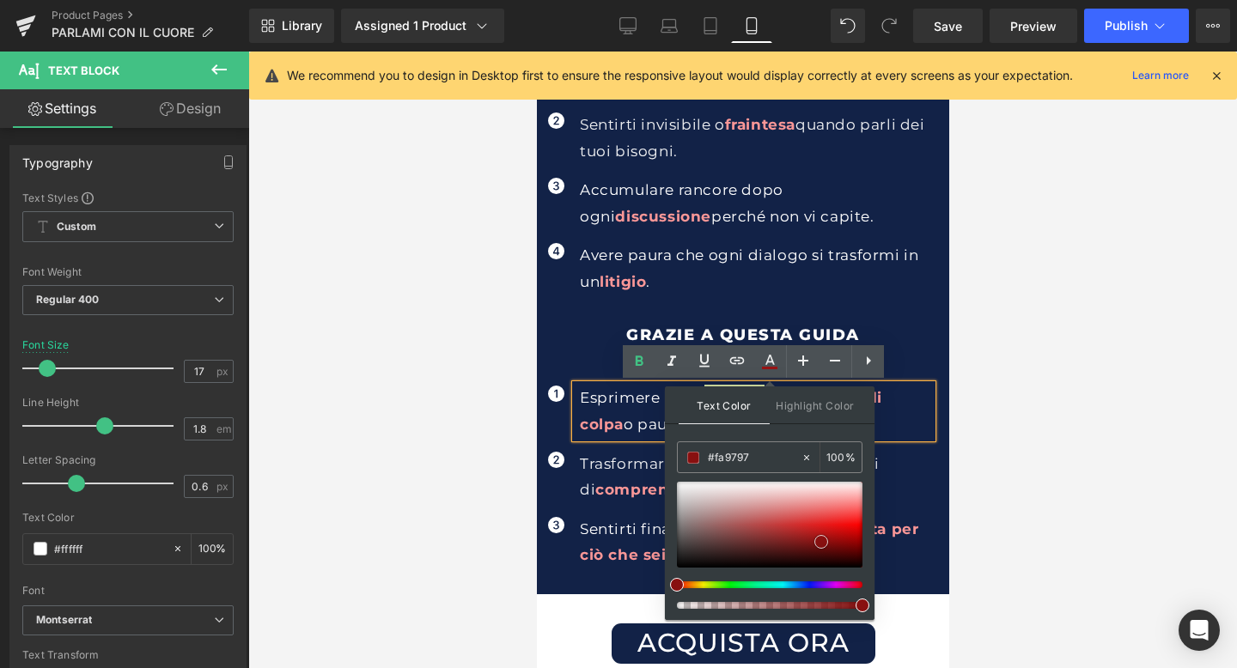
drag, startPoint x: 800, startPoint y: 498, endPoint x: 821, endPoint y: 542, distance: 48.8
click at [821, 542] on div at bounding box center [770, 525] width 186 height 86
drag, startPoint x: 765, startPoint y: 454, endPoint x: 696, endPoint y: 455, distance: 69.6
click at [696, 455] on div "#fa9797" at bounding box center [739, 457] width 123 height 30
paste input "fa9797"
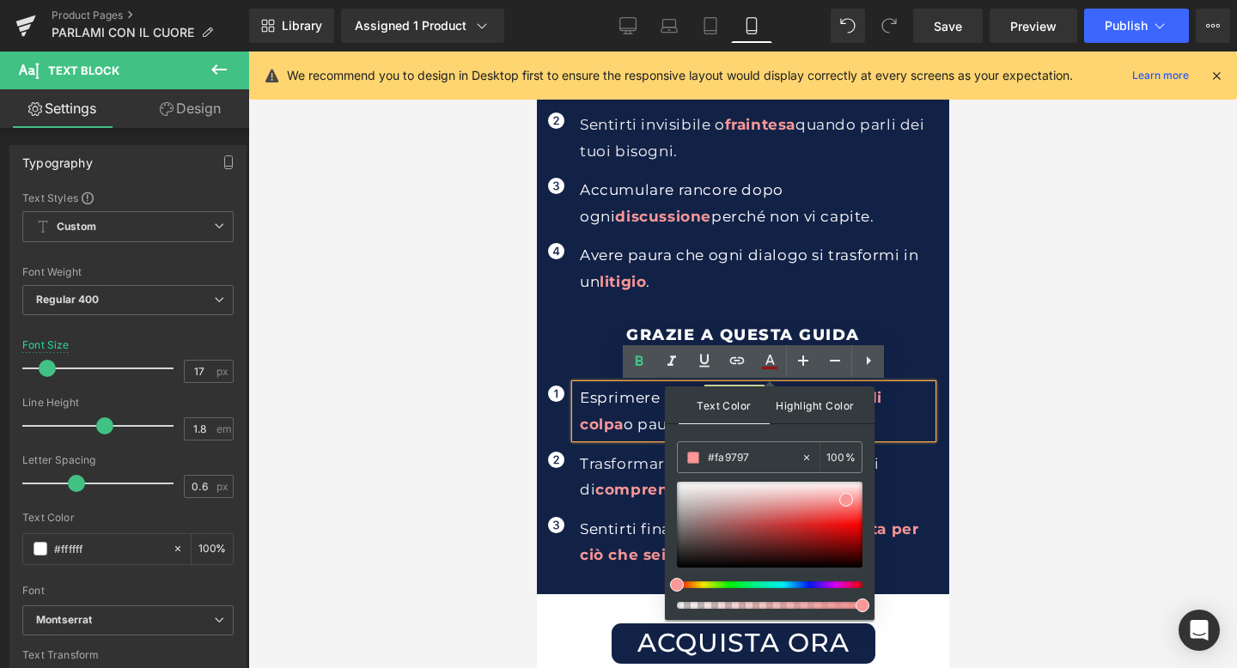
type input "#fa9797"
click at [815, 410] on span "Highlight Color" at bounding box center [814, 404] width 91 height 37
click at [940, 424] on div "GRAZIE A QUESTA GUIDA NON DOVRAI PIù : Text Block Icon Elemosinare attenzioni o…" at bounding box center [742, 288] width 412 height 612
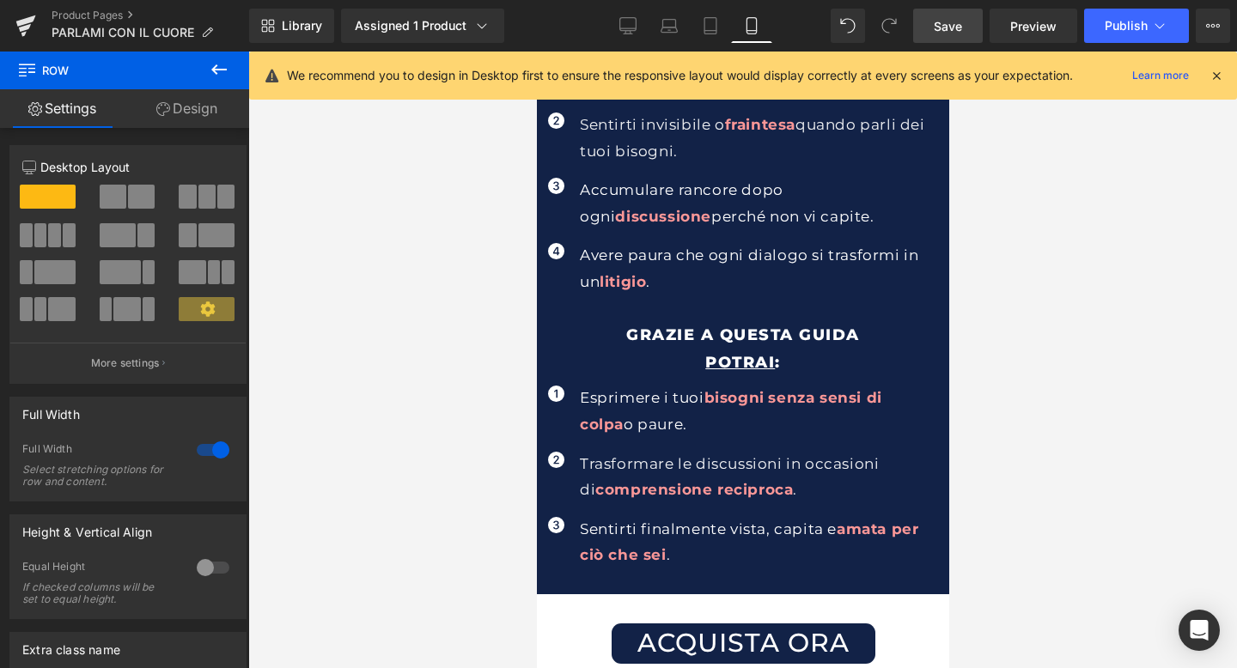
click at [938, 30] on span "Save" at bounding box center [948, 26] width 28 height 18
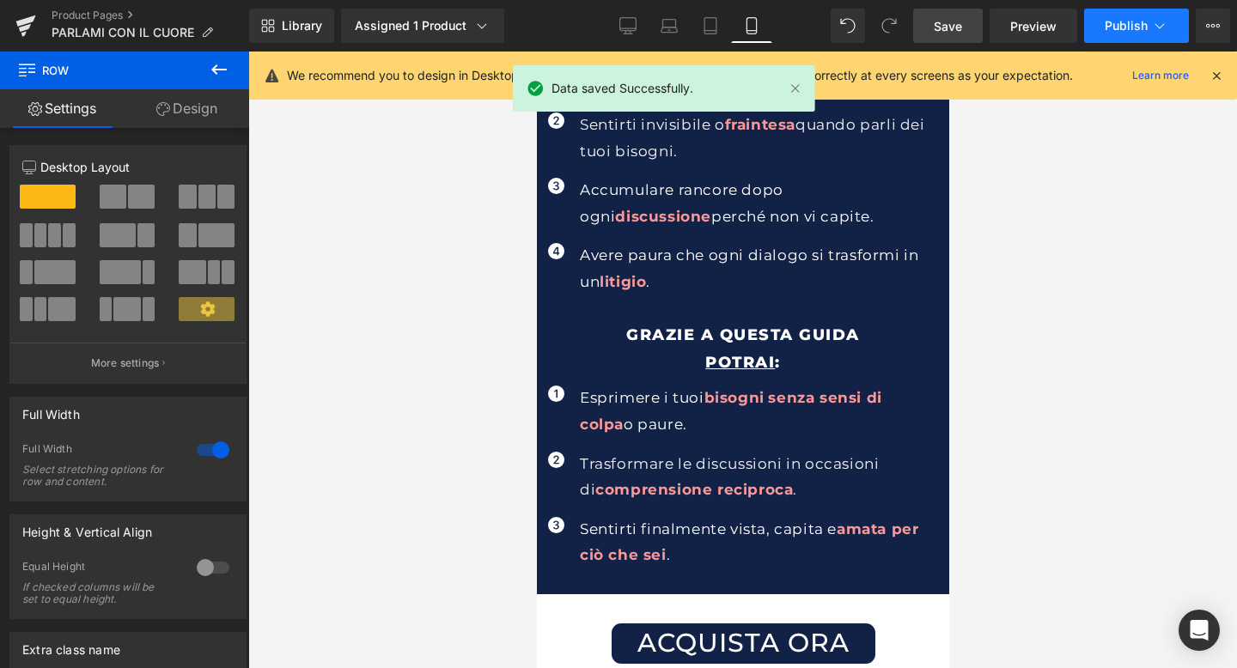
click at [1121, 33] on button "Publish" at bounding box center [1136, 26] width 105 height 34
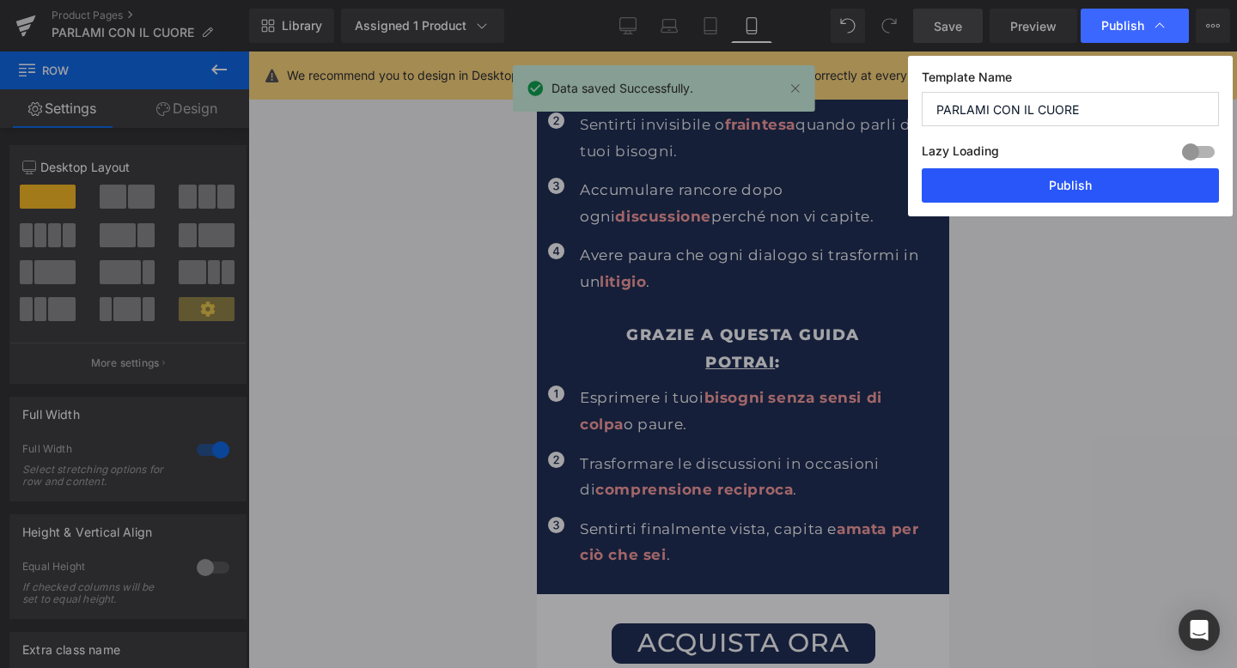
click at [1027, 194] on button "Publish" at bounding box center [1069, 185] width 297 height 34
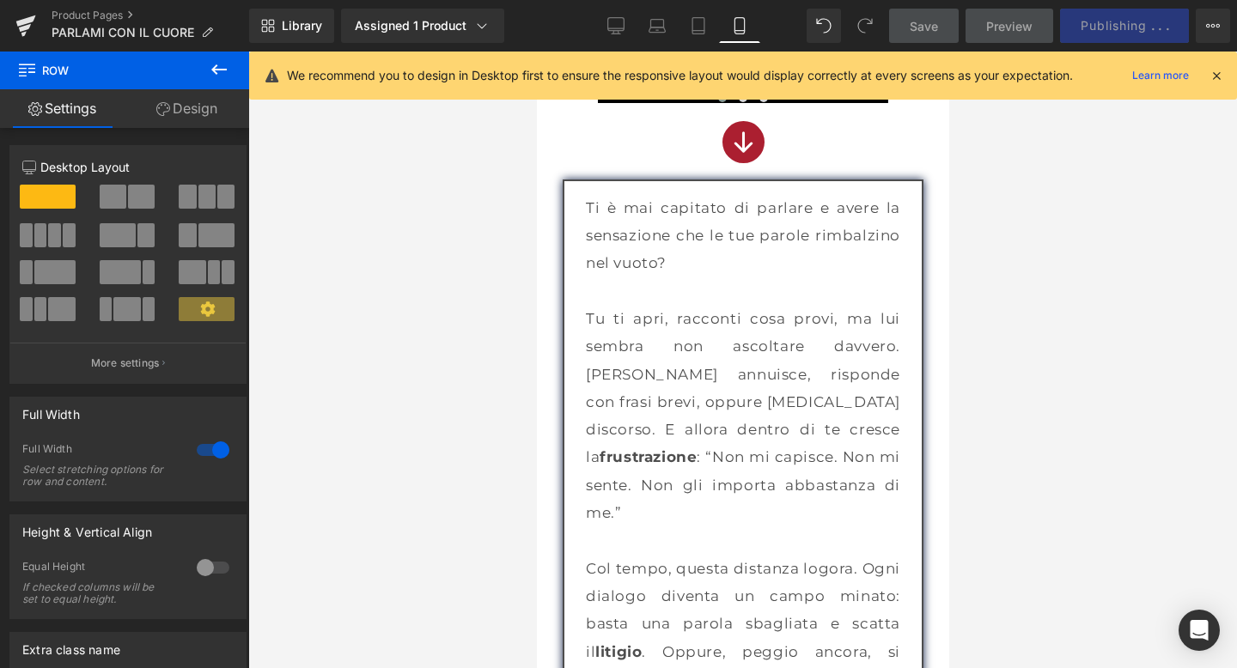
scroll to position [1952, 0]
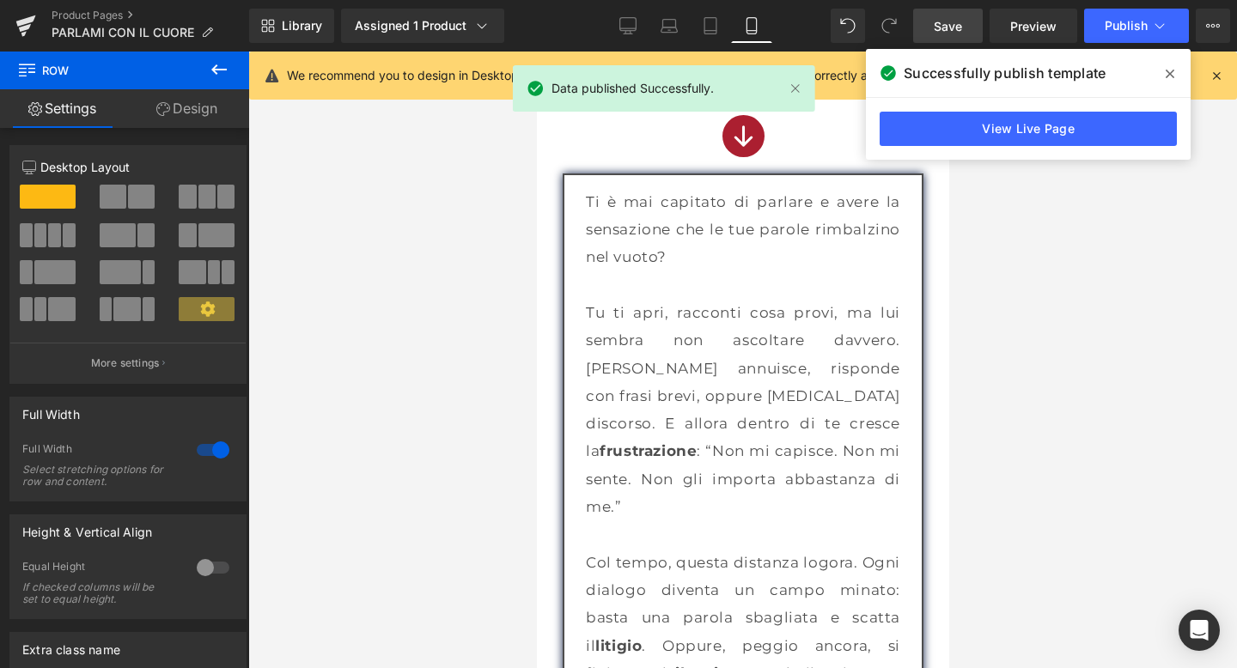
click at [1168, 67] on icon at bounding box center [1169, 74] width 9 height 14
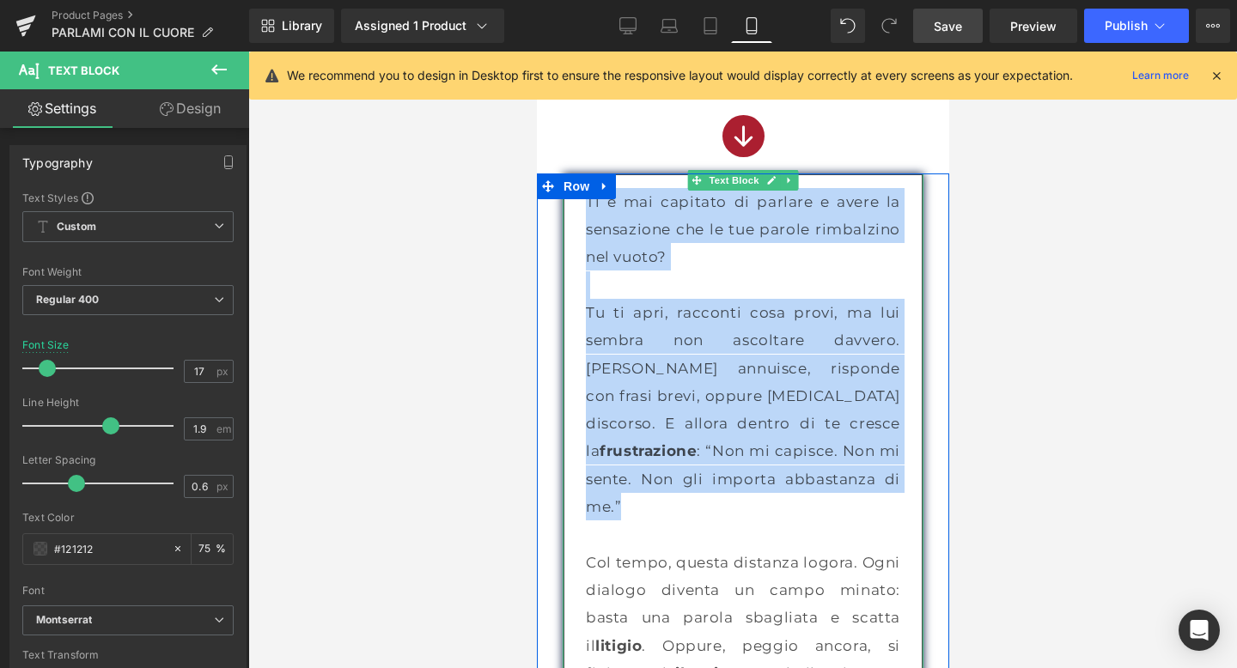
drag, startPoint x: 737, startPoint y: 479, endPoint x: 585, endPoint y: 210, distance: 308.8
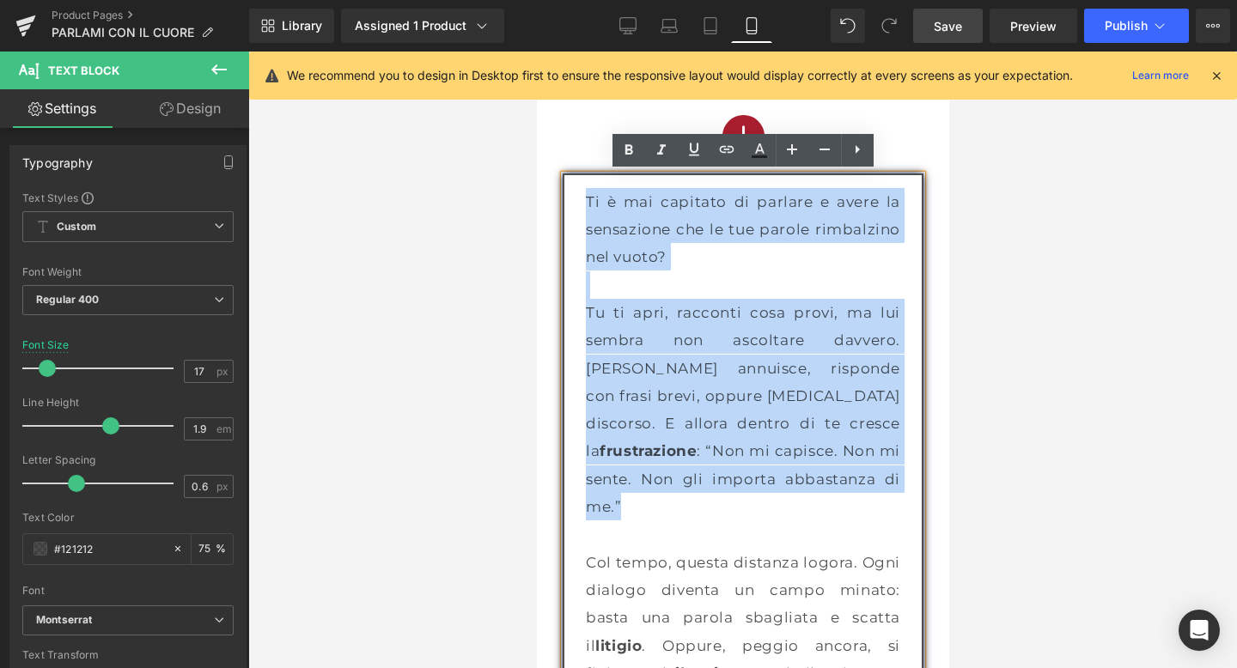
copy div "Ti è mai capitato di parlare e avere la sensazione che le tue parole rimbalzino…"
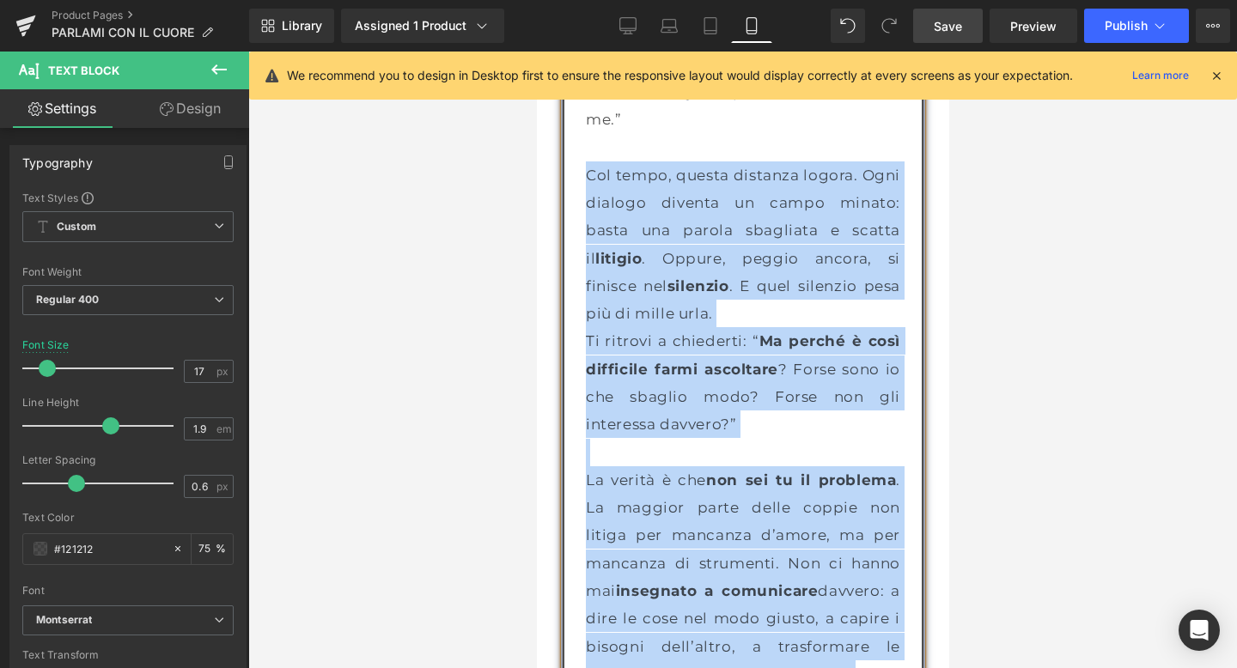
scroll to position [2383, 0]
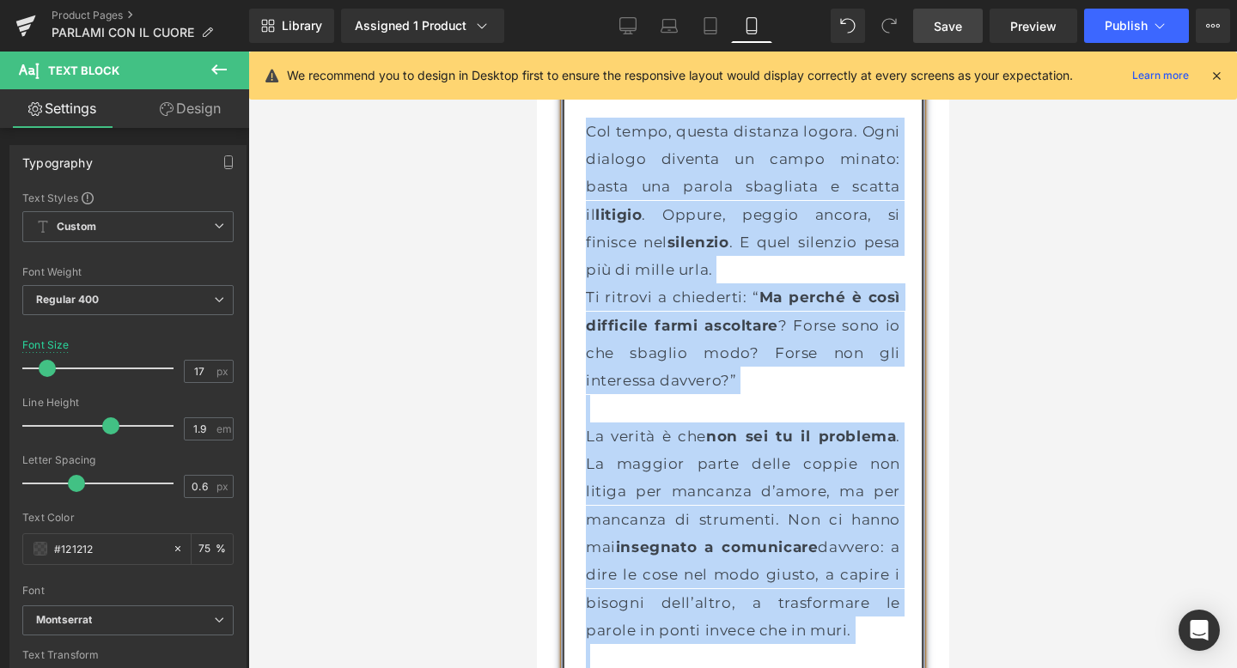
drag, startPoint x: 587, startPoint y: 314, endPoint x: 796, endPoint y: 610, distance: 362.2
click at [796, 610] on div "Ti è mai capitato di parlare e avere la sensazione che le tue parole rimbalzino…" at bounding box center [742, 436] width 361 height 1389
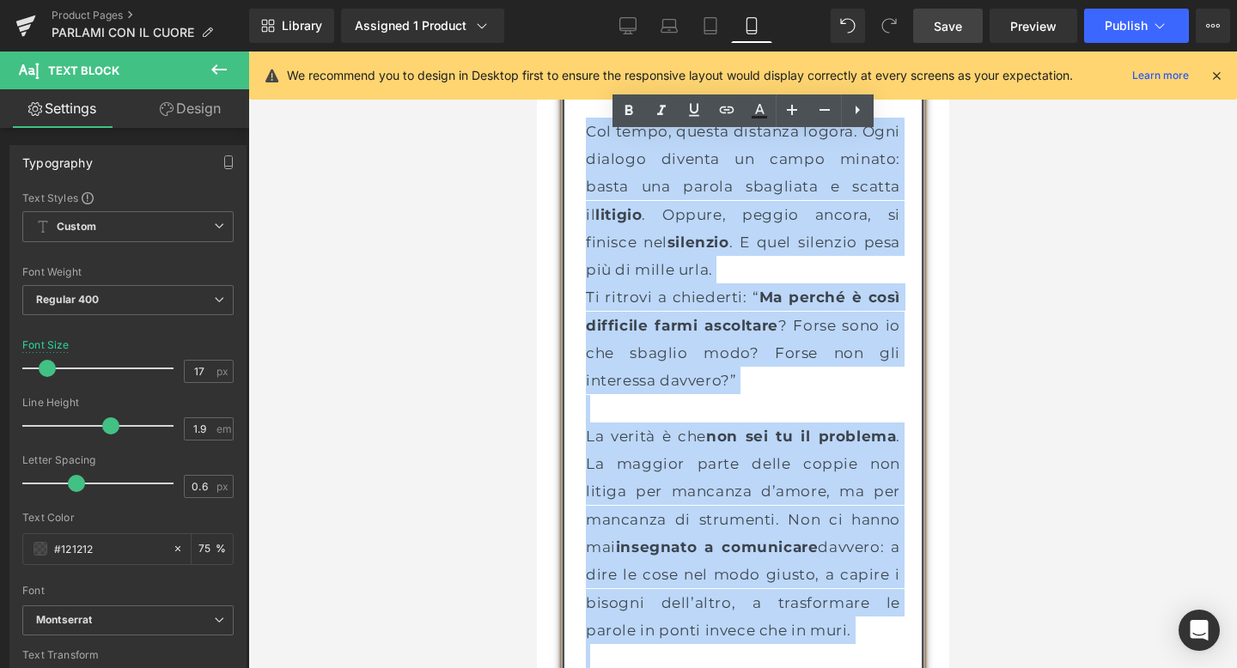
copy div "Col tempo, questa distanza logora. Ogni dialogo diventa un campo minato: basta …"
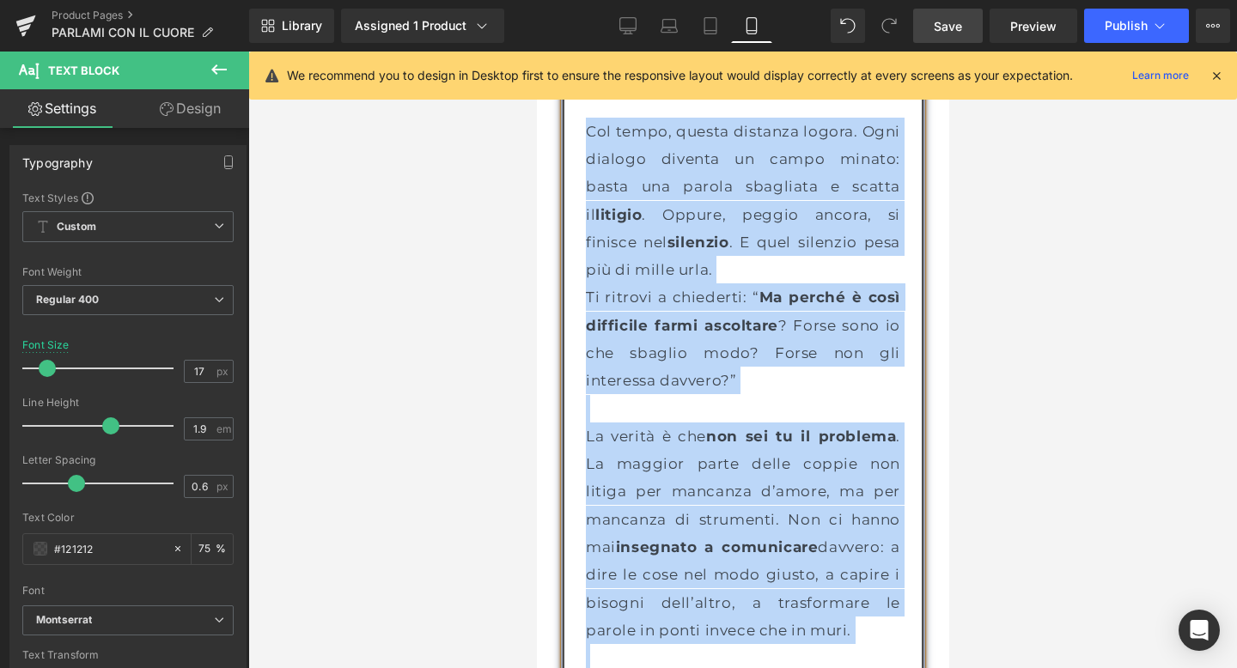
click at [866, 395] on p at bounding box center [742, 408] width 314 height 27
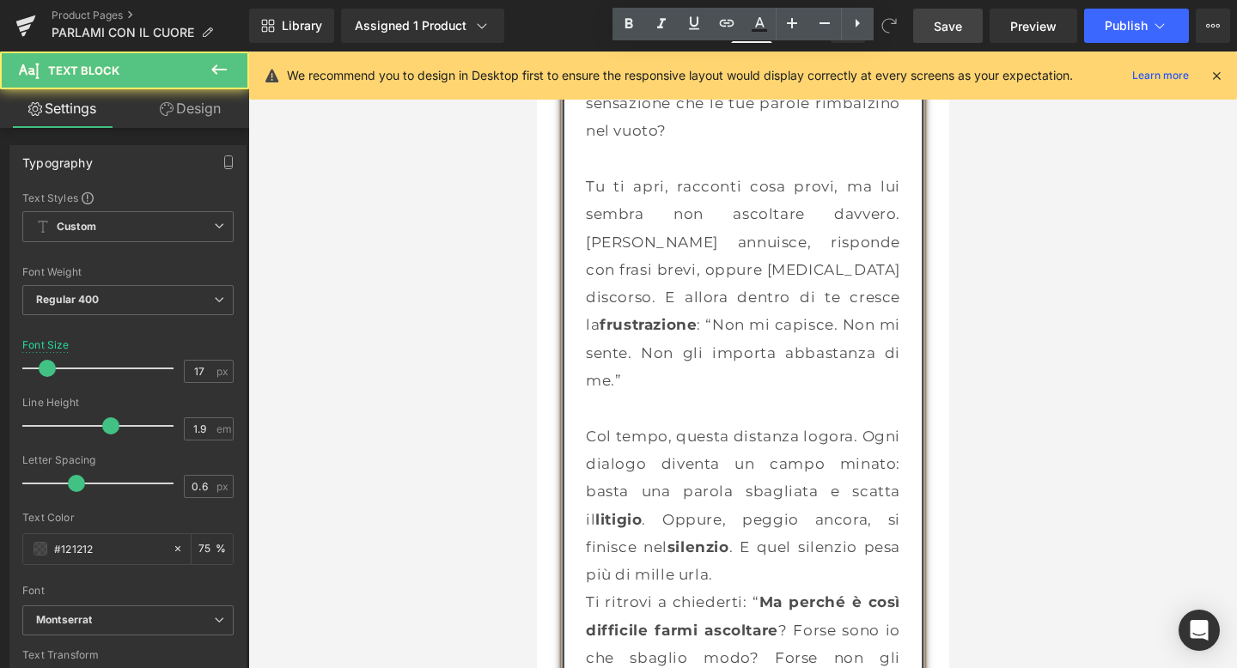
scroll to position [1883, 0]
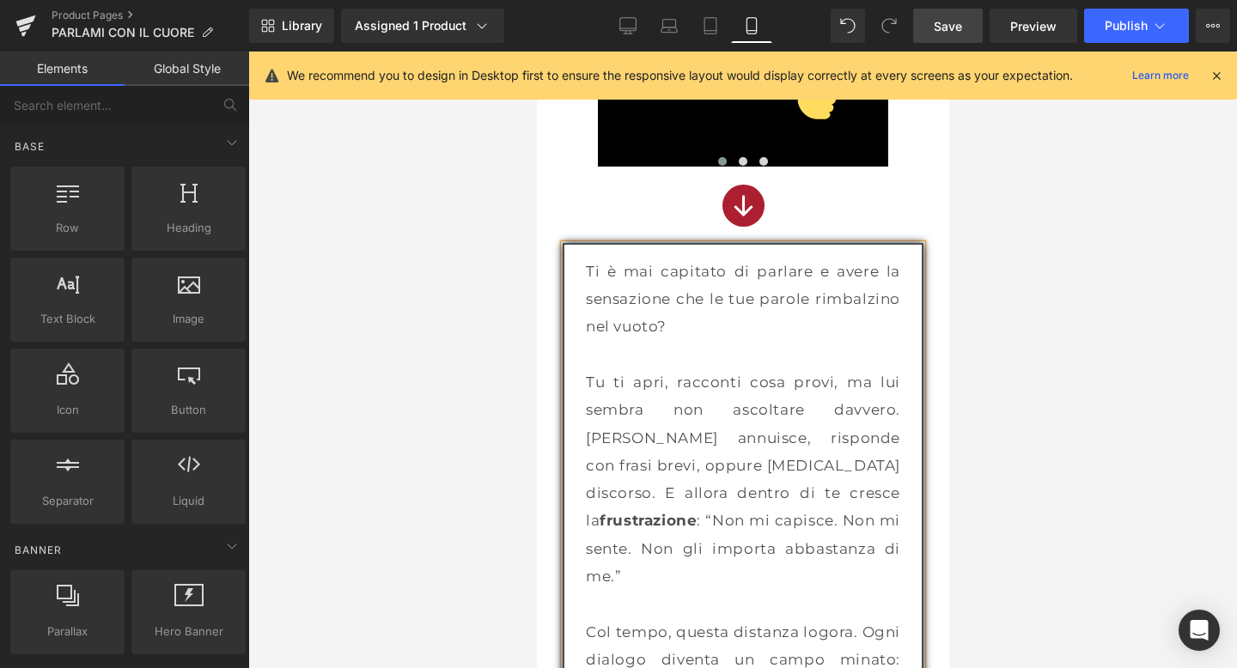
click at [1002, 249] on div at bounding box center [742, 360] width 988 height 617
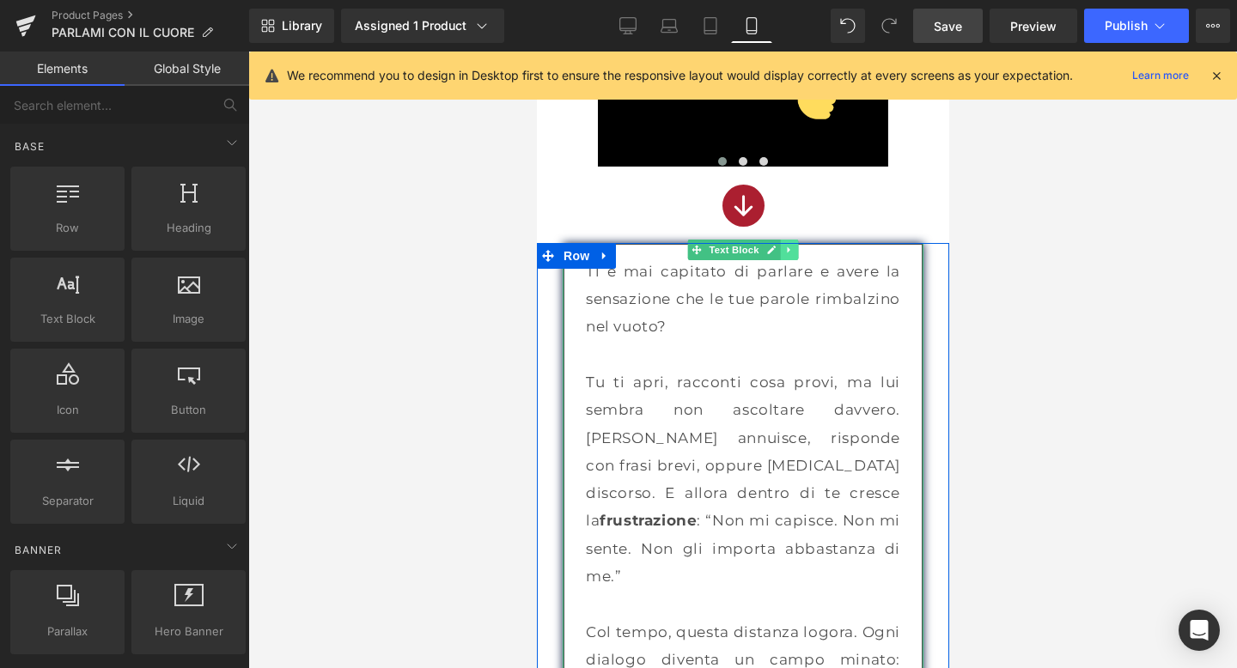
click at [783, 247] on icon at bounding box center [787, 250] width 9 height 10
click at [777, 249] on icon at bounding box center [779, 249] width 9 height 9
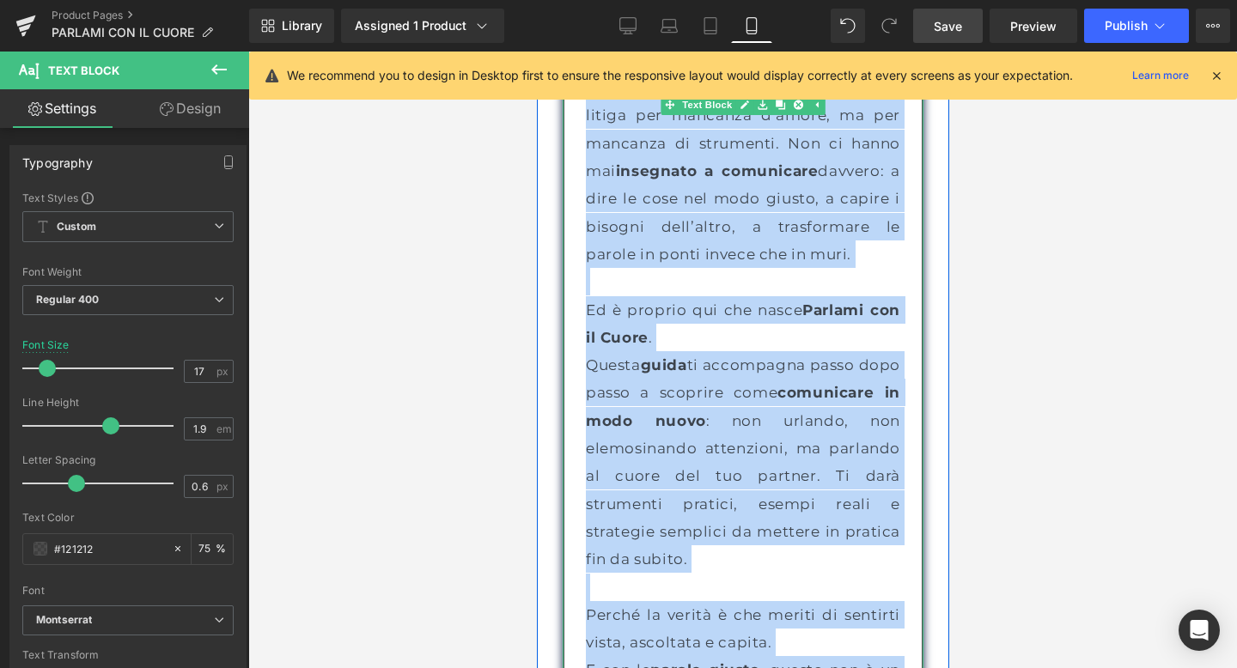
scroll to position [2838, 0]
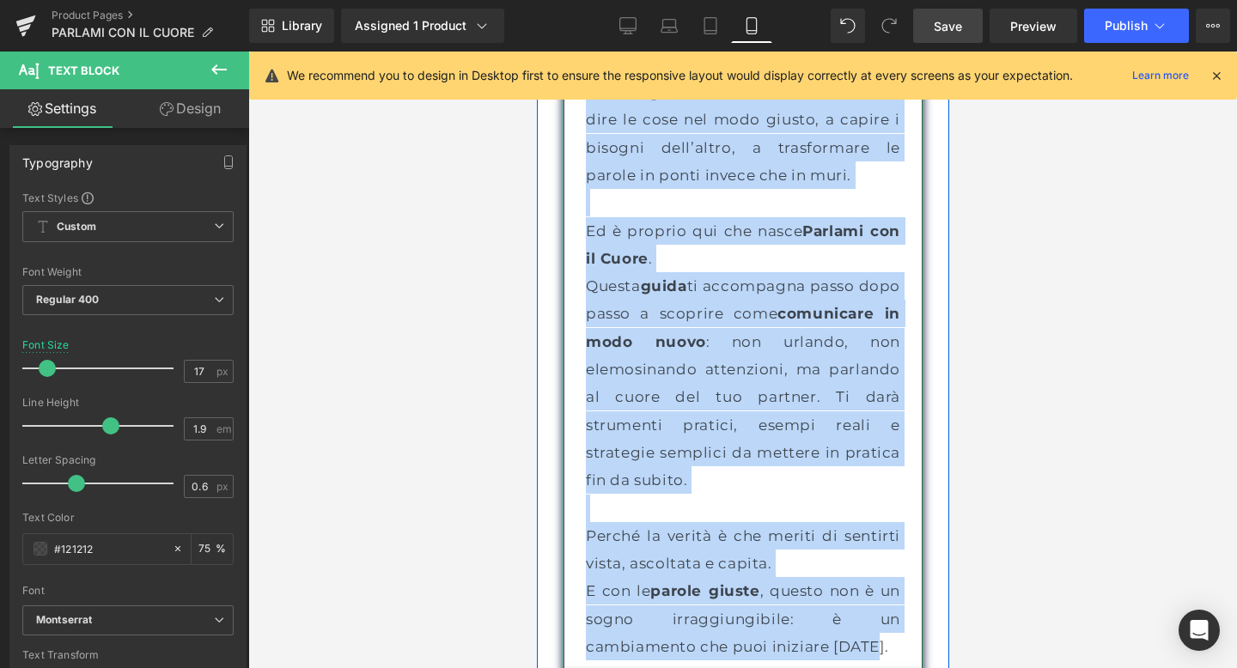
drag, startPoint x: 586, startPoint y: 470, endPoint x: 879, endPoint y: 608, distance: 323.9
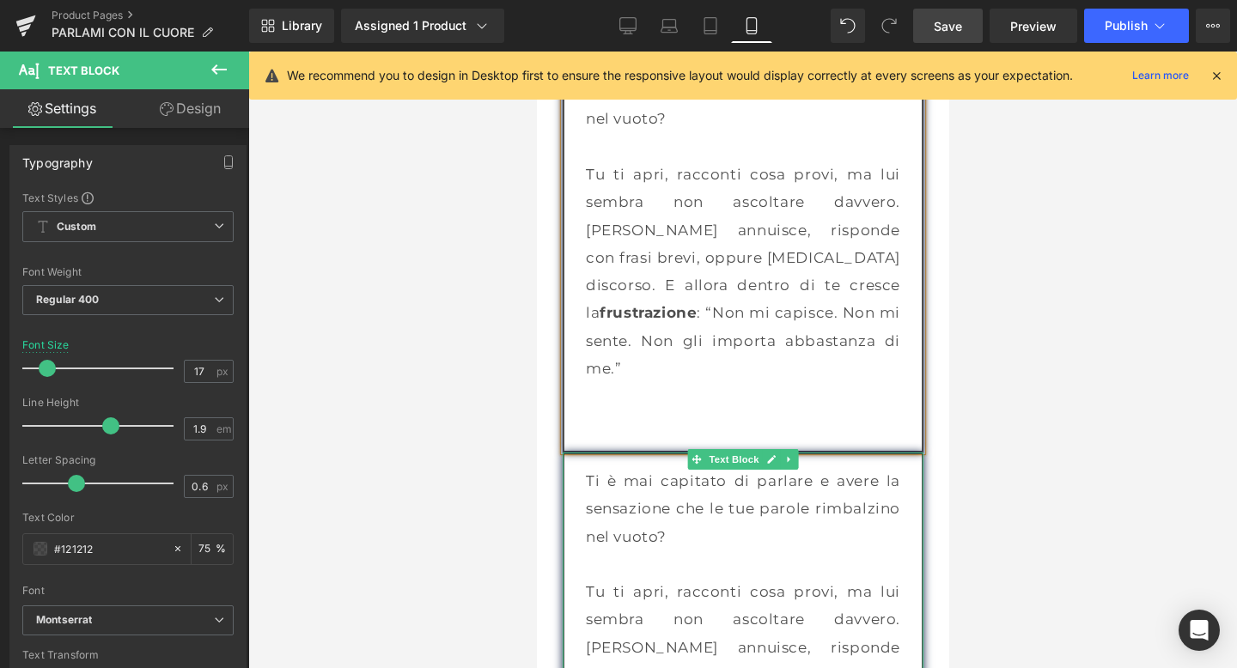
scroll to position [2089, 0]
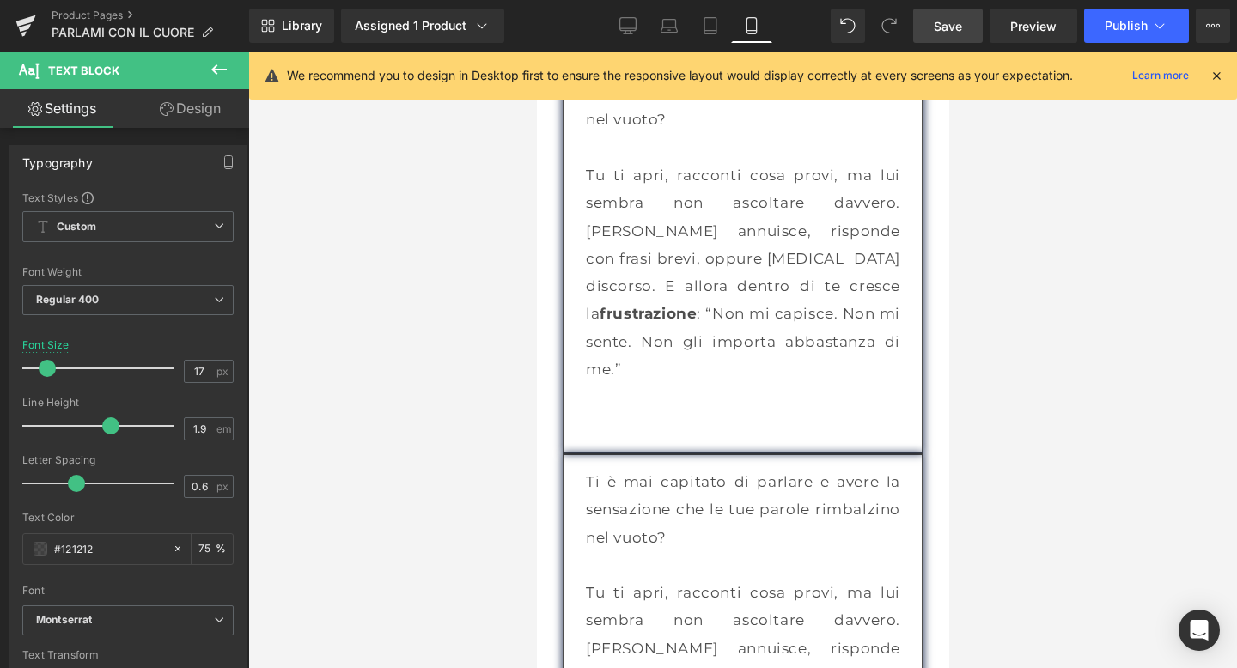
click at [1035, 362] on div at bounding box center [742, 360] width 988 height 617
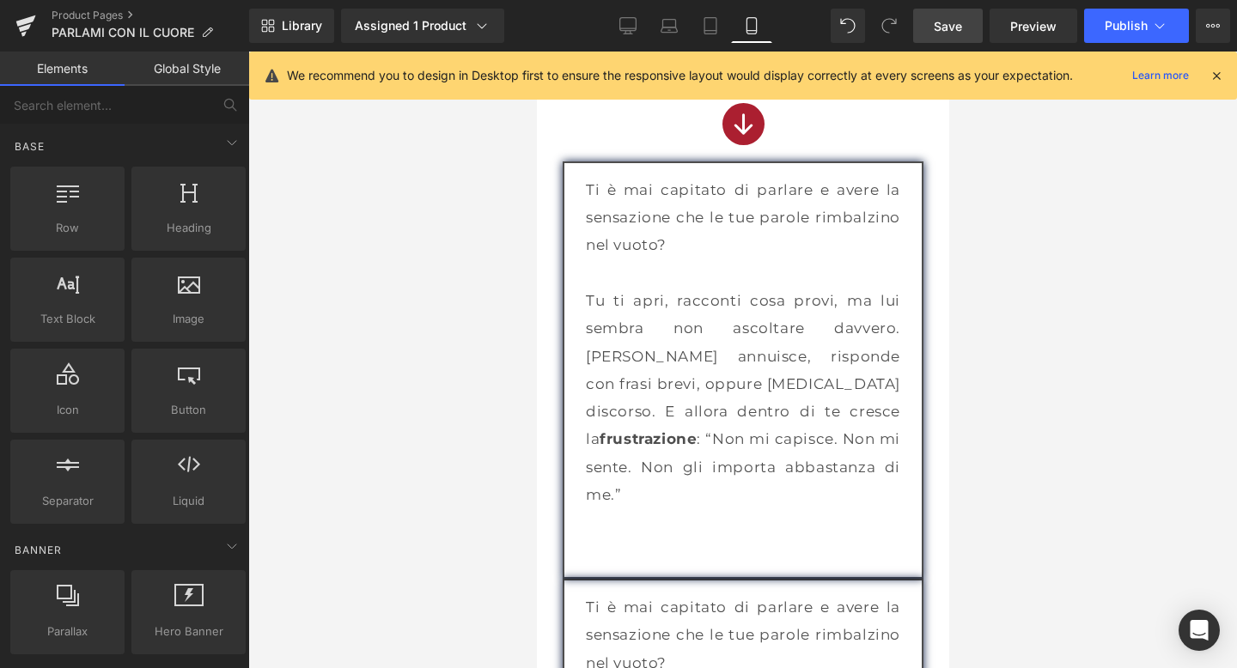
scroll to position [1967, 0]
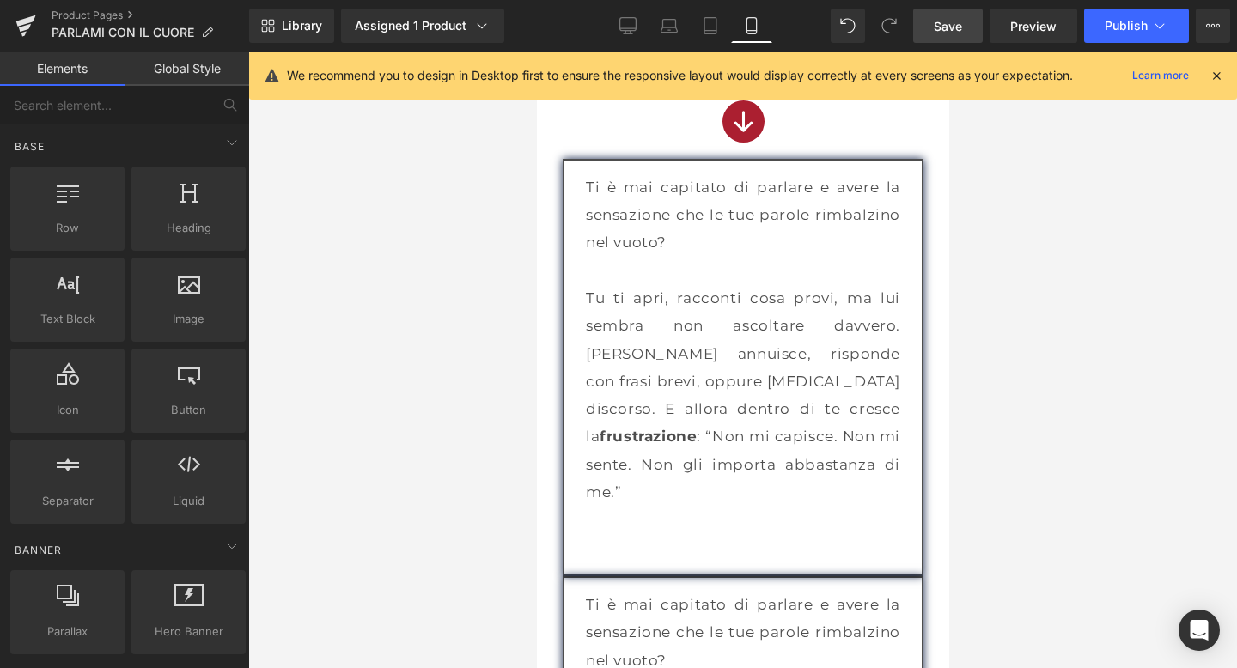
click at [645, 534] on p at bounding box center [742, 547] width 314 height 27
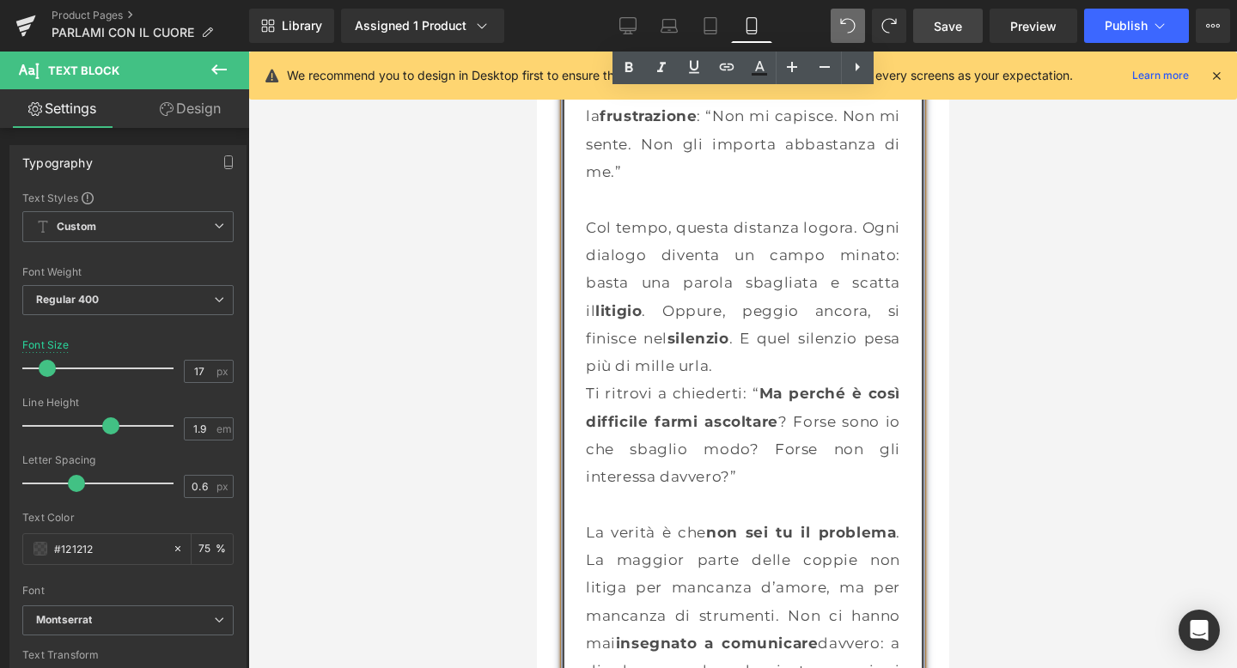
scroll to position [2111, 0]
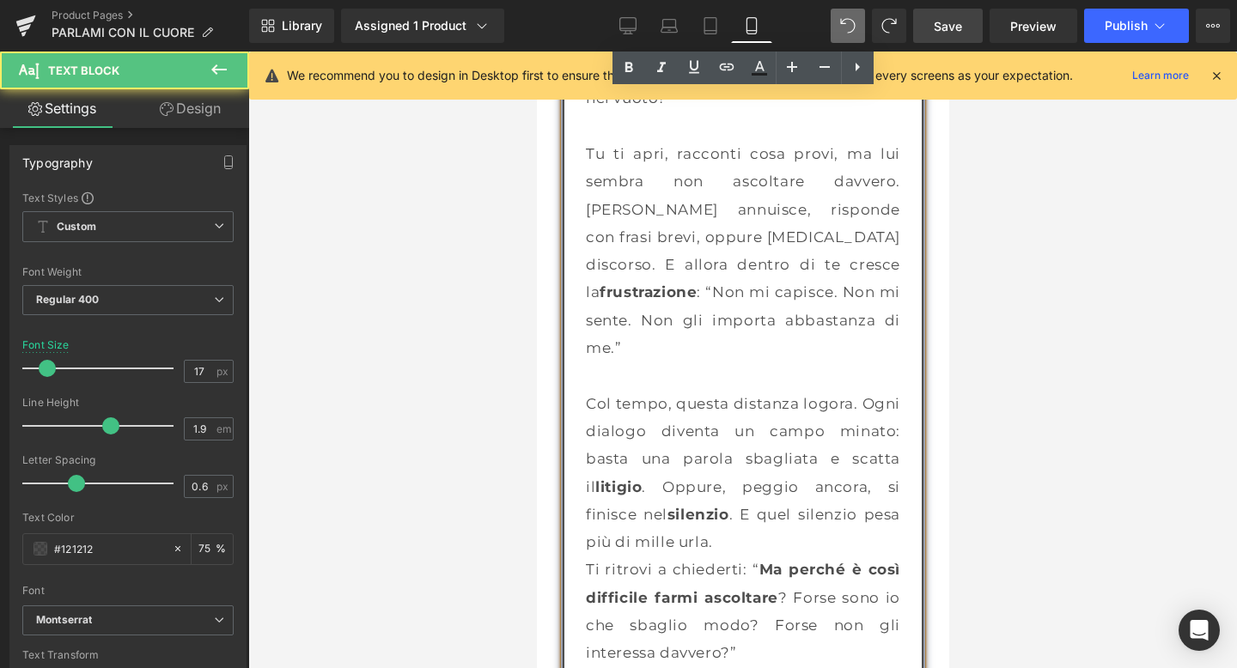
click at [695, 362] on p at bounding box center [742, 375] width 314 height 27
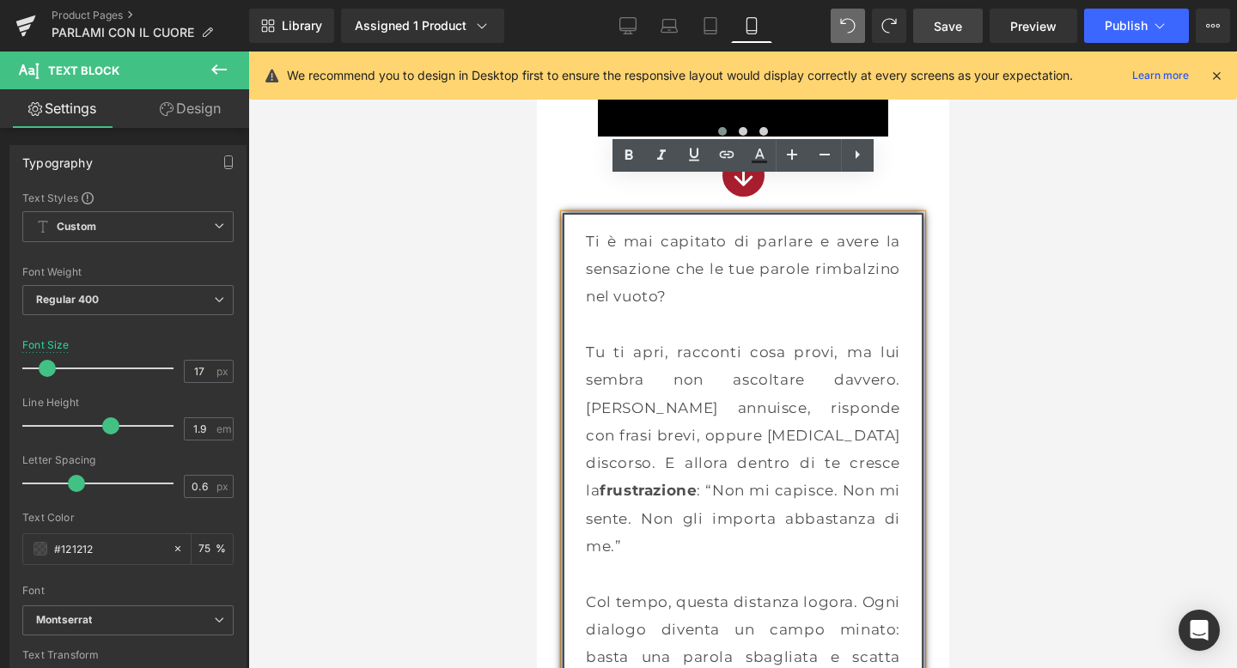
scroll to position [1906, 0]
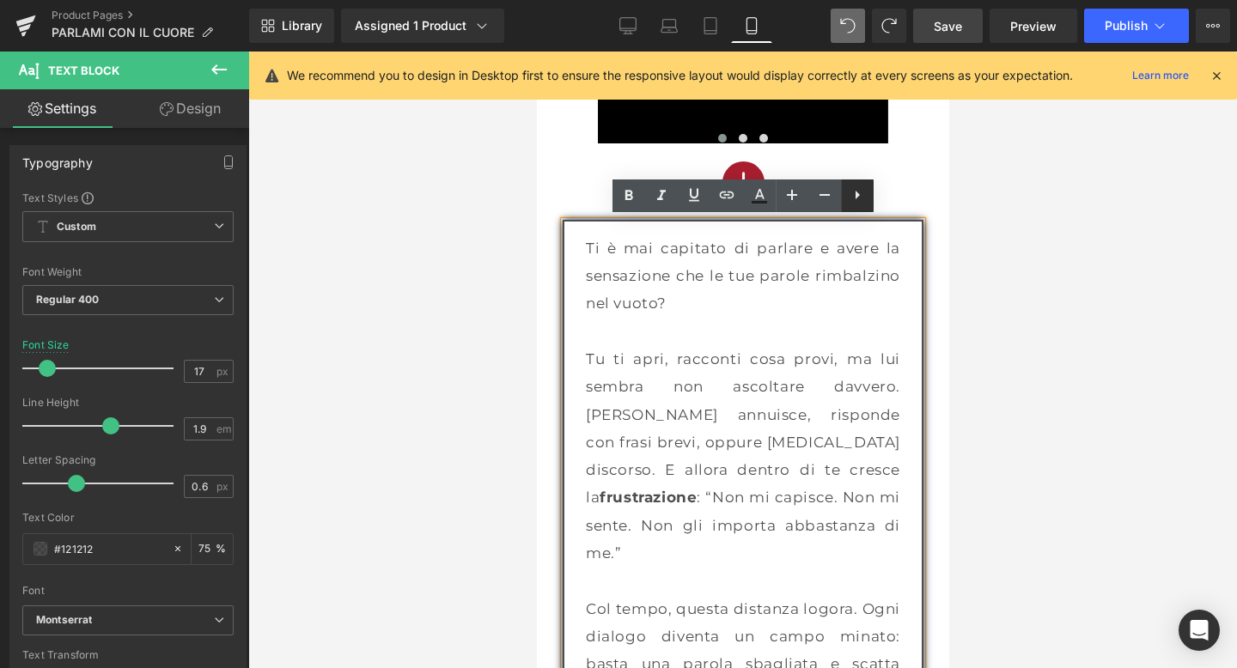
click at [859, 195] on icon at bounding box center [857, 195] width 4 height 9
click at [886, 198] on icon at bounding box center [889, 195] width 21 height 21
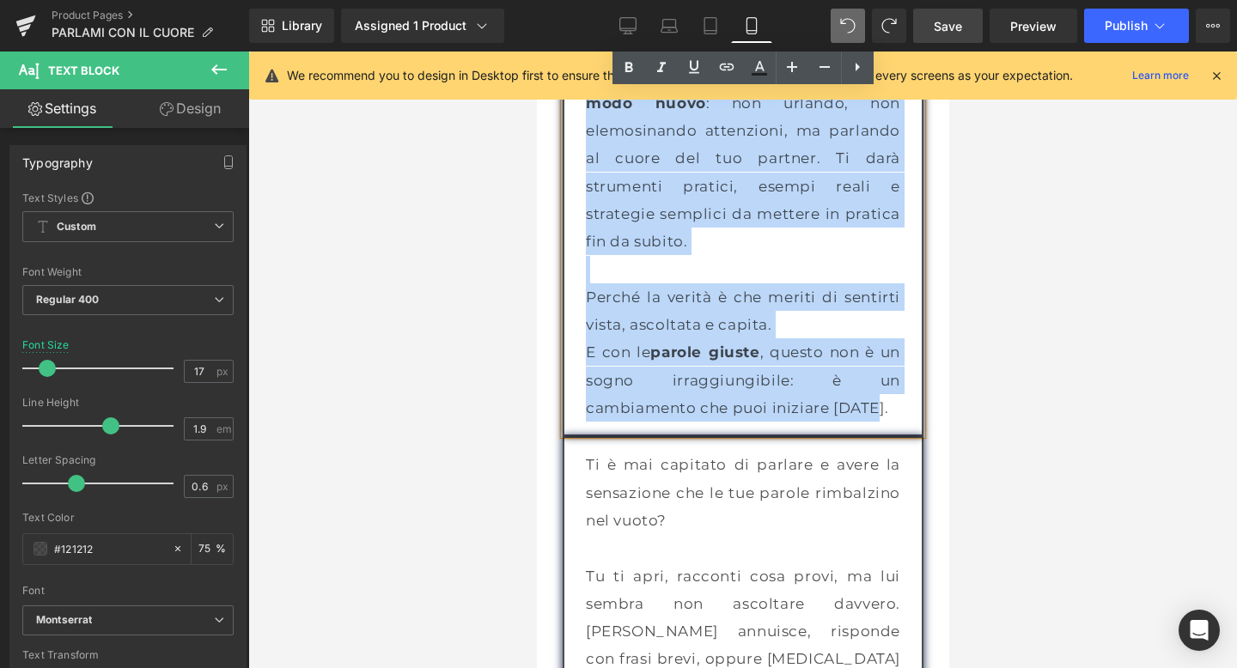
scroll to position [3078, 0]
drag, startPoint x: 581, startPoint y: 271, endPoint x: 872, endPoint y: 374, distance: 308.8
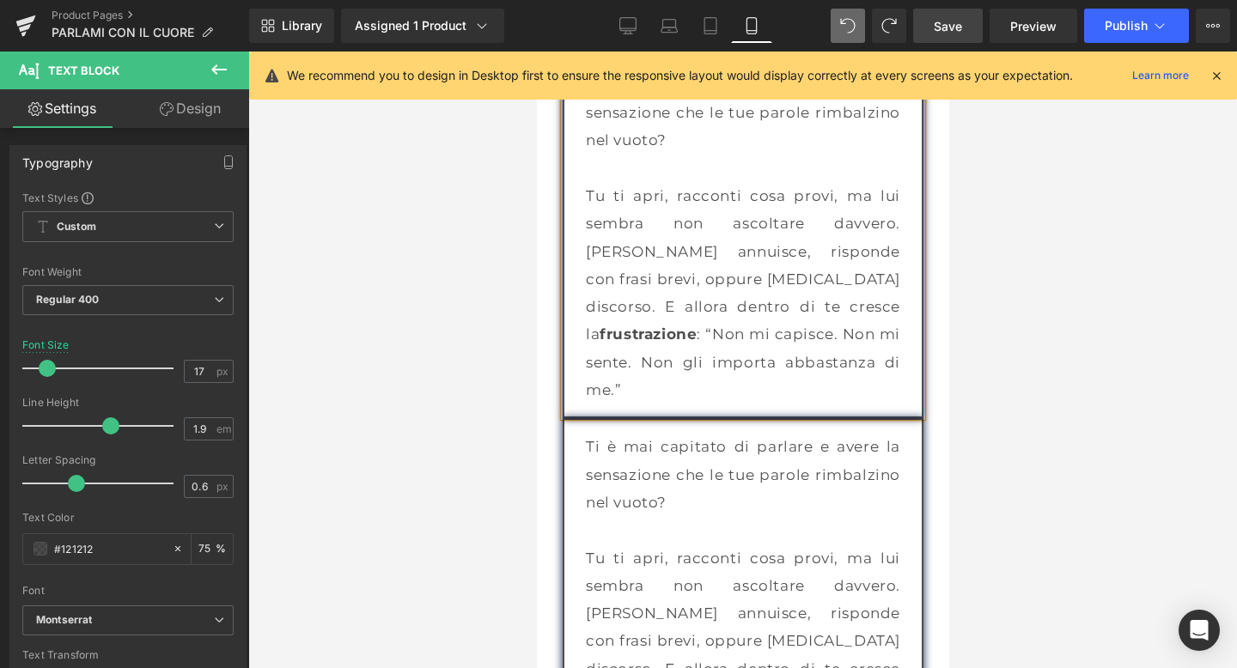
scroll to position [2079, 0]
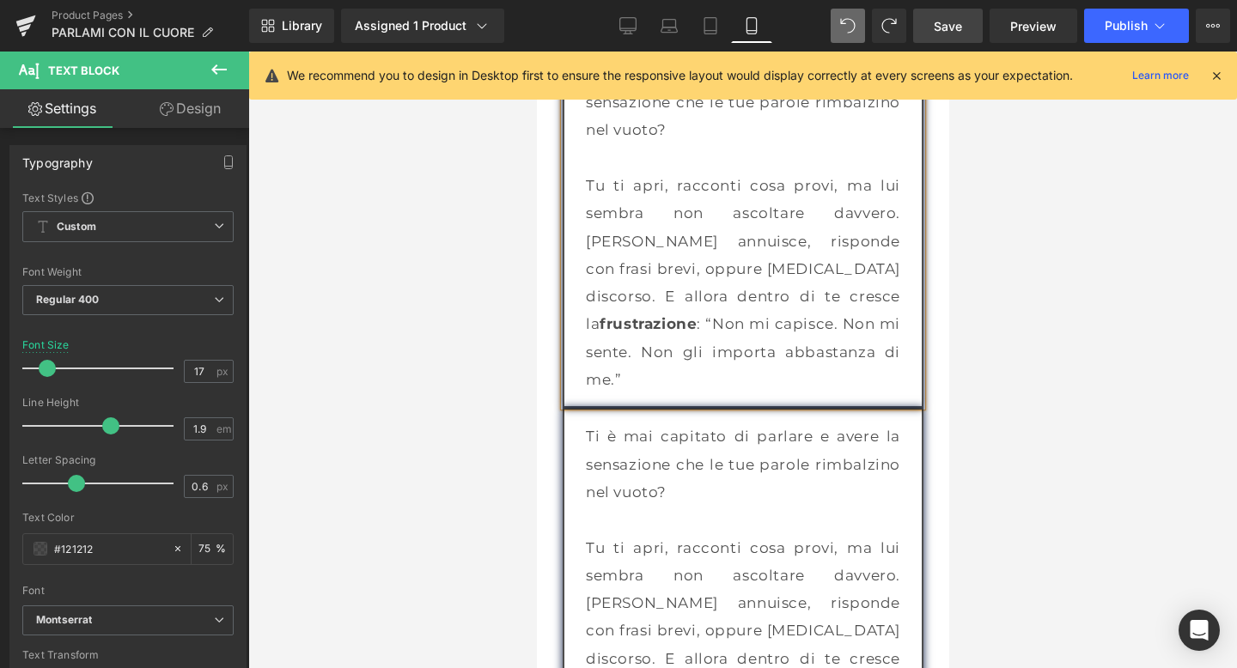
click at [1076, 307] on div at bounding box center [742, 360] width 988 height 617
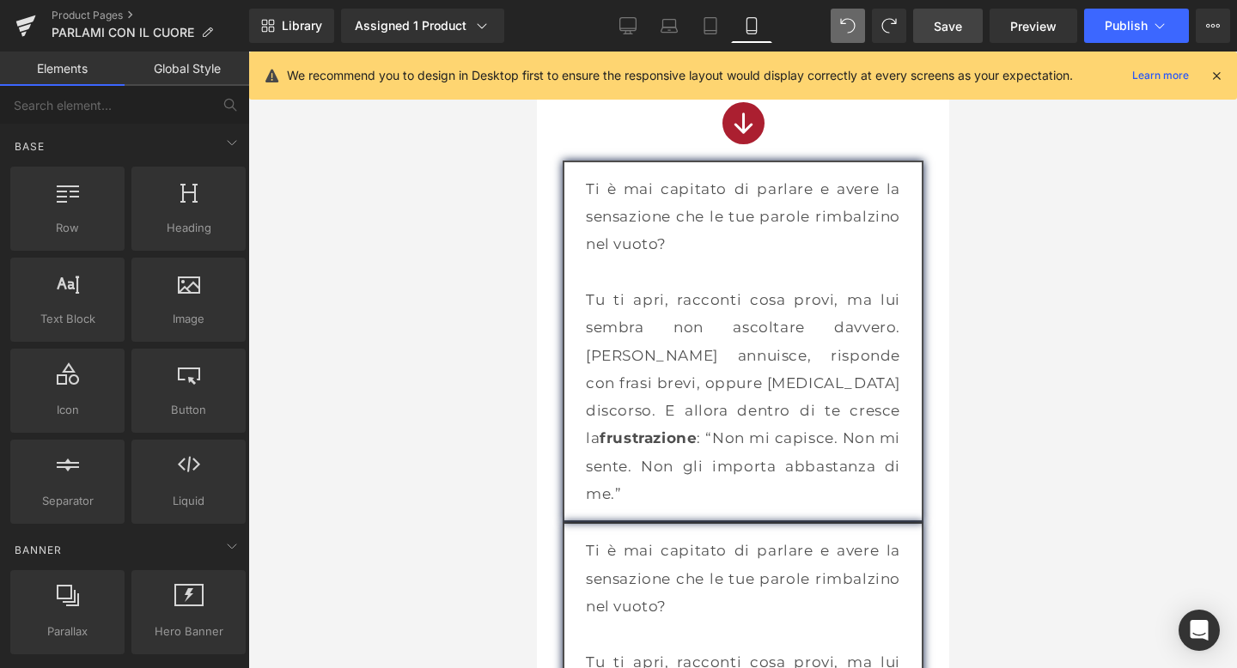
scroll to position [2021, 0]
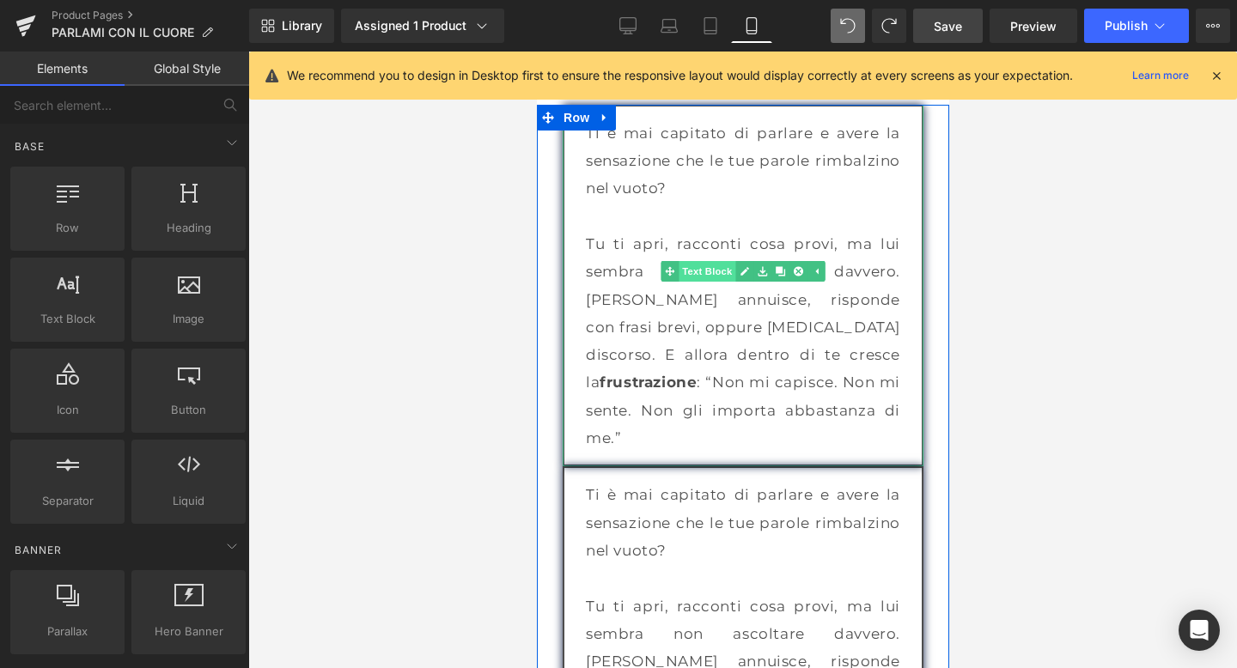
click at [715, 274] on span "Text Block" at bounding box center [706, 271] width 57 height 21
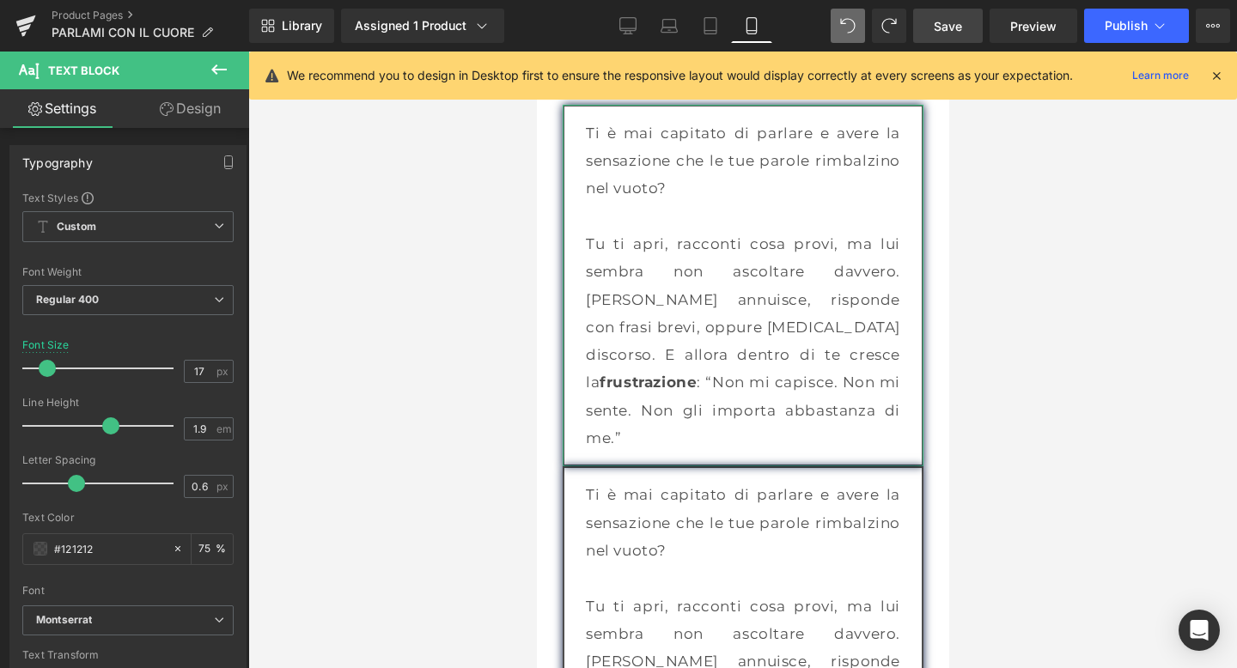
click at [180, 97] on link "Design" at bounding box center [190, 108] width 125 height 39
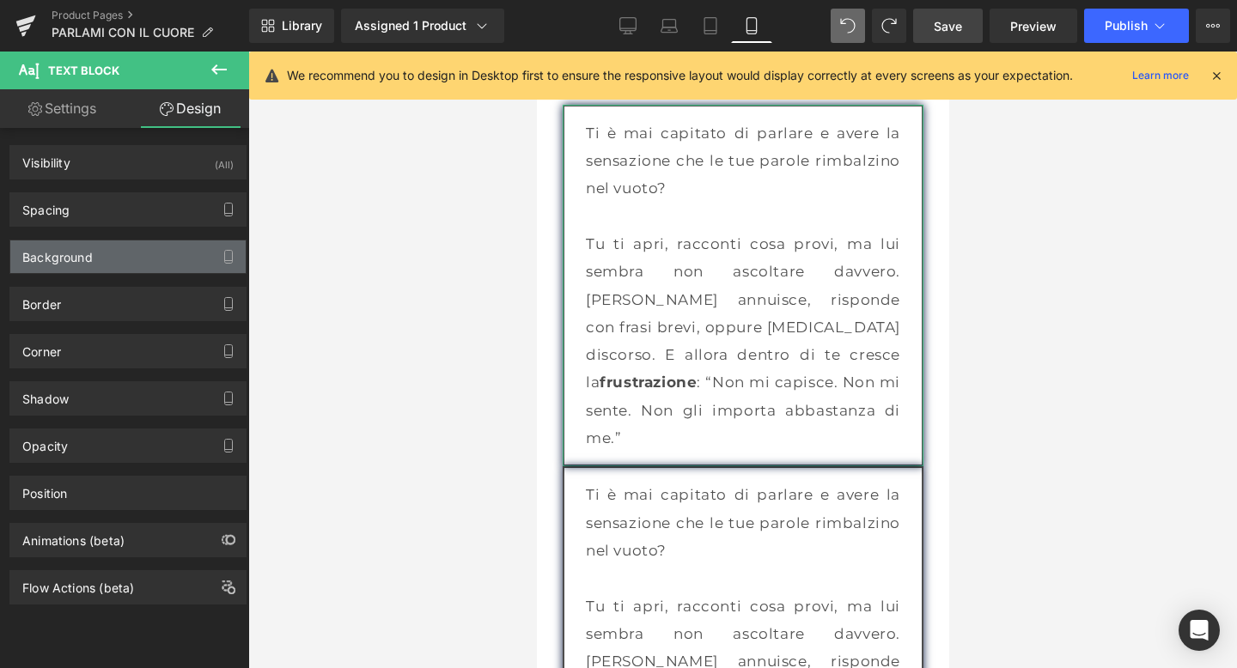
click at [94, 263] on div "Background" at bounding box center [127, 256] width 235 height 33
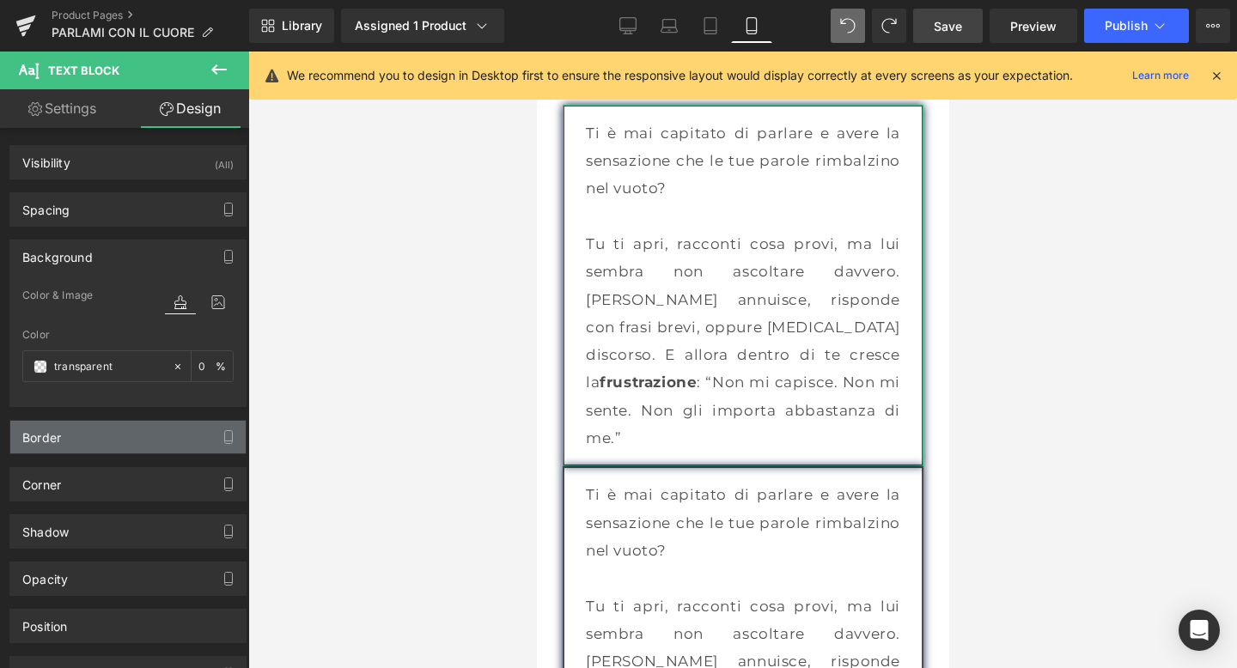
click at [98, 436] on div "Border" at bounding box center [127, 437] width 235 height 33
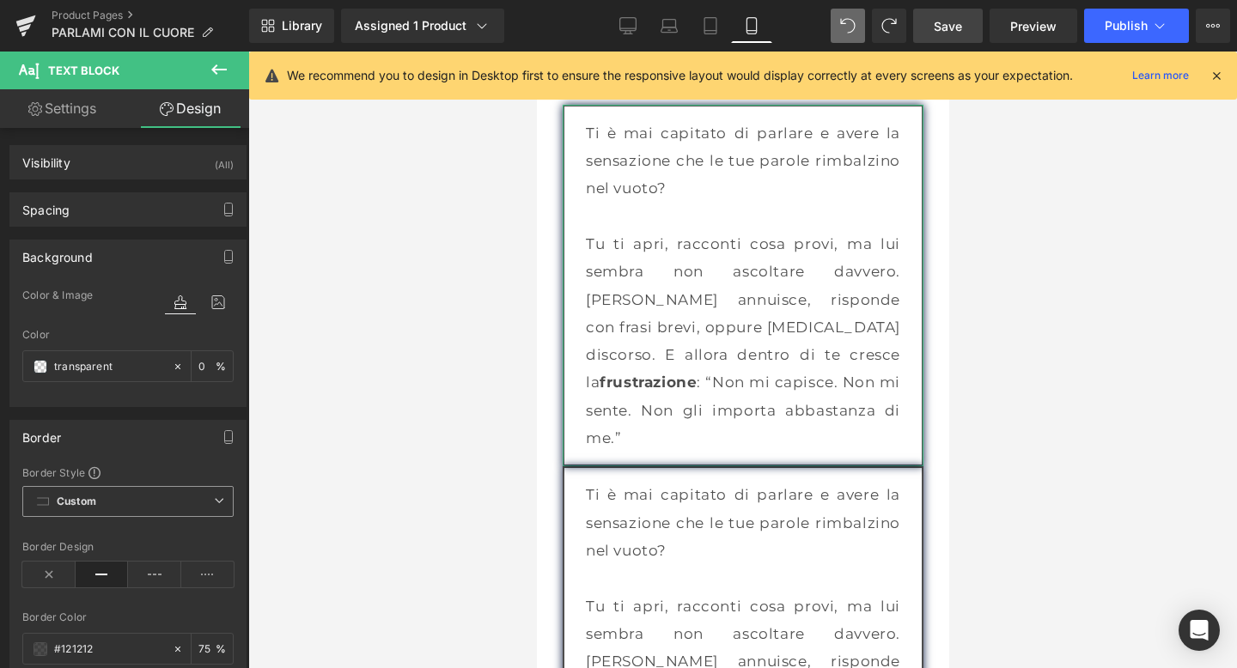
click at [123, 502] on span "Custom Setup Global Style" at bounding box center [127, 501] width 211 height 31
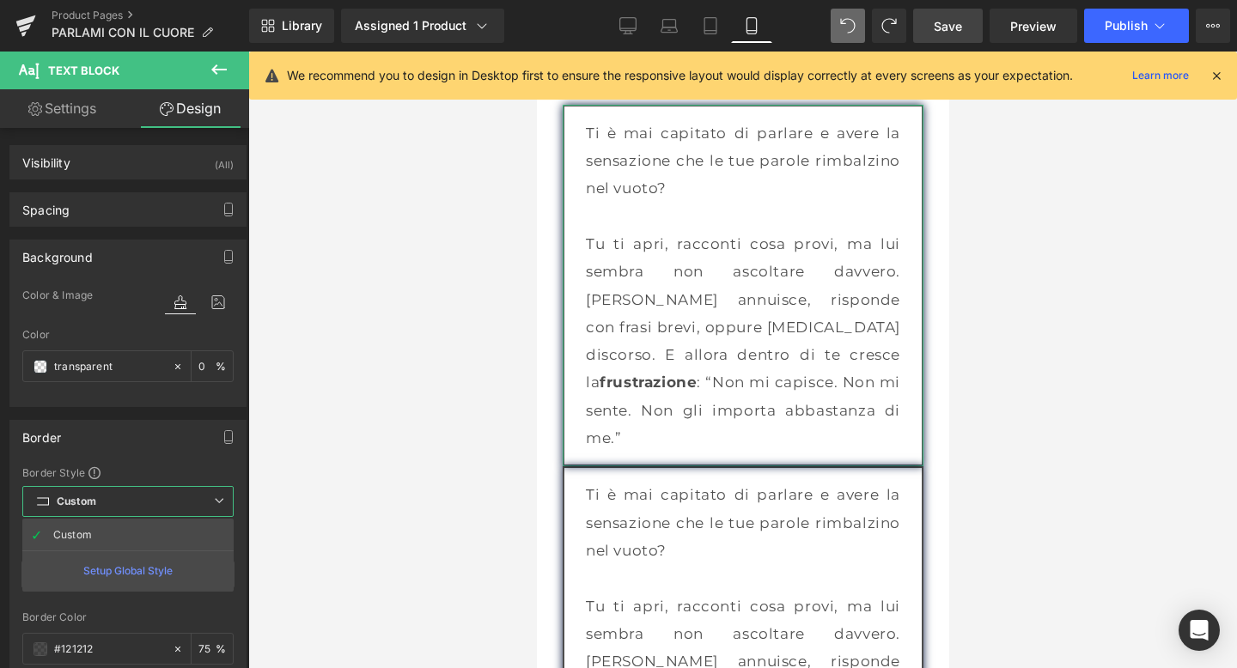
click at [123, 502] on span "Custom Setup Global Style" at bounding box center [127, 501] width 211 height 31
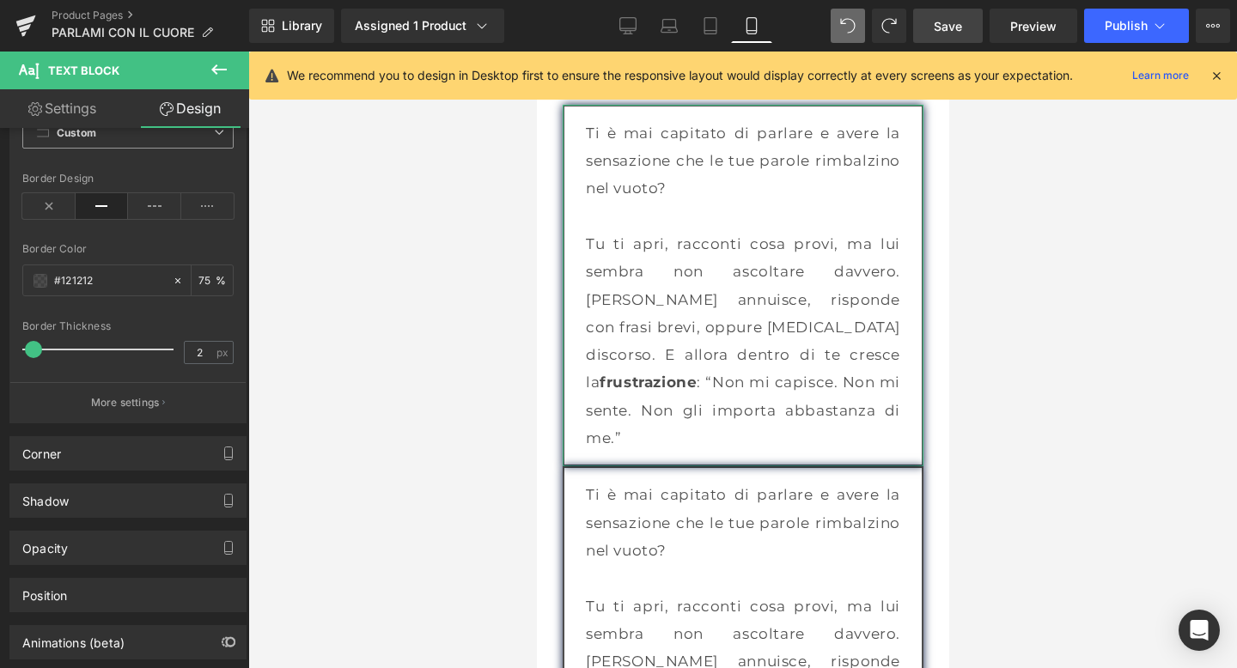
scroll to position [369, 0]
click at [132, 404] on p "More settings" at bounding box center [125, 401] width 69 height 15
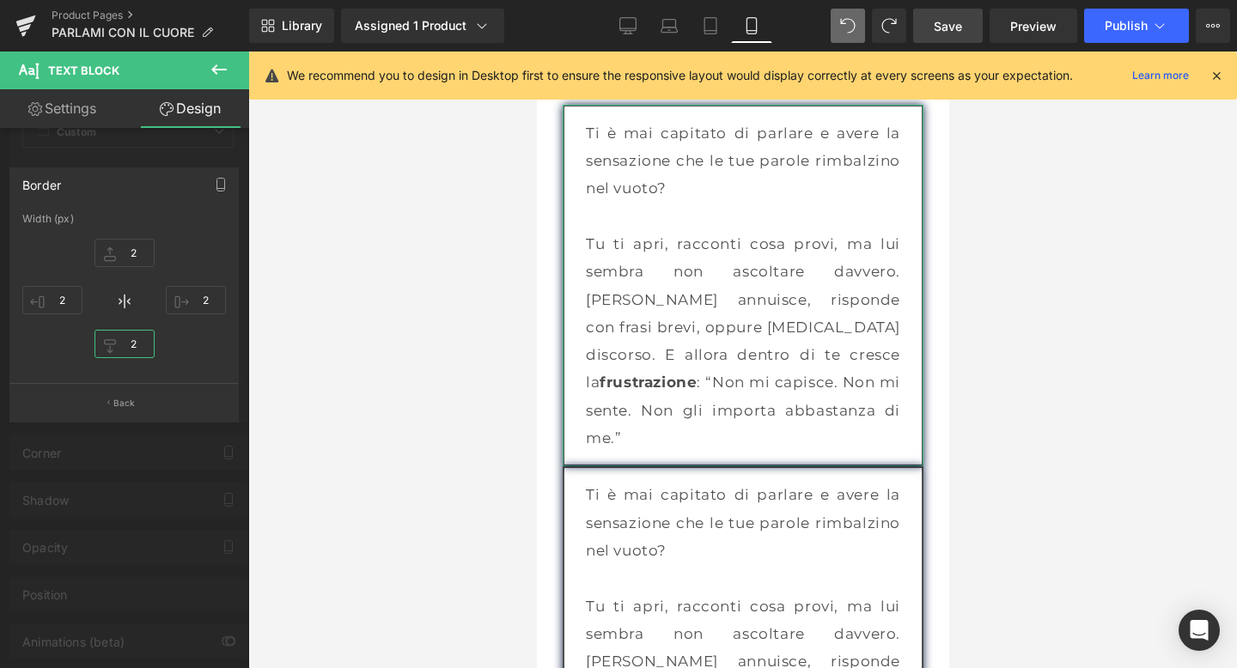
click at [137, 343] on input "2" at bounding box center [124, 344] width 60 height 28
type input "0"
click at [1139, 325] on div at bounding box center [742, 360] width 988 height 617
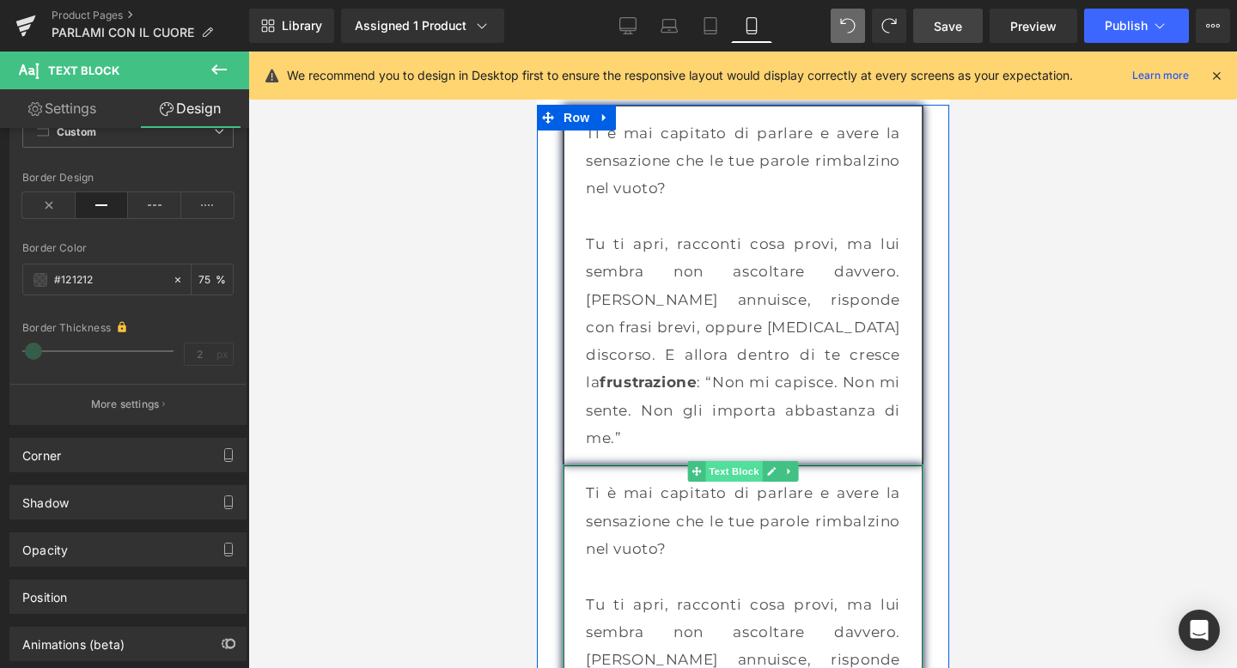
click at [729, 461] on span "Text Block" at bounding box center [732, 471] width 57 height 21
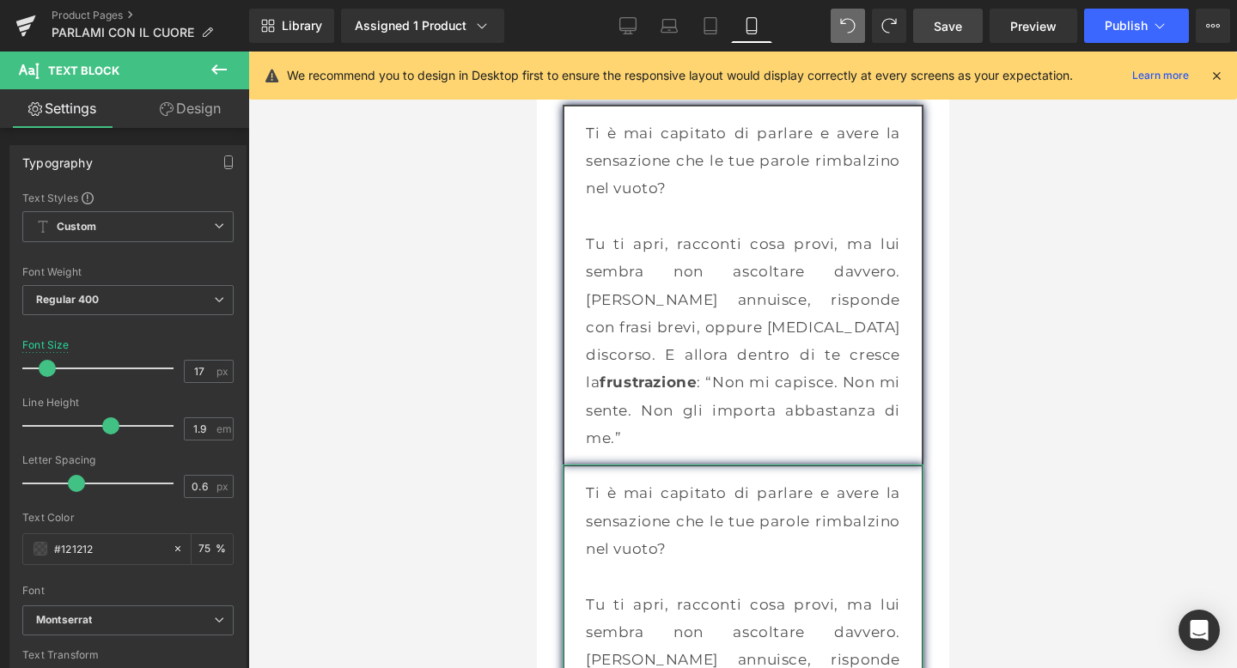
click at [193, 105] on link "Design" at bounding box center [190, 108] width 125 height 39
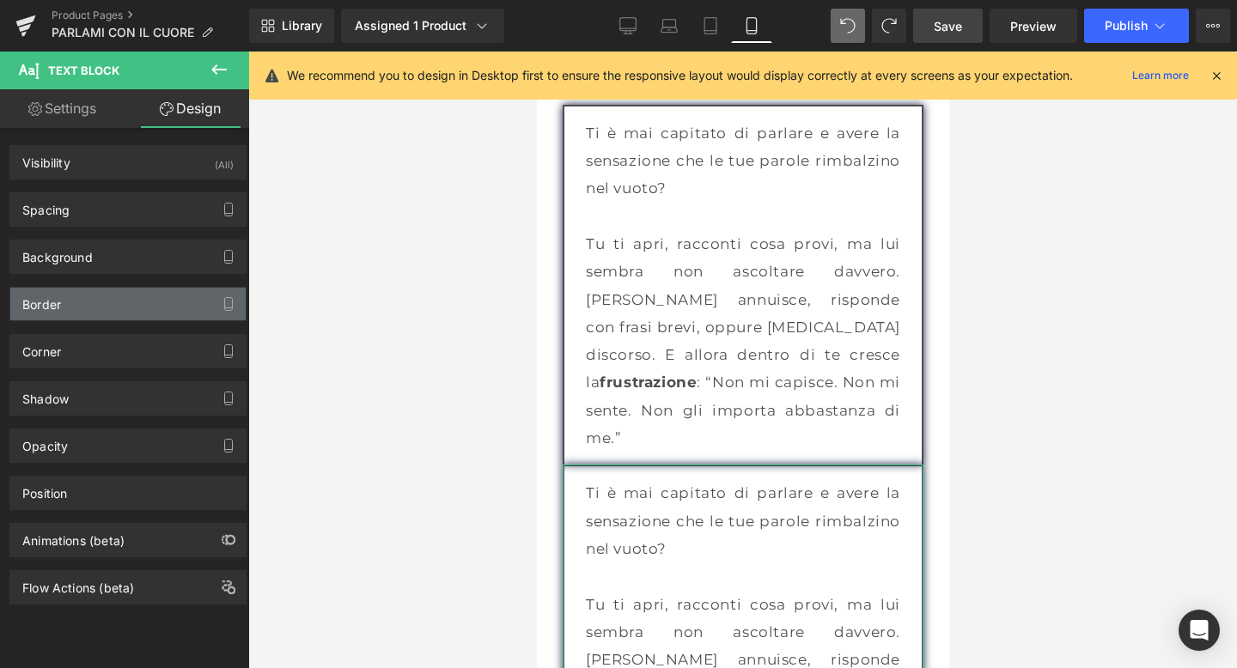
click at [118, 292] on div "Border" at bounding box center [127, 304] width 235 height 33
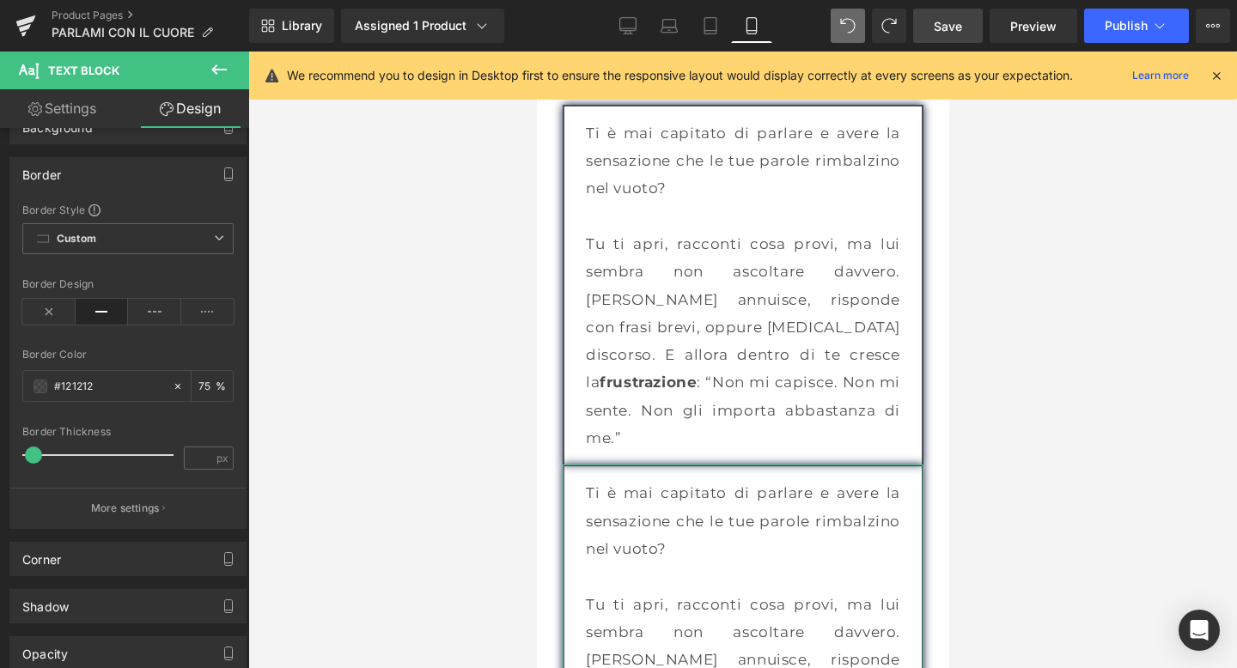
scroll to position [241, 0]
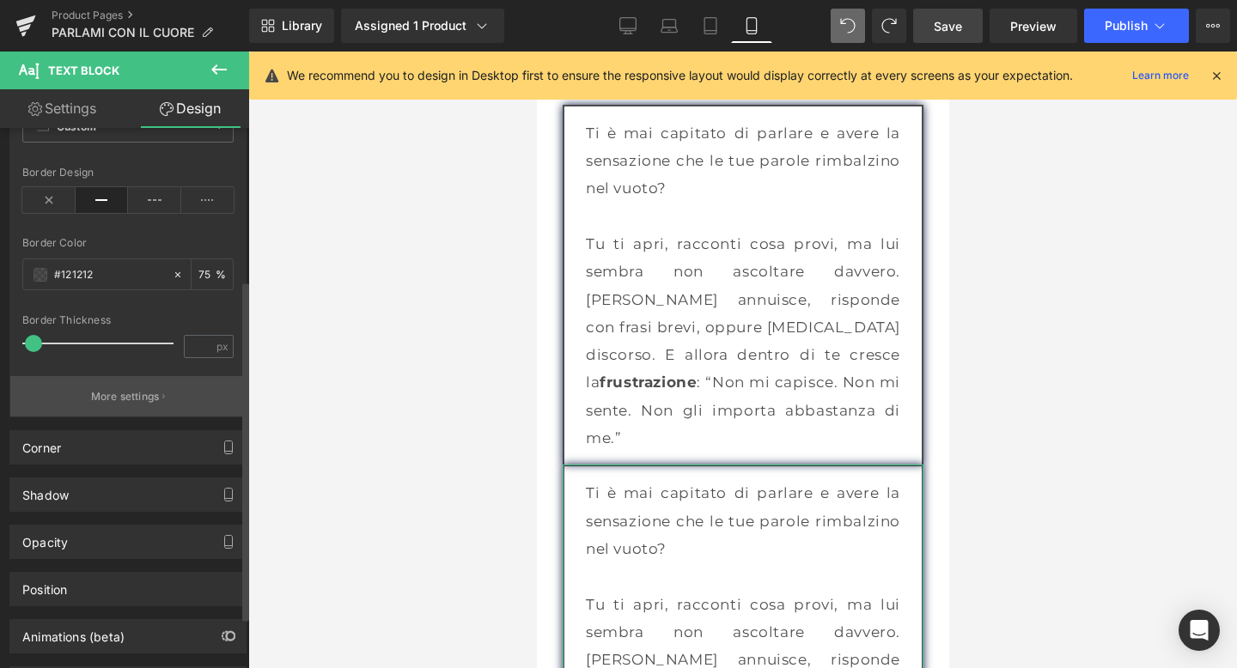
click at [120, 406] on button "More settings" at bounding box center [127, 396] width 235 height 40
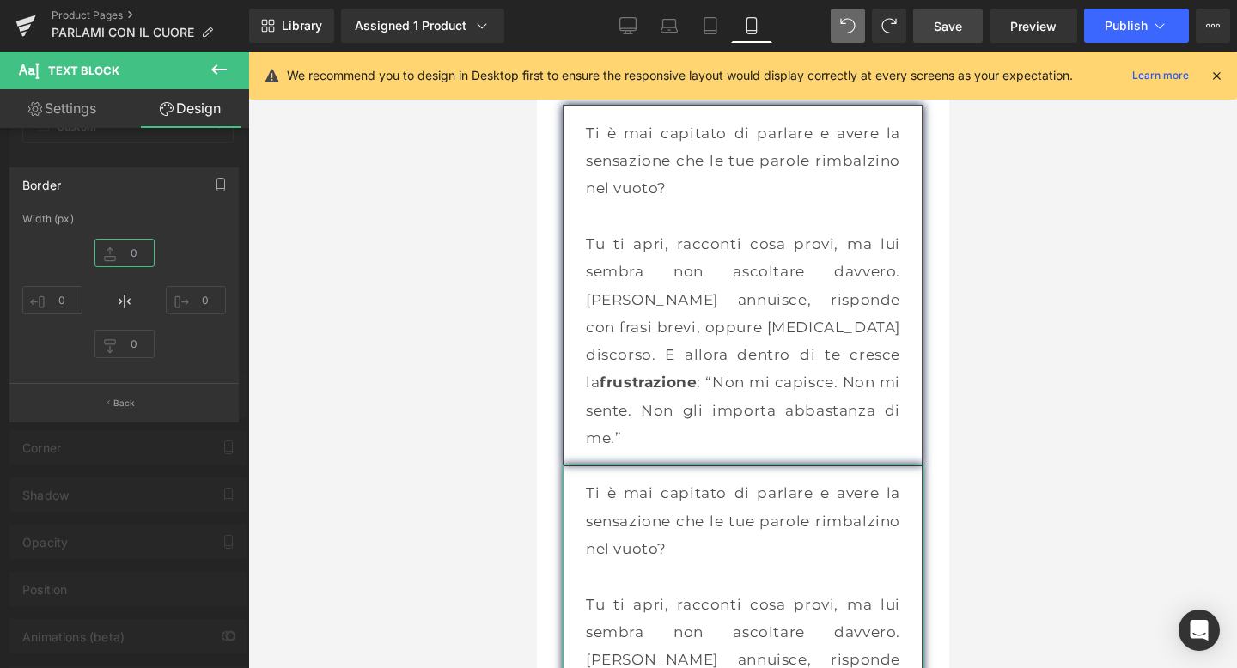
click at [134, 248] on input "text" at bounding box center [124, 253] width 60 height 28
type input "0"
click at [1025, 318] on div at bounding box center [742, 360] width 988 height 617
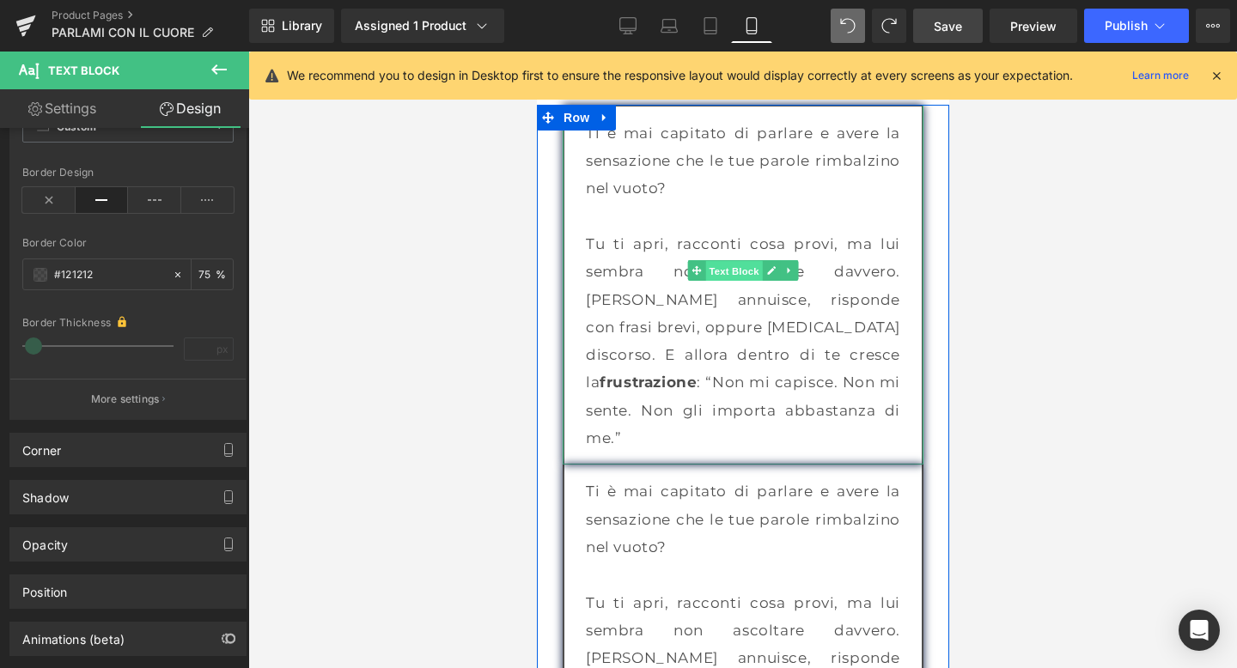
click at [743, 267] on span "Text Block" at bounding box center [732, 271] width 57 height 21
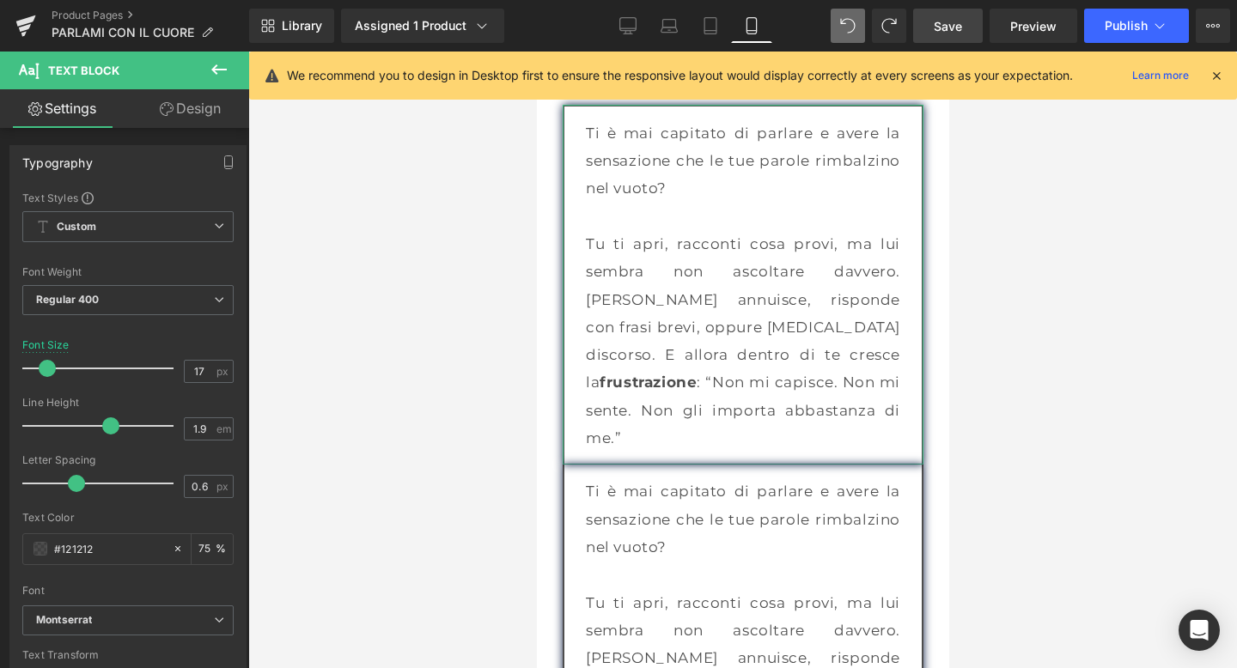
click at [173, 111] on link "Design" at bounding box center [190, 108] width 125 height 39
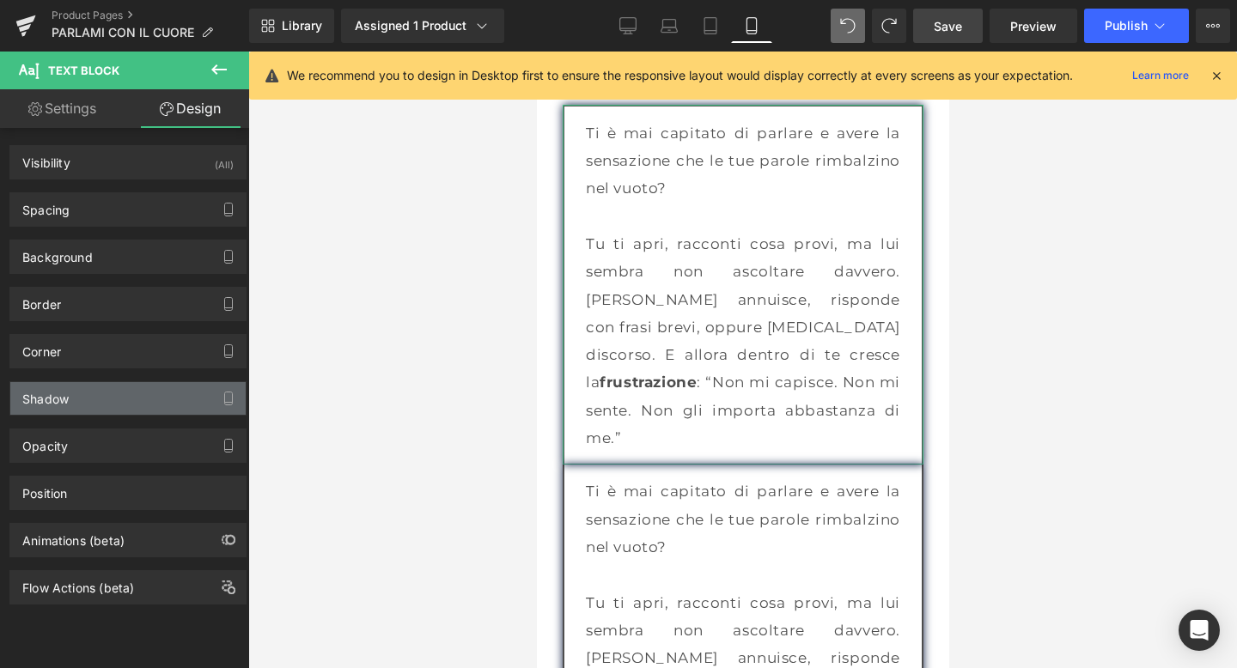
click at [97, 400] on div "Shadow" at bounding box center [127, 398] width 235 height 33
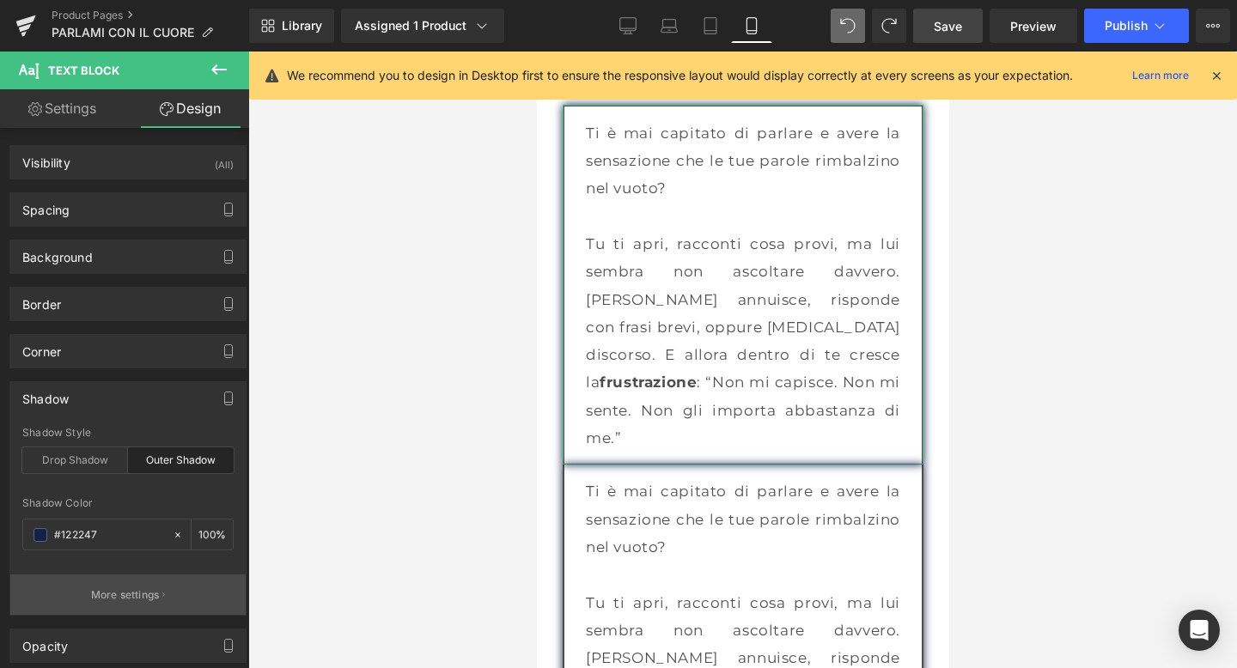
click at [119, 587] on p "More settings" at bounding box center [125, 594] width 69 height 15
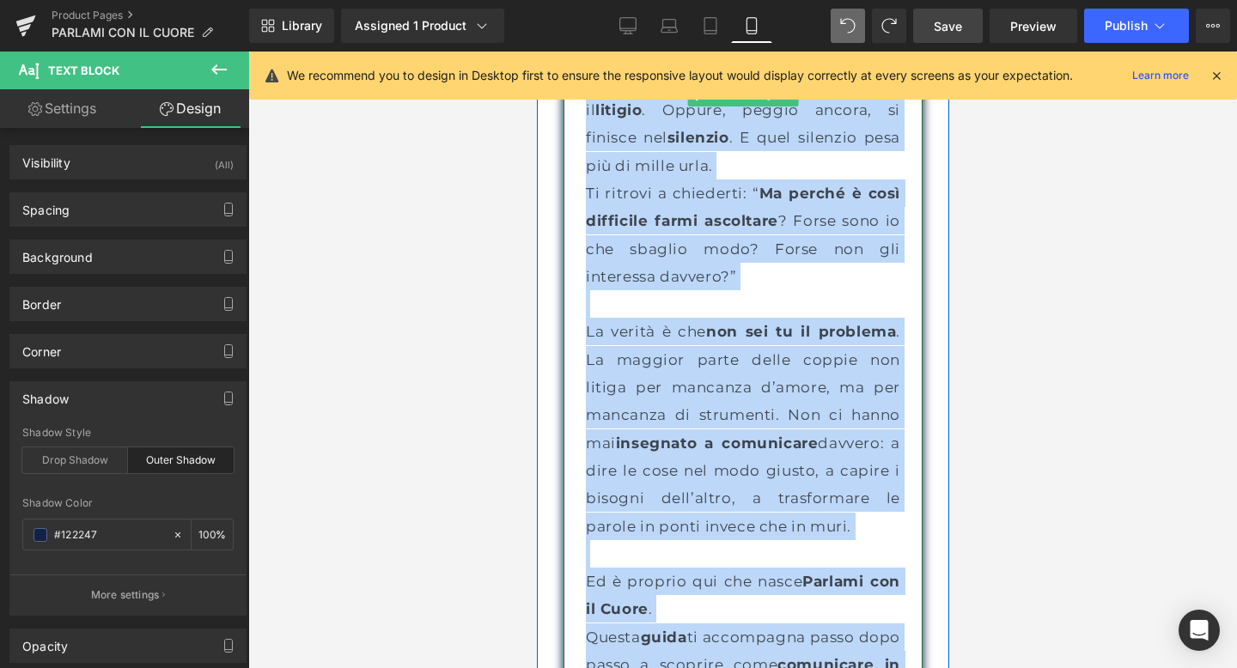
scroll to position [2868, 0]
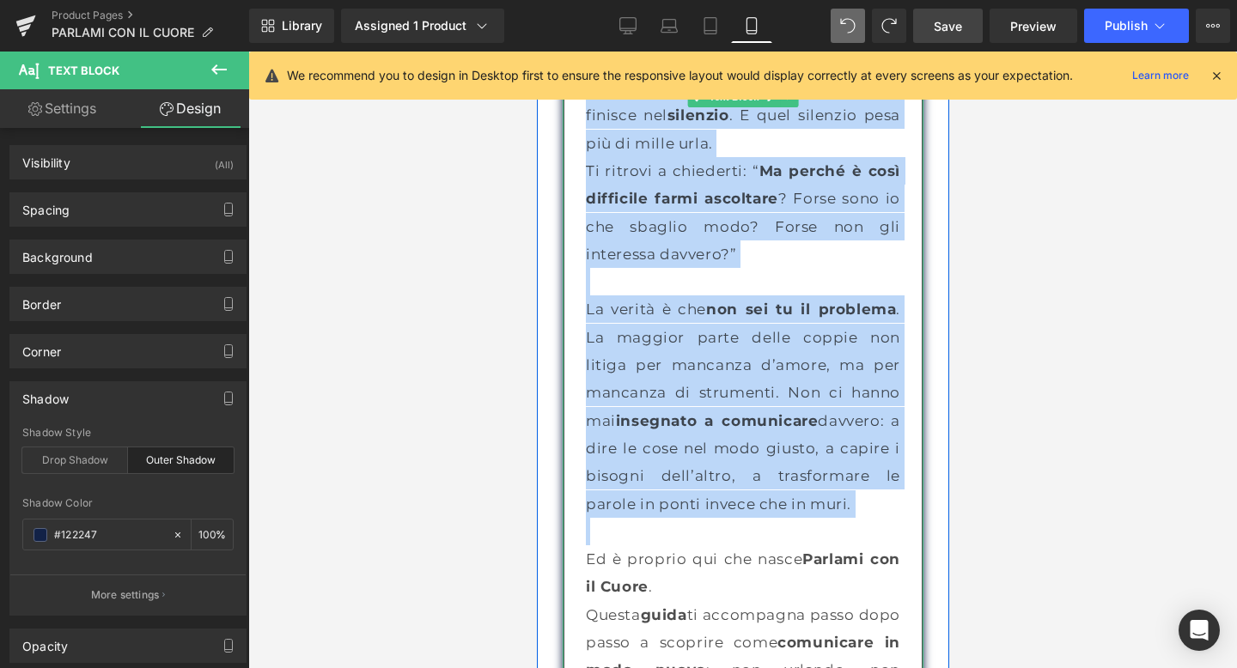
drag, startPoint x: 584, startPoint y: 415, endPoint x: 805, endPoint y: 472, distance: 228.1
copy div "Col tempo, questa distanza logora. Ogni dialogo diventa un campo minato: basta …"
click at [805, 518] on p at bounding box center [742, 531] width 314 height 27
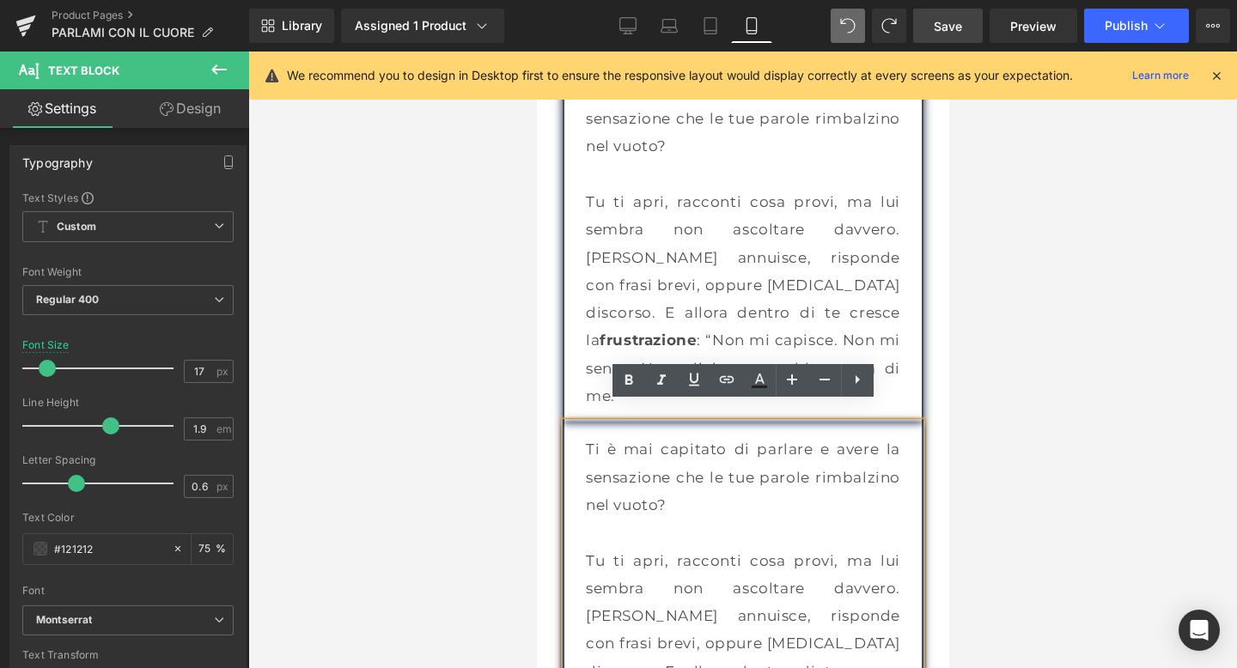
scroll to position [2054, 0]
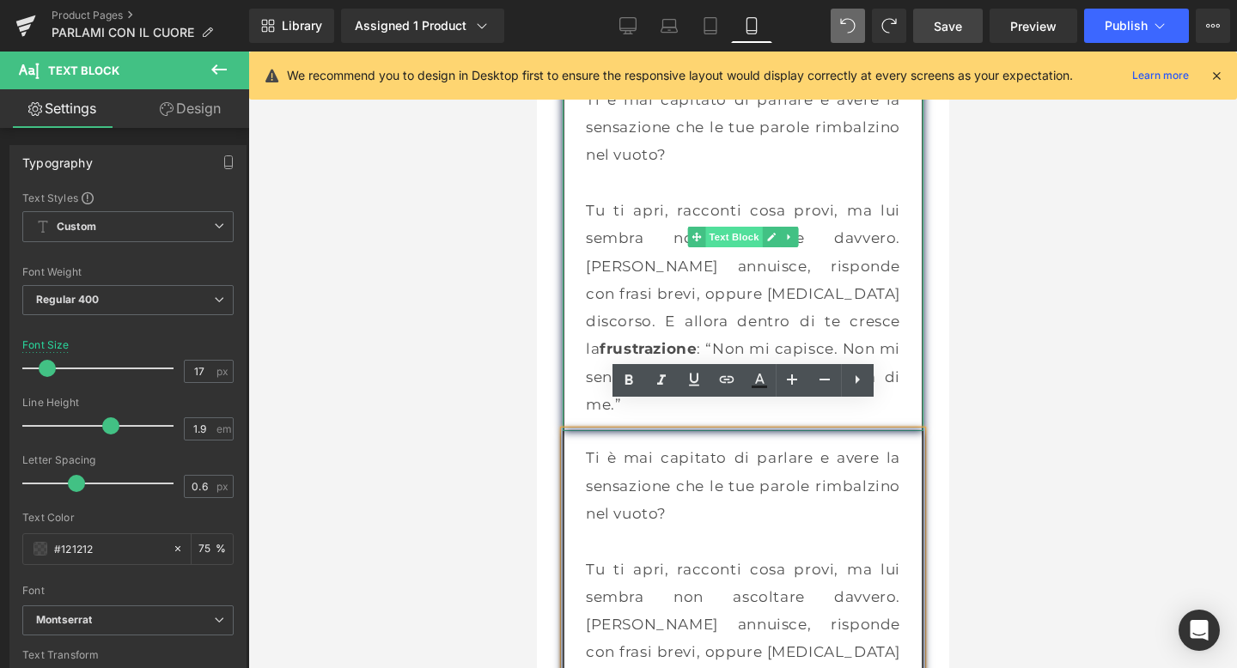
click at [728, 237] on span "Text Block" at bounding box center [732, 237] width 57 height 21
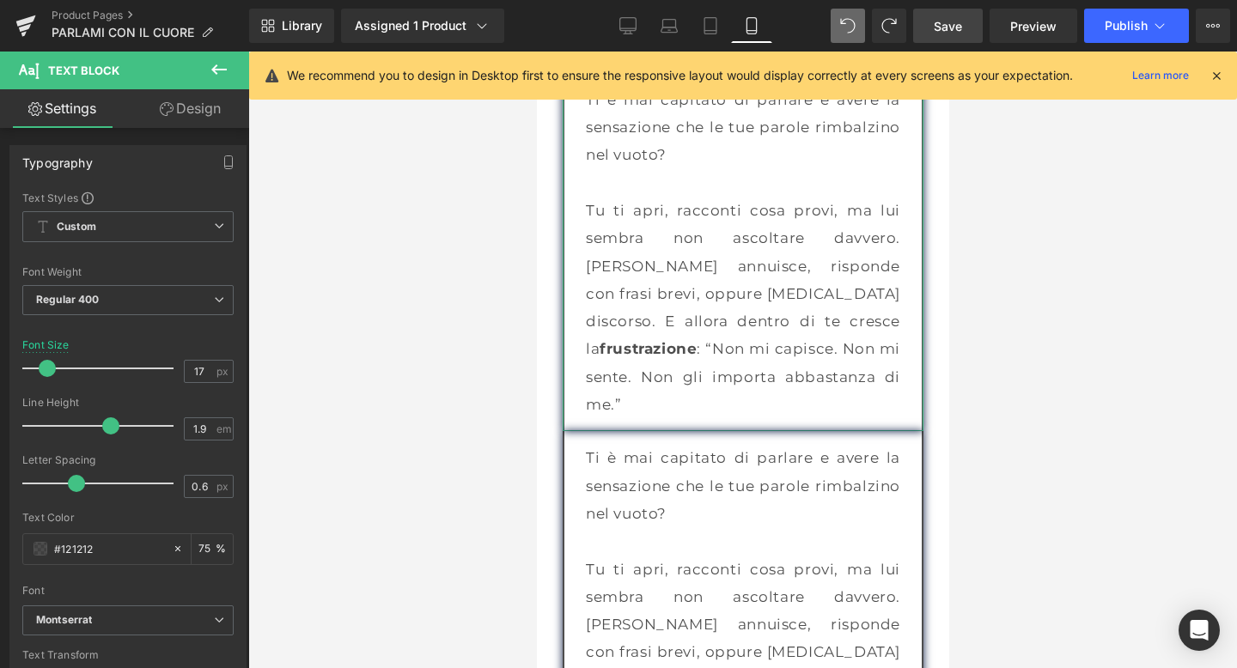
click at [165, 125] on link "Design" at bounding box center [190, 108] width 125 height 39
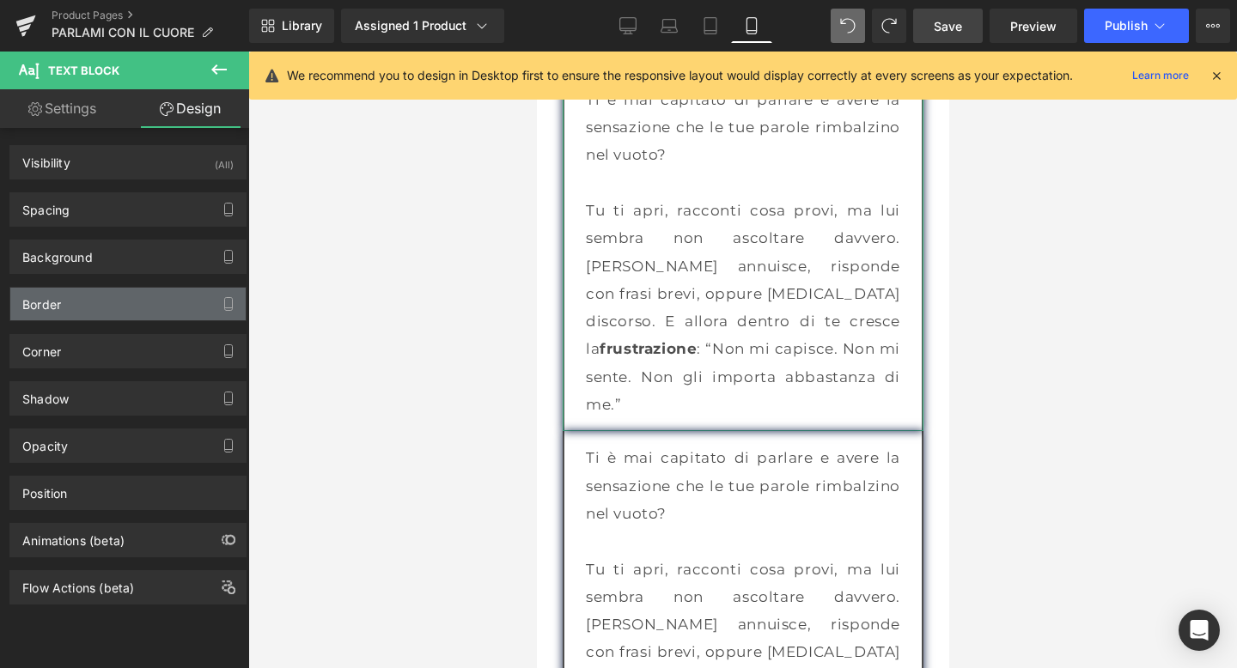
click at [102, 313] on div "Border" at bounding box center [127, 304] width 235 height 33
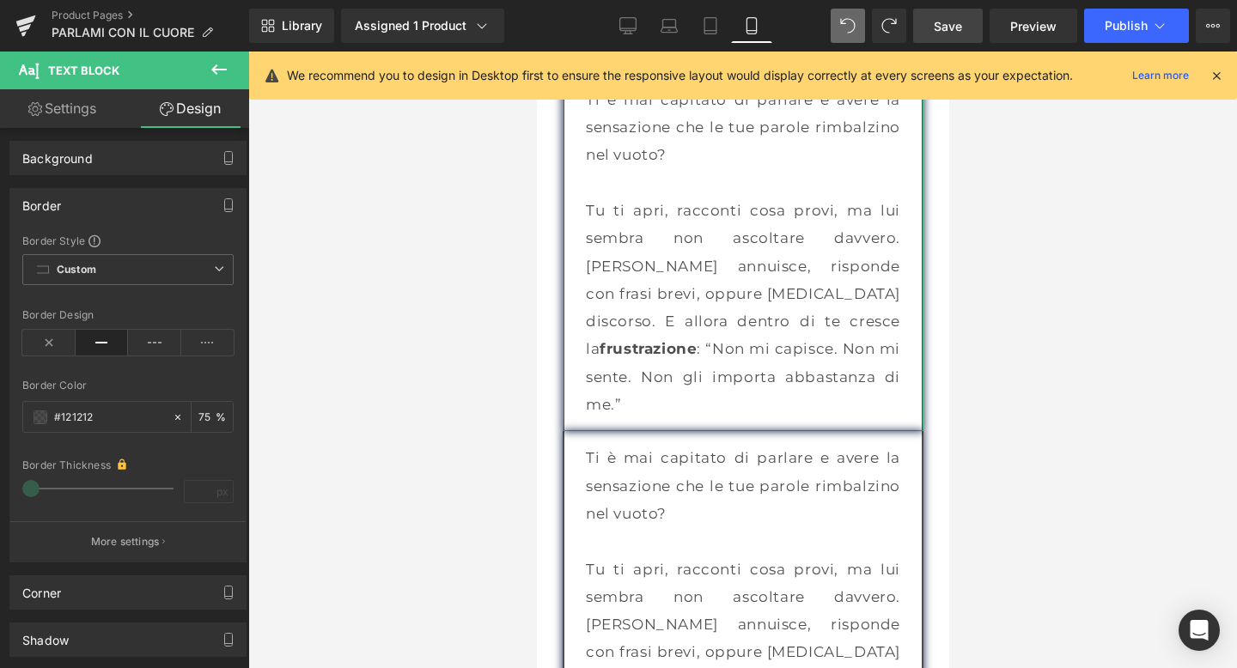
scroll to position [177, 0]
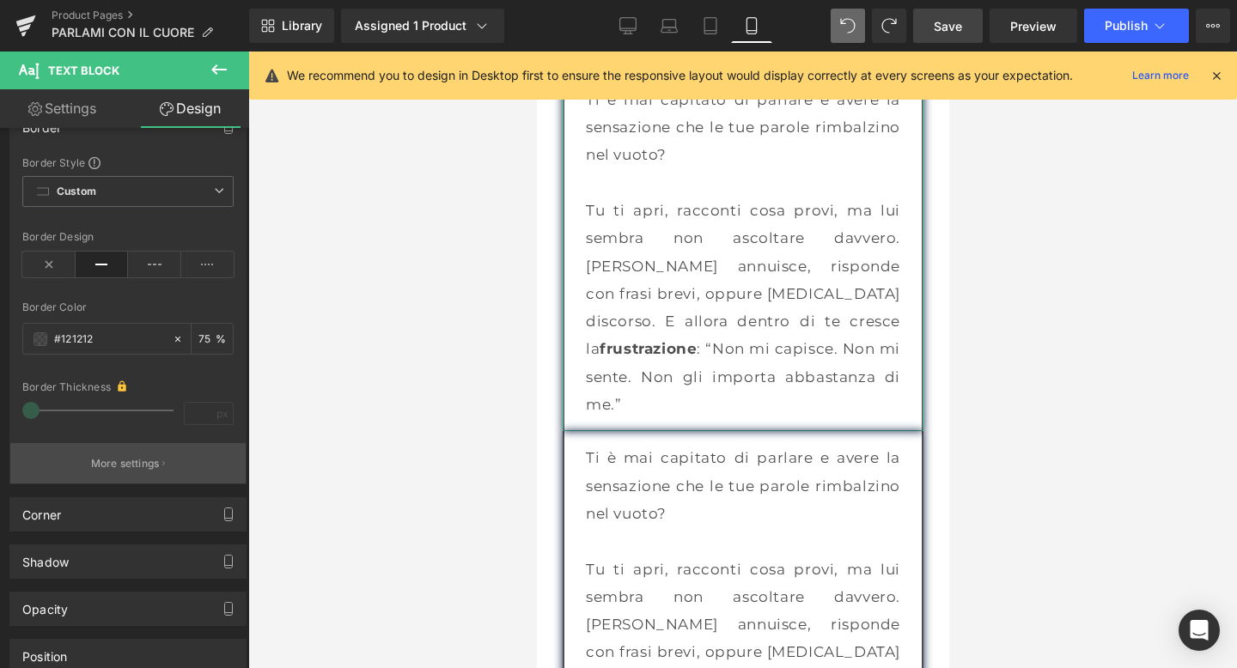
click at [124, 466] on p "More settings" at bounding box center [125, 463] width 69 height 15
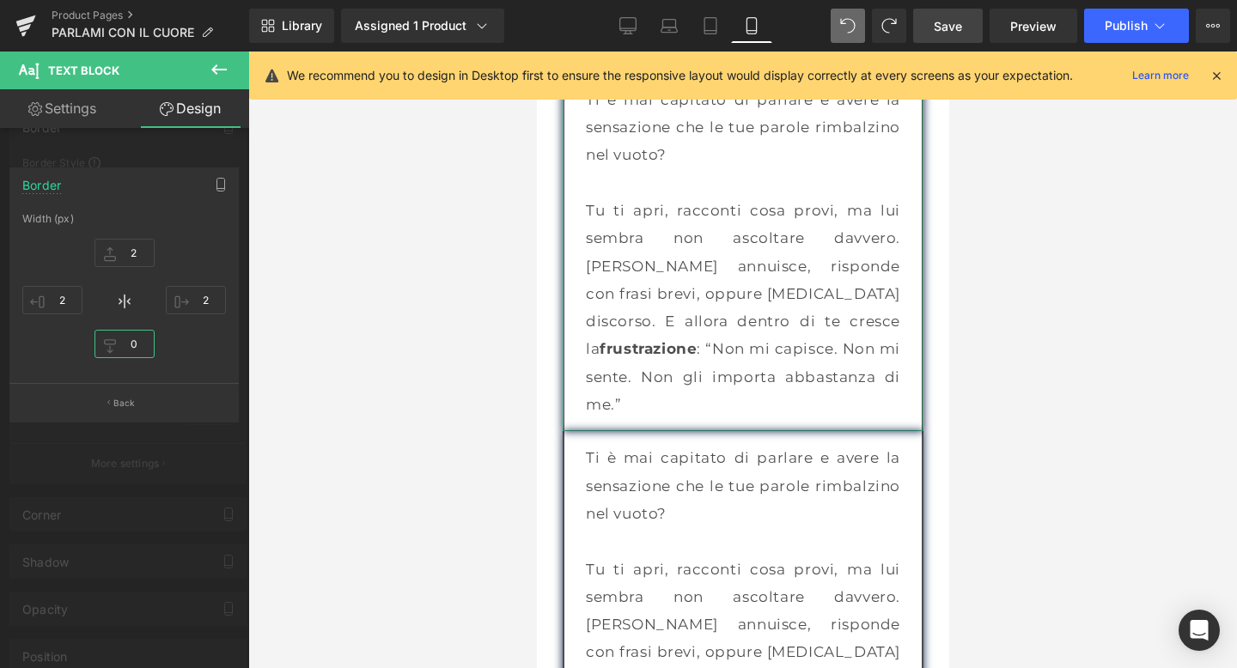
click at [138, 336] on input "0" at bounding box center [124, 344] width 60 height 28
type input "2"
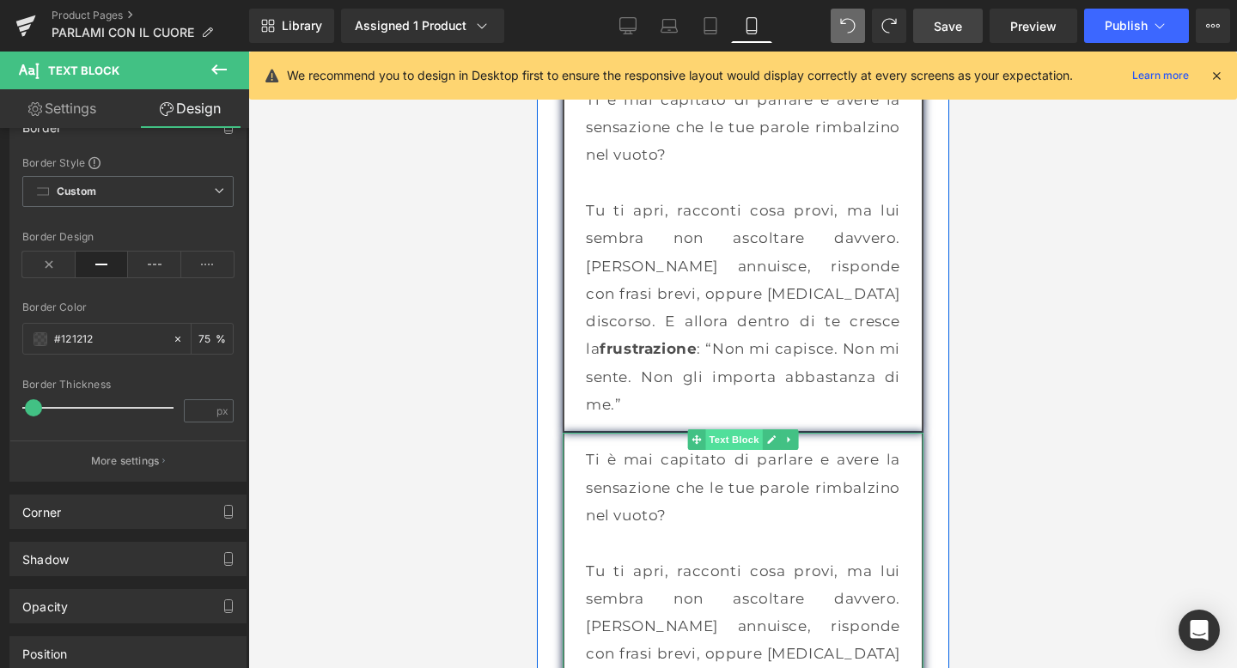
click at [729, 429] on span "Text Block" at bounding box center [732, 439] width 57 height 21
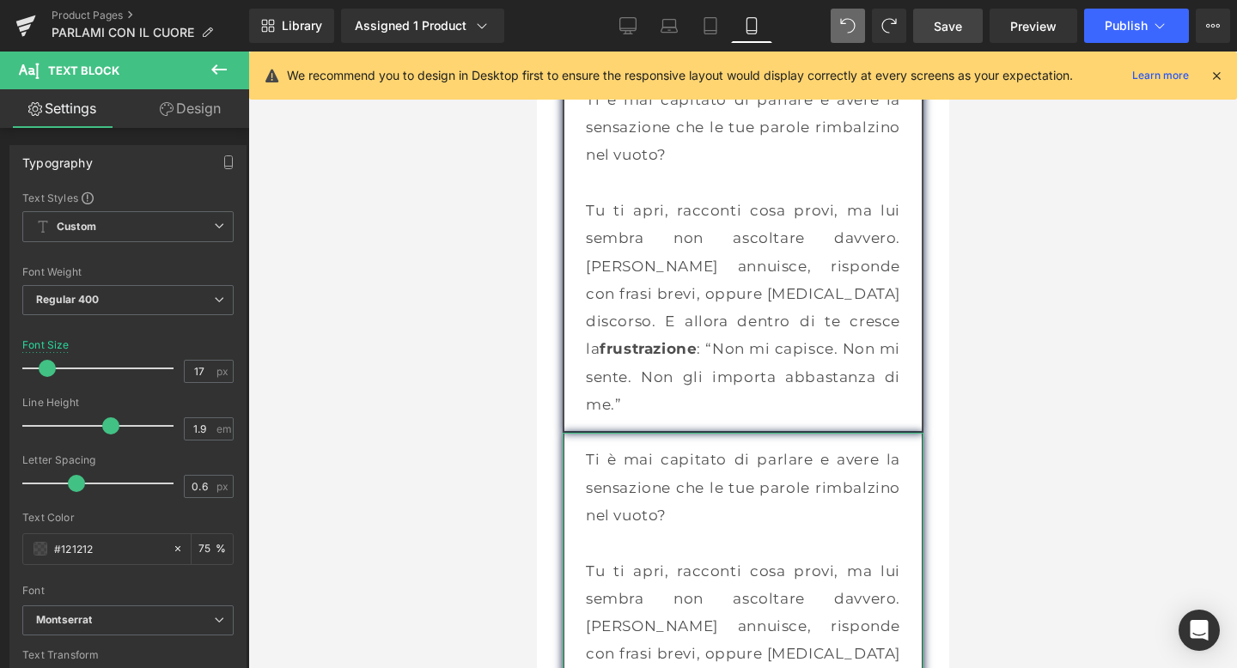
click at [179, 117] on link "Design" at bounding box center [190, 108] width 125 height 39
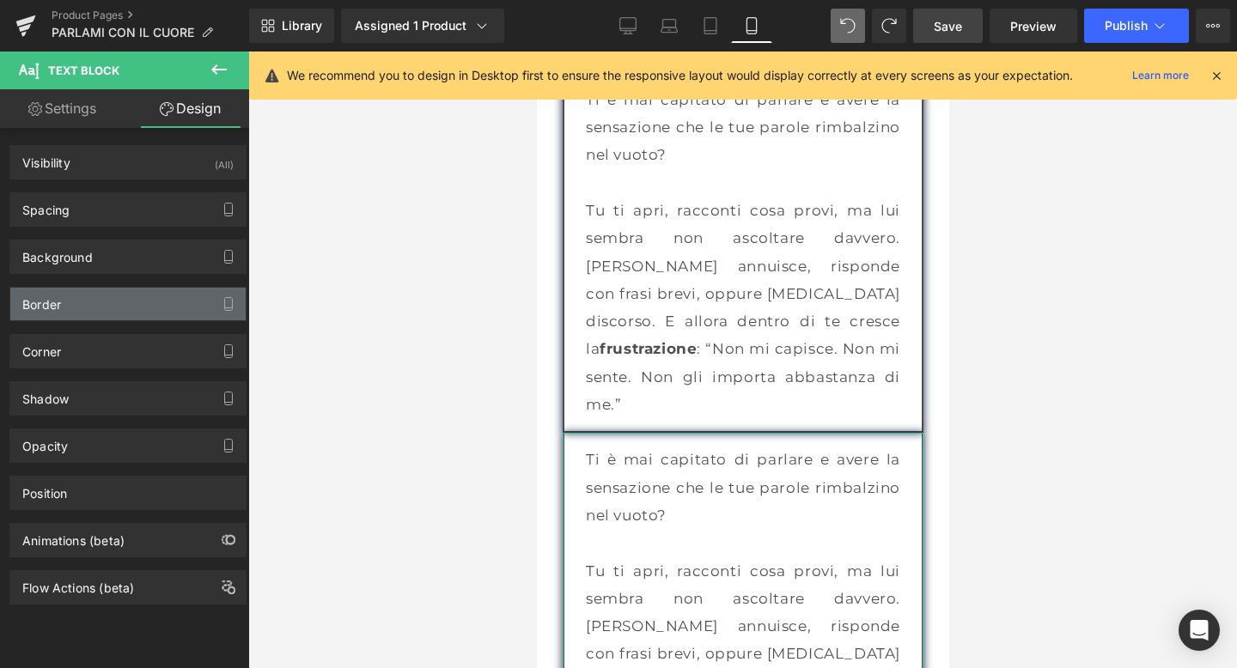
click at [95, 301] on div "Border" at bounding box center [127, 304] width 235 height 33
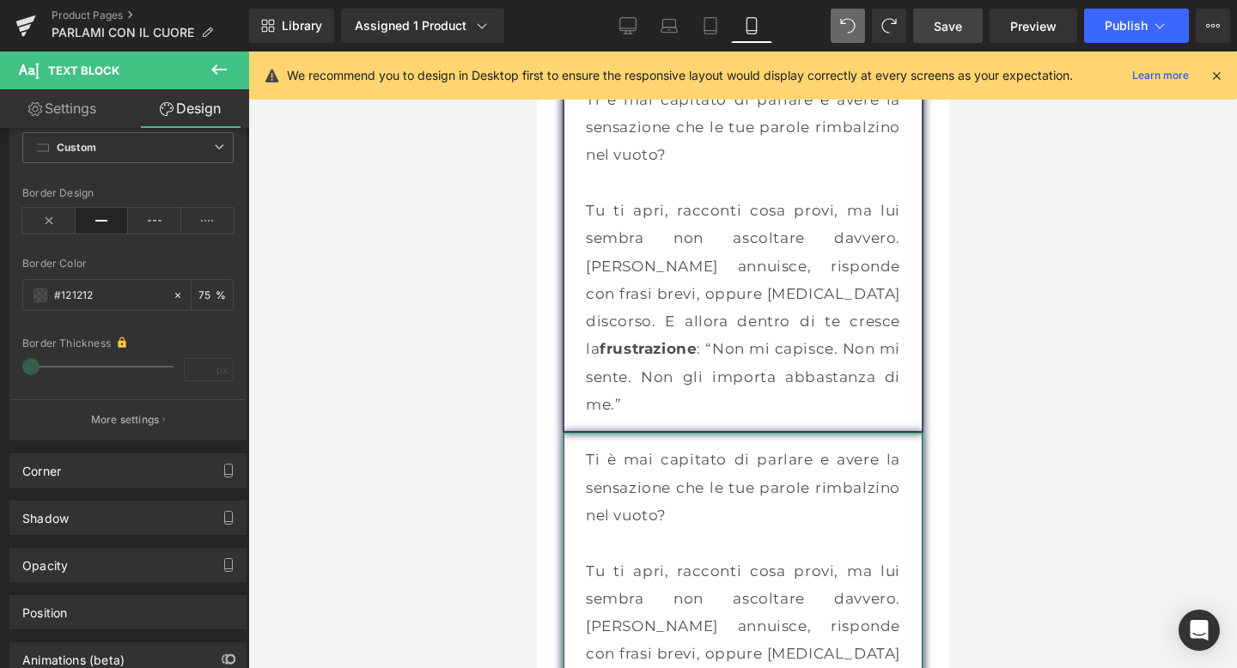
scroll to position [222, 0]
click at [116, 406] on button "More settings" at bounding box center [127, 418] width 235 height 40
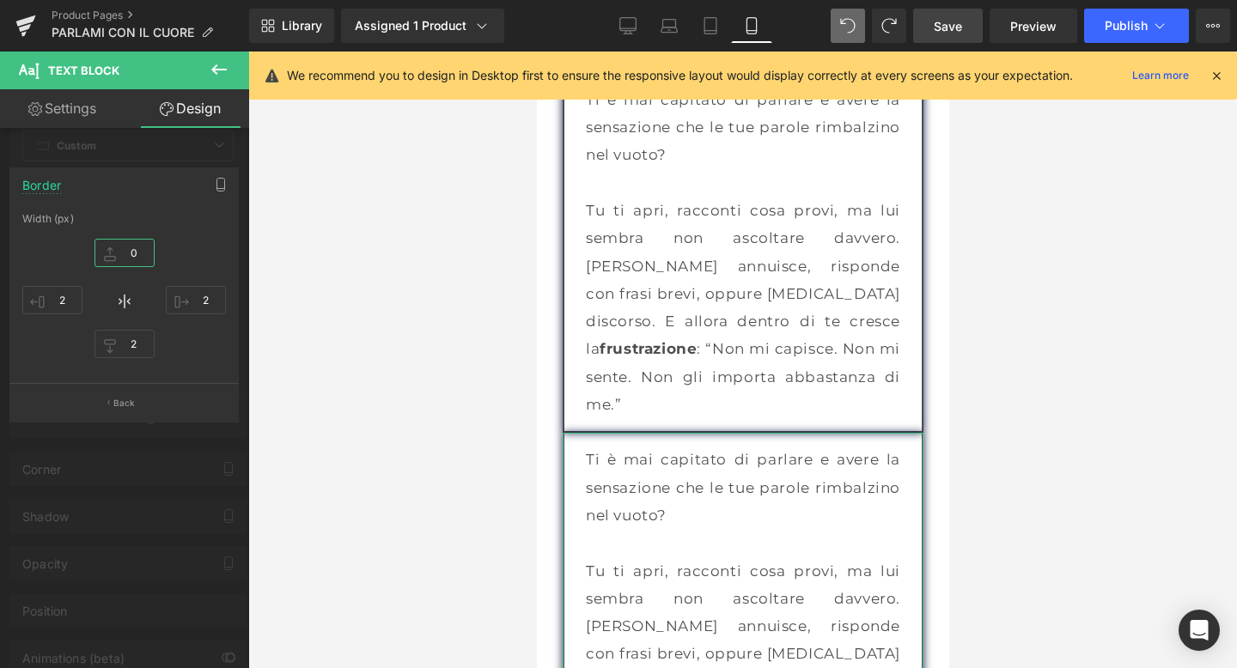
click at [129, 252] on input "0" at bounding box center [124, 253] width 60 height 28
type input "2"
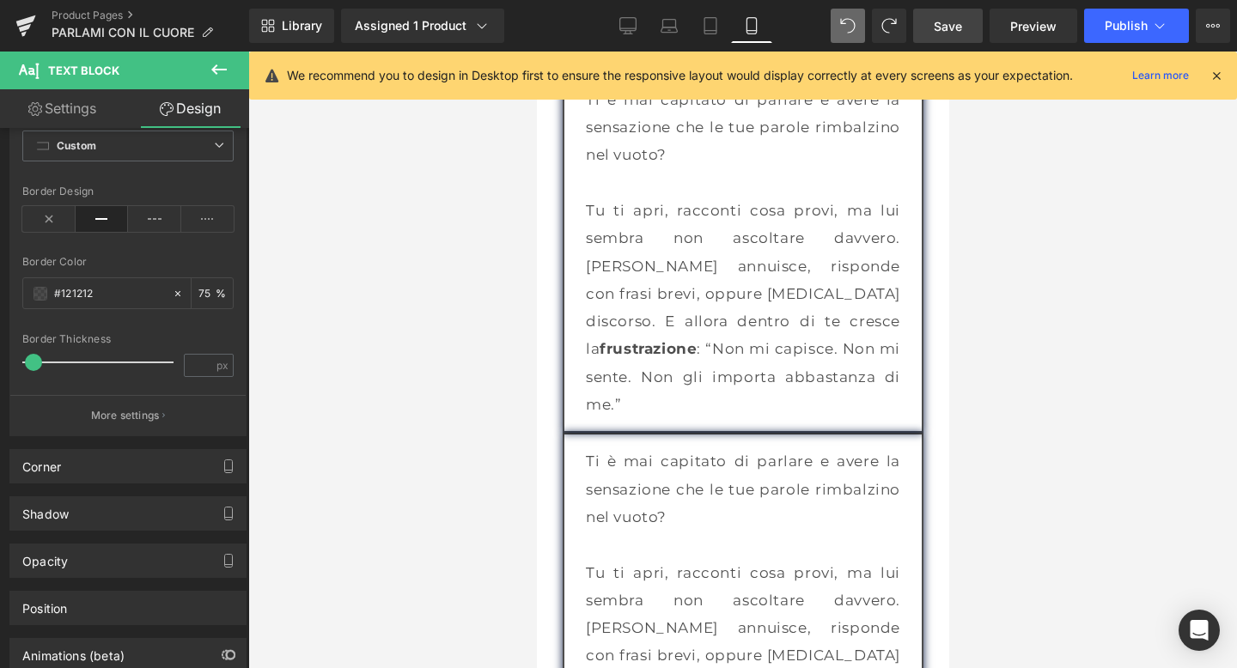
click at [1140, 300] on div at bounding box center [742, 360] width 988 height 617
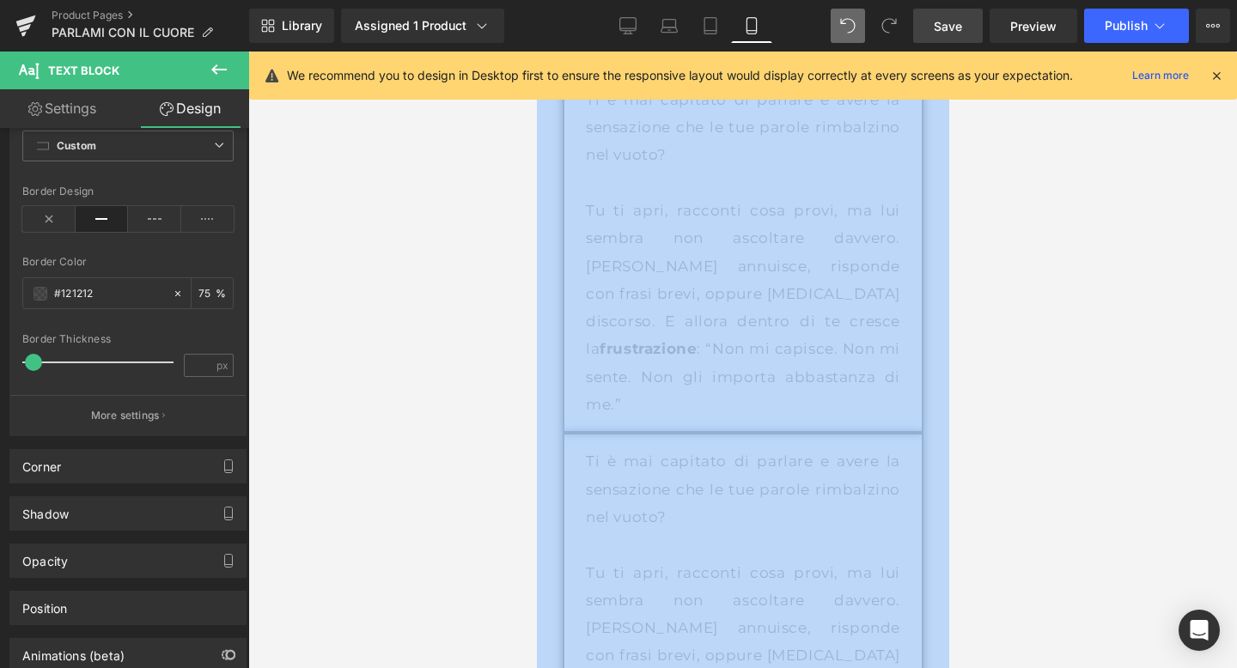
click at [1140, 300] on div at bounding box center [742, 360] width 988 height 617
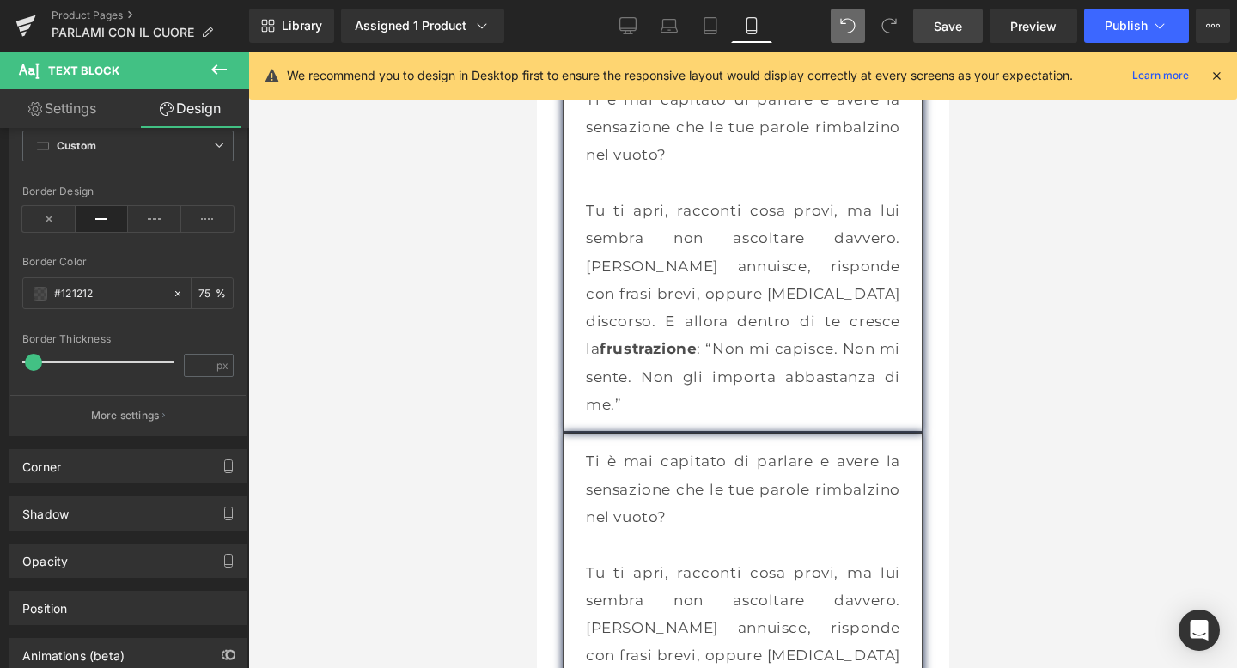
click at [1013, 297] on div at bounding box center [742, 360] width 988 height 617
click at [214, 70] on icon at bounding box center [218, 69] width 15 height 10
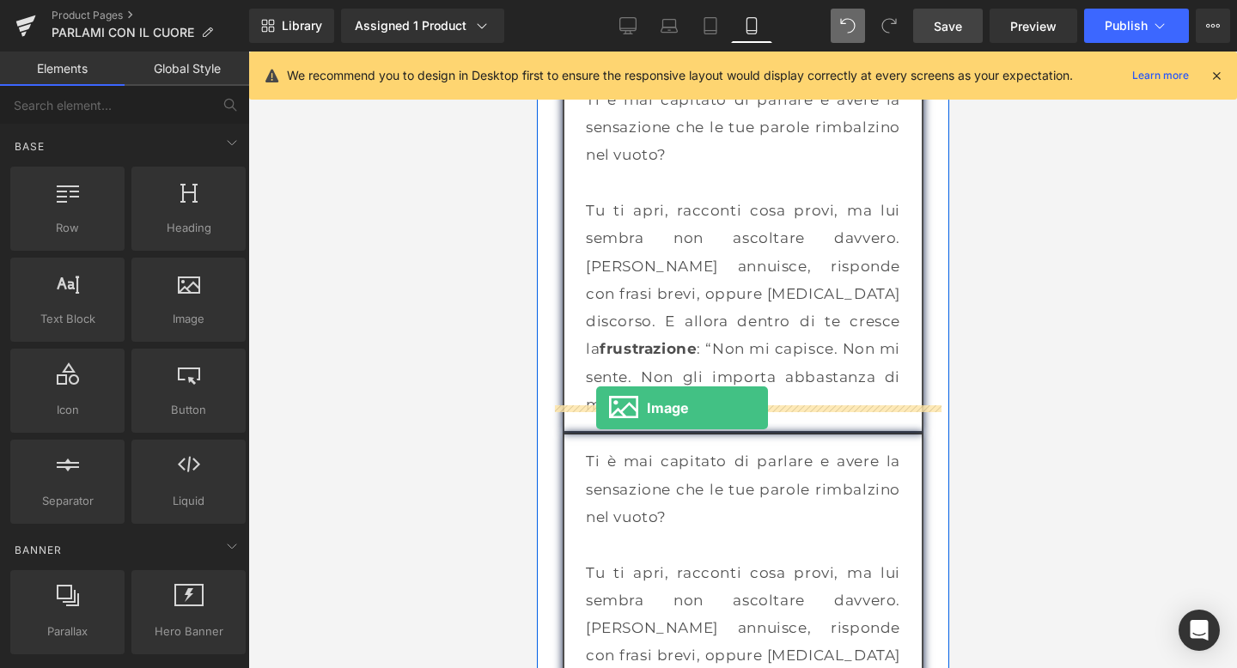
drag, startPoint x: 703, startPoint y: 348, endPoint x: 595, endPoint y: 407, distance: 122.6
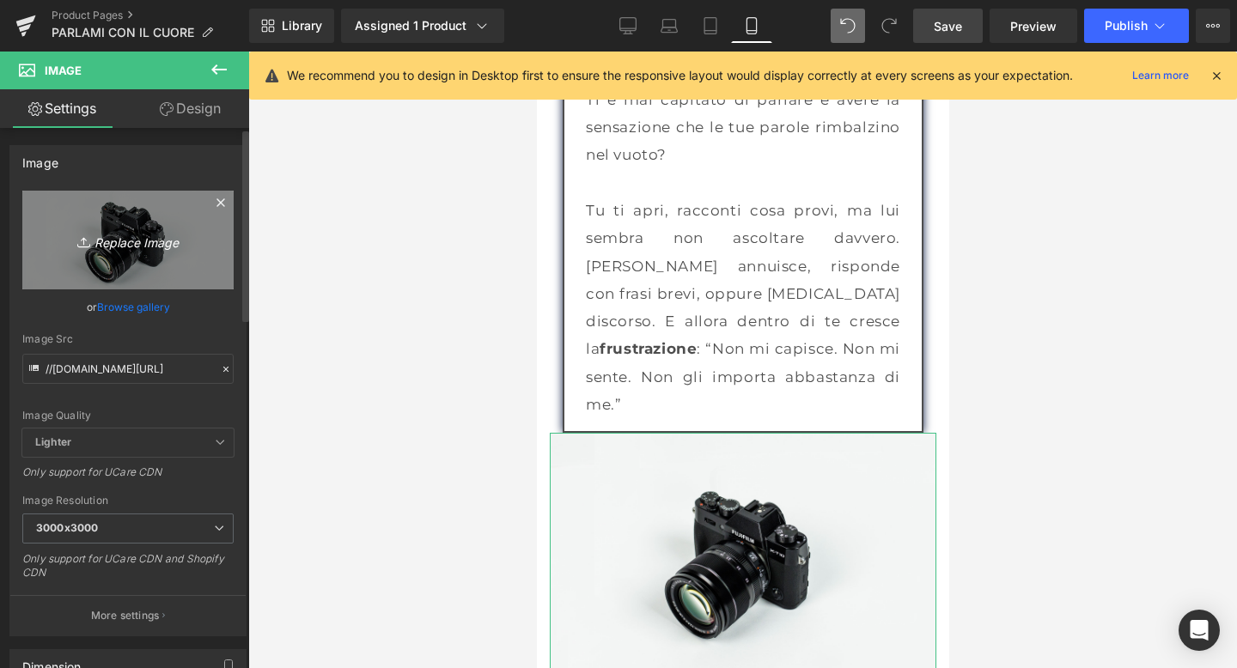
click at [123, 237] on icon "Replace Image" at bounding box center [127, 239] width 137 height 21
type input "C:\fakepath\immagine 1.png"
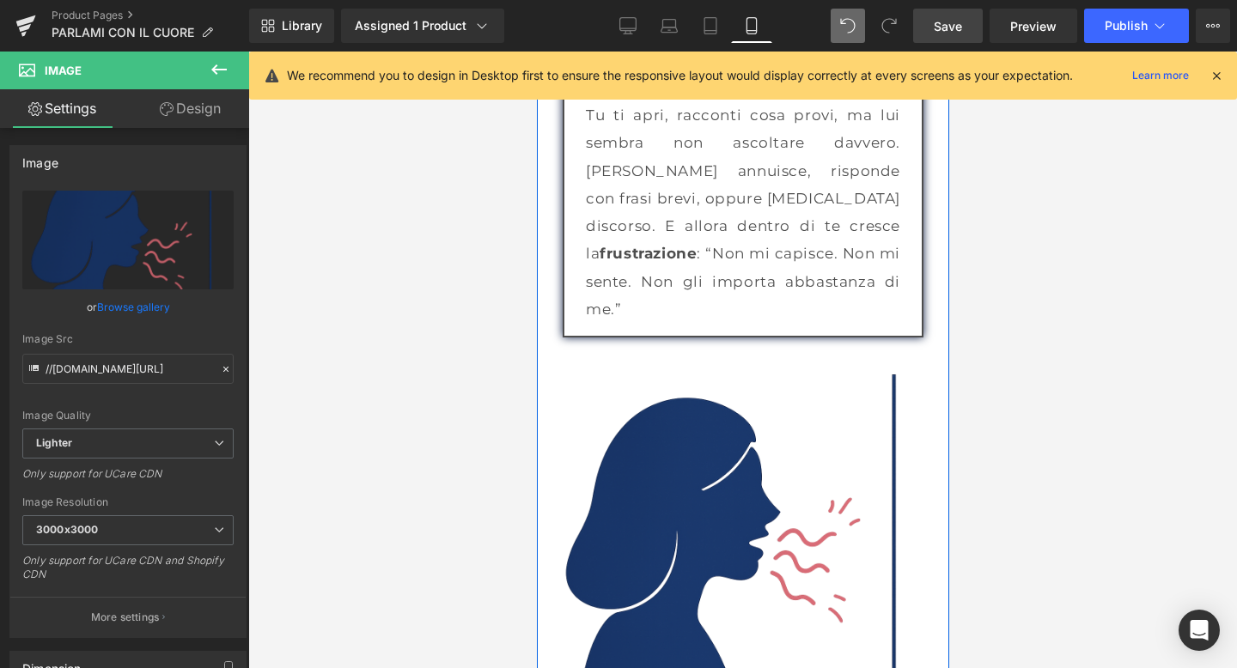
scroll to position [2187, 0]
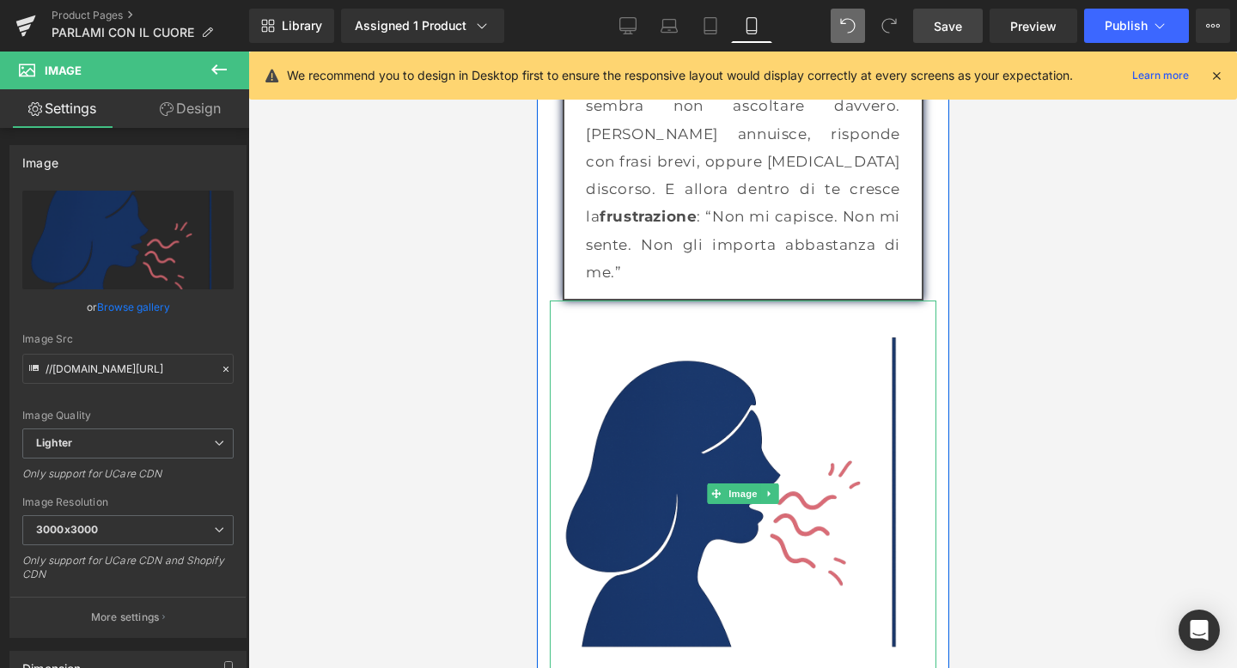
click at [683, 465] on img at bounding box center [742, 494] width 386 height 386
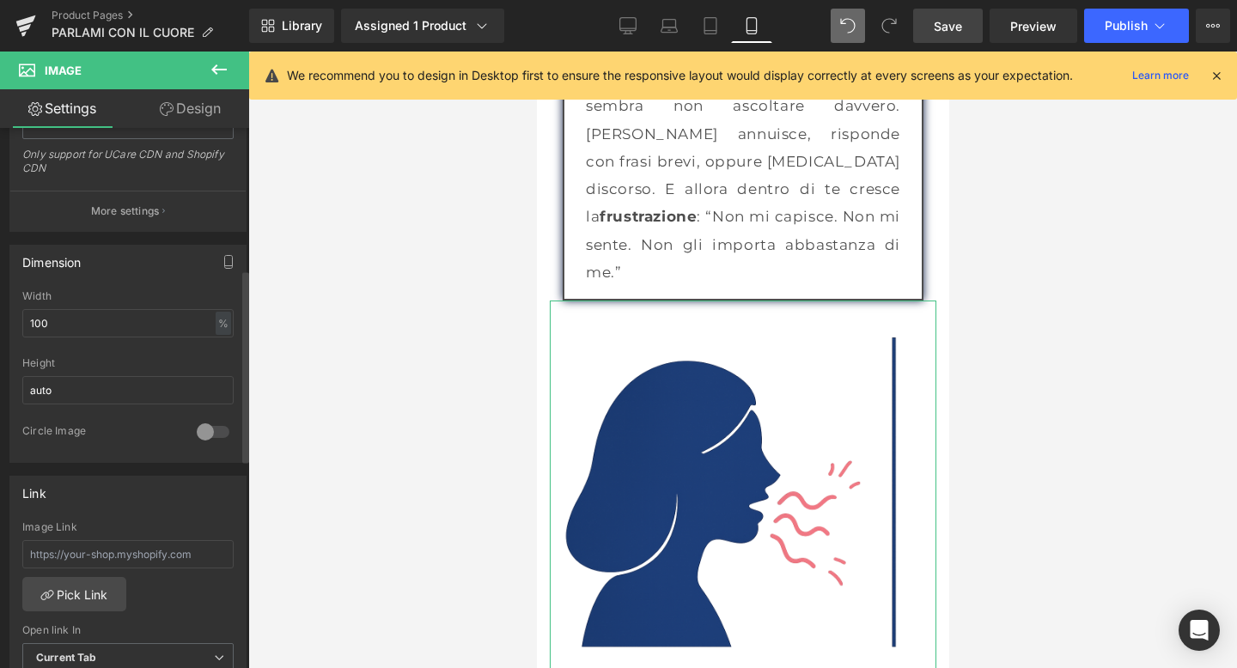
scroll to position [397, 0]
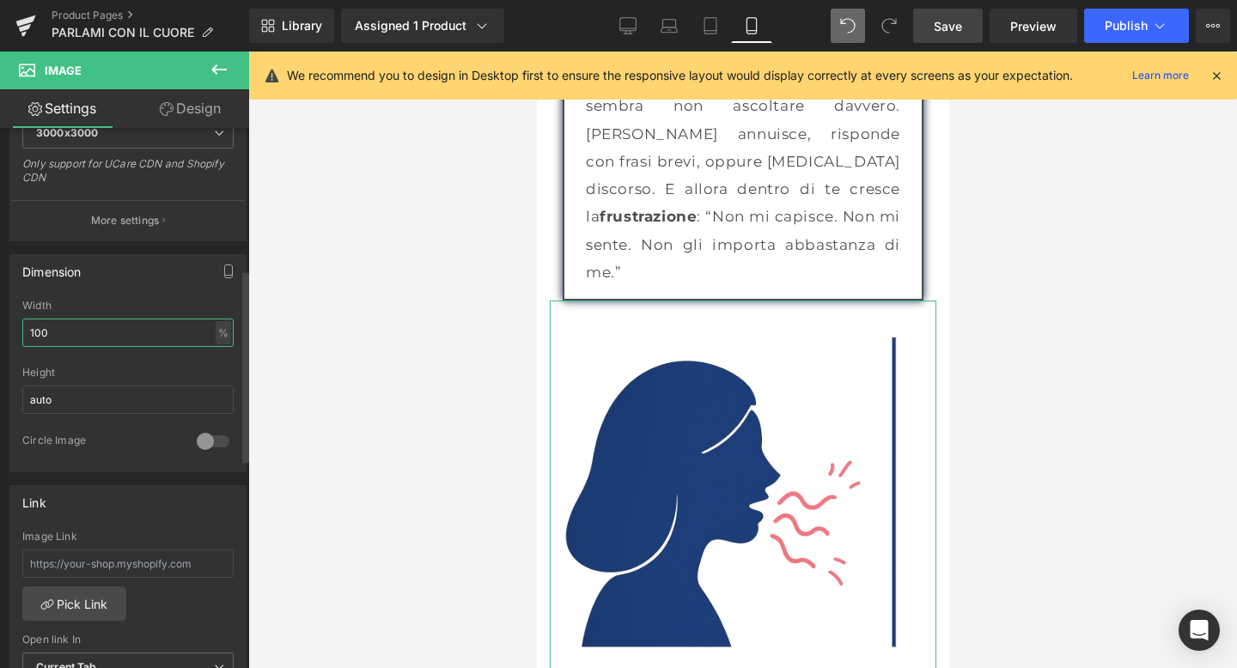
drag, startPoint x: 34, startPoint y: 324, endPoint x: 80, endPoint y: 335, distance: 46.9
click at [80, 335] on input "100" at bounding box center [127, 333] width 211 height 28
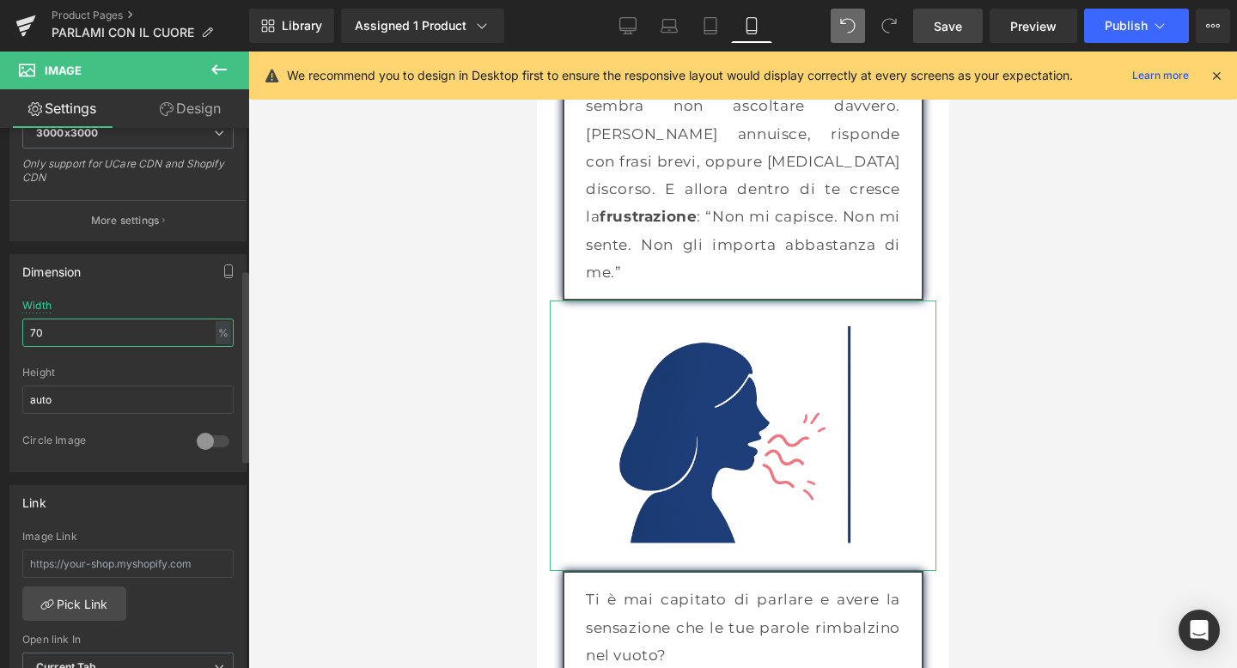
type input "7"
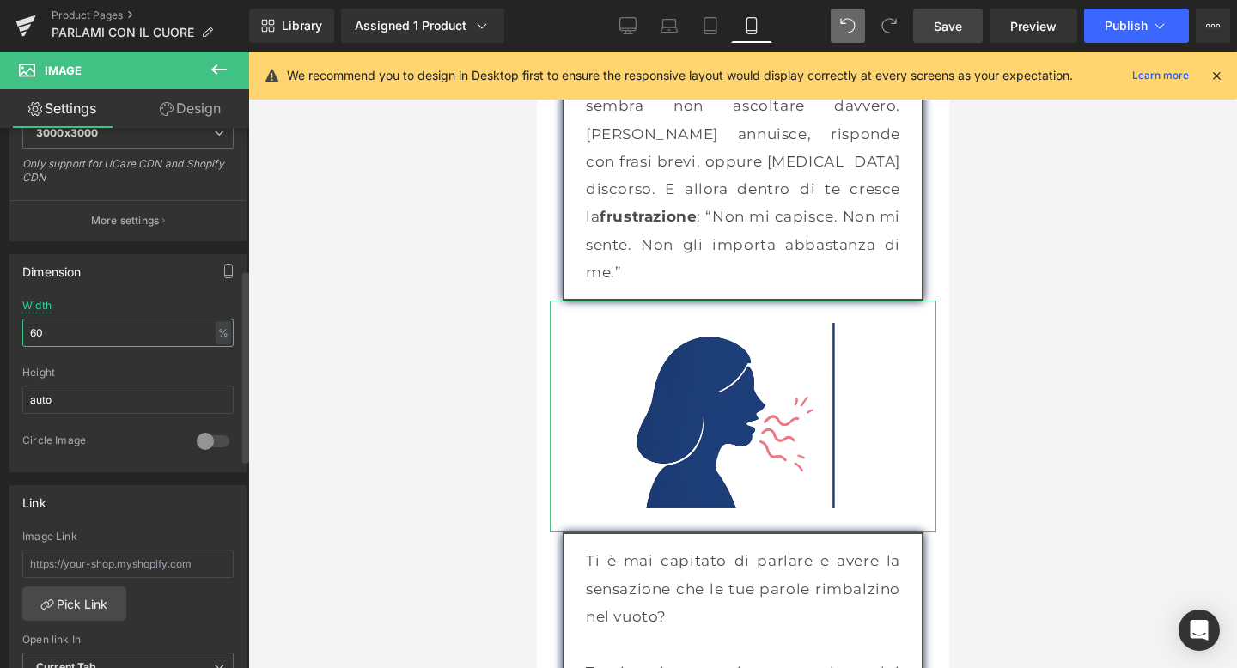
type input "6"
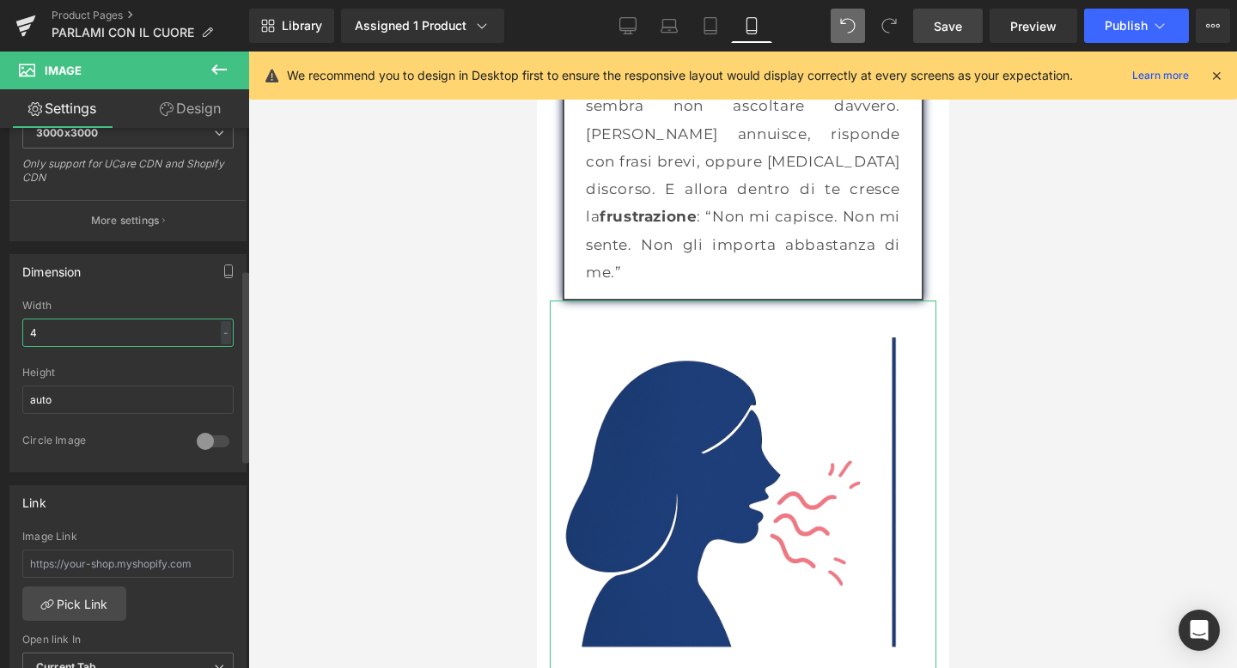
type input "40"
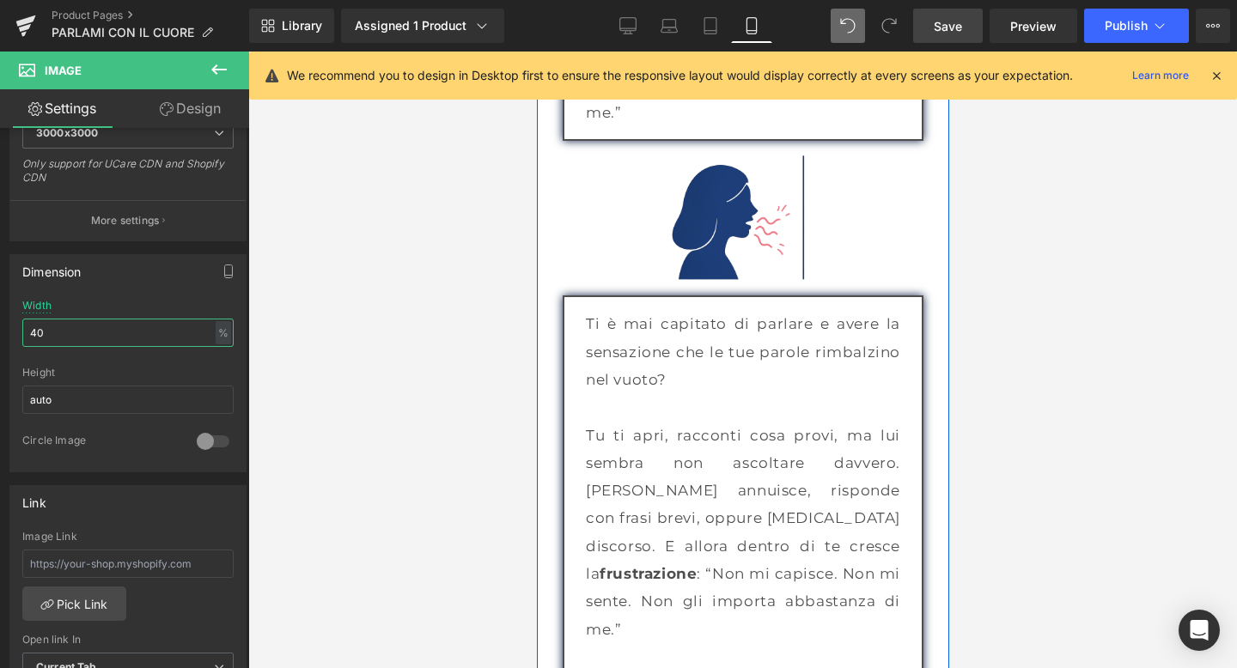
scroll to position [2350, 0]
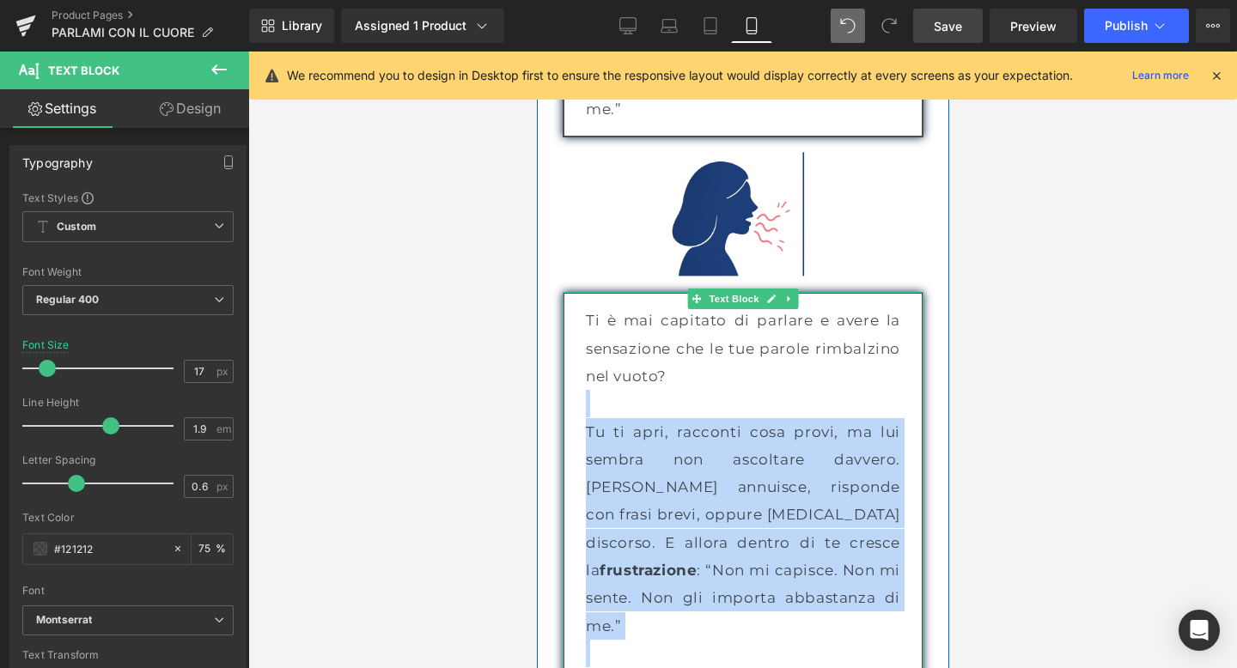
drag, startPoint x: 672, startPoint y: 599, endPoint x: 601, endPoint y: 460, distance: 156.3
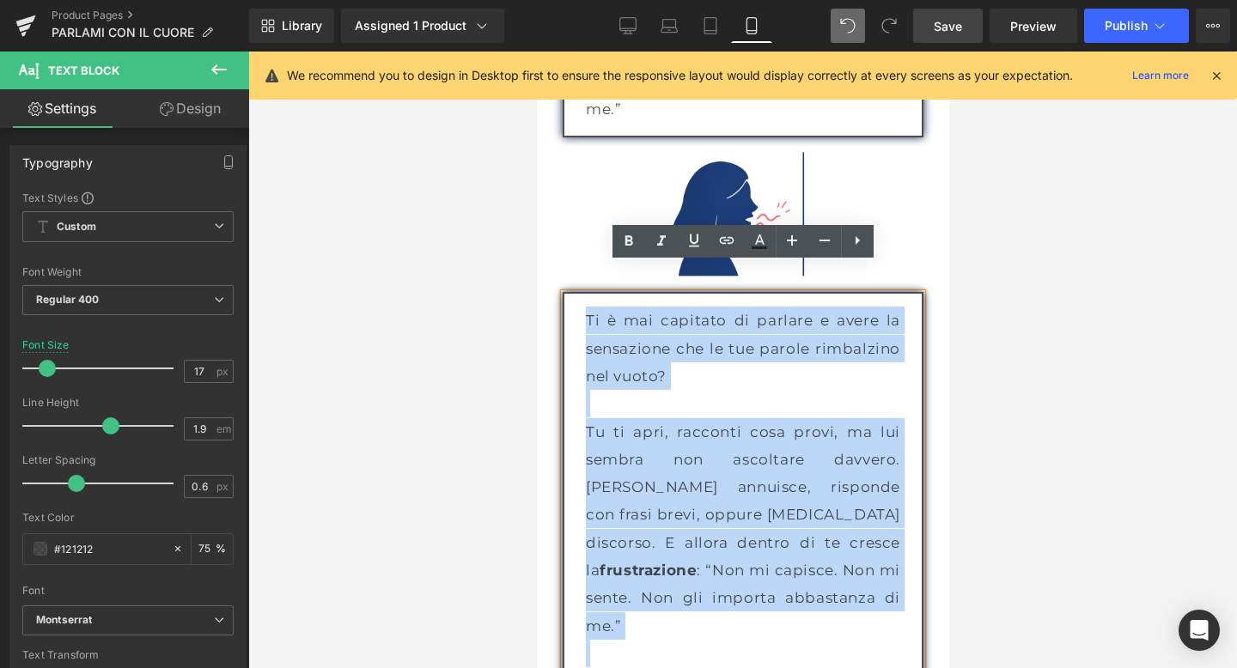
drag, startPoint x: 585, startPoint y: 619, endPoint x: 584, endPoint y: 295, distance: 323.8
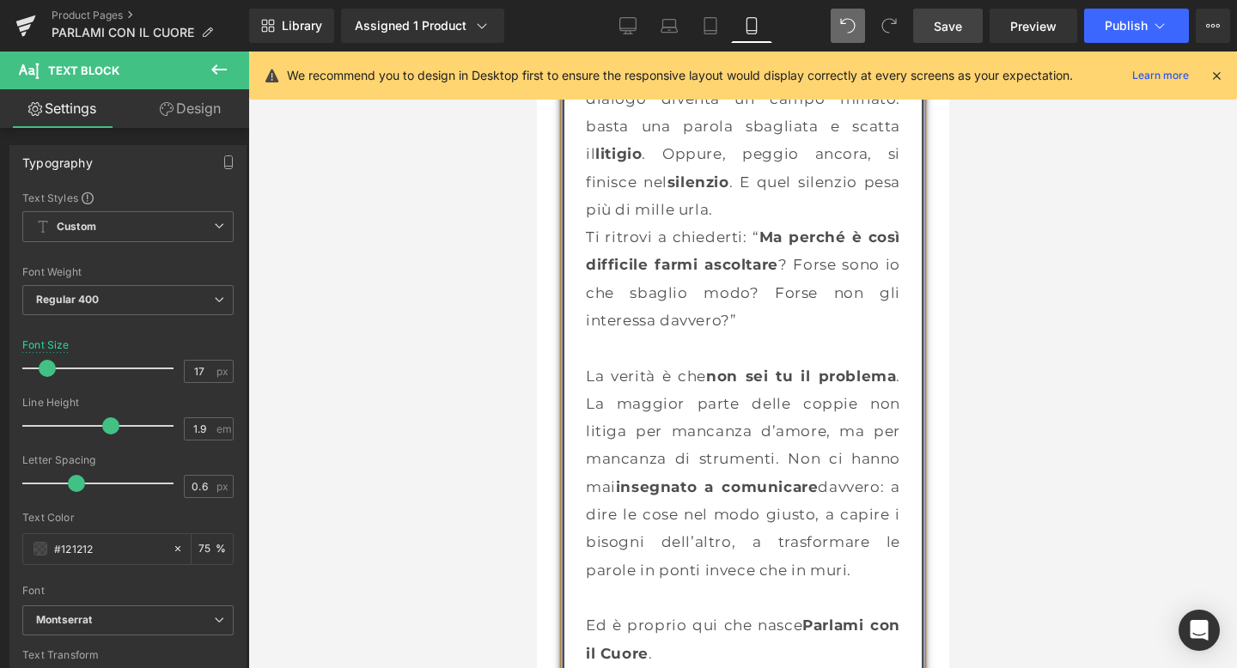
scroll to position [2435, 0]
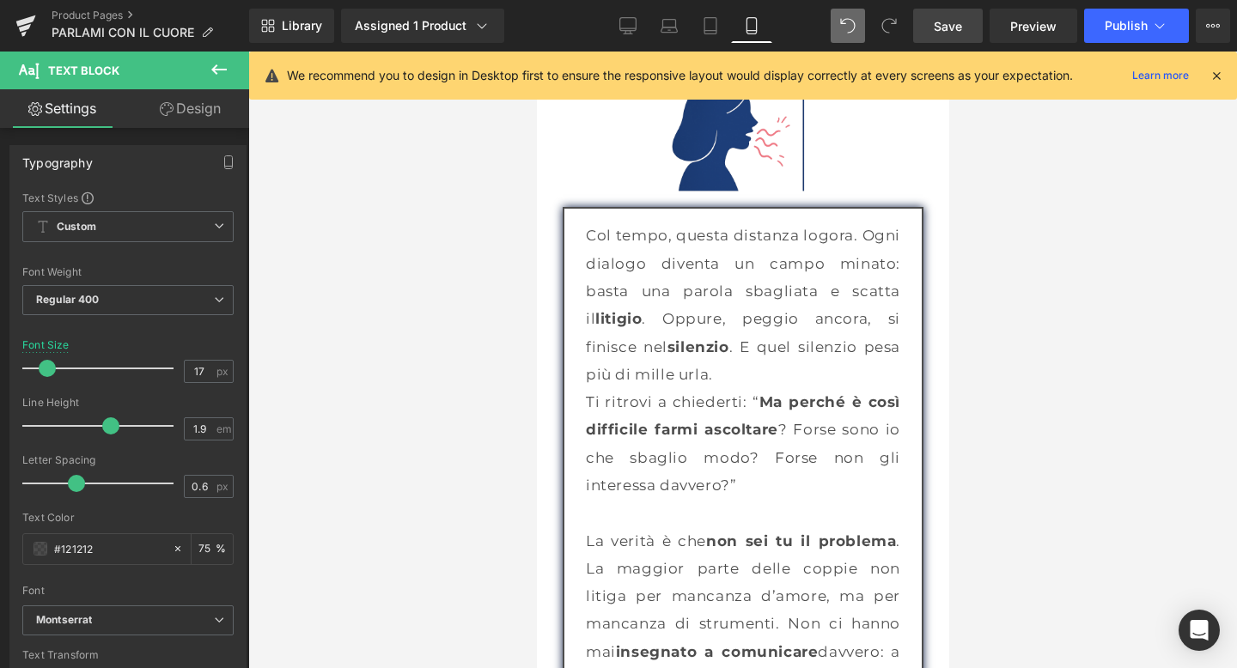
drag, startPoint x: 1055, startPoint y: 253, endPoint x: 404, endPoint y: 178, distance: 654.5
click at [1055, 253] on div at bounding box center [742, 360] width 988 height 617
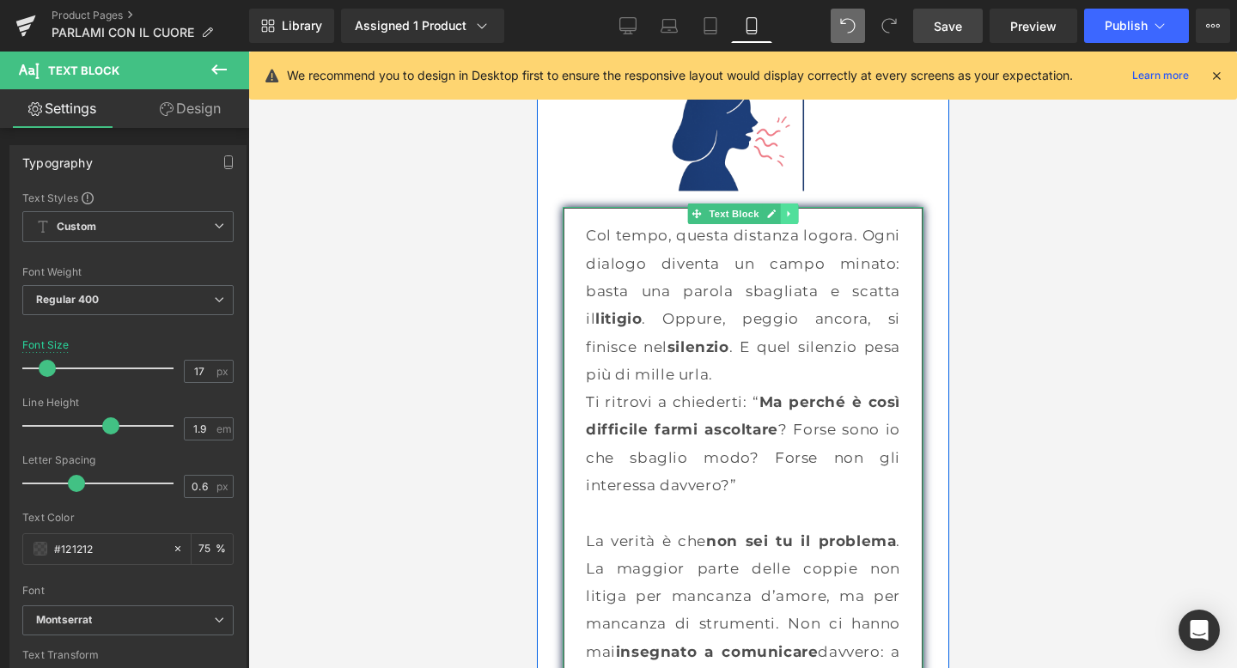
click at [785, 209] on icon at bounding box center [787, 214] width 9 height 10
click at [775, 209] on icon at bounding box center [779, 214] width 9 height 10
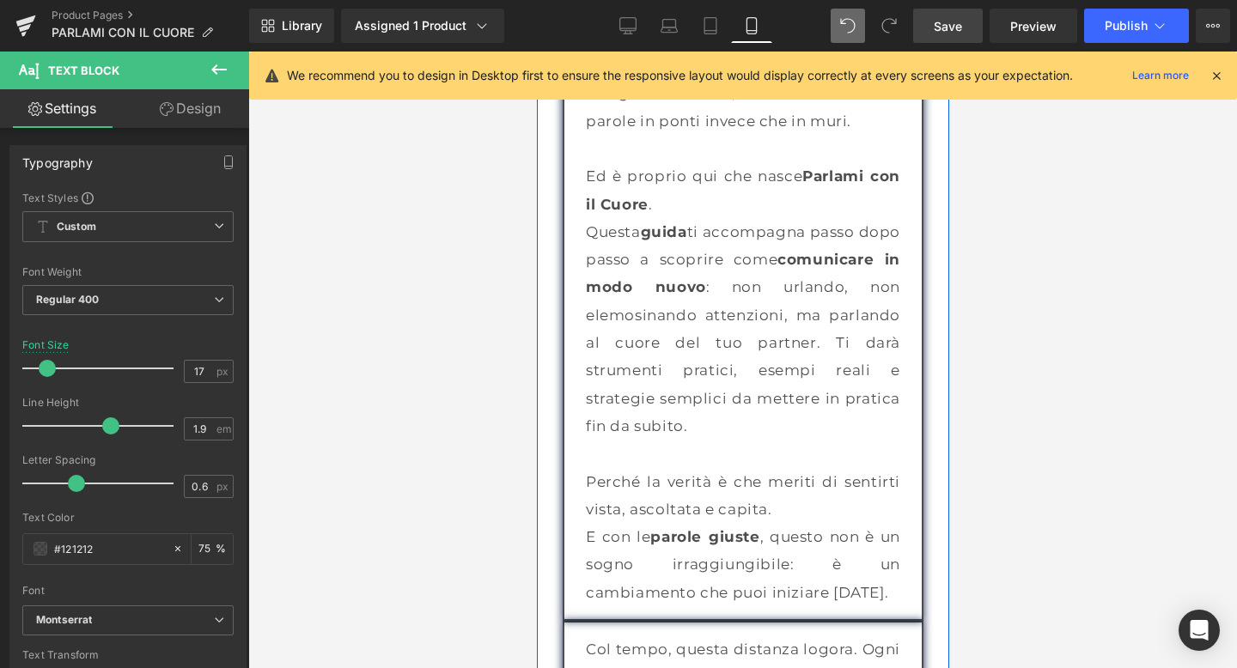
scroll to position [3037, 0]
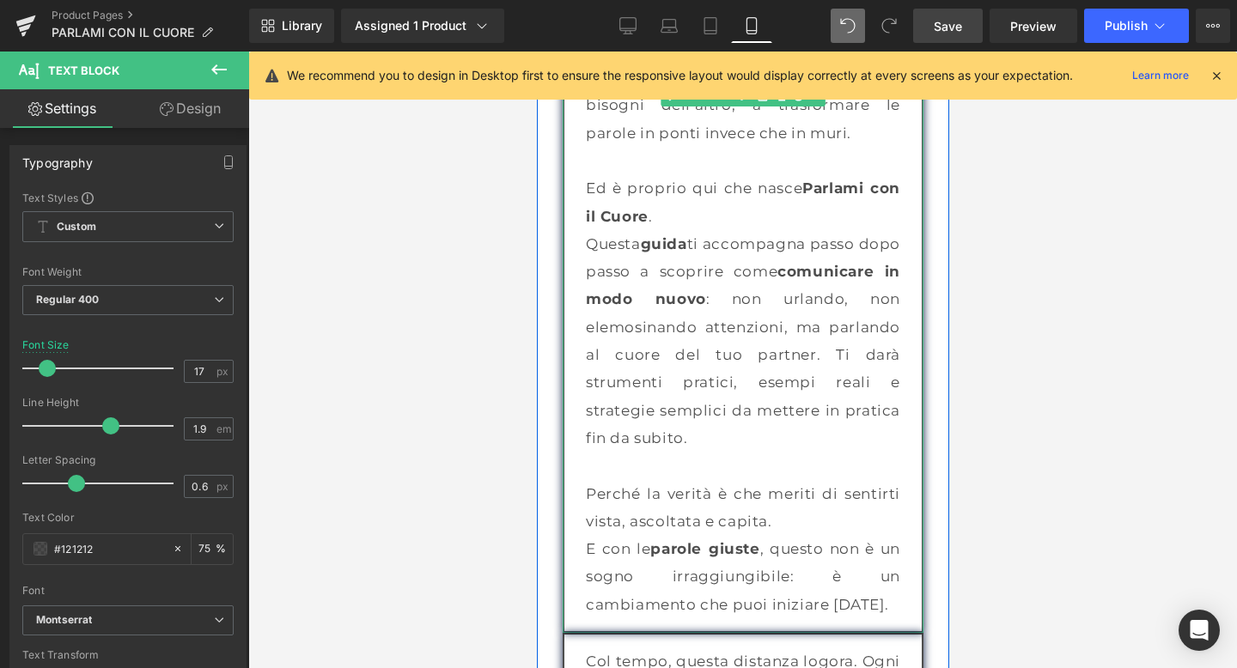
click at [791, 535] on p "E con le parole giuste , questo non è un sogno irraggiungibile: è un cambiament…" at bounding box center [742, 576] width 314 height 83
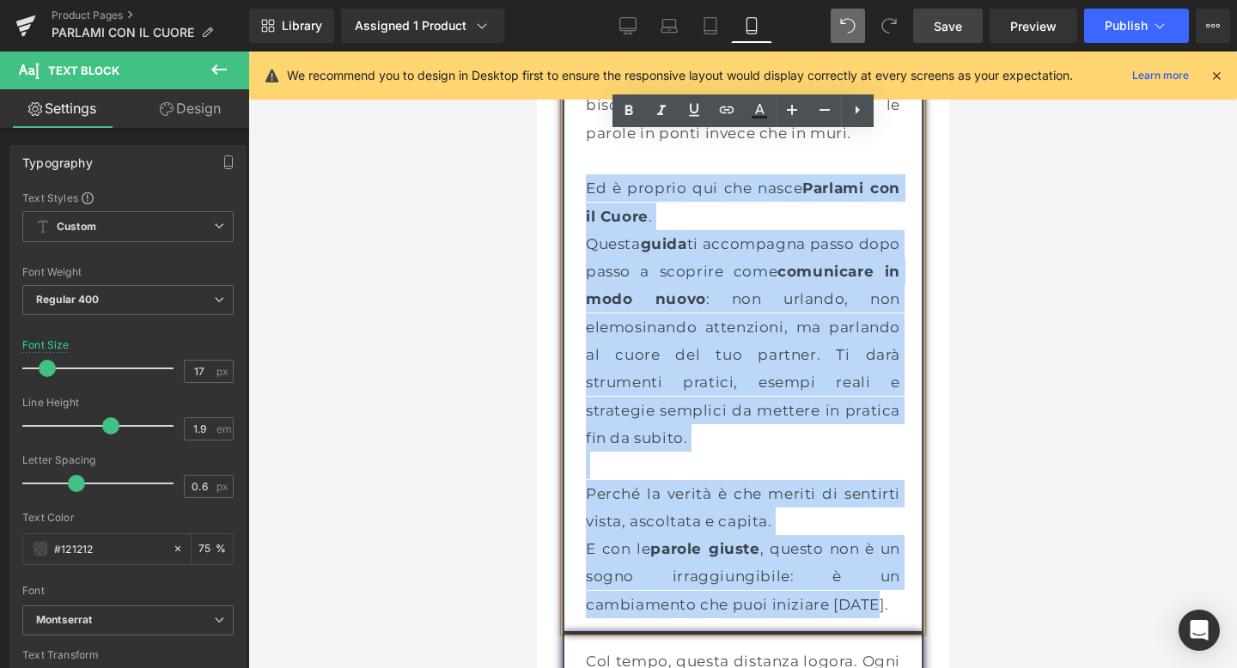
drag, startPoint x: 875, startPoint y: 581, endPoint x: 524, endPoint y: 161, distance: 547.5
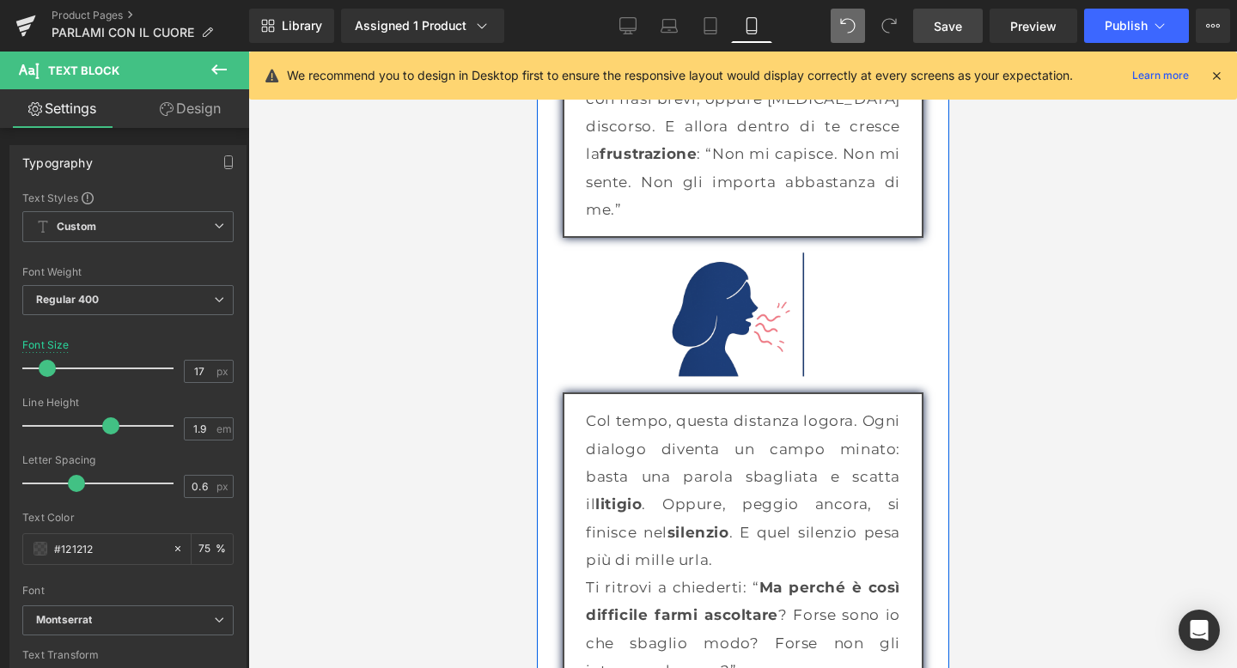
scroll to position [2119, 0]
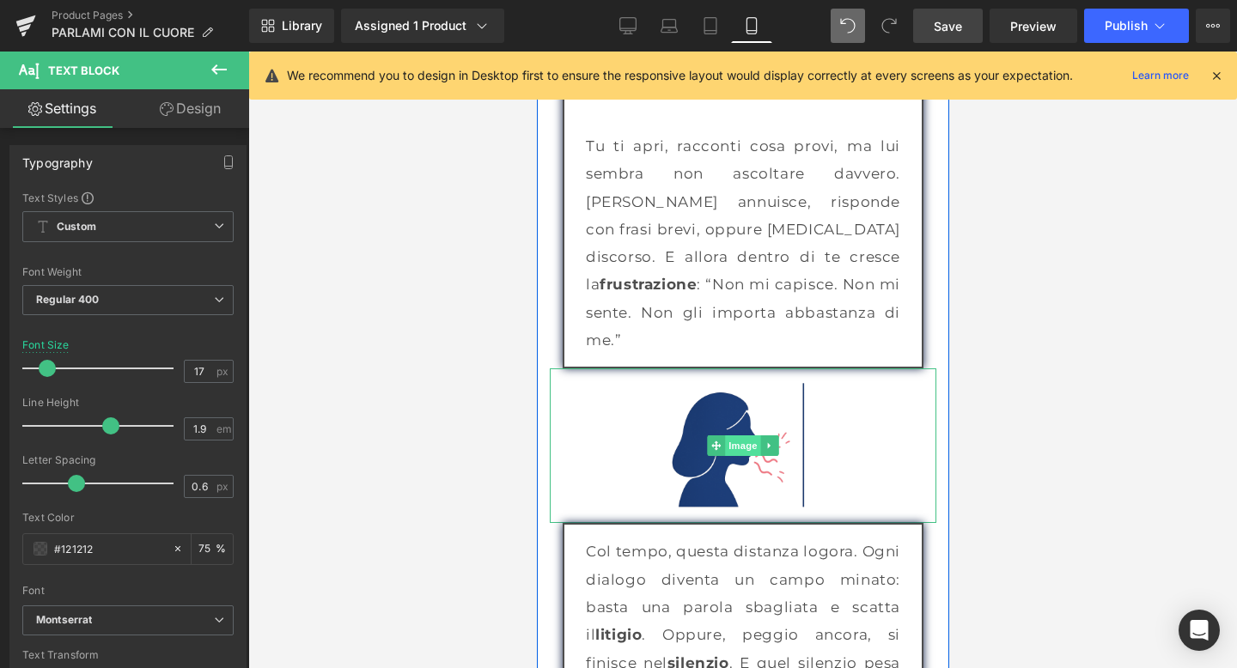
click at [742, 435] on span "Image" at bounding box center [742, 445] width 36 height 21
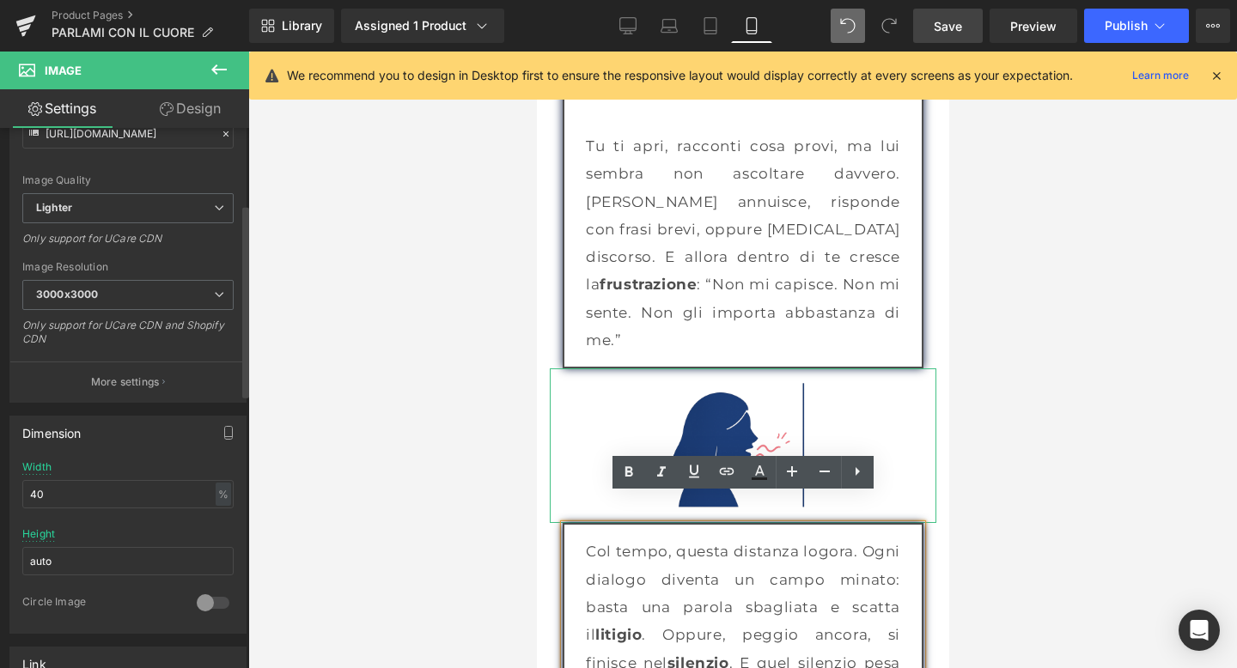
scroll to position [381, 0]
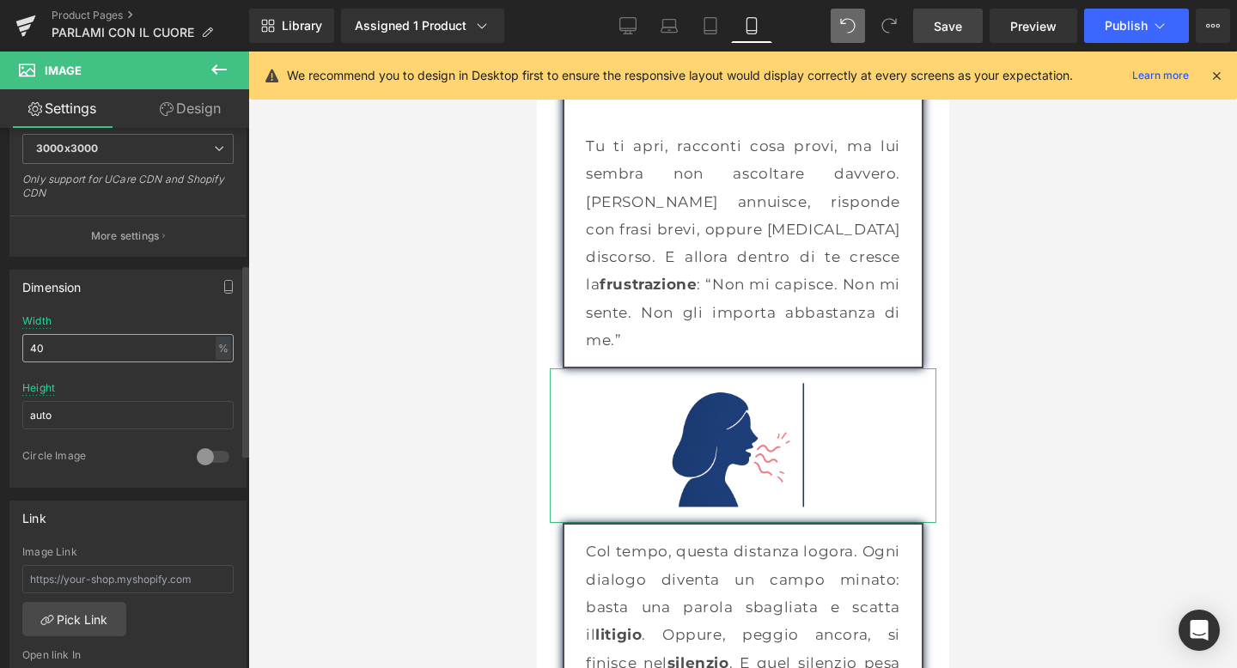
drag, startPoint x: 88, startPoint y: 341, endPoint x: 61, endPoint y: 355, distance: 30.0
click at [61, 355] on input "40" at bounding box center [127, 348] width 211 height 28
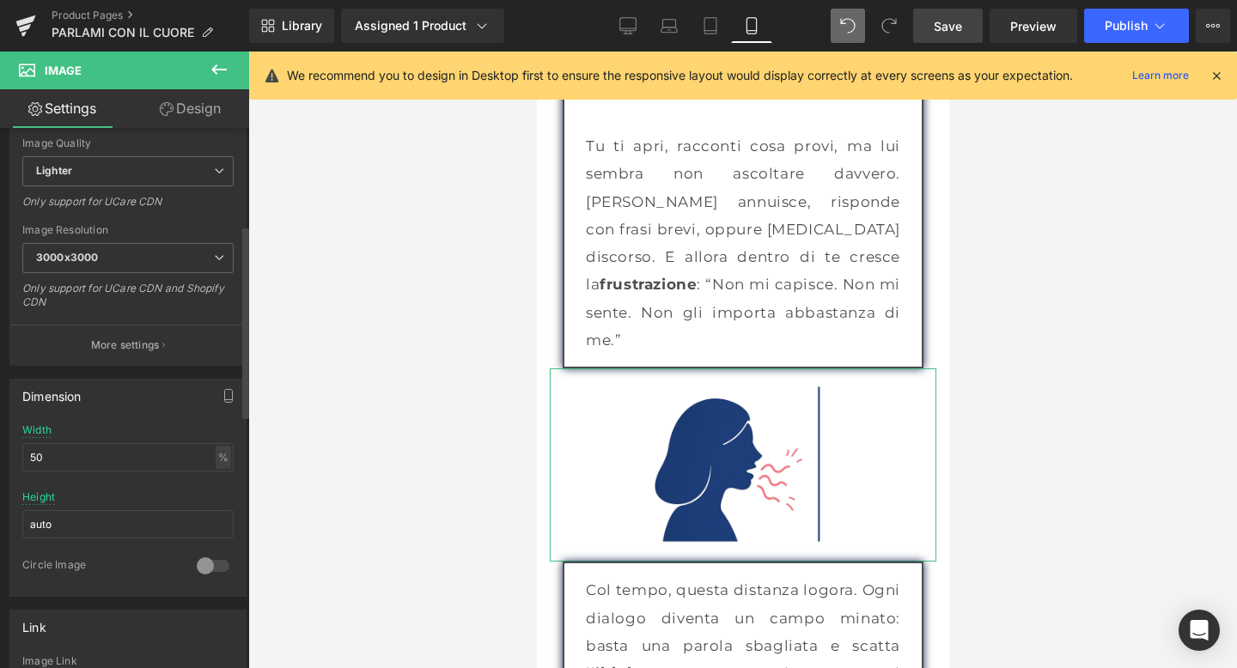
scroll to position [268, 0]
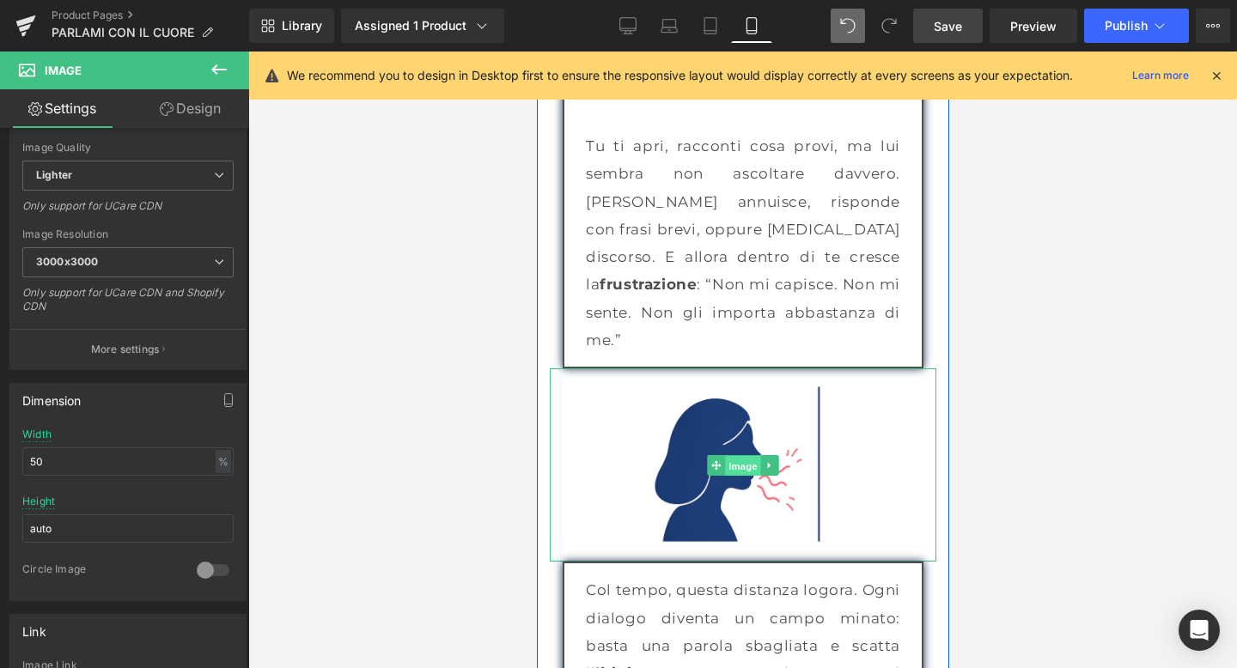
click at [745, 456] on span "Image" at bounding box center [742, 466] width 36 height 21
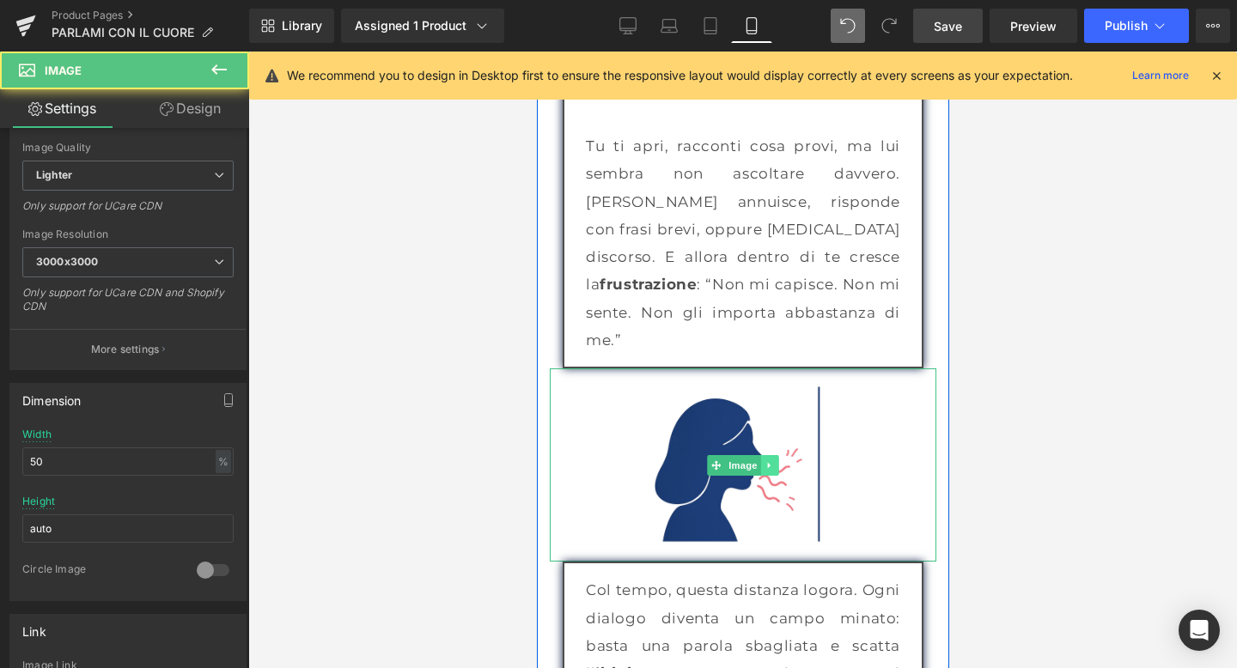
type input "50"
click at [768, 462] on icon at bounding box center [768, 465] width 3 height 6
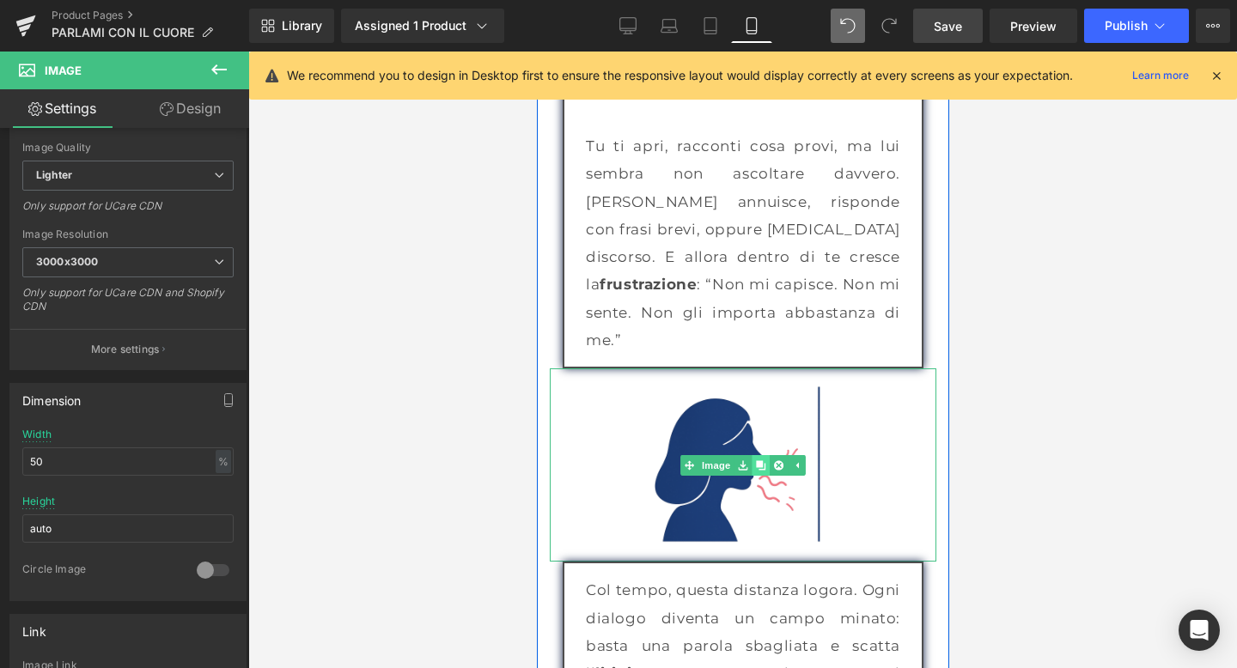
click at [765, 455] on link at bounding box center [760, 465] width 18 height 21
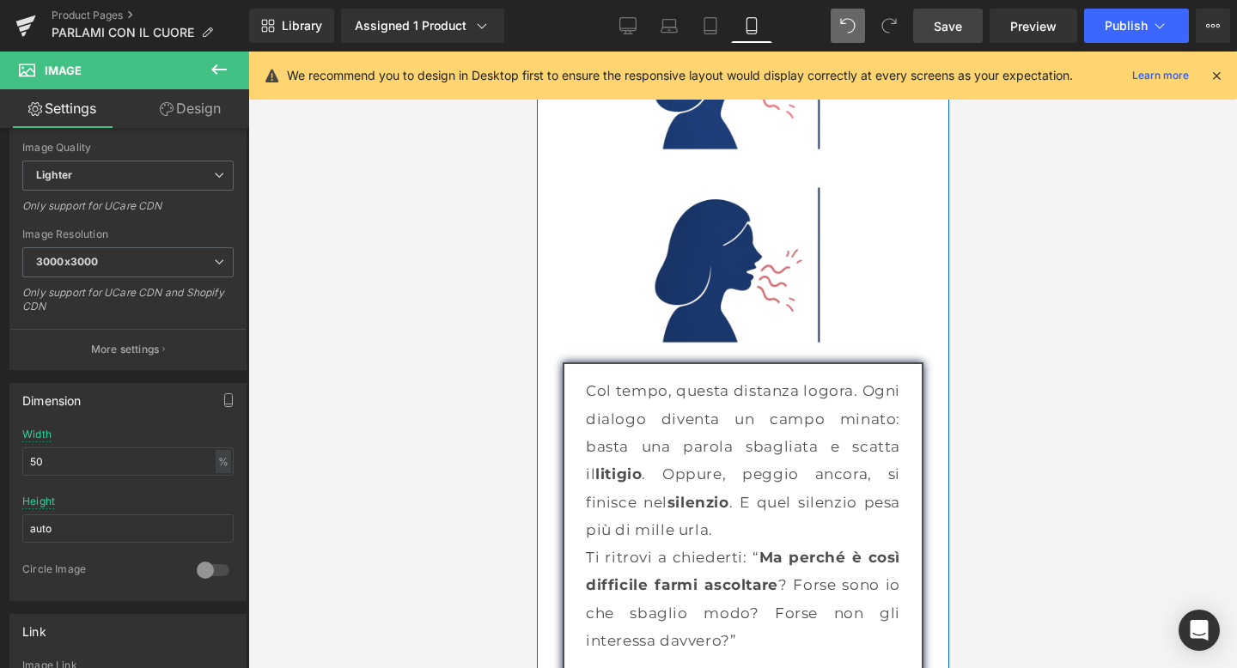
scroll to position [2533, 0]
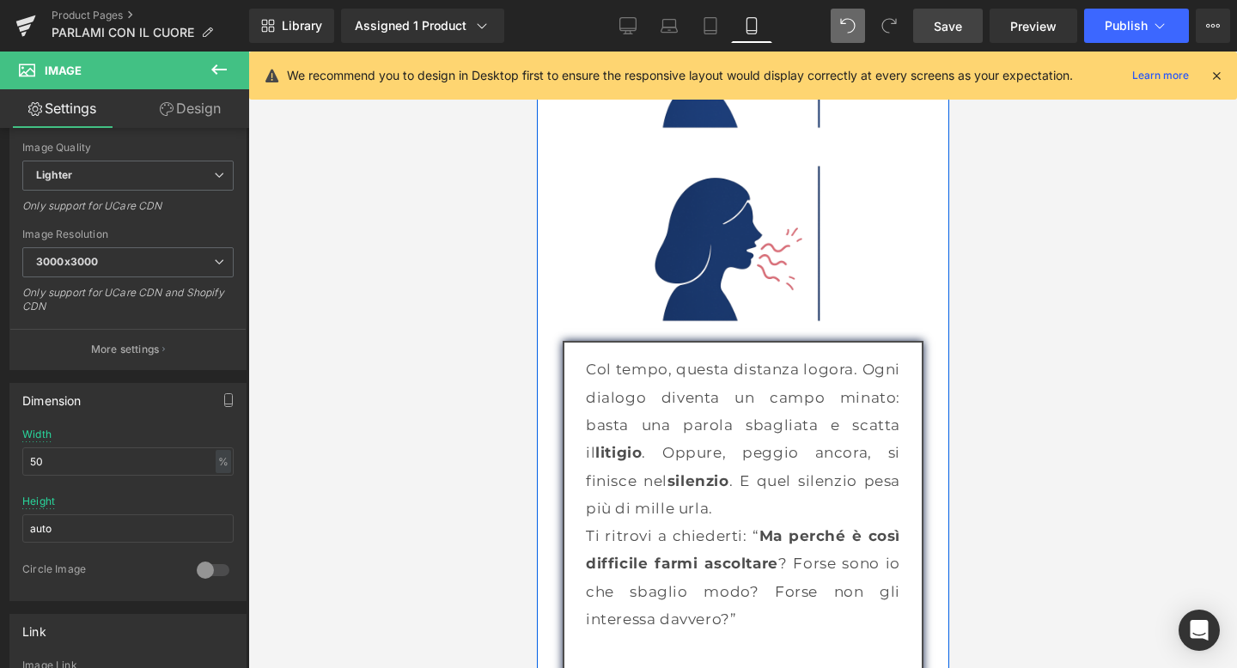
click at [707, 221] on div "Image" at bounding box center [742, 244] width 386 height 193
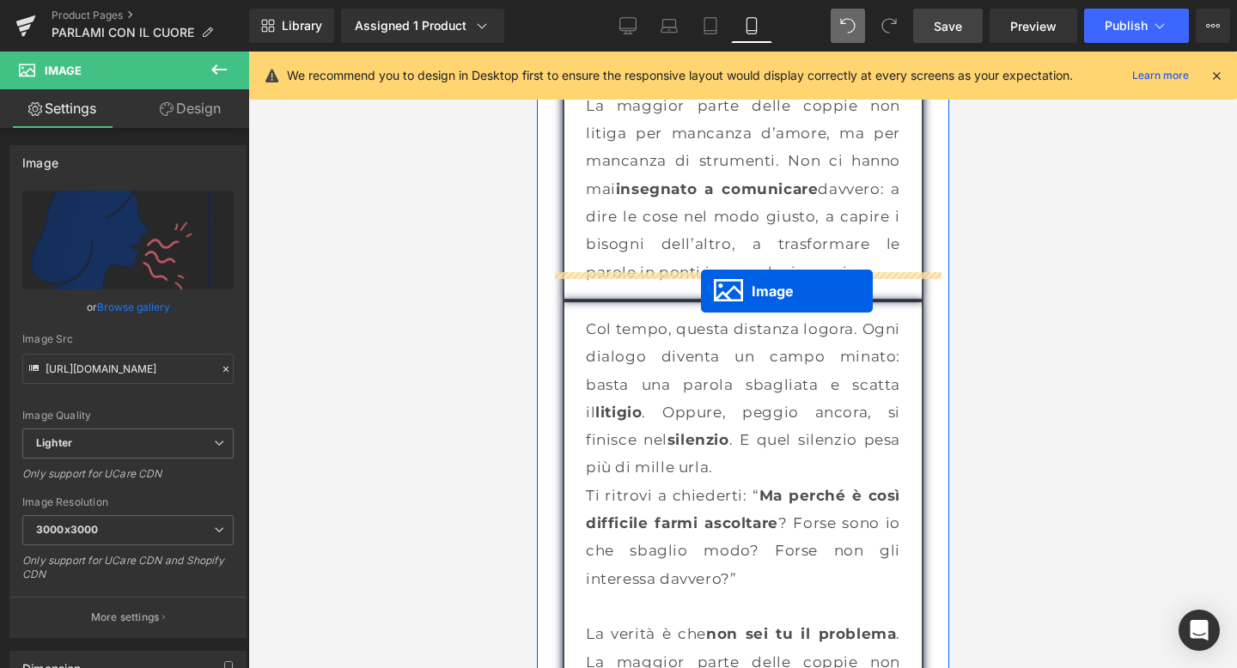
drag, startPoint x: 709, startPoint y: 216, endPoint x: 700, endPoint y: 291, distance: 75.3
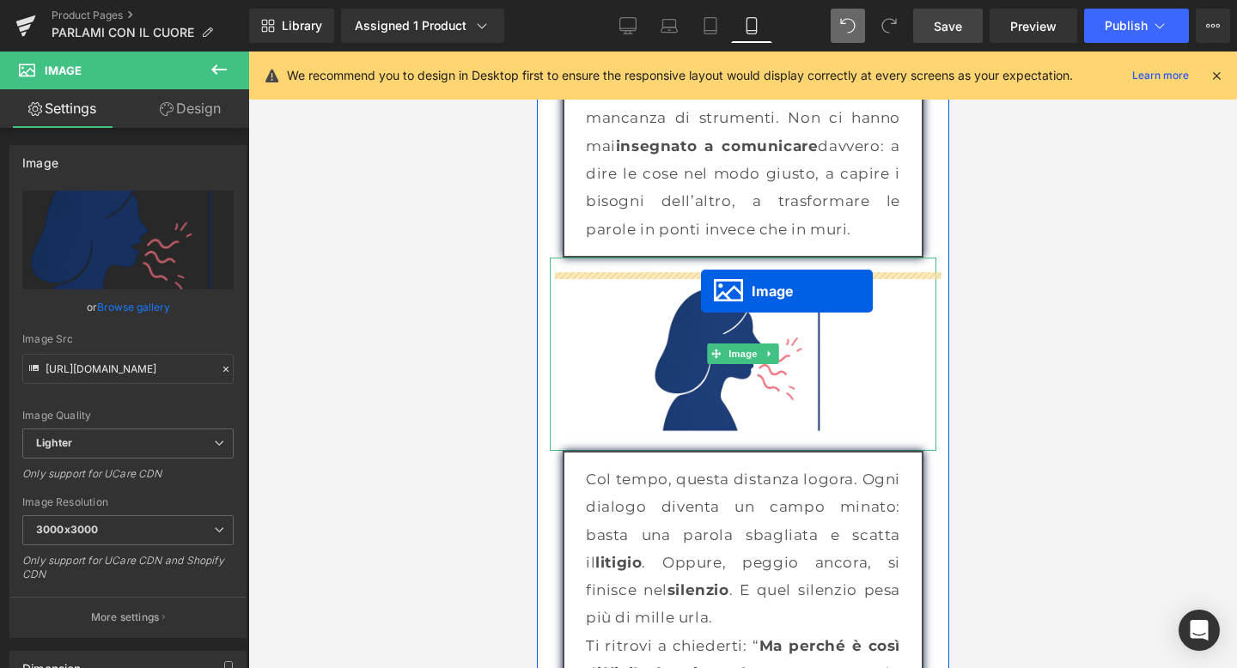
scroll to position [2936, 0]
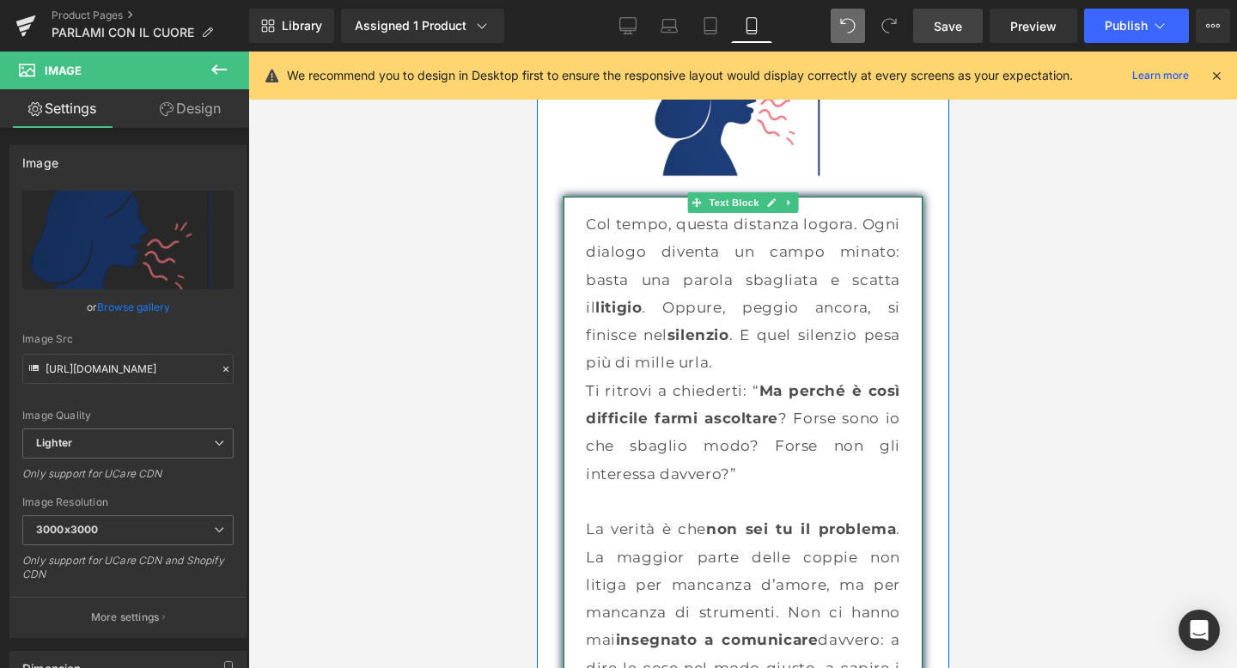
click at [648, 515] on p "La verità è che non sei tu il problema . La maggior parte delle coppie non liti…" at bounding box center [742, 626] width 314 height 222
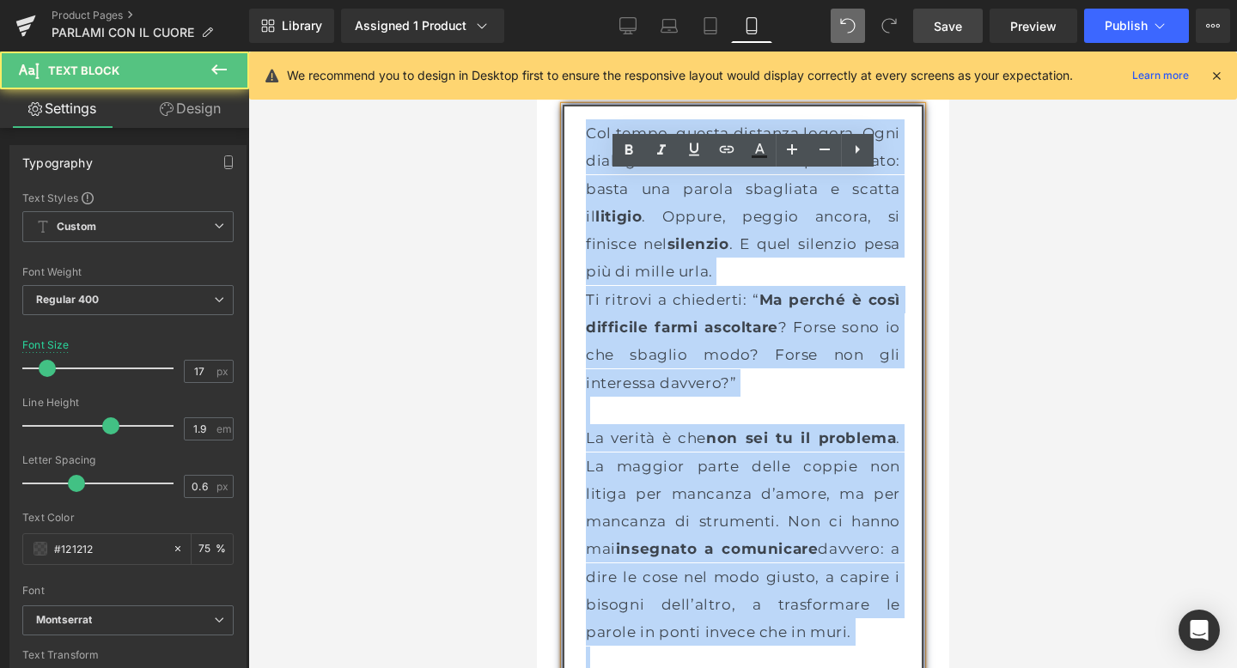
scroll to position [2769, 0]
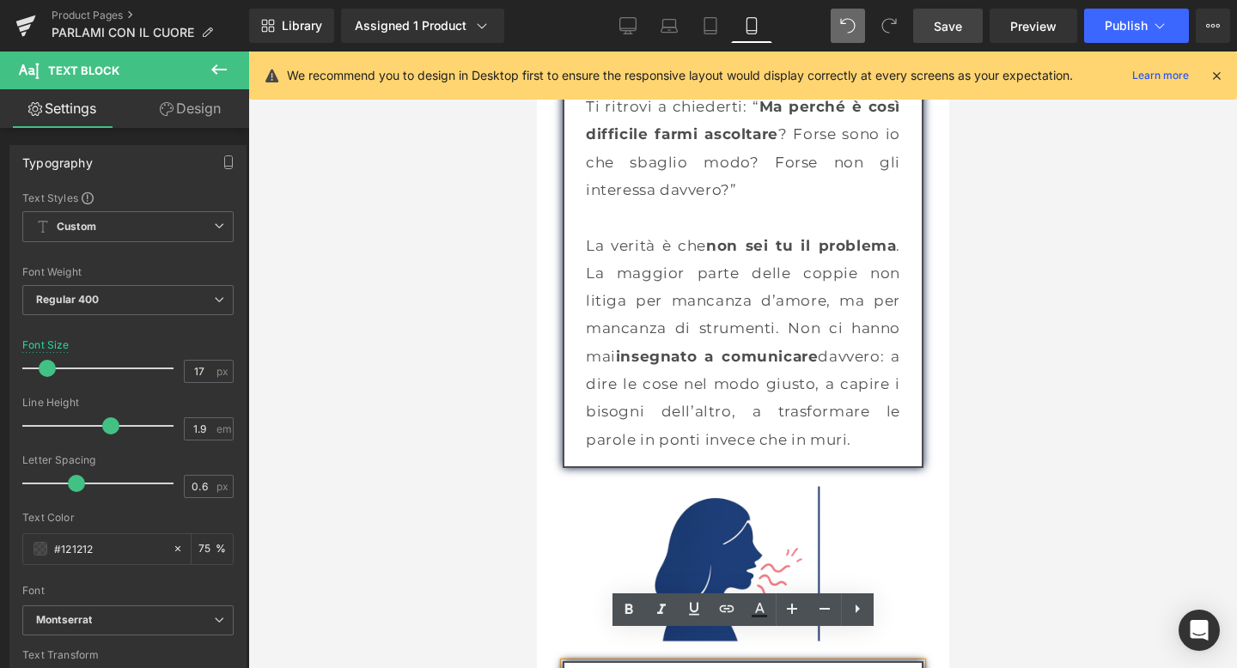
drag, startPoint x: 626, startPoint y: 196, endPoint x: 591, endPoint y: 642, distance: 447.1
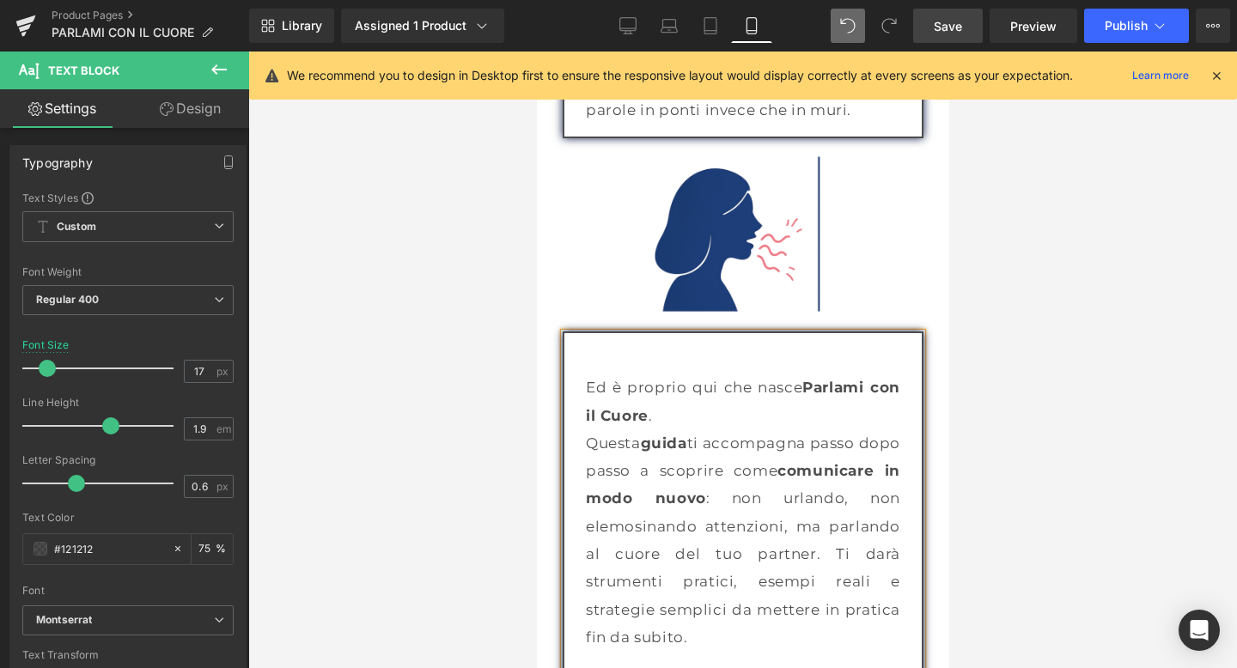
scroll to position [3071, 0]
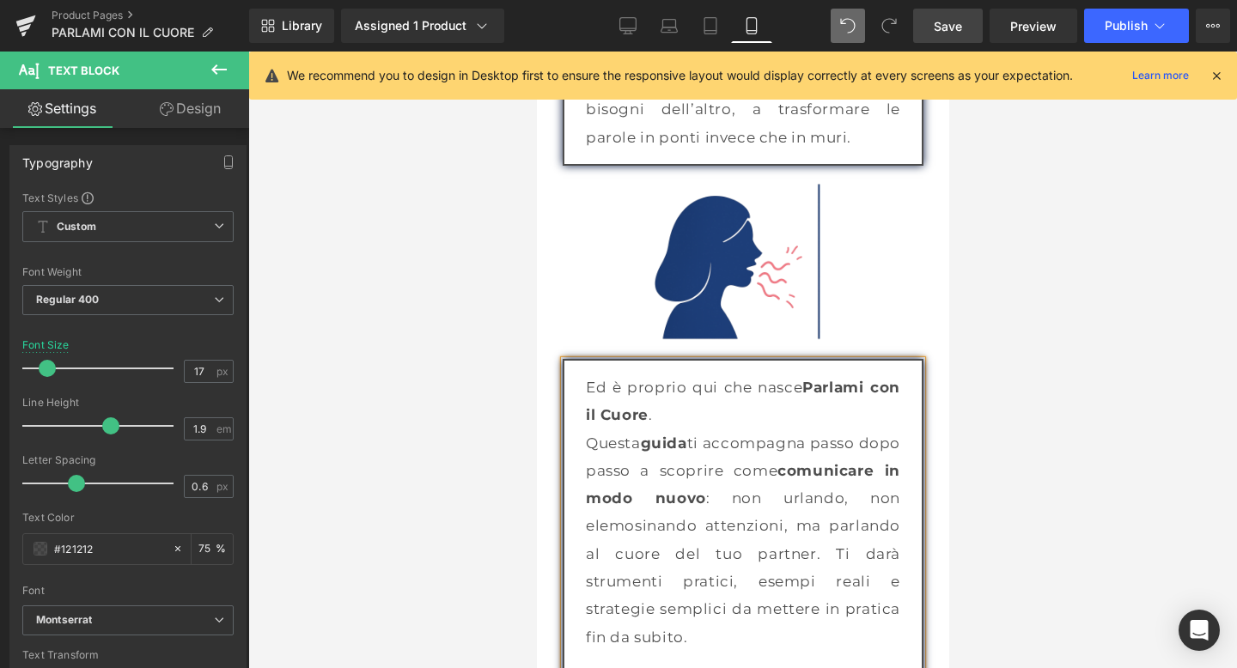
click at [1042, 396] on div at bounding box center [742, 360] width 988 height 617
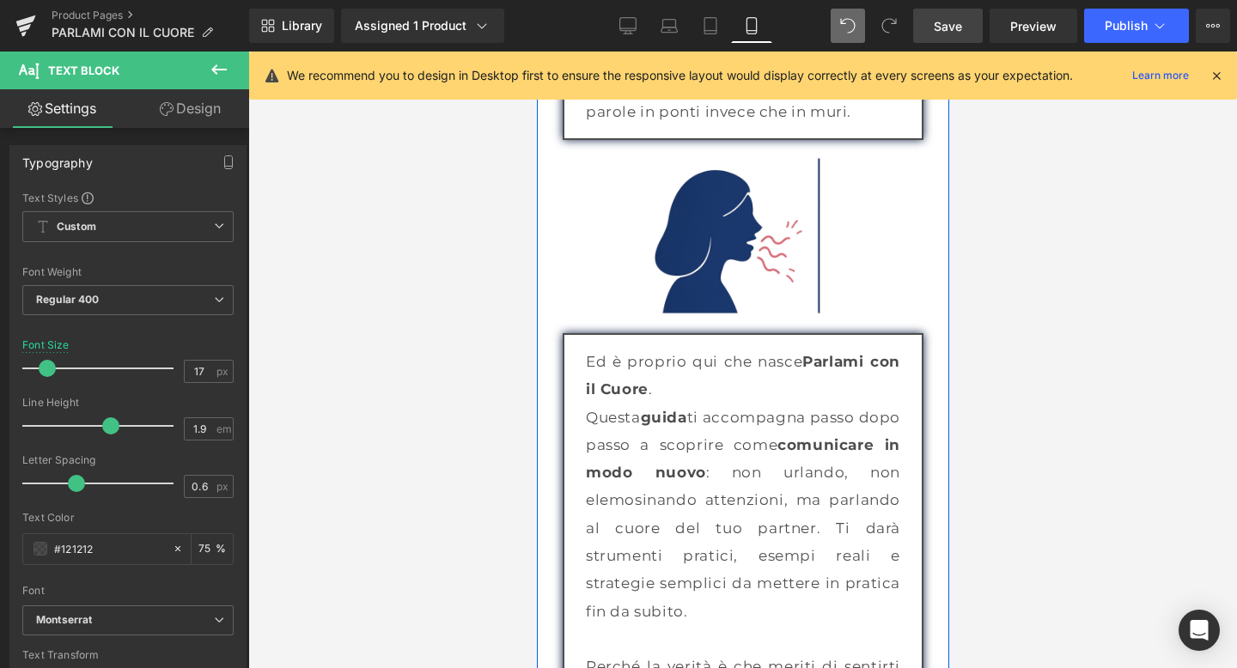
scroll to position [2971, 0]
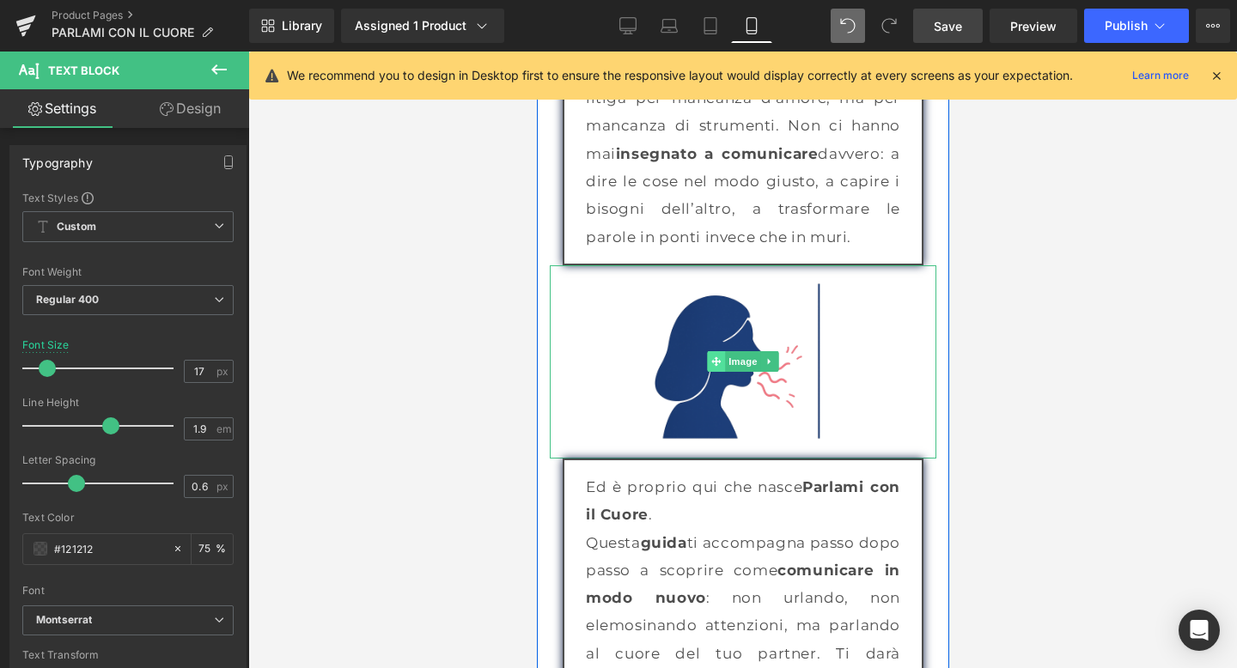
click at [717, 351] on span at bounding box center [715, 361] width 18 height 21
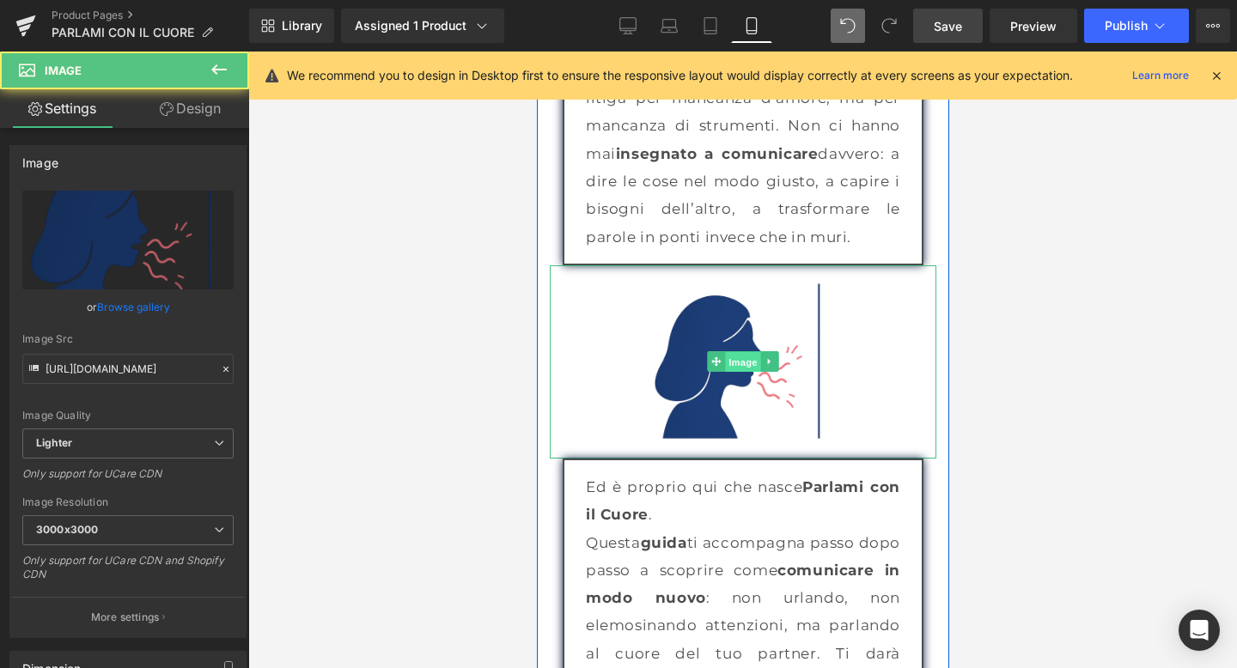
click at [735, 352] on span "Image" at bounding box center [742, 362] width 36 height 21
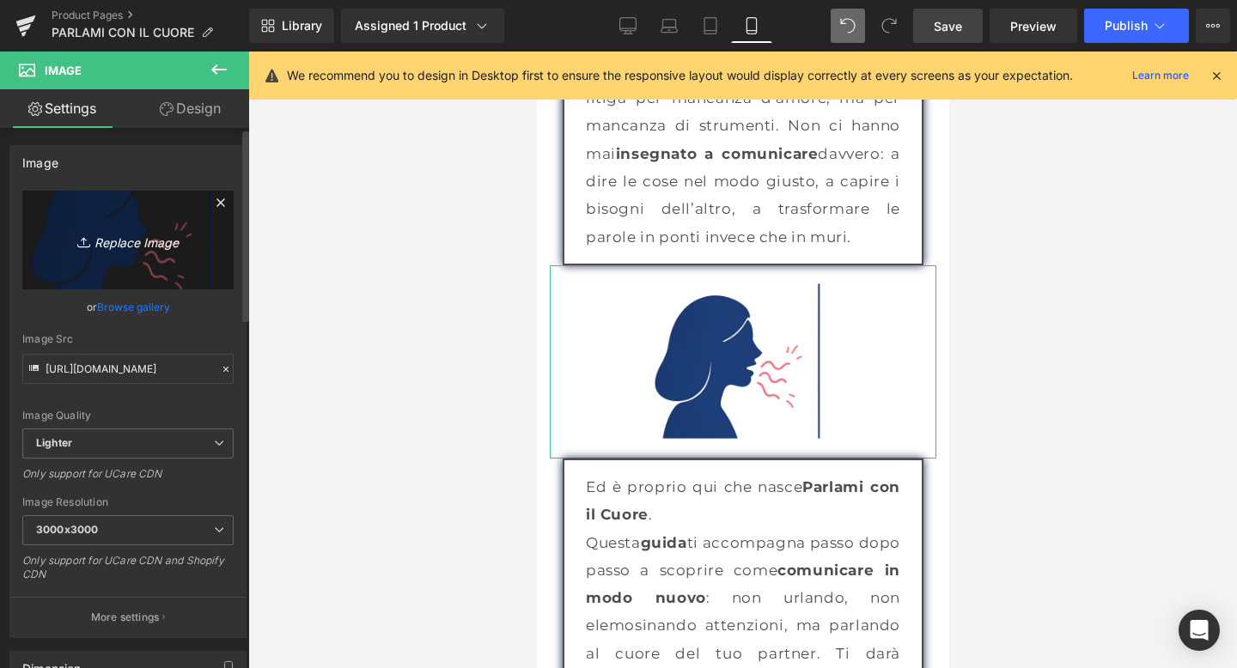
click at [121, 263] on link "Replace Image" at bounding box center [127, 240] width 211 height 99
type input "C:\fakepath\immagine 2.png"
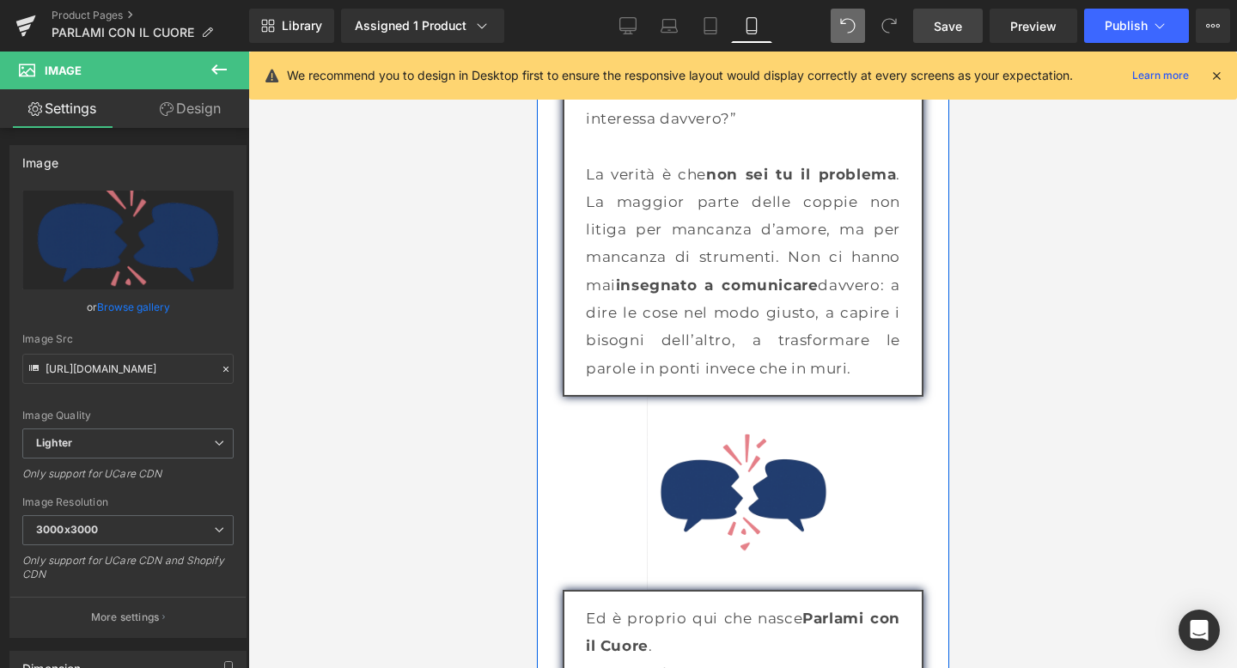
scroll to position [2836, 0]
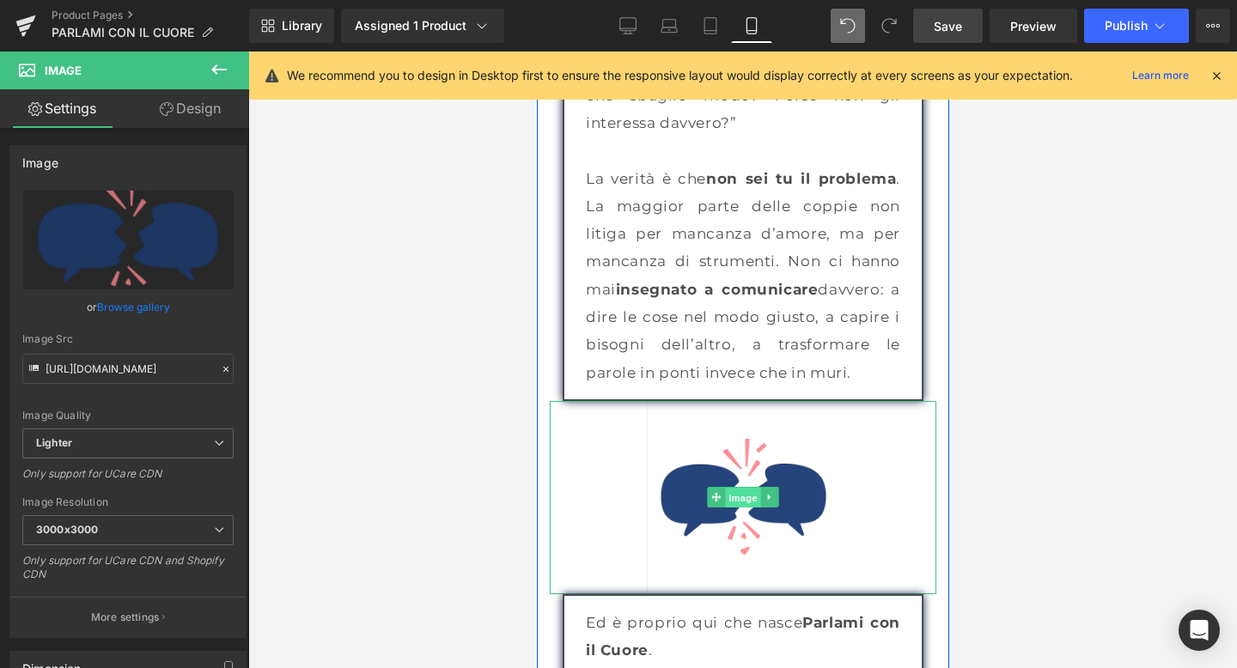
click at [731, 488] on span "Image" at bounding box center [742, 498] width 36 height 21
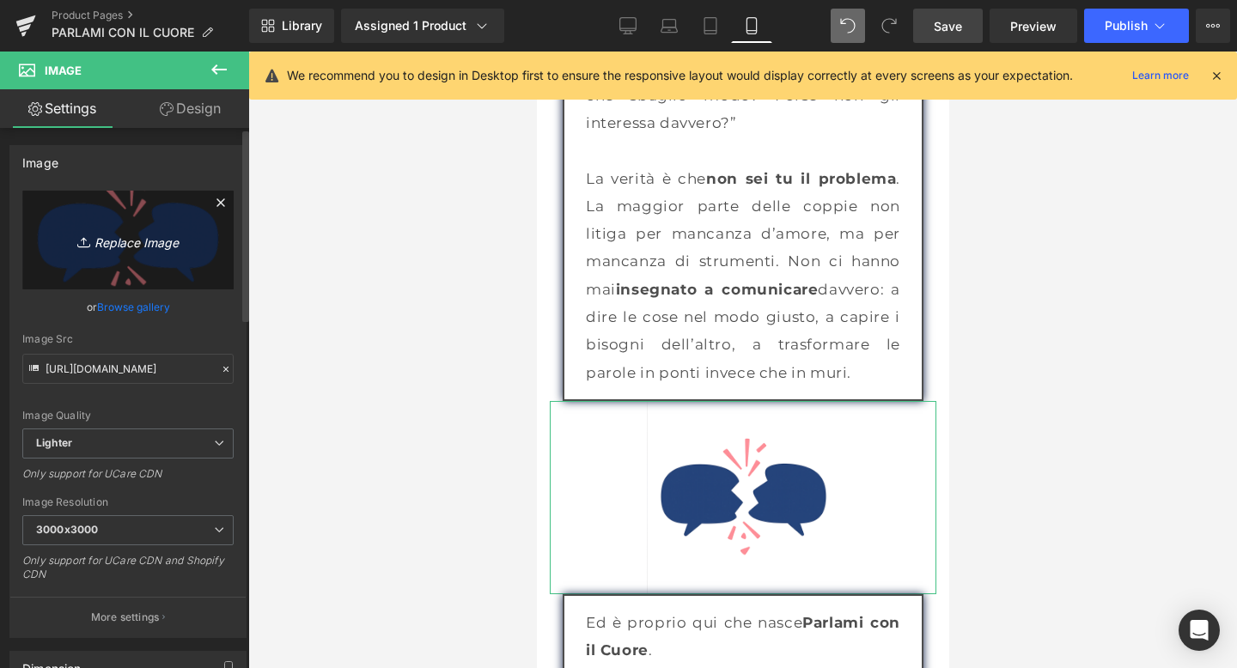
click at [131, 243] on icon "Replace Image" at bounding box center [127, 239] width 137 height 21
type input "C:\fakepath\immagine 2.png"
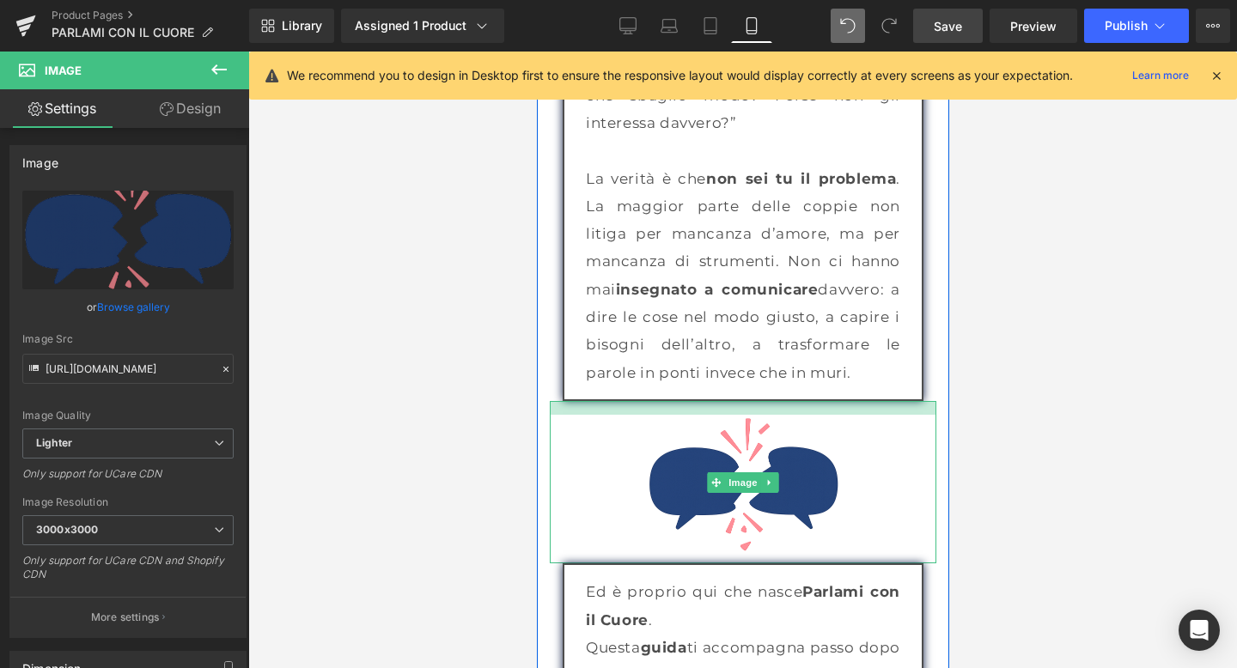
drag, startPoint x: 747, startPoint y: 373, endPoint x: 747, endPoint y: 386, distance: 13.7
click at [747, 401] on div at bounding box center [742, 408] width 386 height 14
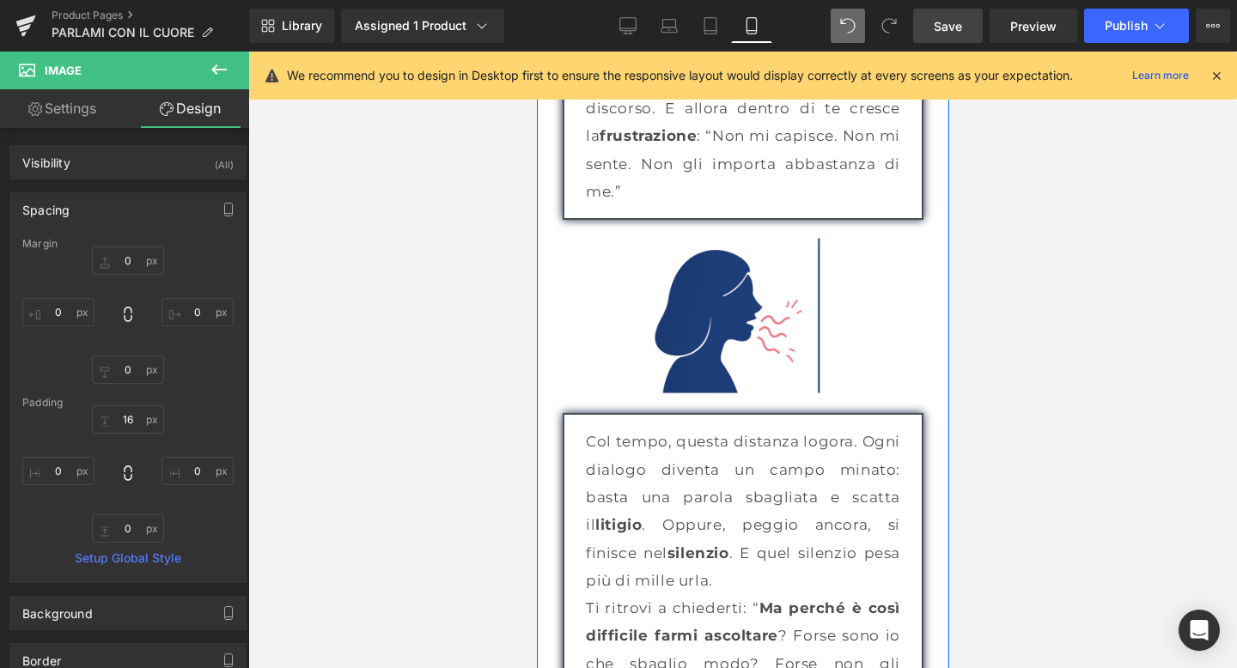
scroll to position [2265, 0]
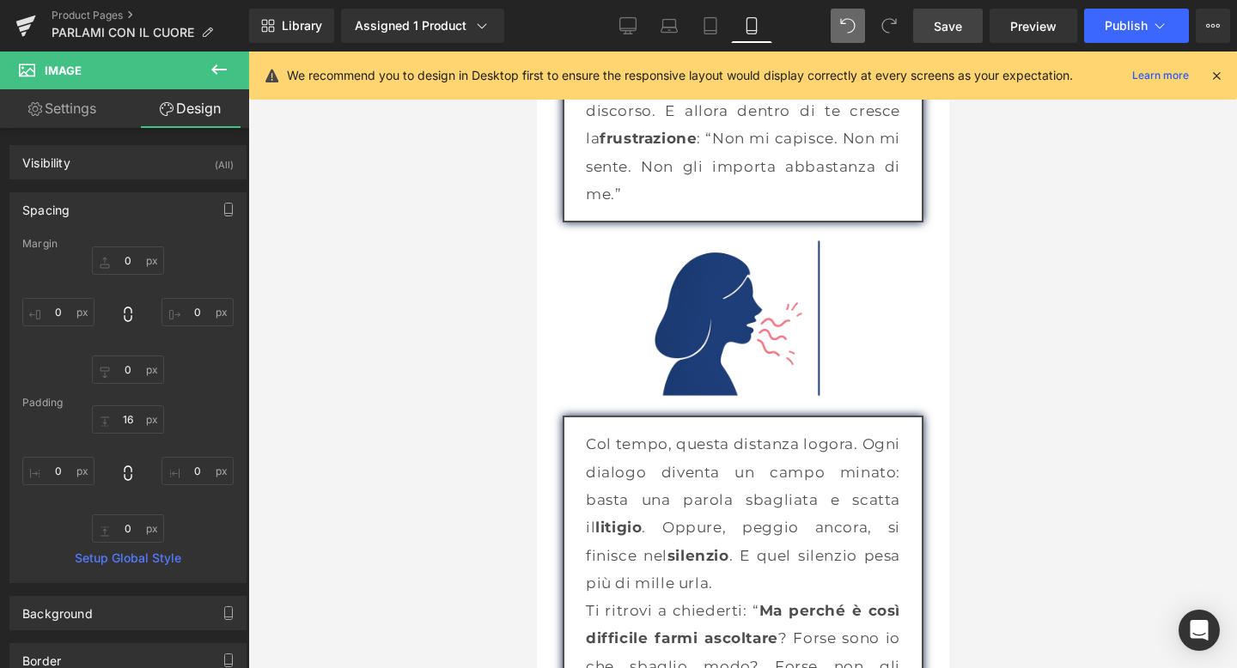
click at [950, 24] on span "Save" at bounding box center [948, 26] width 28 height 18
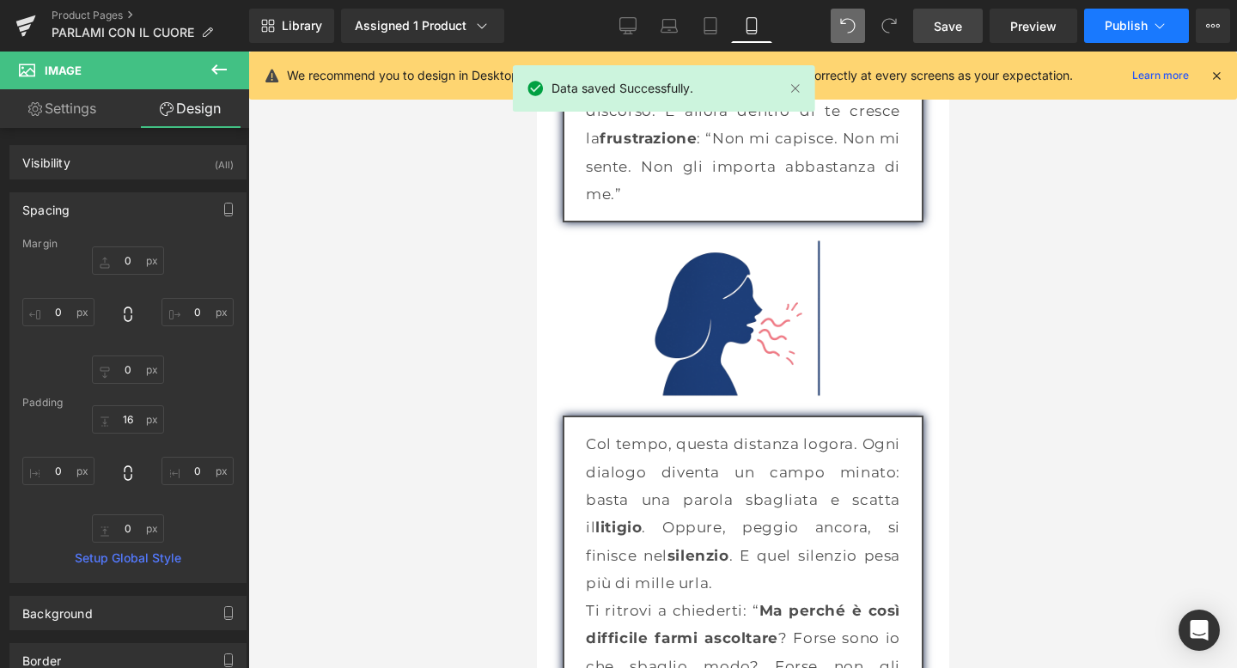
click at [1136, 33] on span "Publish" at bounding box center [1125, 26] width 43 height 14
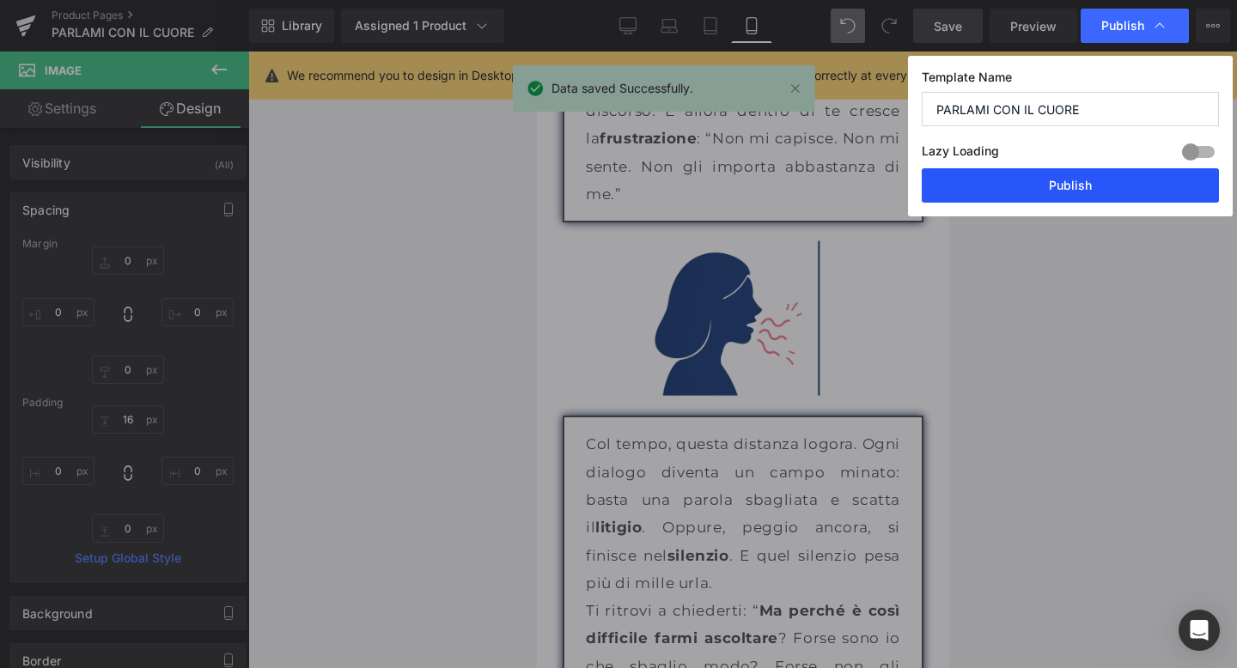
click at [1066, 181] on button "Publish" at bounding box center [1069, 185] width 297 height 34
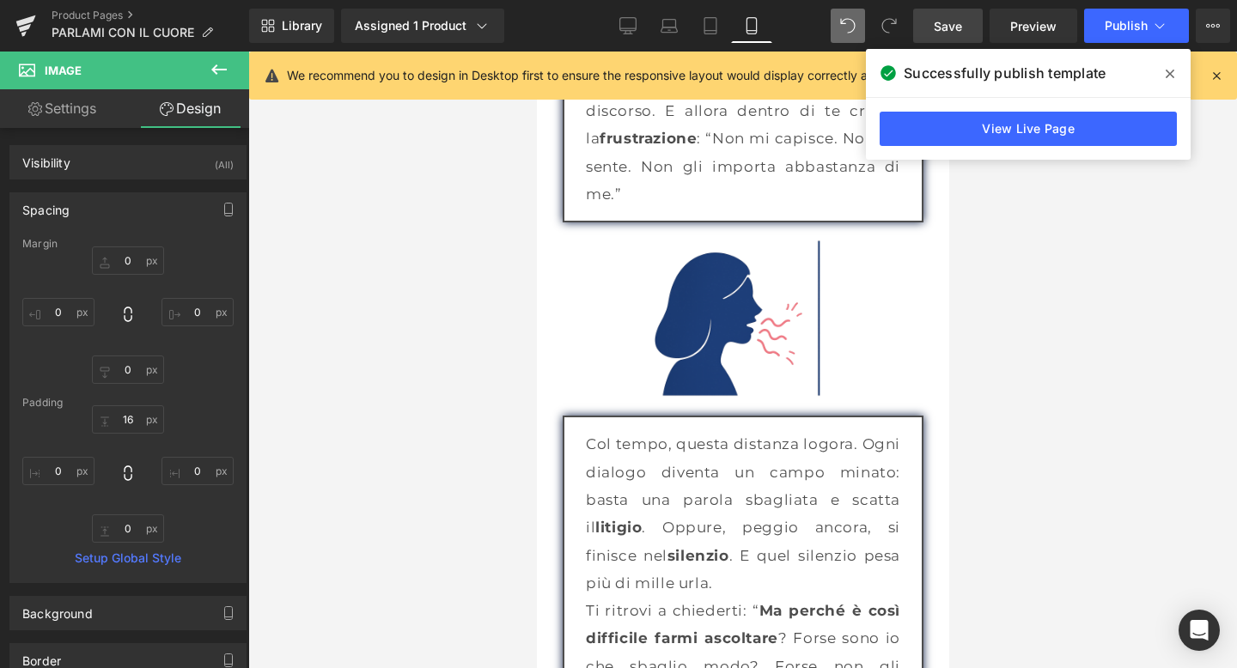
drag, startPoint x: 1169, startPoint y: 72, endPoint x: 390, endPoint y: 139, distance: 781.8
click at [1169, 72] on icon at bounding box center [1169, 74] width 9 height 14
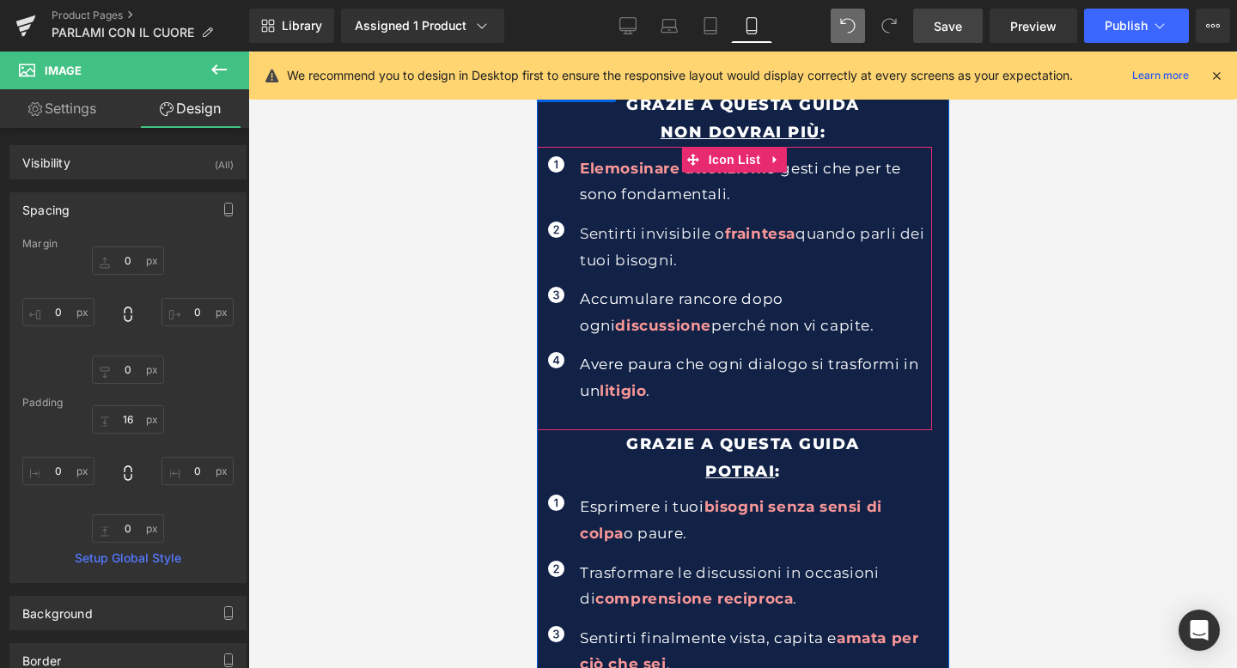
scroll to position [803, 0]
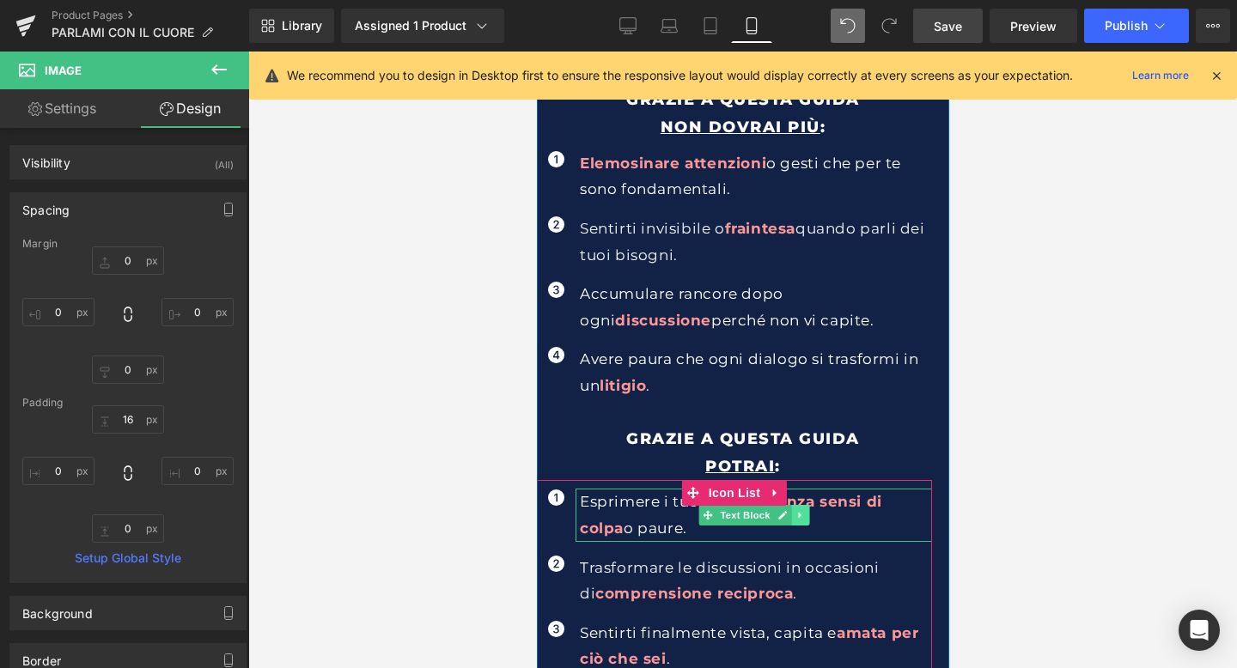
click at [806, 505] on link at bounding box center [799, 515] width 18 height 21
click at [836, 496] on span "senza sensi di colpa" at bounding box center [730, 515] width 302 height 44
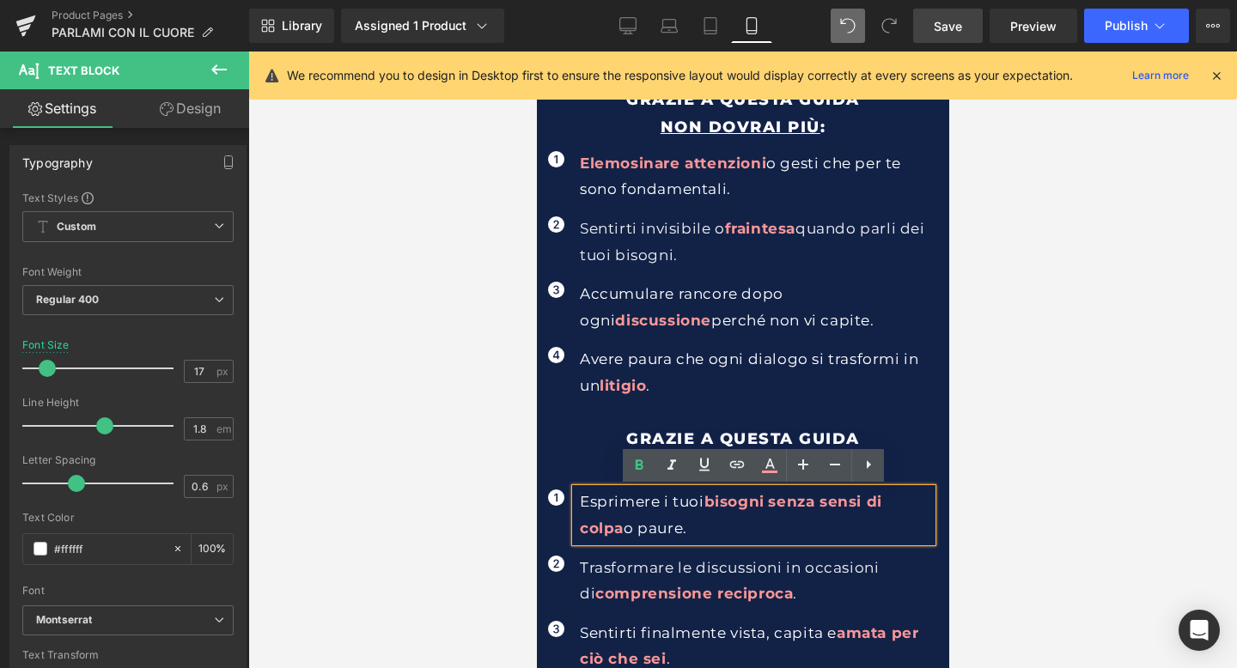
click at [771, 502] on span "senza sensi di colpa" at bounding box center [730, 515] width 302 height 44
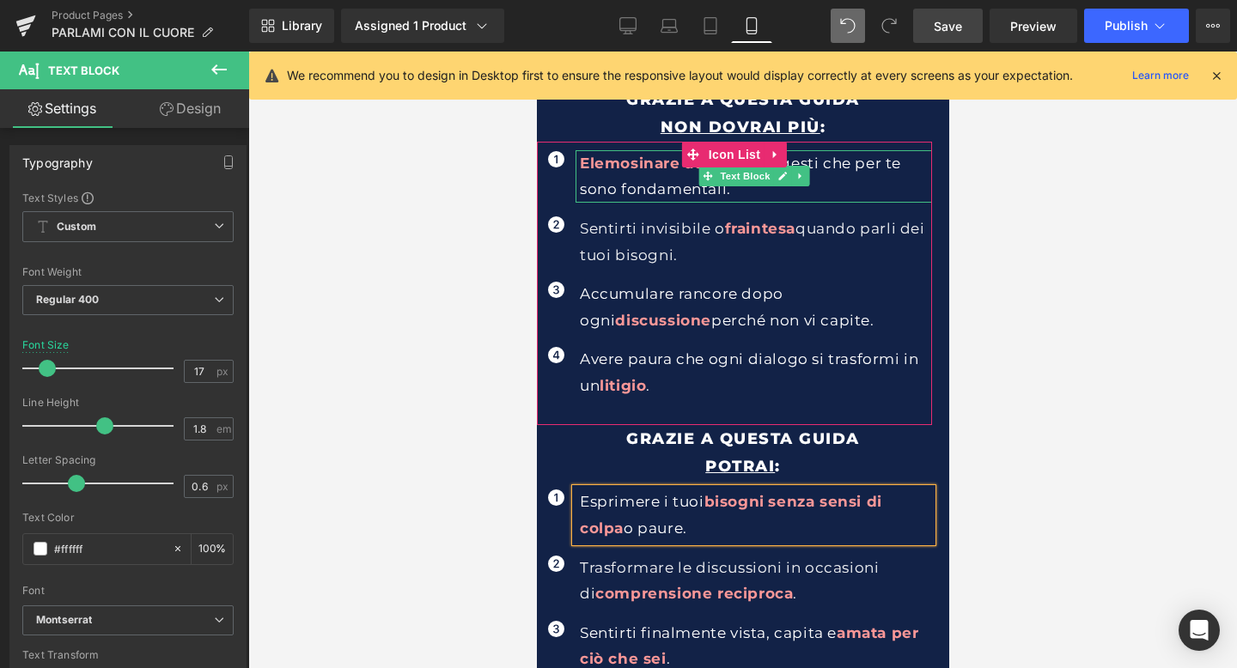
click at [674, 167] on span "Elemosinare" at bounding box center [629, 163] width 100 height 17
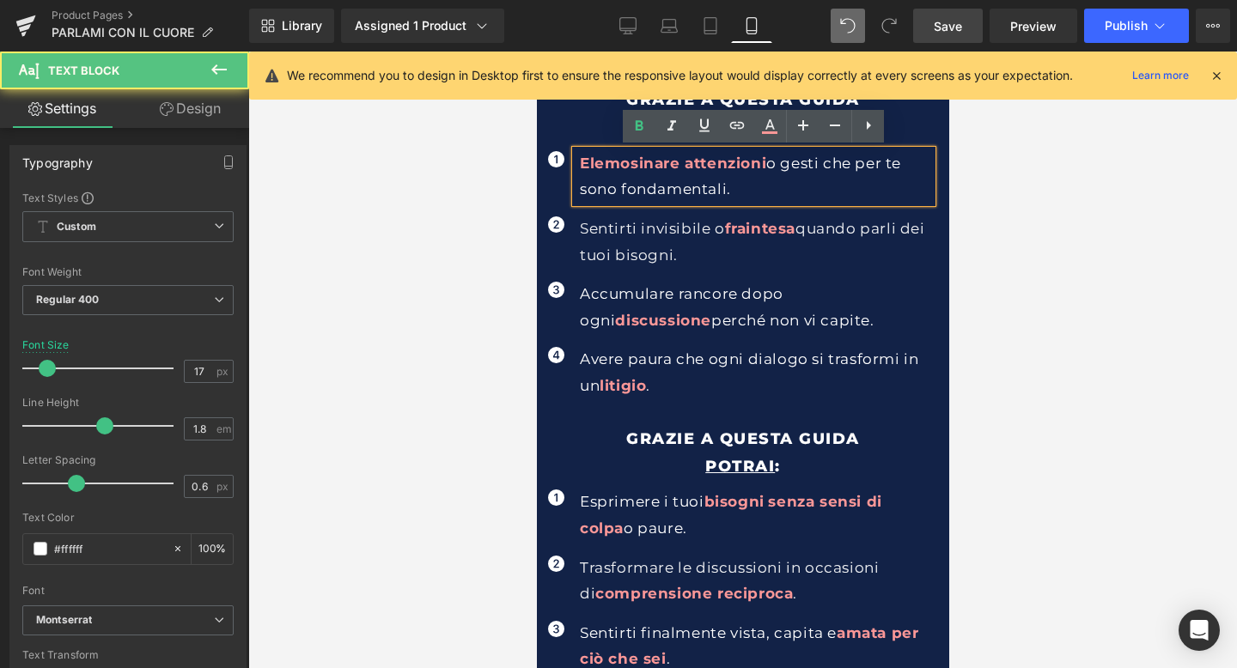
click at [686, 166] on span "attenzioni" at bounding box center [725, 163] width 82 height 17
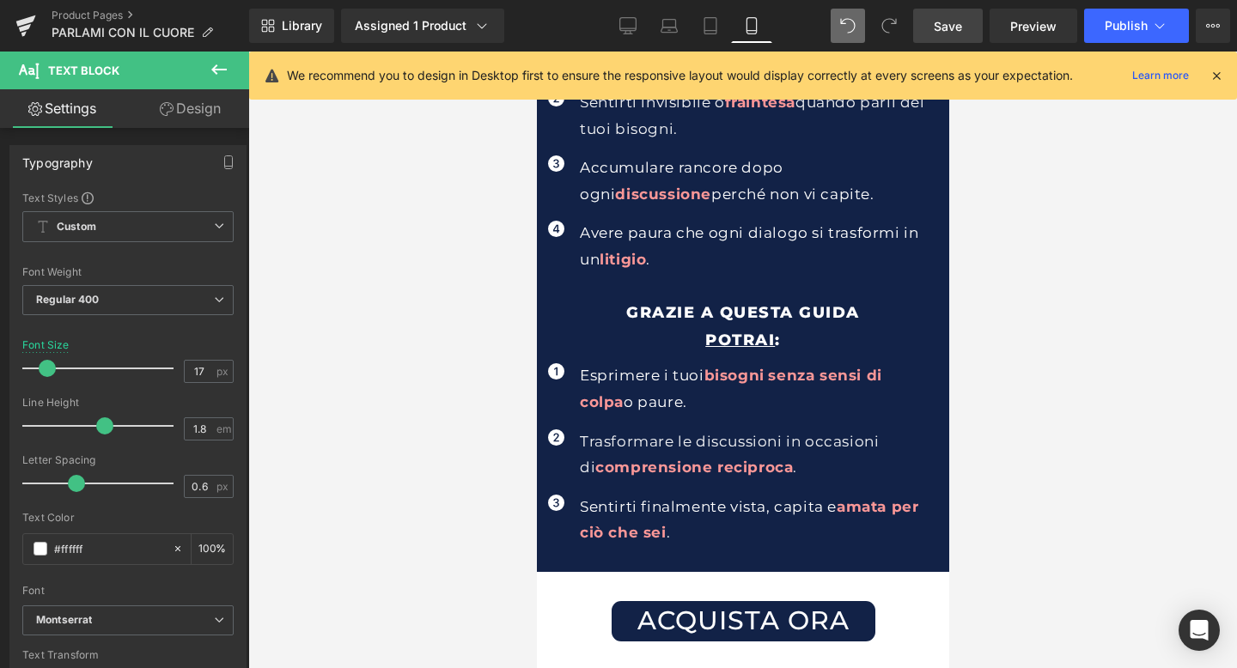
scroll to position [930, 0]
click at [953, 19] on span "Save" at bounding box center [948, 26] width 28 height 18
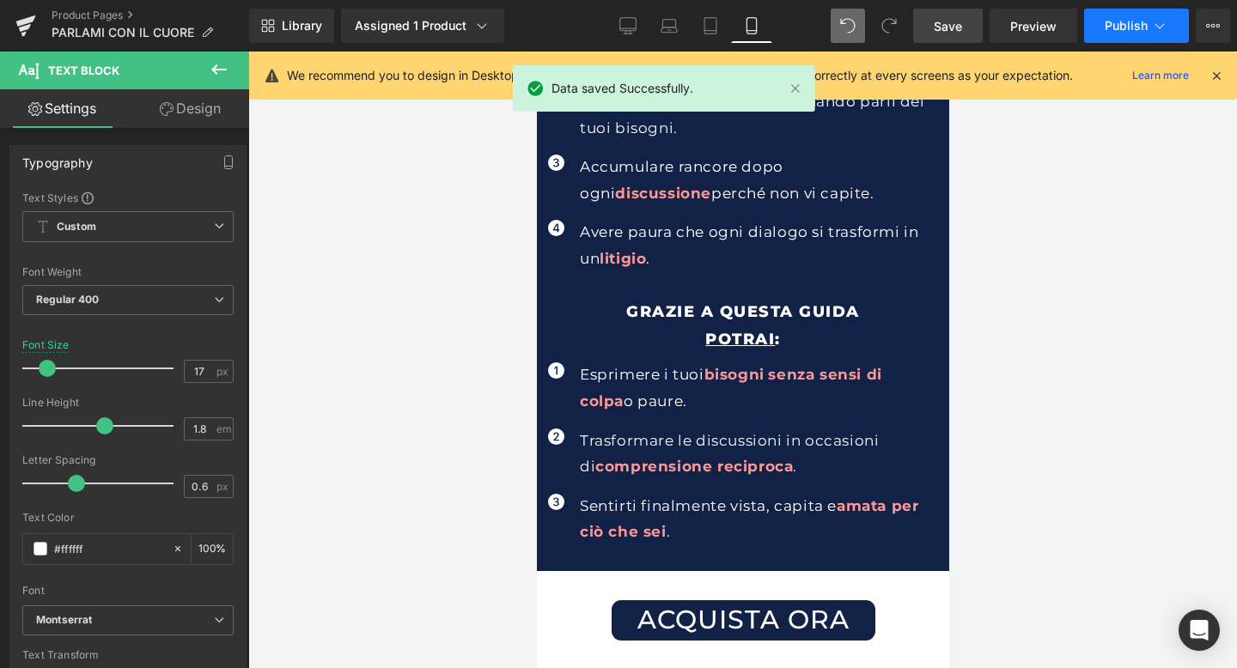
click at [1134, 30] on span "Publish" at bounding box center [1125, 26] width 43 height 14
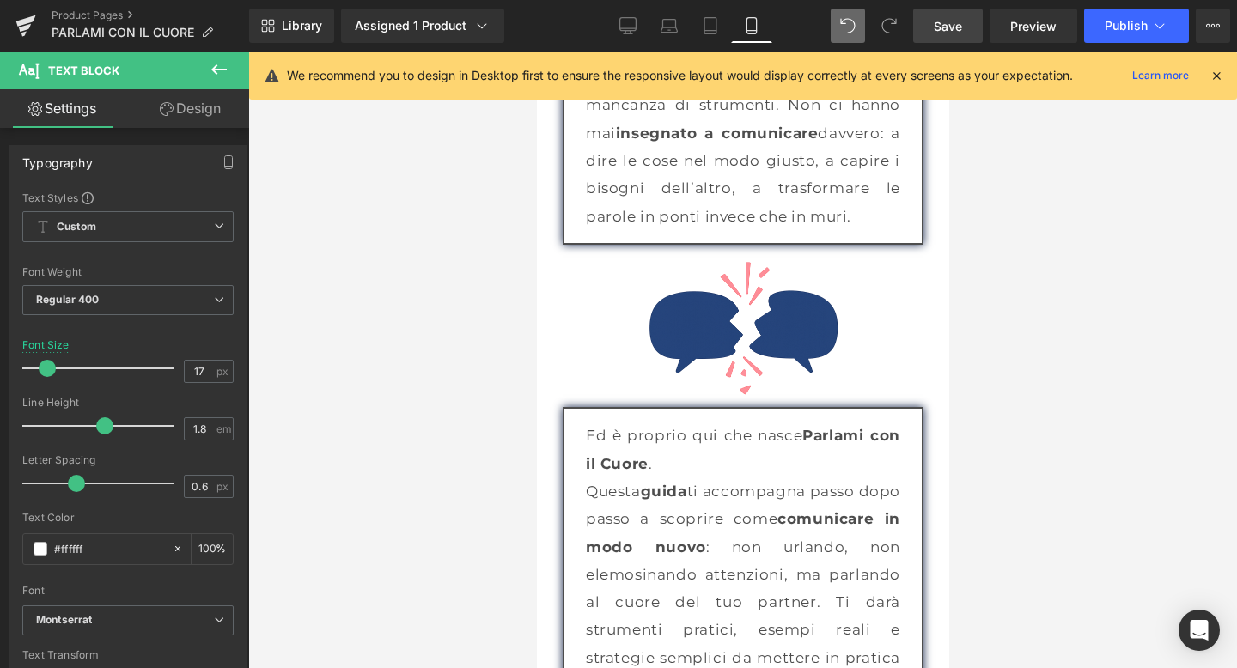
scroll to position [3018, 0]
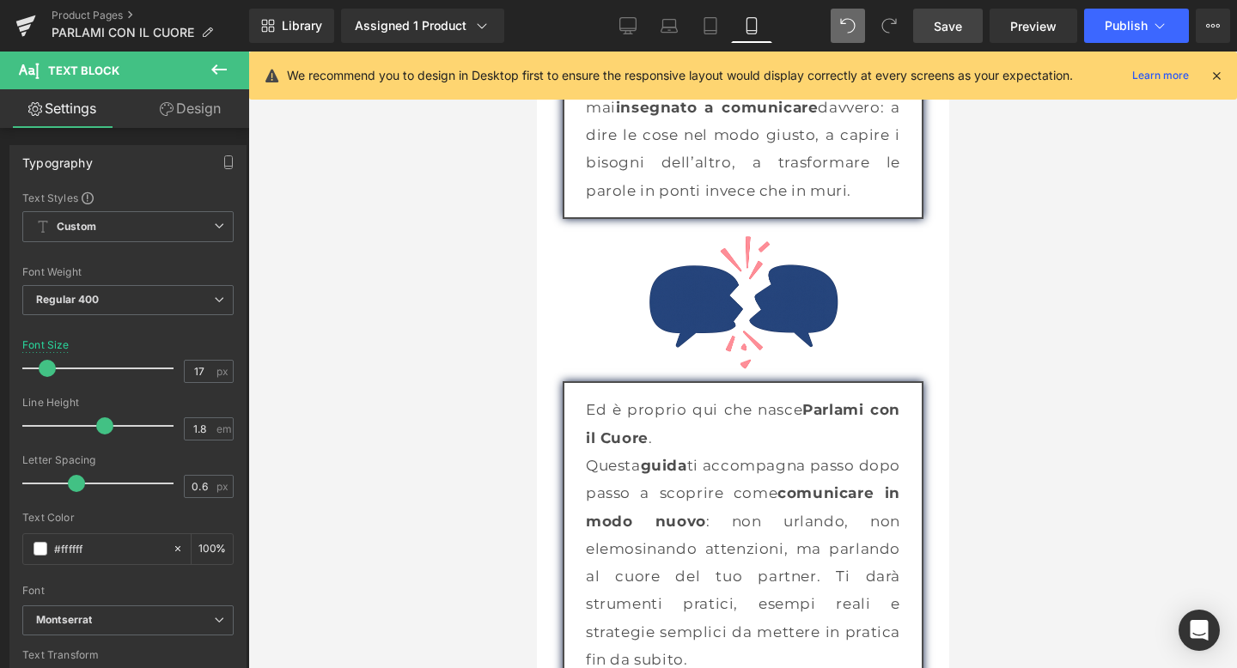
click at [1041, 268] on div at bounding box center [742, 360] width 988 height 617
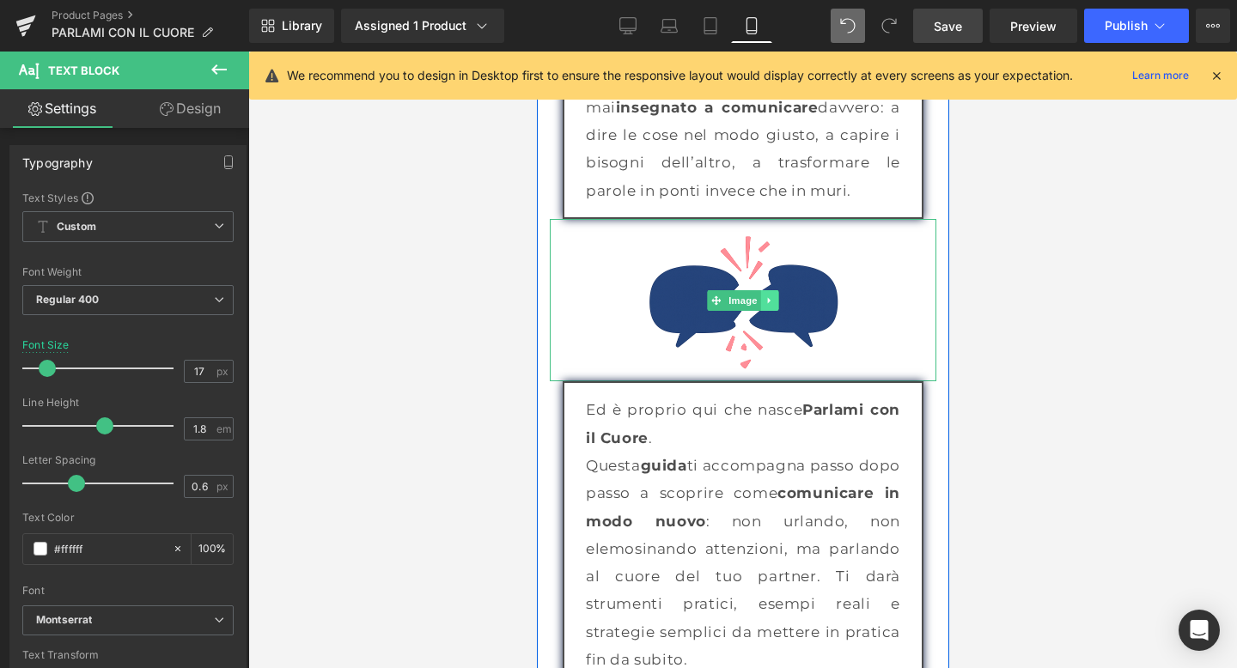
click at [777, 290] on link at bounding box center [769, 300] width 18 height 21
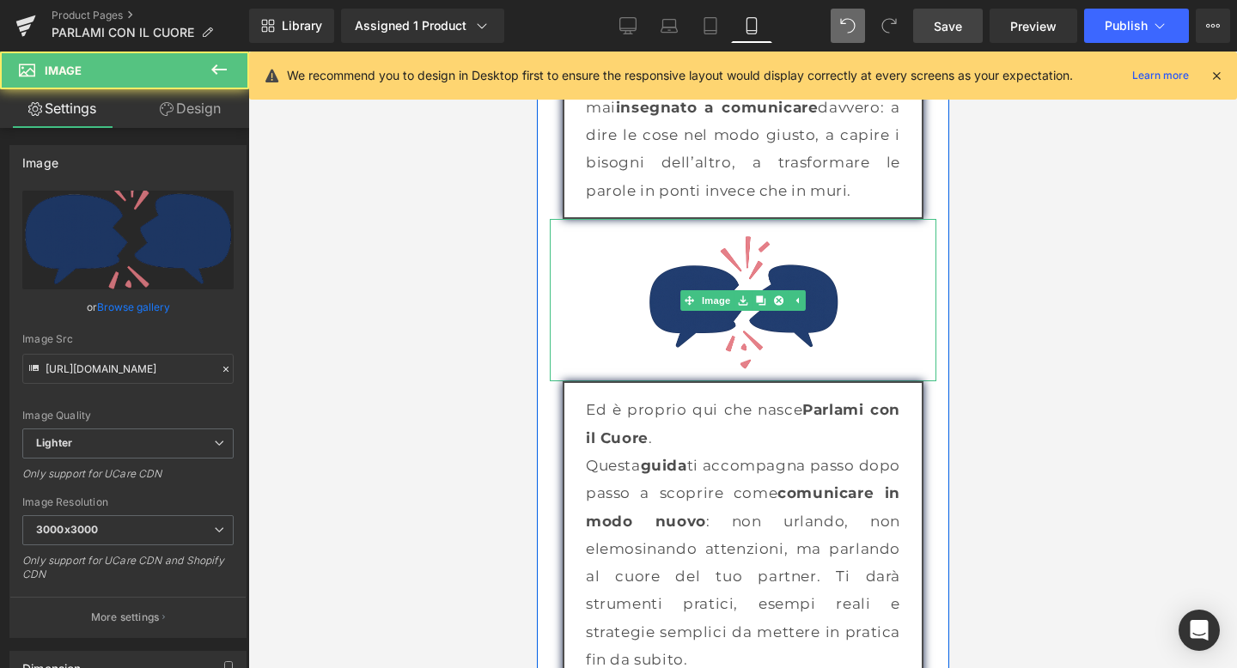
click at [744, 330] on img at bounding box center [742, 300] width 193 height 162
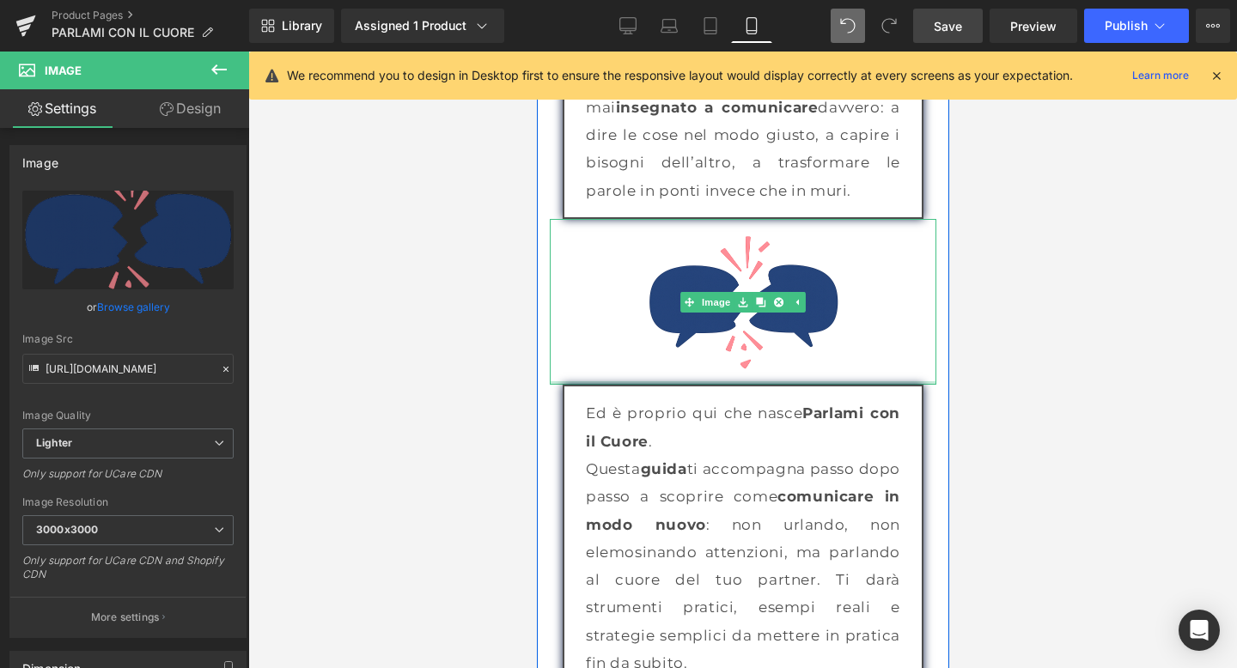
click at [701, 381] on div at bounding box center [742, 382] width 386 height 3
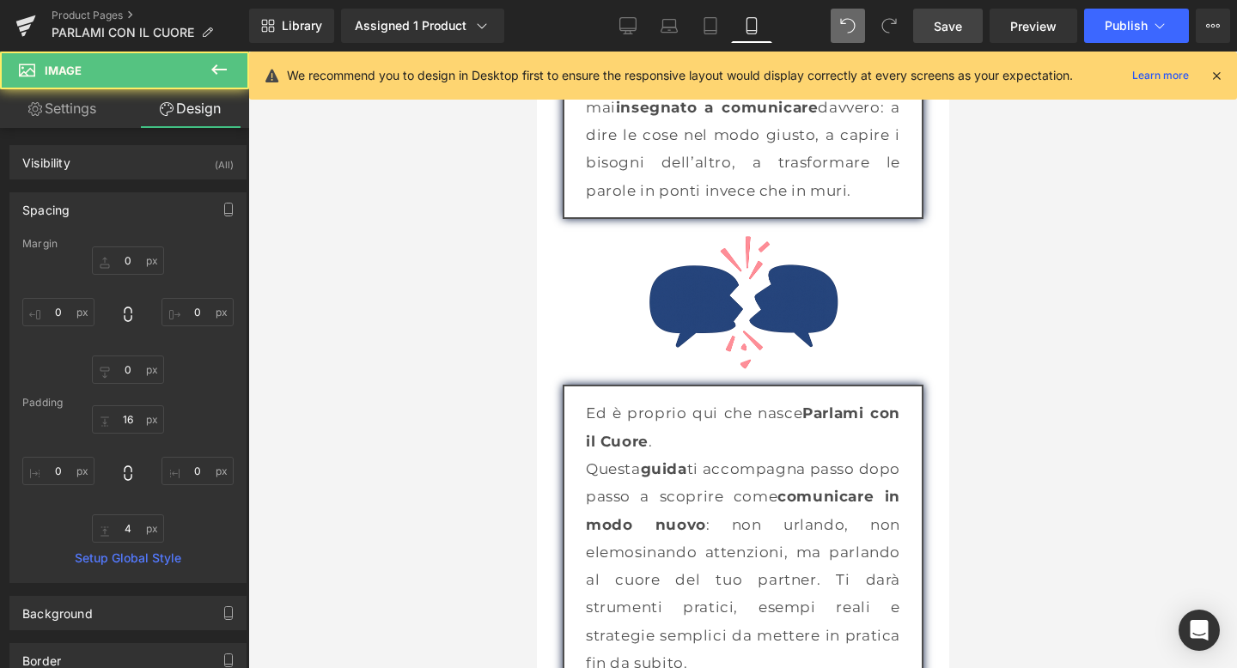
click at [1128, 390] on div at bounding box center [742, 360] width 988 height 617
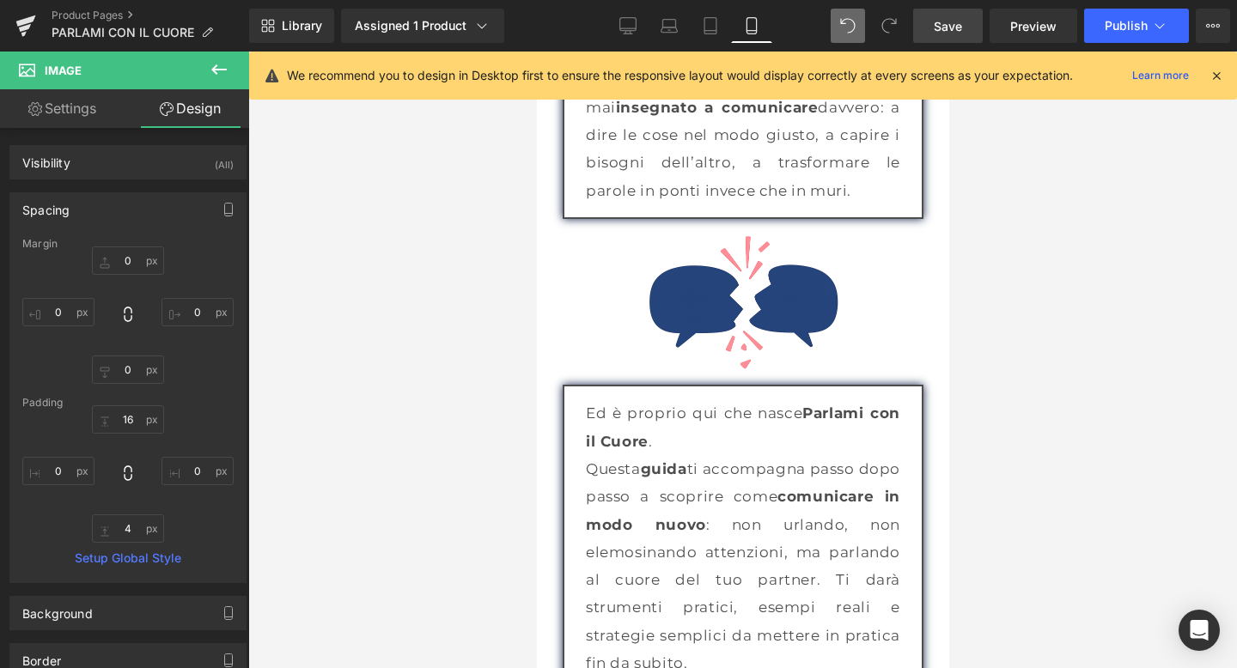
click at [960, 38] on link "Save" at bounding box center [948, 26] width 70 height 34
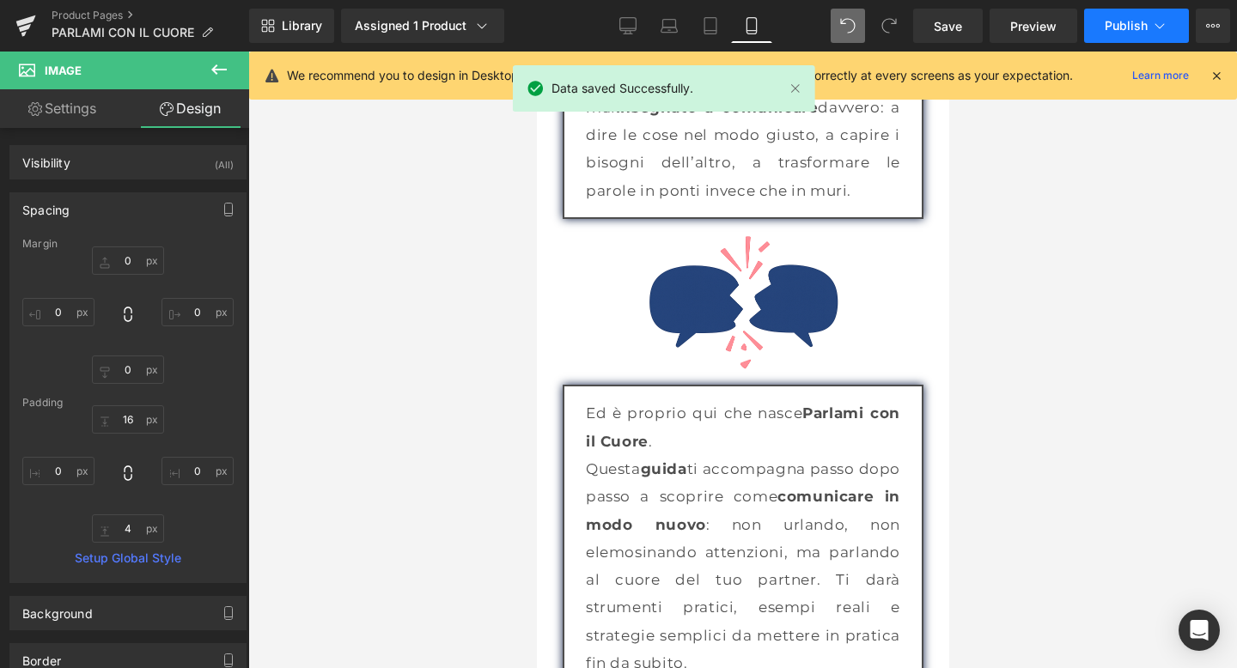
click at [1125, 27] on span "Publish" at bounding box center [1125, 26] width 43 height 14
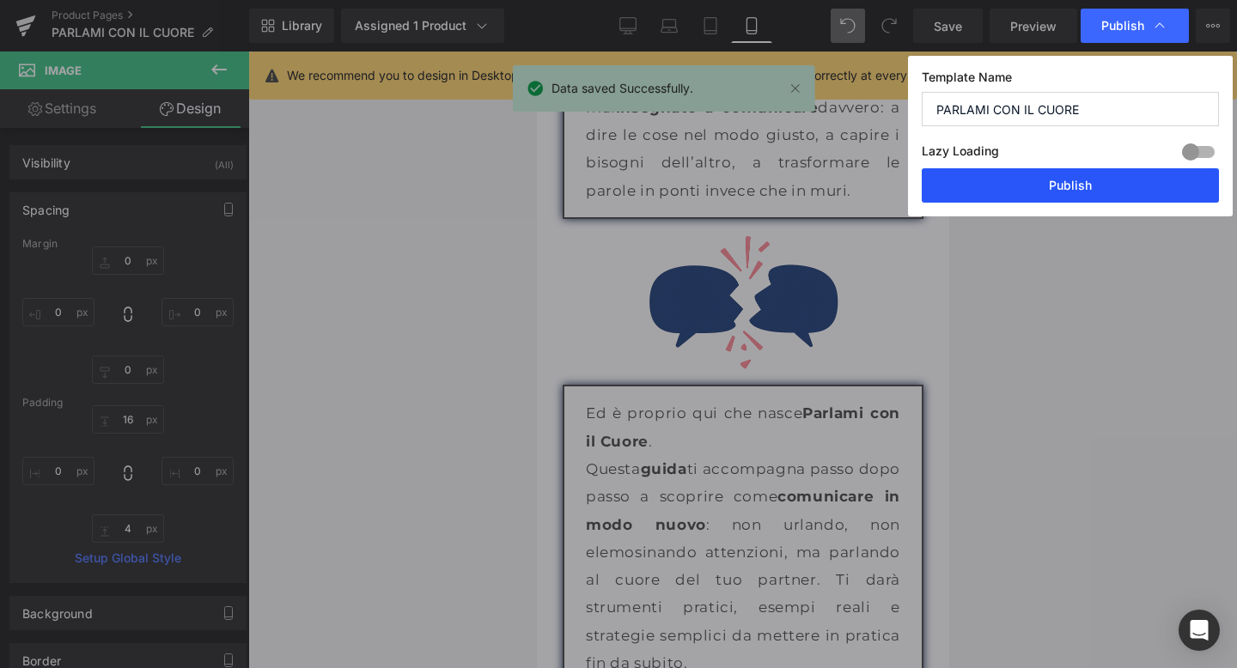
click at [1036, 175] on button "Publish" at bounding box center [1069, 185] width 297 height 34
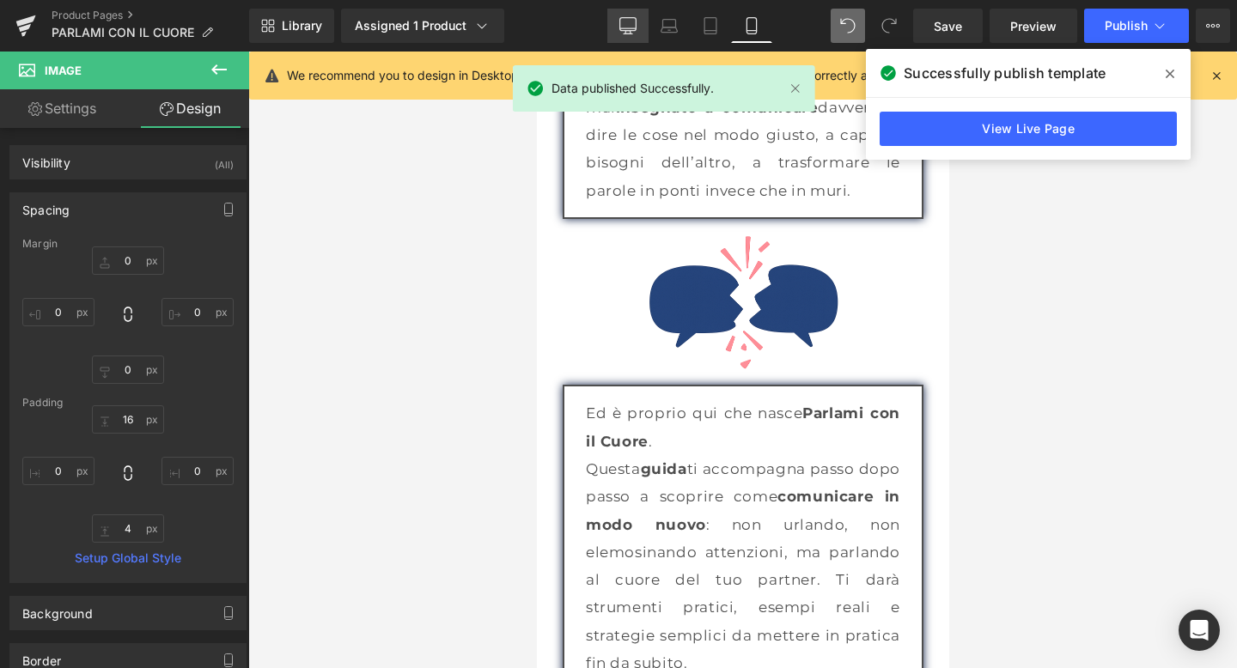
click at [618, 21] on link "Desktop" at bounding box center [627, 26] width 41 height 34
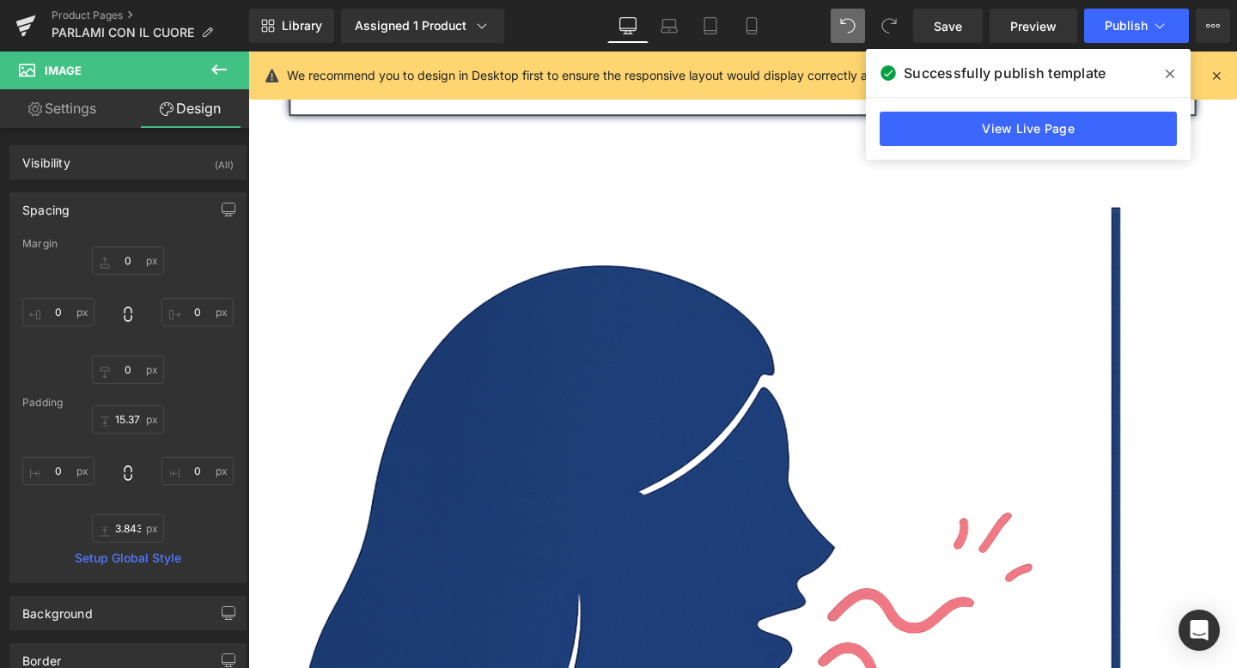
scroll to position [2283, 0]
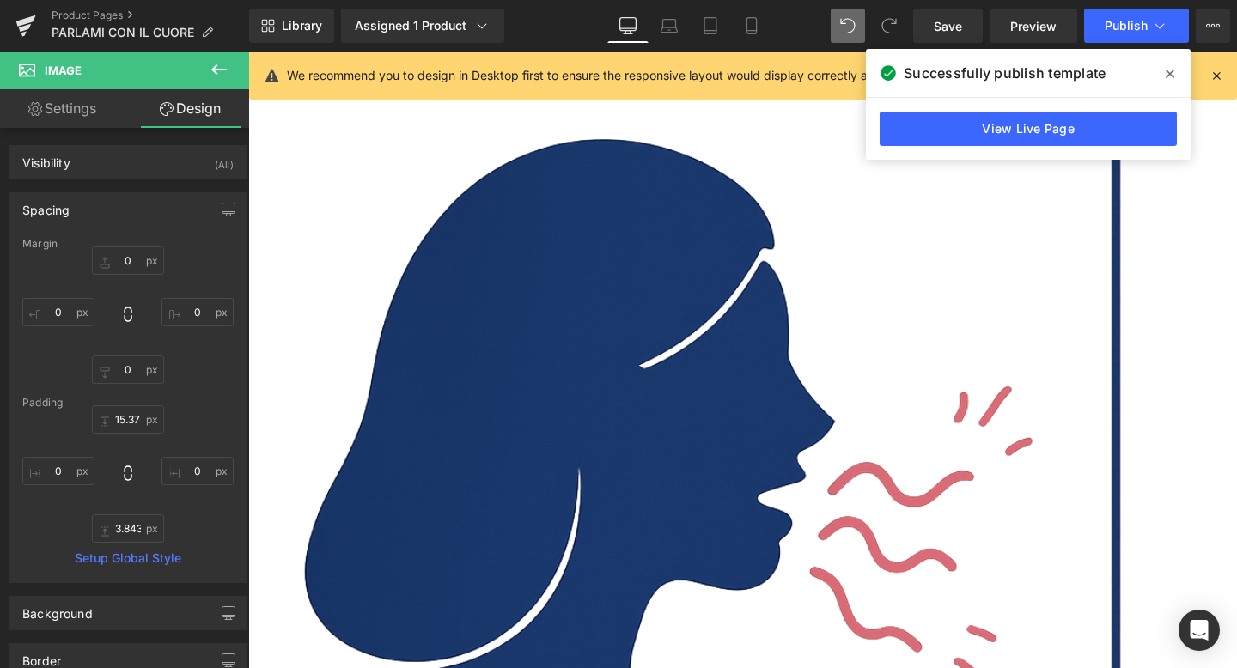
click at [690, 378] on img at bounding box center [767, 488] width 1005 height 1005
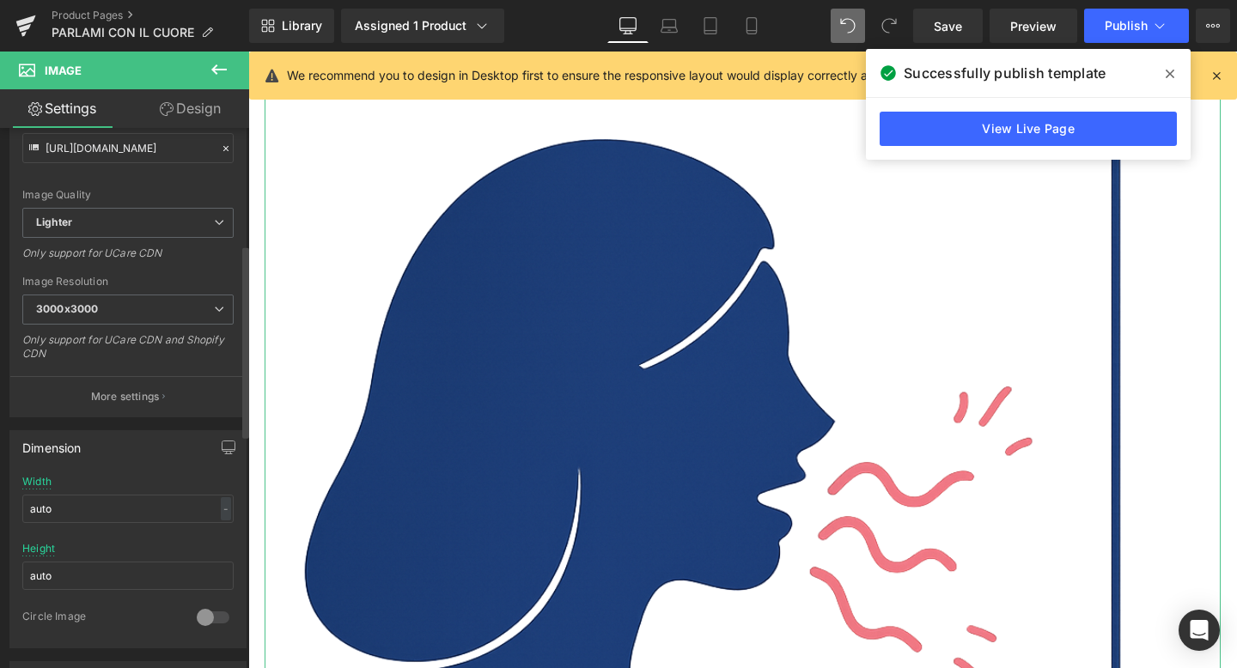
scroll to position [380, 0]
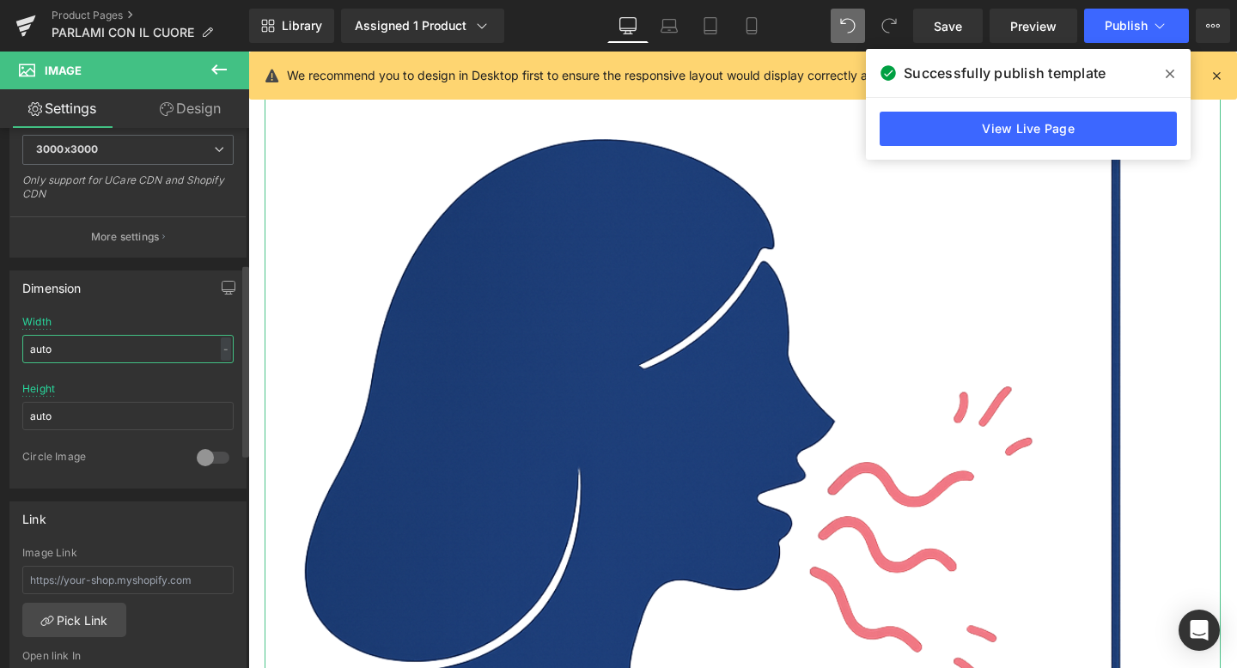
click at [82, 349] on input "auto" at bounding box center [127, 349] width 211 height 28
drag, startPoint x: 82, startPoint y: 349, endPoint x: 23, endPoint y: 350, distance: 59.3
click at [23, 350] on input "auto" at bounding box center [127, 349] width 211 height 28
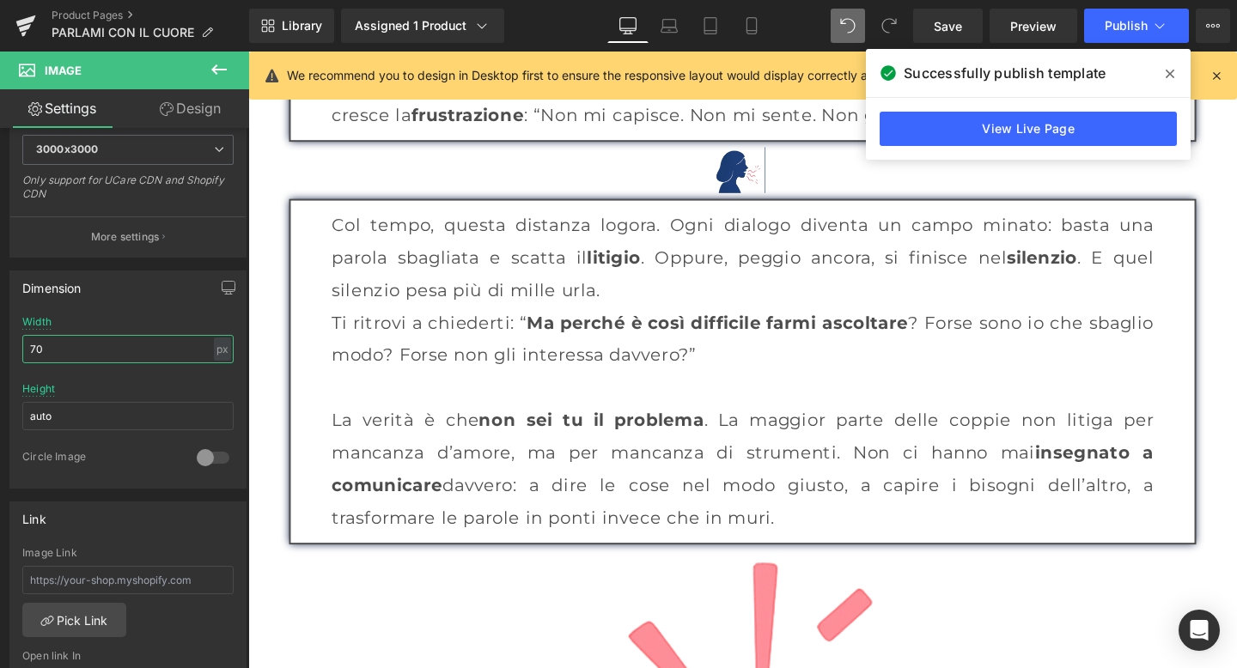
scroll to position [2022, 0]
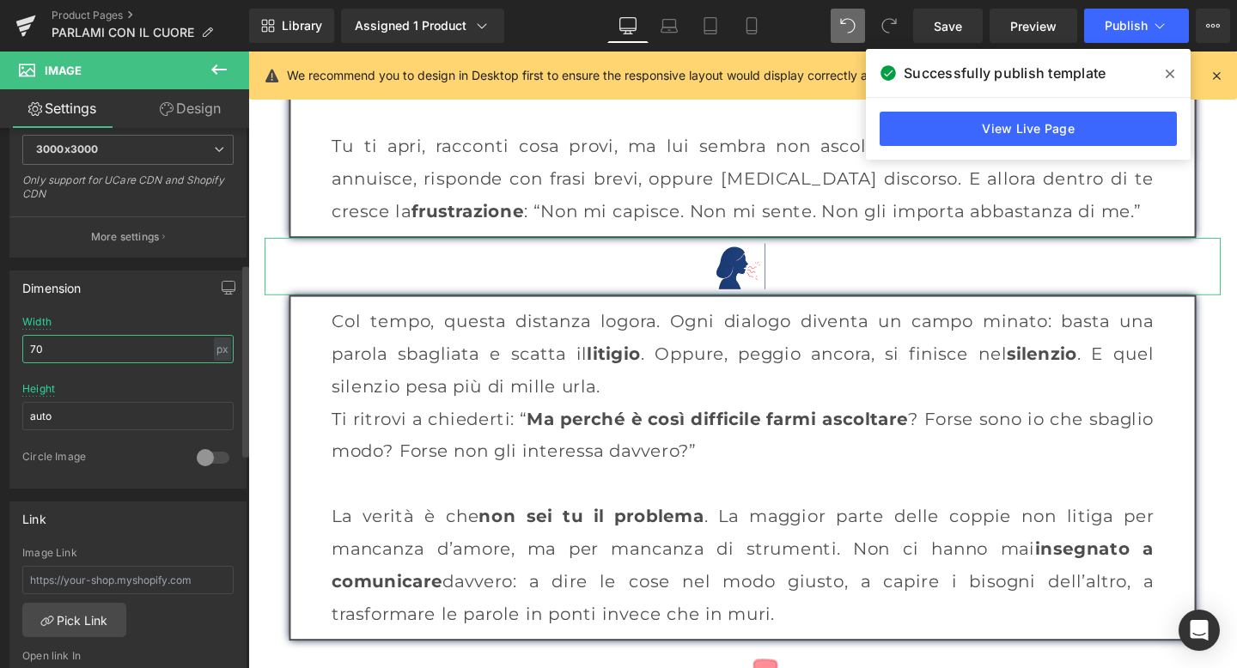
drag, startPoint x: 100, startPoint y: 348, endPoint x: 9, endPoint y: 343, distance: 91.2
click at [10, 343] on div "auto Width 70 px % px auto Height auto 0 Circle Image" at bounding box center [127, 402] width 235 height 172
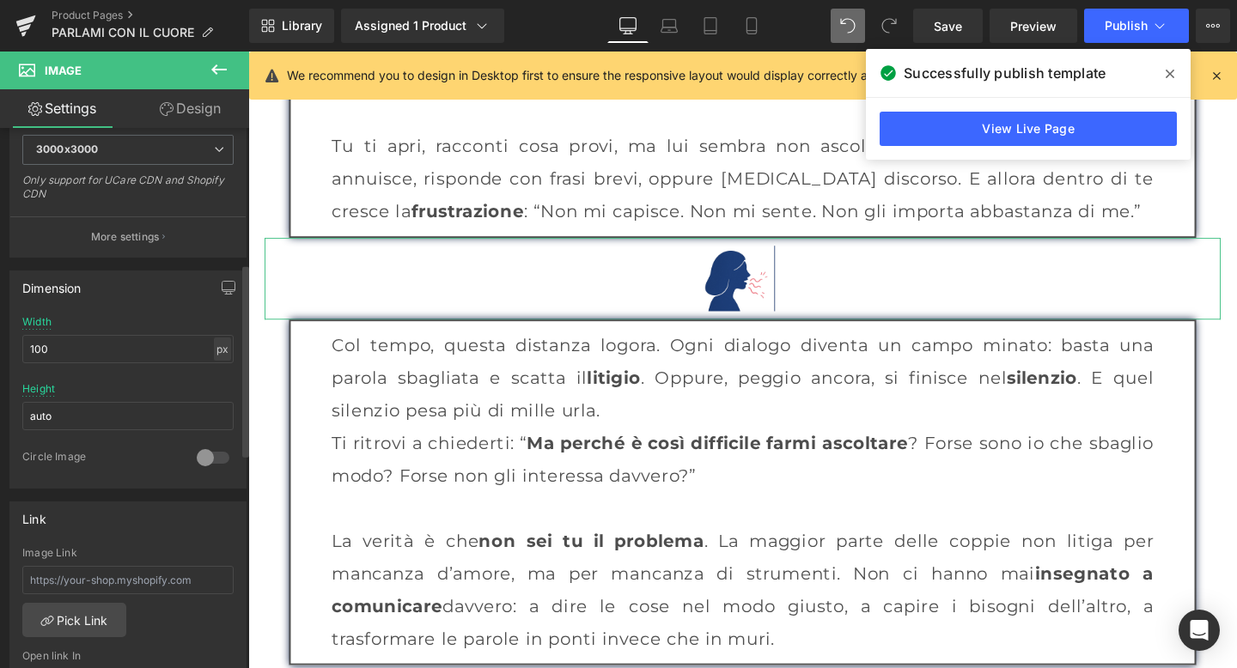
click at [214, 356] on div "px" at bounding box center [222, 349] width 17 height 23
click at [213, 376] on li "%" at bounding box center [221, 375] width 21 height 25
drag, startPoint x: 76, startPoint y: 349, endPoint x: 3, endPoint y: 343, distance: 73.2
click at [3, 343] on div "Dimension auto Width 100 % % px auto Height auto 0 Circle Image" at bounding box center [128, 373] width 257 height 231
type input "1"
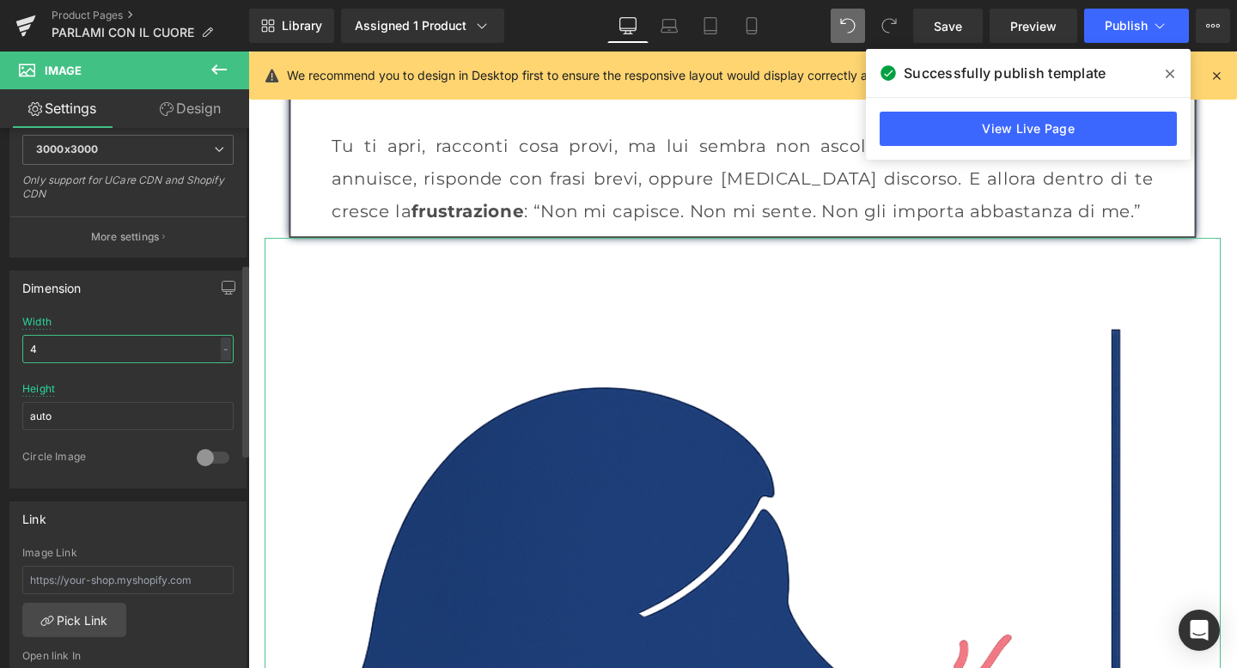
type input "40"
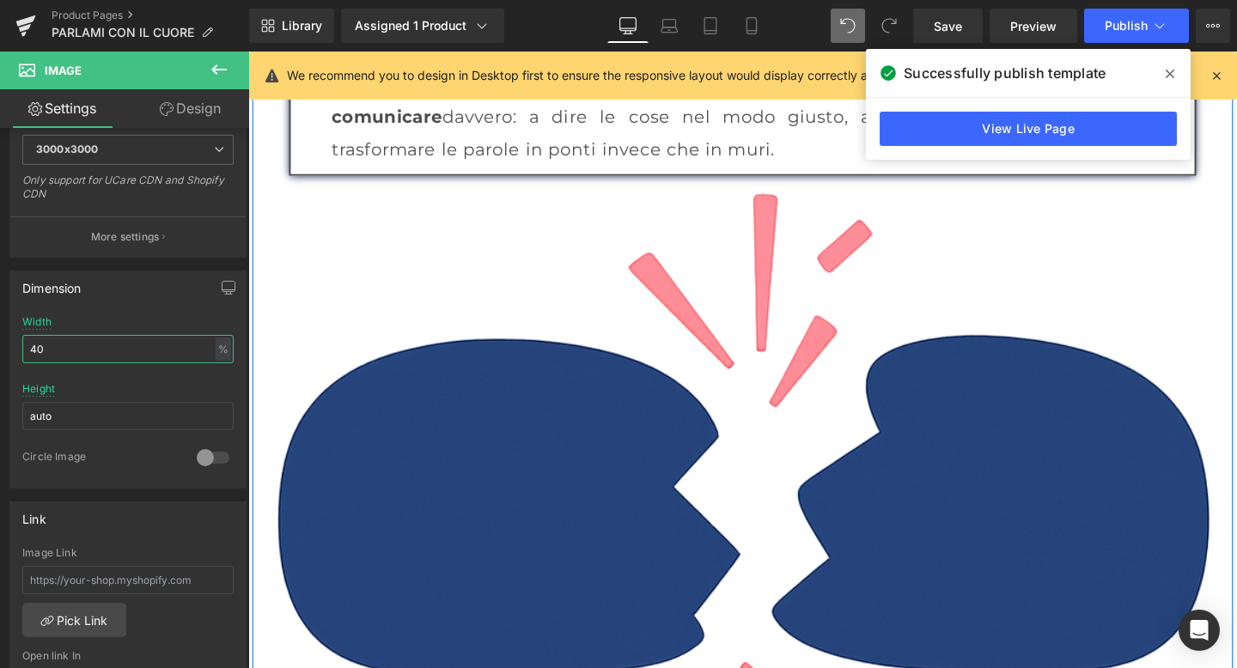
scroll to position [2865, 0]
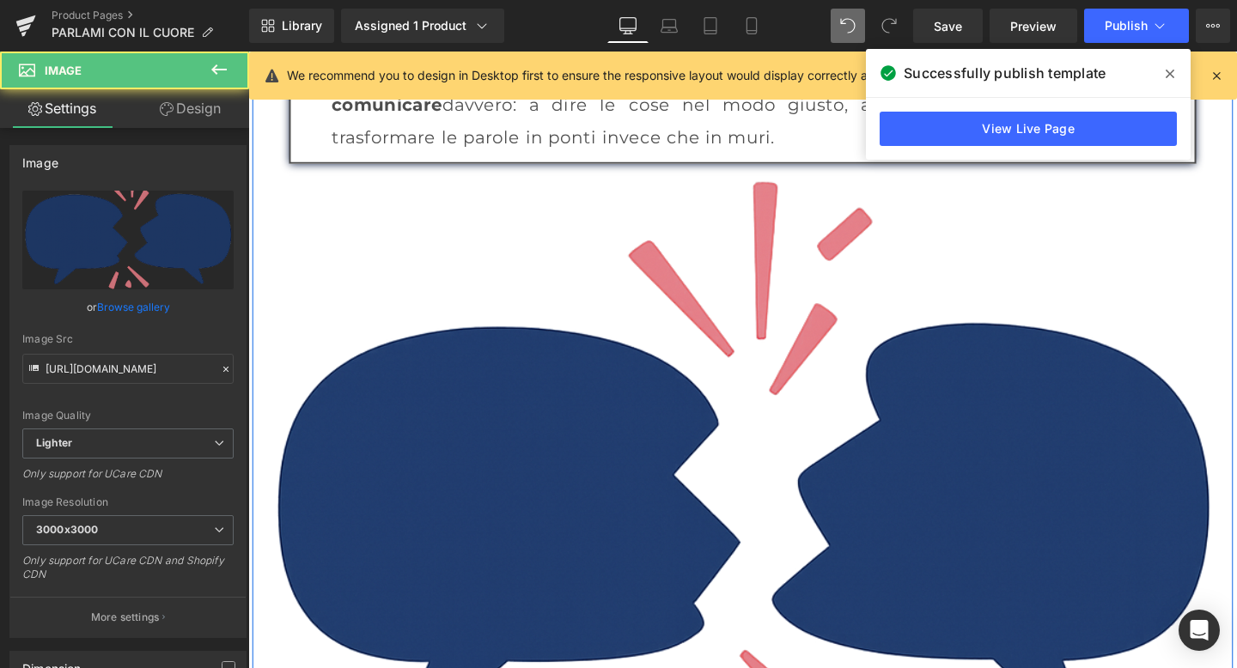
click at [751, 456] on img at bounding box center [767, 556] width 1005 height 775
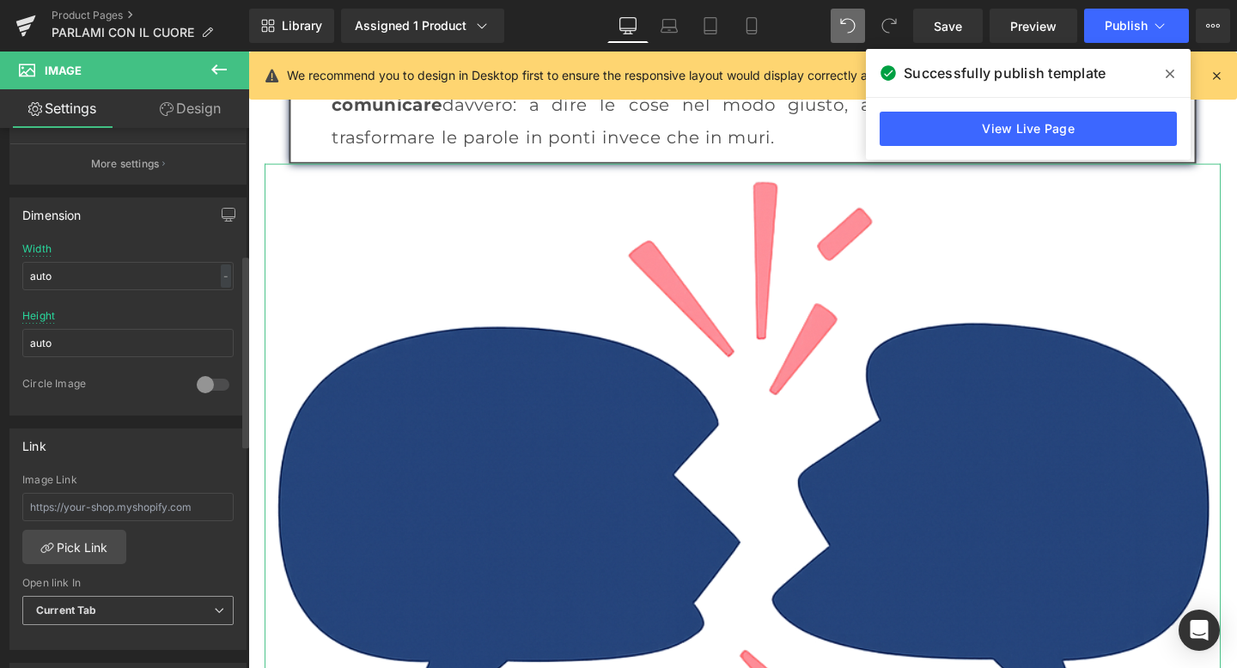
scroll to position [331, 0]
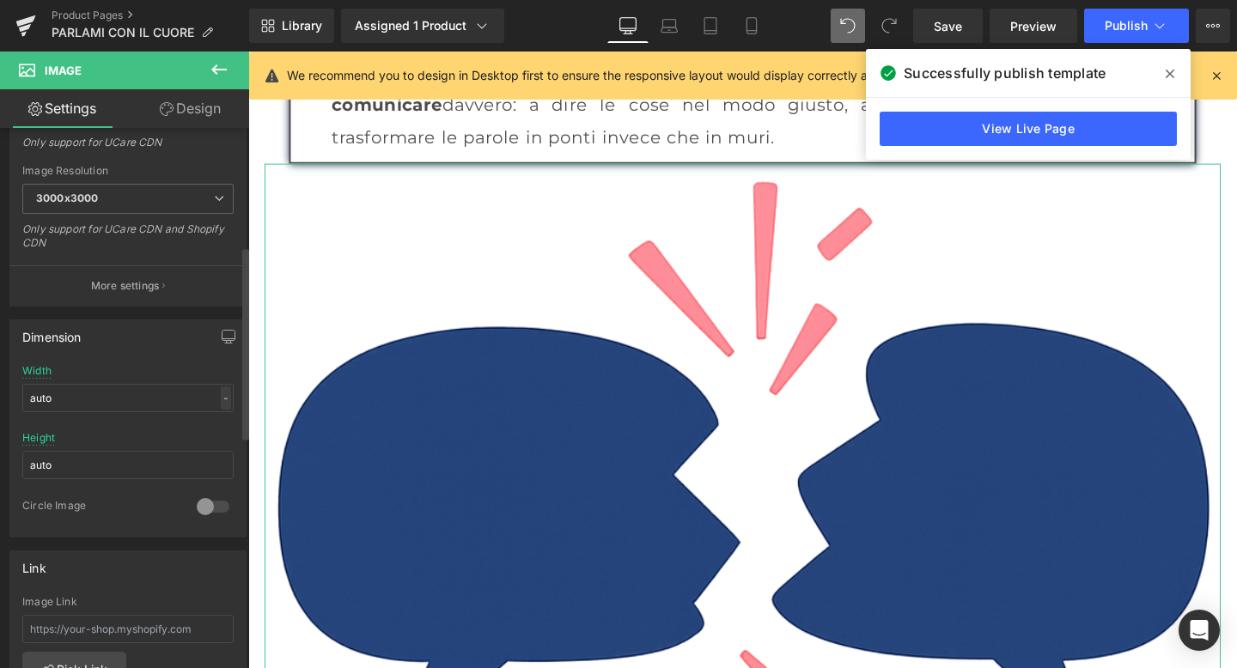
click at [222, 393] on div "-" at bounding box center [226, 397] width 10 height 23
click at [222, 422] on li "%" at bounding box center [221, 424] width 21 height 25
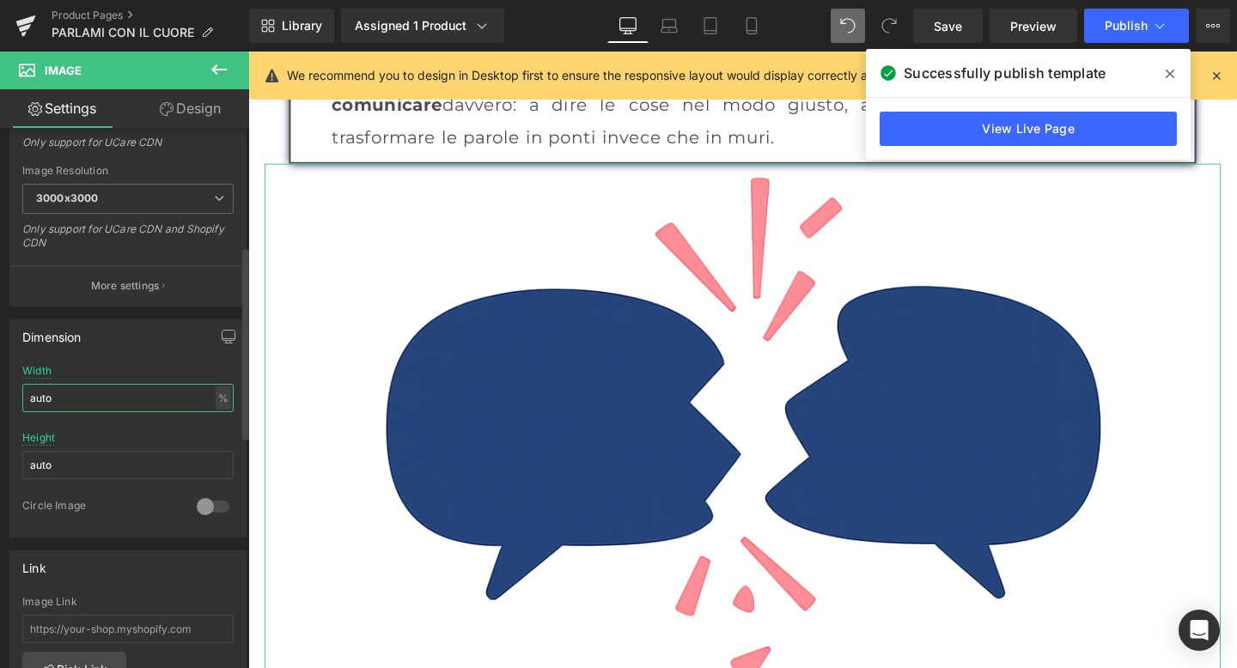
drag, startPoint x: 137, startPoint y: 398, endPoint x: 7, endPoint y: 386, distance: 131.2
click at [7, 386] on div "Dimension auto Width auto % % px auto Height auto 0 Circle Image" at bounding box center [128, 422] width 257 height 231
type input "40"
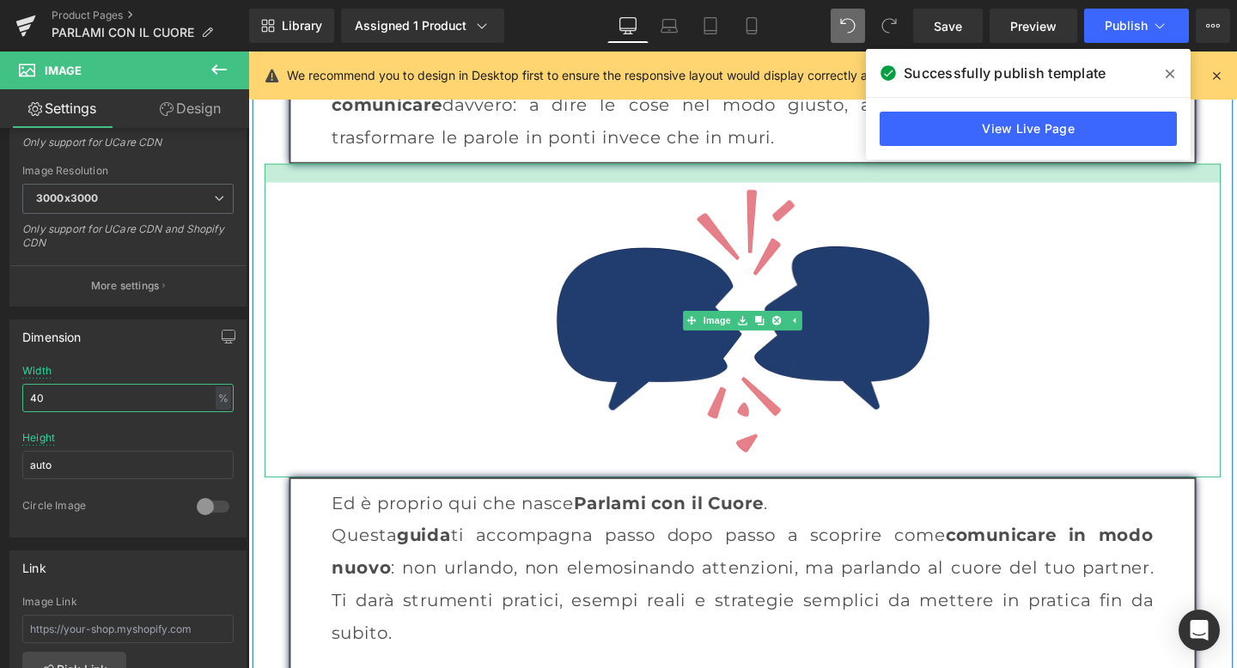
drag, startPoint x: 772, startPoint y: 173, endPoint x: 769, endPoint y: 192, distance: 20.0
click at [769, 192] on div "Image" at bounding box center [767, 334] width 1005 height 330
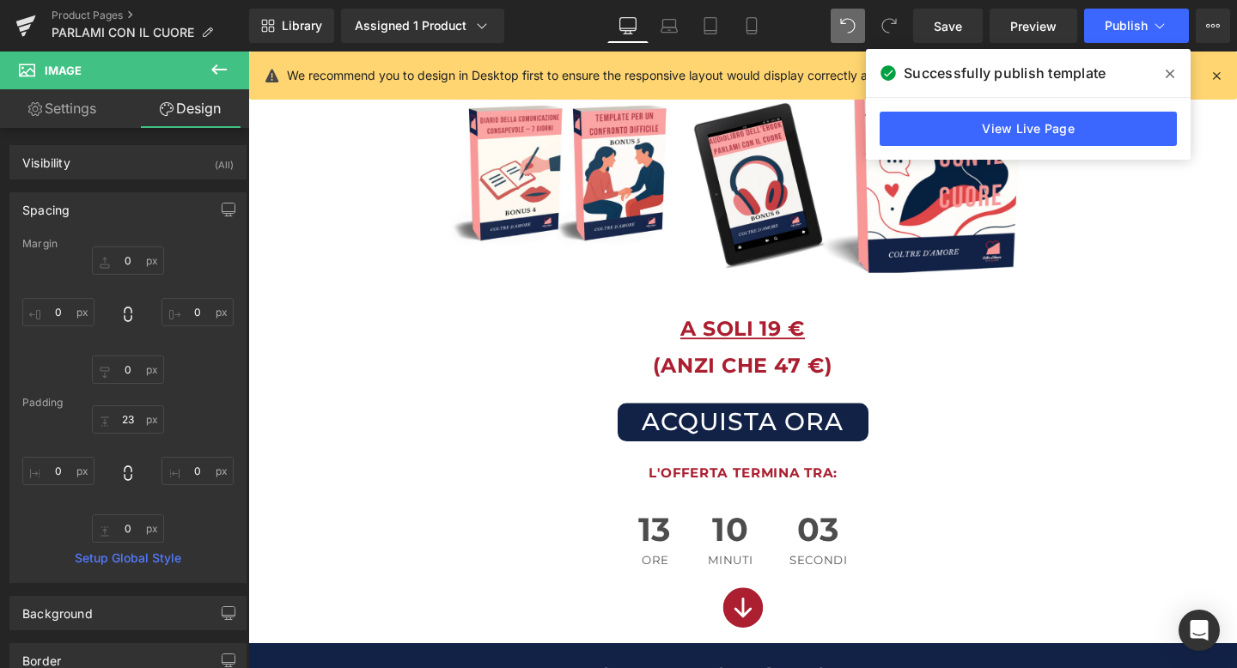
scroll to position [0, 0]
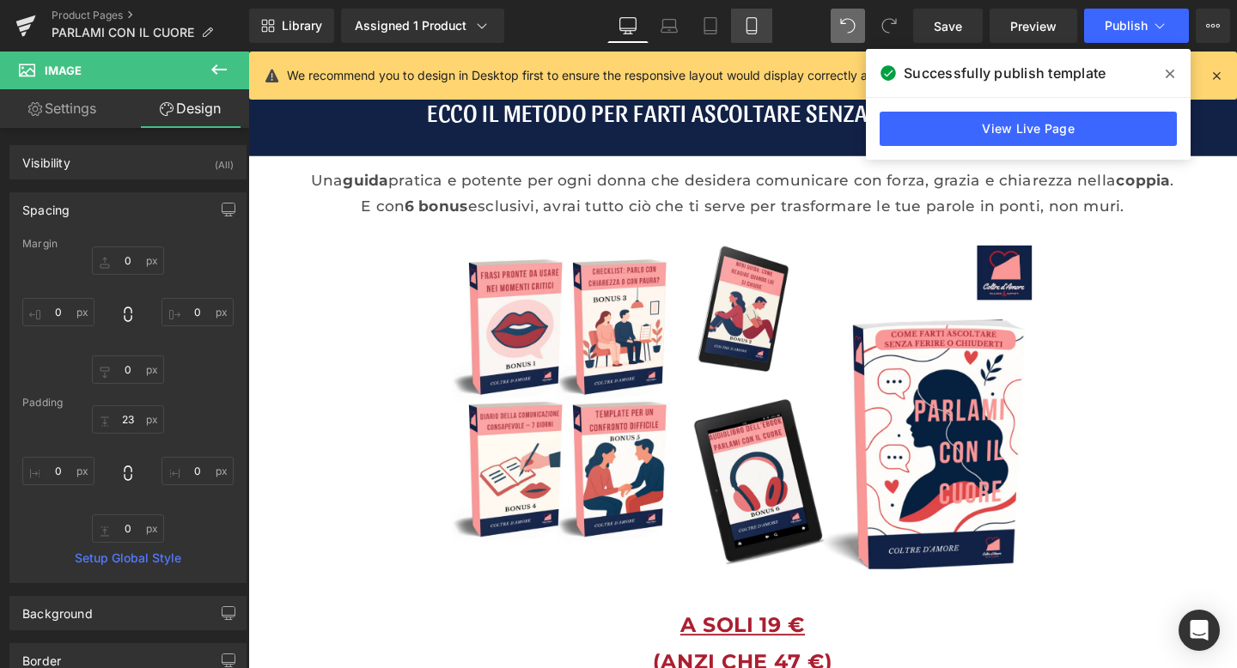
click at [765, 14] on link "Mobile" at bounding box center [751, 26] width 41 height 34
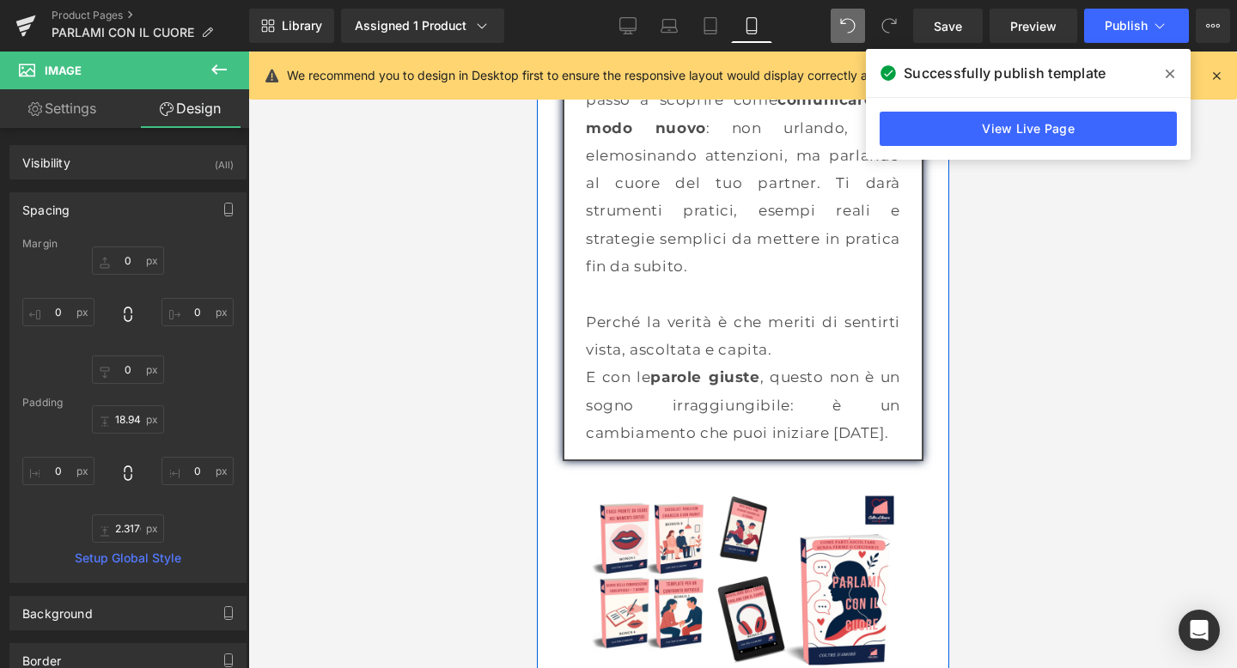
scroll to position [3482, 0]
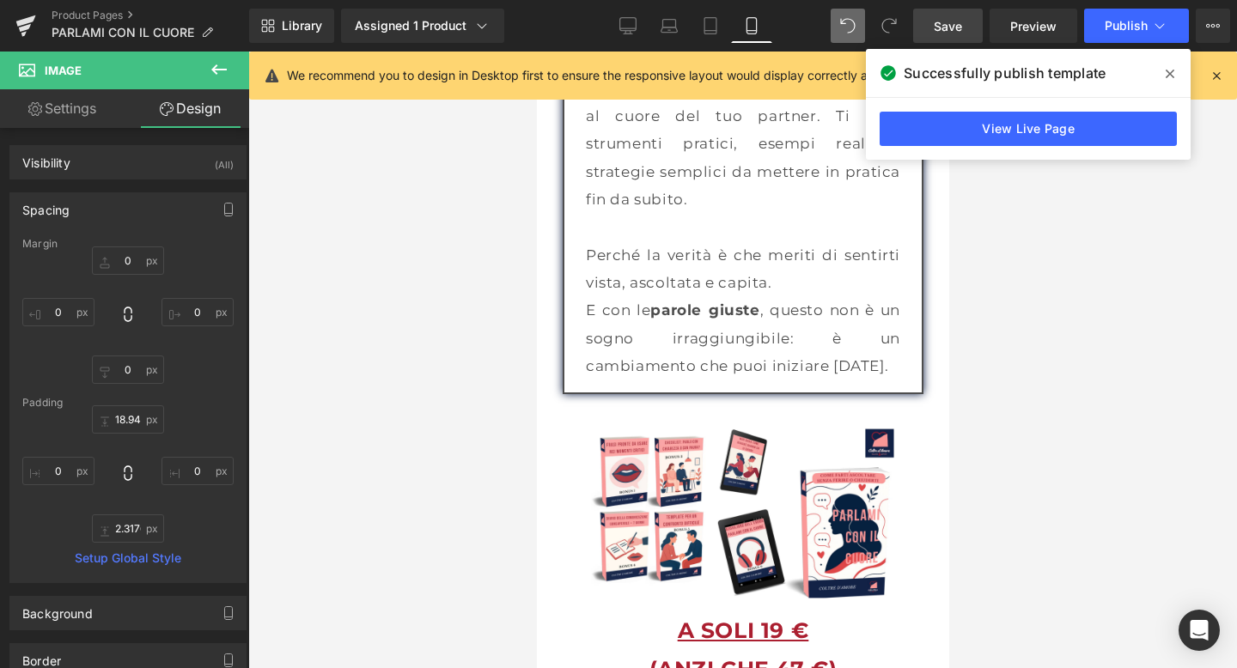
click at [947, 33] on span "Save" at bounding box center [948, 26] width 28 height 18
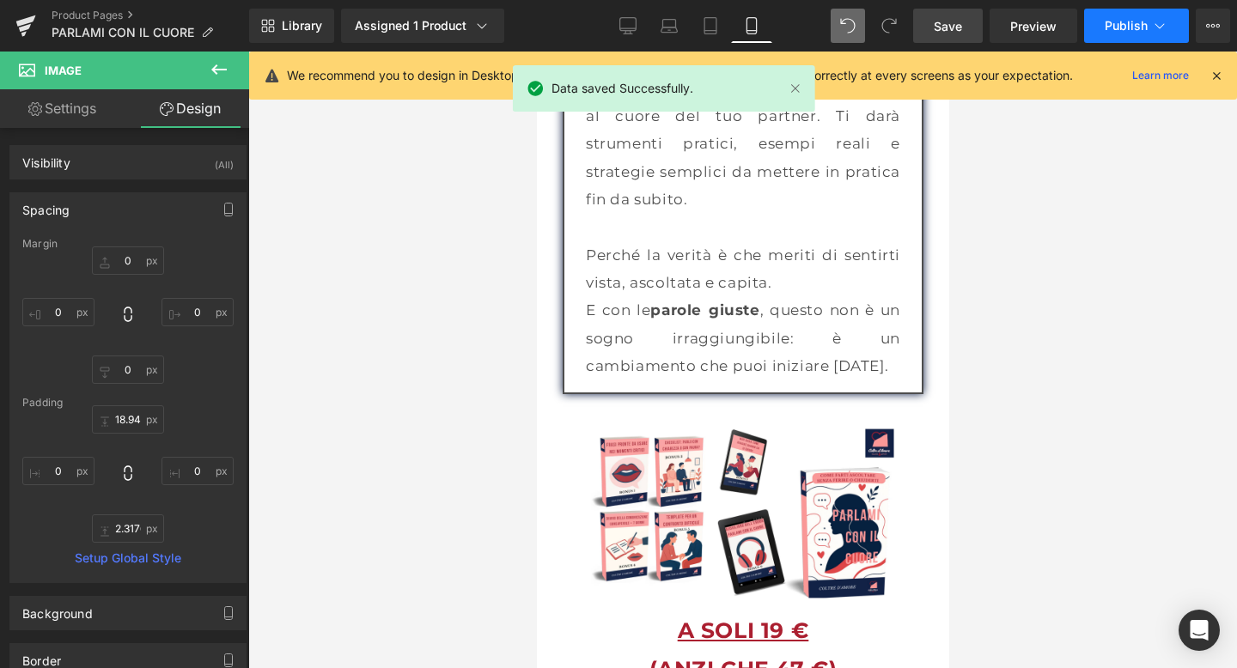
click at [1114, 21] on span "Publish" at bounding box center [1125, 26] width 43 height 14
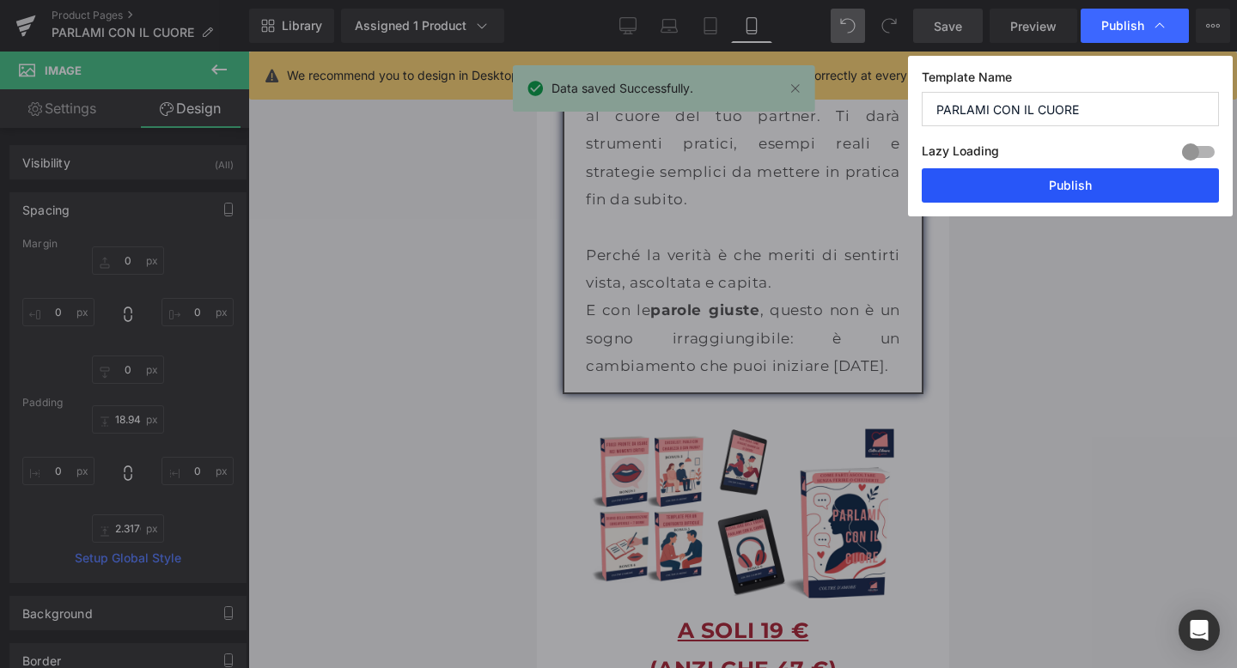
click at [1052, 183] on button "Publish" at bounding box center [1069, 185] width 297 height 34
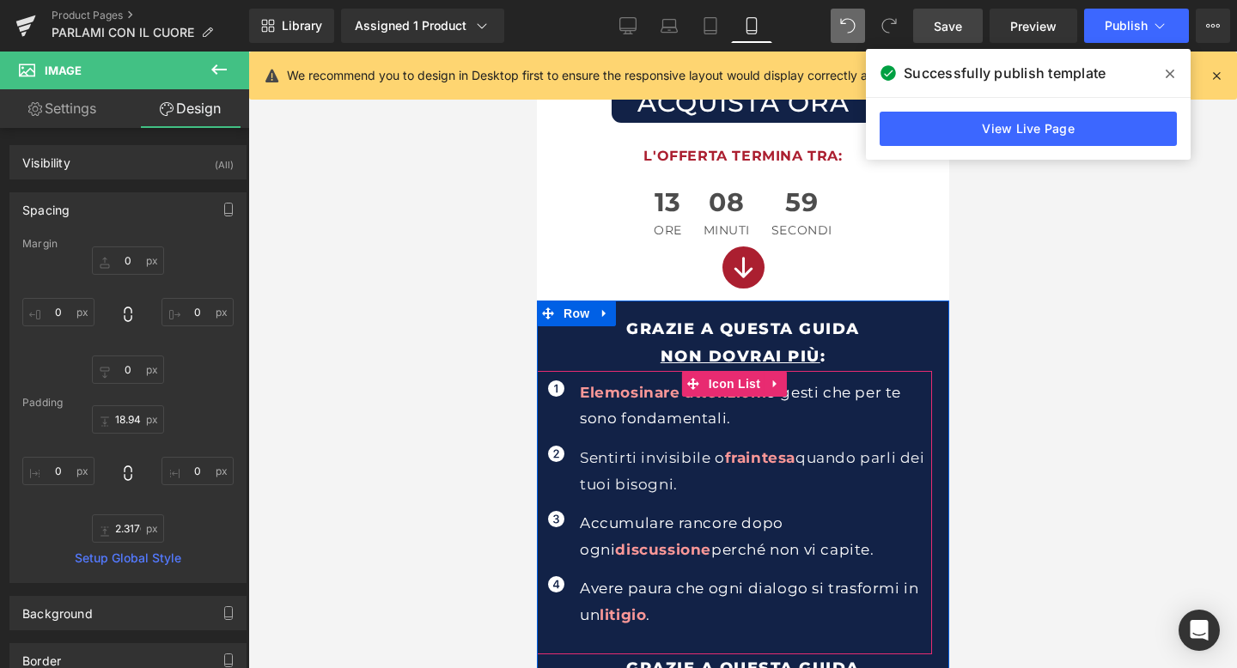
scroll to position [440, 0]
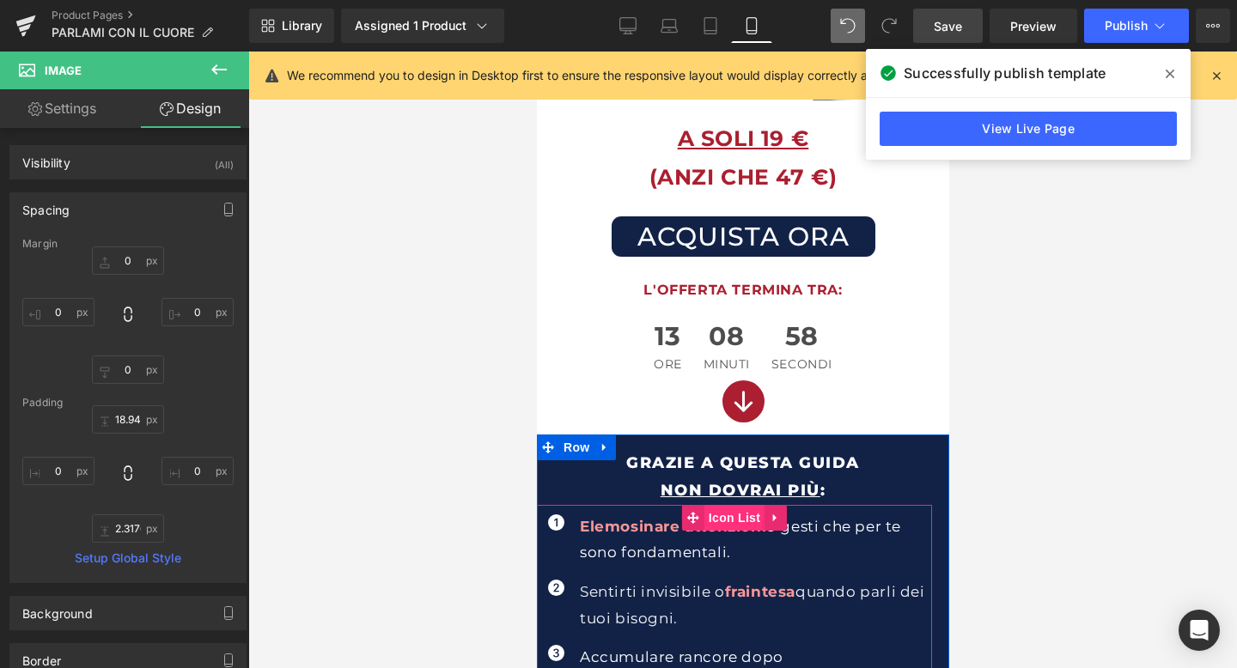
click at [728, 521] on span "Icon List" at bounding box center [733, 518] width 60 height 26
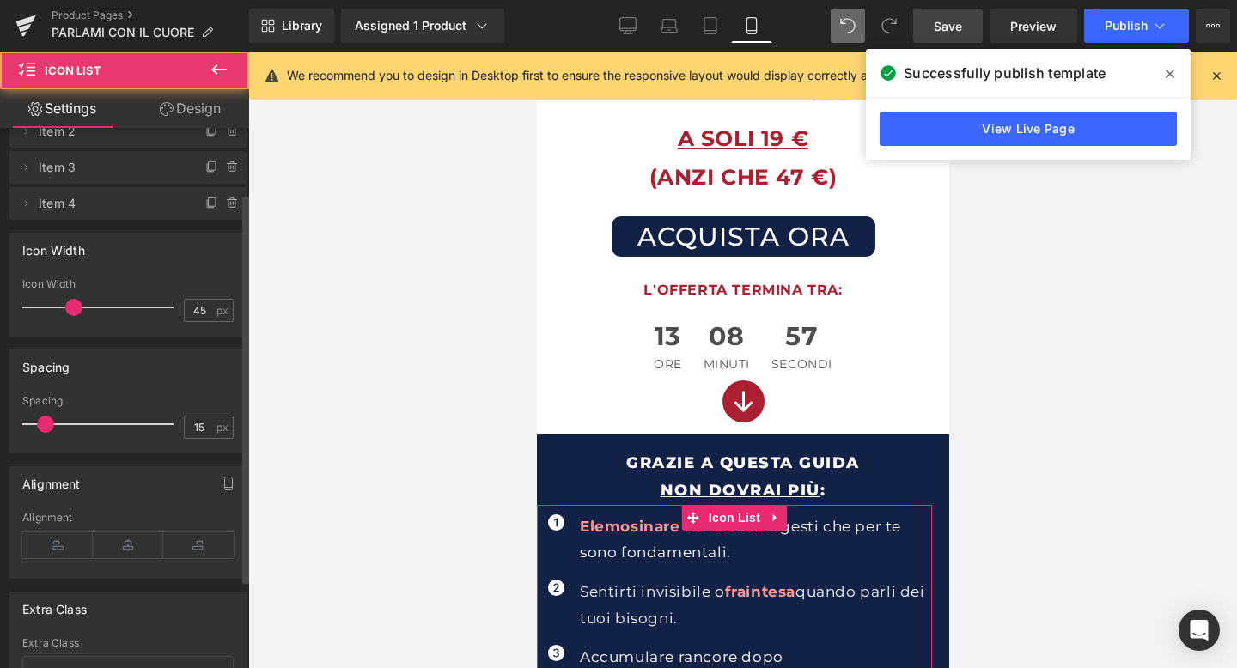
scroll to position [95, 0]
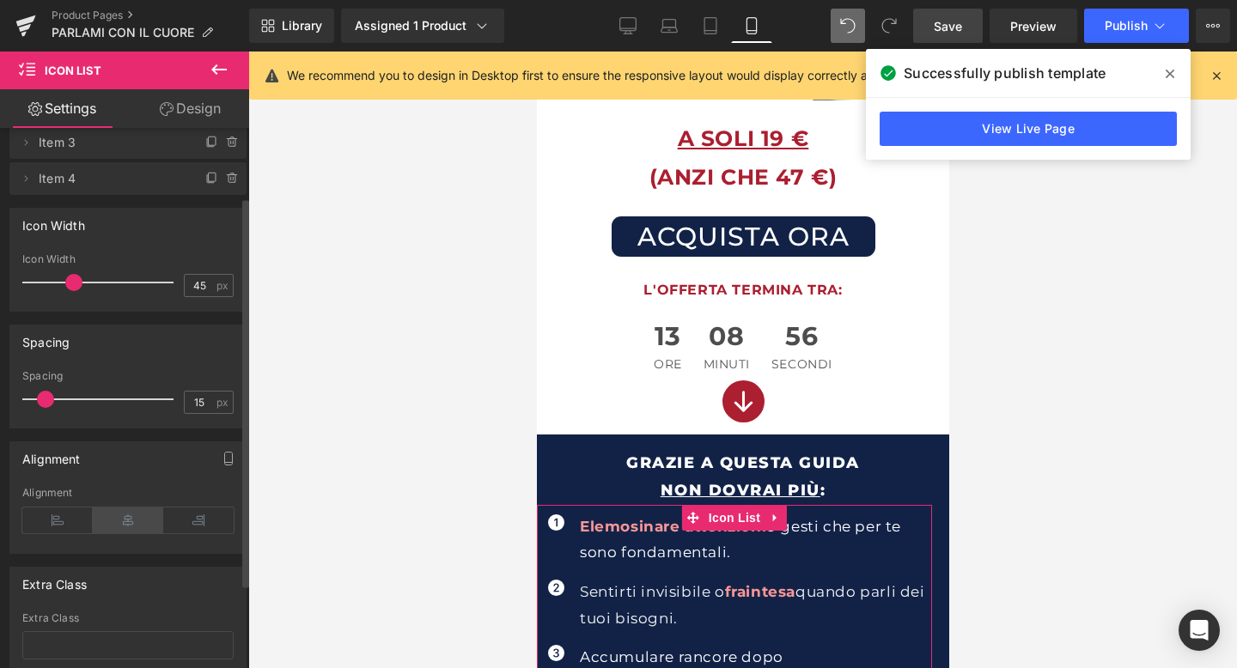
click at [122, 516] on icon at bounding box center [128, 521] width 70 height 26
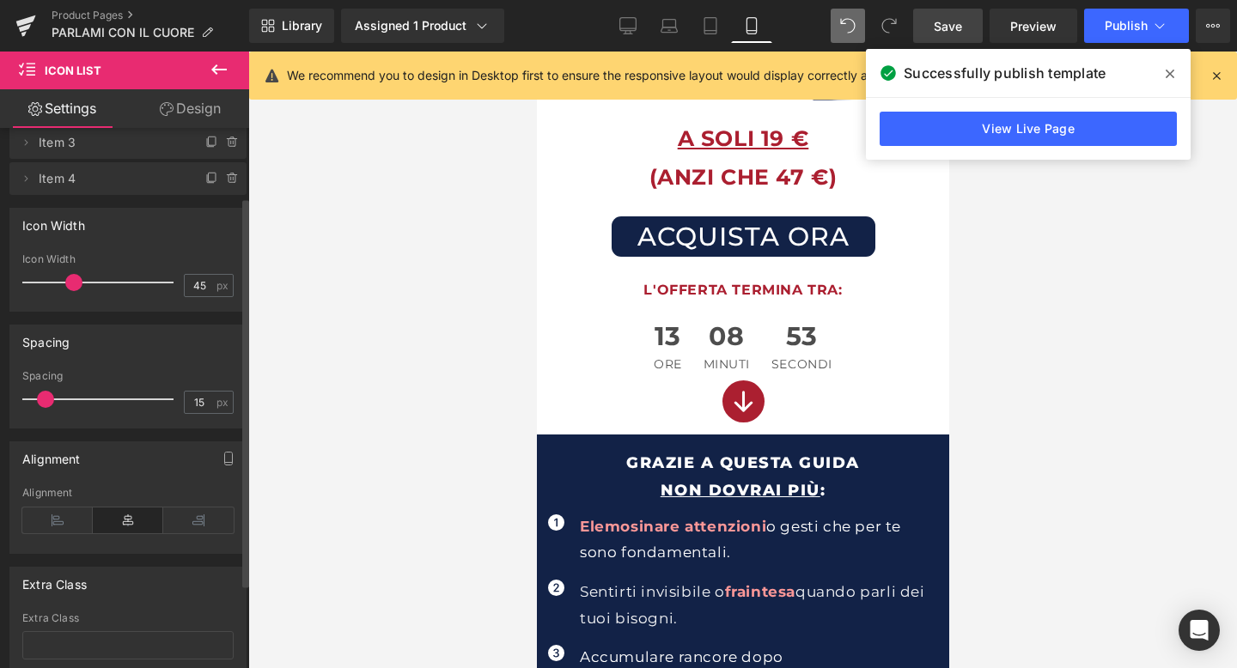
click at [128, 516] on icon at bounding box center [128, 521] width 70 height 26
click at [54, 514] on icon at bounding box center [57, 521] width 70 height 26
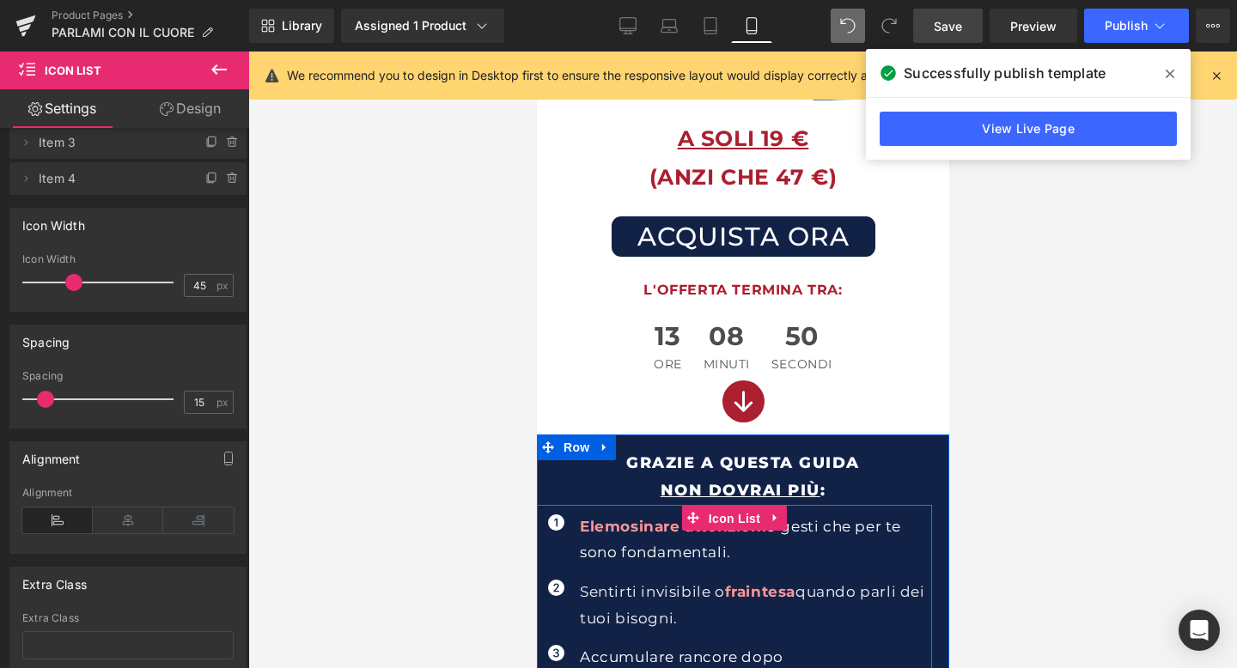
click at [731, 518] on span "Icon List" at bounding box center [733, 519] width 60 height 26
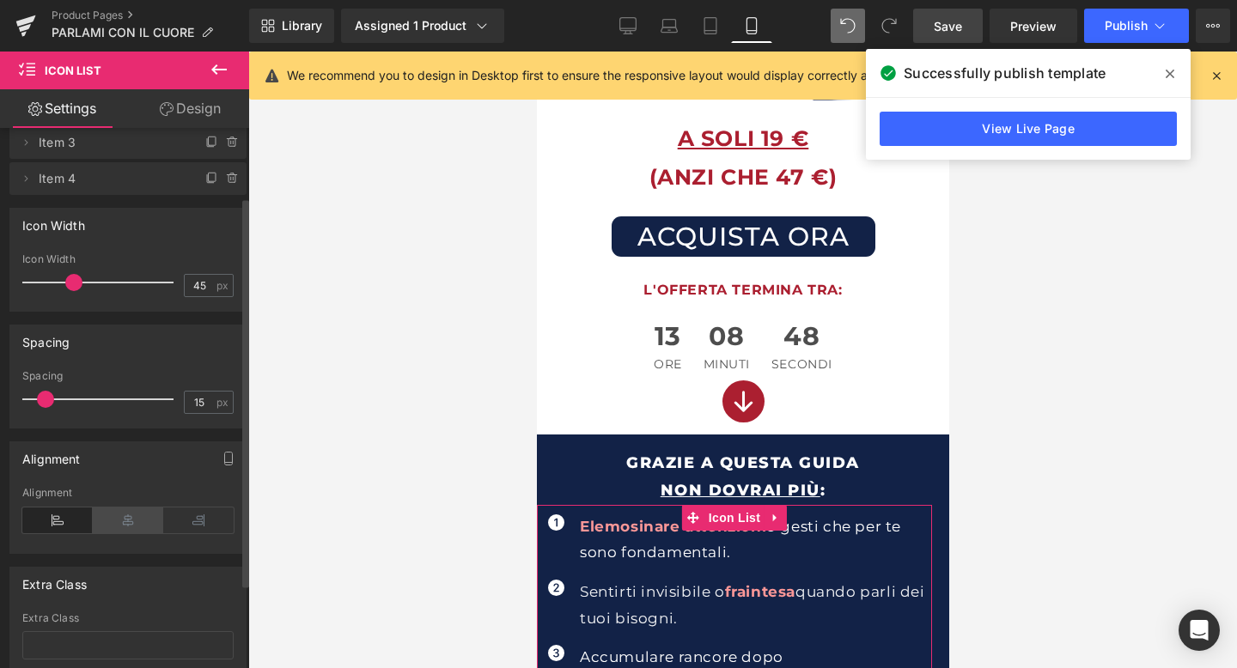
click at [125, 530] on icon at bounding box center [128, 521] width 70 height 26
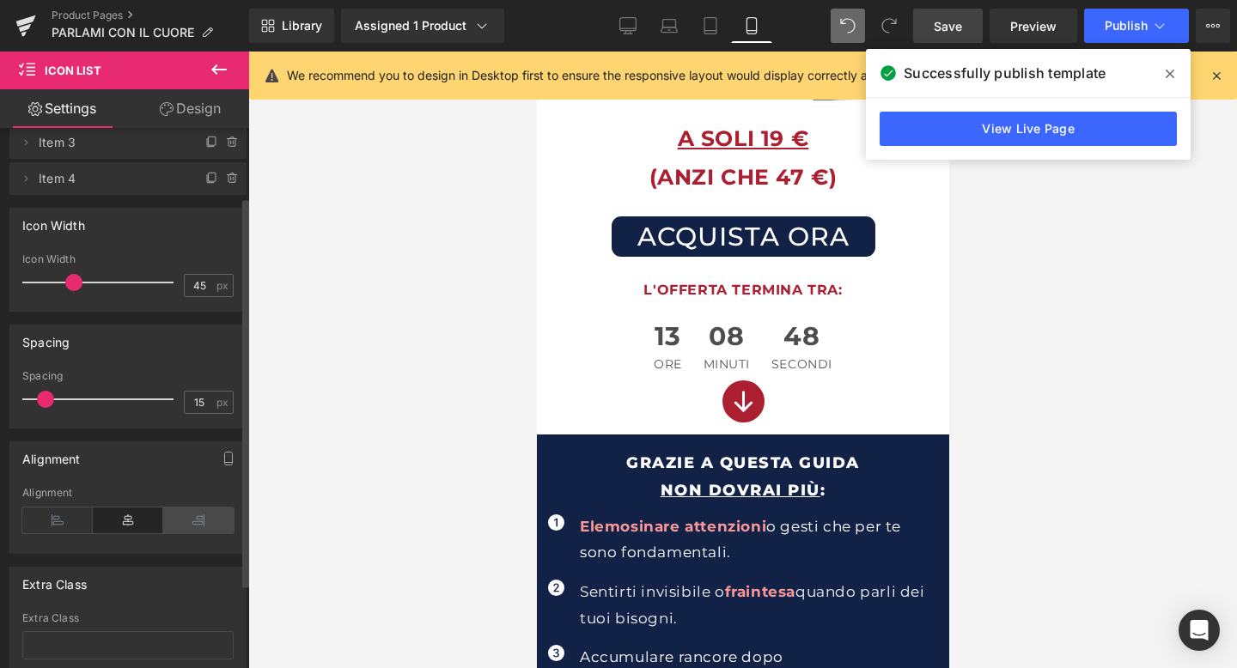
click at [180, 524] on icon at bounding box center [198, 521] width 70 height 26
click at [70, 514] on icon at bounding box center [57, 521] width 70 height 26
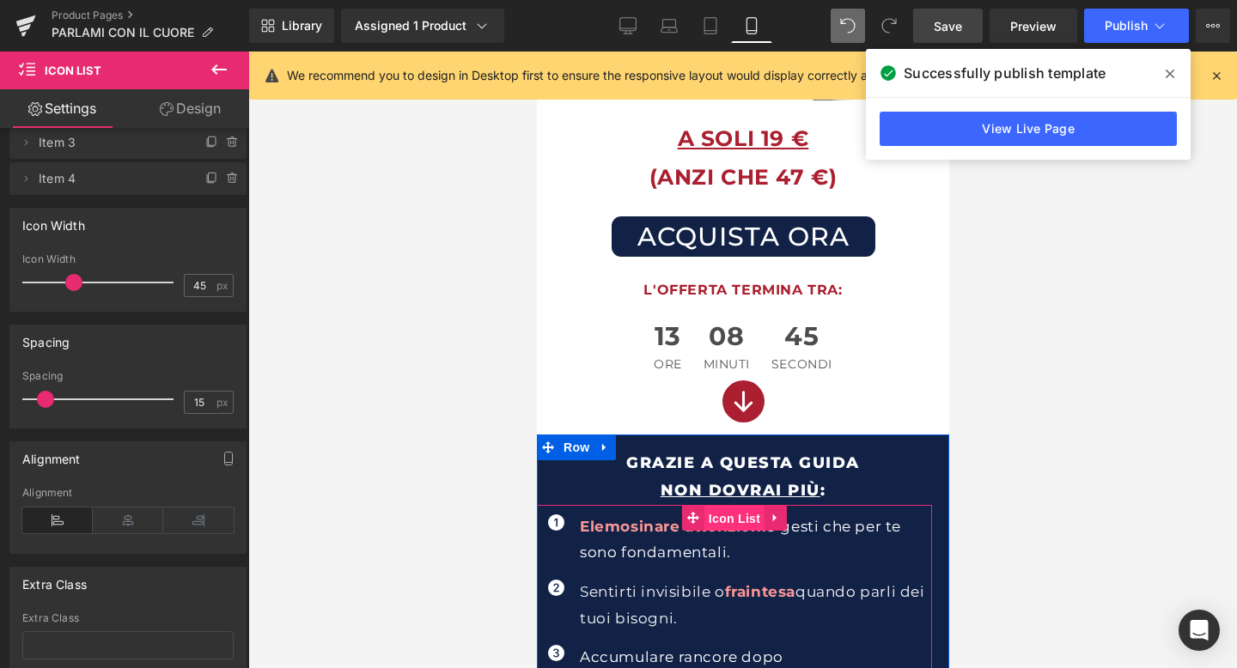
click at [725, 518] on span "Icon List" at bounding box center [733, 519] width 60 height 26
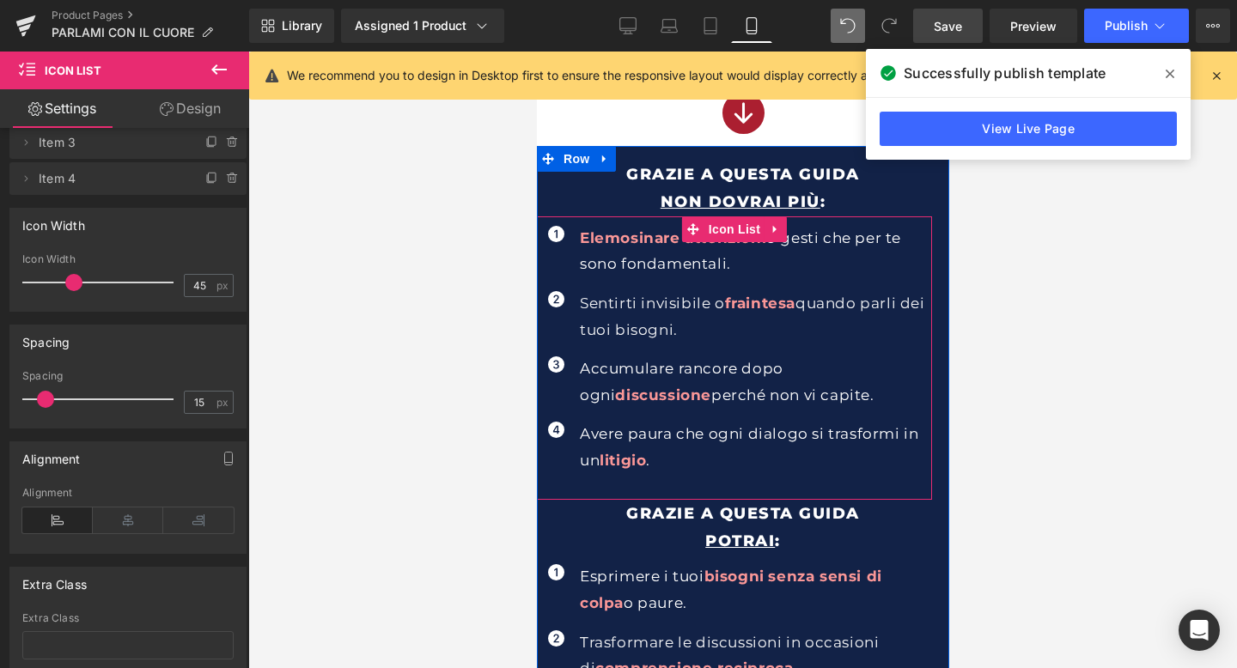
scroll to position [740, 0]
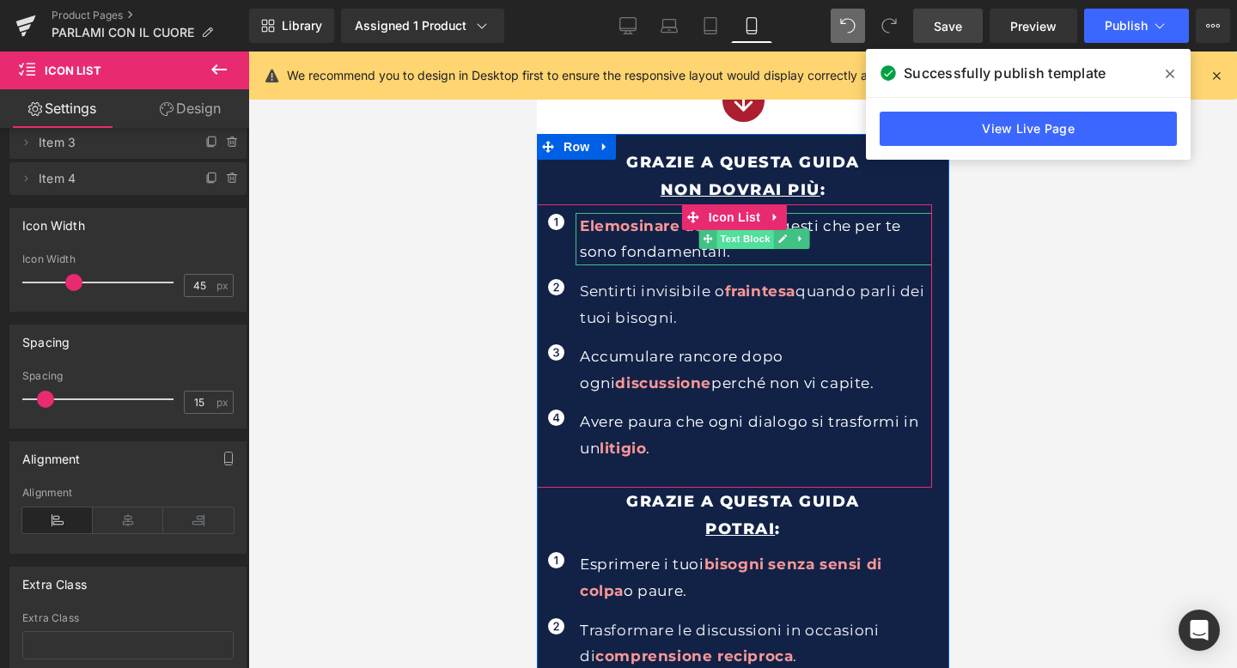
click at [730, 238] on span "Text Block" at bounding box center [743, 238] width 57 height 21
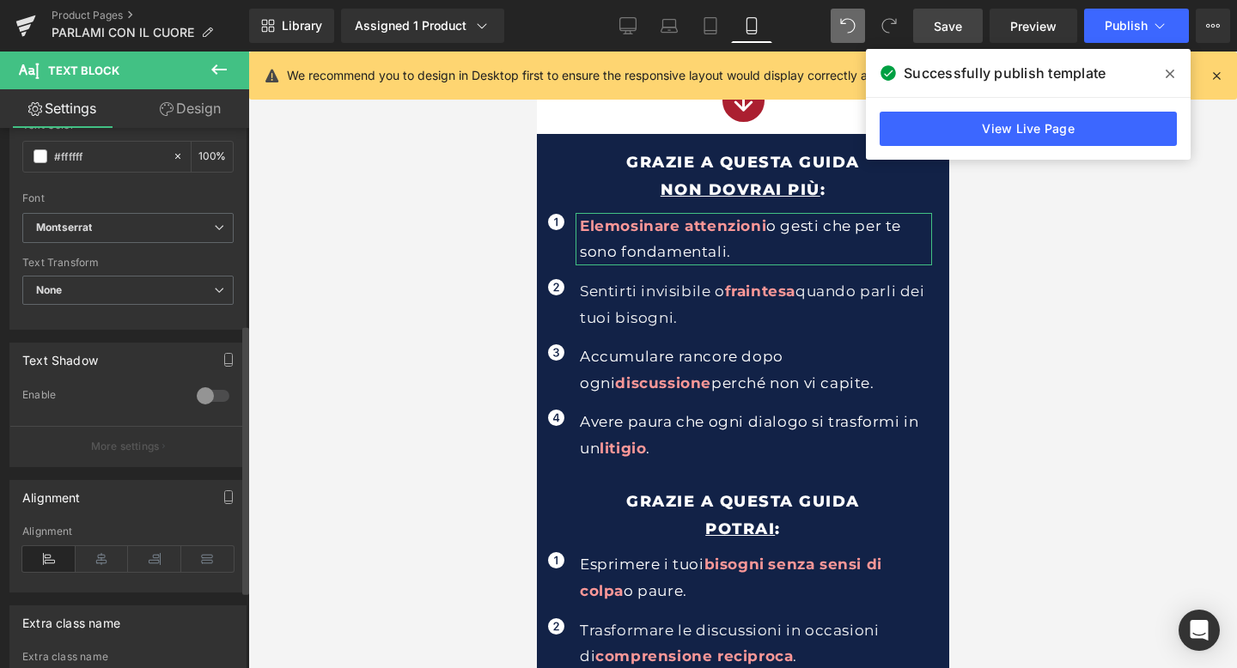
scroll to position [400, 0]
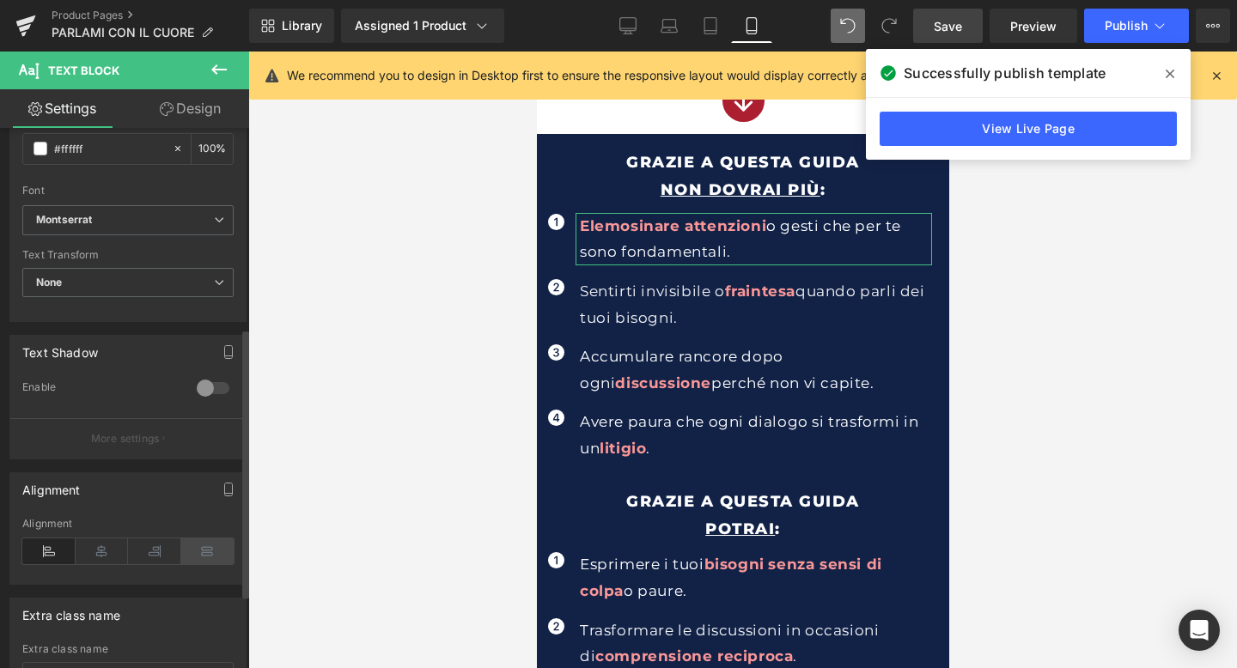
click at [188, 542] on icon at bounding box center [207, 551] width 53 height 26
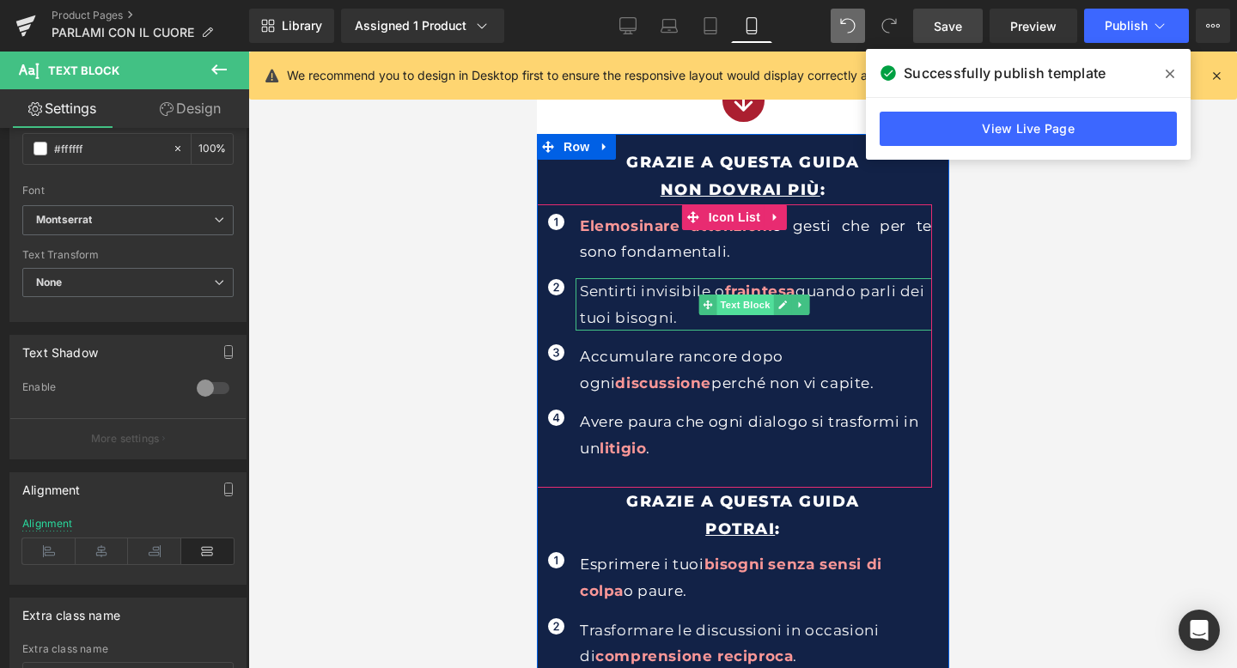
click at [759, 296] on span "Text Block" at bounding box center [743, 305] width 57 height 21
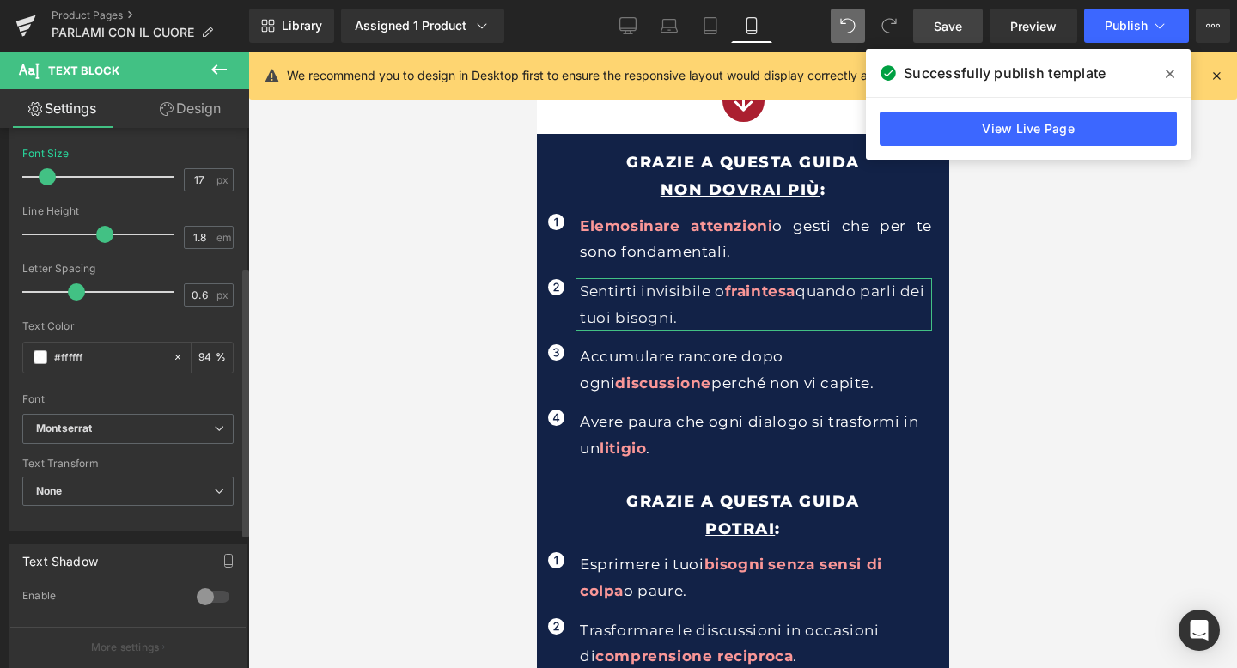
scroll to position [315, 0]
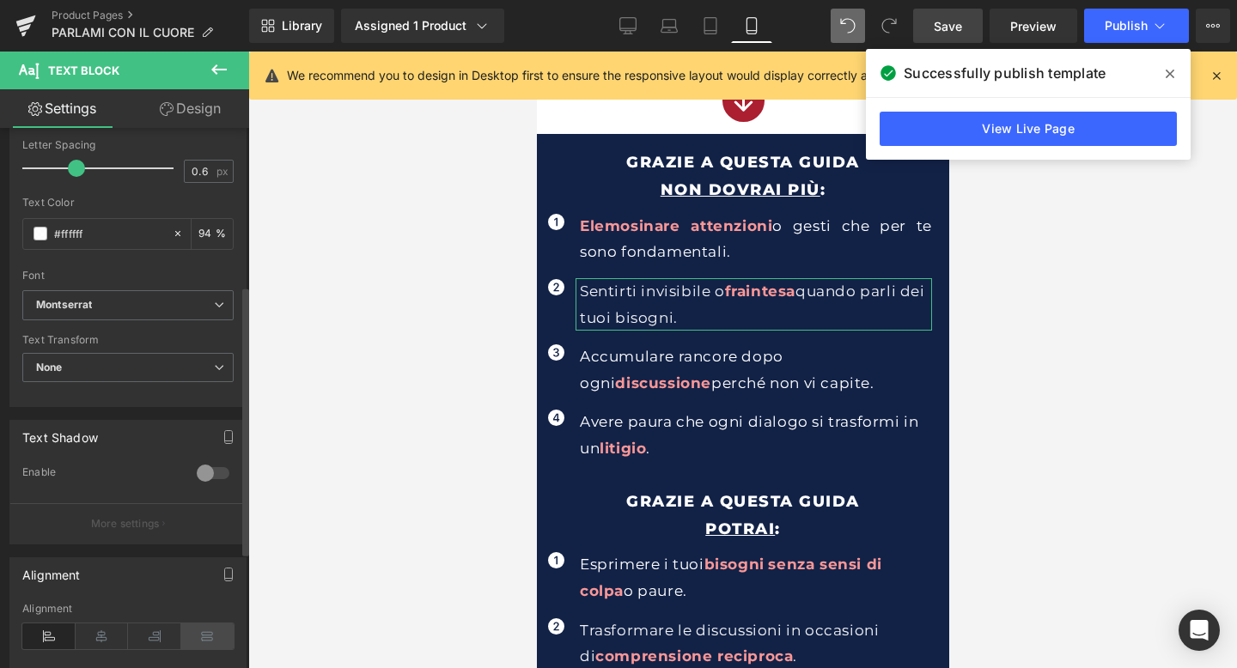
click at [196, 627] on icon at bounding box center [207, 636] width 53 height 26
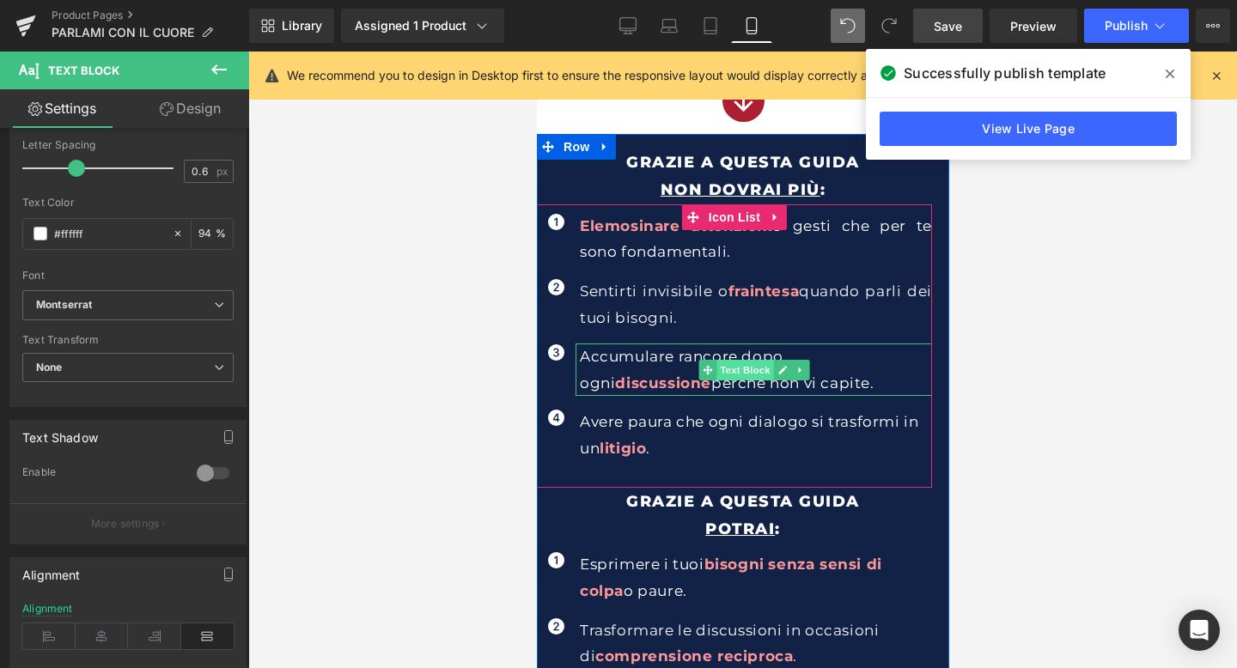
click at [763, 371] on span "Text Block" at bounding box center [743, 370] width 57 height 21
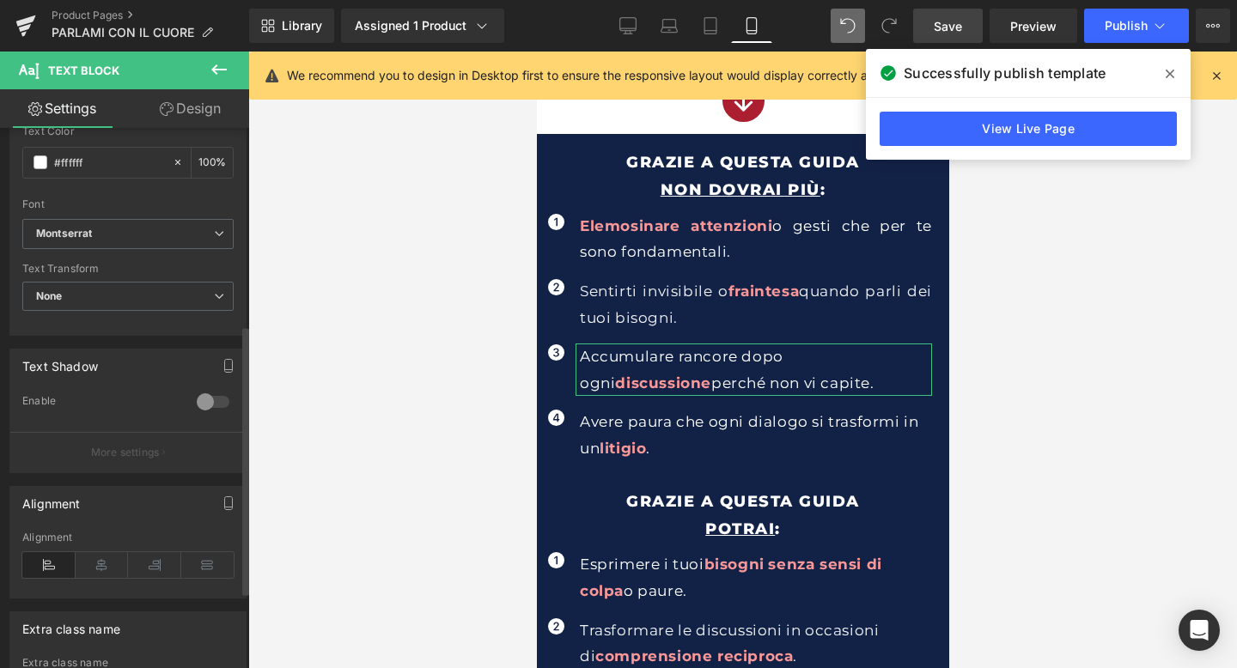
scroll to position [394, 0]
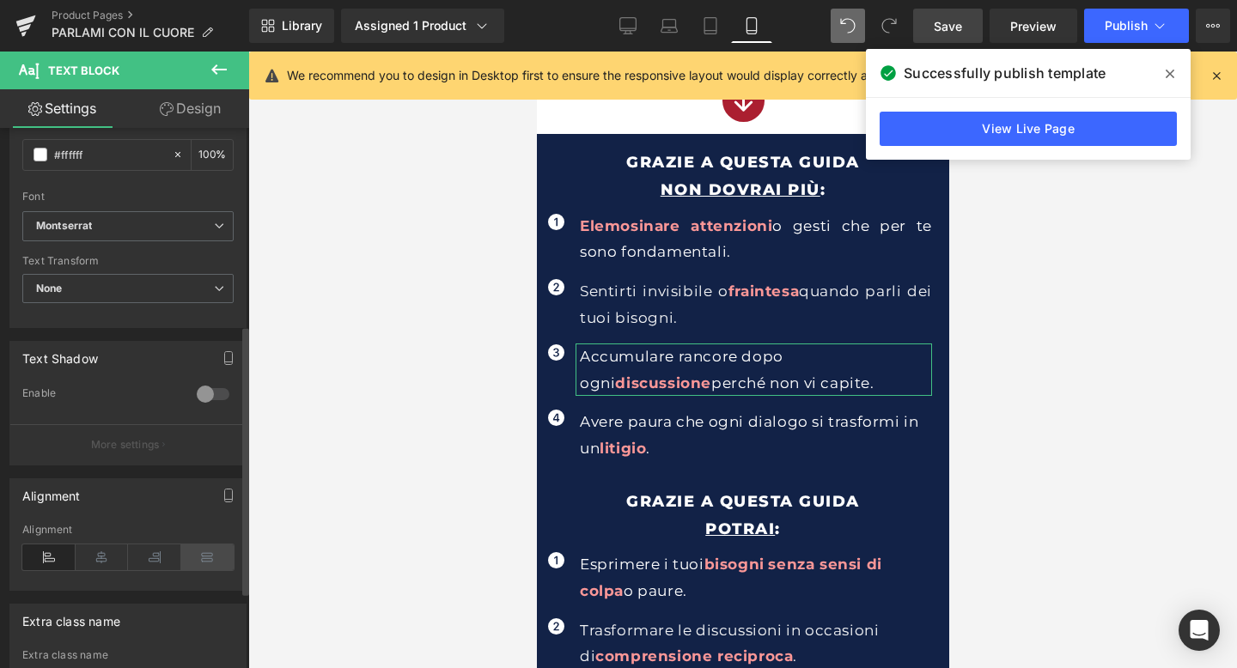
click at [198, 552] on icon at bounding box center [207, 557] width 53 height 26
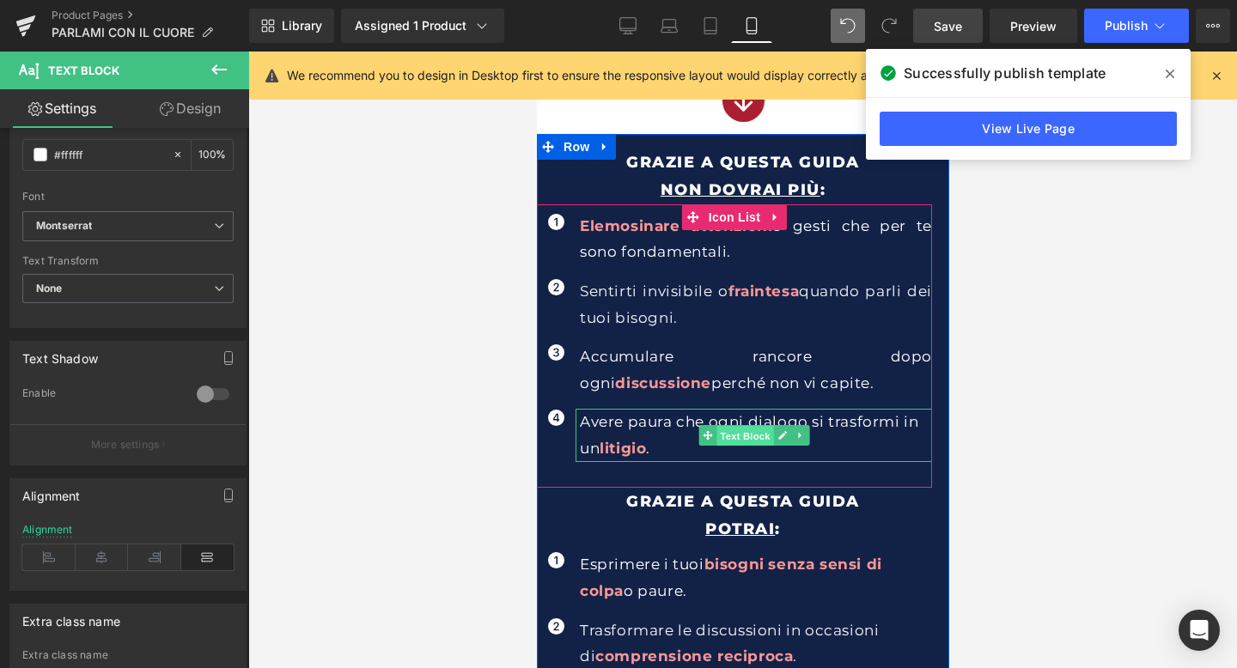
click at [745, 433] on span "Text Block" at bounding box center [743, 436] width 57 height 21
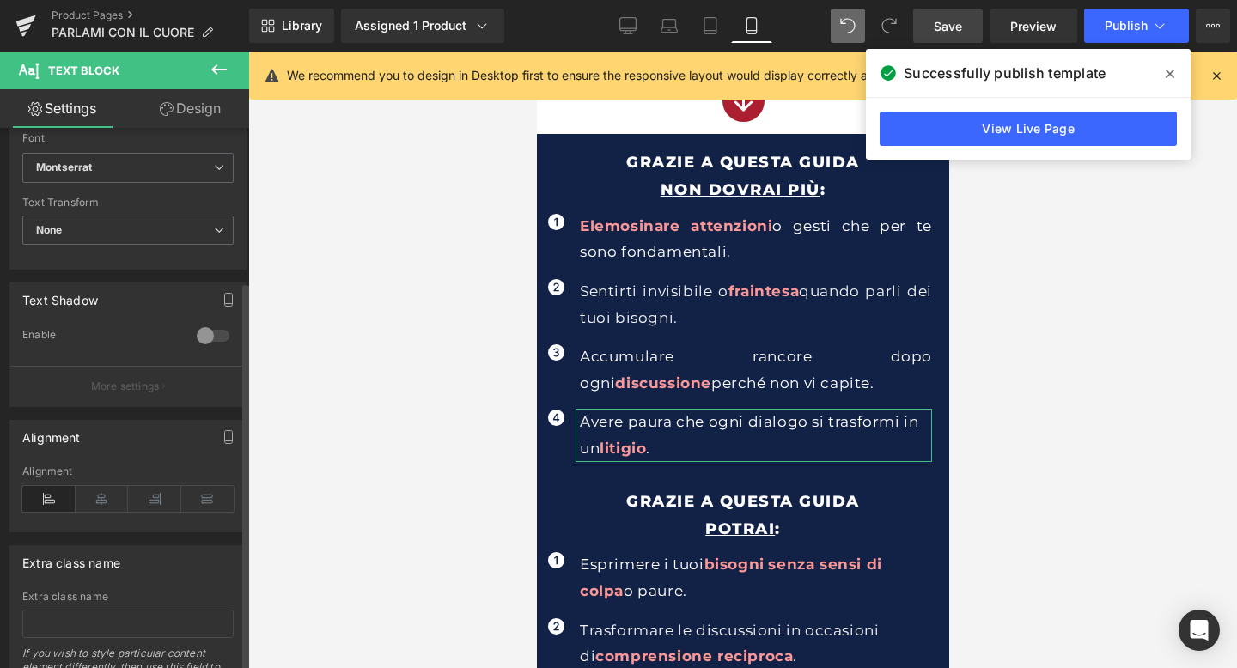
scroll to position [453, 0]
click at [208, 502] on icon at bounding box center [207, 498] width 53 height 26
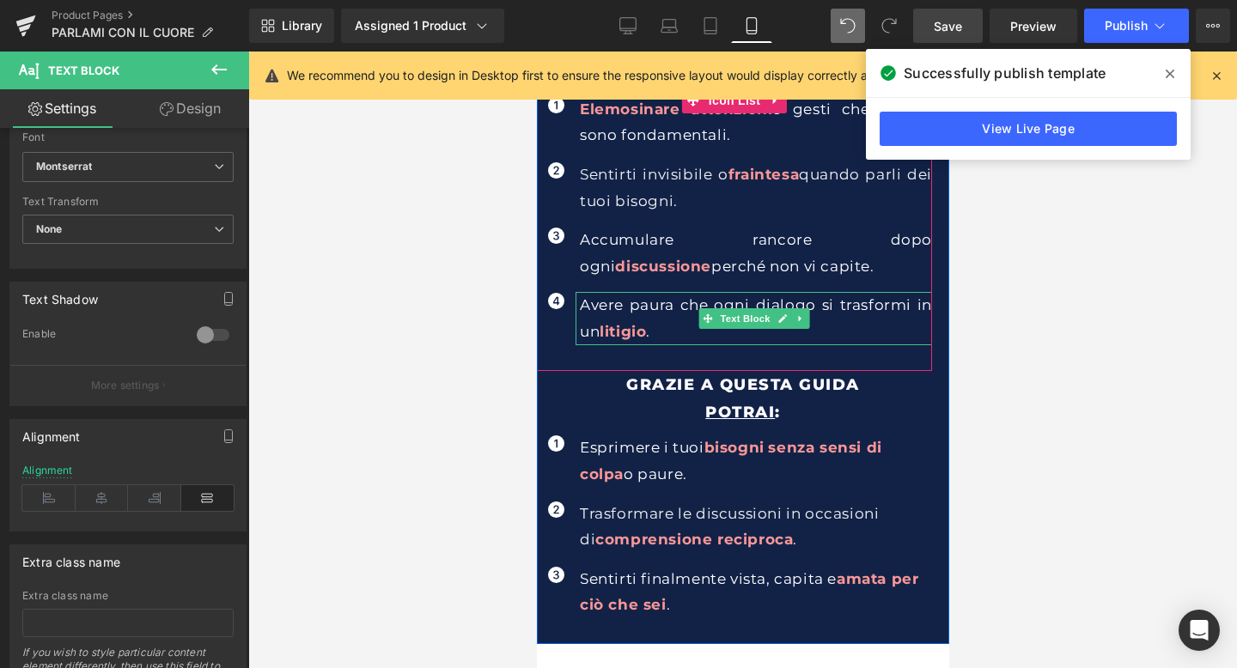
scroll to position [970, 0]
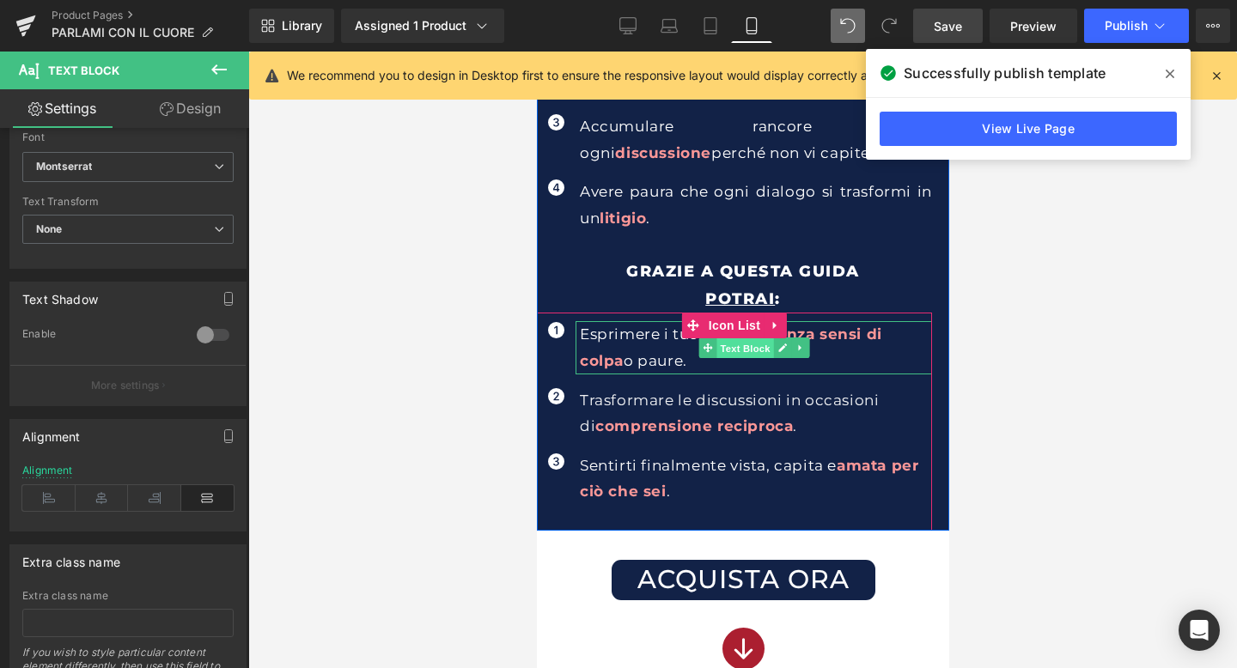
click at [733, 352] on span "Text Block" at bounding box center [743, 348] width 57 height 21
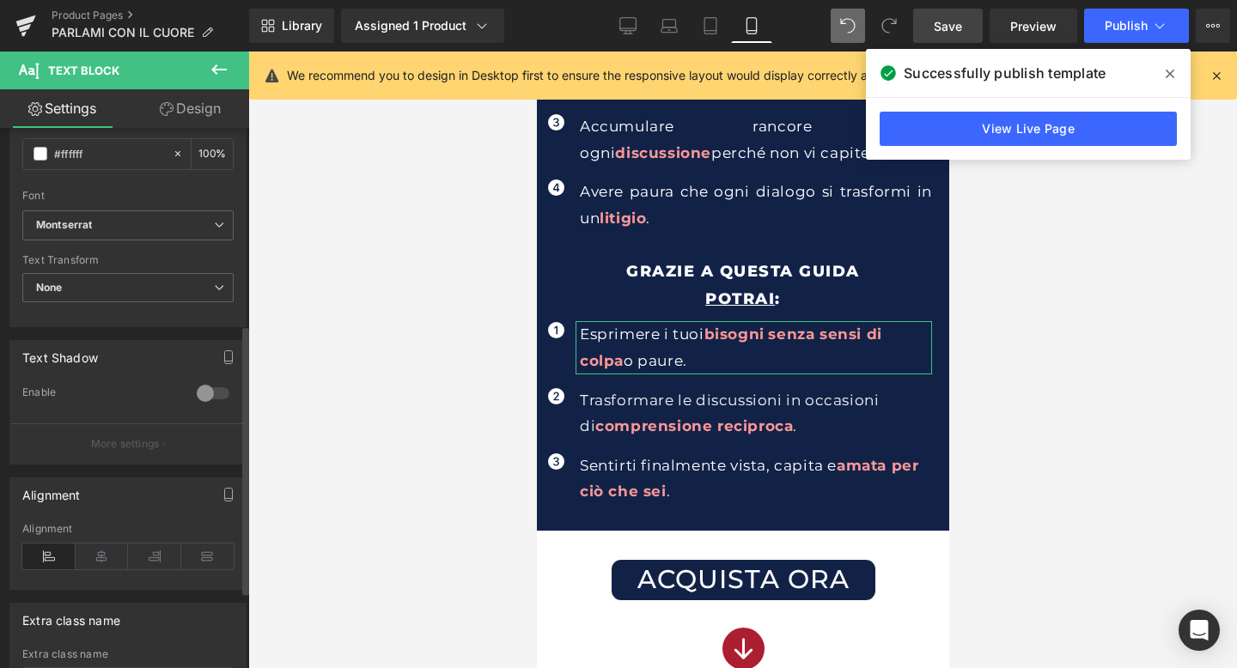
scroll to position [396, 0]
click at [203, 560] on icon at bounding box center [207, 556] width 53 height 26
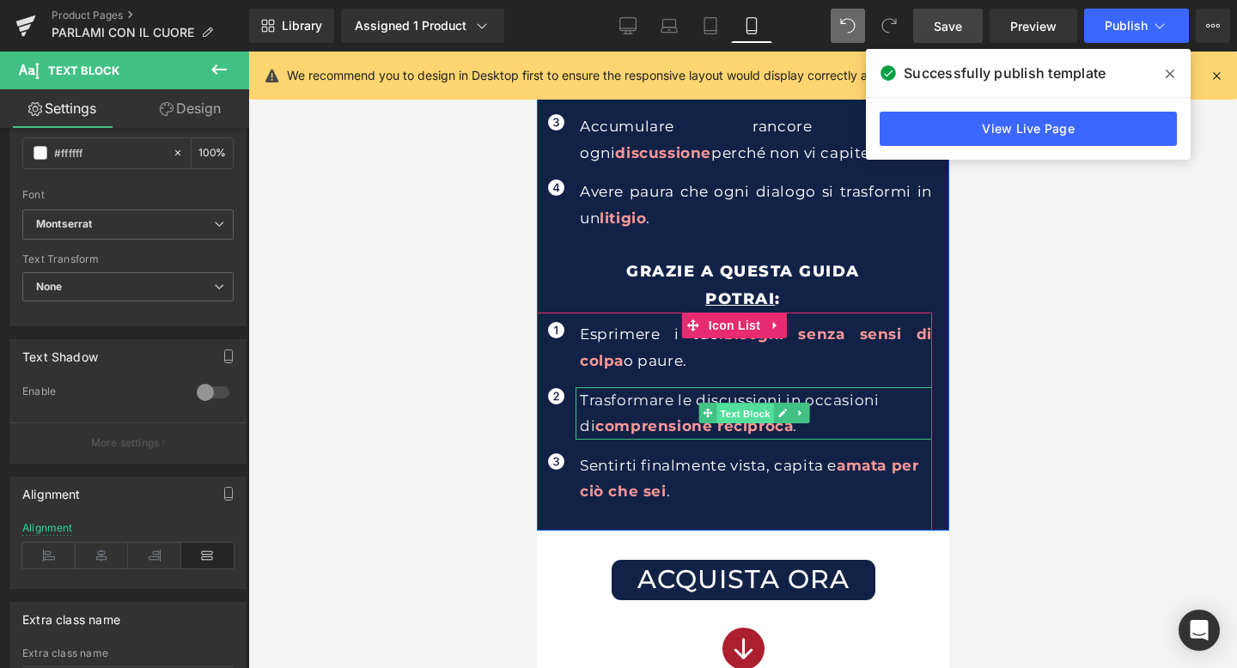
click at [763, 411] on span "Text Block" at bounding box center [743, 414] width 57 height 21
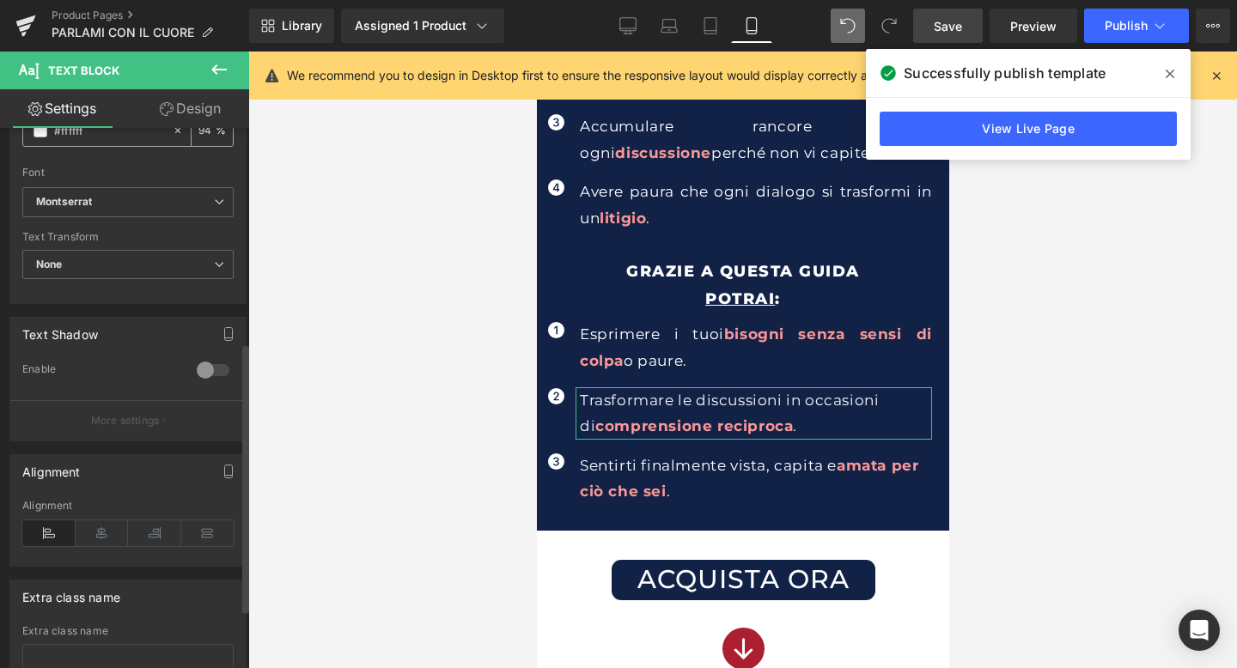
scroll to position [429, 0]
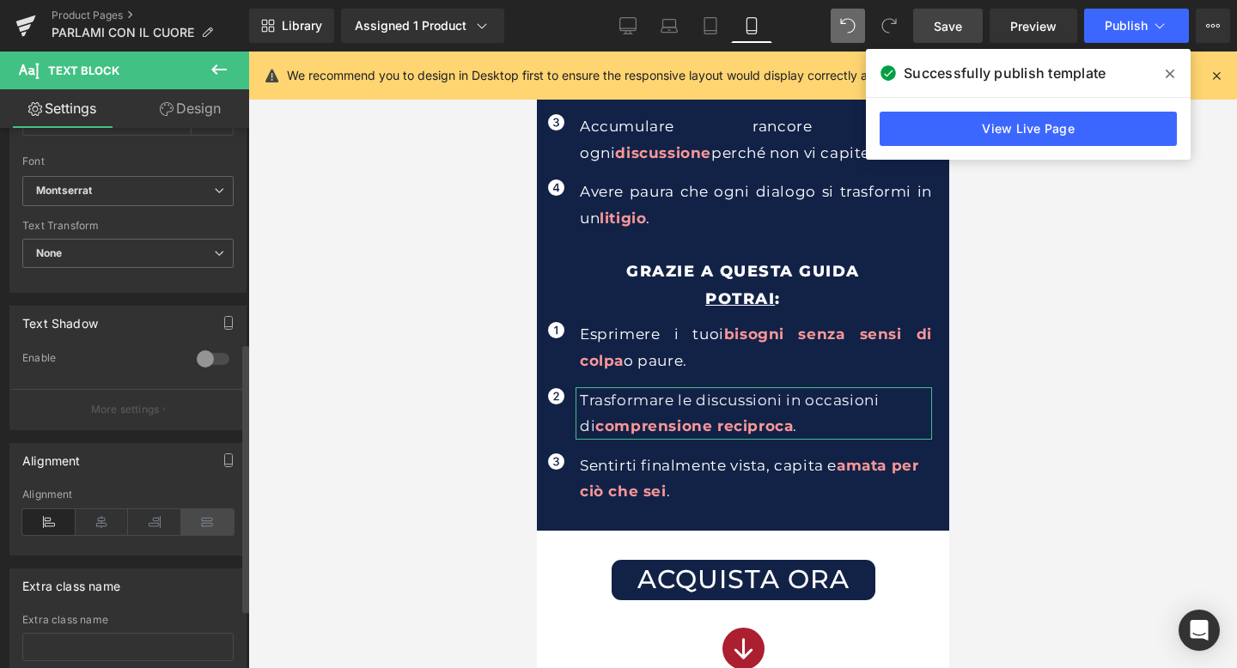
click at [204, 514] on icon at bounding box center [207, 522] width 53 height 26
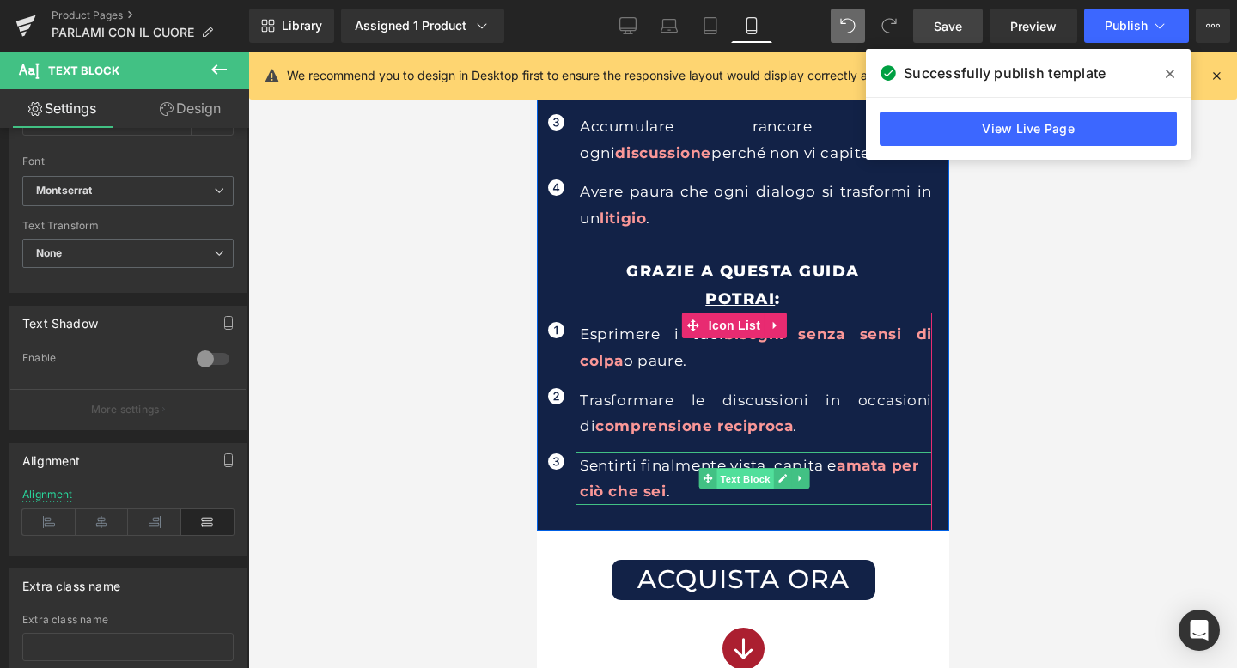
click at [733, 470] on span "Text Block" at bounding box center [743, 479] width 57 height 21
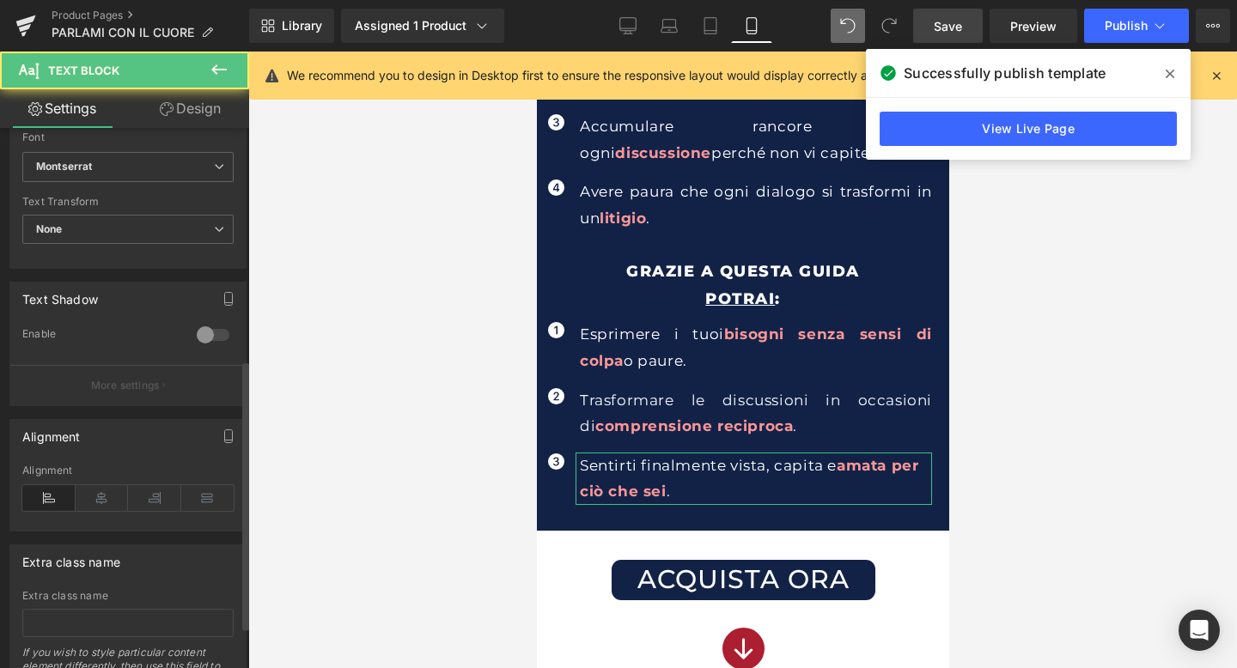
scroll to position [480, 0]
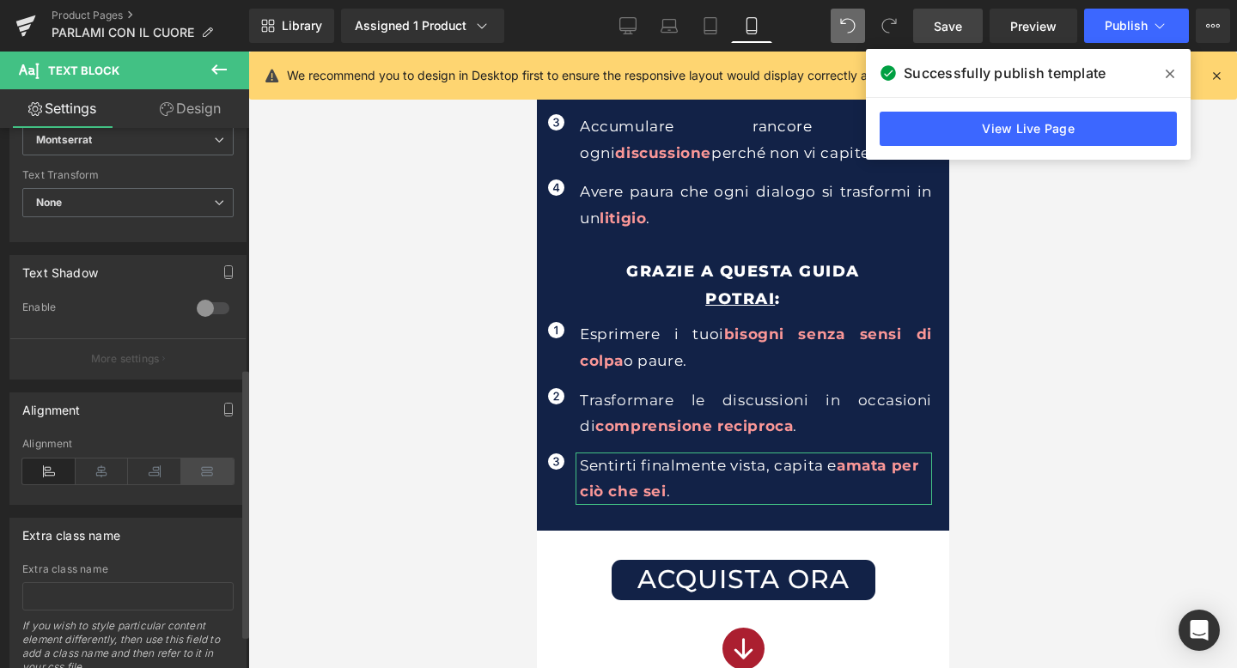
click at [202, 469] on icon at bounding box center [207, 472] width 53 height 26
click at [962, 33] on span "Save" at bounding box center [948, 26] width 28 height 18
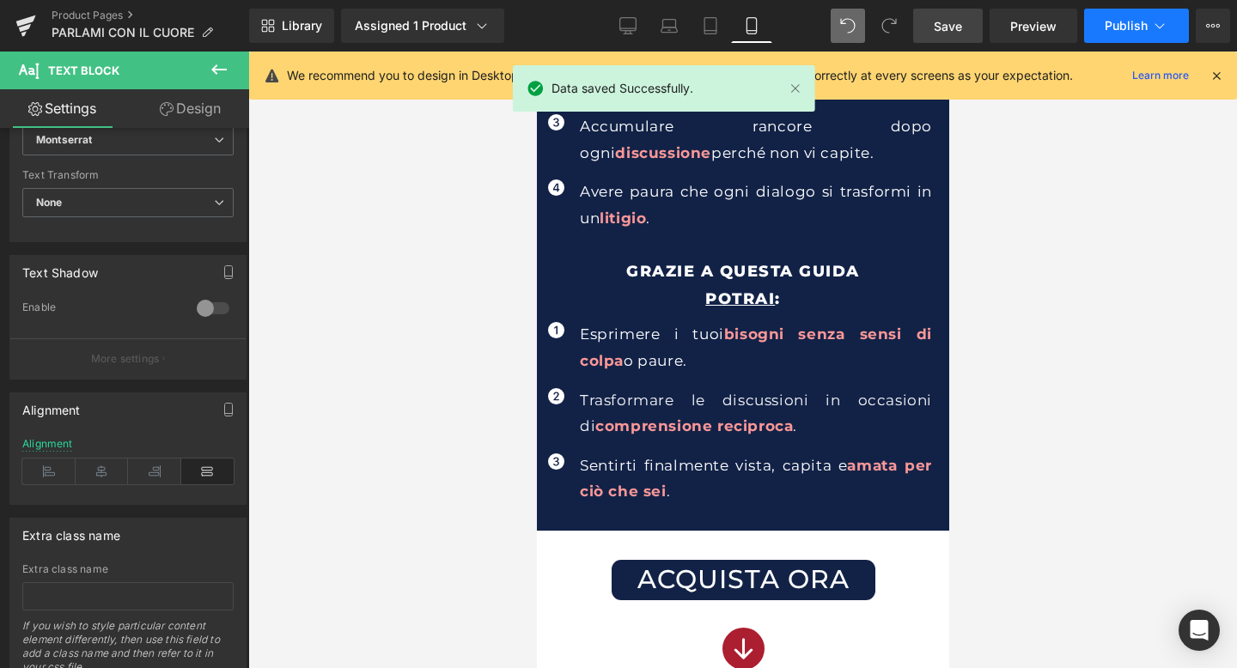
click at [1141, 34] on button "Publish" at bounding box center [1136, 26] width 105 height 34
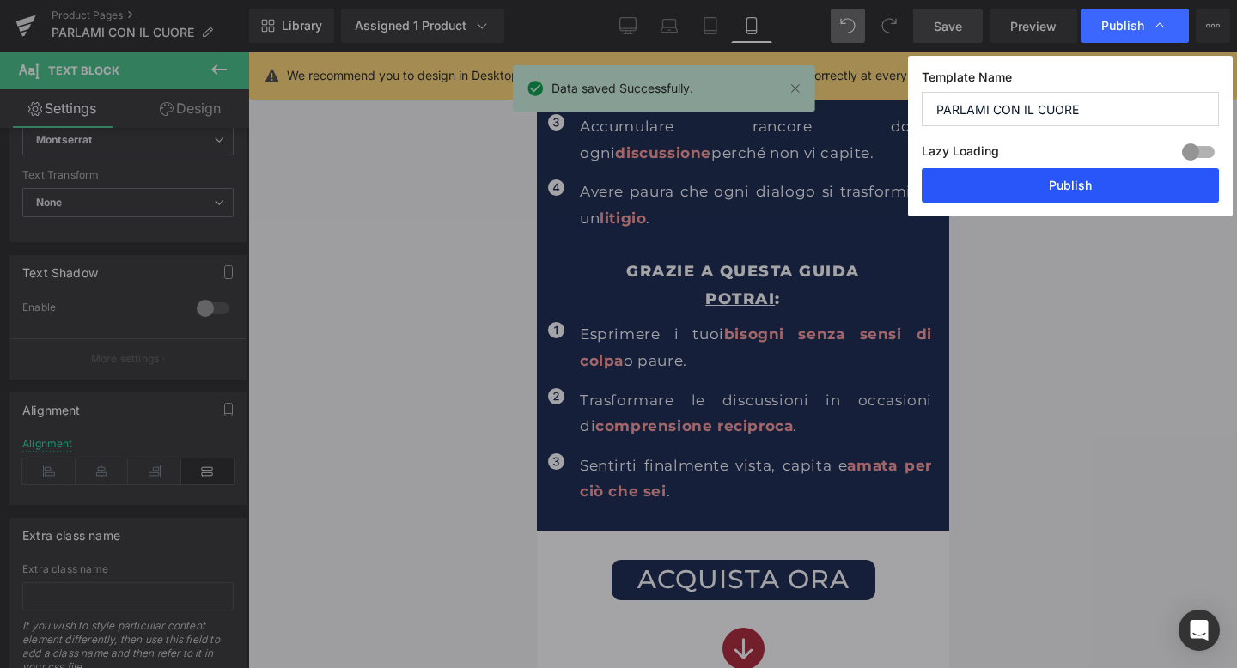
click at [1065, 180] on button "Publish" at bounding box center [1069, 185] width 297 height 34
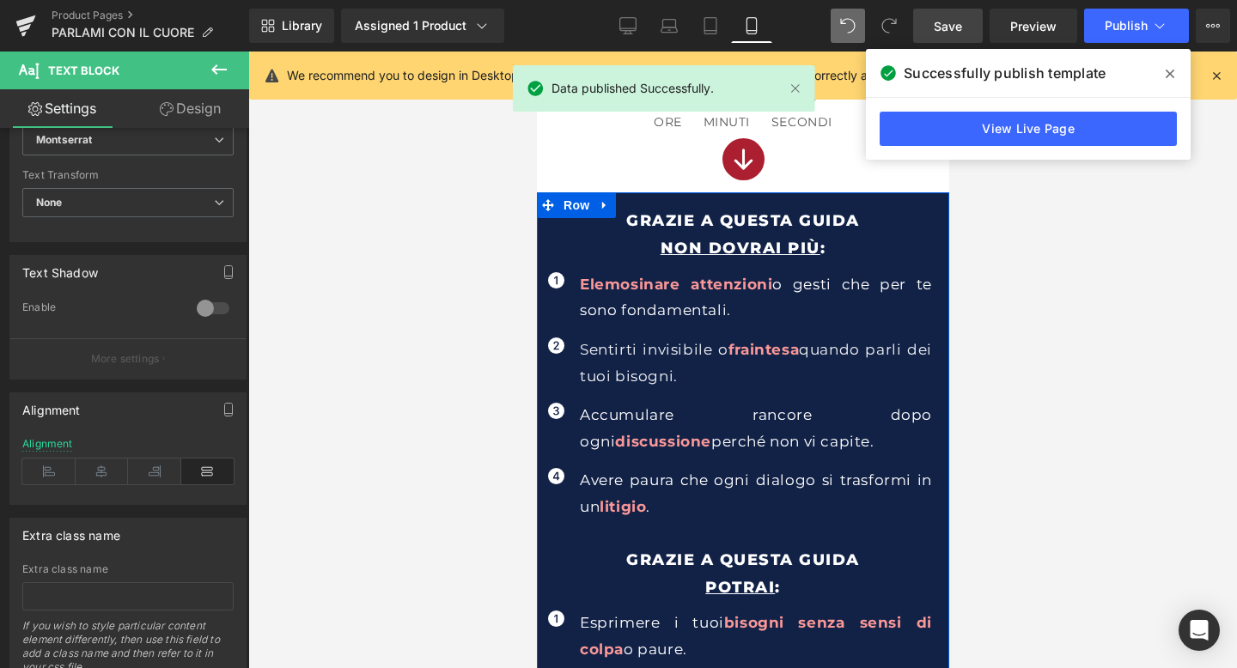
scroll to position [680, 0]
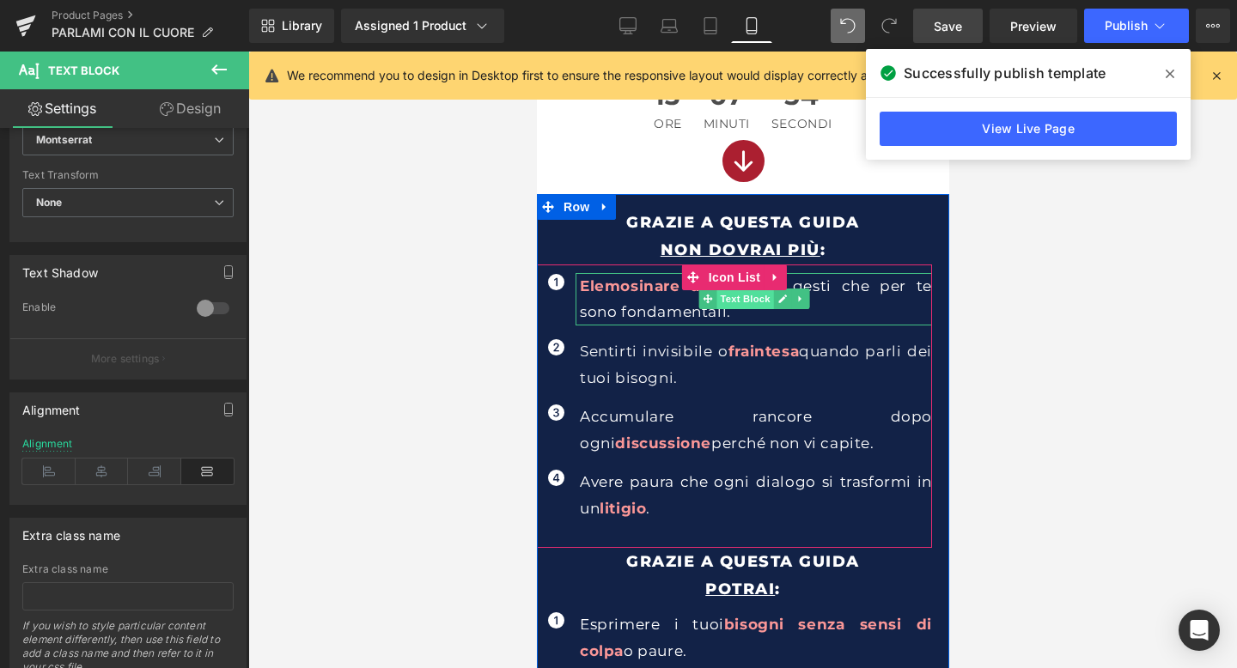
click at [742, 295] on span "Text Block" at bounding box center [743, 299] width 57 height 21
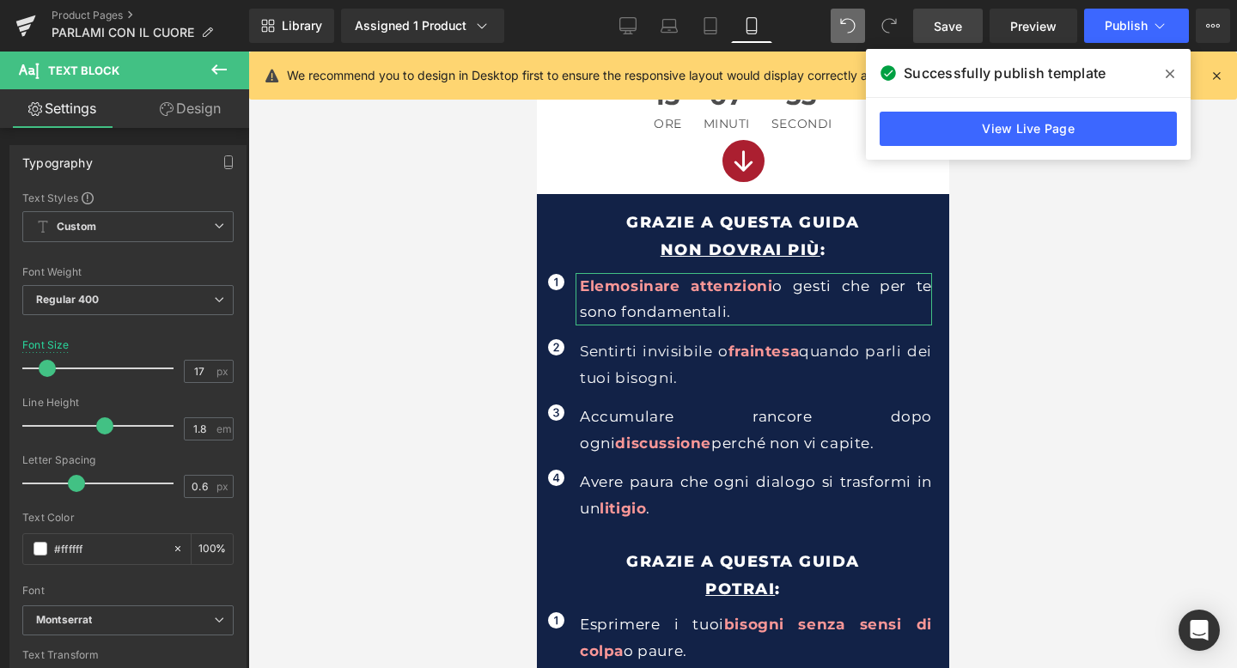
click at [193, 111] on link "Design" at bounding box center [190, 108] width 125 height 39
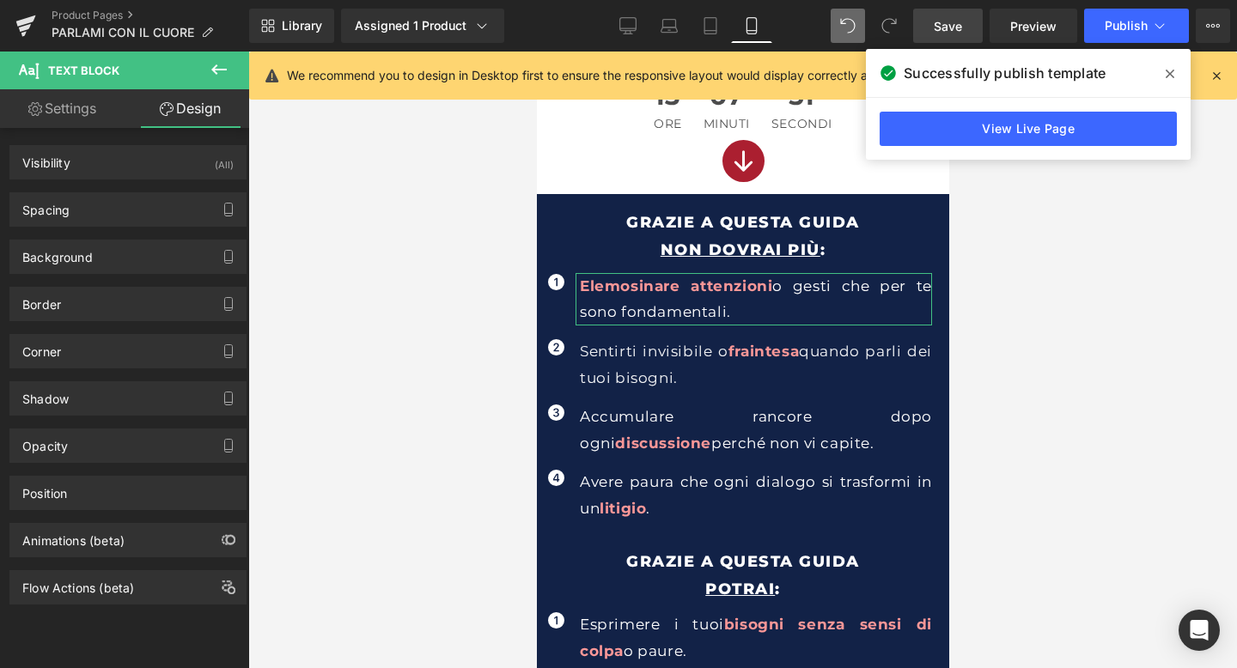
click at [97, 108] on link "Settings" at bounding box center [62, 108] width 125 height 39
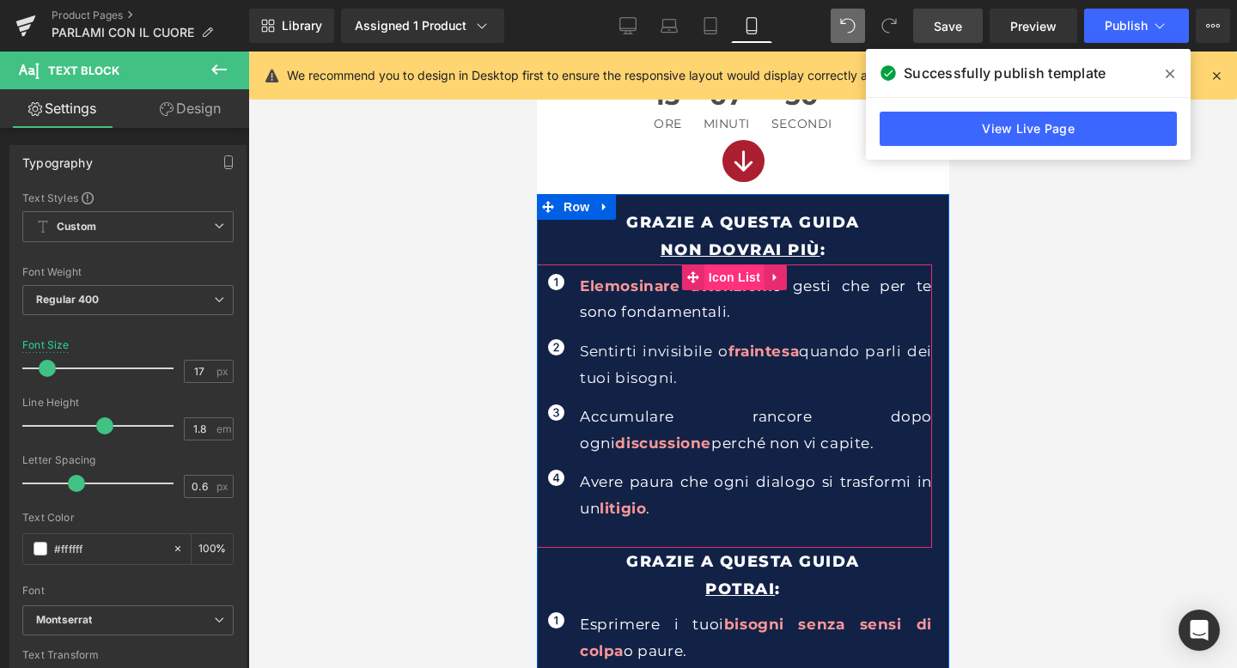
click at [740, 277] on span "Icon List" at bounding box center [733, 278] width 60 height 26
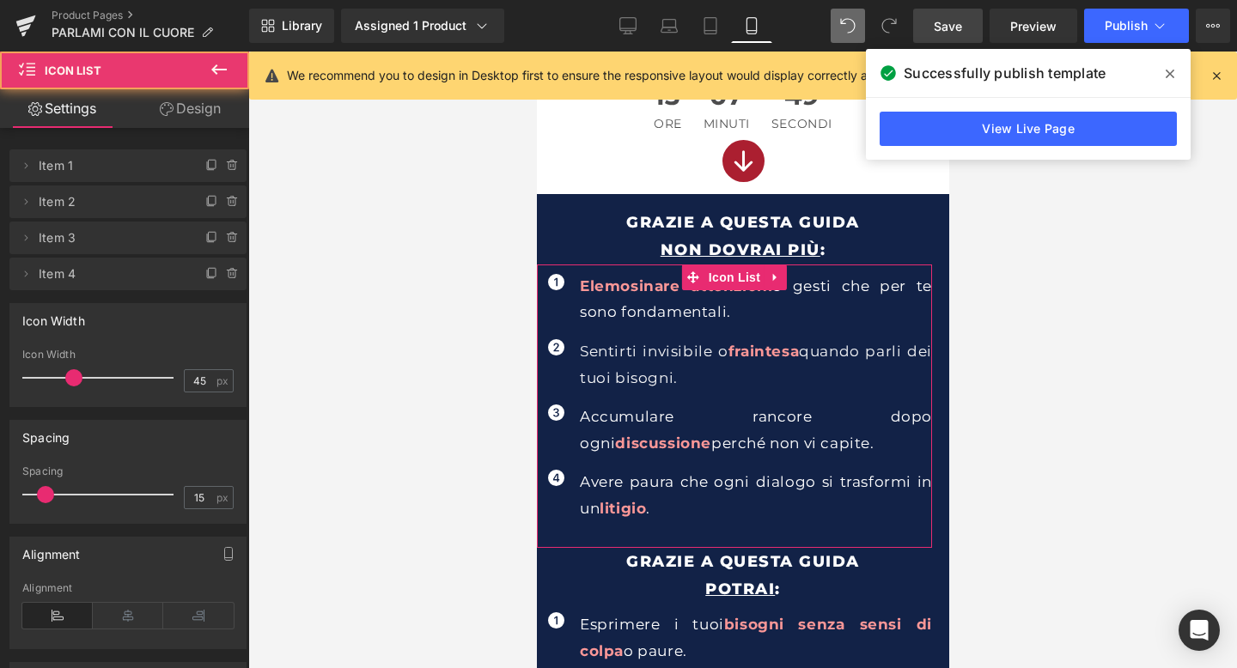
click at [180, 108] on link "Design" at bounding box center [190, 108] width 125 height 39
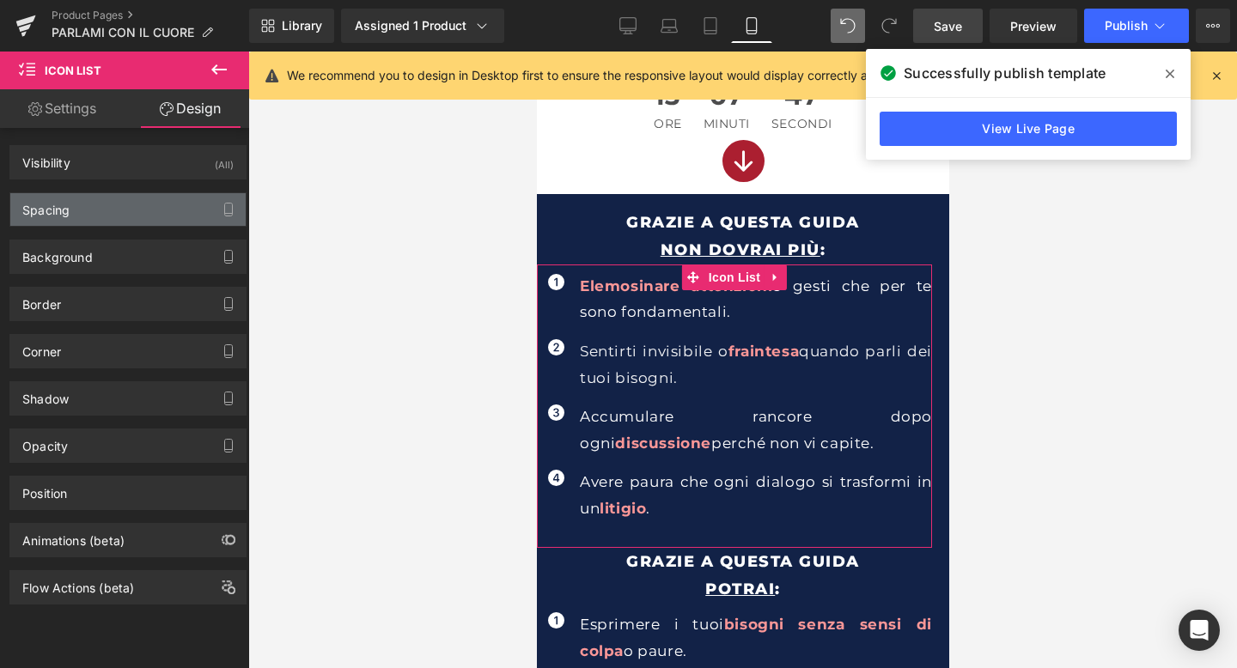
click at [135, 217] on div "Spacing" at bounding box center [127, 209] width 235 height 33
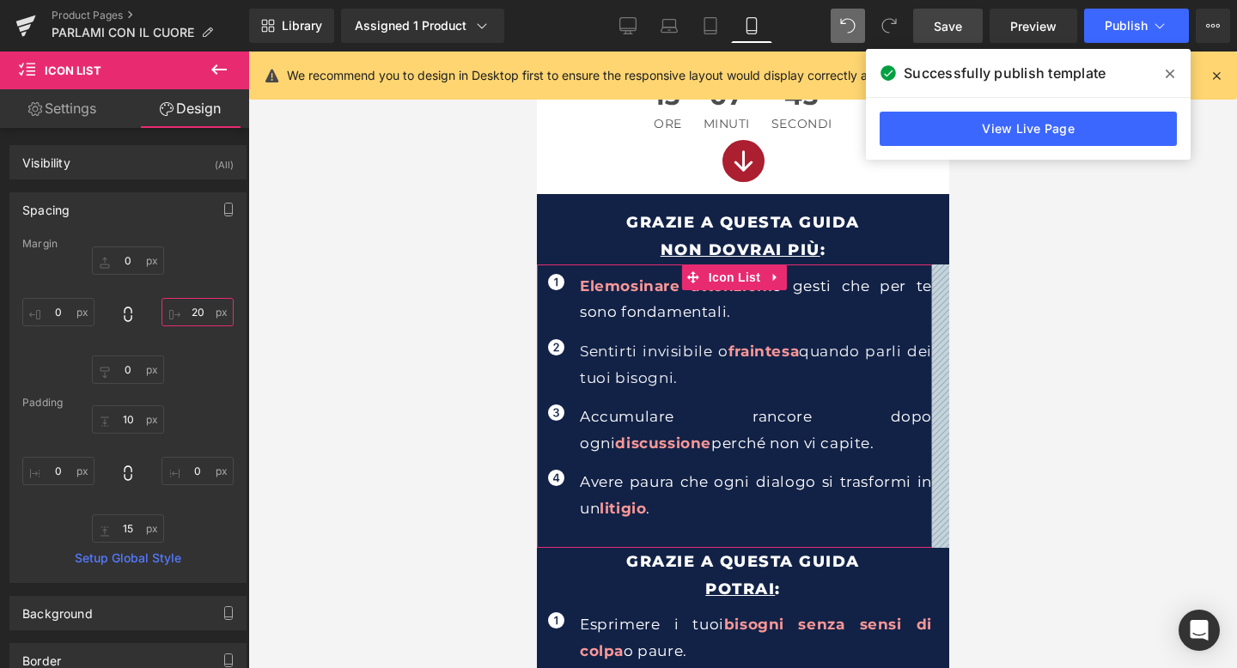
click at [194, 314] on input "20" at bounding box center [197, 312] width 72 height 28
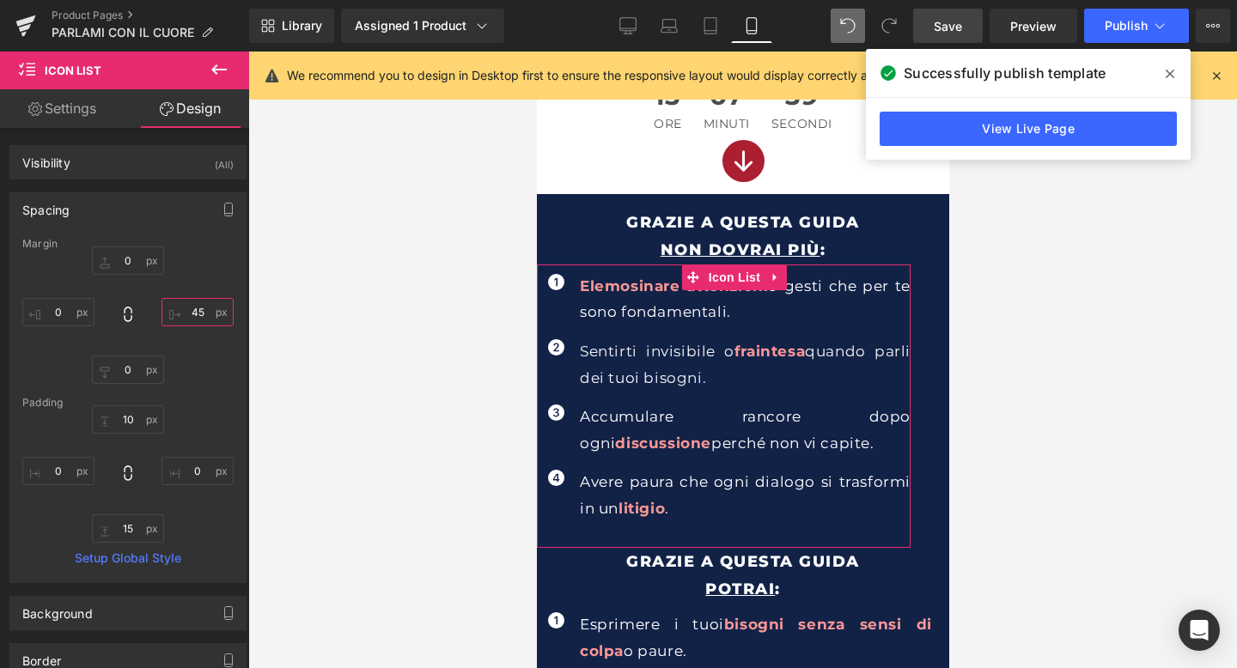
drag, startPoint x: 194, startPoint y: 314, endPoint x: 198, endPoint y: 293, distance: 21.7
click at [198, 293] on div "0 20 0 0" at bounding box center [127, 314] width 211 height 137
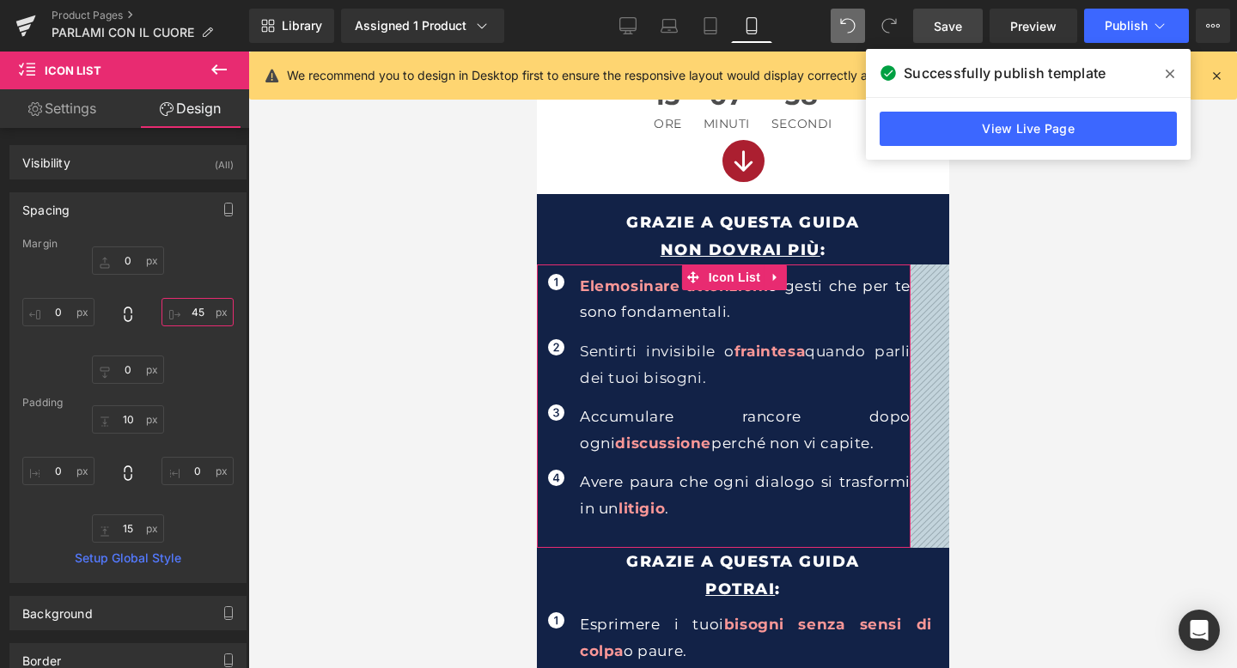
click at [198, 309] on input "20" at bounding box center [197, 312] width 72 height 28
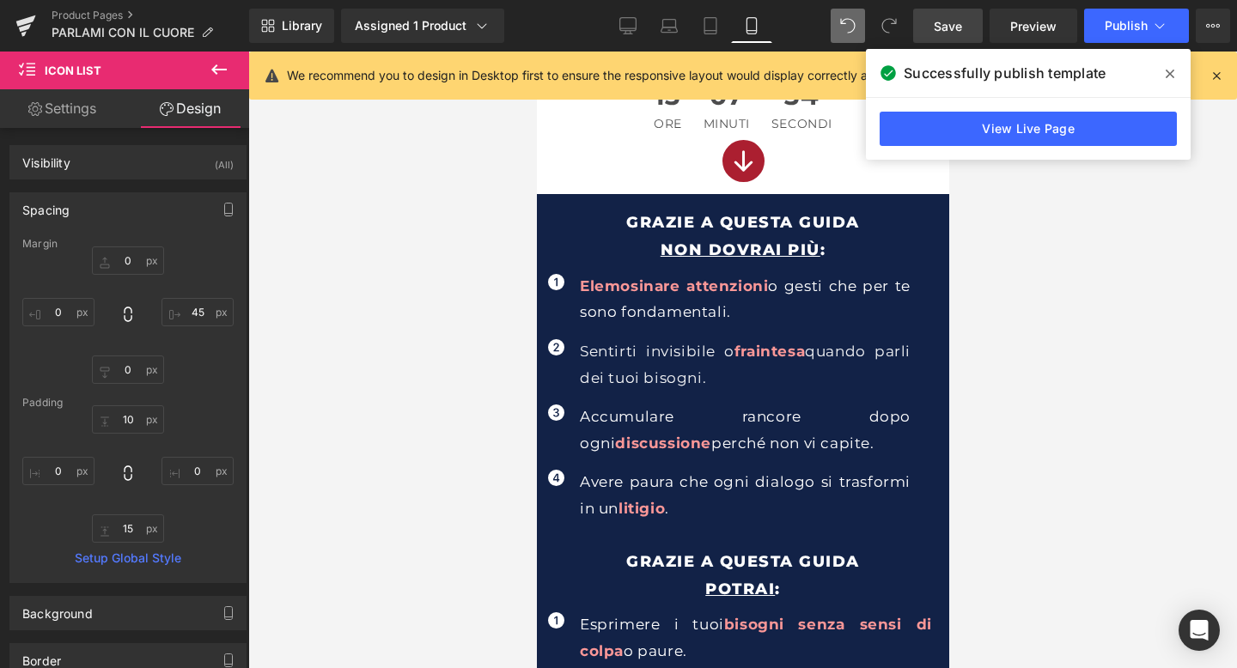
click at [849, 16] on span at bounding box center [847, 26] width 34 height 34
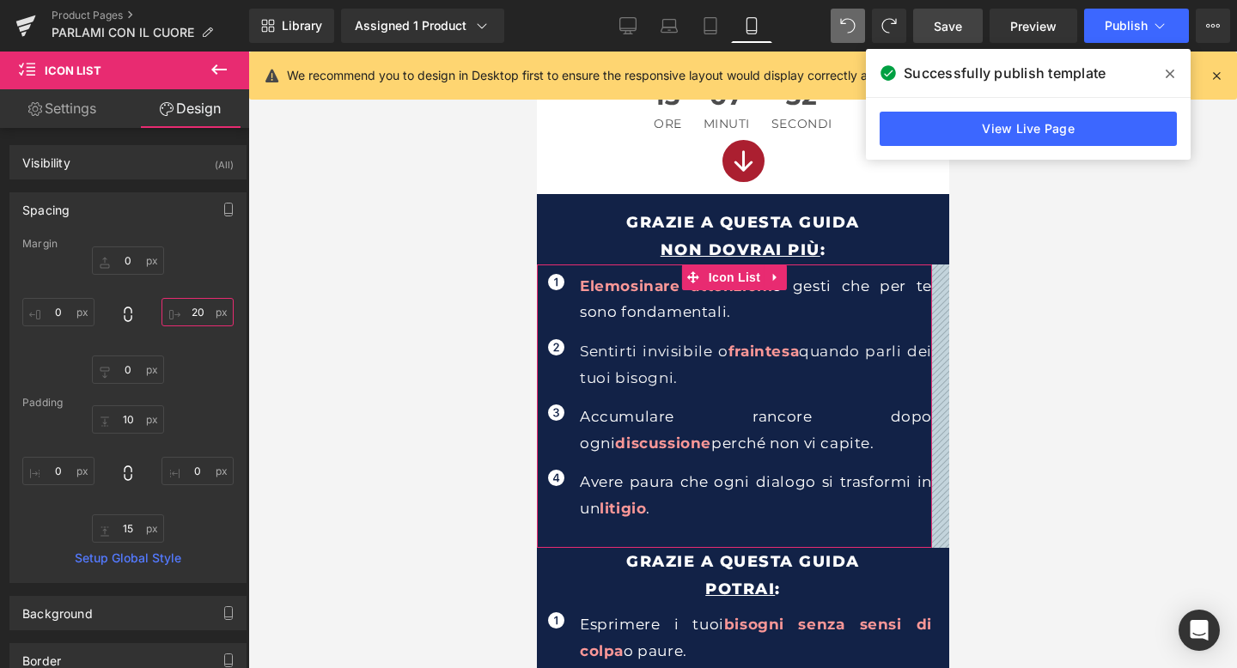
click at [190, 313] on input "20" at bounding box center [197, 312] width 72 height 28
type input "3"
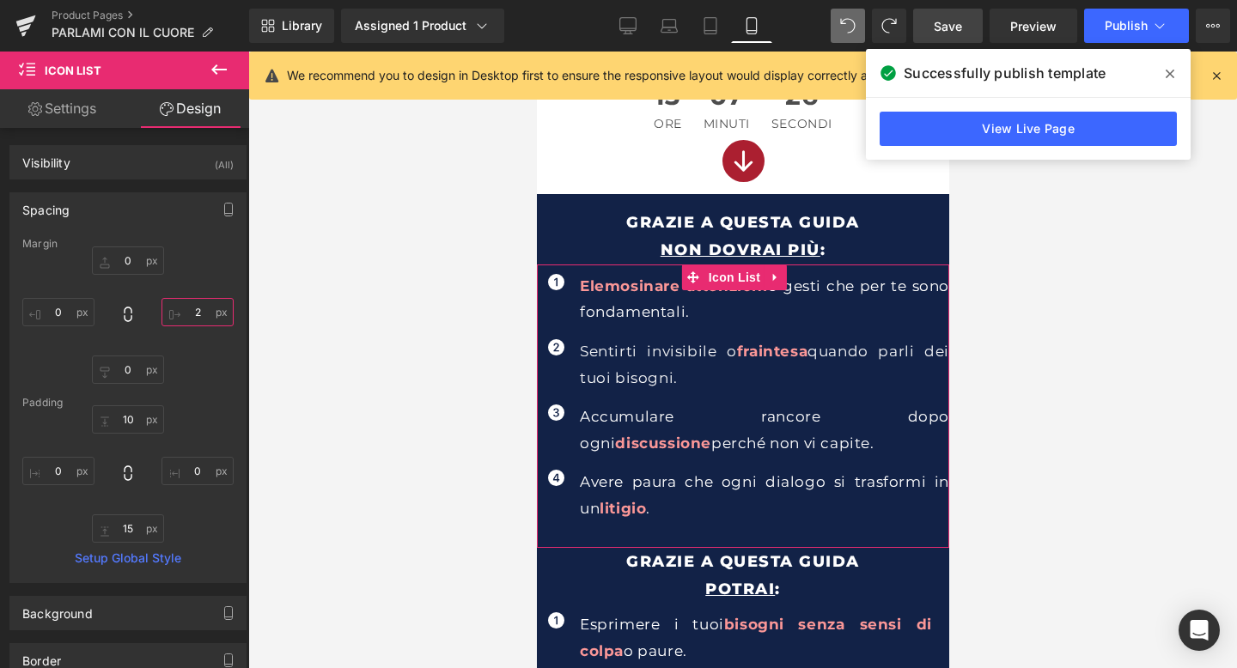
type input "25"
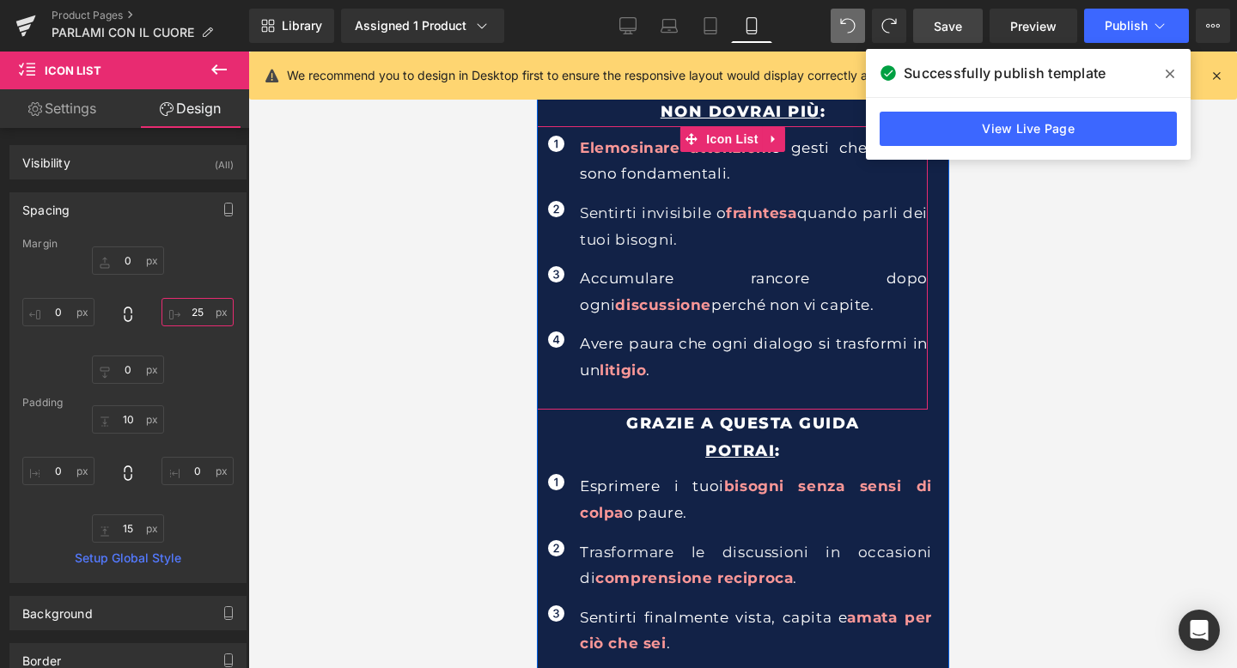
scroll to position [824, 0]
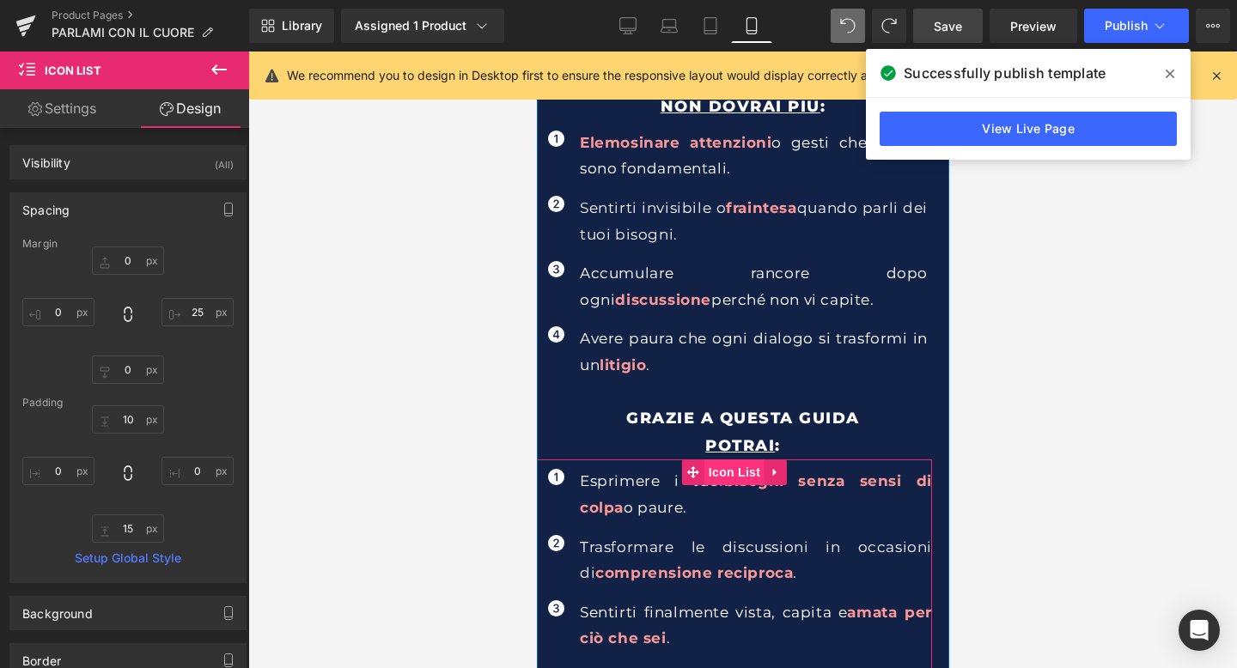
click at [740, 472] on span "Icon List" at bounding box center [733, 472] width 60 height 26
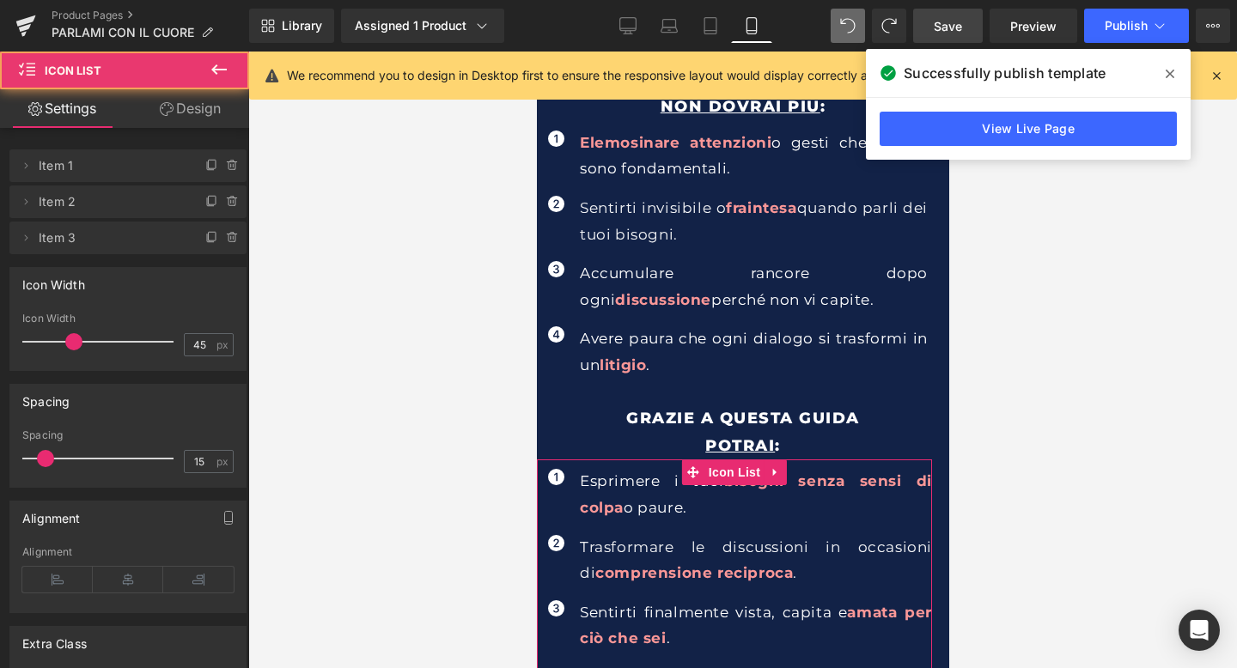
click at [201, 113] on link "Design" at bounding box center [190, 108] width 125 height 39
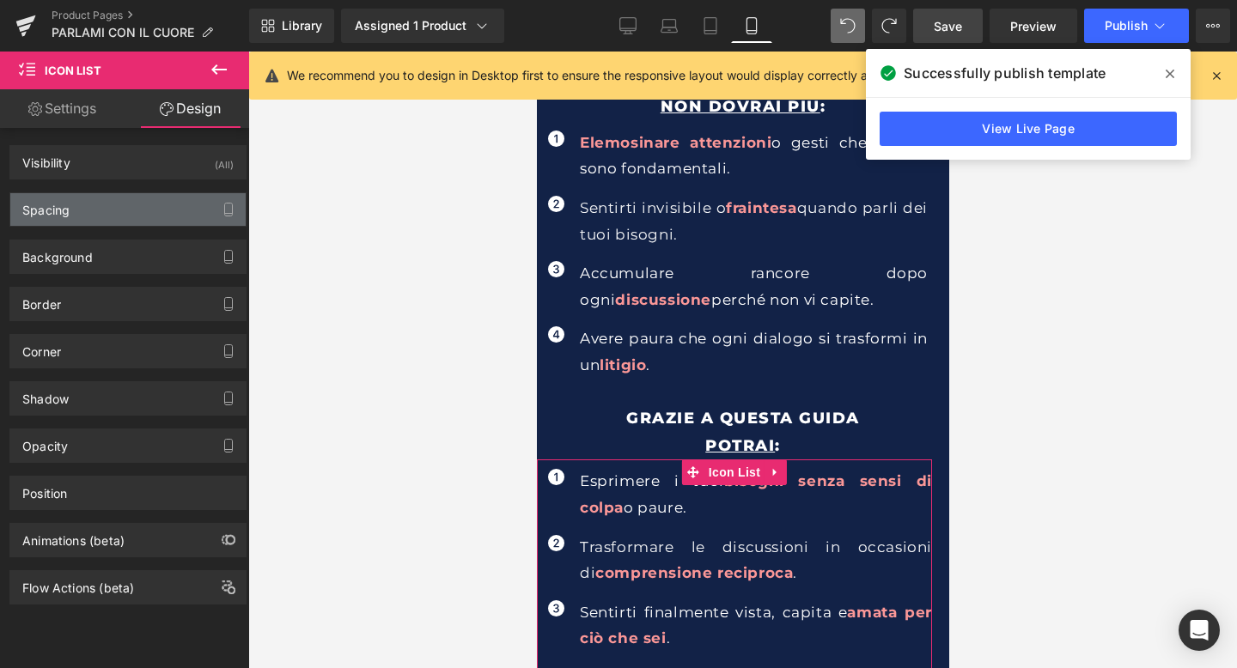
click at [131, 207] on div "Spacing" at bounding box center [127, 209] width 235 height 33
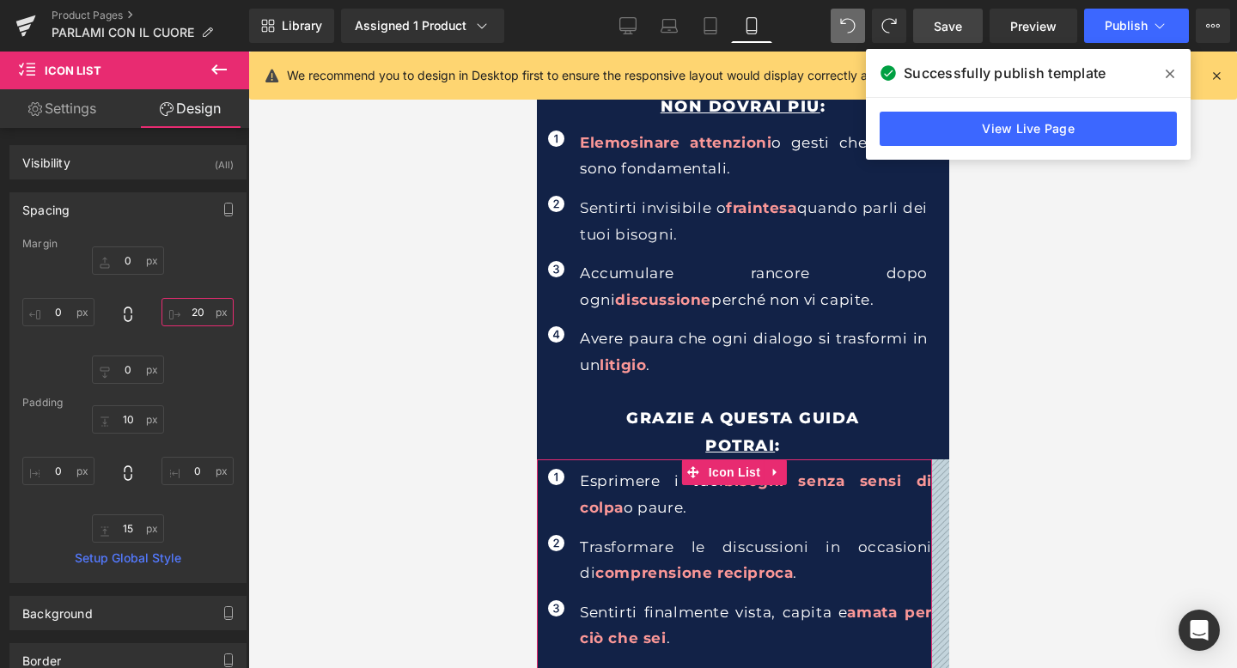
click at [191, 314] on input "20" at bounding box center [197, 312] width 72 height 28
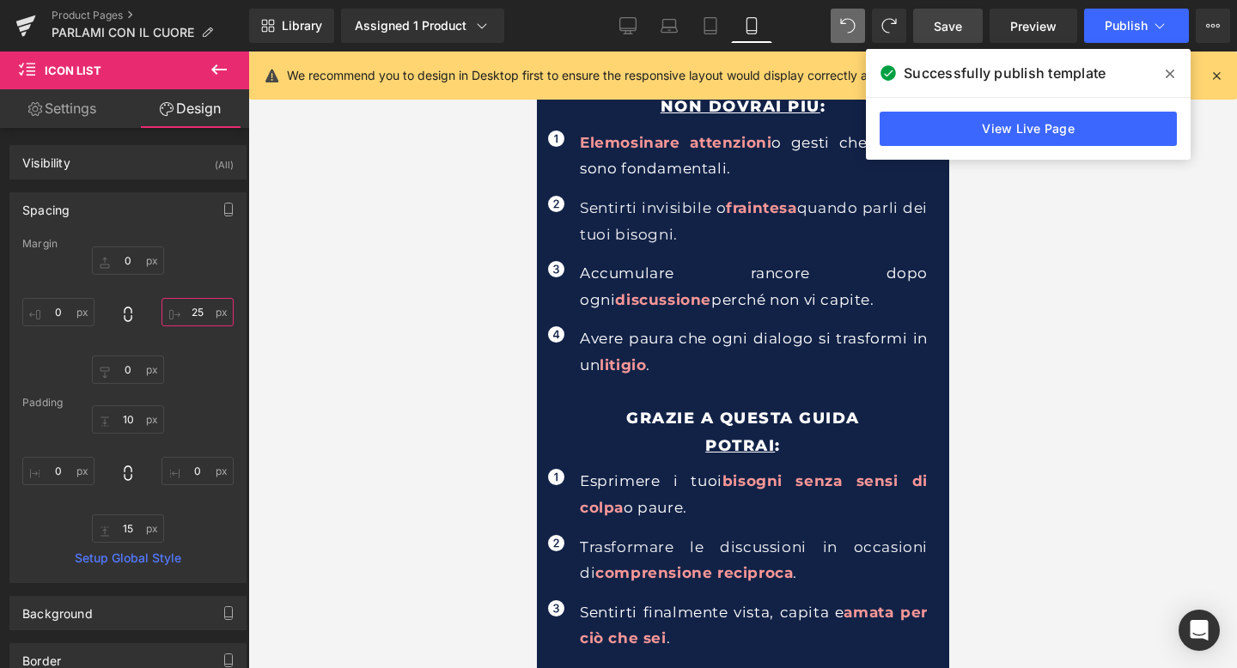
type input "25"
click at [1116, 404] on div at bounding box center [742, 360] width 988 height 617
click at [942, 10] on link "Save" at bounding box center [948, 26] width 70 height 34
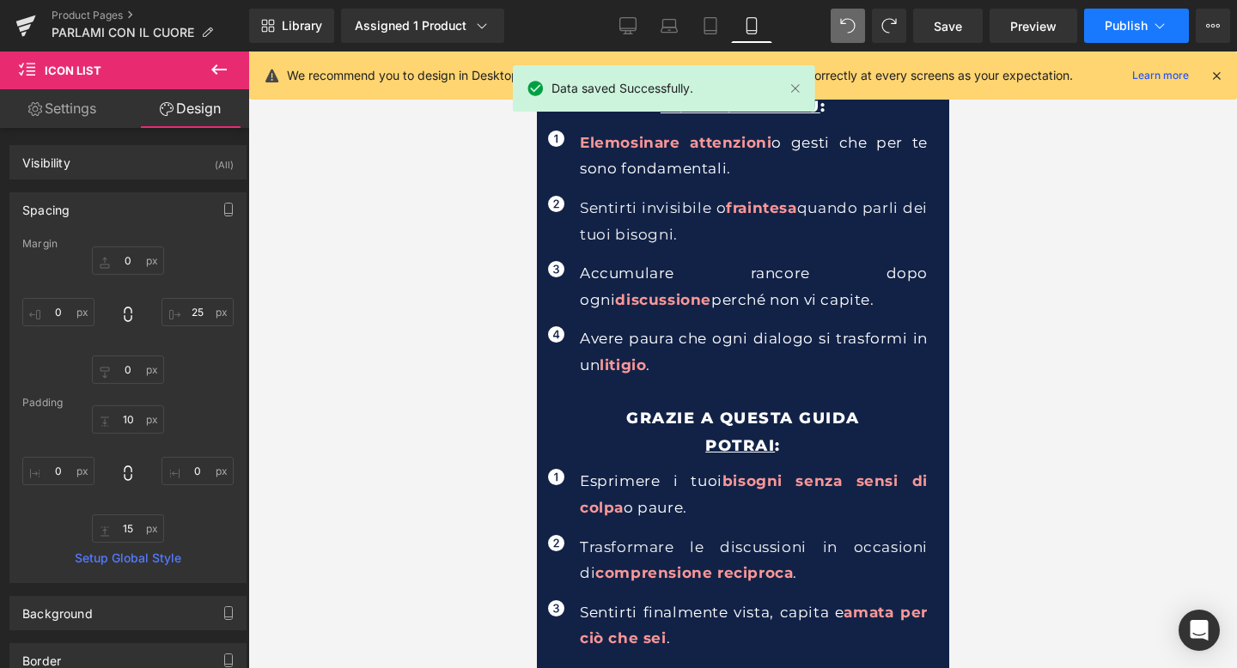
click at [1162, 21] on icon at bounding box center [1159, 25] width 17 height 17
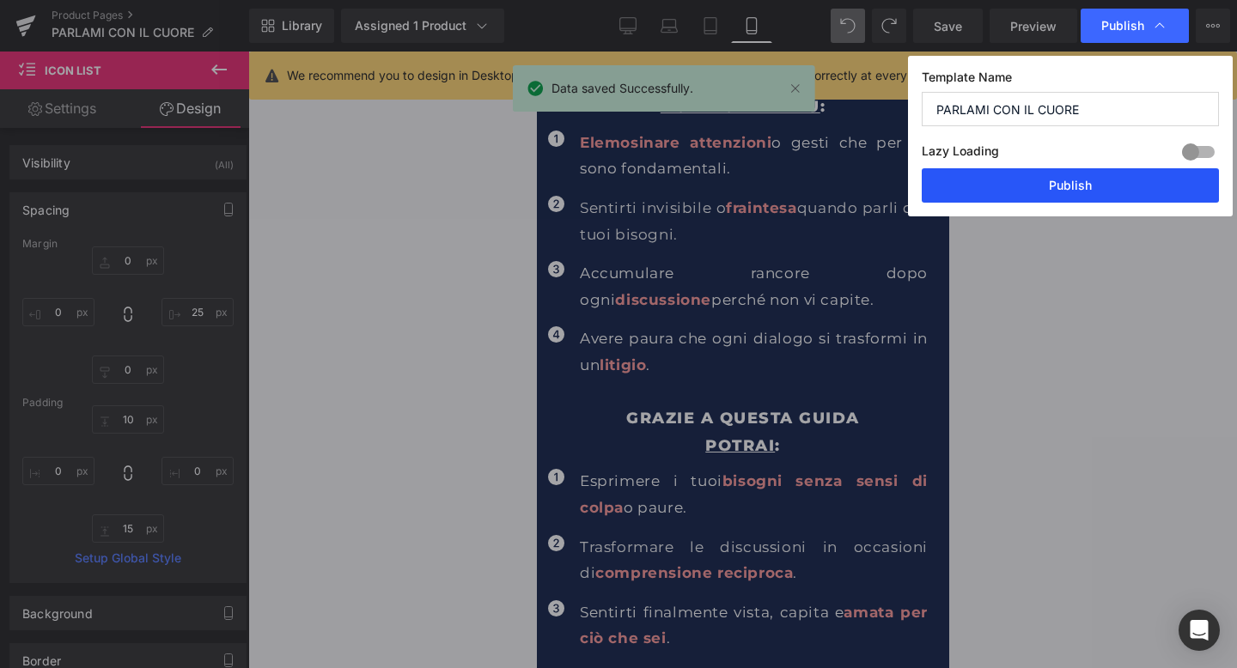
click at [1075, 177] on button "Publish" at bounding box center [1069, 185] width 297 height 34
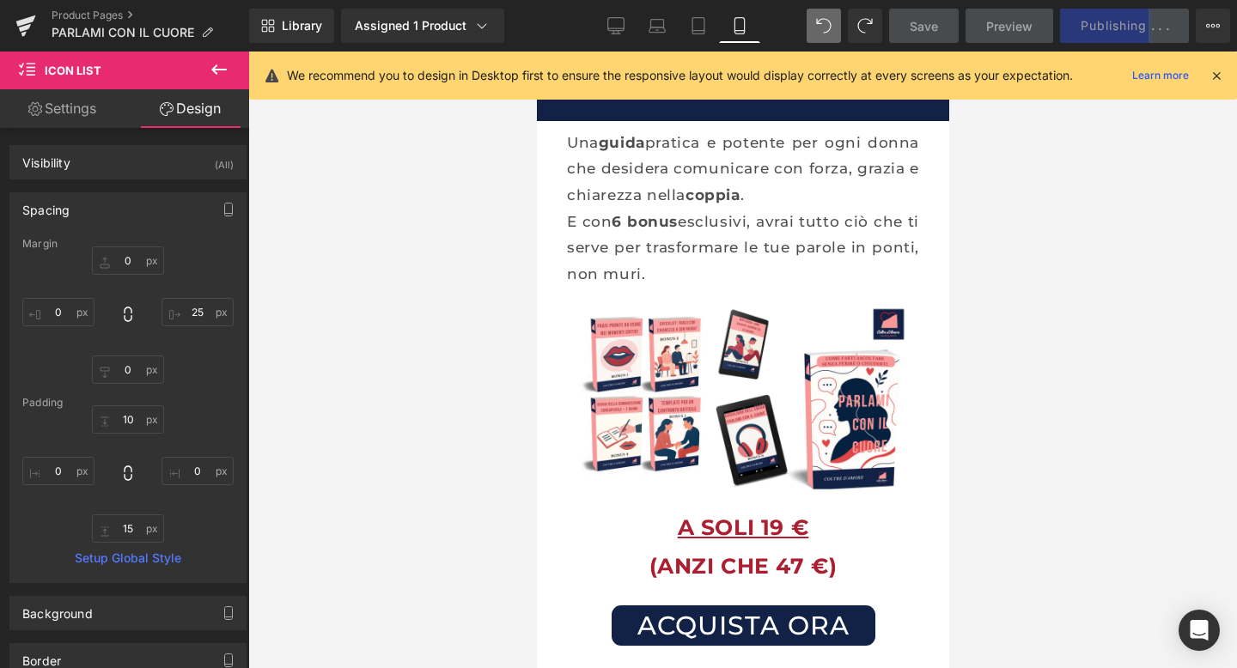
scroll to position [0, 0]
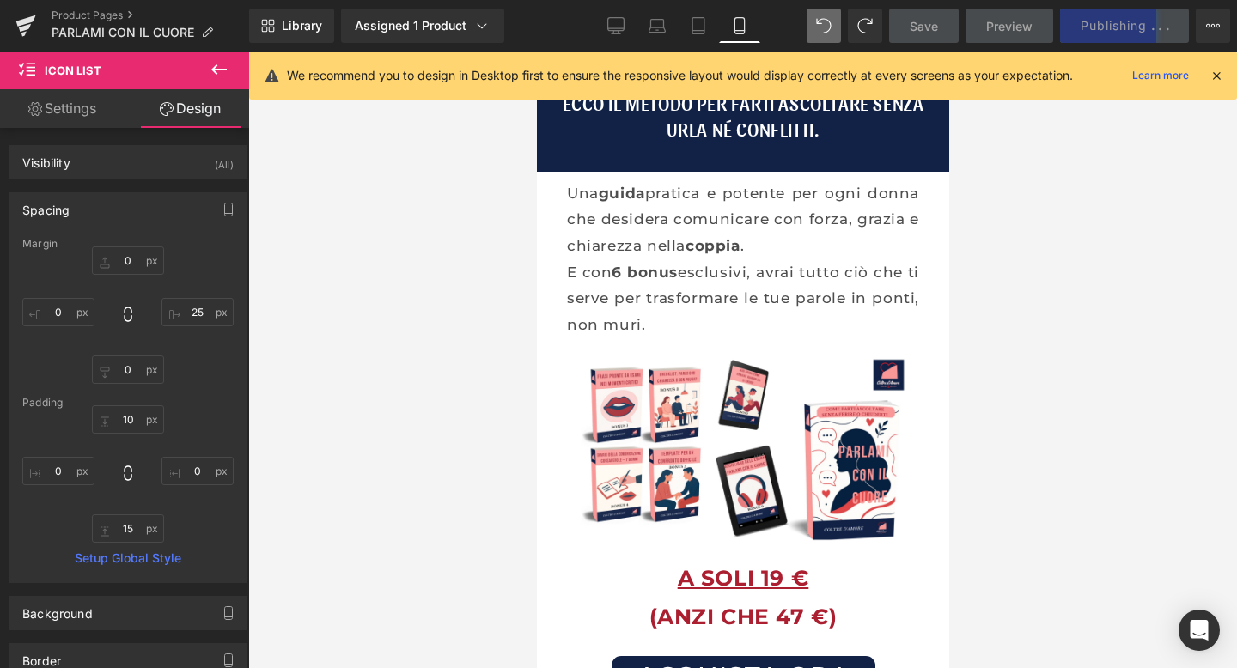
click at [1208, 75] on icon at bounding box center [1215, 75] width 15 height 15
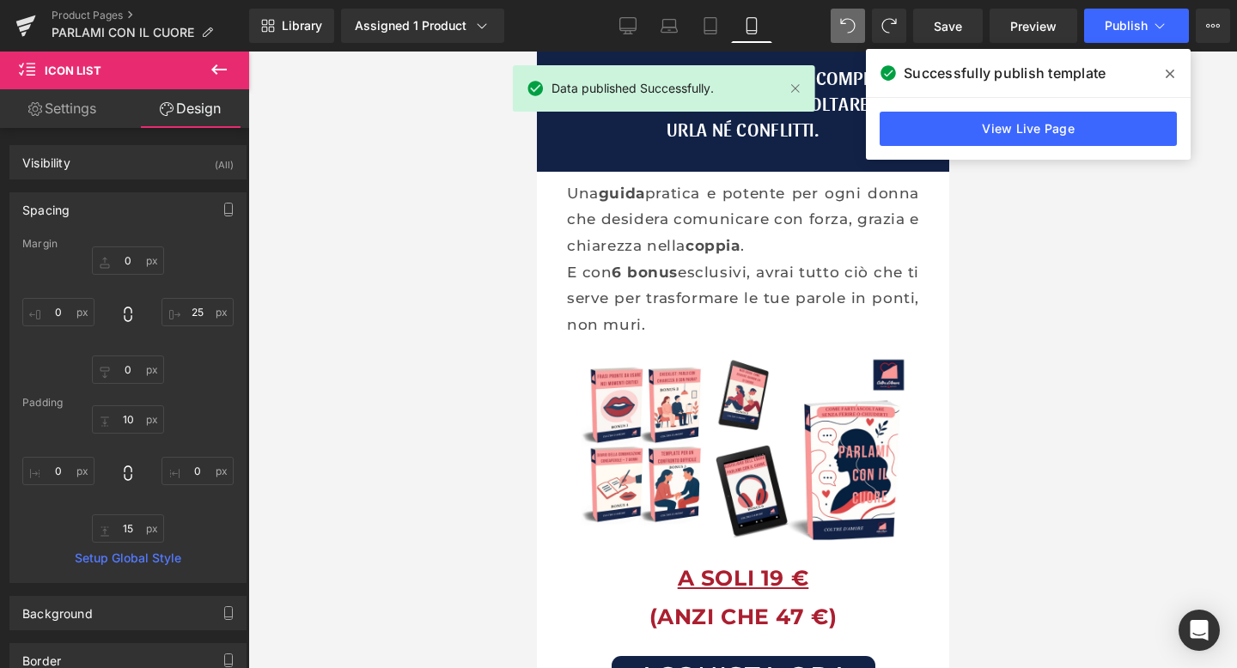
click at [406, 168] on div at bounding box center [742, 360] width 988 height 617
click at [1173, 71] on icon at bounding box center [1169, 74] width 9 height 14
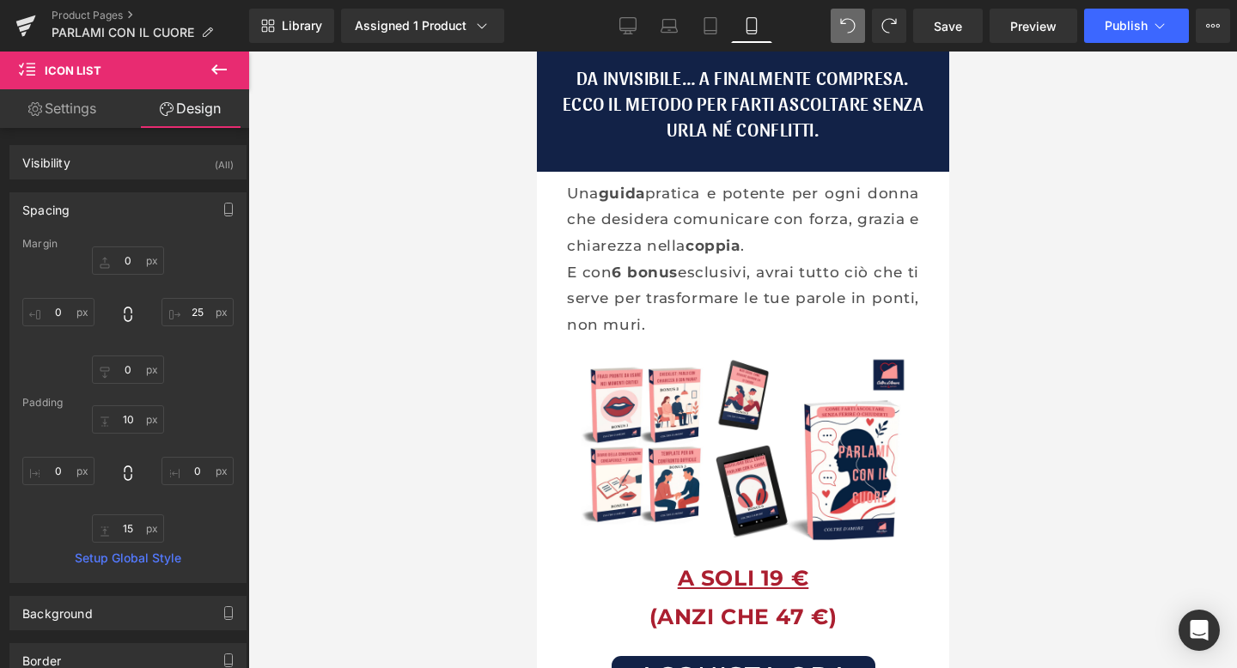
click at [1098, 198] on div at bounding box center [742, 360] width 988 height 617
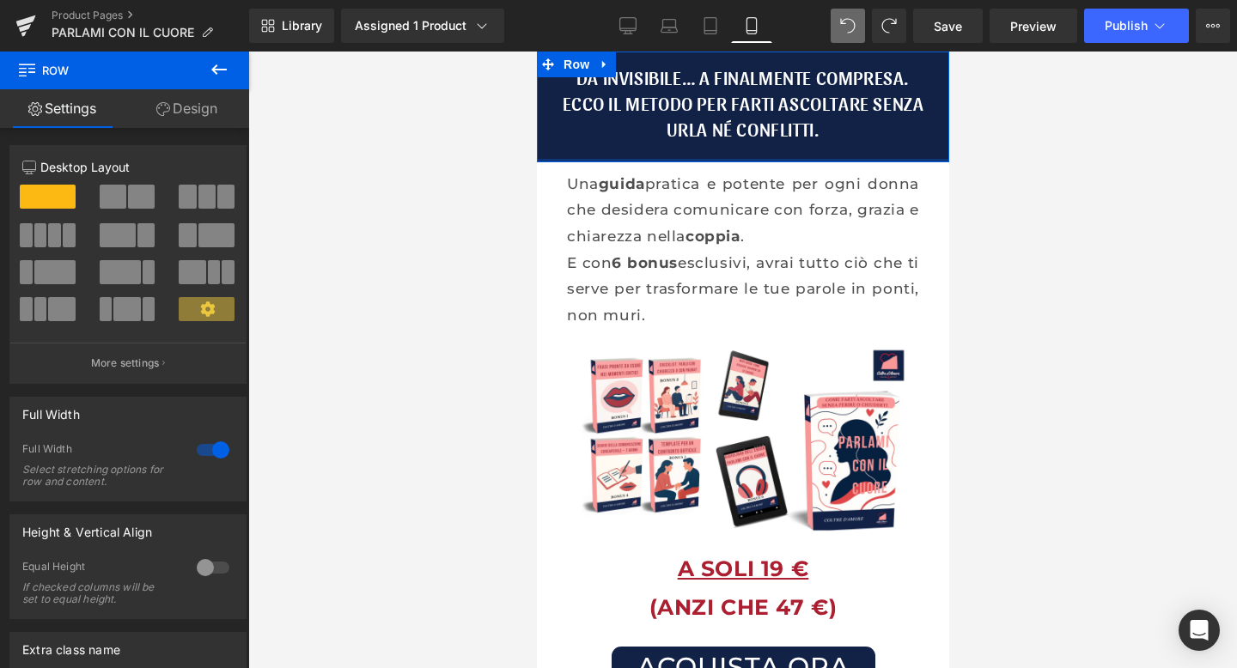
drag, startPoint x: 733, startPoint y: 167, endPoint x: 735, endPoint y: 158, distance: 9.6
click at [735, 159] on div at bounding box center [742, 160] width 412 height 3
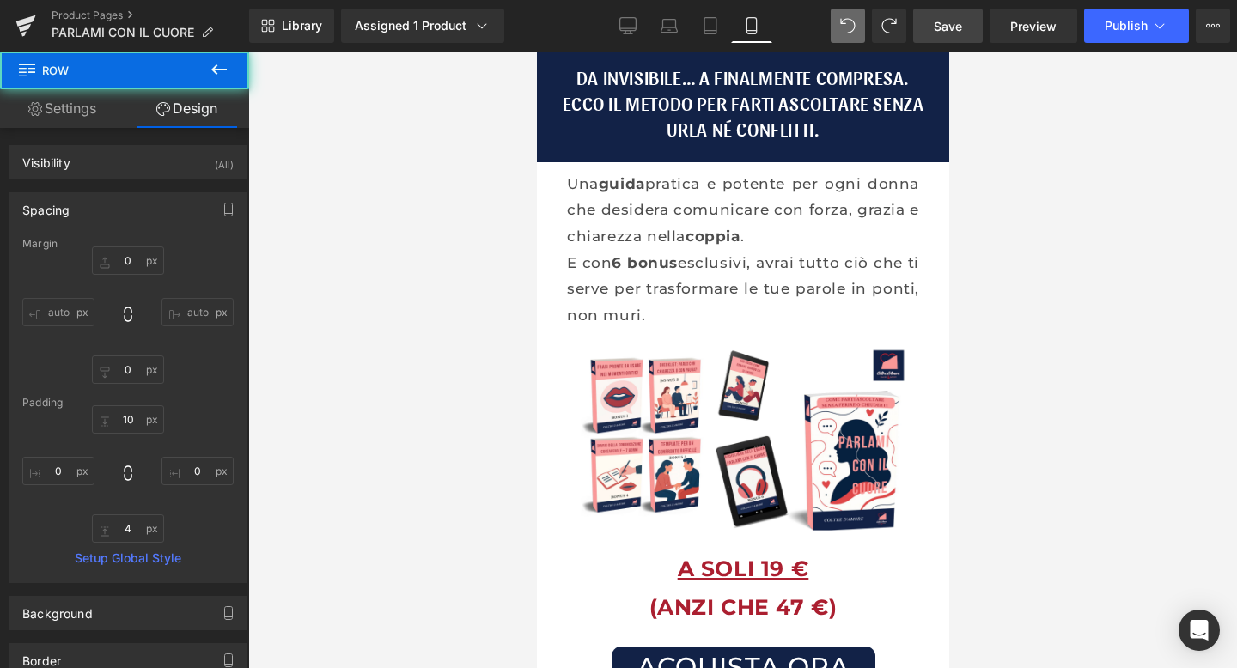
click at [956, 31] on span "Save" at bounding box center [948, 26] width 28 height 18
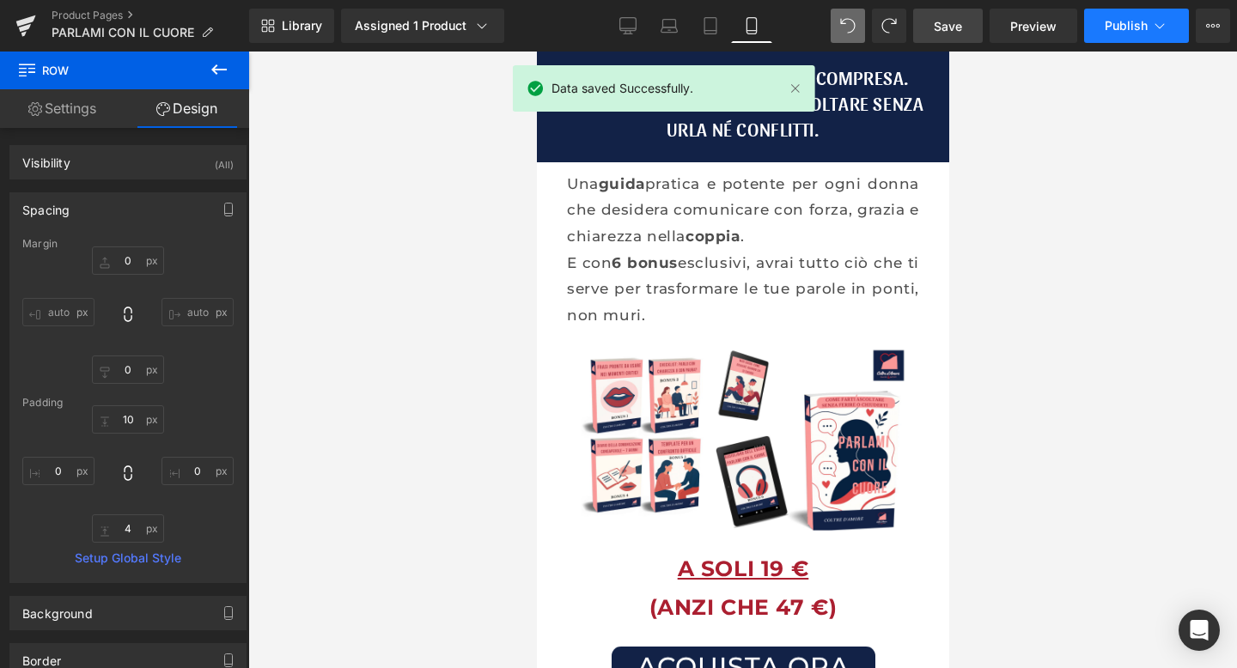
click at [1126, 23] on span "Publish" at bounding box center [1125, 26] width 43 height 14
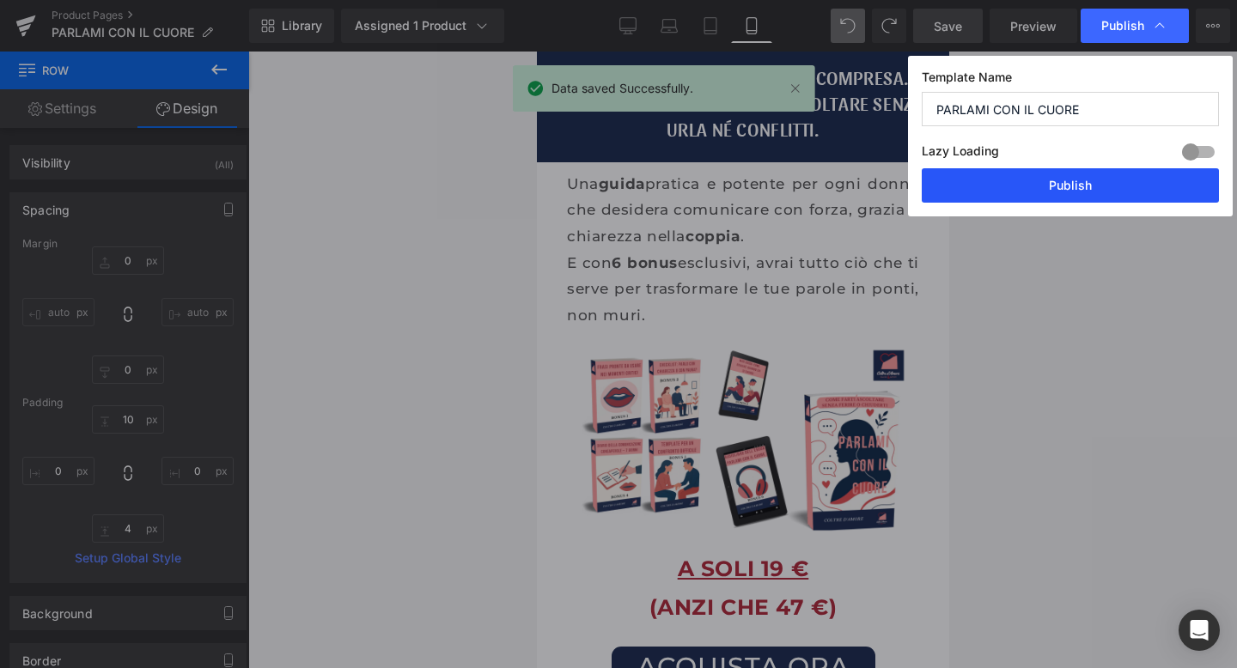
click at [1049, 179] on button "Publish" at bounding box center [1069, 185] width 297 height 34
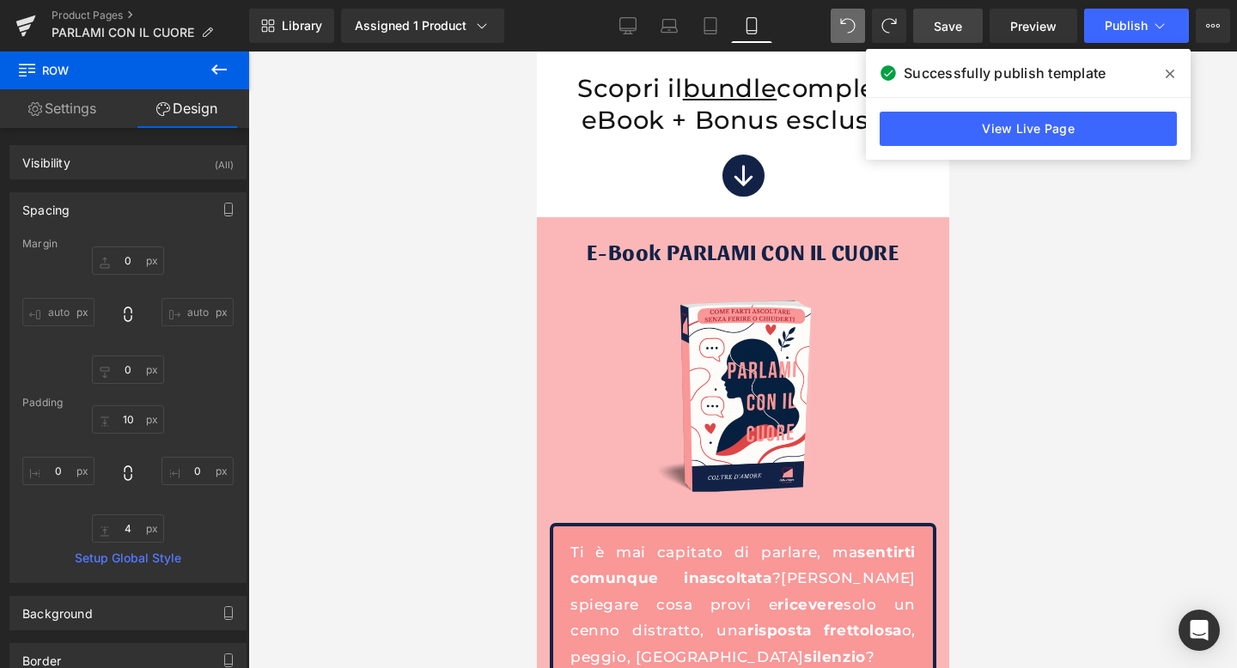
scroll to position [4677, 0]
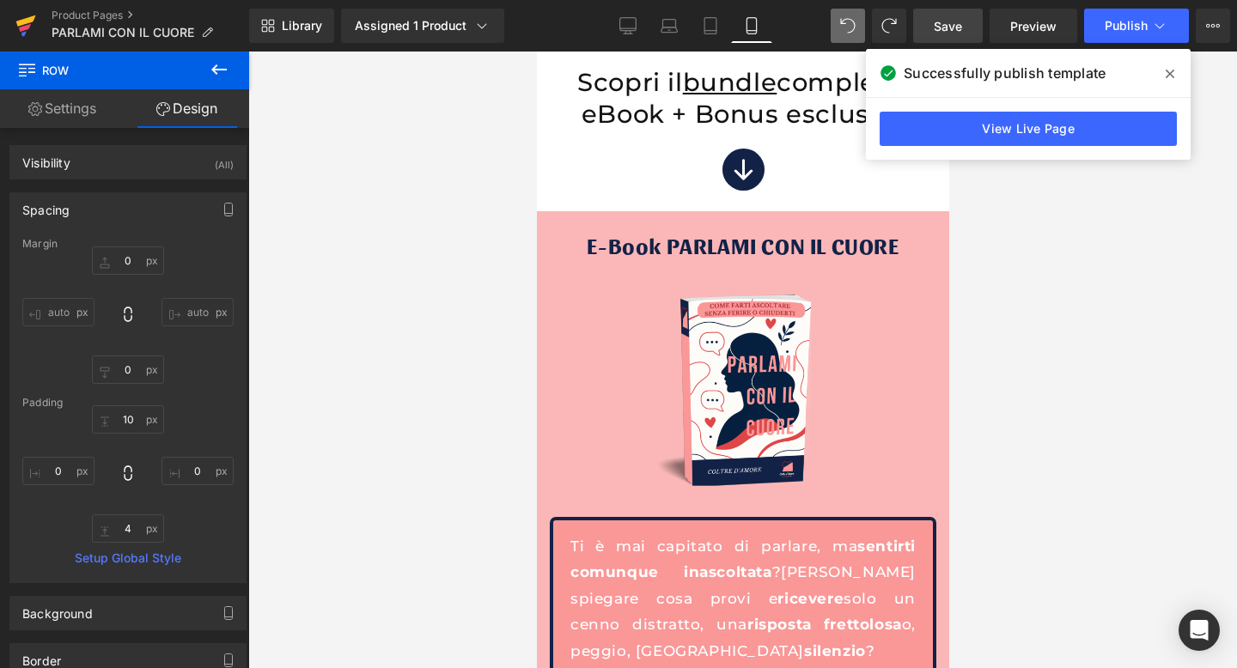
click at [22, 26] on icon at bounding box center [25, 25] width 21 height 43
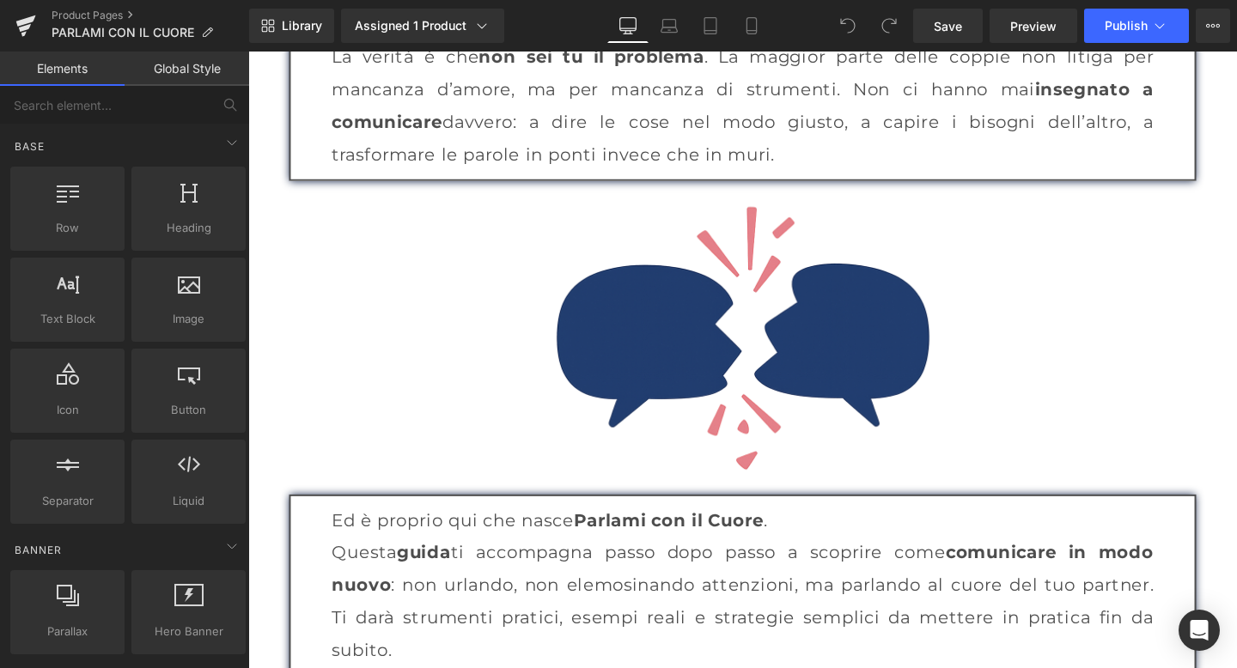
scroll to position [2760, 0]
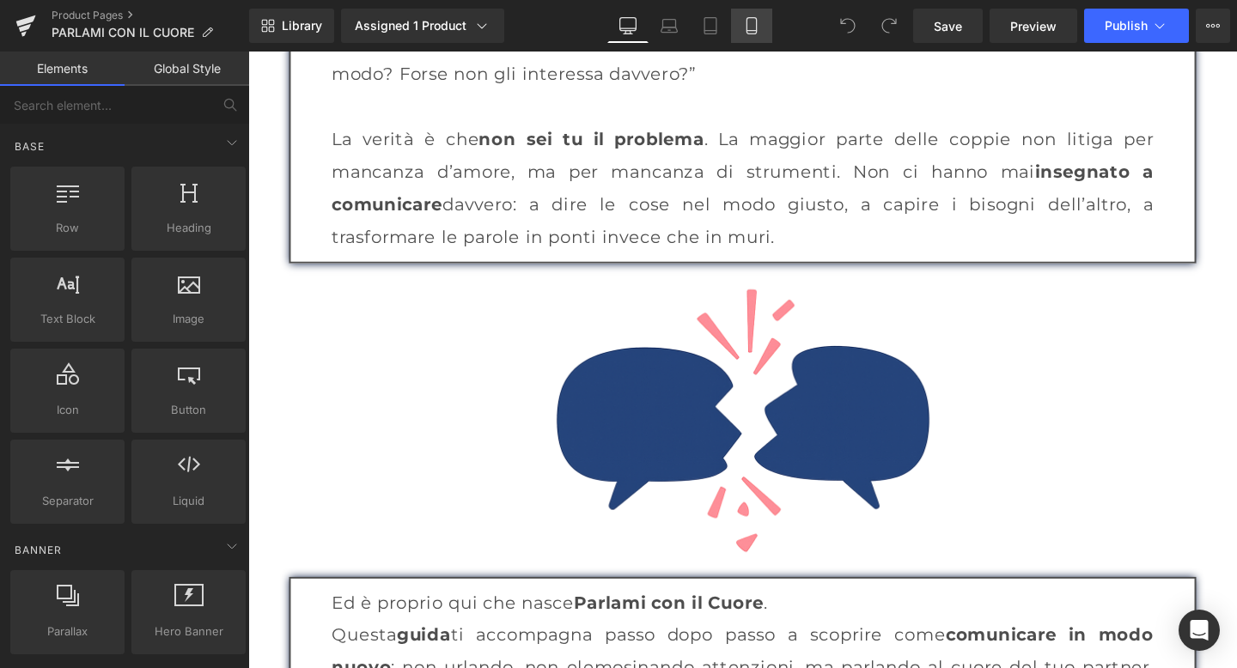
click link "Mobile"
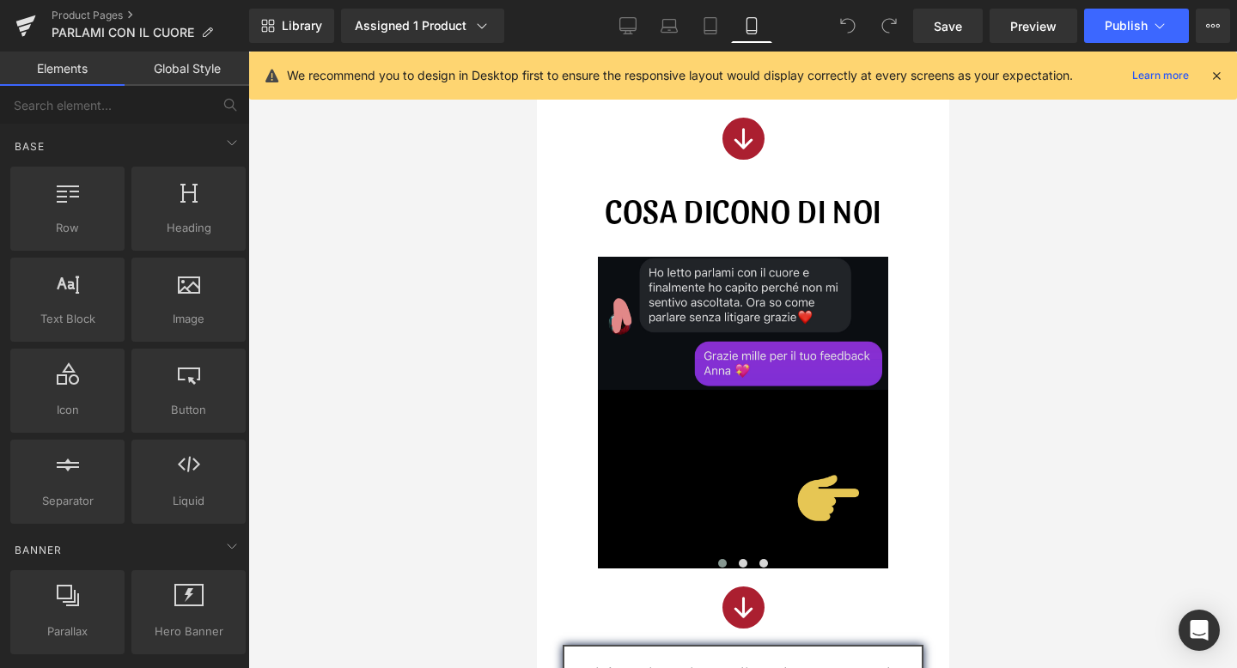
scroll to position [1511, 0]
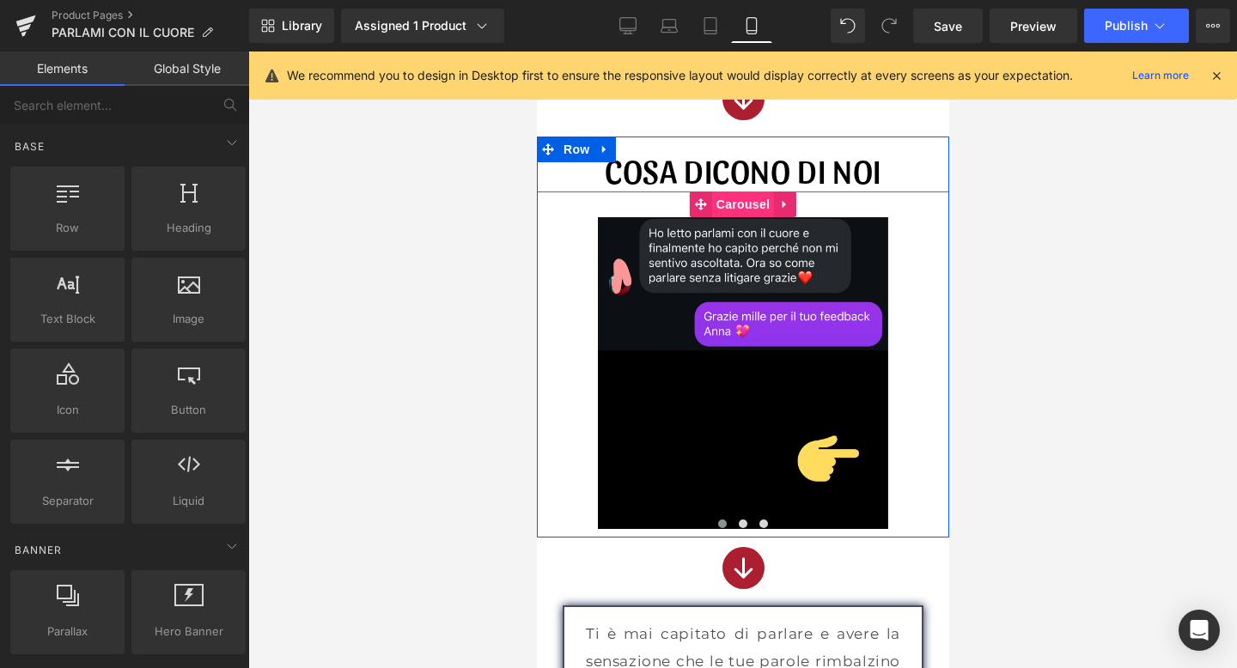
click span "Carousel"
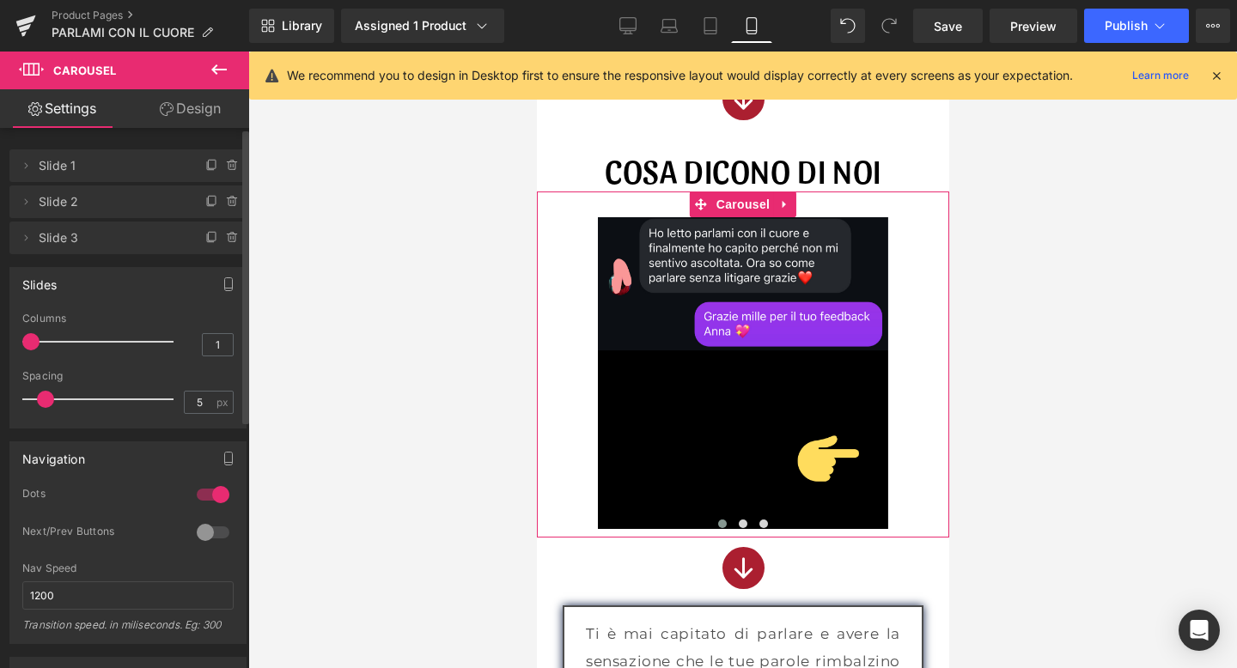
click div
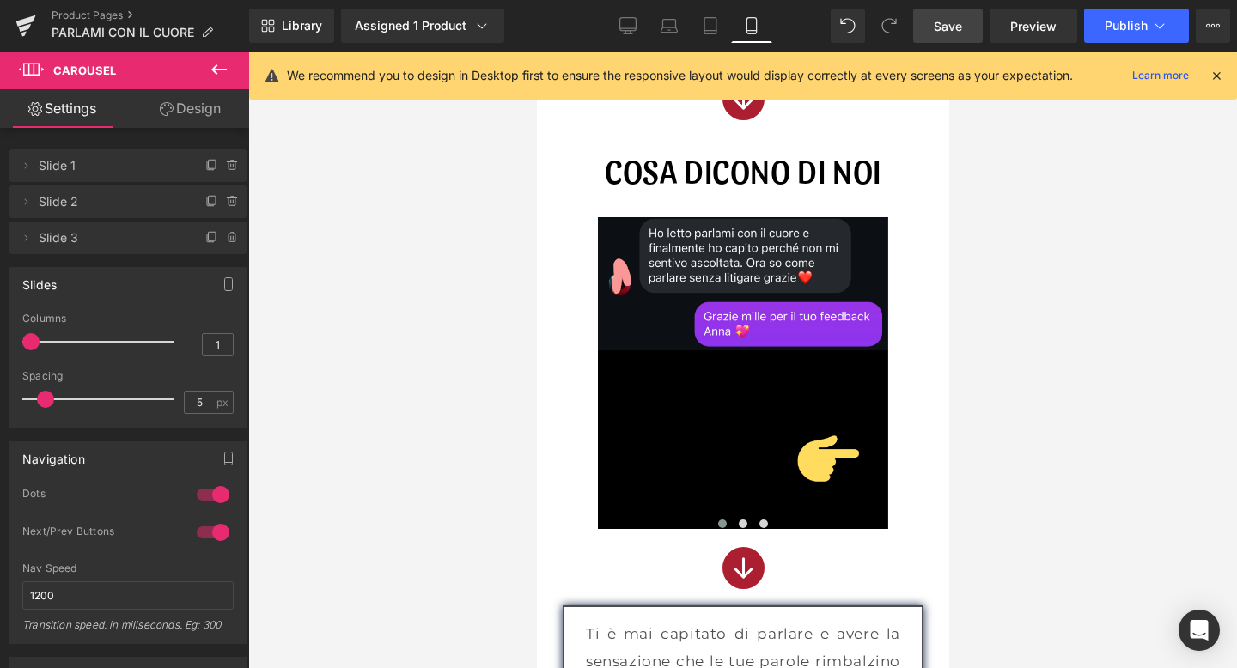
click span "Save"
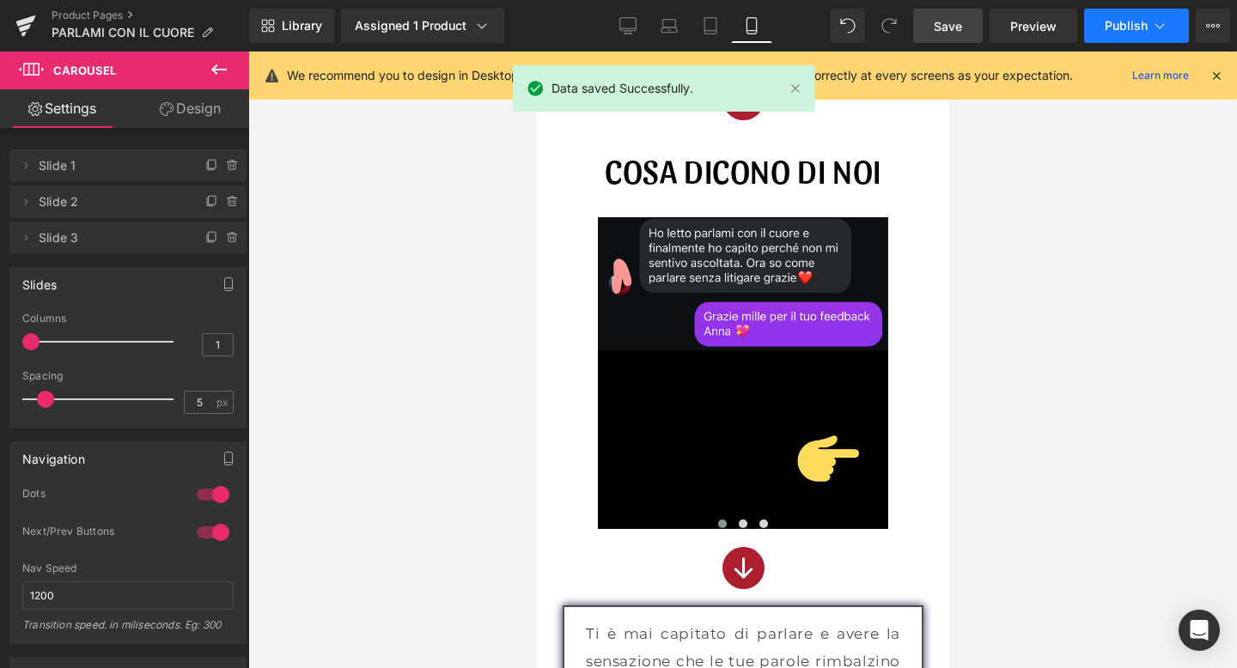
click span "Publish"
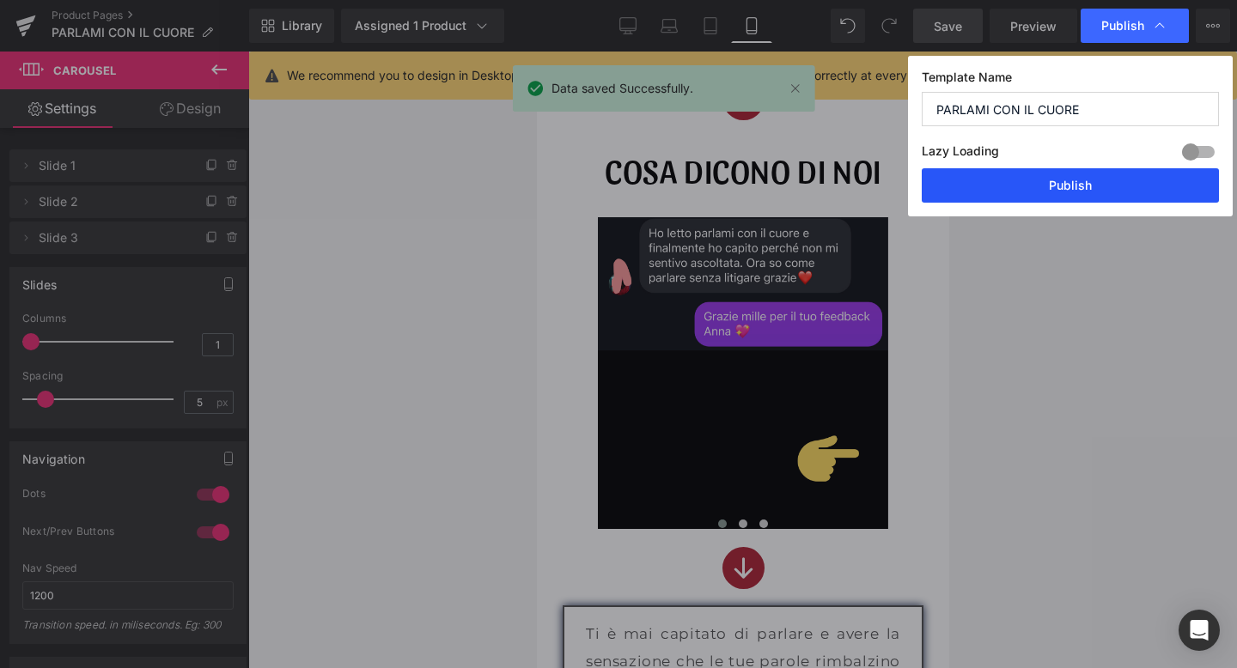
click button "Publish"
